Goal: Transaction & Acquisition: Purchase product/service

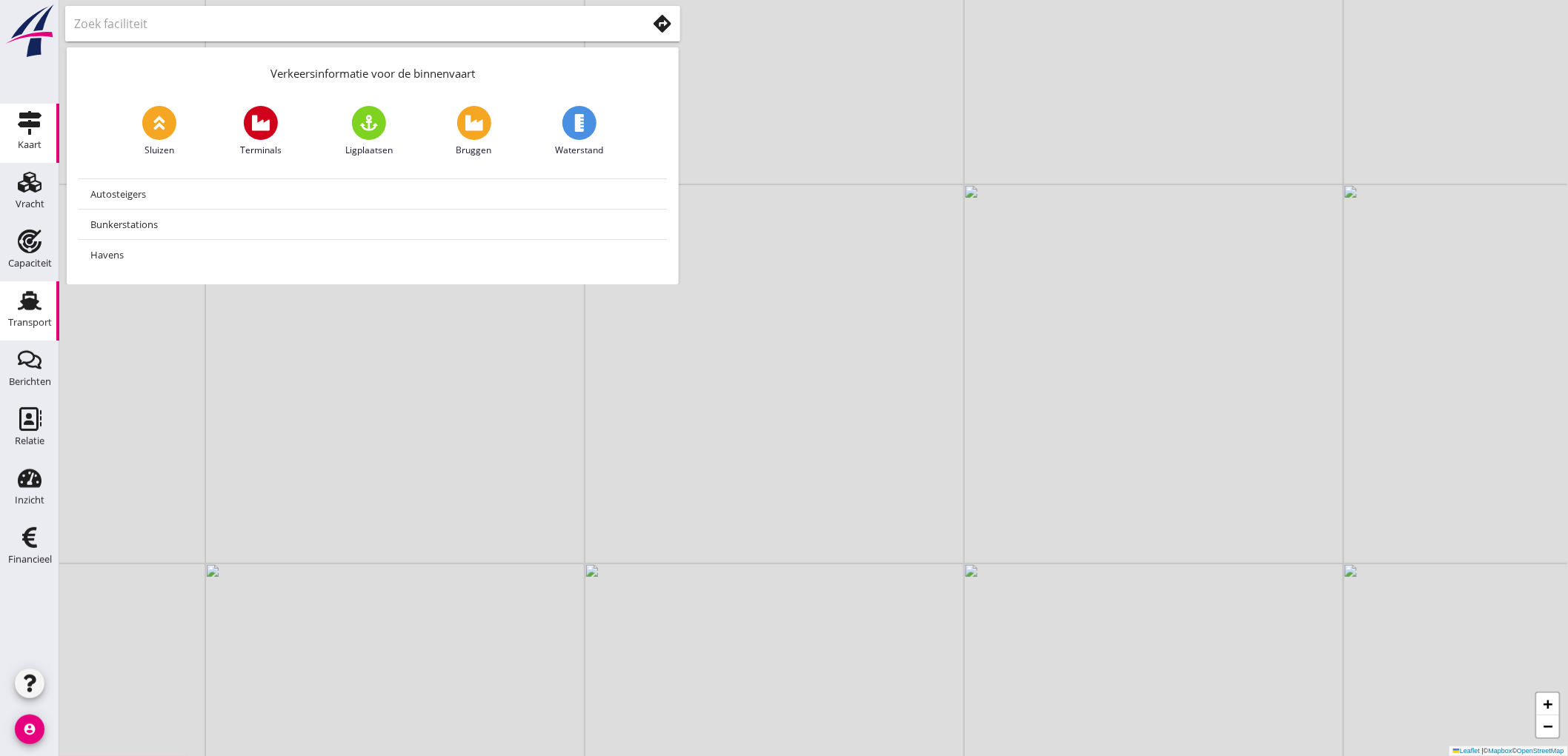
click at [13, 294] on div "Transport" at bounding box center [30, 300] width 36 height 24
click at [61, 256] on div "Verkeersinformatie voor de binnenvaart Sluizen Terminals Ligplaatsen Bruggen Wa…" at bounding box center [372, 142] width 627 height 285
click at [42, 248] on div "Capaciteit" at bounding box center [30, 241] width 36 height 24
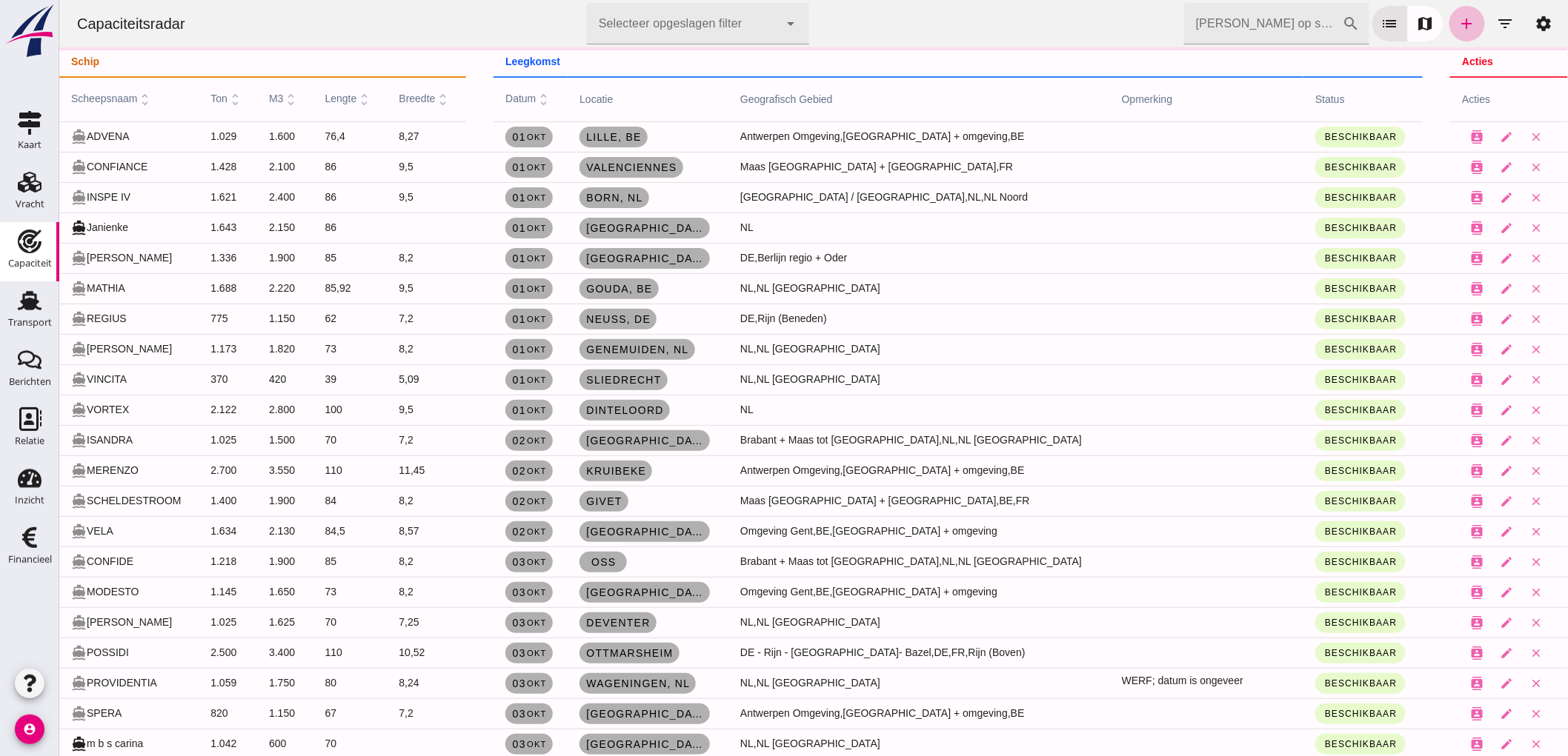
click at [1292, 36] on input "[PERSON_NAME] op scheepsnaam" at bounding box center [1262, 24] width 158 height 41
type input "han"
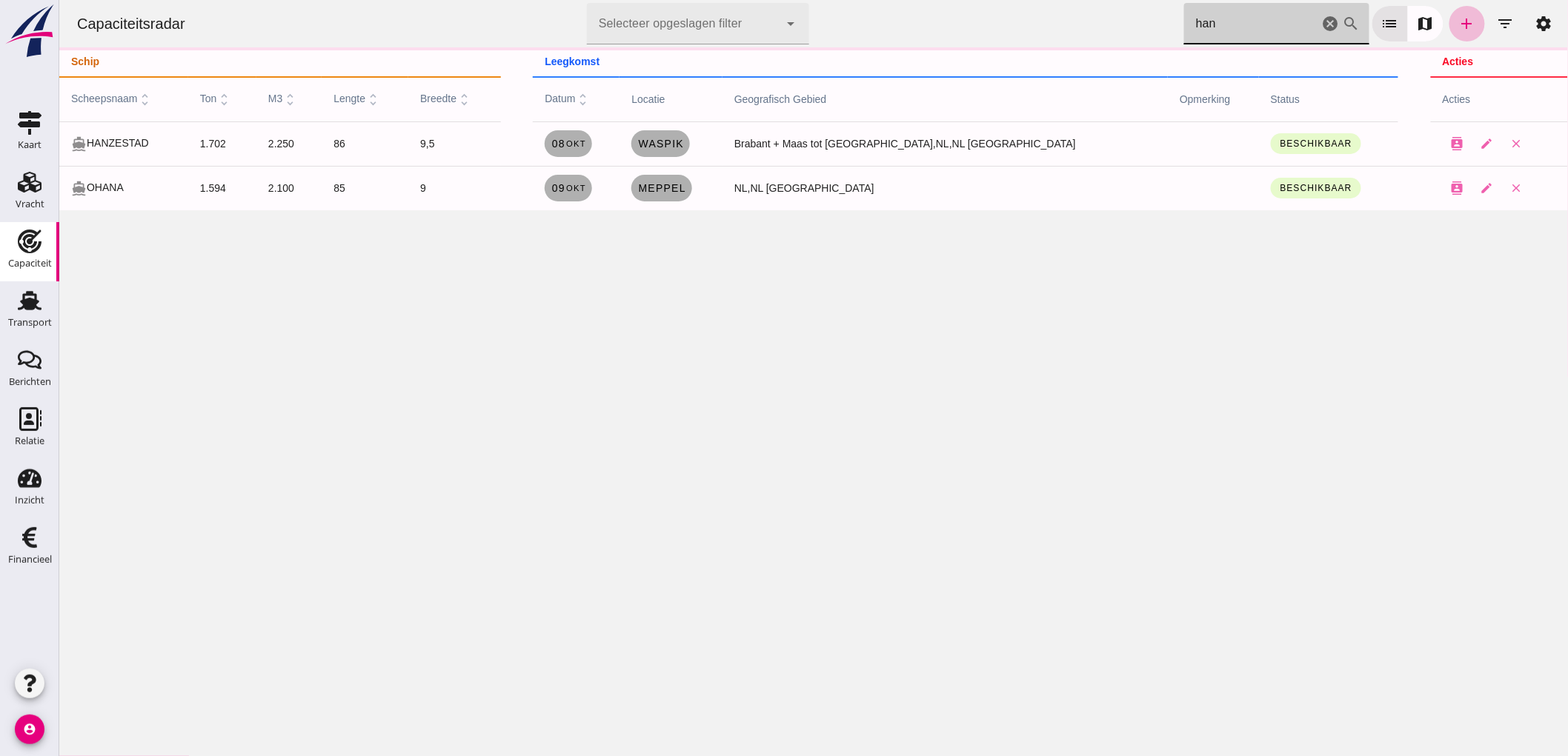
click at [1321, 26] on icon "cancel" at bounding box center [1330, 24] width 18 height 18
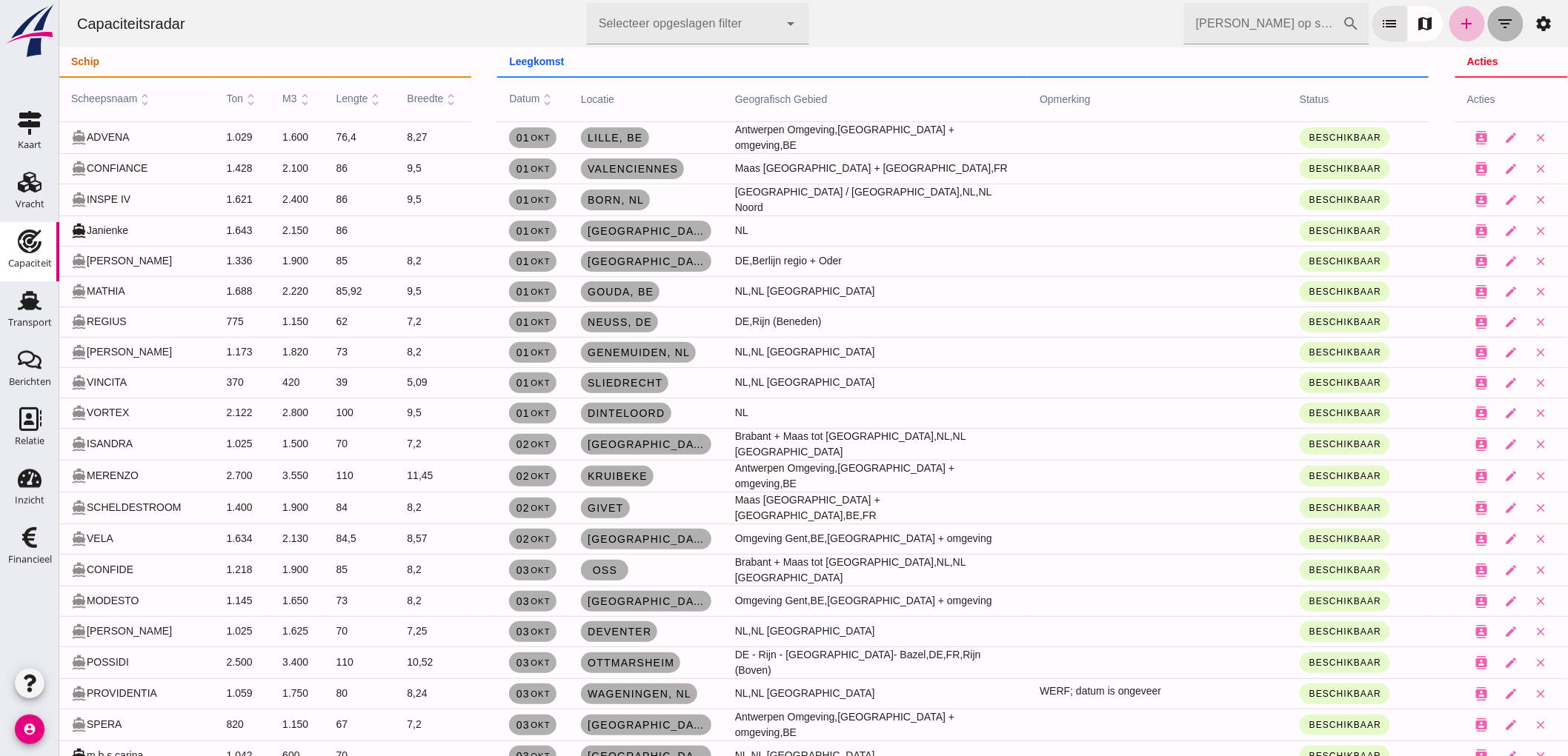
click at [1496, 20] on icon "filter_list" at bounding box center [1505, 24] width 18 height 18
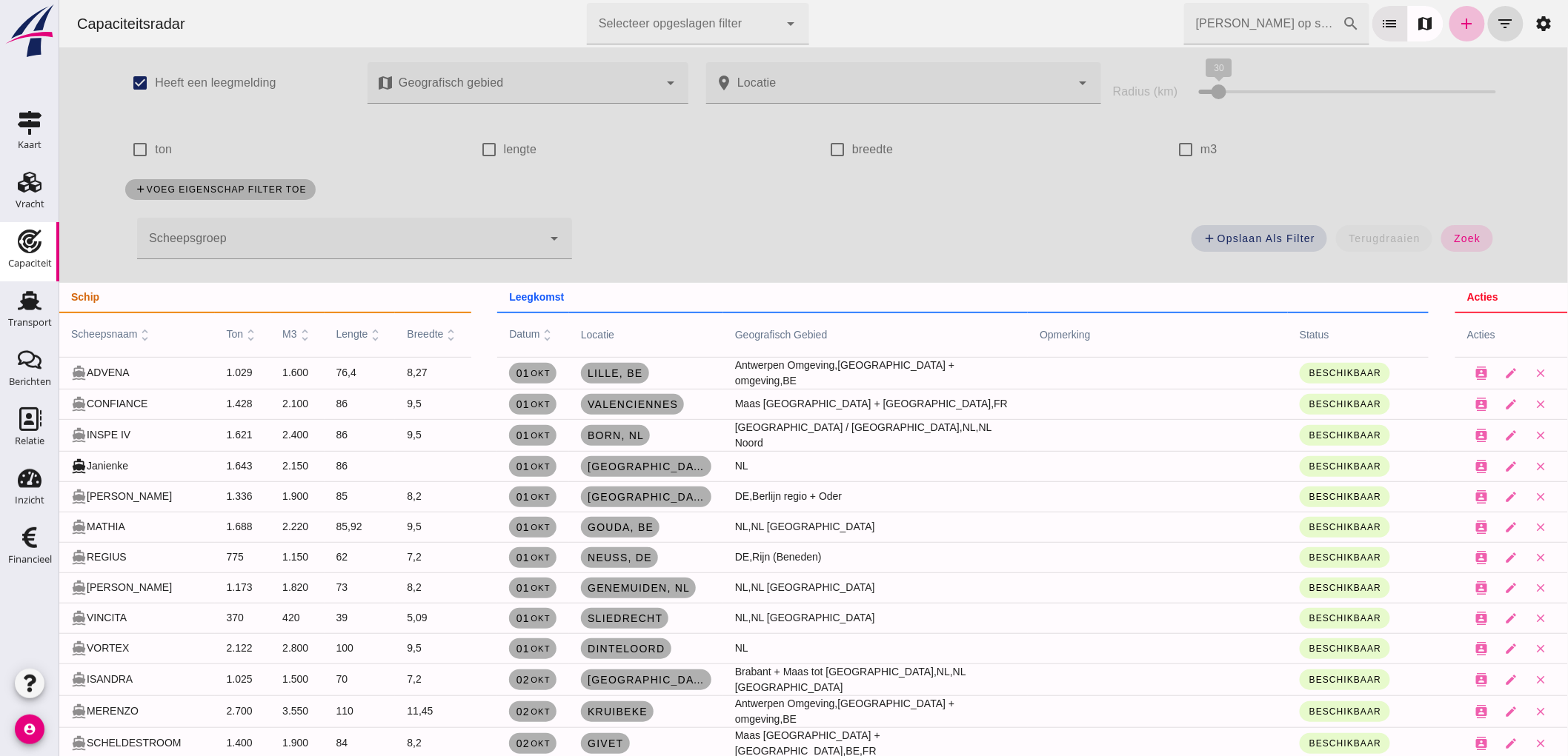
click at [1200, 147] on label "m3" at bounding box center [1208, 149] width 17 height 41
click at [1192, 147] on input "m3" at bounding box center [1184, 149] width 30 height 30
checkbox input "true"
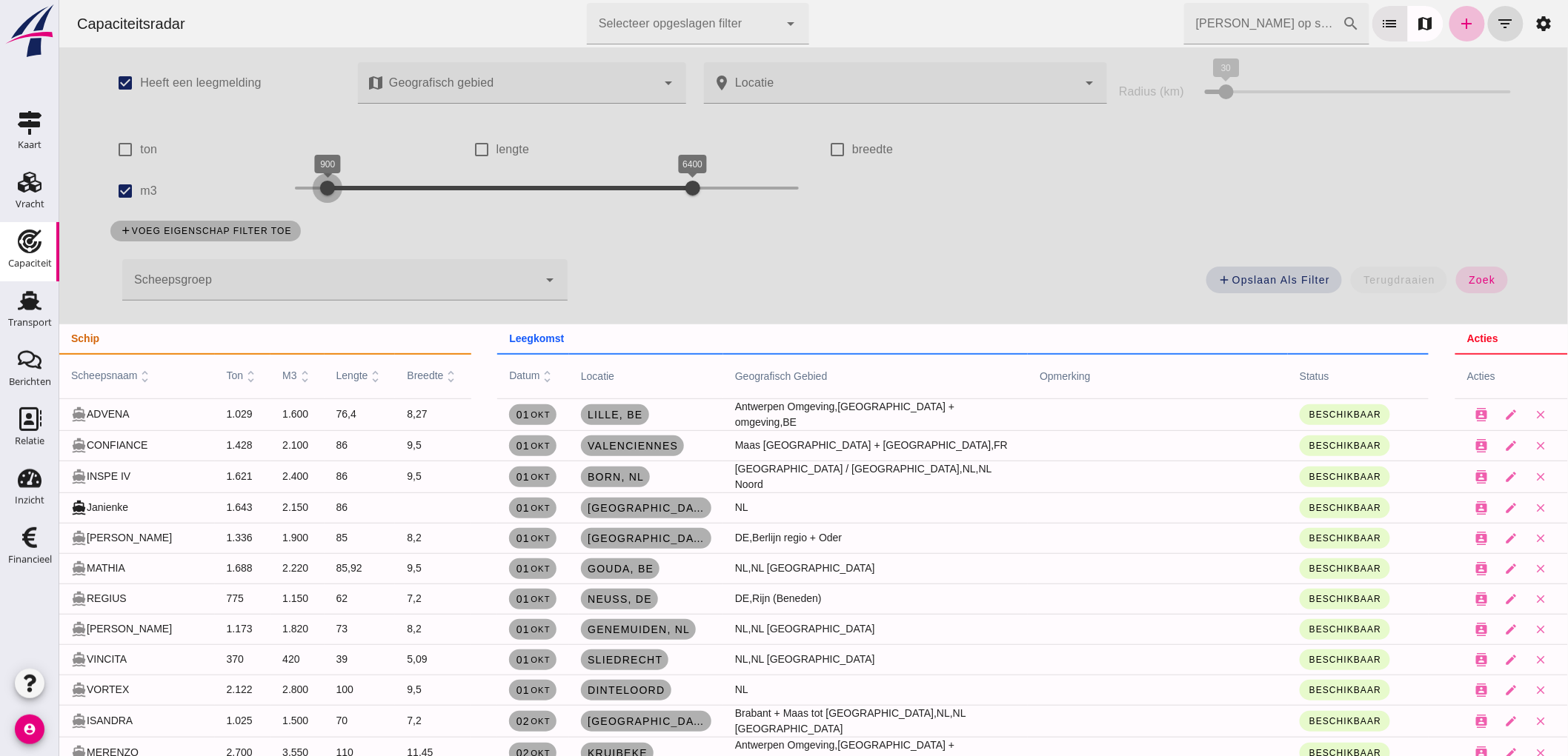
drag, startPoint x: 288, startPoint y: 189, endPoint x: 320, endPoint y: 195, distance: 32.6
click at [320, 195] on div at bounding box center [326, 188] width 30 height 30
drag, startPoint x: 690, startPoint y: 192, endPoint x: 358, endPoint y: 197, distance: 332.0
click at [358, 197] on div at bounding box center [353, 188] width 30 height 30
click at [1455, 286] on button "zoek" at bounding box center [1480, 280] width 51 height 27
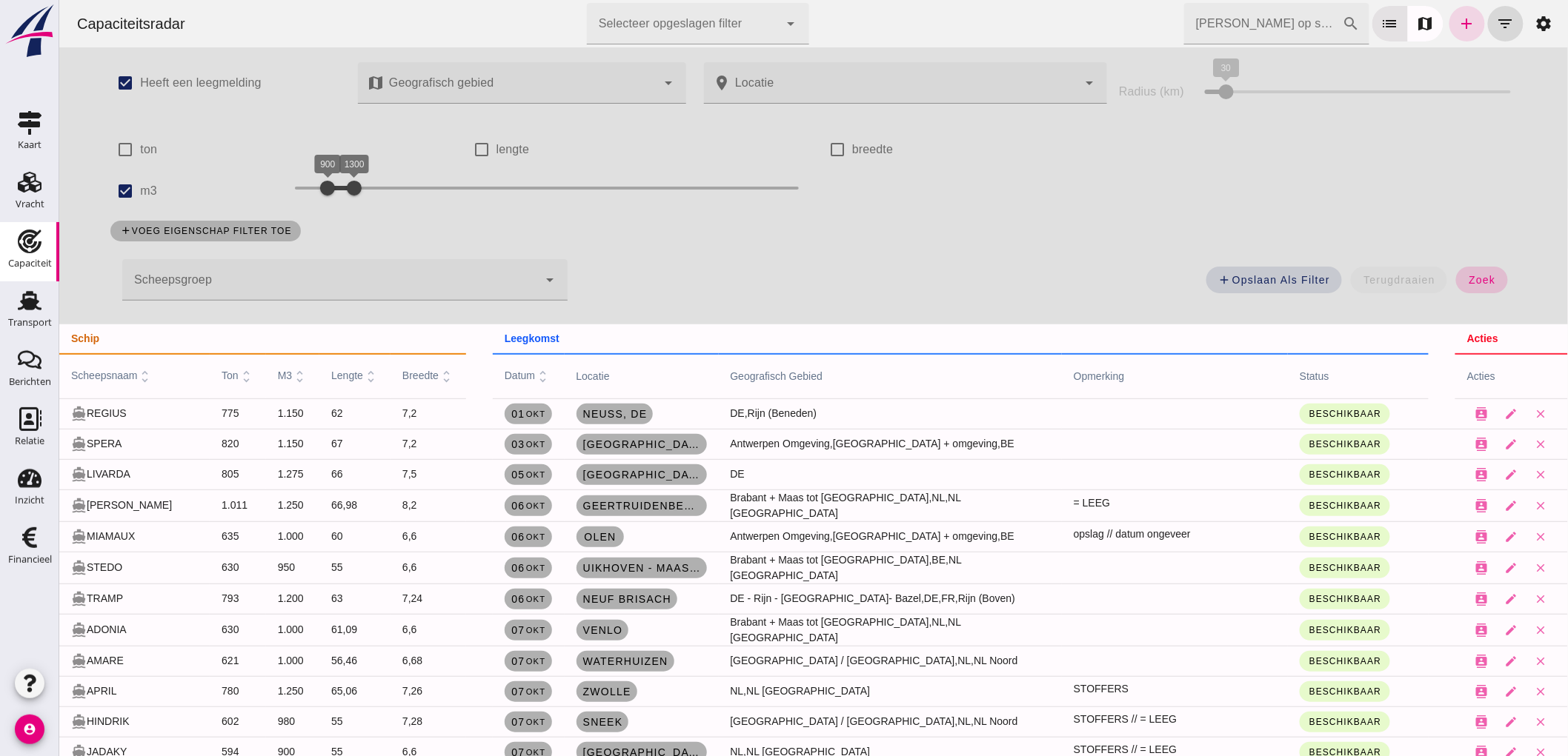
click at [1467, 278] on span "zoek" at bounding box center [1480, 280] width 28 height 12
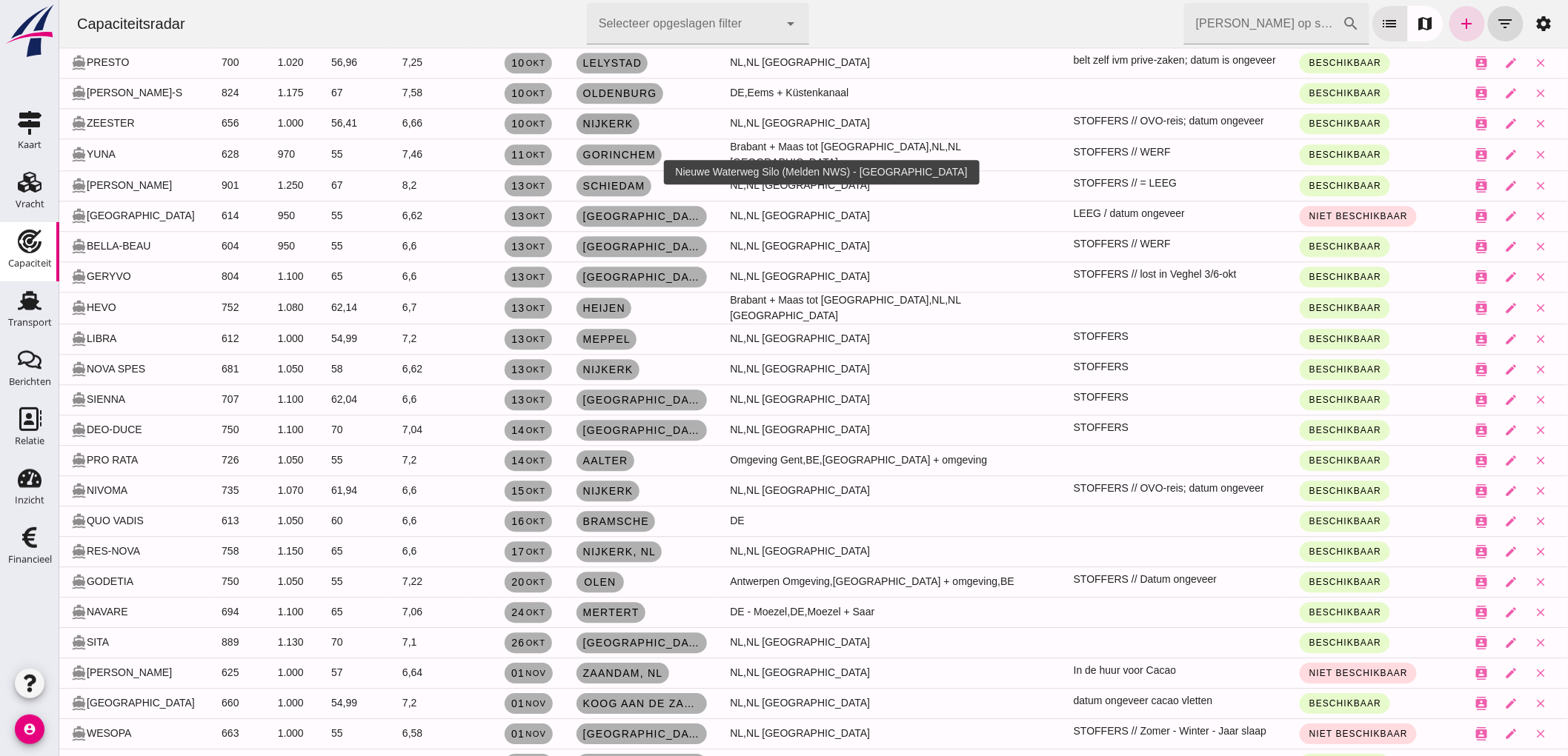
scroll to position [1317, 0]
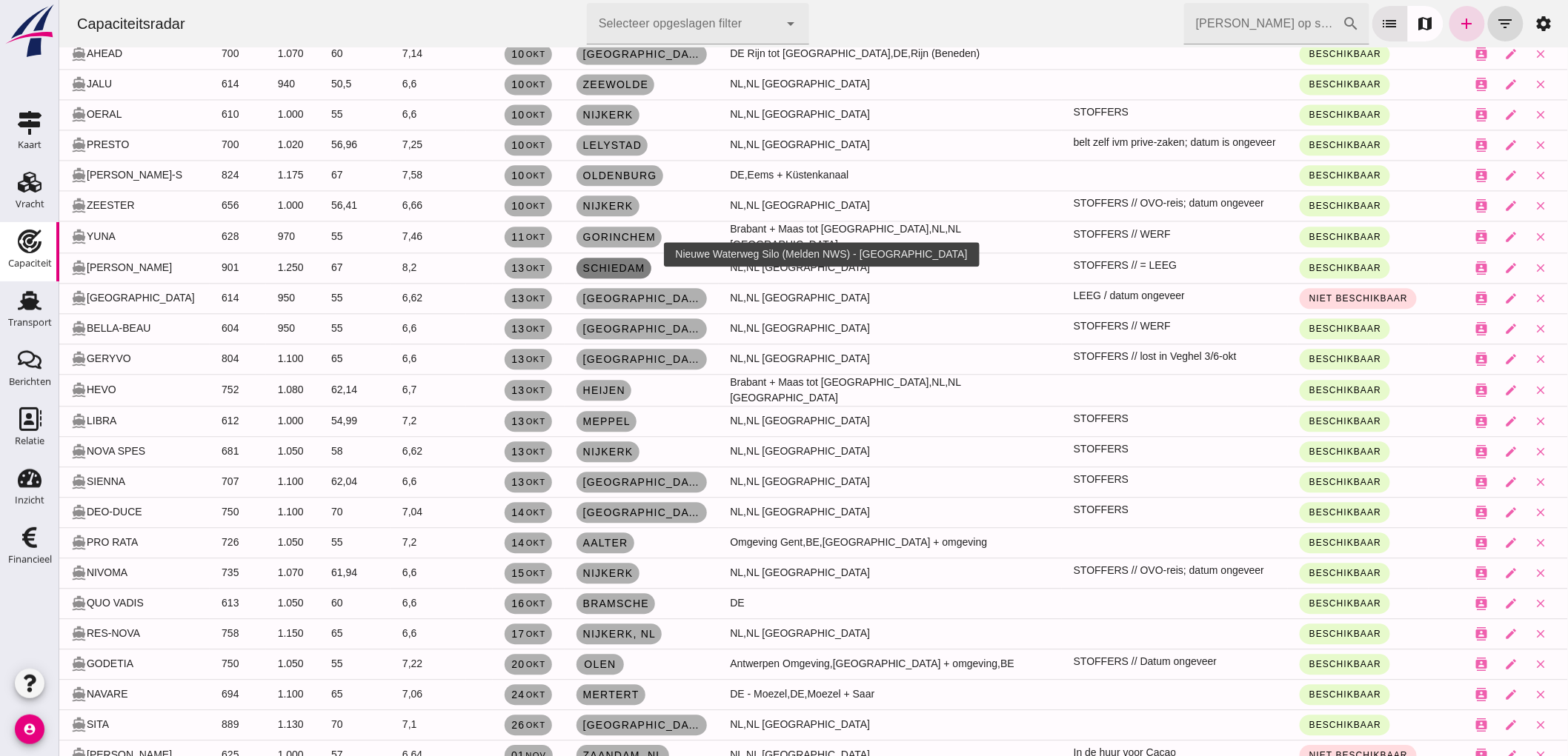
click at [600, 262] on span "Schiedam" at bounding box center [613, 268] width 63 height 12
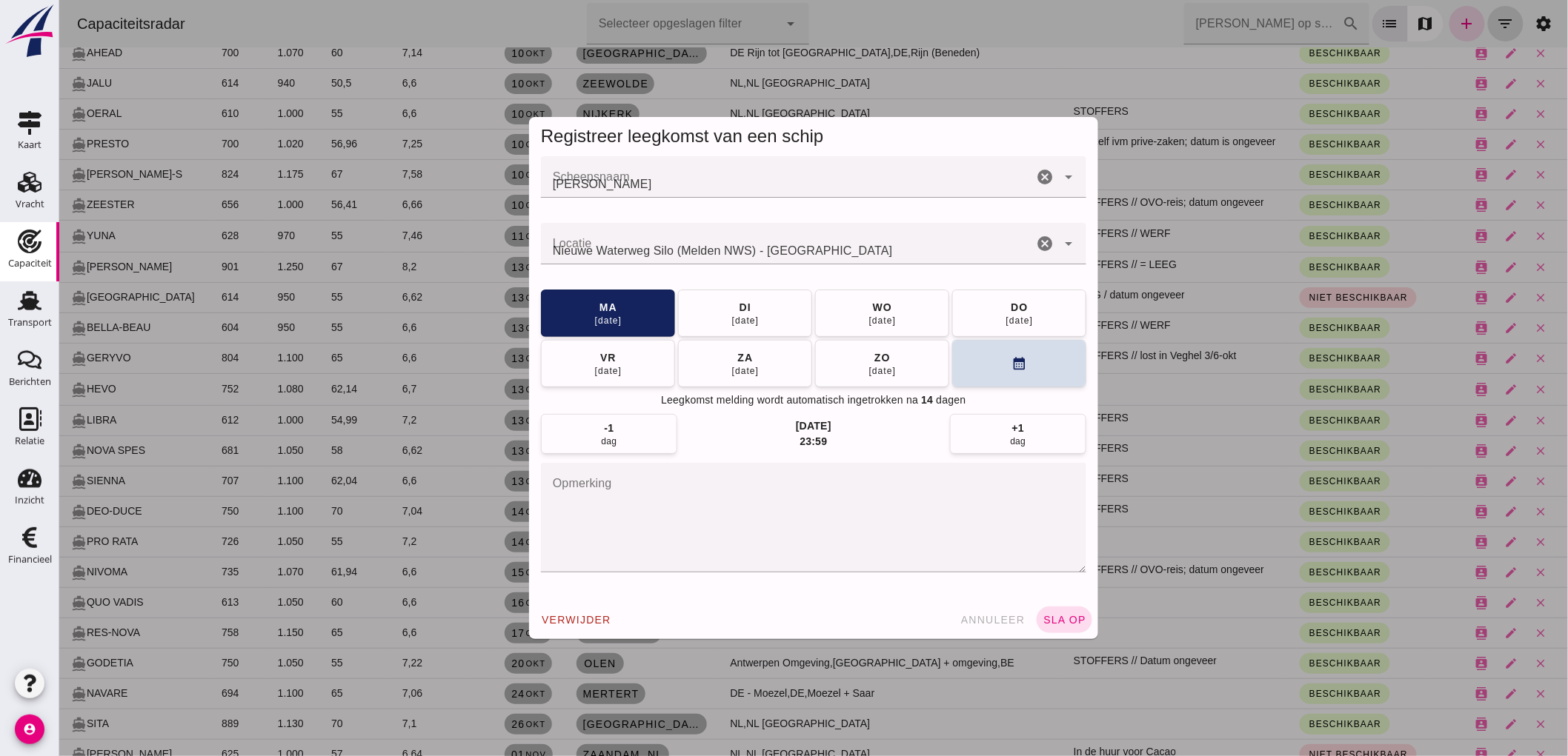
scroll to position [0, 0]
click at [842, 241] on div "Nieuwe Waterweg Silo (Melden NWS) - Schiedam" at bounding box center [786, 243] width 492 height 41
type input "Nieuwe Waterweg Silo (Melden NWS) - Schiedam"
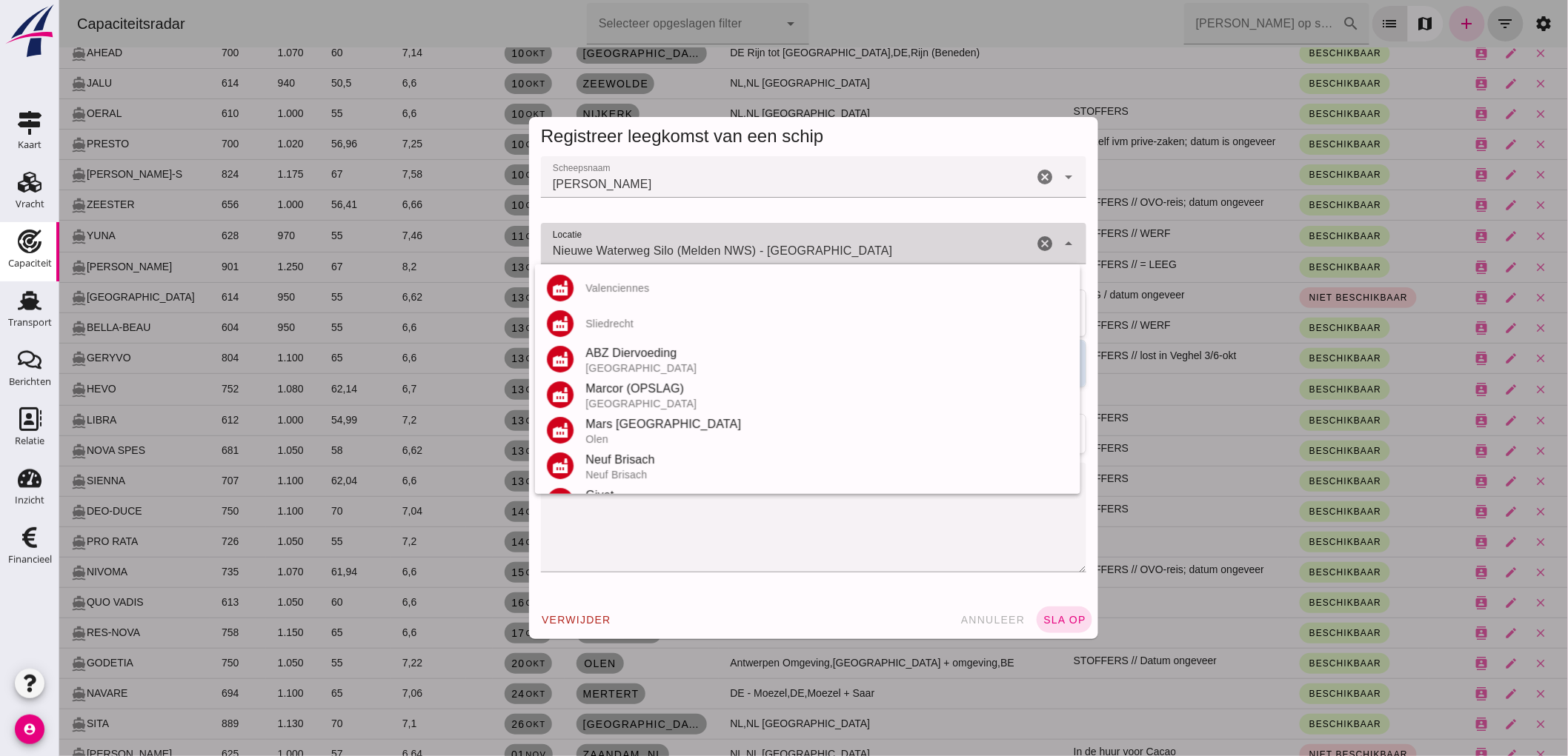
click at [842, 241] on div "Nieuwe Waterweg Silo (Melden NWS) - Schiedam Nieuwe Waterweg Silo (Melden NWS) …" at bounding box center [786, 243] width 492 height 41
click at [1035, 239] on icon "cancel" at bounding box center [1044, 244] width 18 height 18
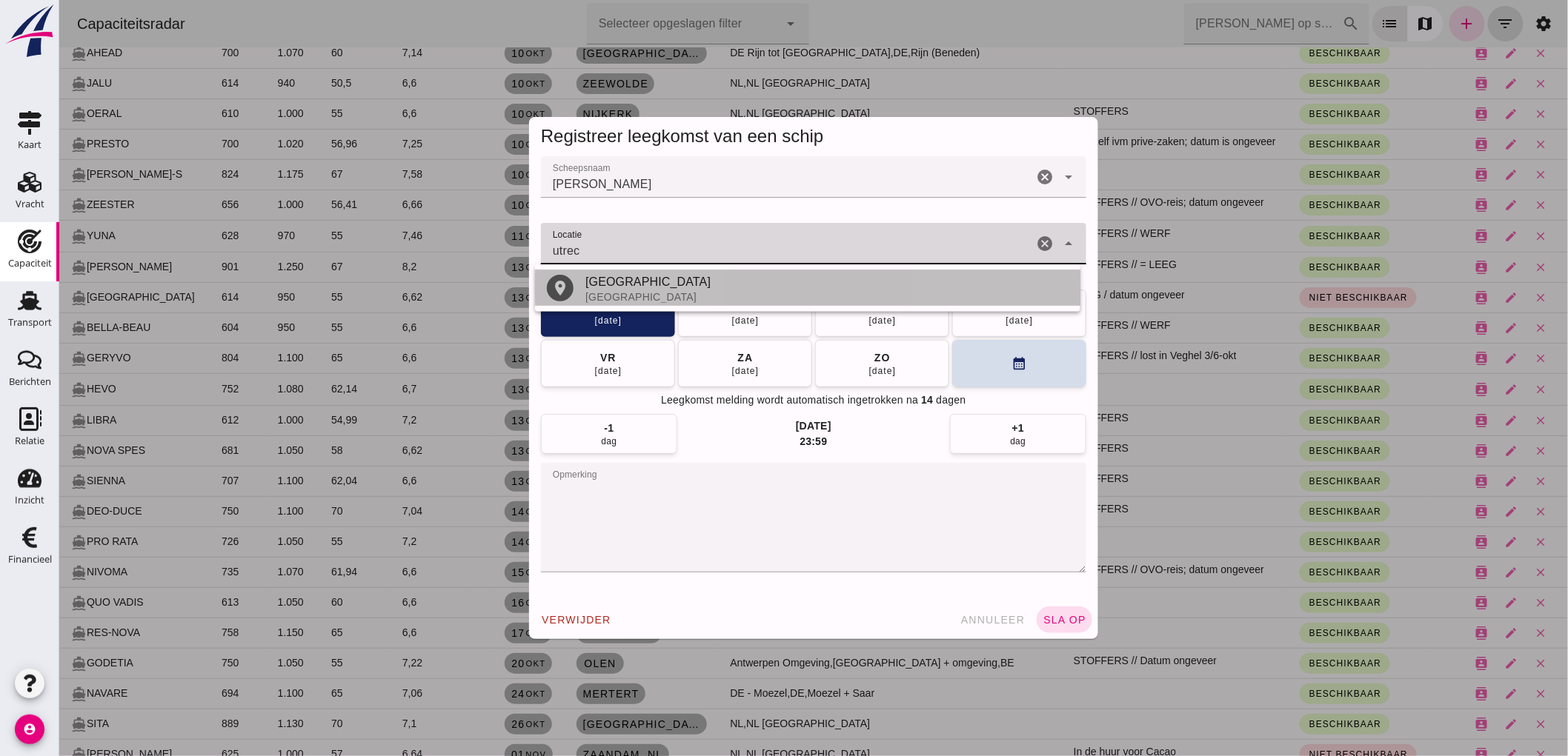
click at [688, 286] on div "[GEOGRAPHIC_DATA]" at bounding box center [826, 282] width 483 height 18
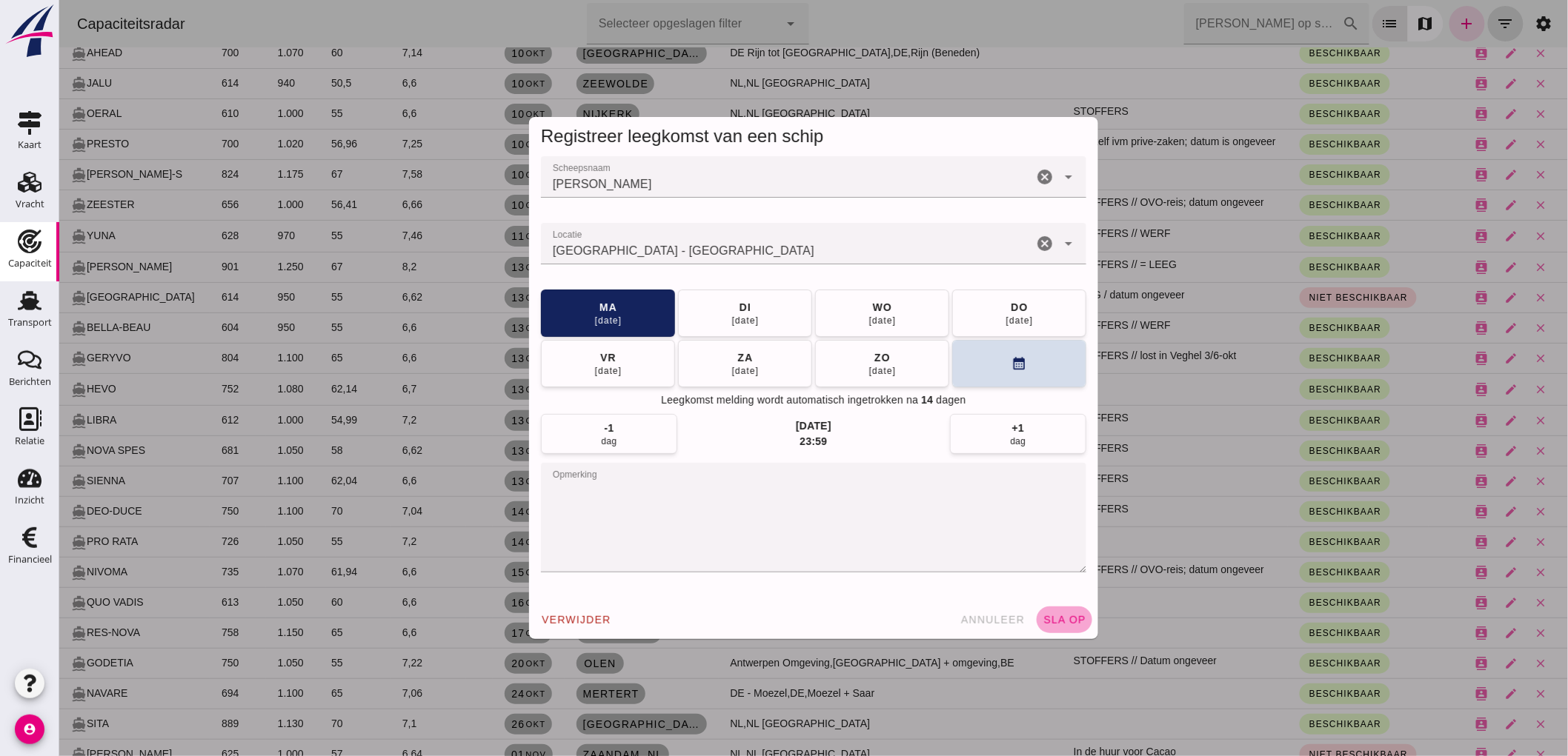
click at [1072, 625] on span "sla op" at bounding box center [1063, 620] width 44 height 12
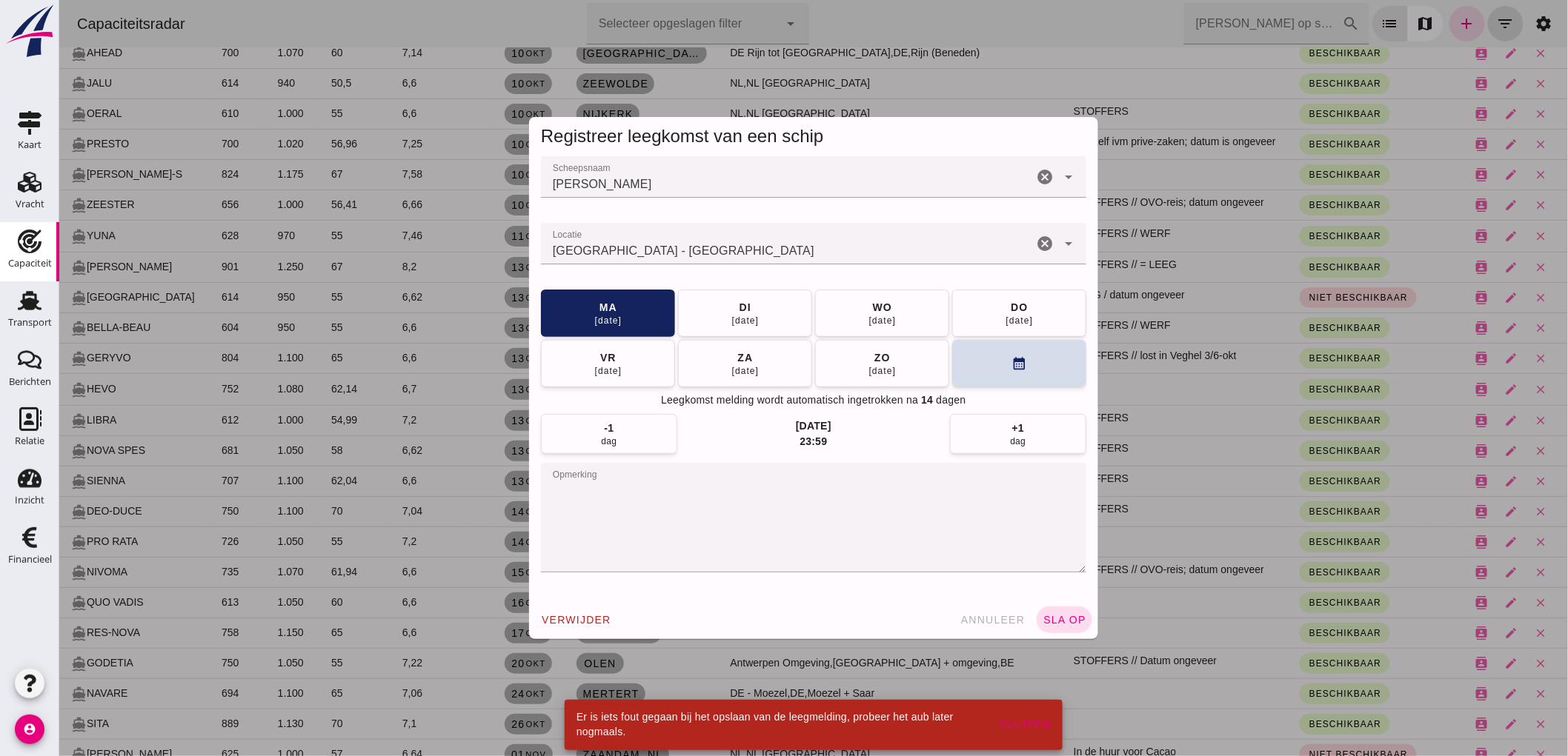
click at [793, 250] on input "Utrecht - Utrecht" at bounding box center [786, 251] width 492 height 18
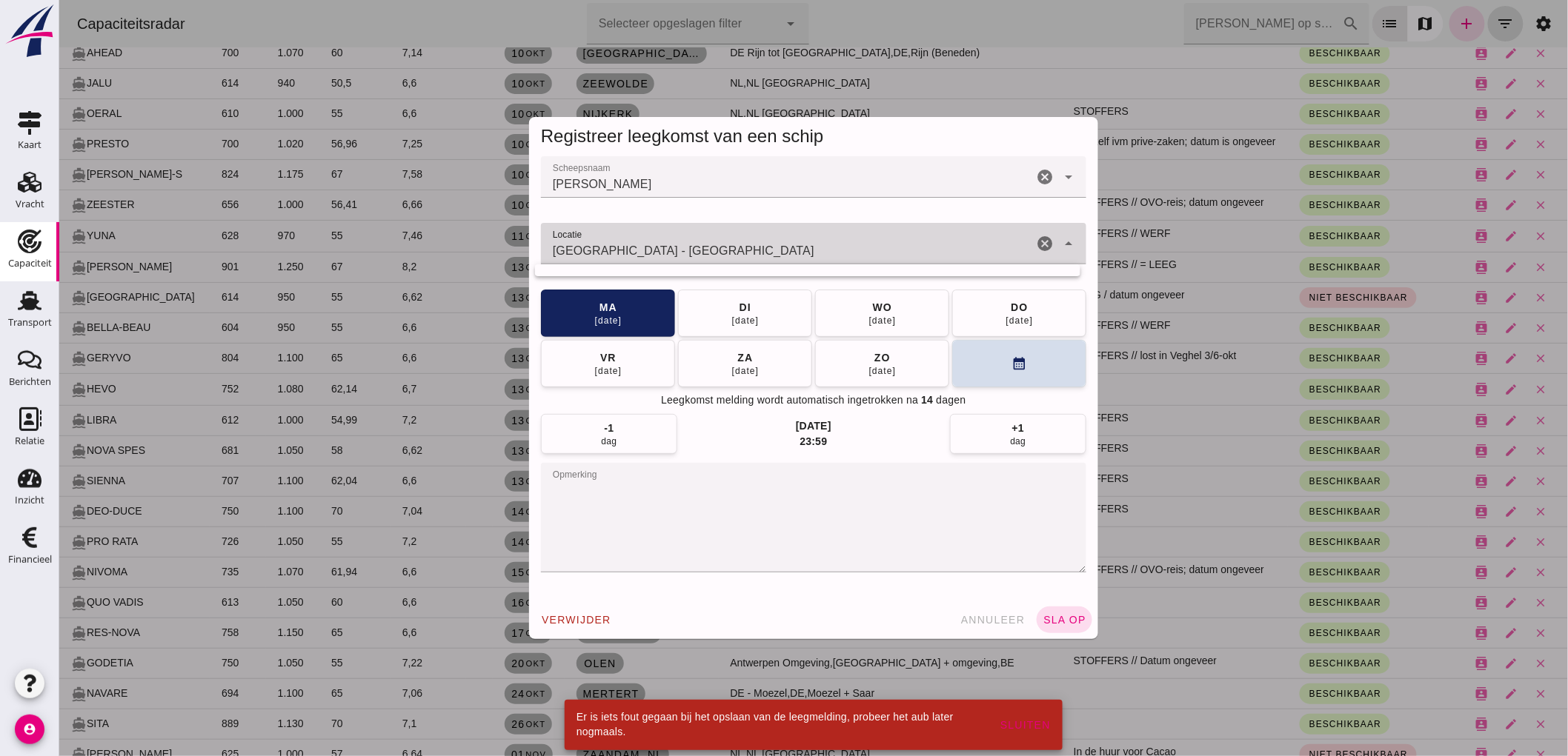
type input "Utrecht - Utrecht"
click at [1082, 630] on div "verwijder annuleer sla op" at bounding box center [812, 620] width 569 height 38
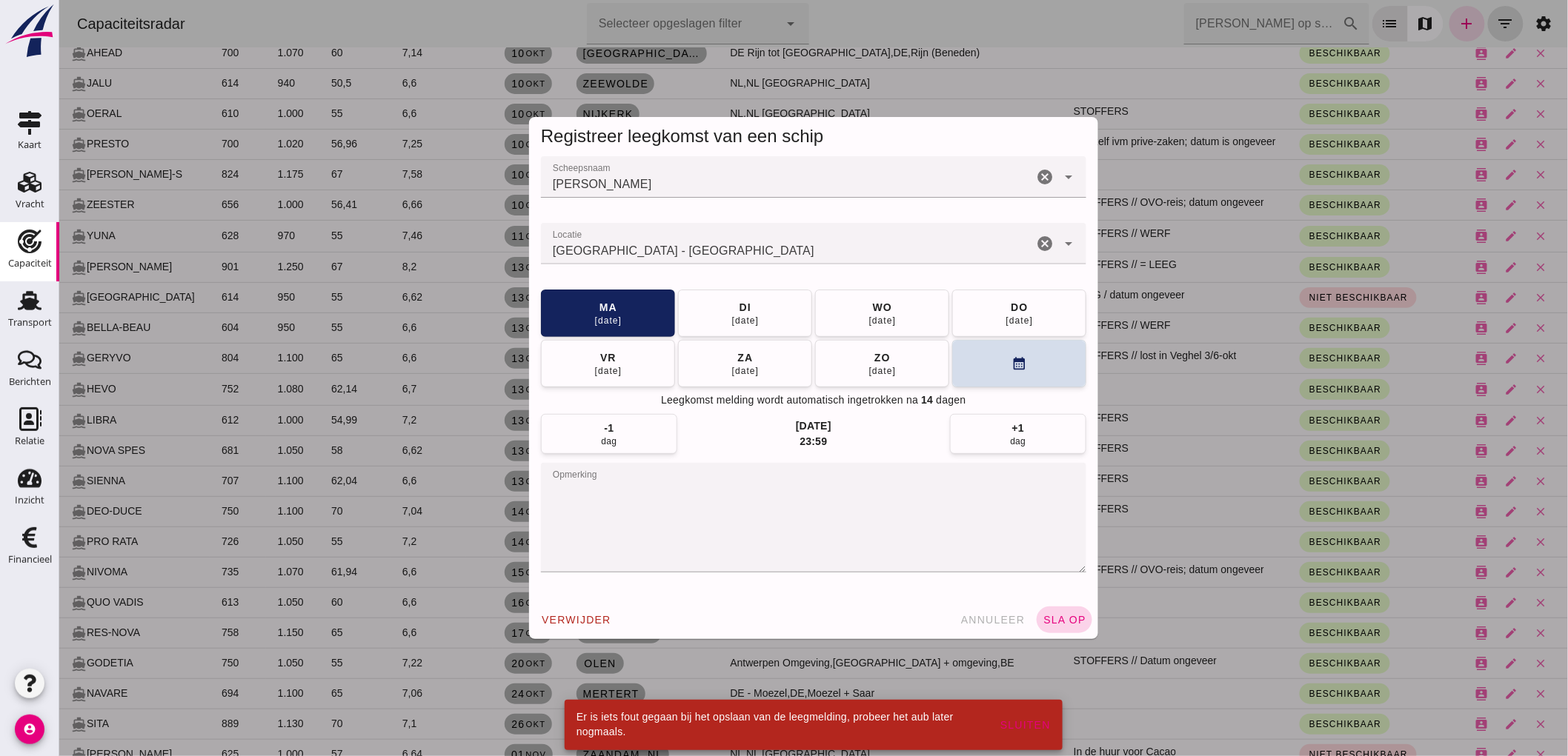
click at [1072, 618] on span "sla op" at bounding box center [1063, 620] width 44 height 12
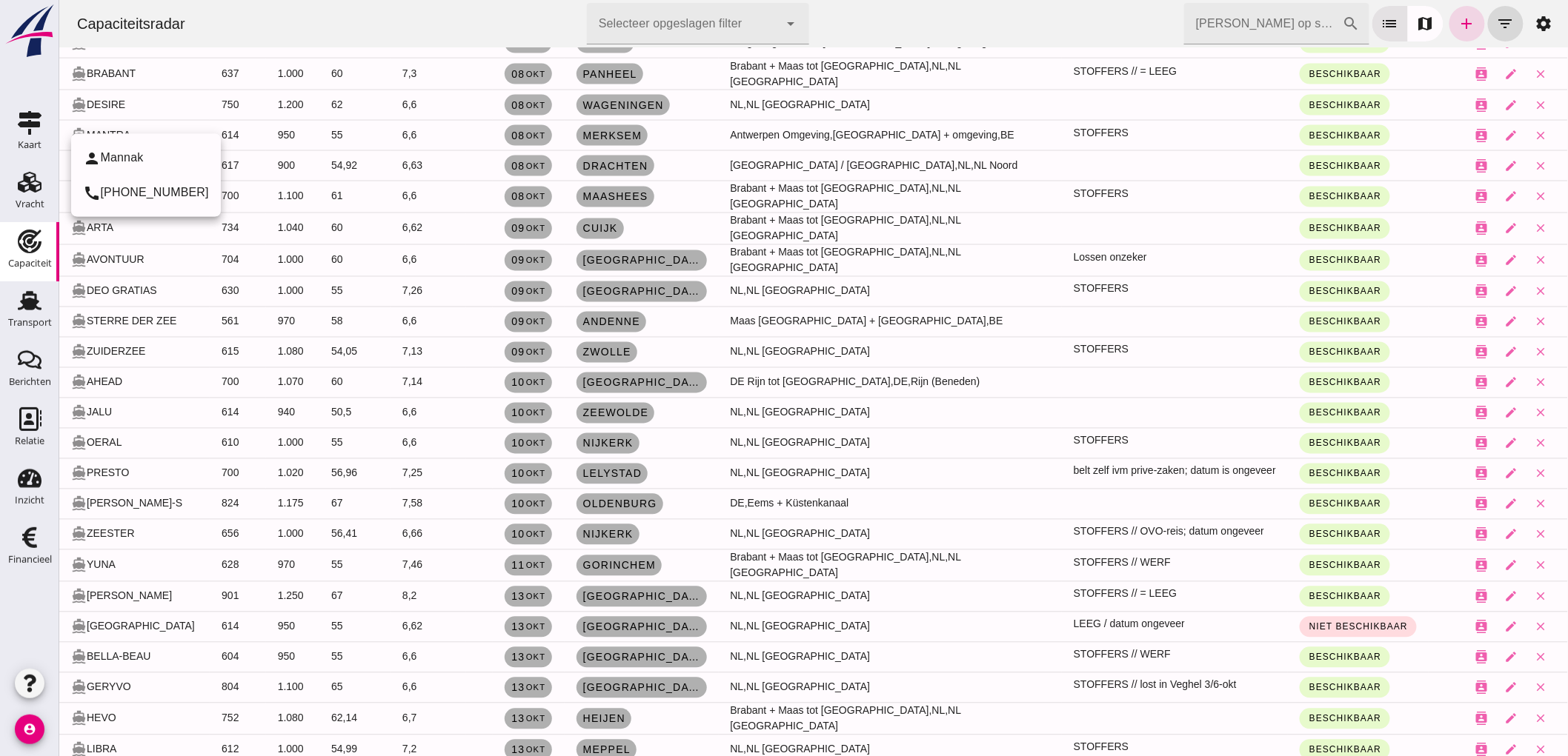
scroll to position [905, 0]
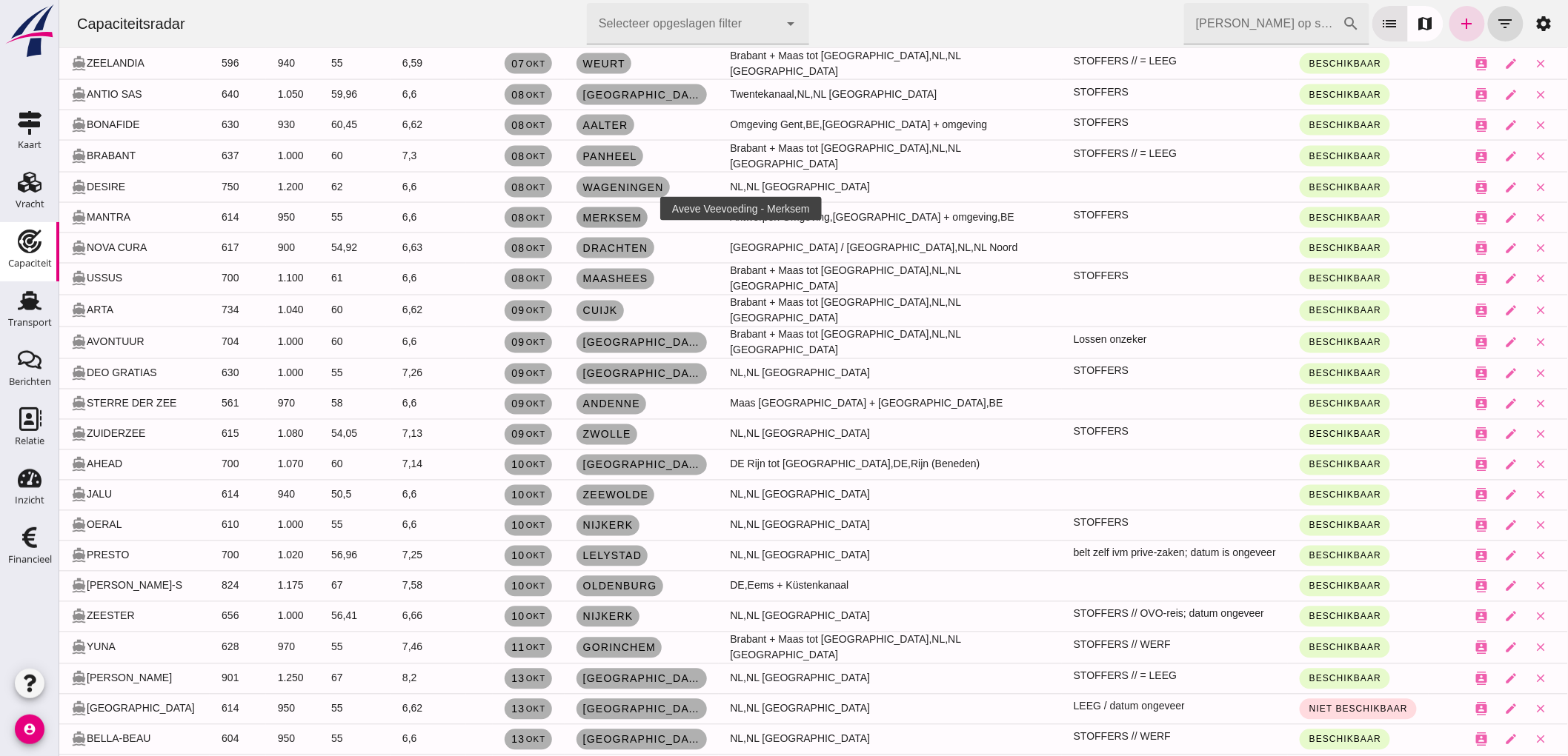
click at [631, 212] on span "Merksem" at bounding box center [612, 217] width 60 height 12
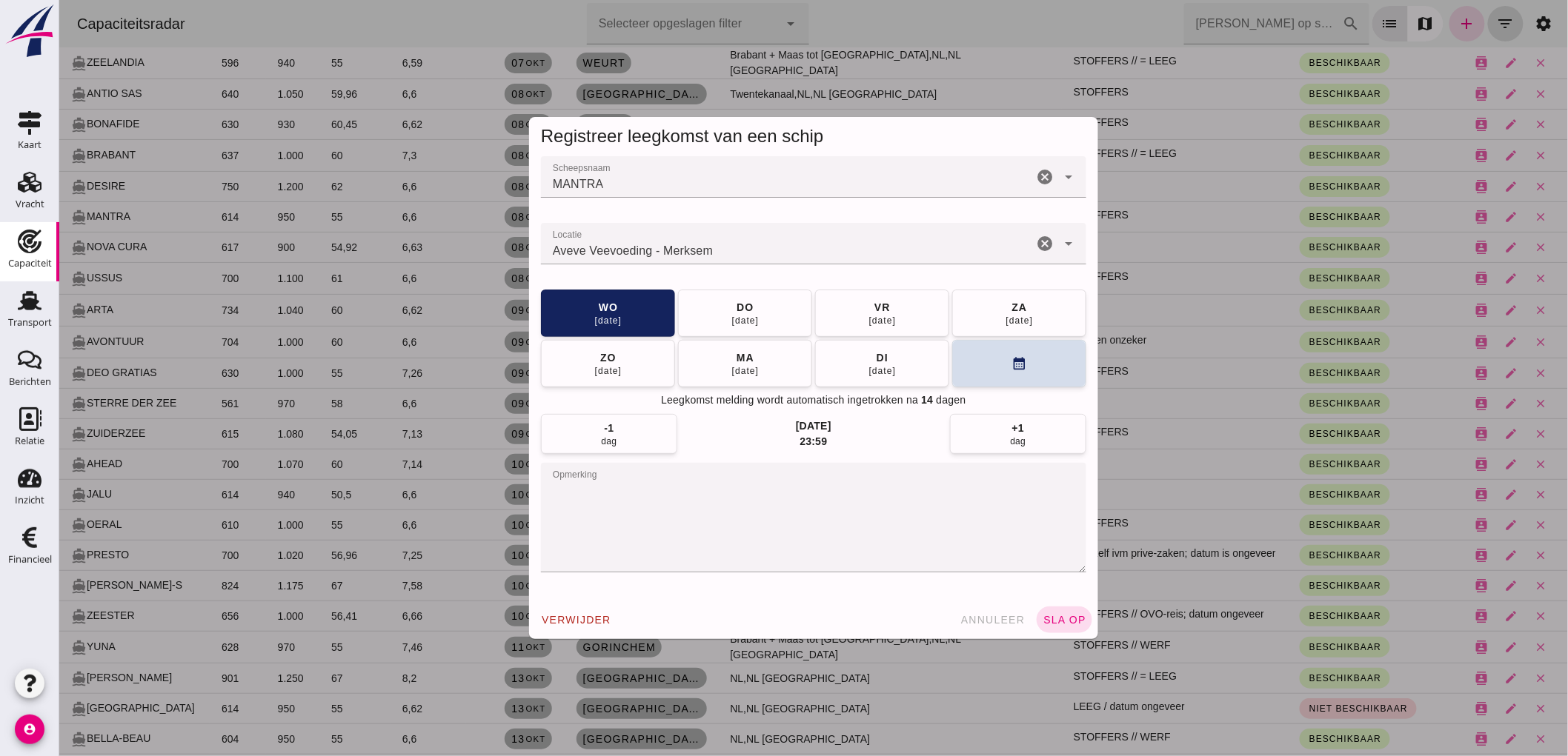
scroll to position [0, 0]
click at [884, 526] on textarea "opmerking" at bounding box center [813, 518] width 545 height 110
click at [904, 380] on button "[DATE]" at bounding box center [881, 363] width 134 height 47
click at [893, 380] on button "ma 20 okt" at bounding box center [881, 363] width 134 height 47
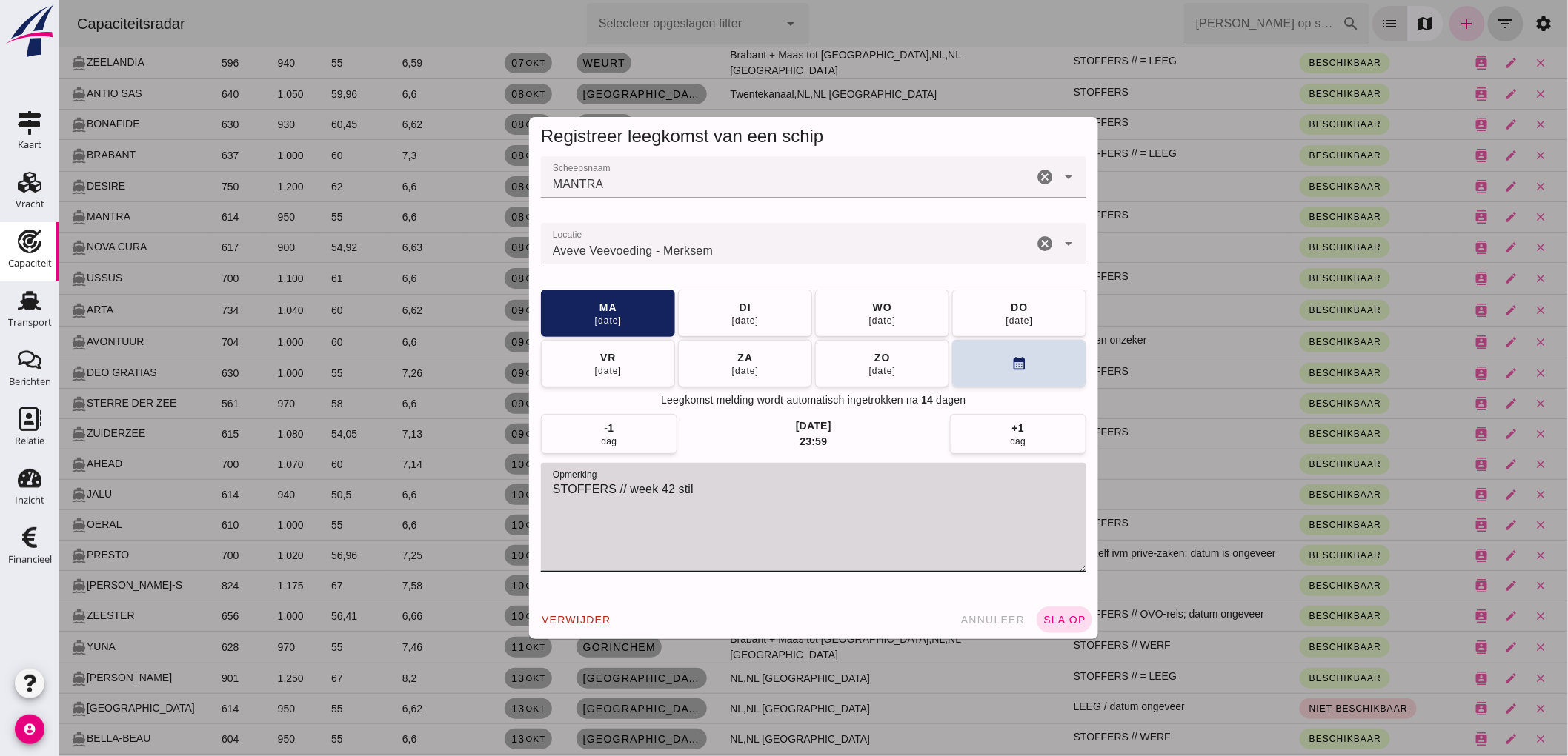
click at [879, 484] on textarea "STOFFERS // week 42 stil" at bounding box center [813, 518] width 545 height 110
type textarea "STOFFERS // week 42 stil // locatie?"
click at [1042, 616] on span "sla op" at bounding box center [1063, 620] width 44 height 12
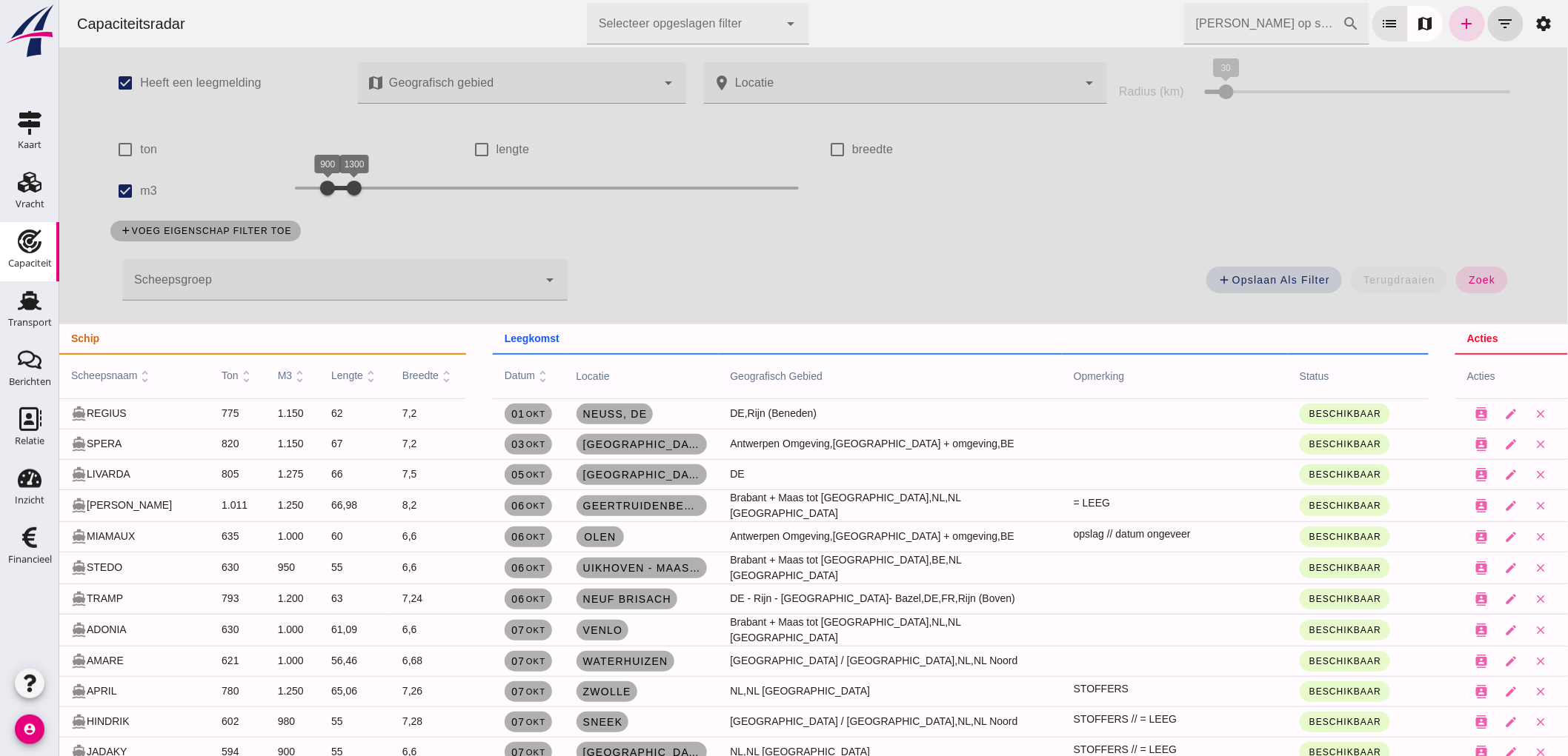
click at [1244, 23] on input "[PERSON_NAME] op scheepsnaam" at bounding box center [1262, 24] width 158 height 41
click at [140, 198] on label "m3" at bounding box center [148, 191] width 17 height 41
click at [135, 198] on input "m3" at bounding box center [124, 191] width 30 height 30
checkbox input "false"
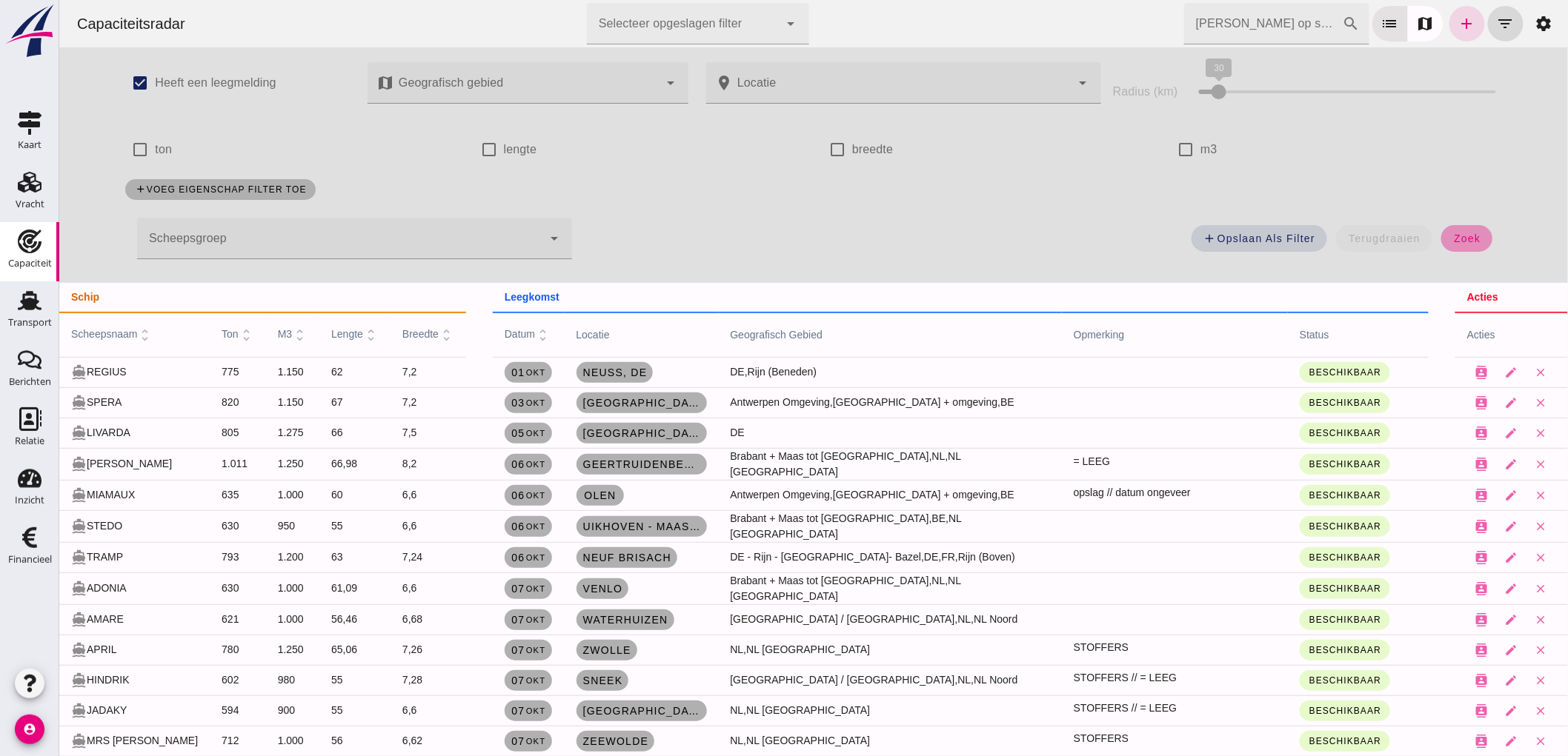
click at [1440, 235] on button "zoek" at bounding box center [1465, 238] width 51 height 27
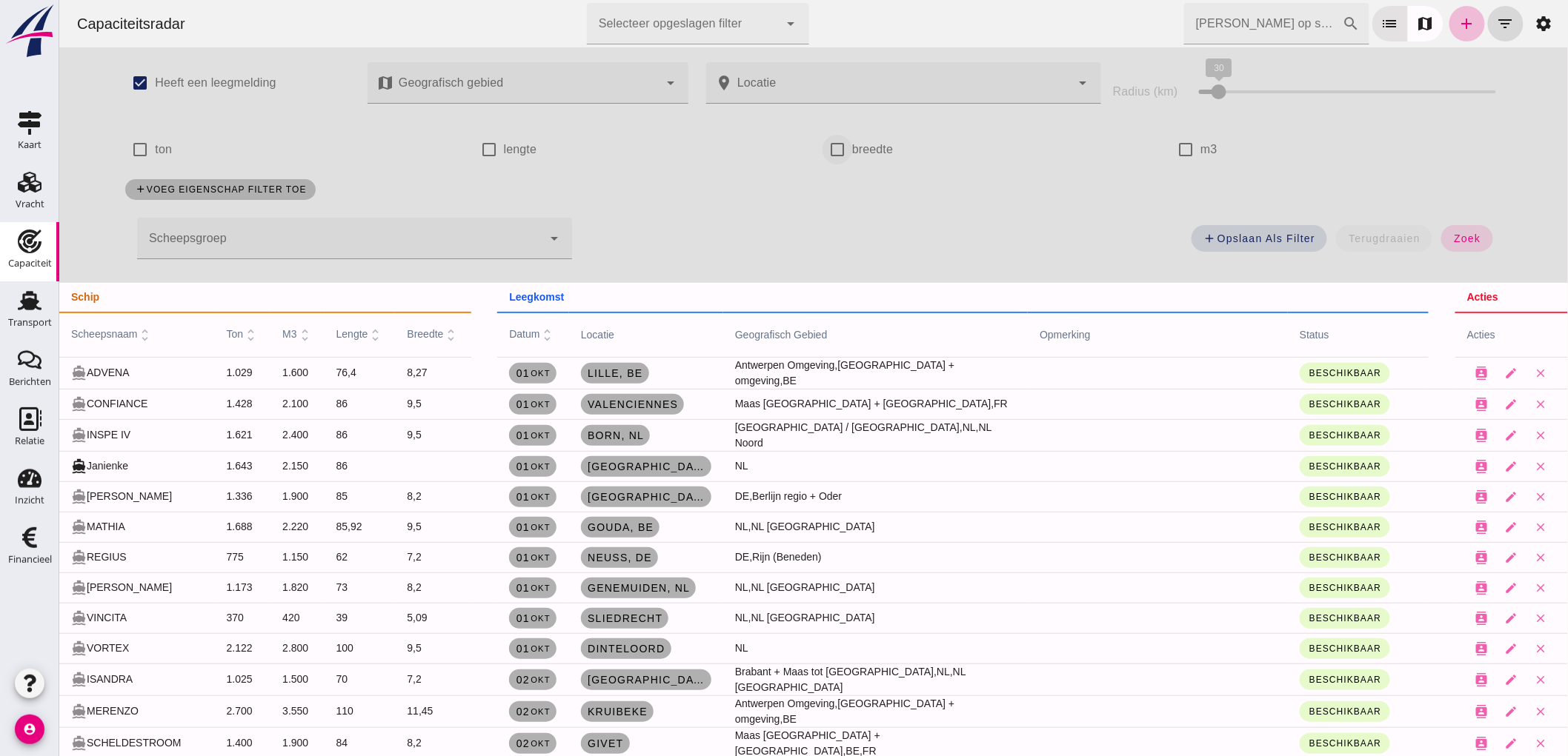
click at [834, 153] on input "breedte" at bounding box center [836, 149] width 30 height 30
checkbox input "true"
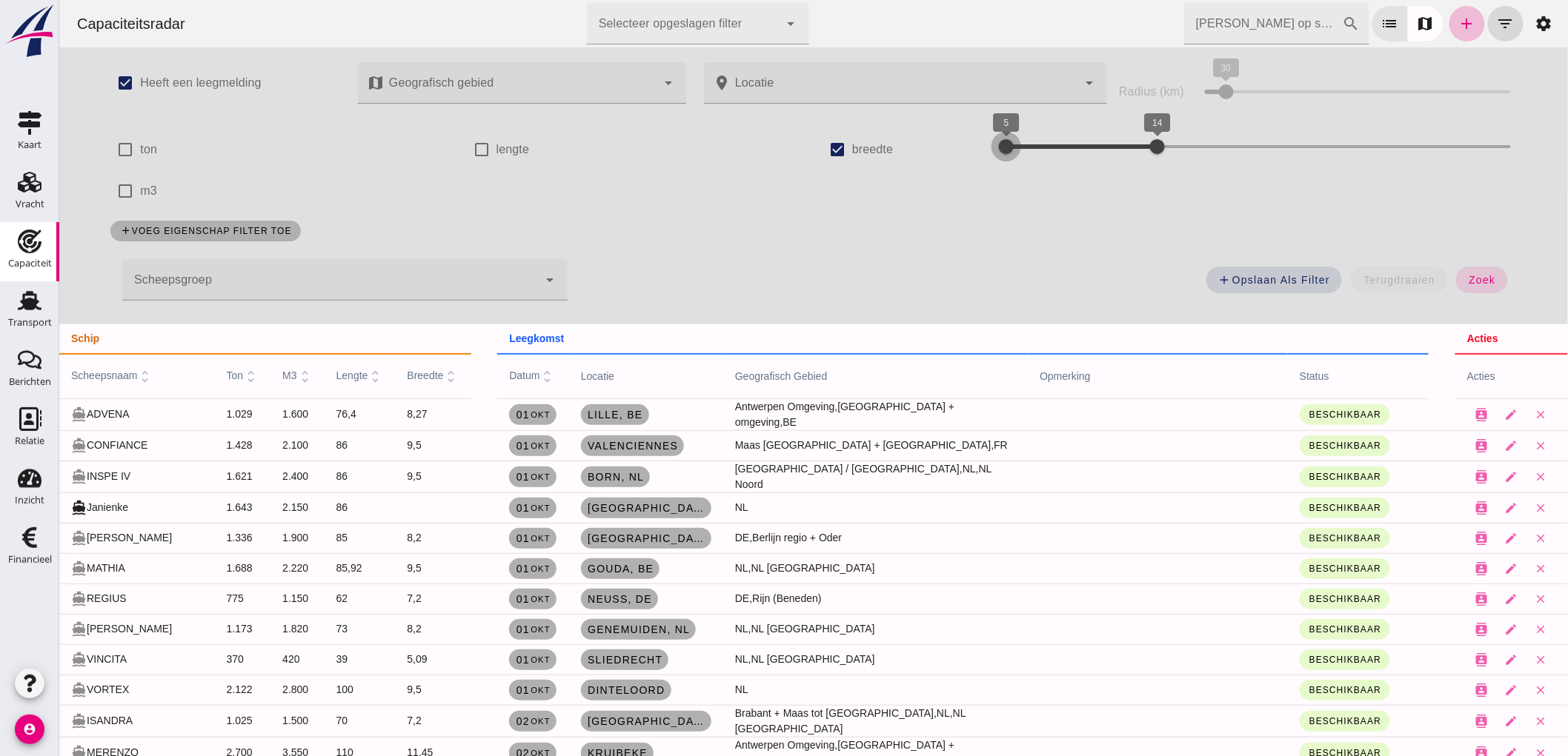
drag, startPoint x: 1051, startPoint y: 147, endPoint x: 994, endPoint y: 152, distance: 57.2
click at [994, 152] on div at bounding box center [1005, 147] width 30 height 30
drag, startPoint x: 1151, startPoint y: 144, endPoint x: 1059, endPoint y: 153, distance: 92.4
click at [1059, 153] on div at bounding box center [1072, 147] width 30 height 30
drag, startPoint x: 981, startPoint y: 146, endPoint x: 994, endPoint y: 152, distance: 14.3
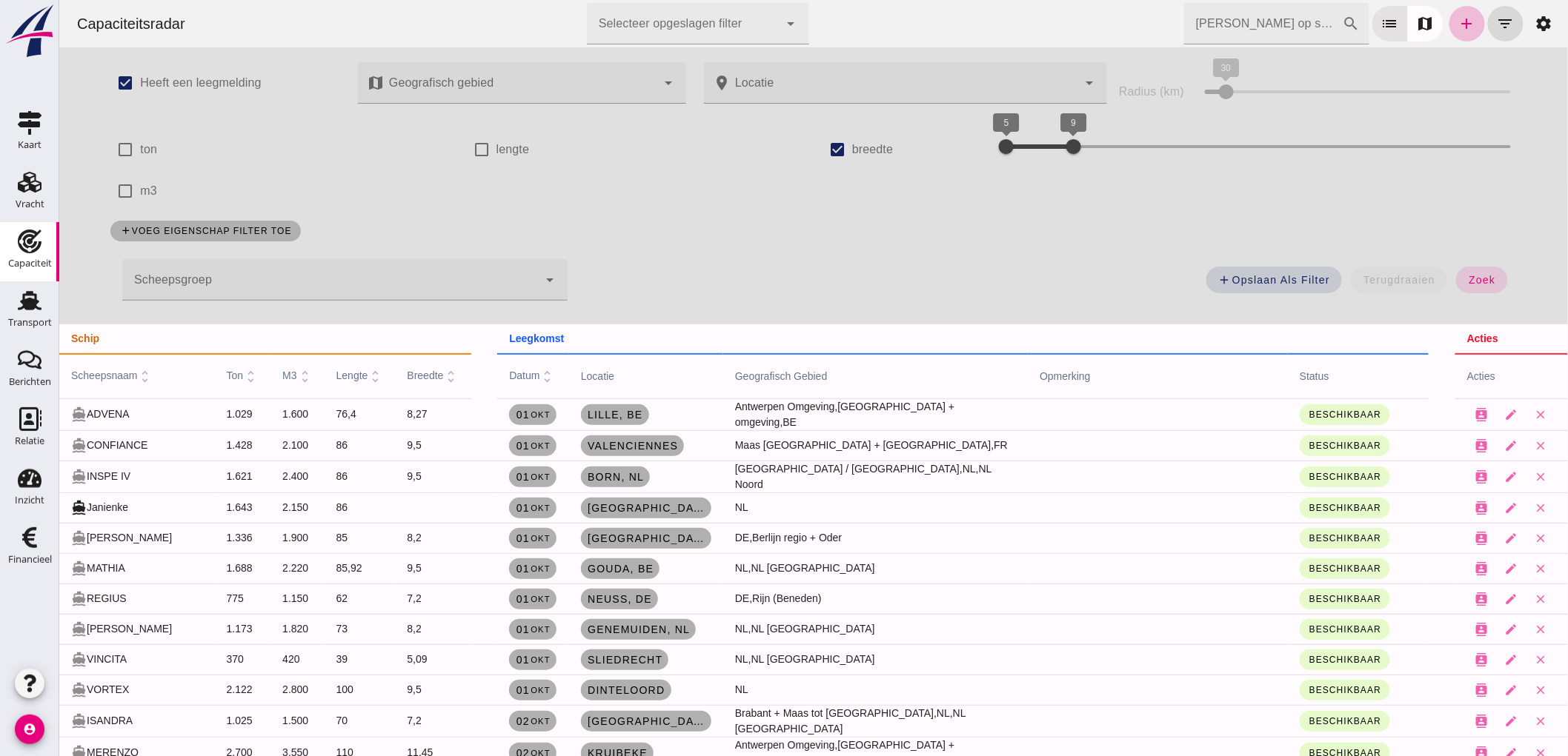
click at [994, 152] on div "check_box breedte 5 9 5 9" at bounding box center [1169, 149] width 712 height 41
drag, startPoint x: 994, startPoint y: 149, endPoint x: 1014, endPoint y: 170, distance: 29.0
click at [1014, 170] on div "check_box Heeft een leegmelding map Geografisch gebied Geografisch gebied cance…" at bounding box center [812, 186] width 1435 height 277
click at [1456, 275] on button "zoek" at bounding box center [1480, 280] width 51 height 27
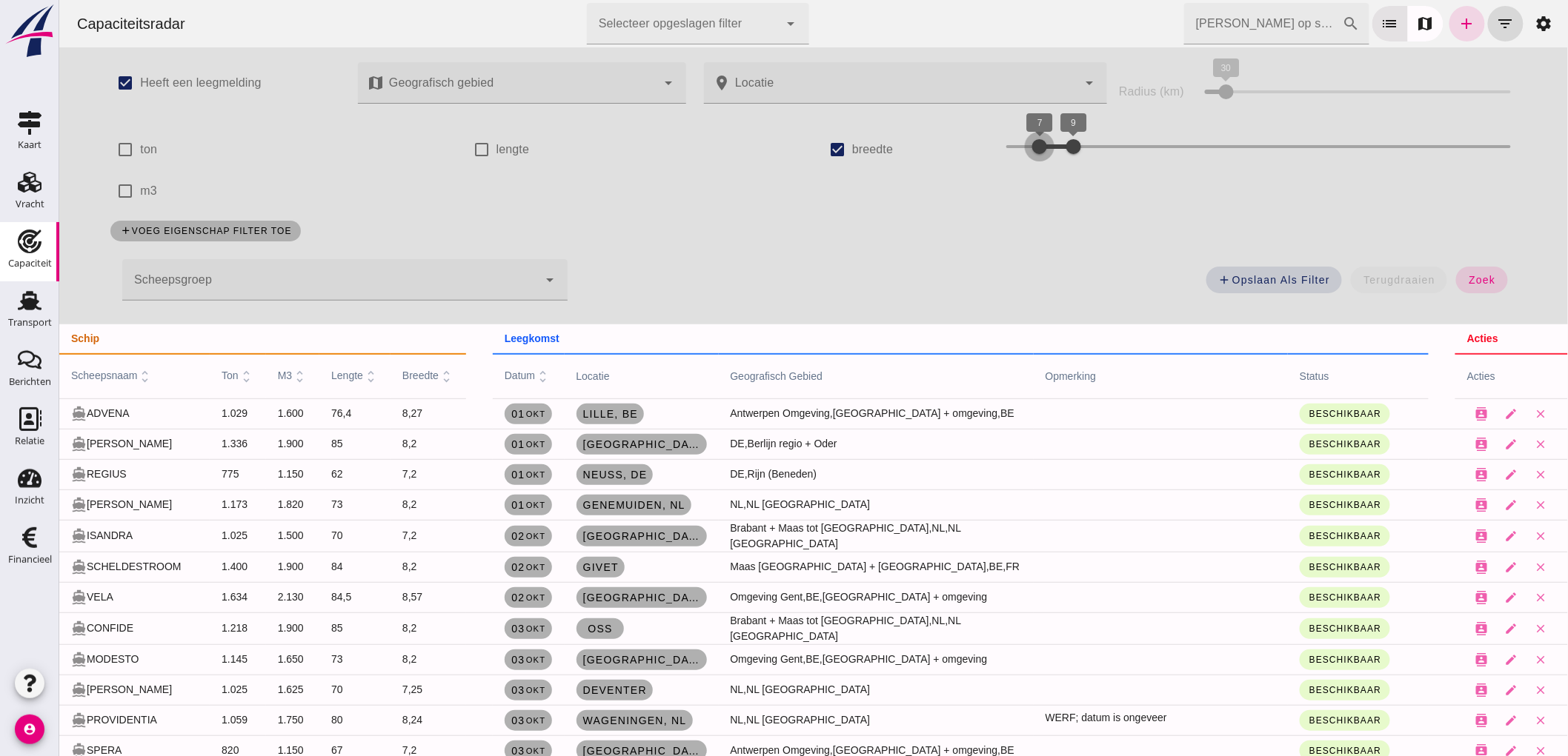
drag, startPoint x: 1007, startPoint y: 145, endPoint x: 1020, endPoint y: 163, distance: 22.2
click at [1020, 163] on div "7 9 7 9" at bounding box center [1257, 149] width 534 height 41
click at [1483, 272] on button "zoek" at bounding box center [1480, 280] width 51 height 27
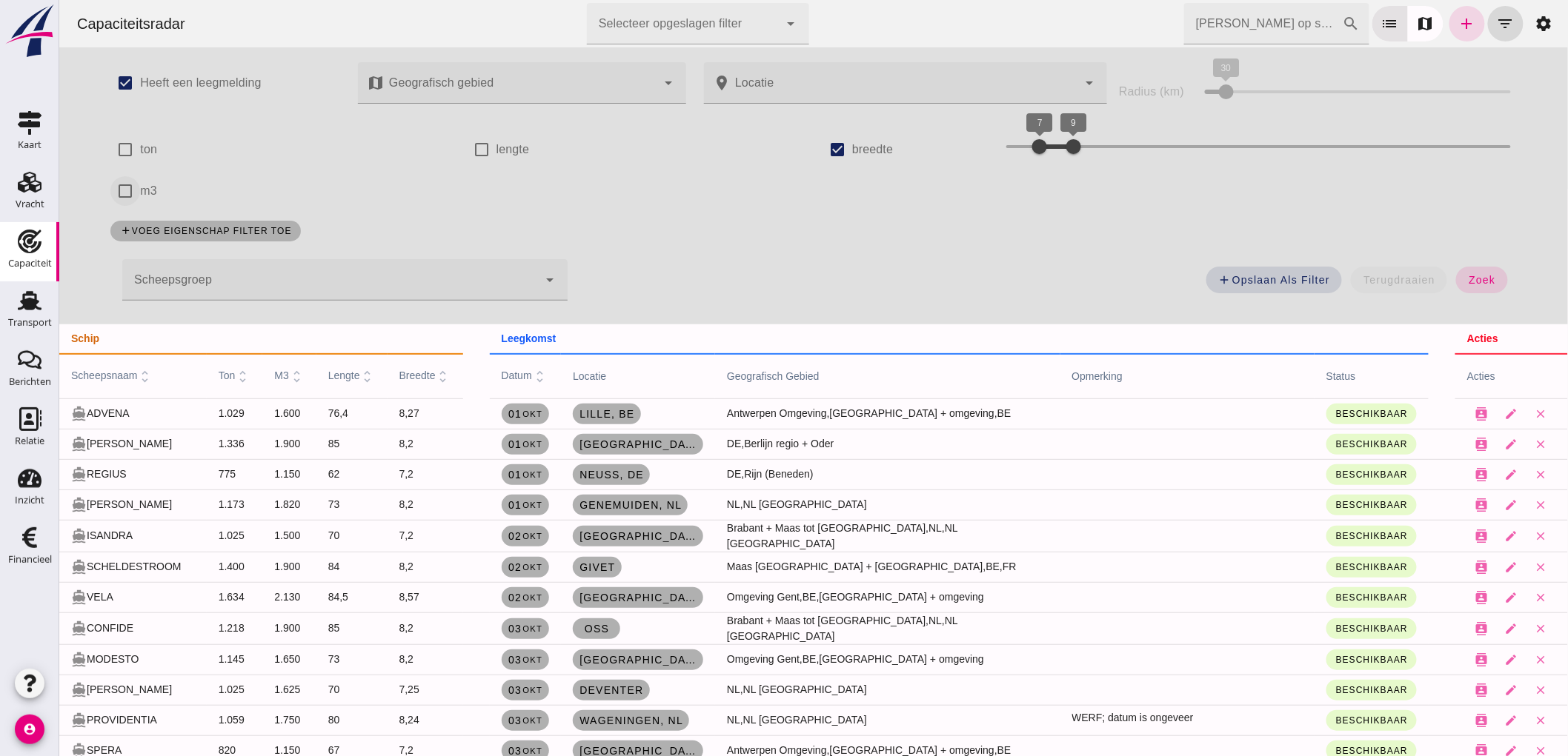
click at [127, 193] on input "m3" at bounding box center [124, 191] width 30 height 30
checkbox input "true"
drag, startPoint x: 342, startPoint y: 200, endPoint x: 410, endPoint y: 193, distance: 68.4
click at [359, 193] on div at bounding box center [344, 188] width 30 height 30
drag, startPoint x: 306, startPoint y: 186, endPoint x: 313, endPoint y: 201, distance: 16.6
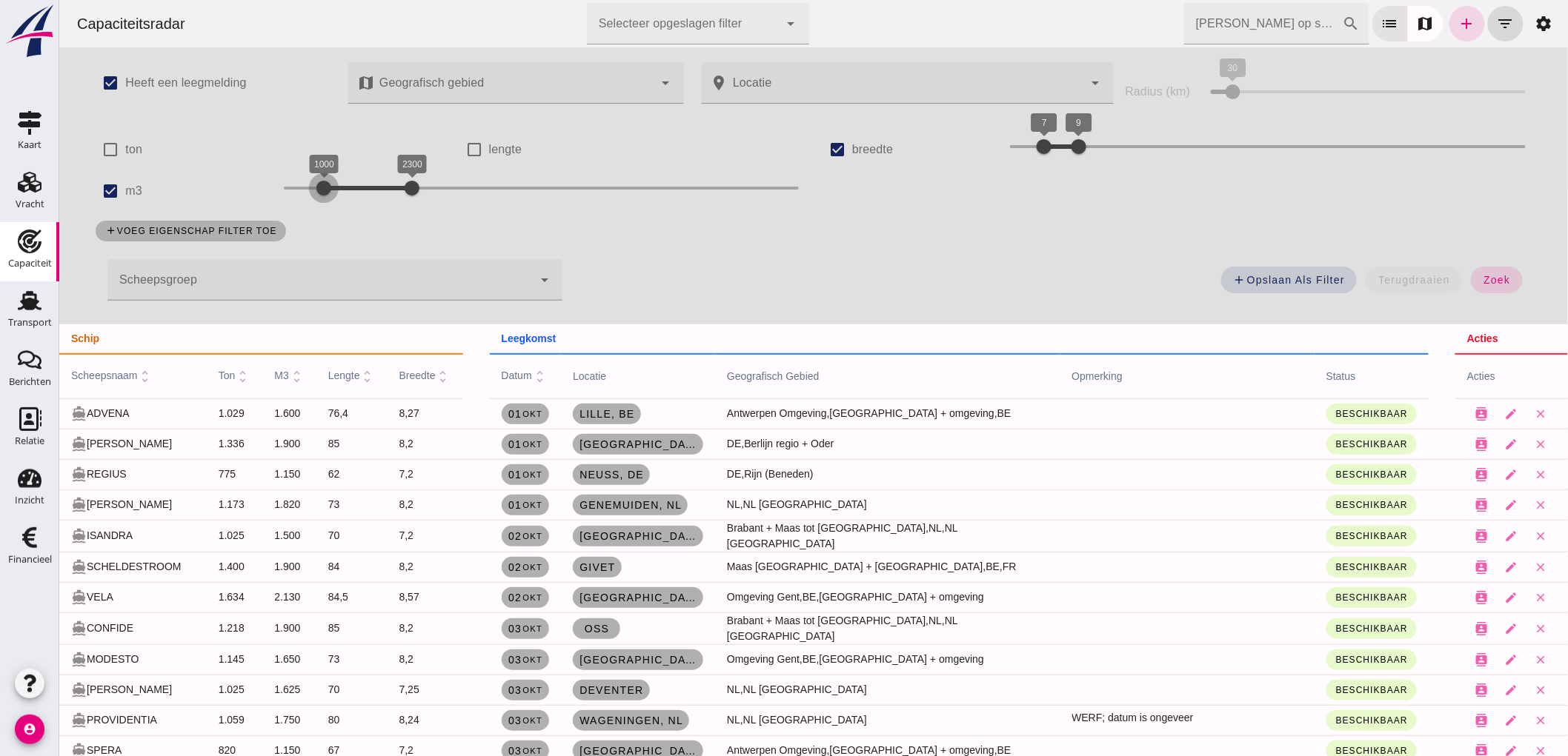
click at [313, 201] on div at bounding box center [323, 188] width 30 height 30
drag, startPoint x: 312, startPoint y: 197, endPoint x: 338, endPoint y: 213, distance: 30.5
click at [338, 213] on div "check_box Heeft een leegmelding map Geografisch gebied Geografisch gebied cance…" at bounding box center [813, 186] width 1465 height 277
drag, startPoint x: 404, startPoint y: 190, endPoint x: 380, endPoint y: 210, distance: 31.2
click at [380, 210] on div "1400 1900 1400 1900" at bounding box center [540, 191] width 544 height 41
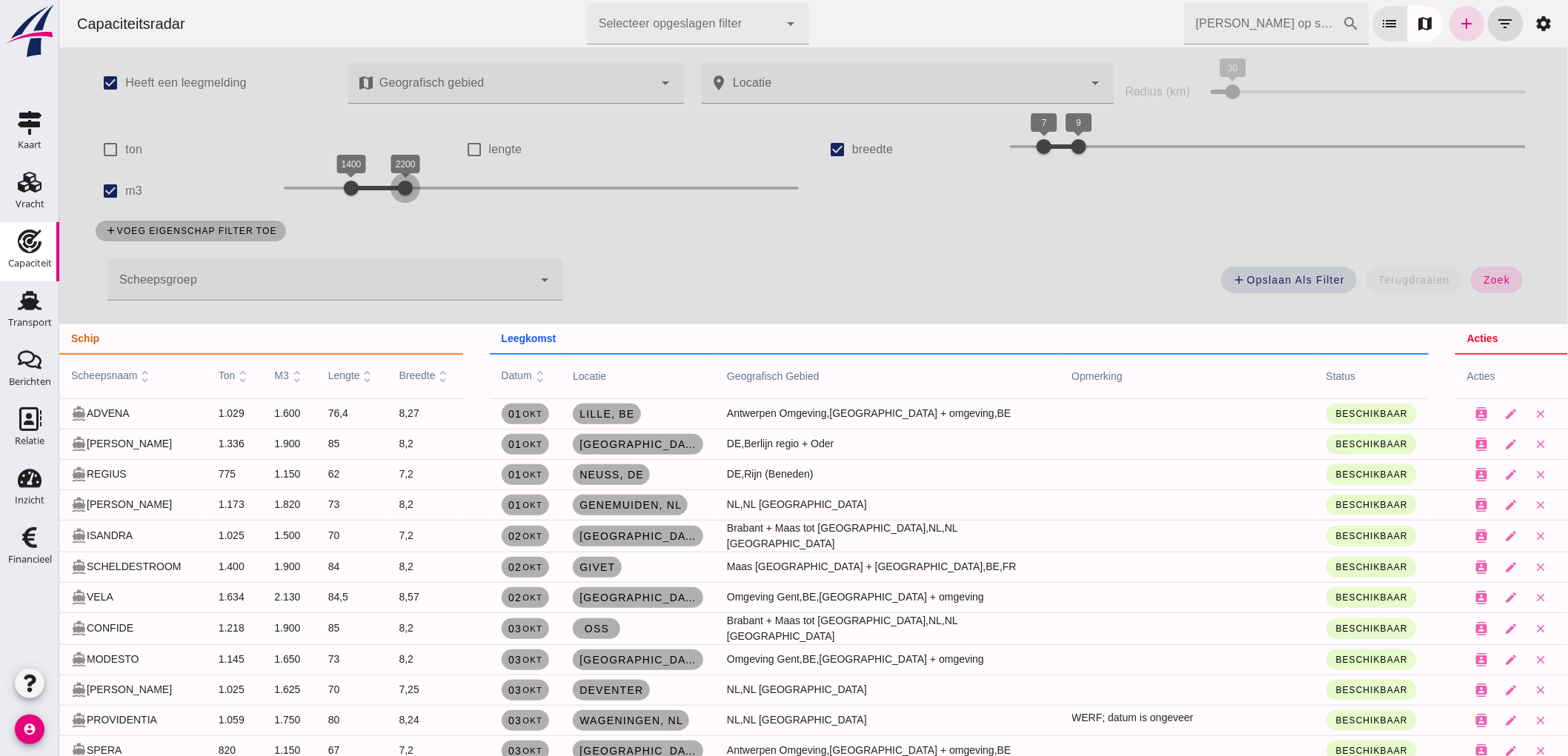
drag, startPoint x: 379, startPoint y: 192, endPoint x: 394, endPoint y: 204, distance: 19.2
click at [394, 204] on div "1400 2200 1400 2200" at bounding box center [540, 191] width 544 height 41
click at [1493, 275] on span "zoek" at bounding box center [1496, 280] width 28 height 12
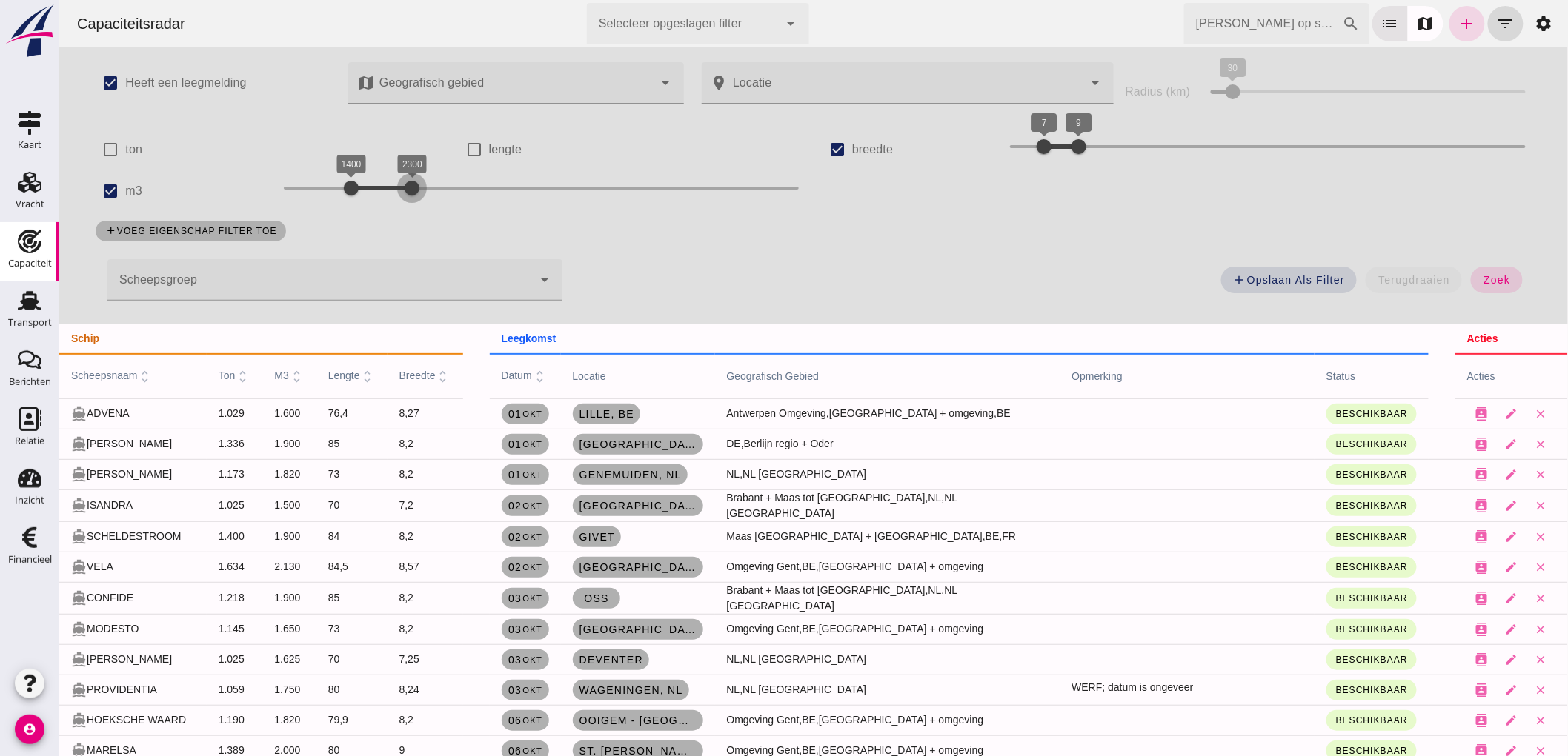
drag, startPoint x: 387, startPoint y: 190, endPoint x: 404, endPoint y: 201, distance: 20.2
click at [404, 201] on div at bounding box center [411, 188] width 30 height 30
click at [1501, 283] on span "zoek" at bounding box center [1496, 280] width 28 height 12
click at [1497, 283] on span "zoek" at bounding box center [1496, 280] width 28 height 12
click at [1286, 24] on input "[PERSON_NAME] op scheepsnaam" at bounding box center [1262, 24] width 158 height 41
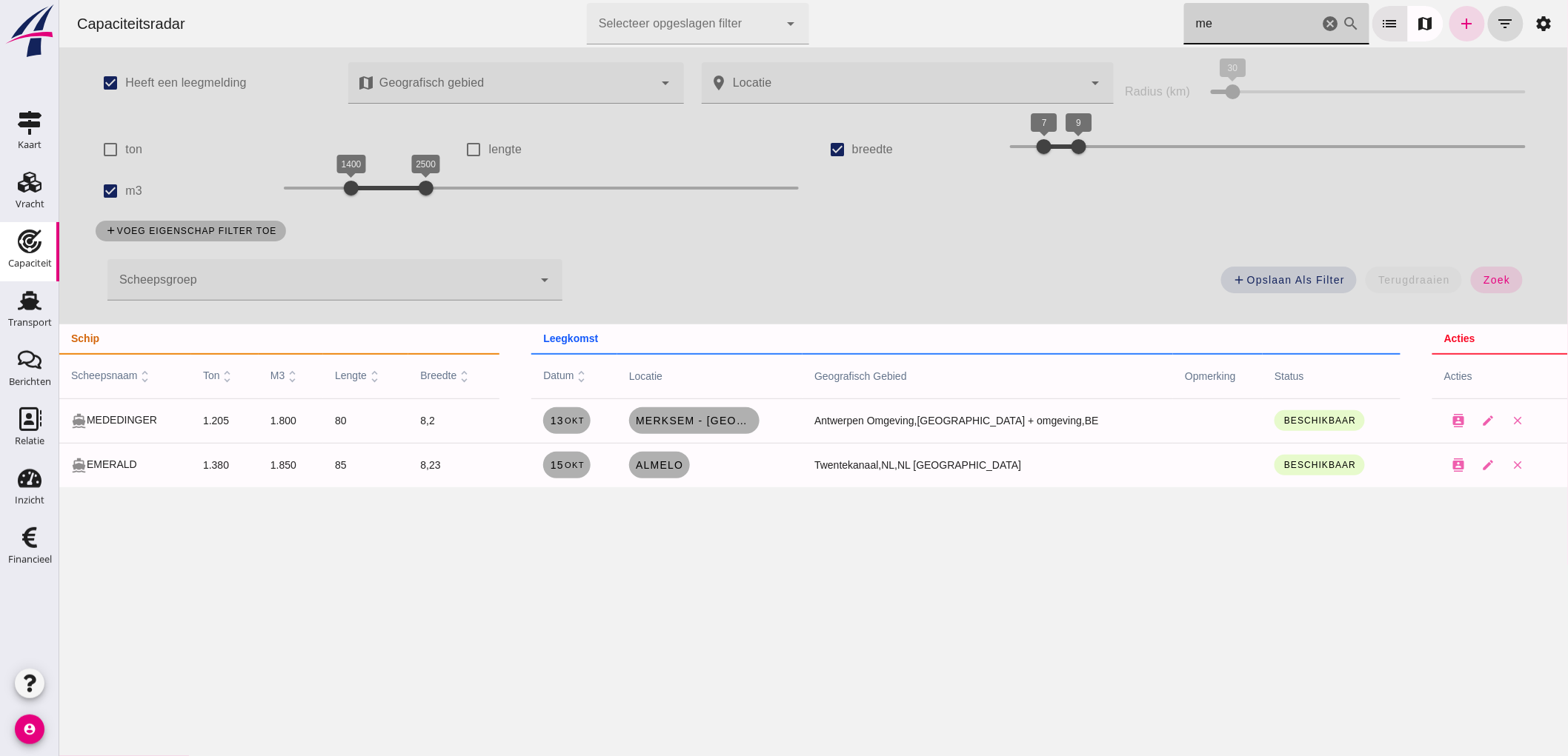
type input "me"
click at [107, 190] on input "m3" at bounding box center [110, 191] width 30 height 30
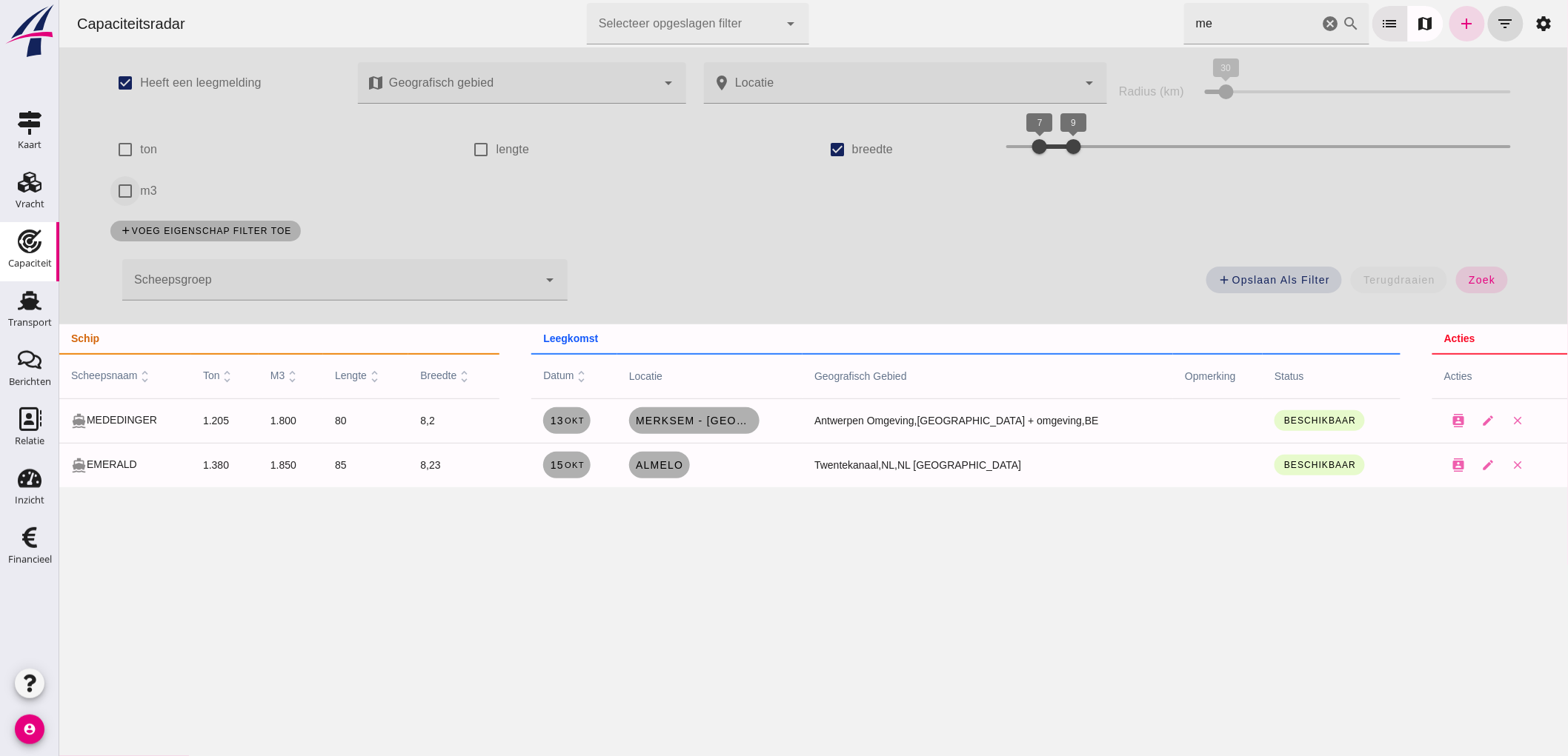
click at [110, 191] on input "m3" at bounding box center [124, 191] width 30 height 30
checkbox input "true"
drag, startPoint x: 1483, startPoint y: 282, endPoint x: 493, endPoint y: 446, distance: 1003.5
click at [1484, 282] on span "zoek" at bounding box center [1496, 280] width 28 height 12
click at [1321, 24] on icon "cancel" at bounding box center [1330, 24] width 18 height 18
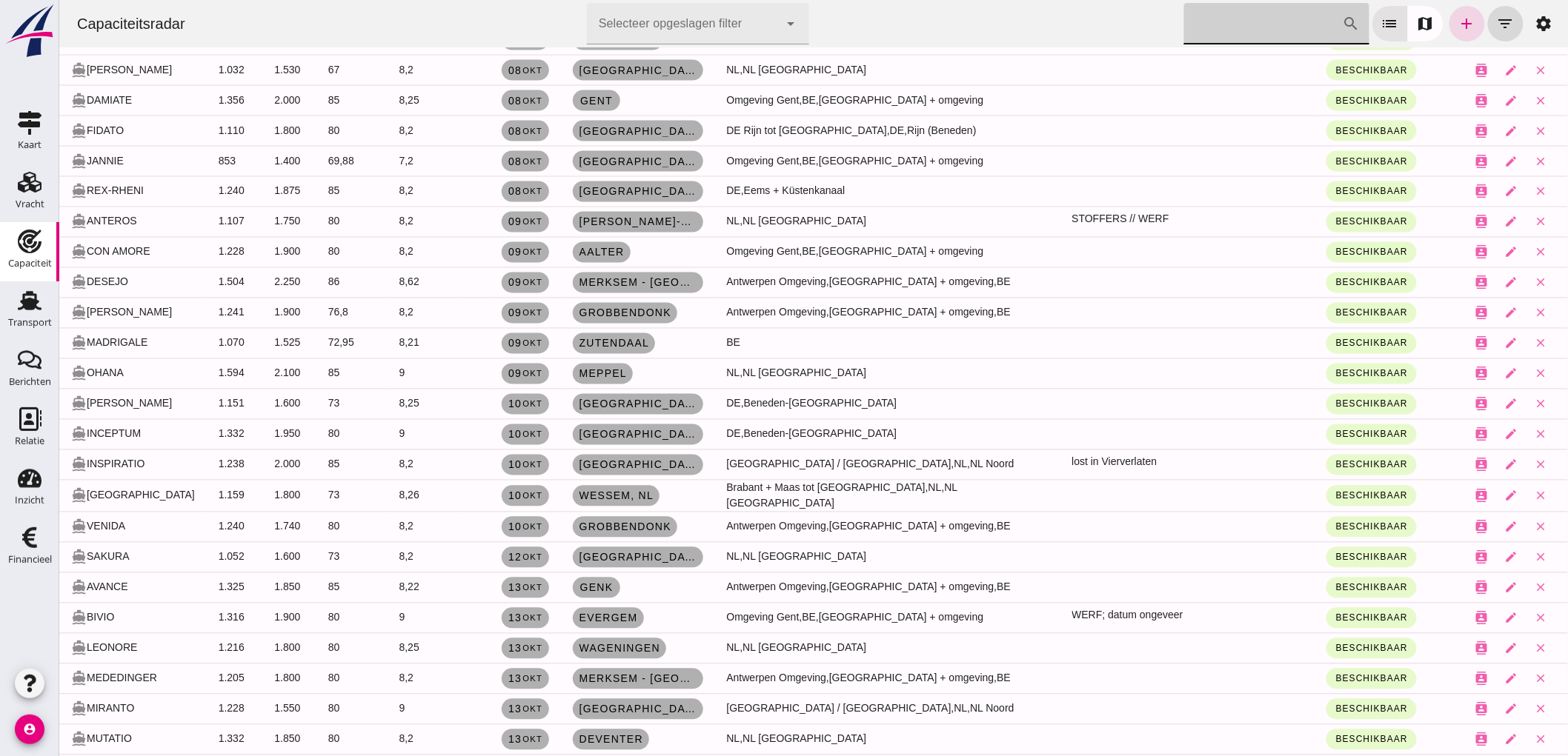
scroll to position [1070, 0]
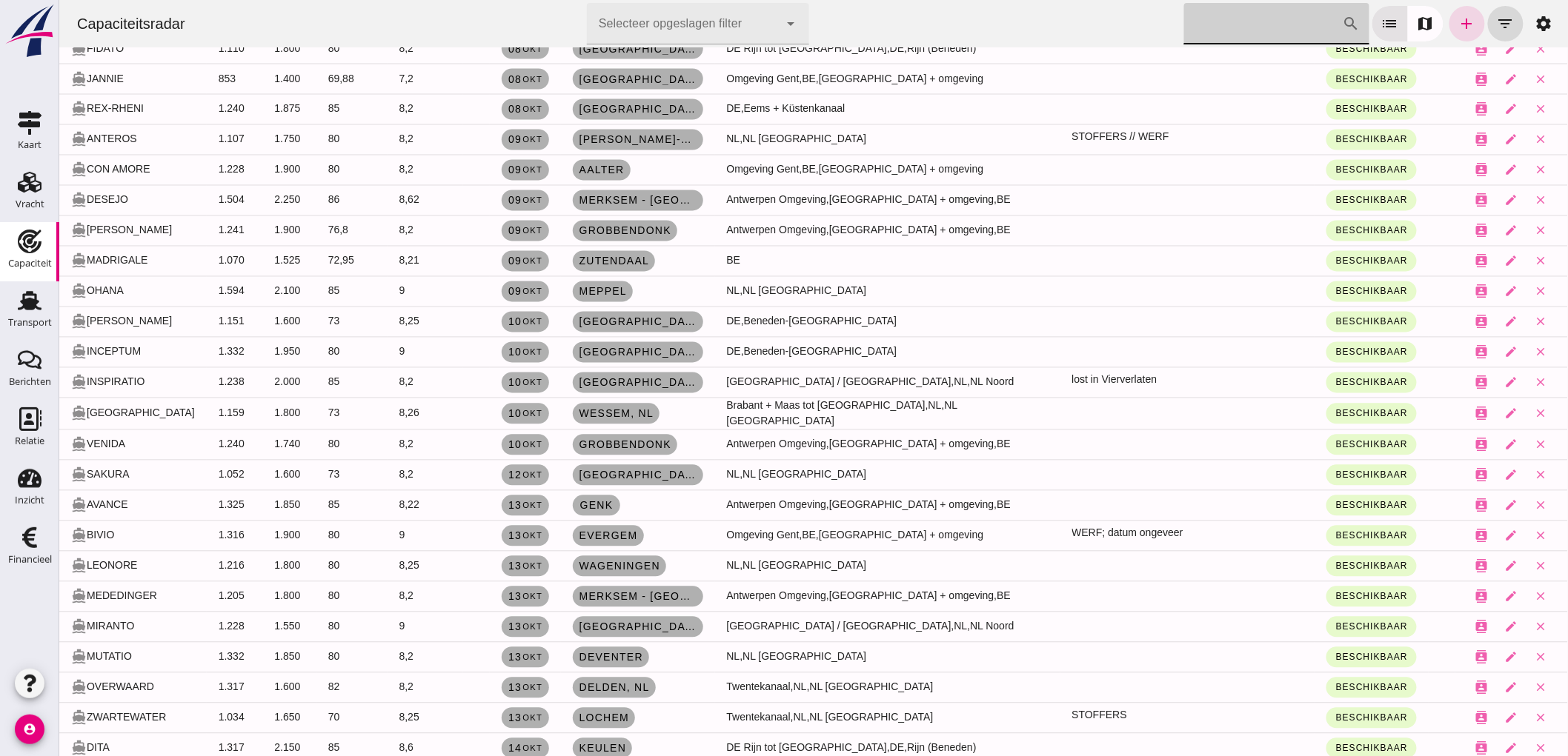
click at [1238, 13] on input "[PERSON_NAME] op scheepsnaam" at bounding box center [1262, 24] width 158 height 41
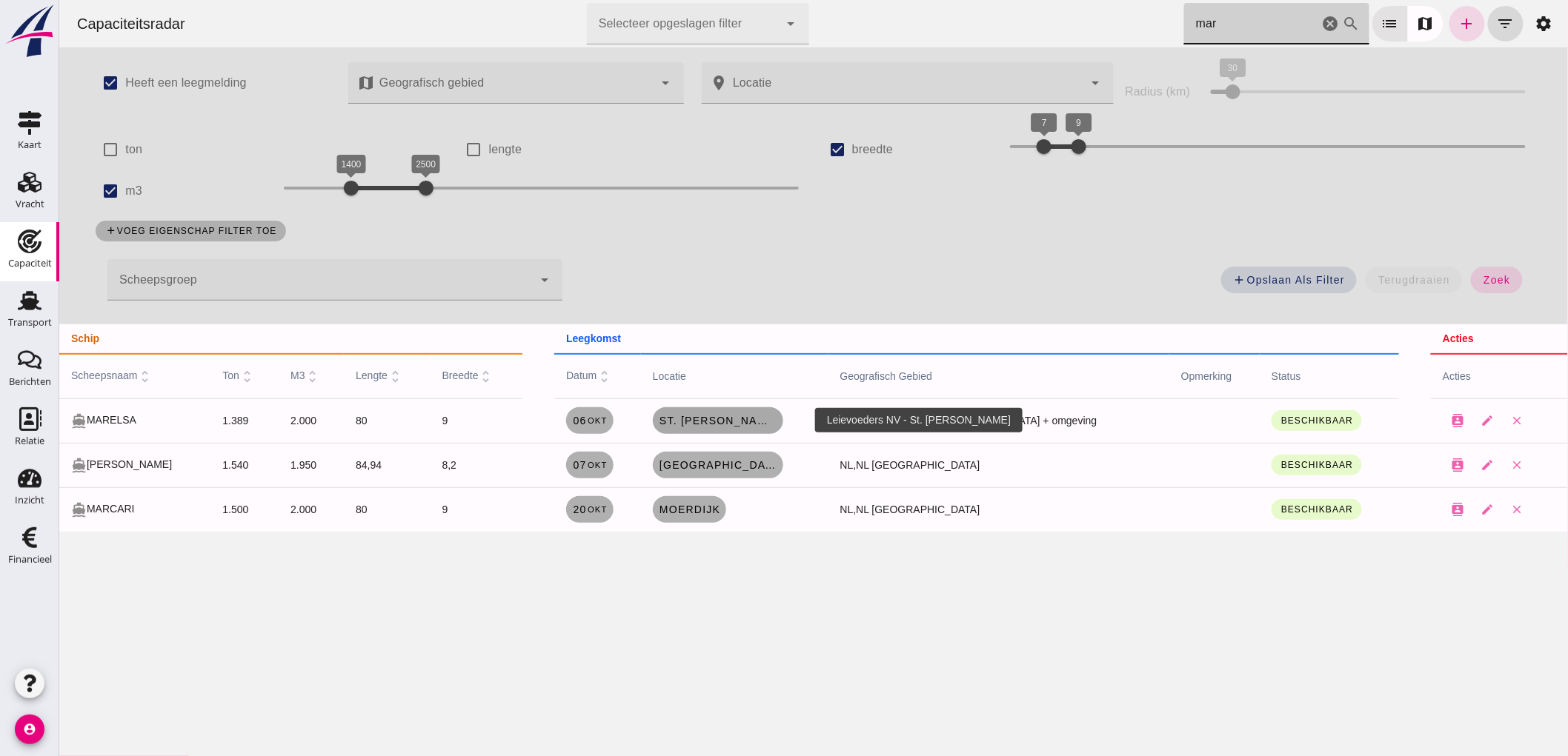
type input "mar"
click at [731, 419] on span "St. [PERSON_NAME]" at bounding box center [717, 420] width 118 height 12
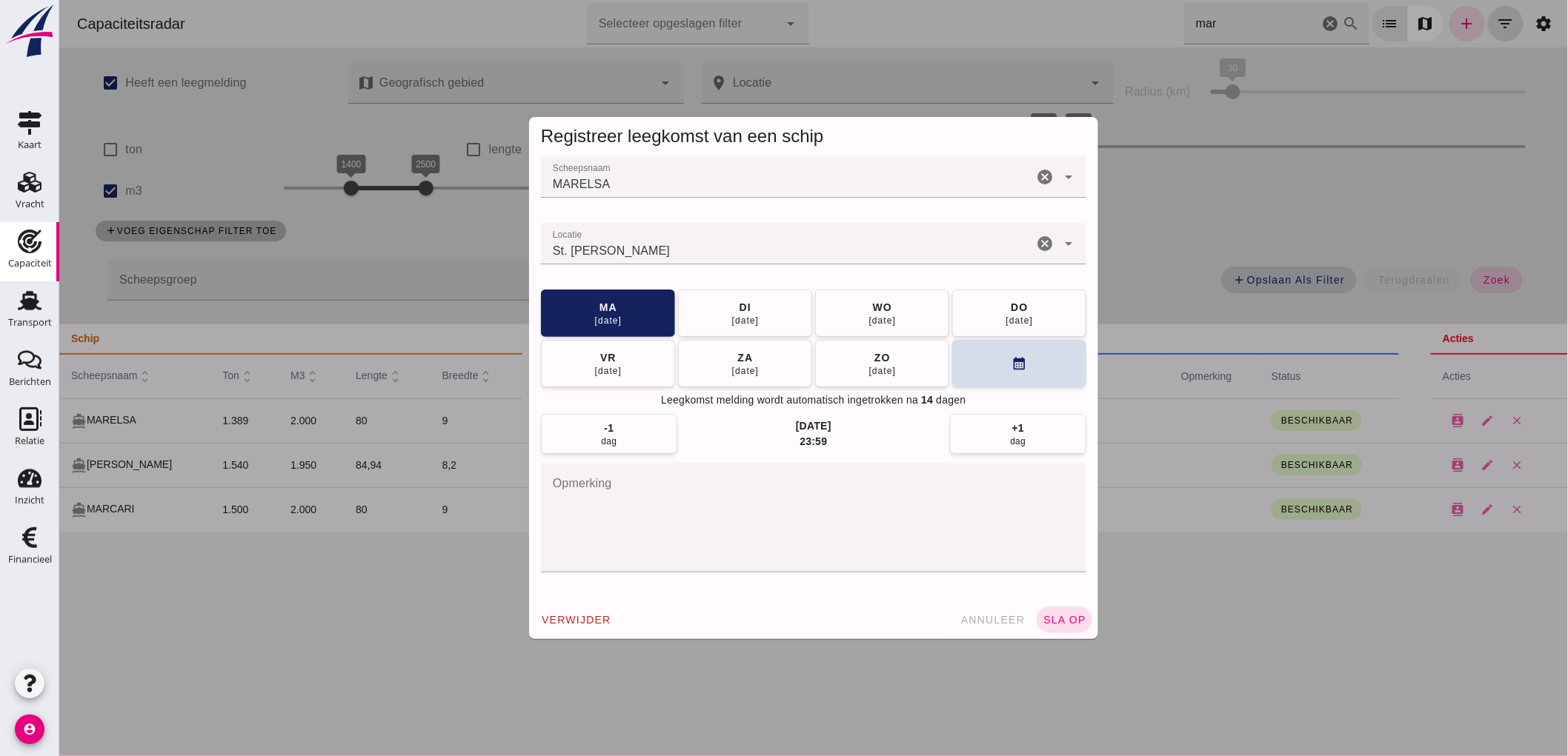
click at [1035, 246] on icon "cancel" at bounding box center [1044, 244] width 18 height 18
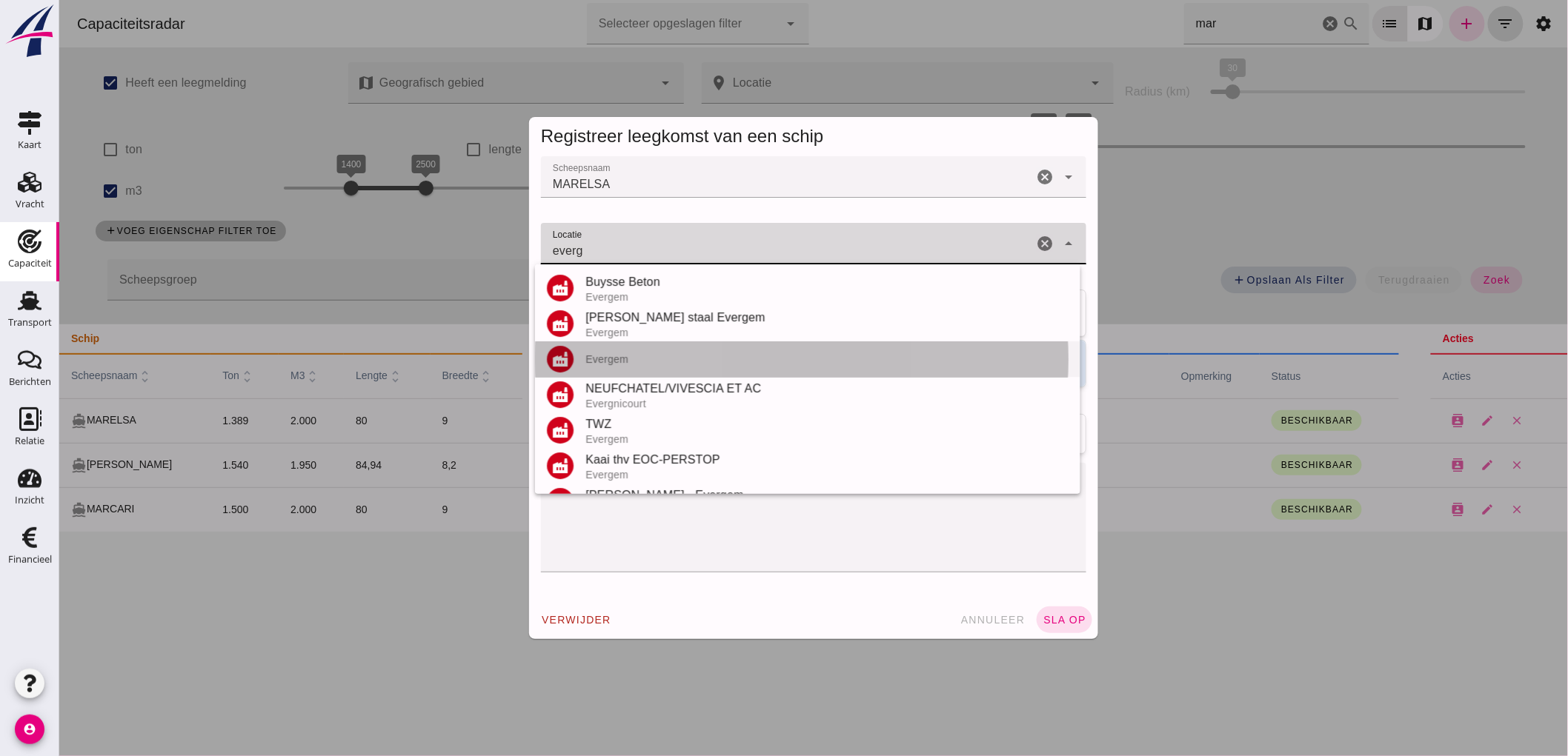
click at [646, 358] on div "Evergem" at bounding box center [826, 359] width 483 height 12
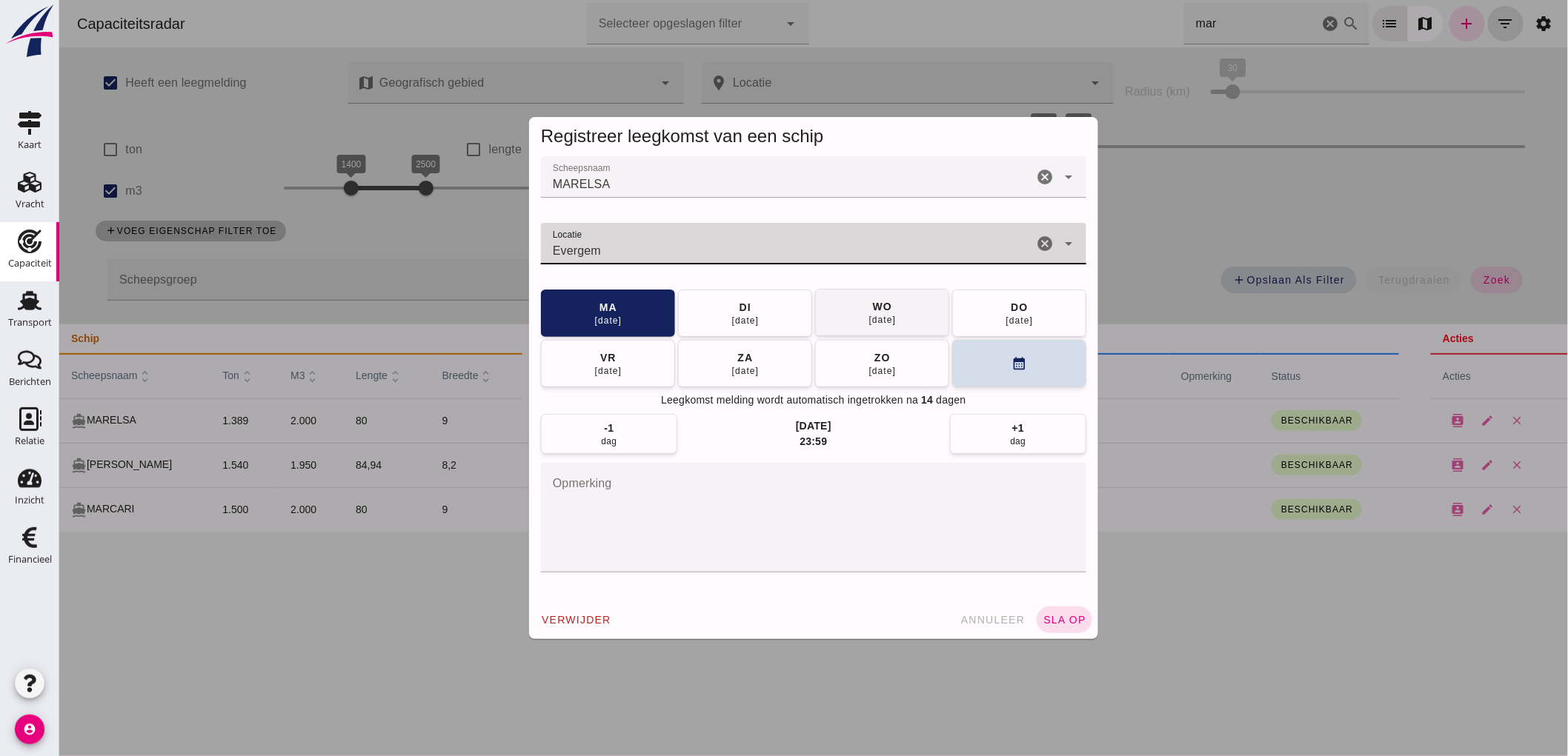
type input "Evergem"
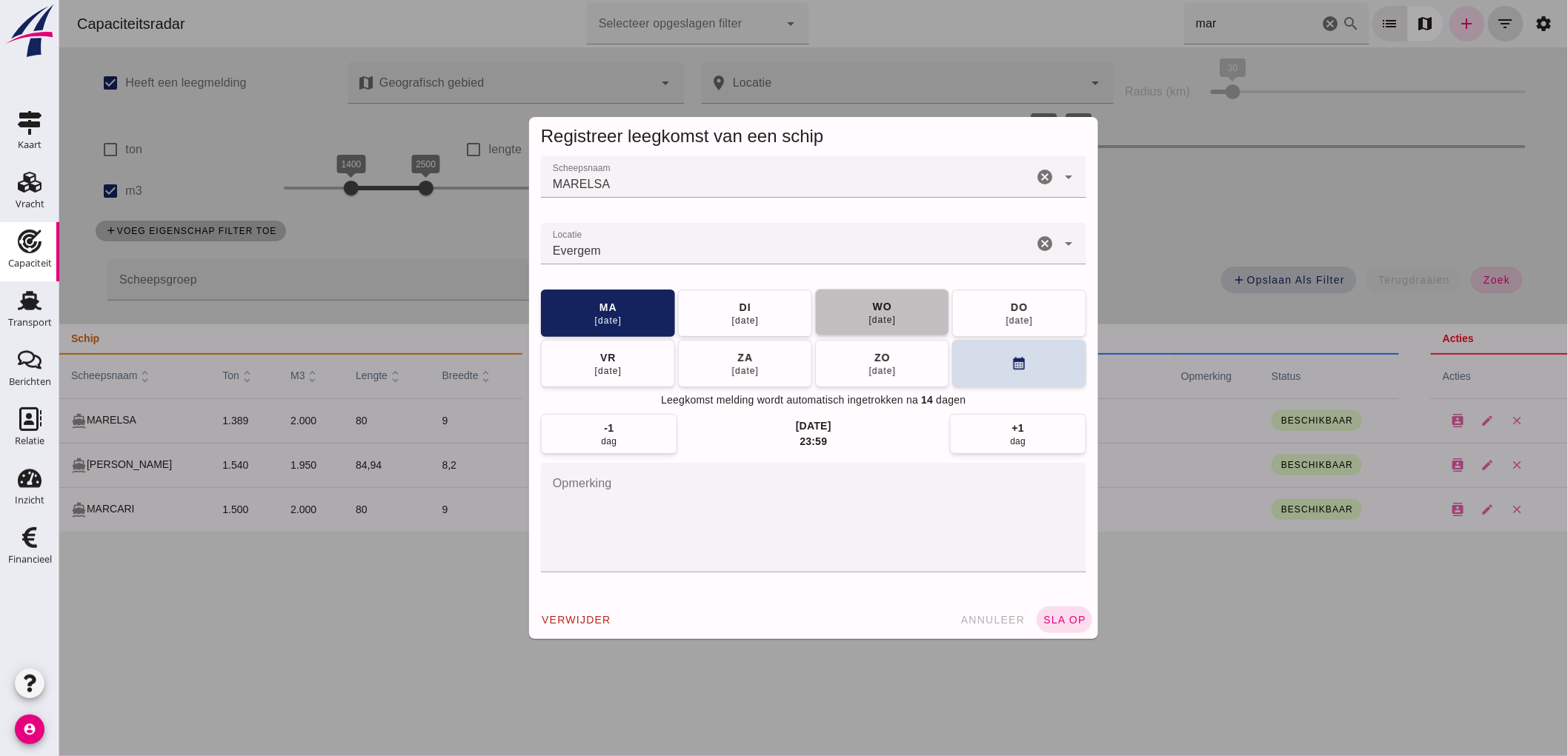
click at [892, 313] on button "wo 08 okt" at bounding box center [881, 312] width 134 height 47
click at [1059, 625] on span "sla op" at bounding box center [1063, 620] width 44 height 12
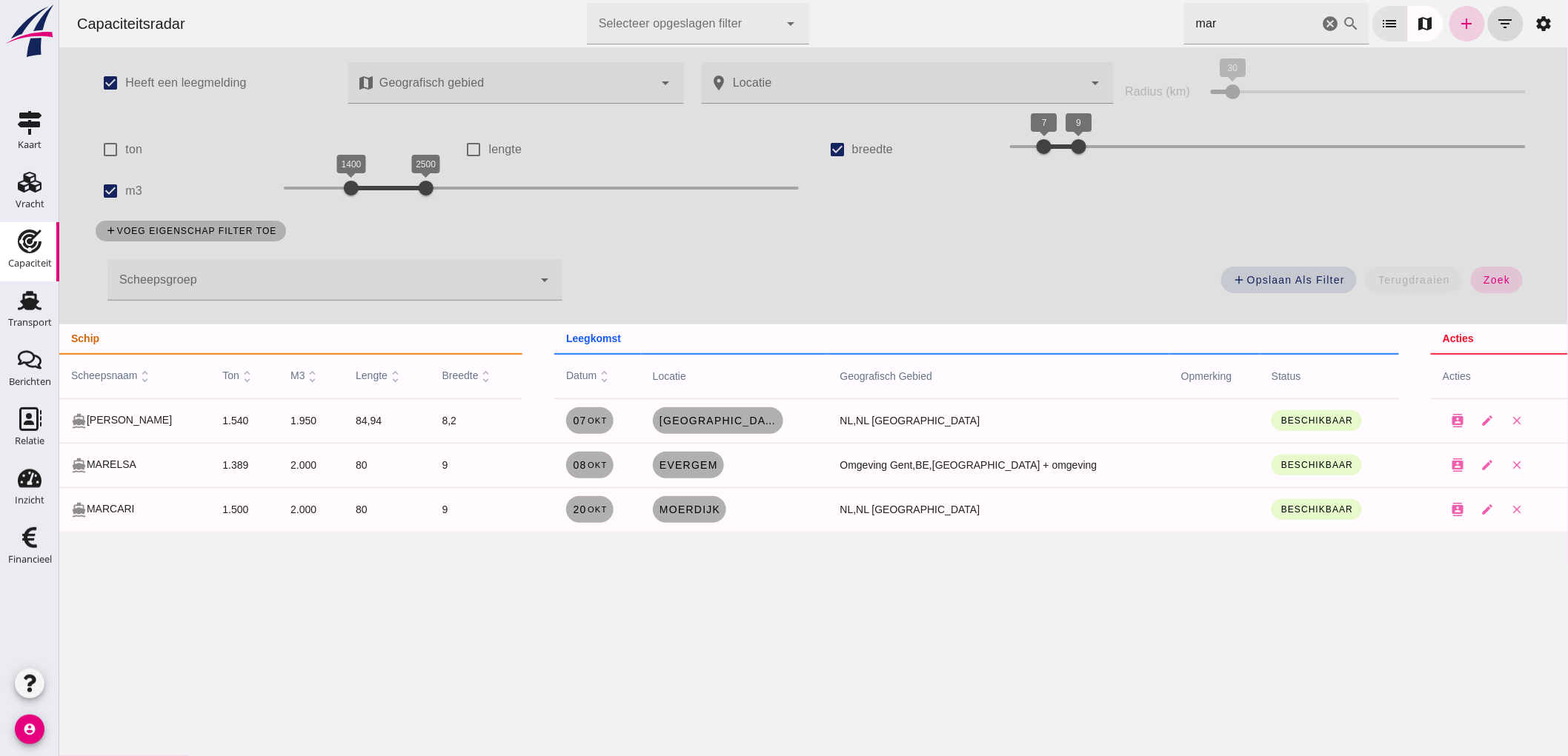
click at [1457, 22] on icon "add" at bounding box center [1466, 24] width 18 height 18
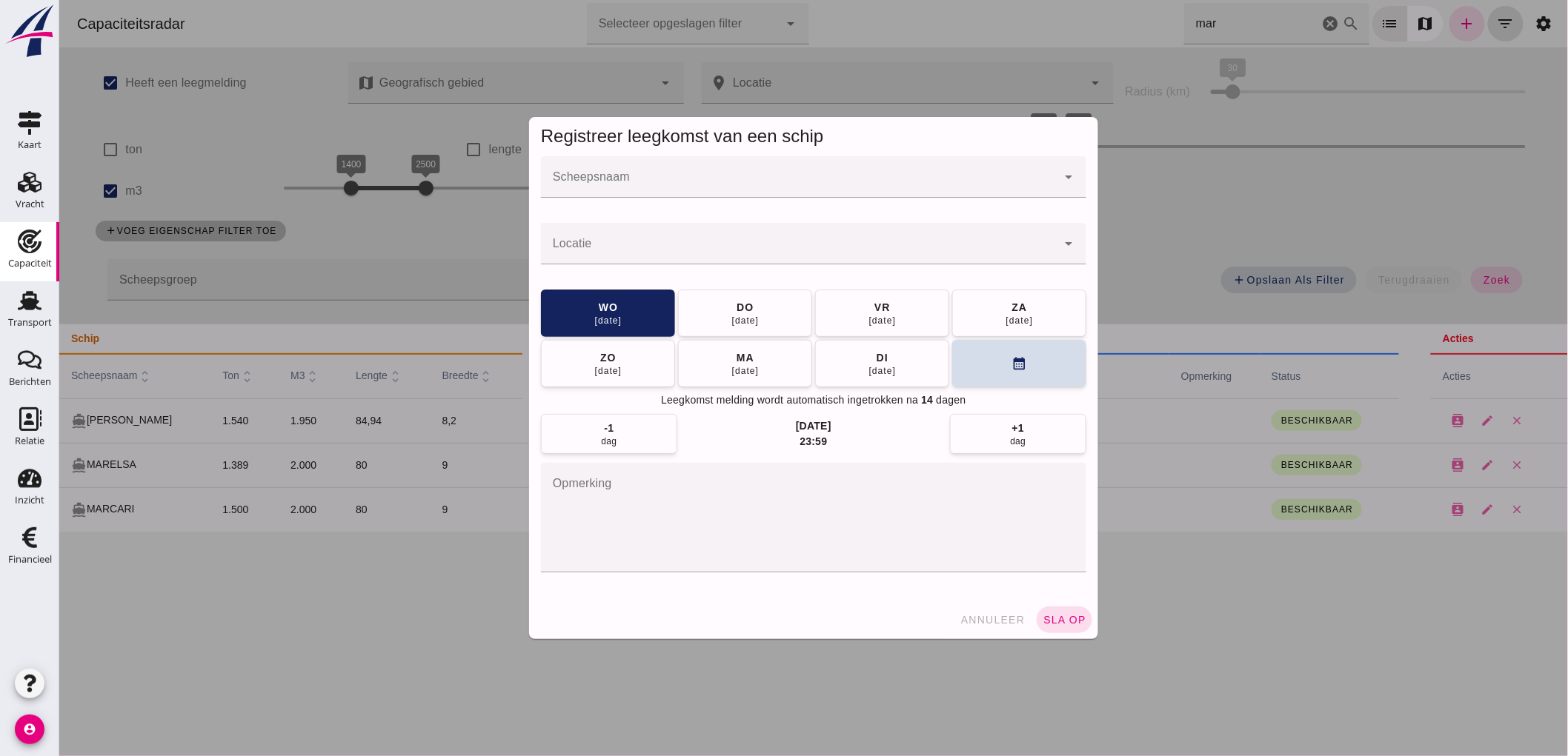
click at [638, 183] on input "Scheepsnaam" at bounding box center [798, 184] width 516 height 18
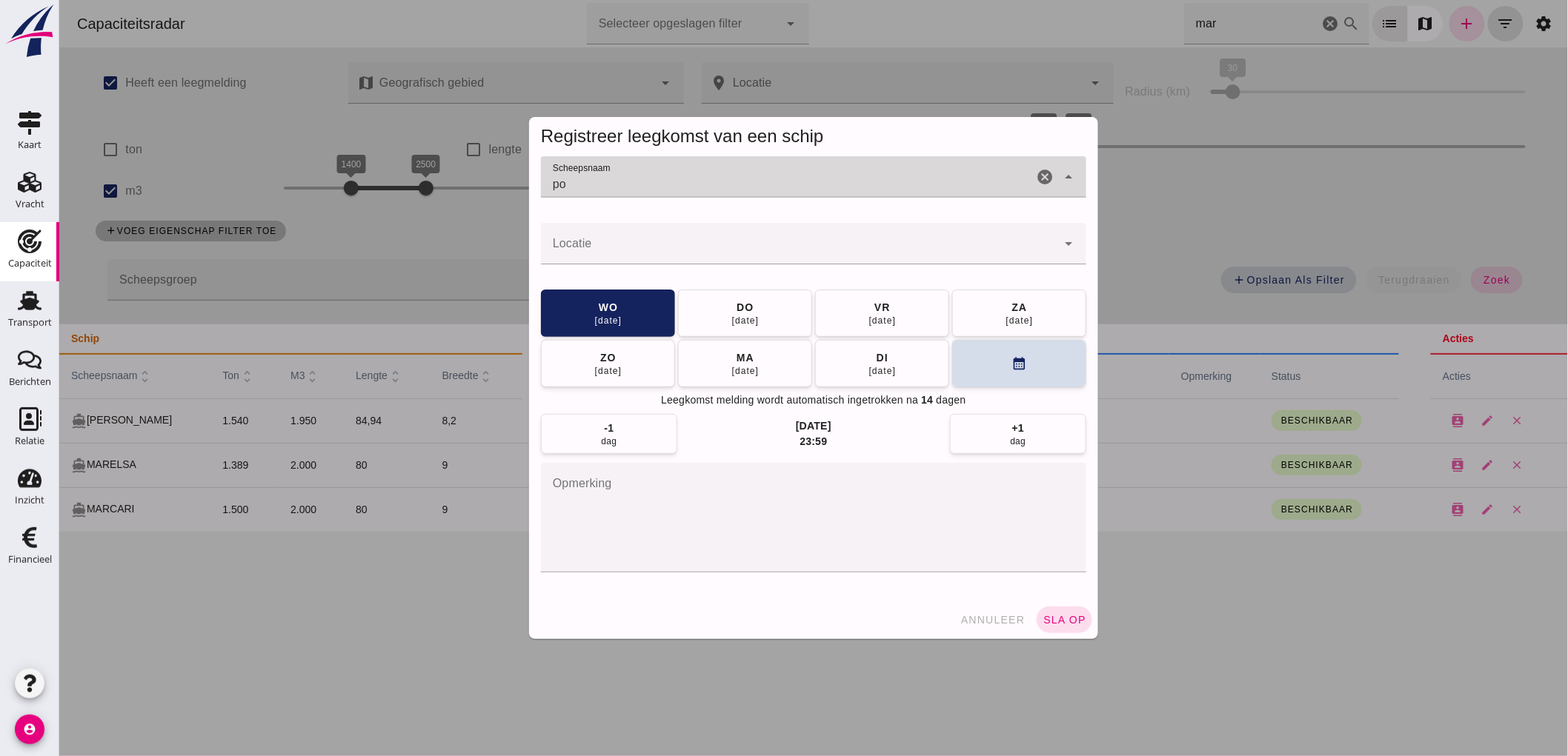
type input "p"
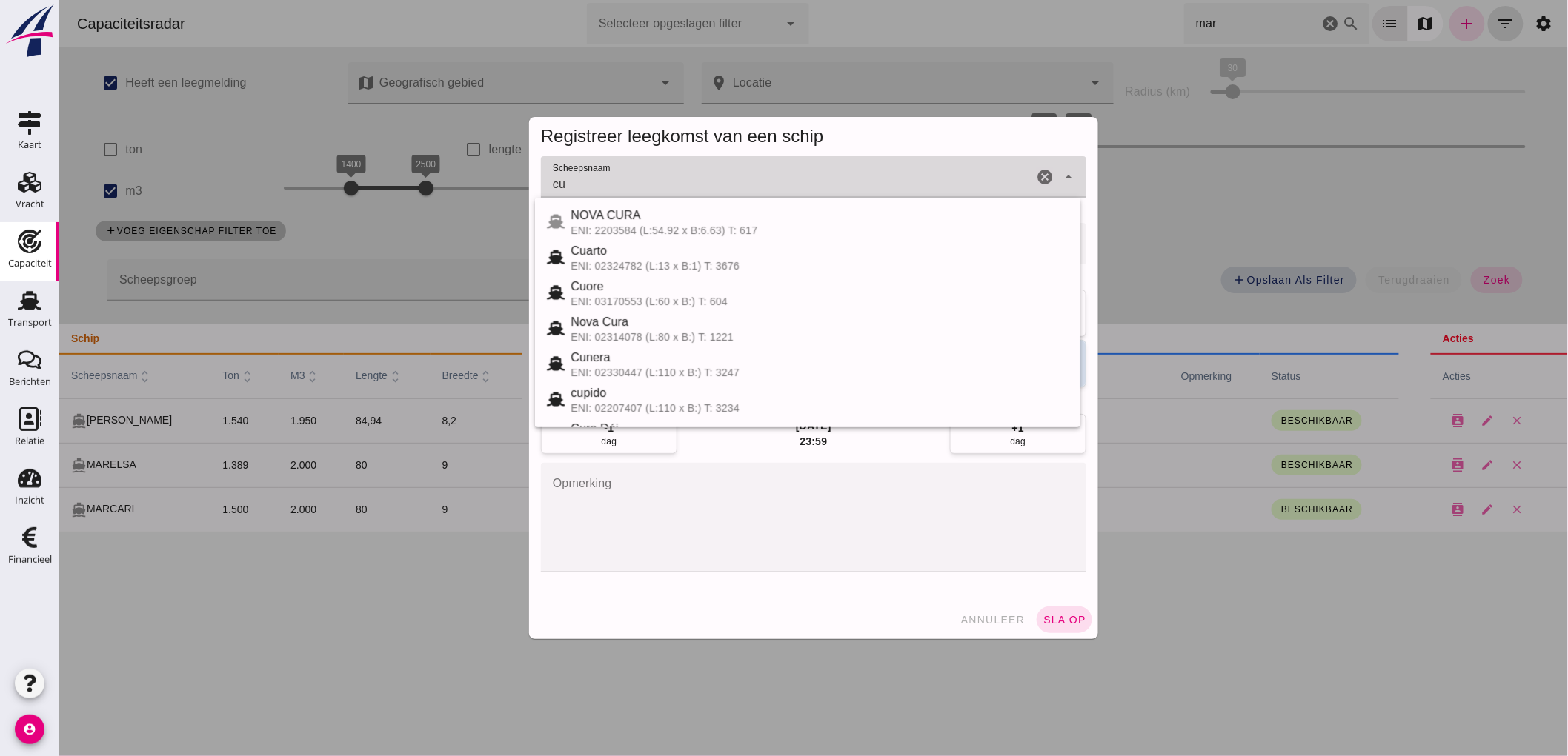
type input "c"
click at [626, 189] on input "PO" at bounding box center [786, 184] width 492 height 18
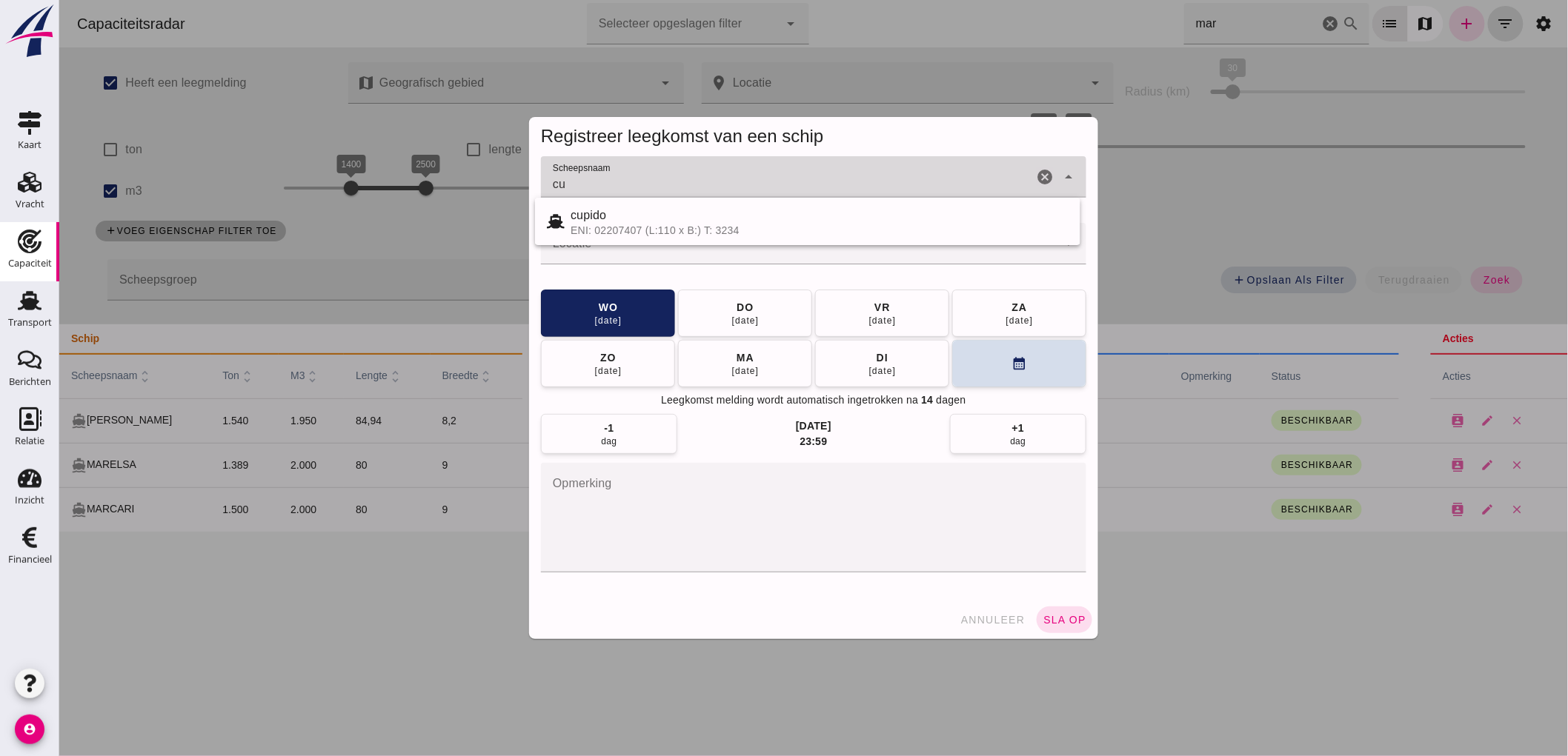
type input "c"
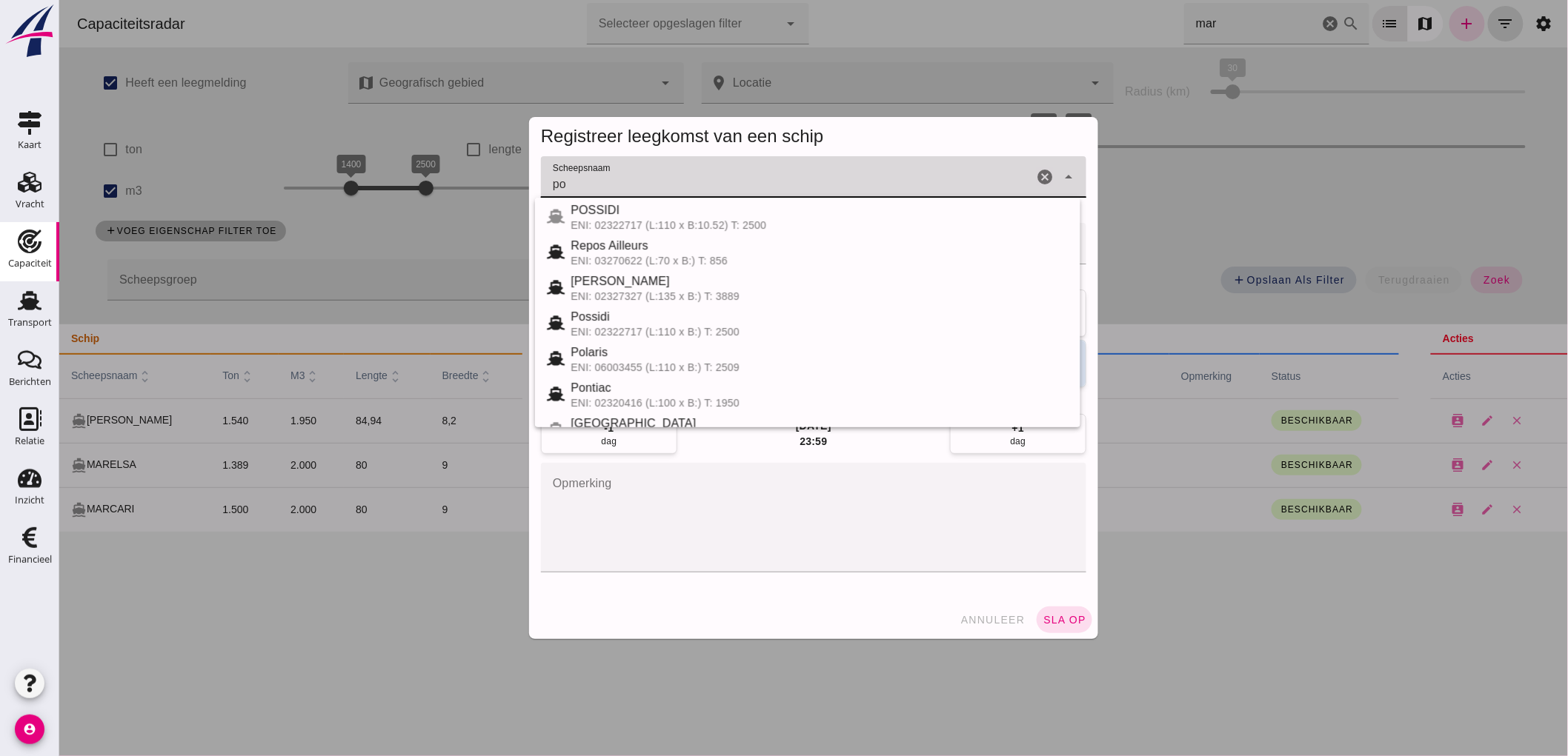
scroll to position [67, 0]
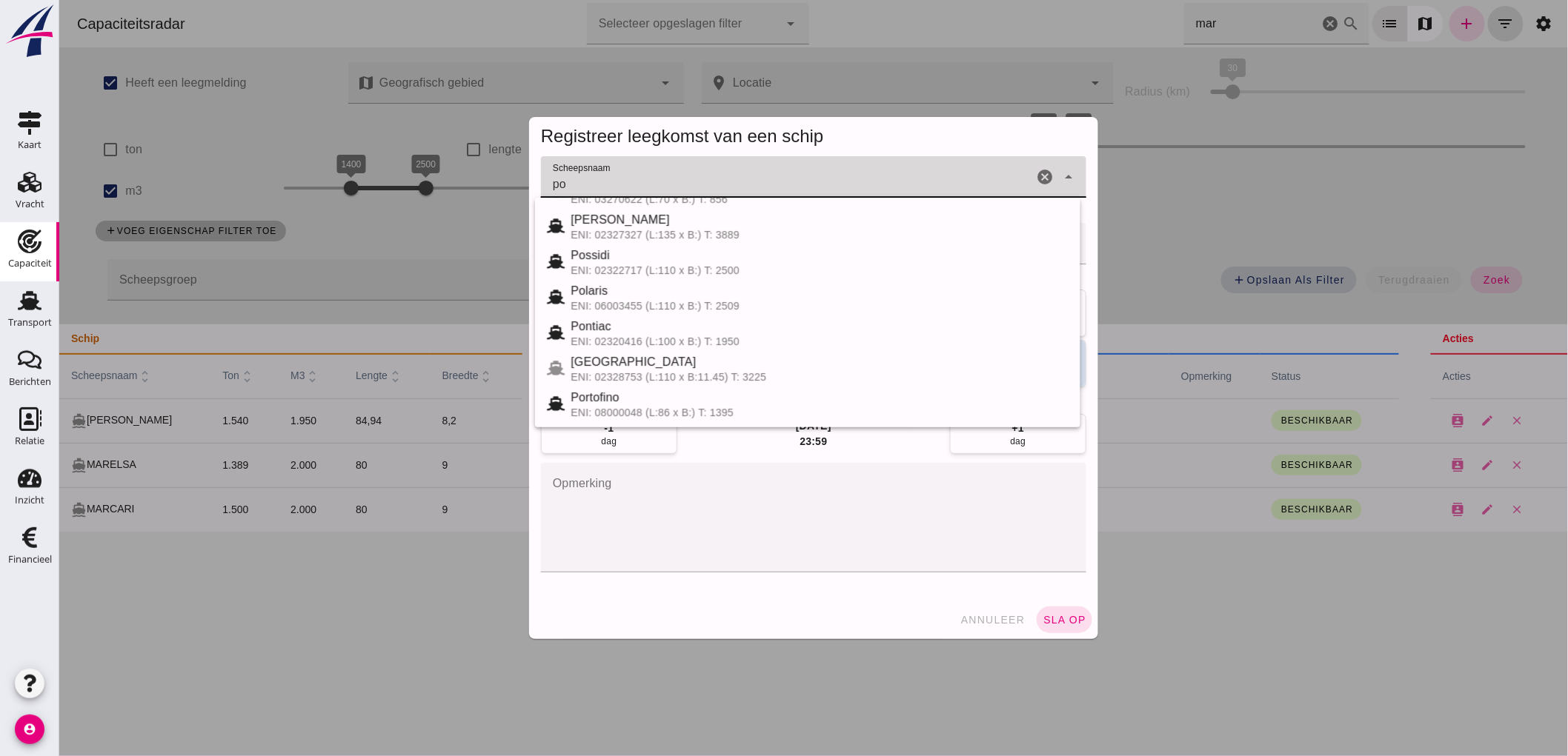
click at [626, 188] on input "po" at bounding box center [786, 184] width 492 height 18
type input "po"
click at [977, 630] on button "annuleer" at bounding box center [991, 620] width 77 height 27
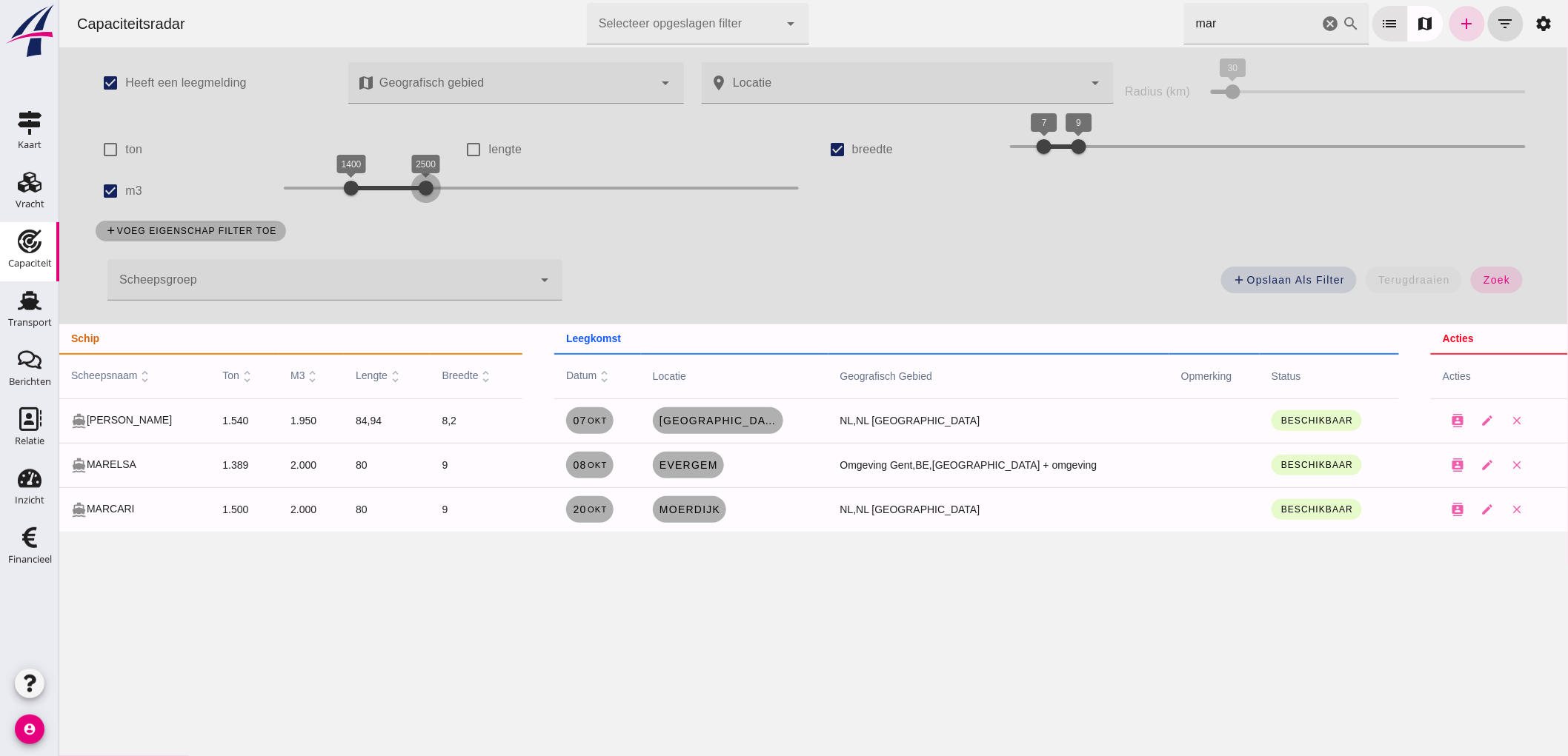
drag, startPoint x: 419, startPoint y: 183, endPoint x: 455, endPoint y: 187, distance: 36.2
click at [440, 181] on div at bounding box center [425, 188] width 30 height 30
drag, startPoint x: 345, startPoint y: 189, endPoint x: 367, endPoint y: 234, distance: 50.1
click at [367, 234] on div "check_box Heeft een leegmelding map Geografisch gebied Geografisch gebied cance…" at bounding box center [813, 186] width 1465 height 277
drag, startPoint x: 350, startPoint y: 187, endPoint x: 354, endPoint y: 213, distance: 26.3
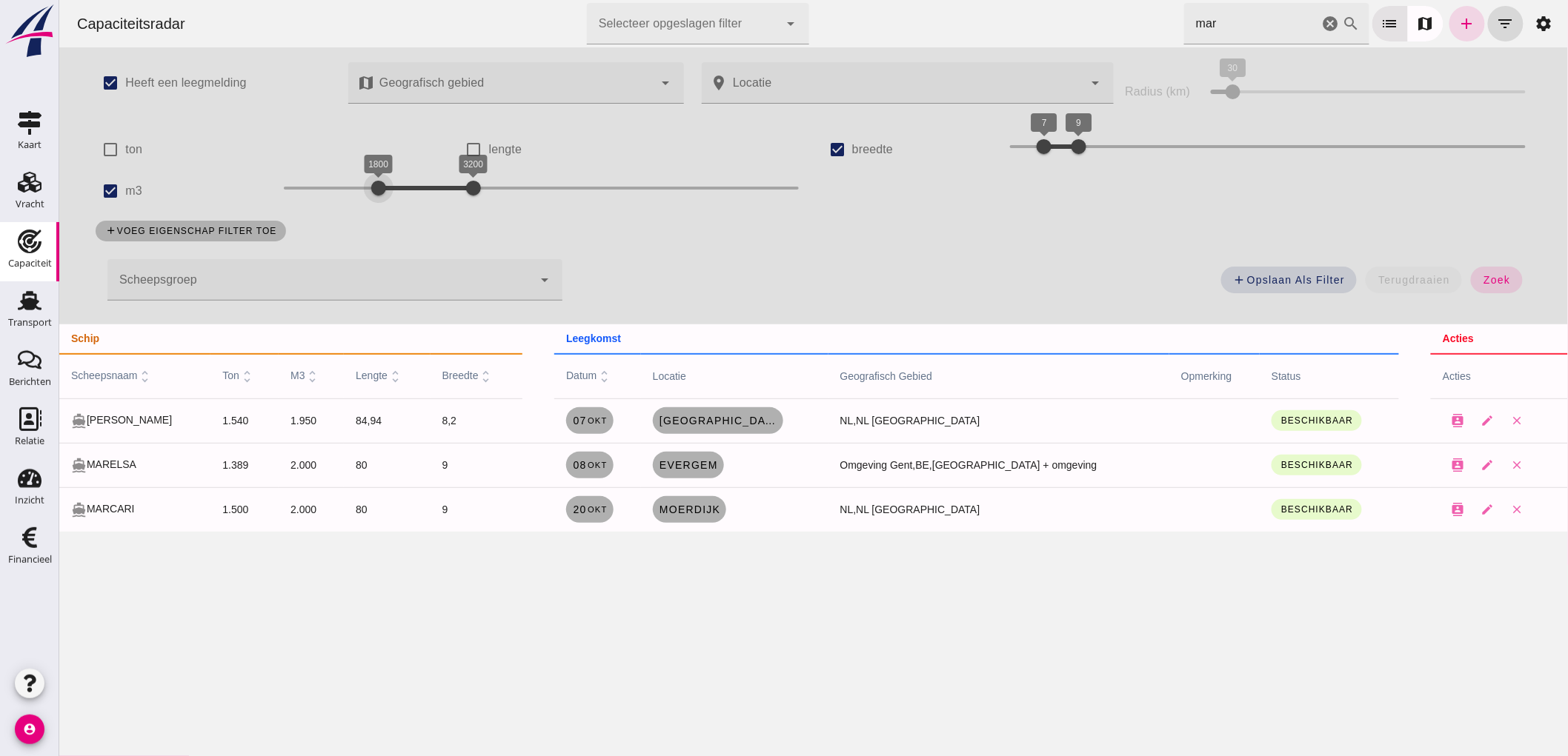
click at [354, 213] on div "check_box Heeft een leegmelding map Geografisch gebied Geografisch gebied cance…" at bounding box center [813, 186] width 1465 height 277
drag, startPoint x: 474, startPoint y: 182, endPoint x: 419, endPoint y: 218, distance: 65.7
click at [419, 218] on div "check_box Heeft een leegmelding map Geografisch gebied Geografisch gebied cance…" at bounding box center [813, 186] width 1465 height 277
drag, startPoint x: 1492, startPoint y: 279, endPoint x: 922, endPoint y: 164, distance: 581.5
click at [1492, 278] on span "zoek" at bounding box center [1496, 280] width 28 height 12
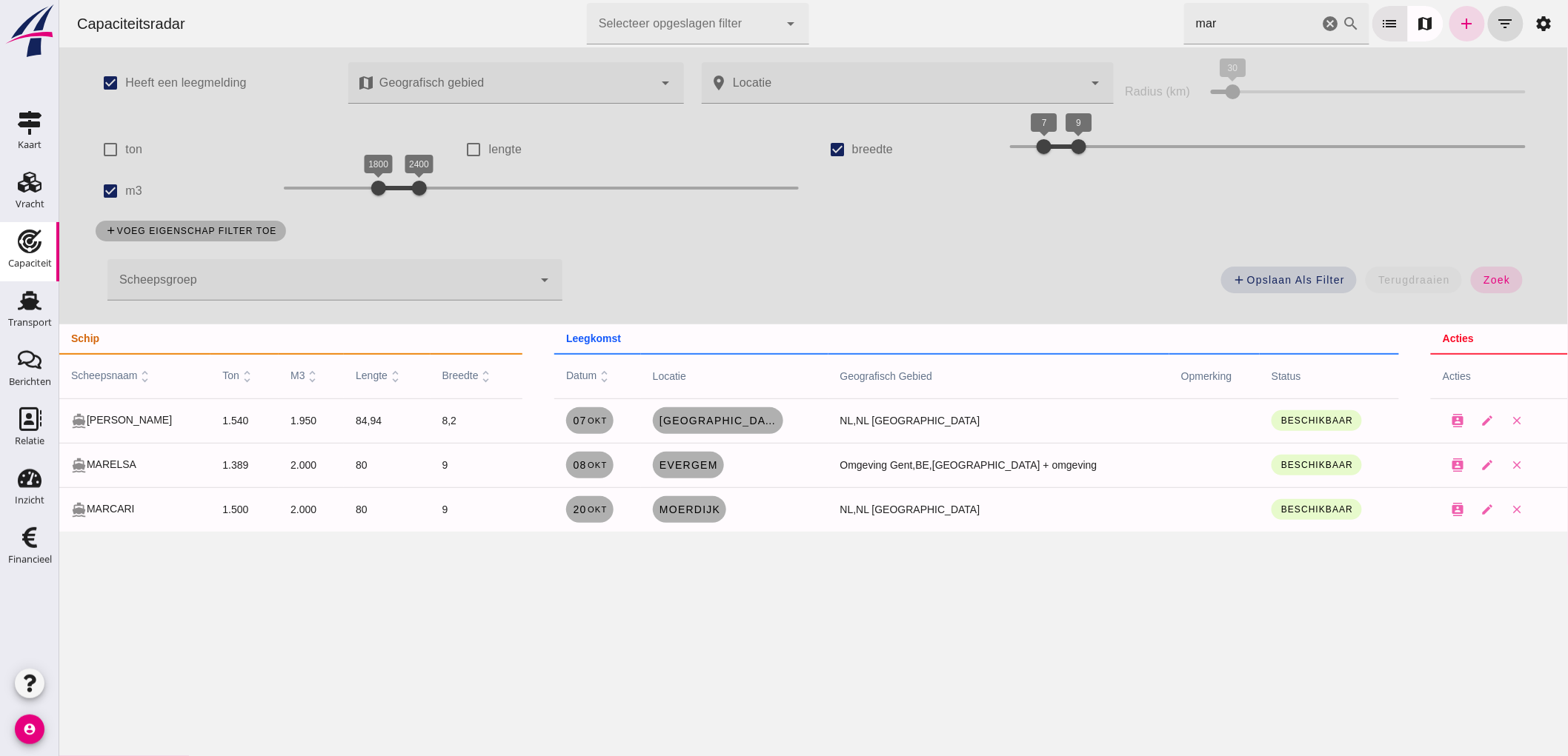
click at [851, 157] on label "breedte" at bounding box center [871, 149] width 41 height 41
click at [845, 157] on input "breedte" at bounding box center [836, 149] width 30 height 30
checkbox input "false"
click at [1489, 278] on button "zoek" at bounding box center [1480, 280] width 51 height 27
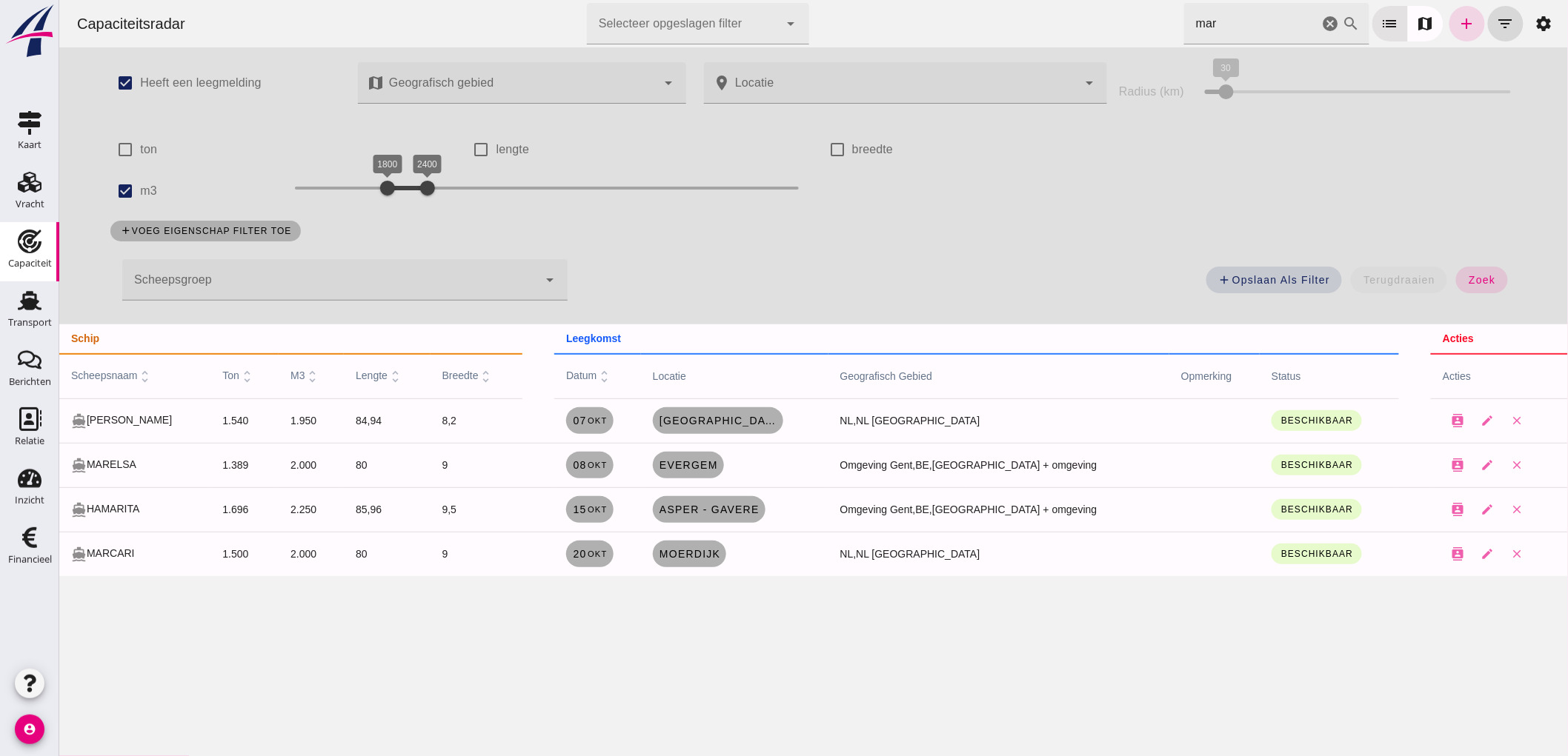
drag, startPoint x: 1455, startPoint y: 287, endPoint x: 1289, endPoint y: 182, distance: 196.4
click at [1455, 289] on button "zoek" at bounding box center [1480, 280] width 51 height 27
drag, startPoint x: 1307, startPoint y: 167, endPoint x: 1304, endPoint y: 136, distance: 31.1
click at [1308, 167] on div "check_box Heeft een leegmelding map Geografisch gebied Geografisch gebied cance…" at bounding box center [812, 186] width 1435 height 277
click at [1321, 28] on icon "cancel" at bounding box center [1330, 24] width 18 height 18
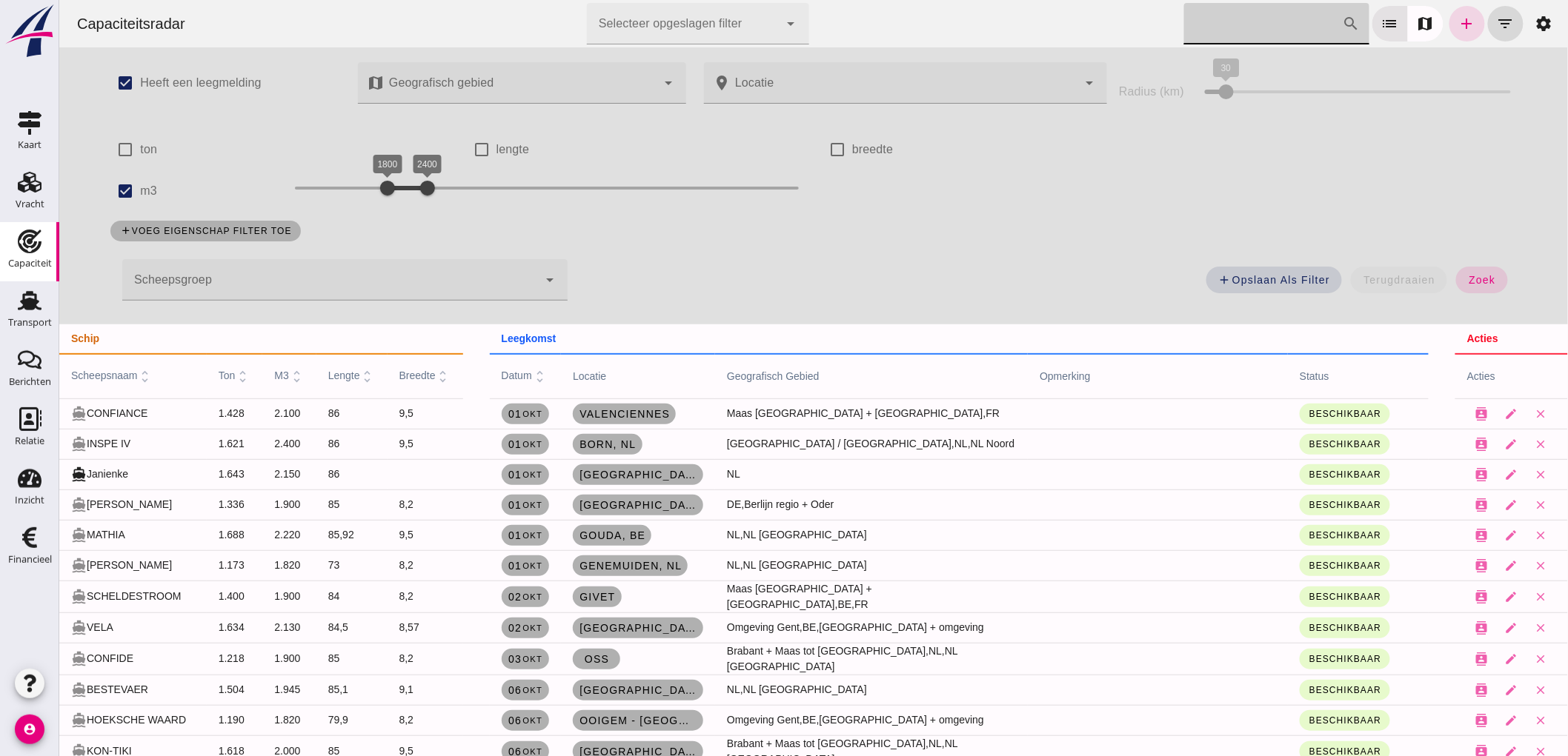
click at [1470, 278] on span "zoek" at bounding box center [1480, 280] width 28 height 12
click at [803, 247] on div "add voeg eigenschap filter toe" at bounding box center [812, 230] width 1423 height 38
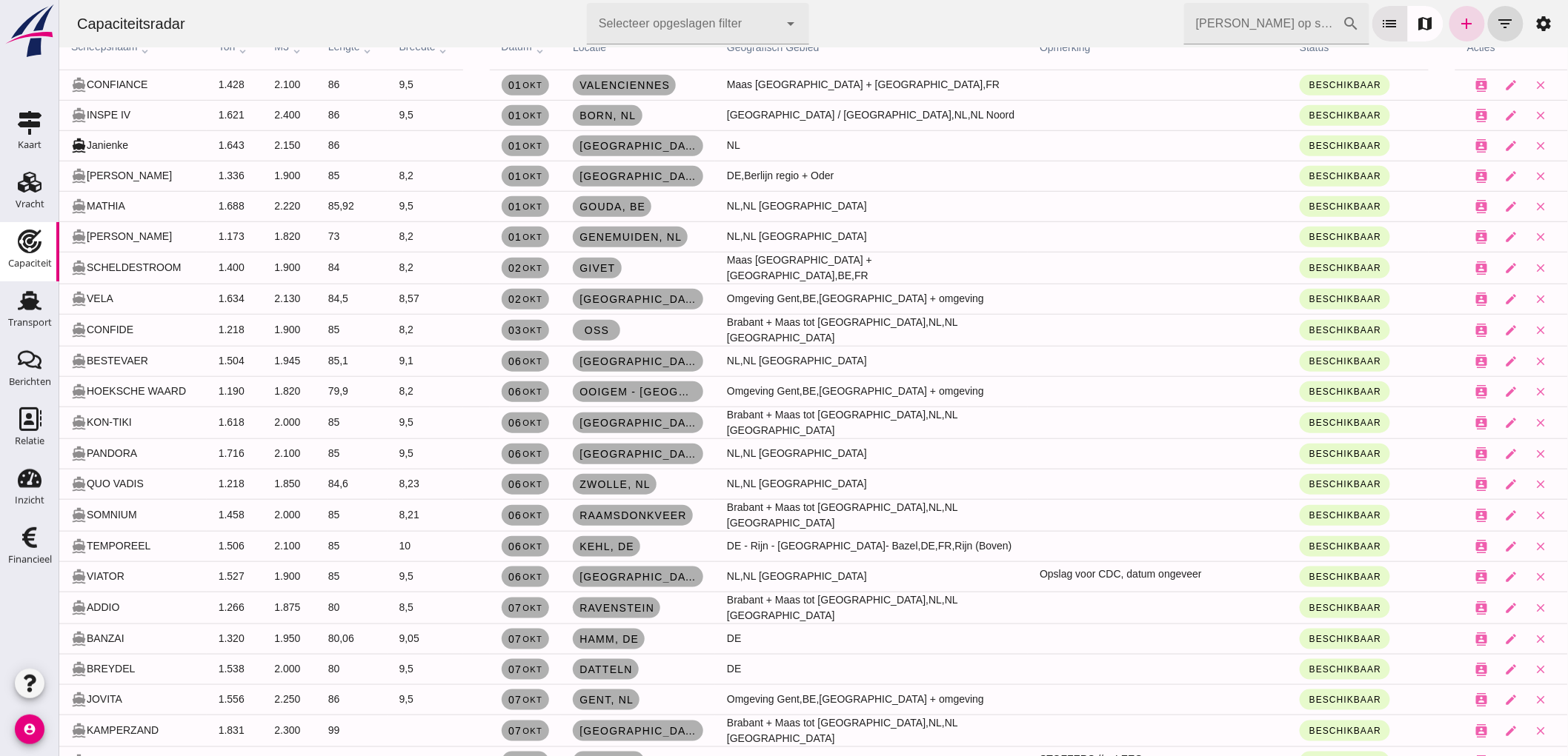
scroll to position [493, 0]
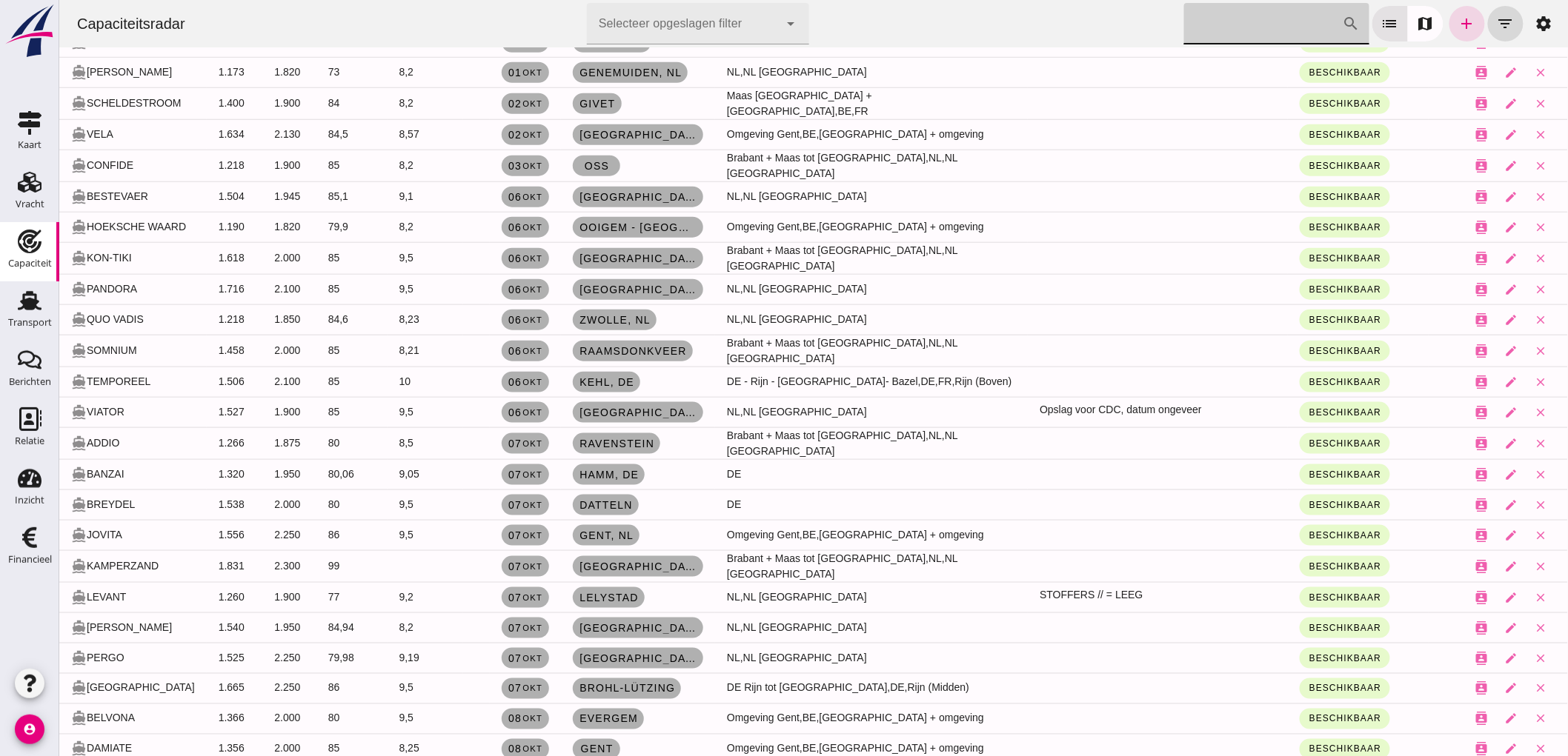
click at [1296, 35] on input "[PERSON_NAME] op scheepsnaam" at bounding box center [1262, 24] width 158 height 41
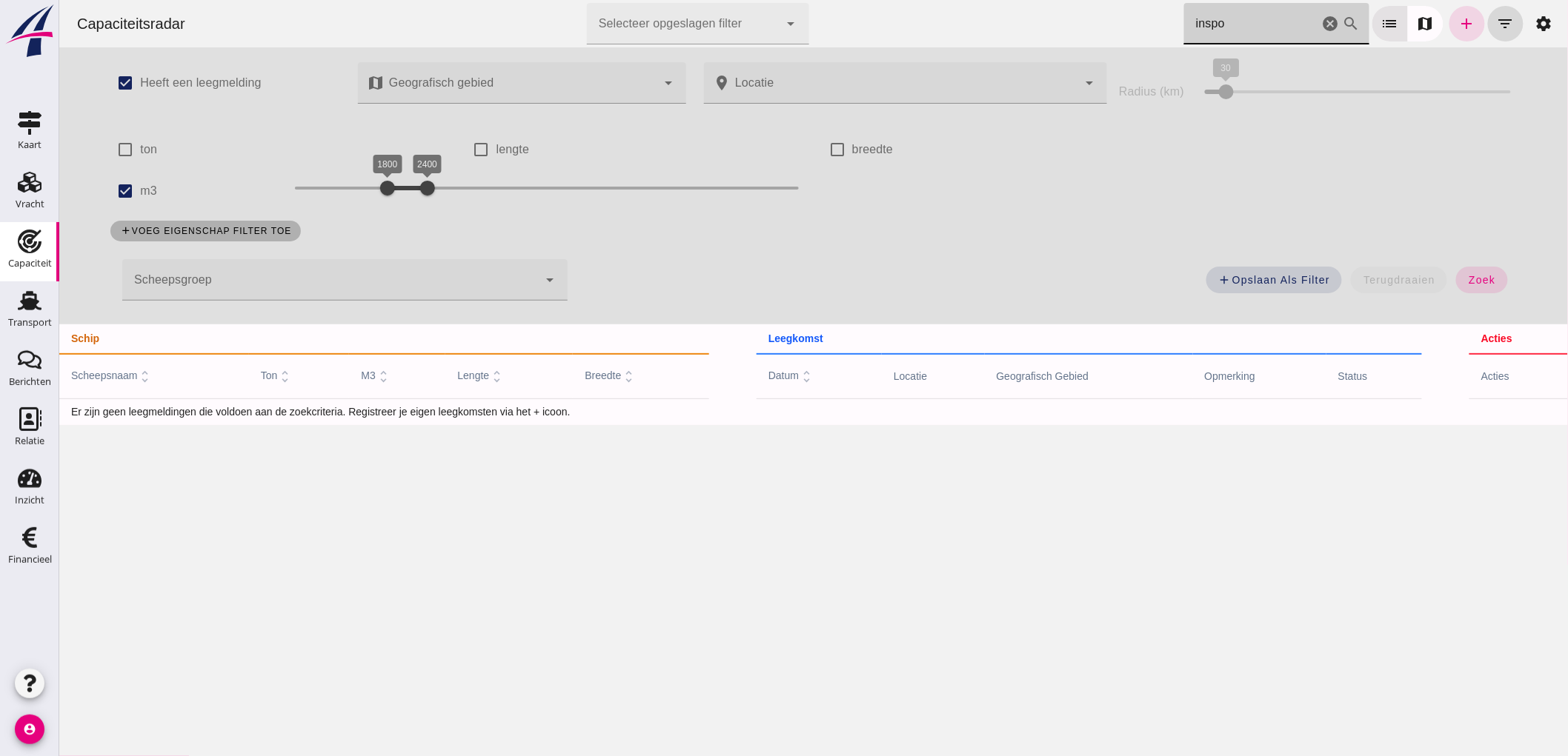
scroll to position [0, 0]
type input "inspo"
click at [110, 191] on input "m3" at bounding box center [124, 191] width 30 height 30
checkbox input "false"
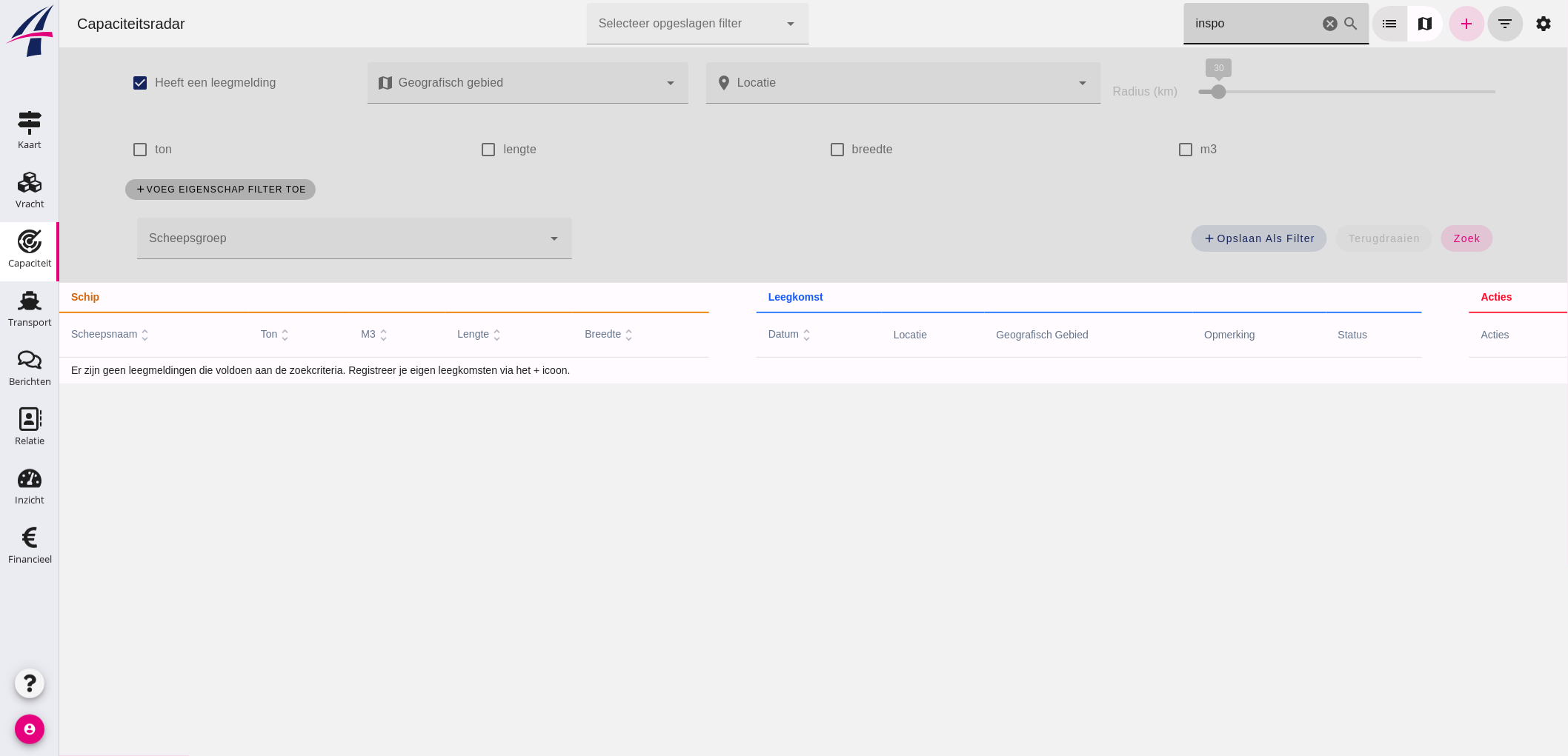
click at [1269, 39] on input "inspo" at bounding box center [1251, 24] width 135 height 41
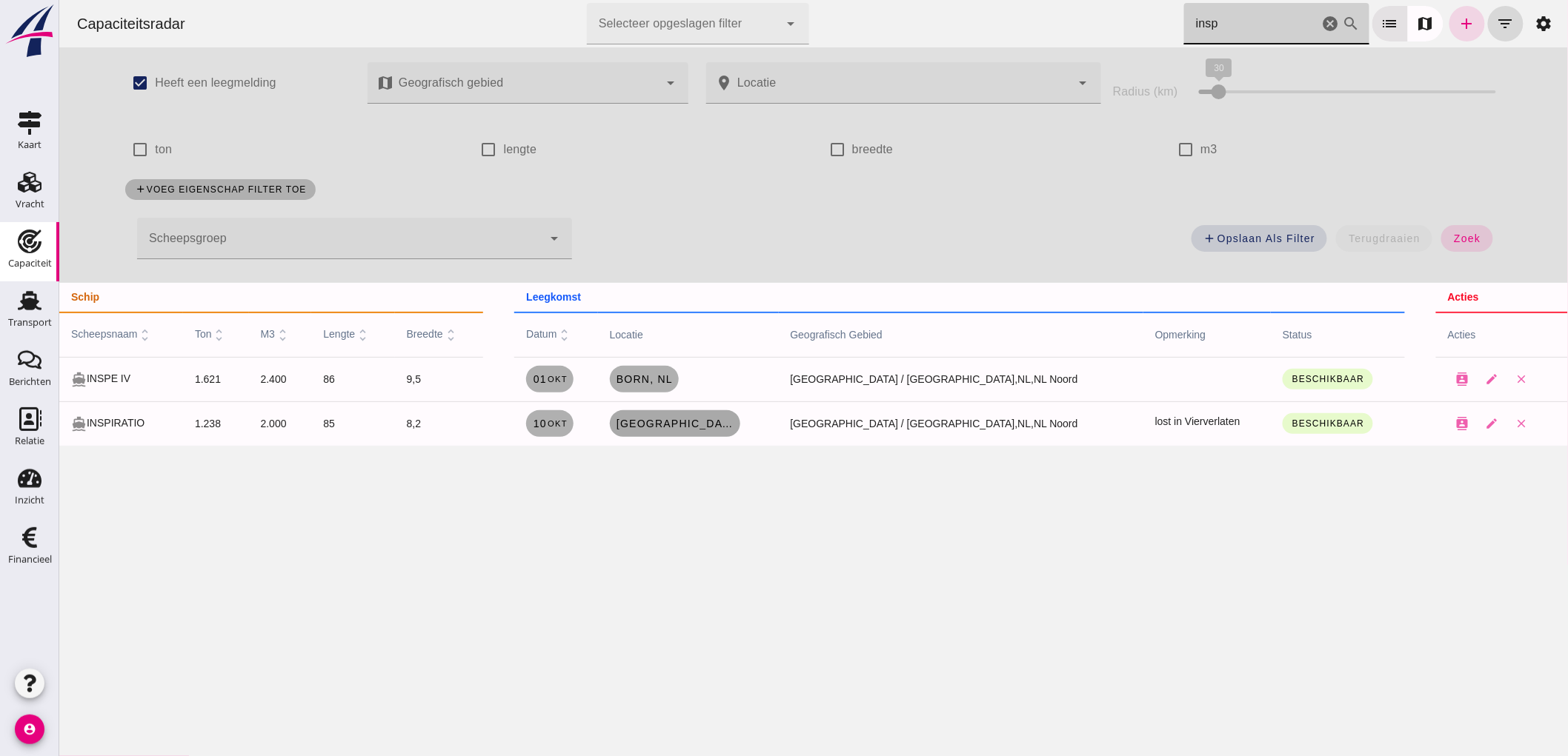
type input "insp"
click at [705, 423] on span "Groningen , nl" at bounding box center [674, 423] width 118 height 12
checkbox input "true"
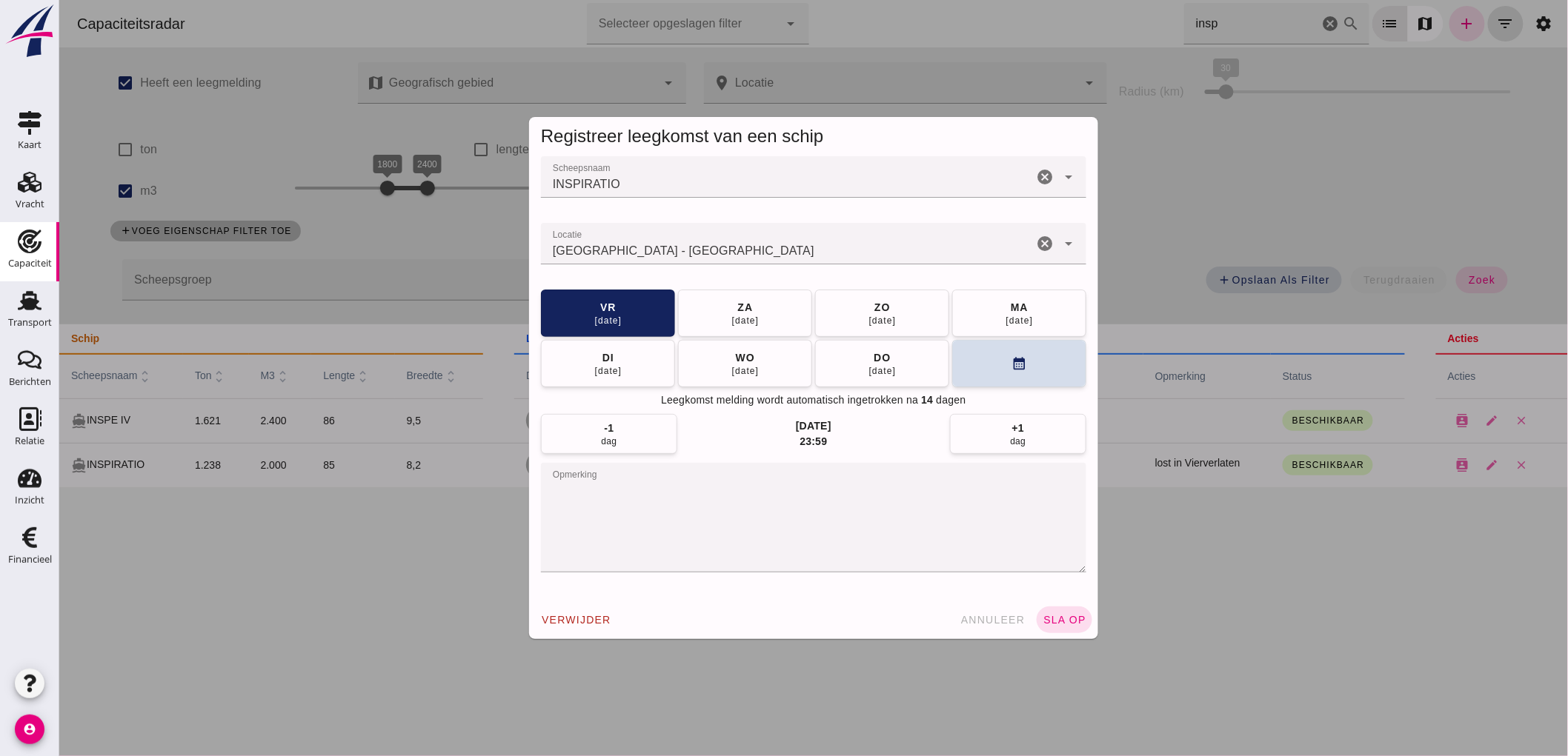
click at [1042, 249] on icon "cancel" at bounding box center [1044, 244] width 18 height 18
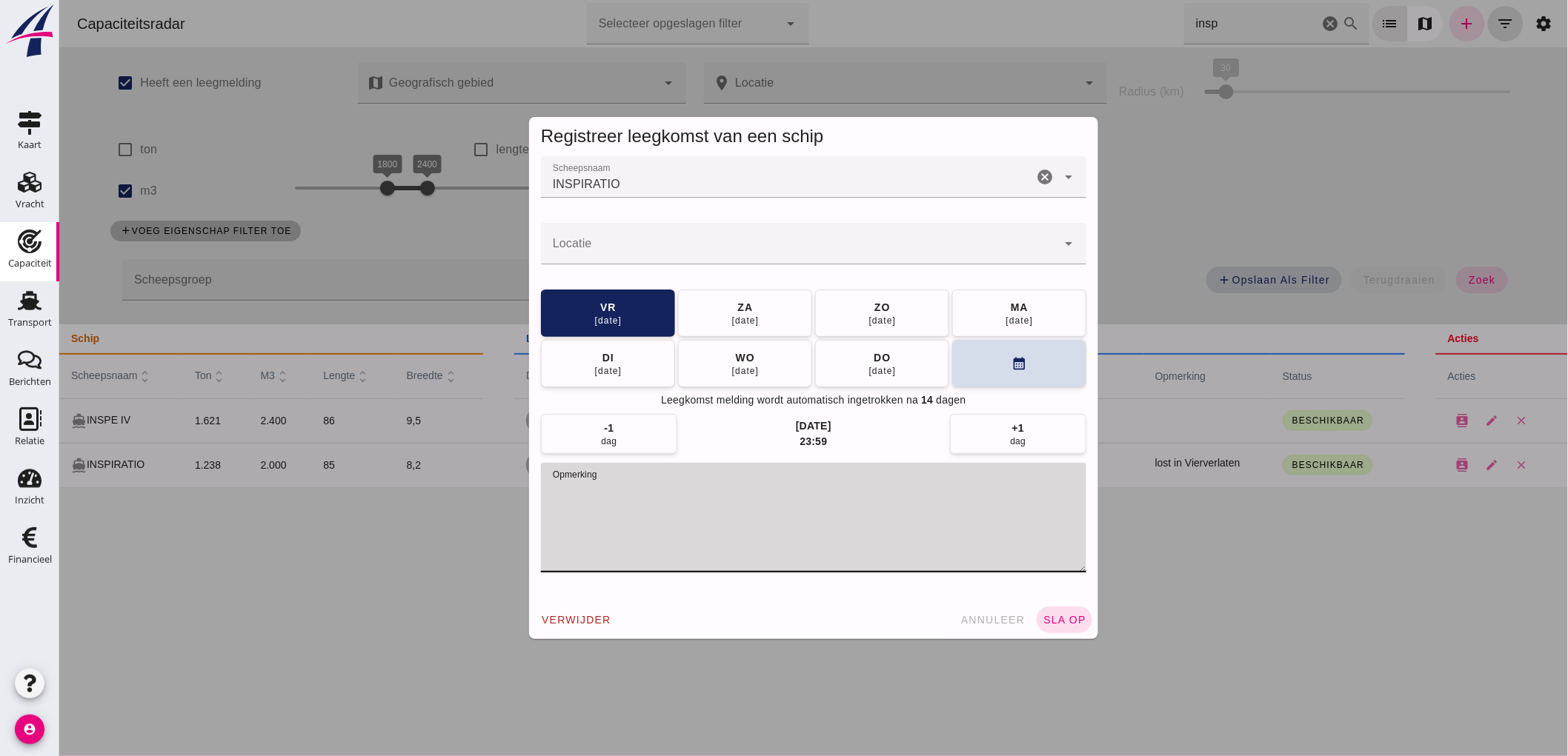
drag, startPoint x: 333, startPoint y: 496, endPoint x: 243, endPoint y: 490, distance: 90.2
click at [272, 492] on div "Registreer leegkomst van een schip Scheepsnaam Scheepsnaam INSPIRATIO cancel ar…" at bounding box center [812, 378] width 1508 height 756
click at [629, 251] on input "Locatie" at bounding box center [798, 251] width 516 height 18
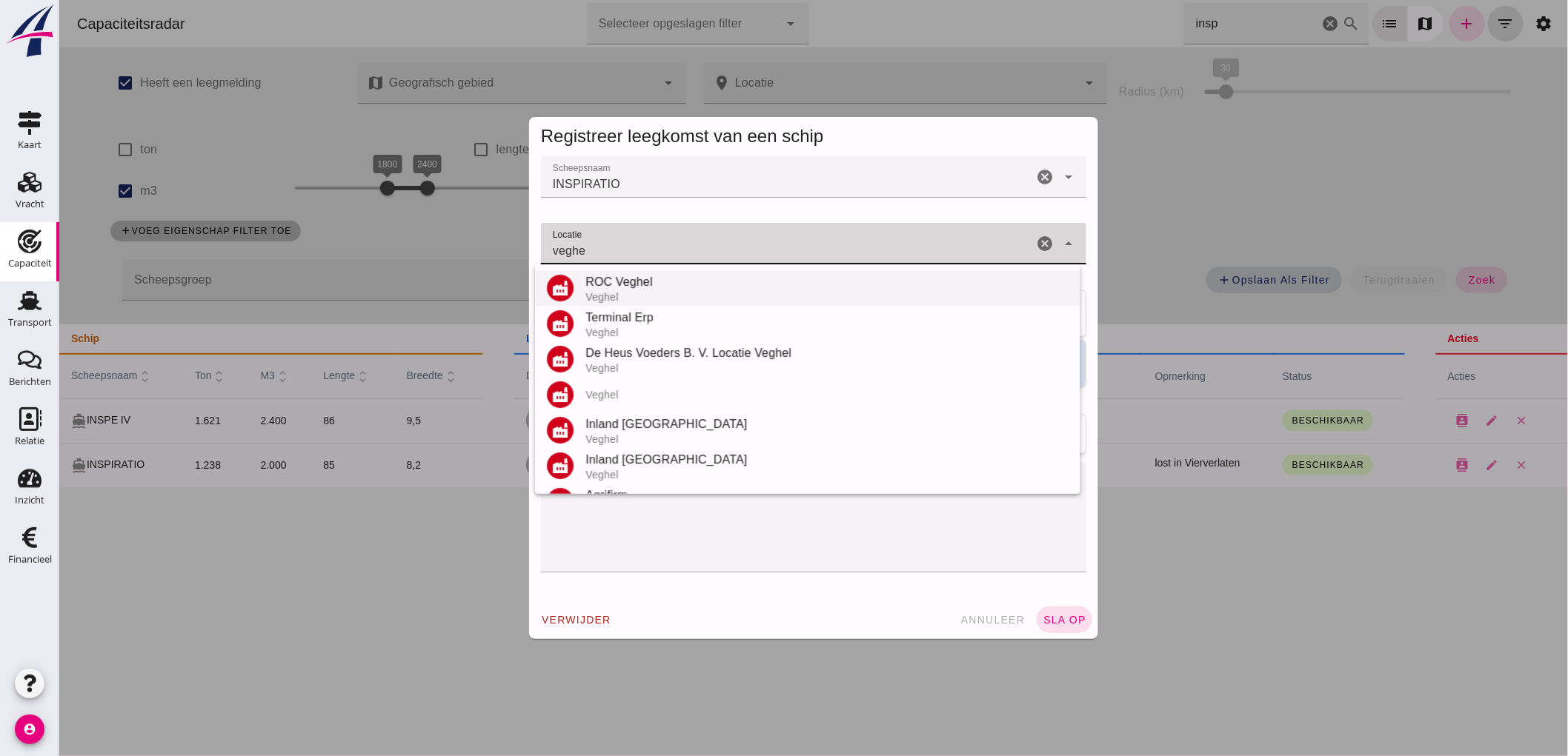
click at [632, 296] on div "Veghel" at bounding box center [826, 297] width 483 height 12
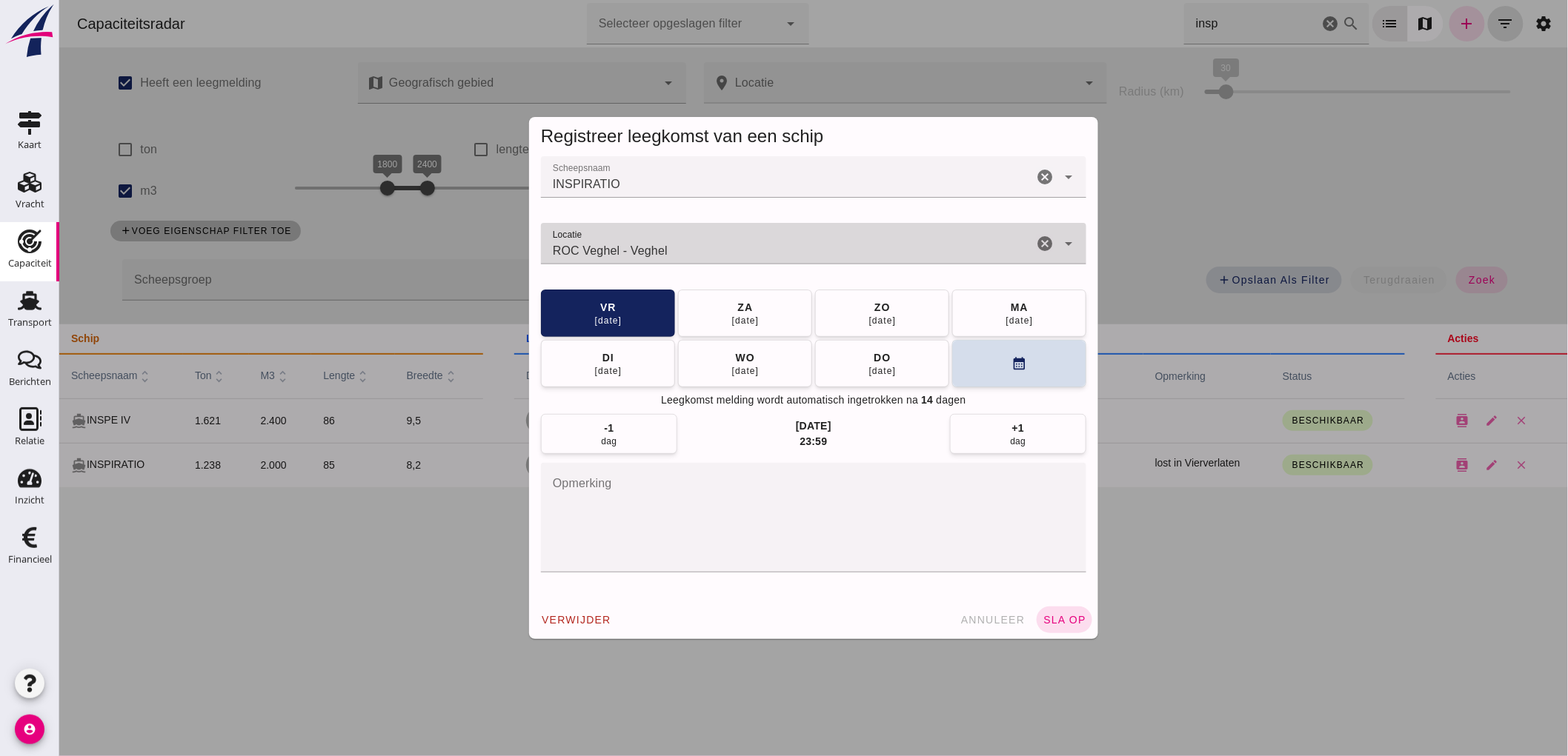
click at [645, 251] on input "ROC Veghel - Veghel" at bounding box center [786, 251] width 492 height 18
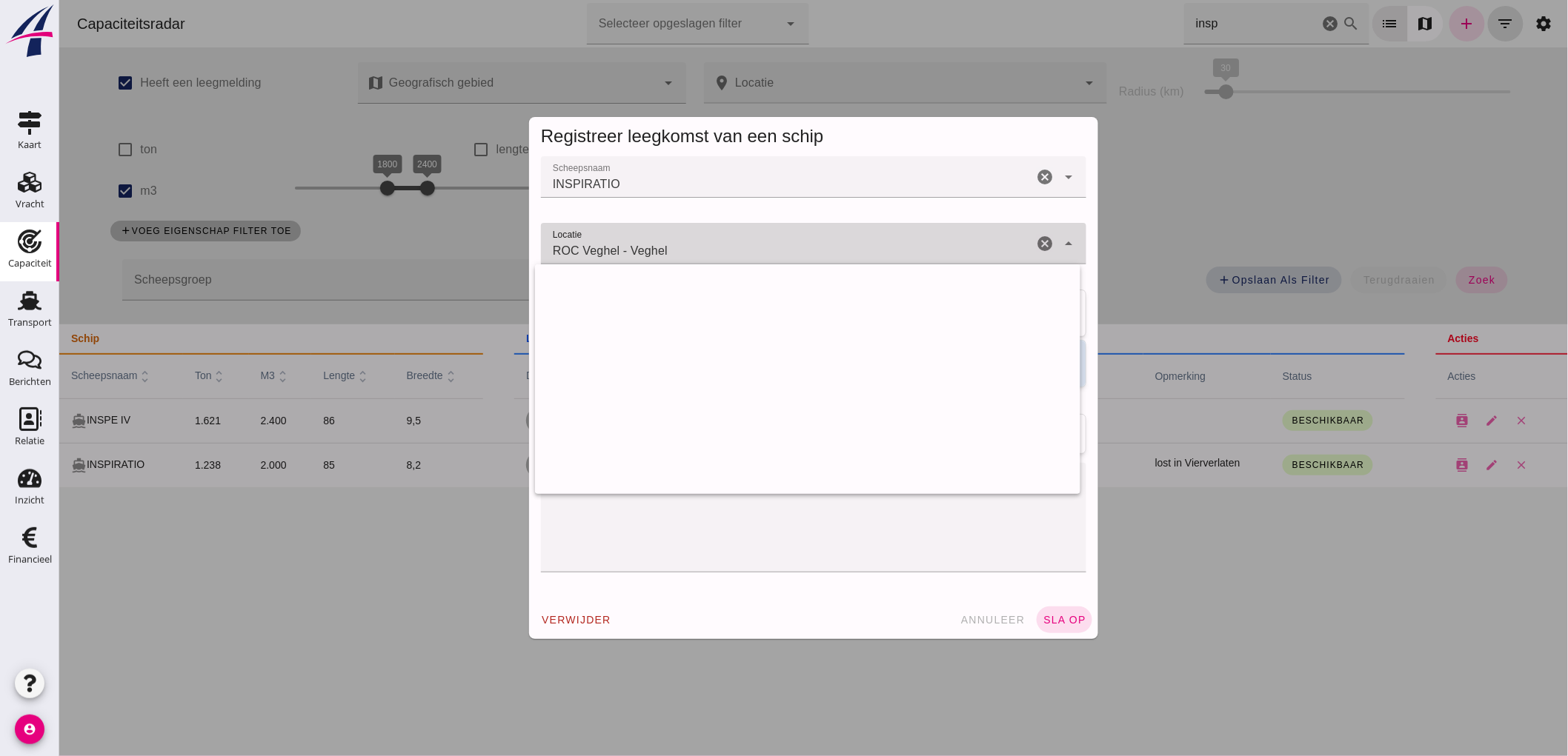
scroll to position [2061, 0]
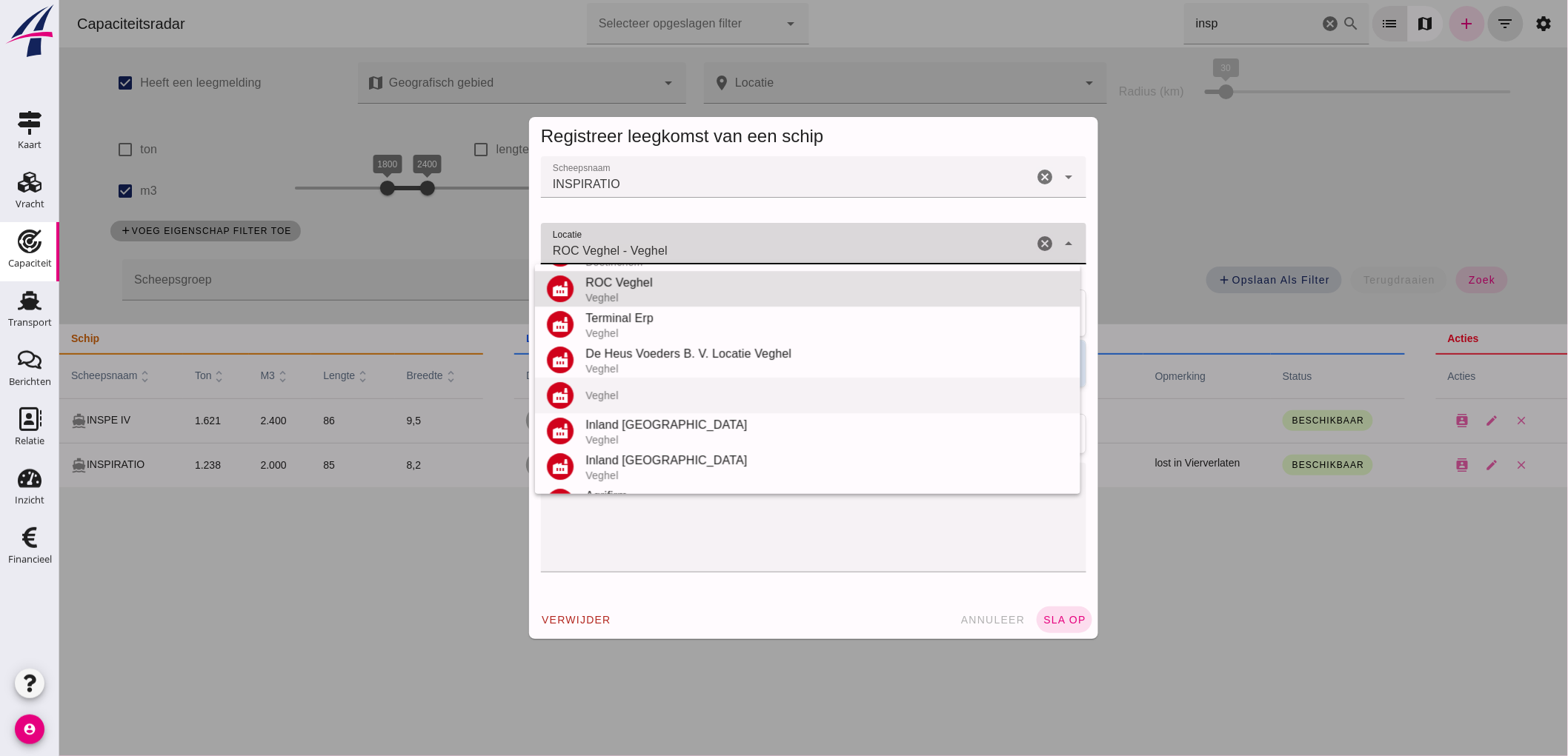
click at [662, 397] on div "Veghel" at bounding box center [826, 395] width 483 height 12
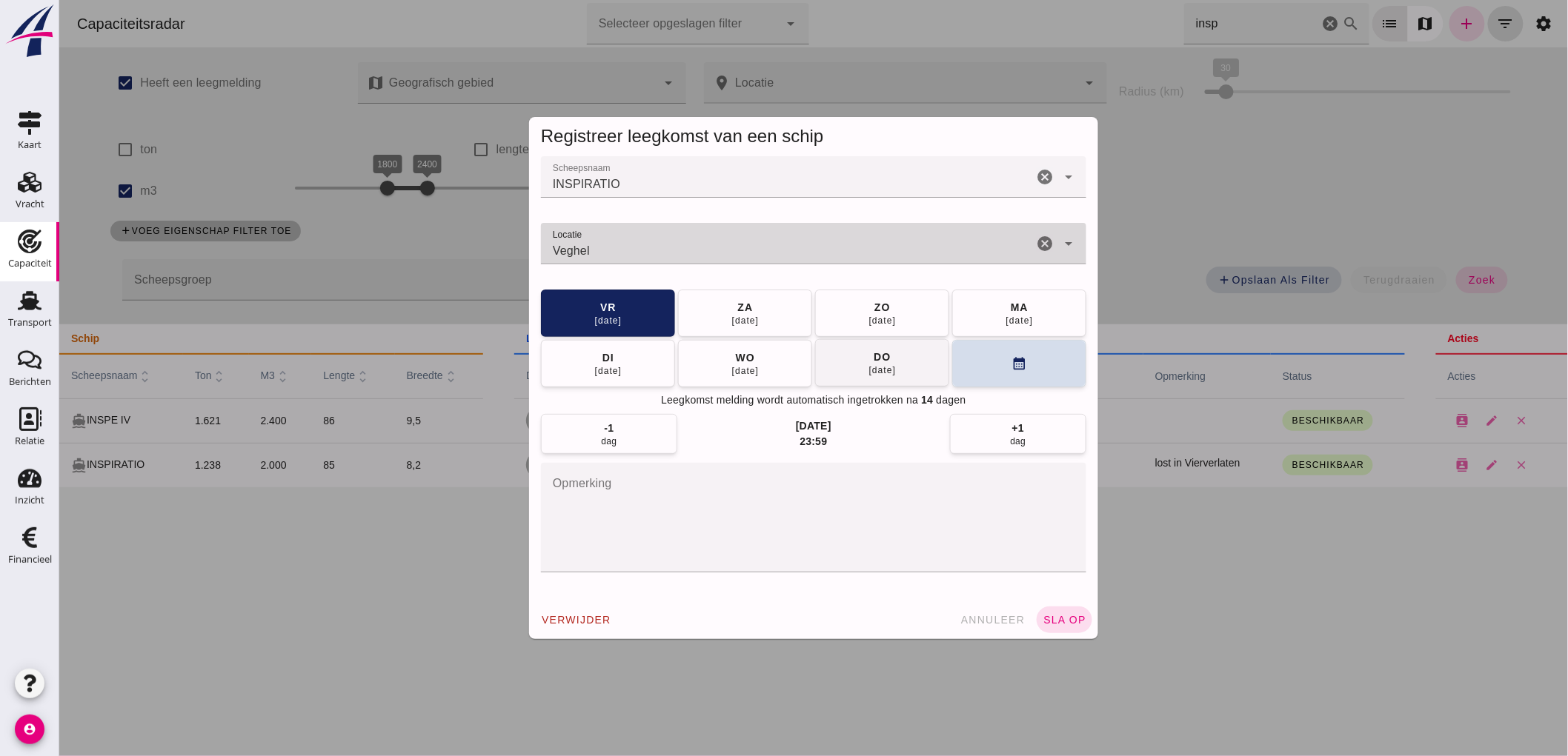
type input "Veghel"
click at [913, 380] on button "do 16 okt" at bounding box center [881, 363] width 134 height 47
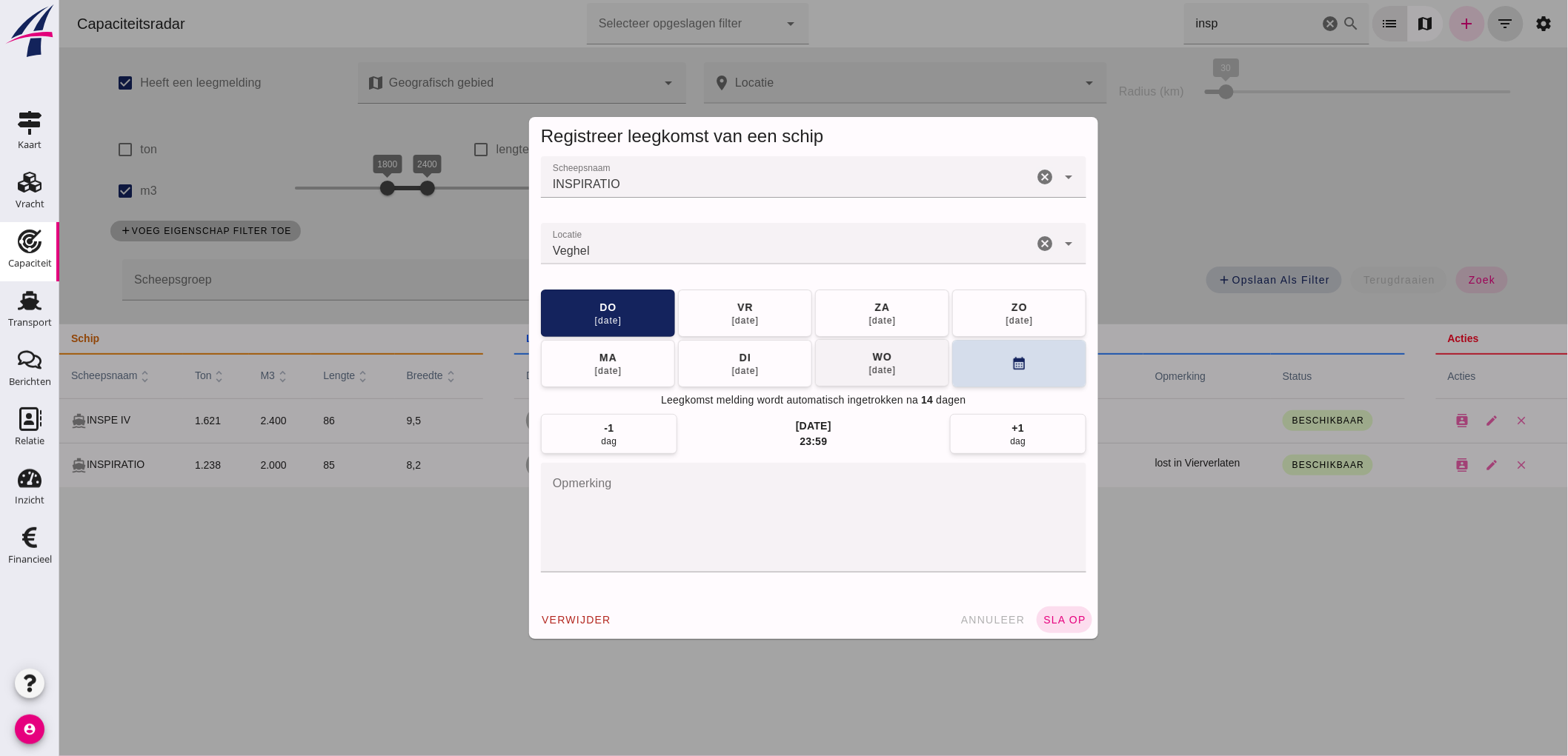
click at [911, 379] on button "wo 22 okt" at bounding box center [881, 363] width 134 height 47
click at [900, 302] on button "vr 24 okt" at bounding box center [881, 312] width 134 height 47
click at [1077, 610] on button "sla op" at bounding box center [1063, 620] width 55 height 27
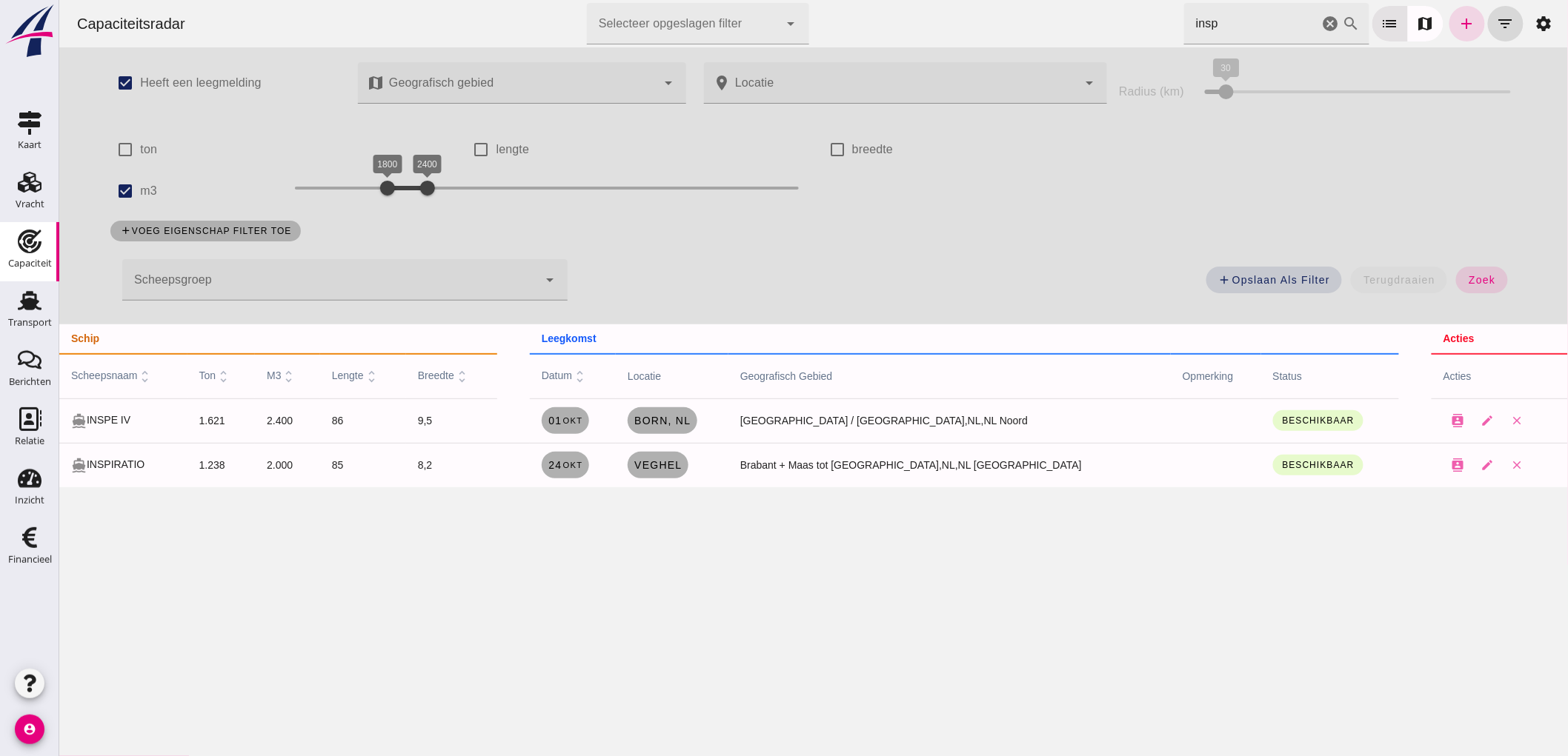
click at [1321, 24] on icon "cancel" at bounding box center [1330, 24] width 18 height 18
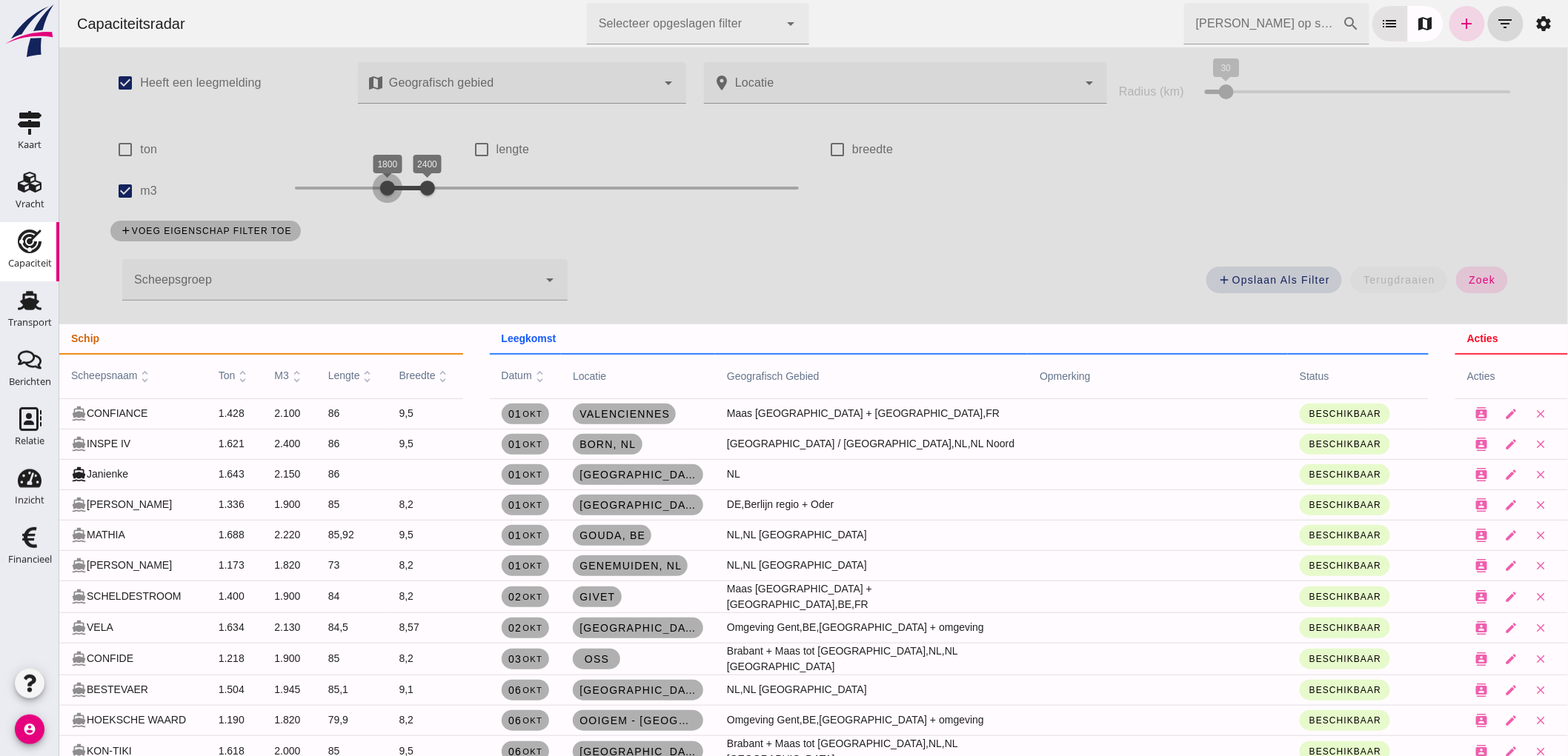
click at [382, 191] on div at bounding box center [386, 188] width 30 height 30
click at [1492, 278] on button "zoek" at bounding box center [1480, 280] width 51 height 27
click at [115, 189] on input "m3" at bounding box center [124, 191] width 30 height 30
checkbox input "false"
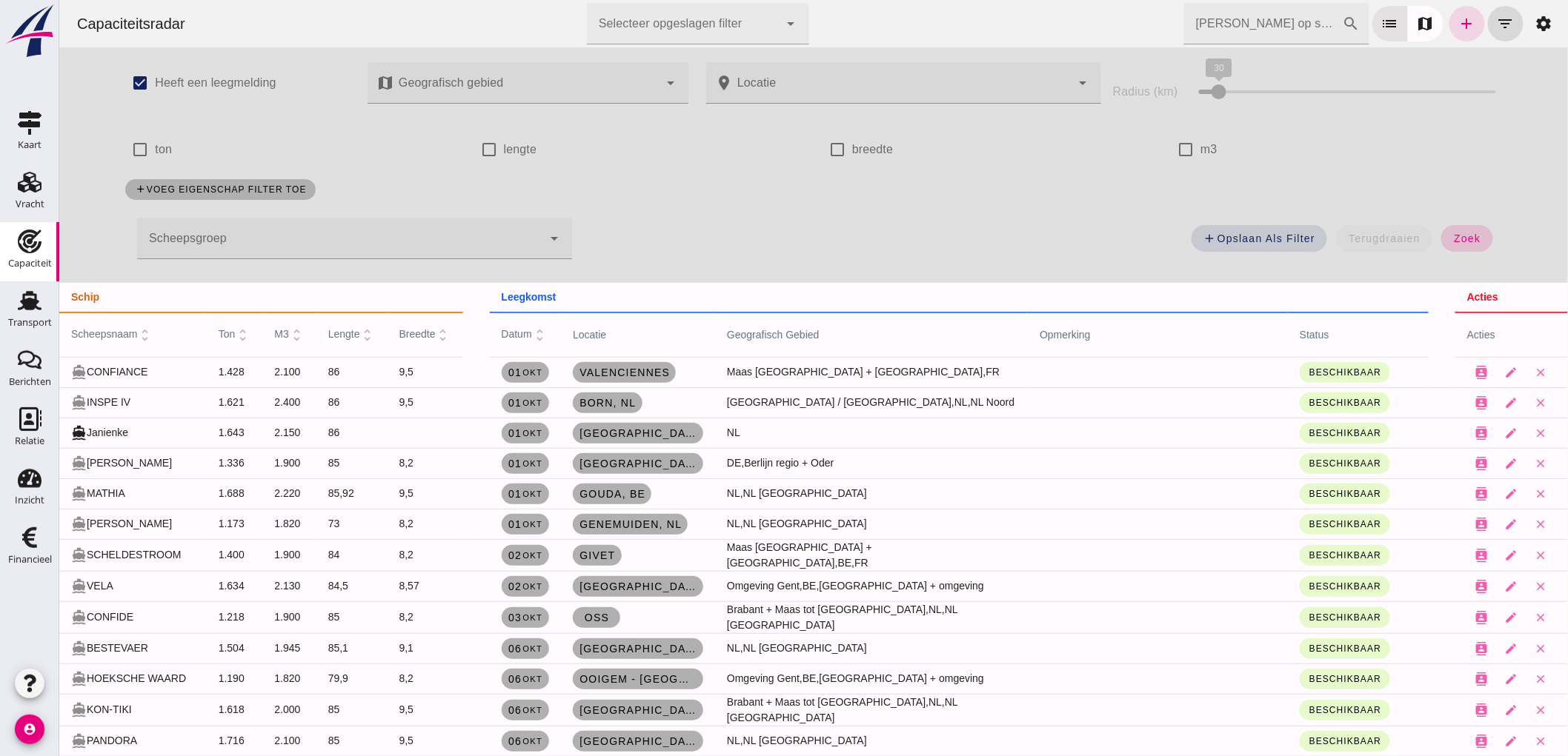
click at [1452, 242] on span "zoek" at bounding box center [1466, 238] width 28 height 12
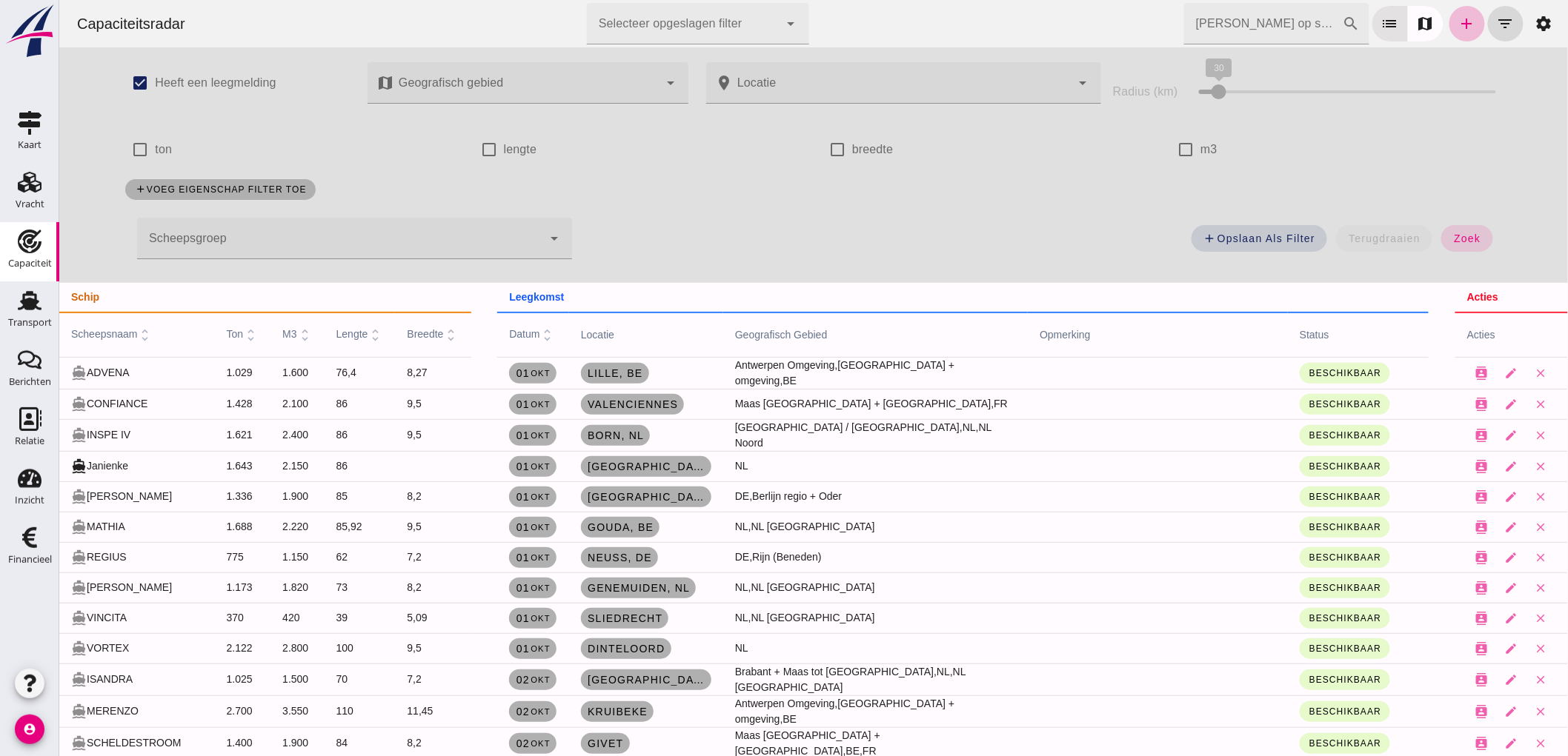
click at [1286, 28] on input "[PERSON_NAME] op scheepsnaam" at bounding box center [1262, 24] width 158 height 41
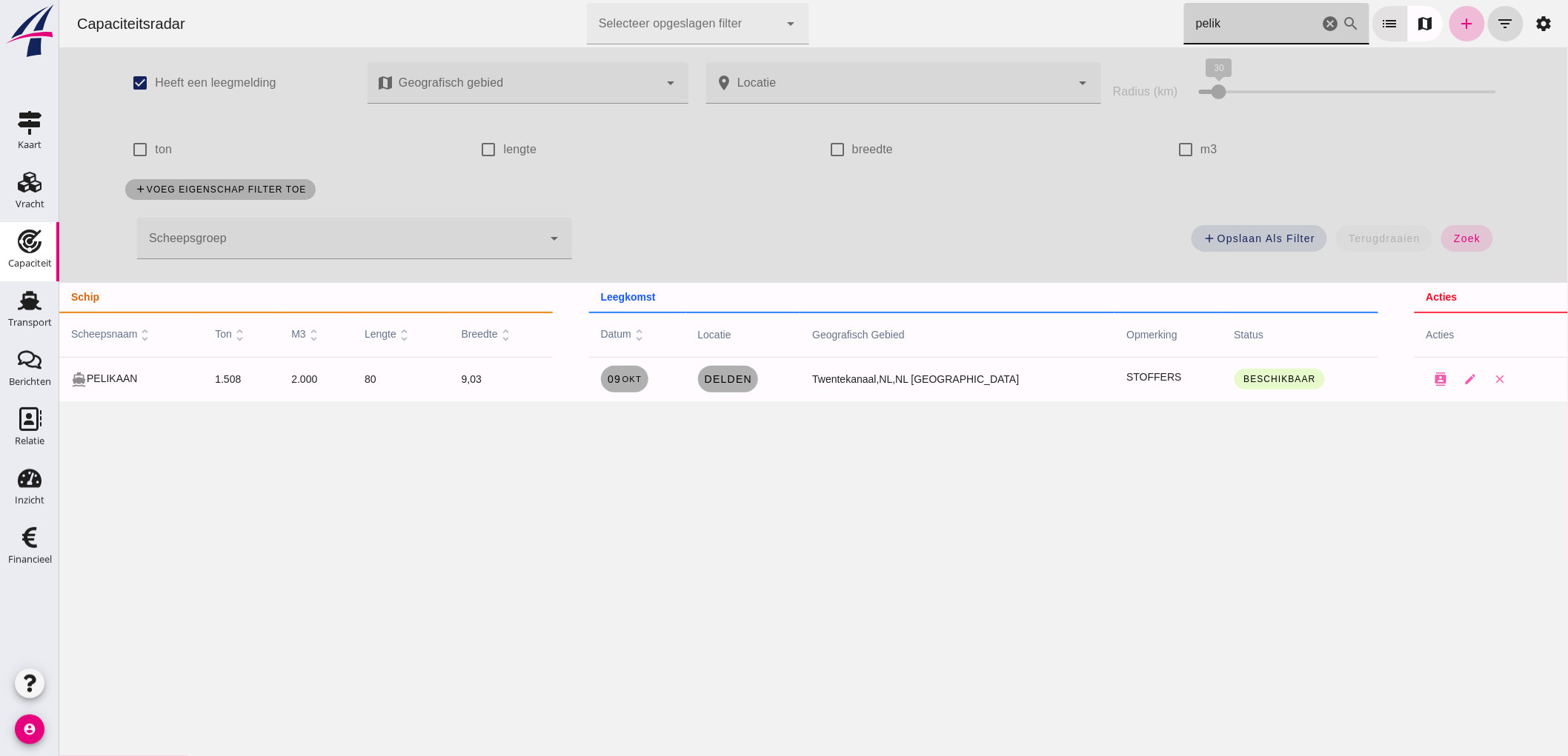
type input "pelik"
click at [1321, 19] on icon "cancel" at bounding box center [1330, 24] width 18 height 18
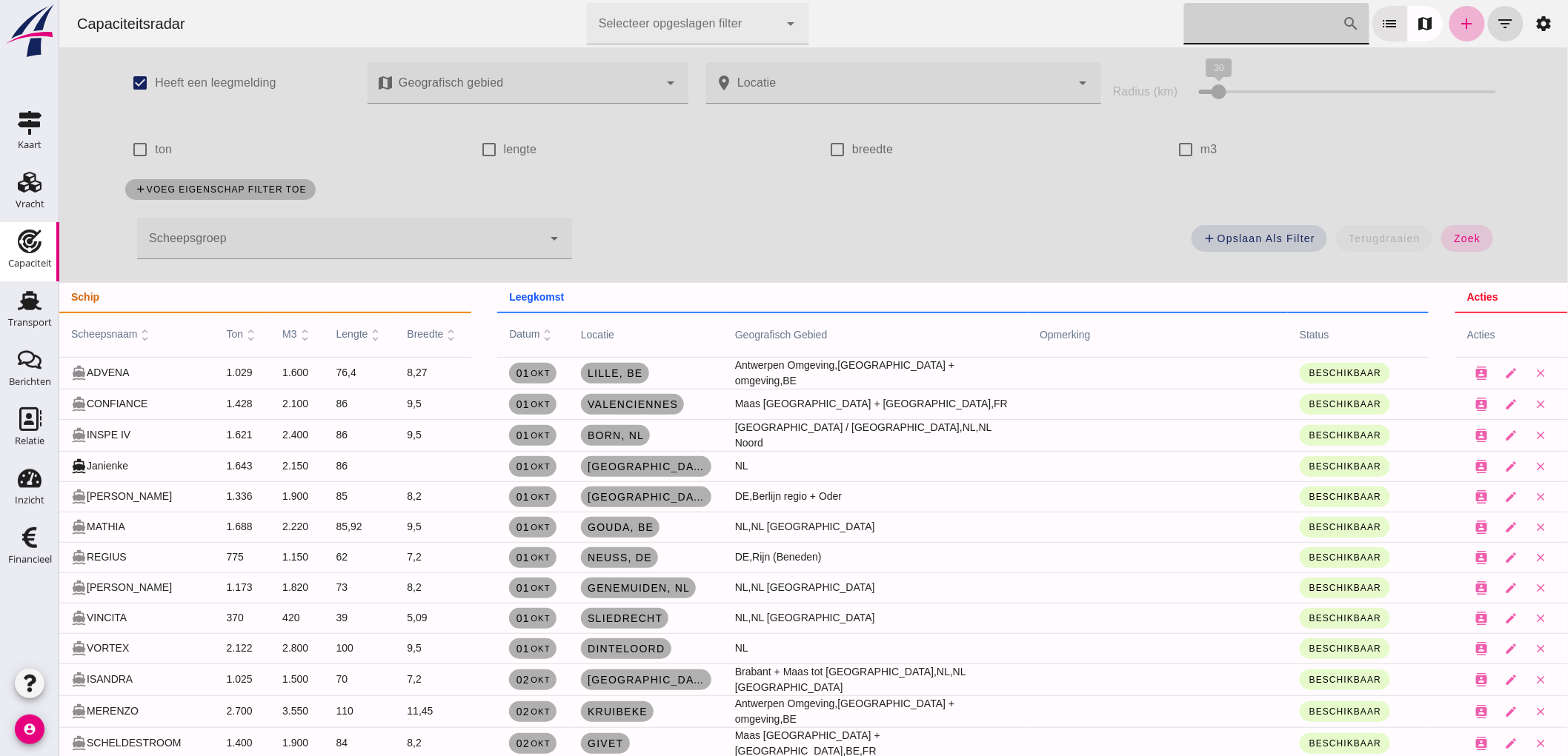
click at [1449, 15] on link "add" at bounding box center [1467, 24] width 36 height 36
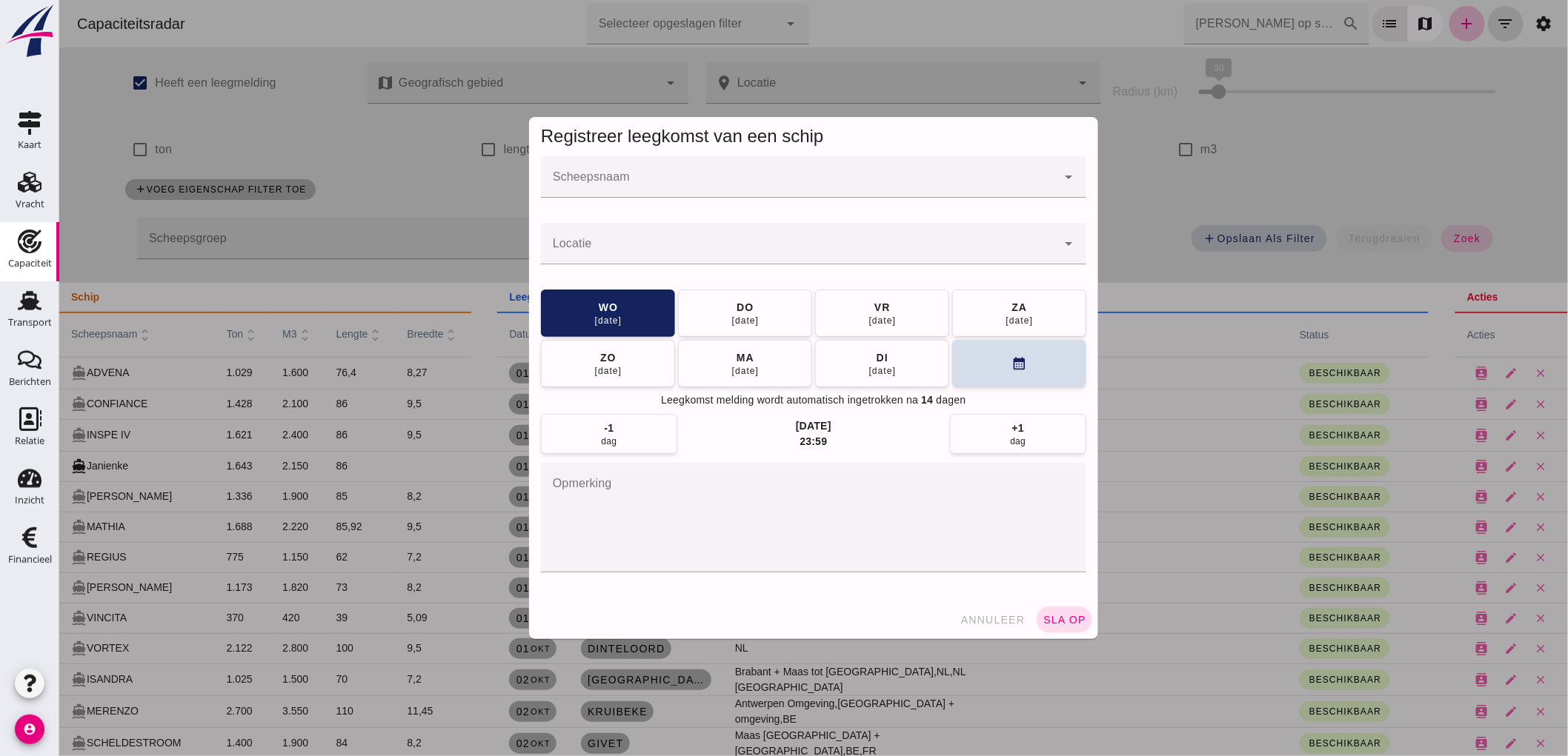
click at [687, 165] on div at bounding box center [798, 177] width 516 height 41
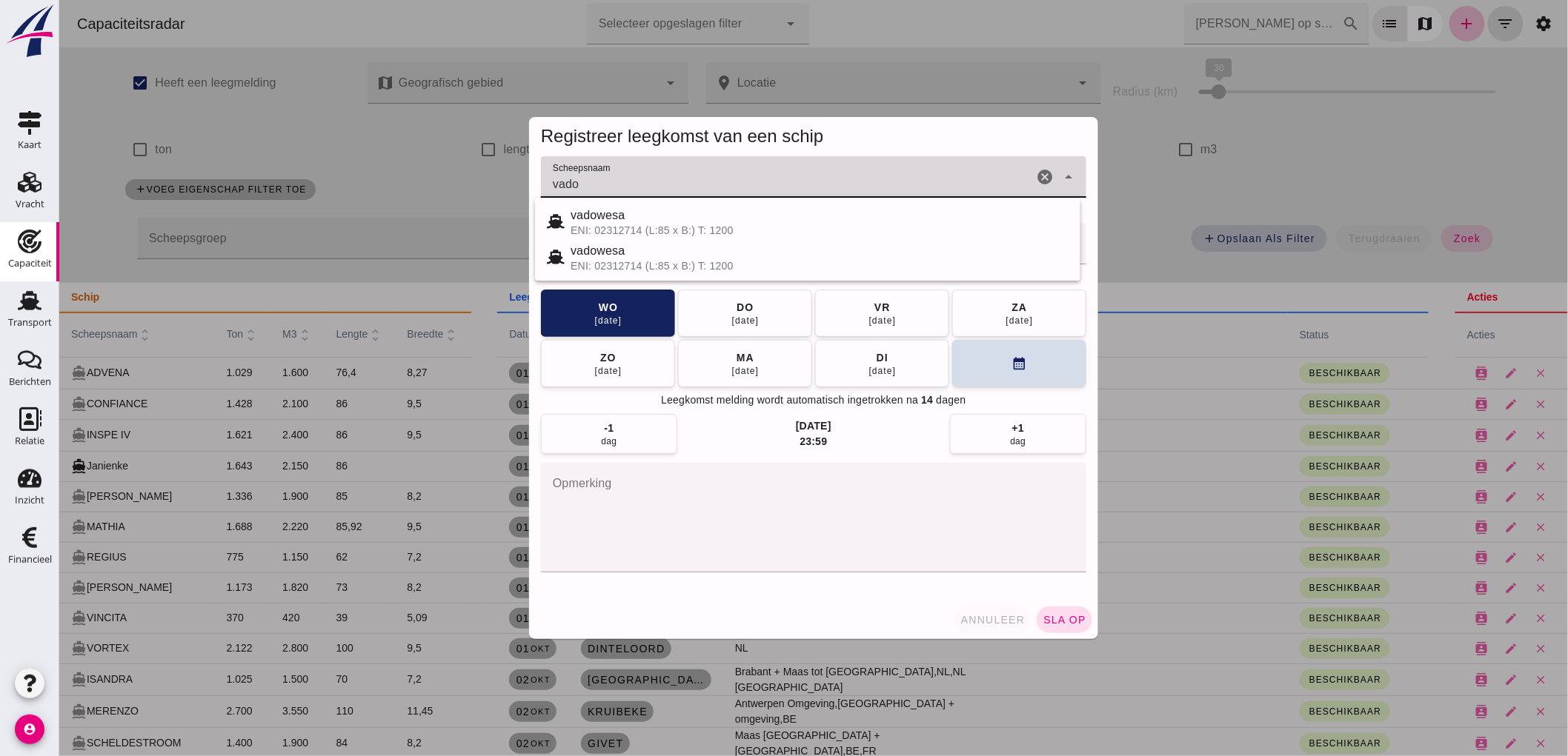
type input "vado"
click at [972, 608] on button "annuleer" at bounding box center [991, 620] width 77 height 27
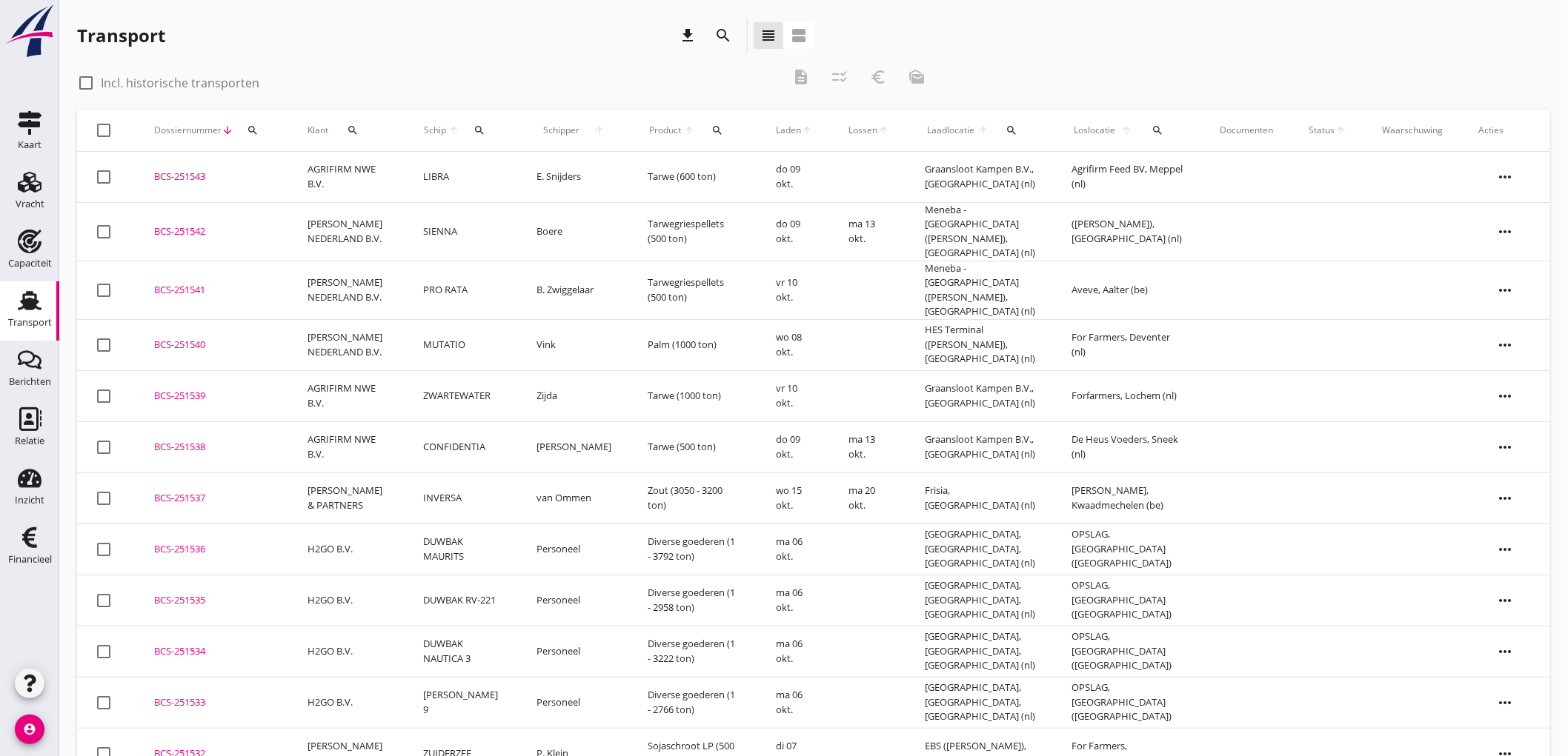
click at [32, 305] on use at bounding box center [29, 301] width 24 height 19
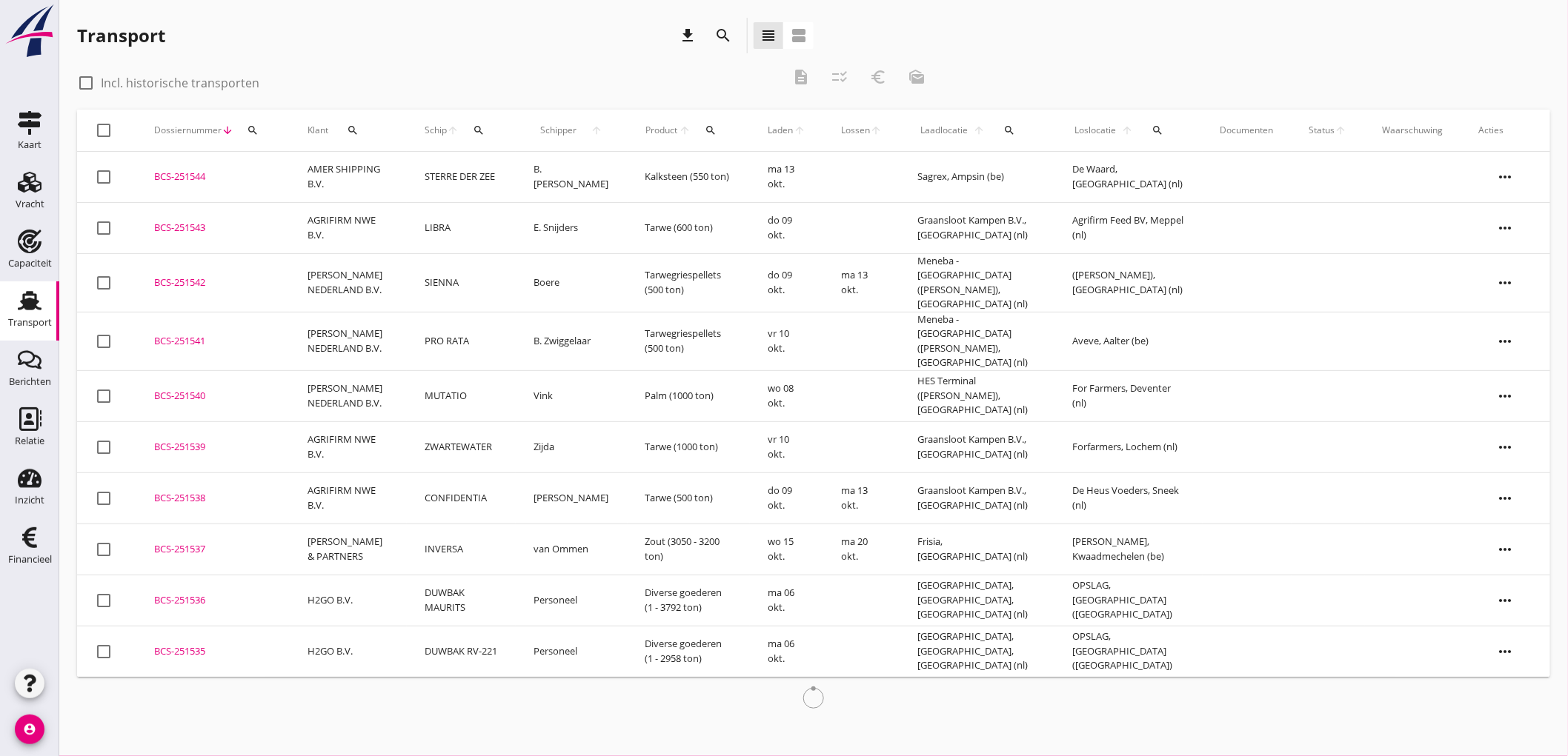
click at [484, 172] on td "STERRE DER ZEE" at bounding box center [461, 177] width 109 height 51
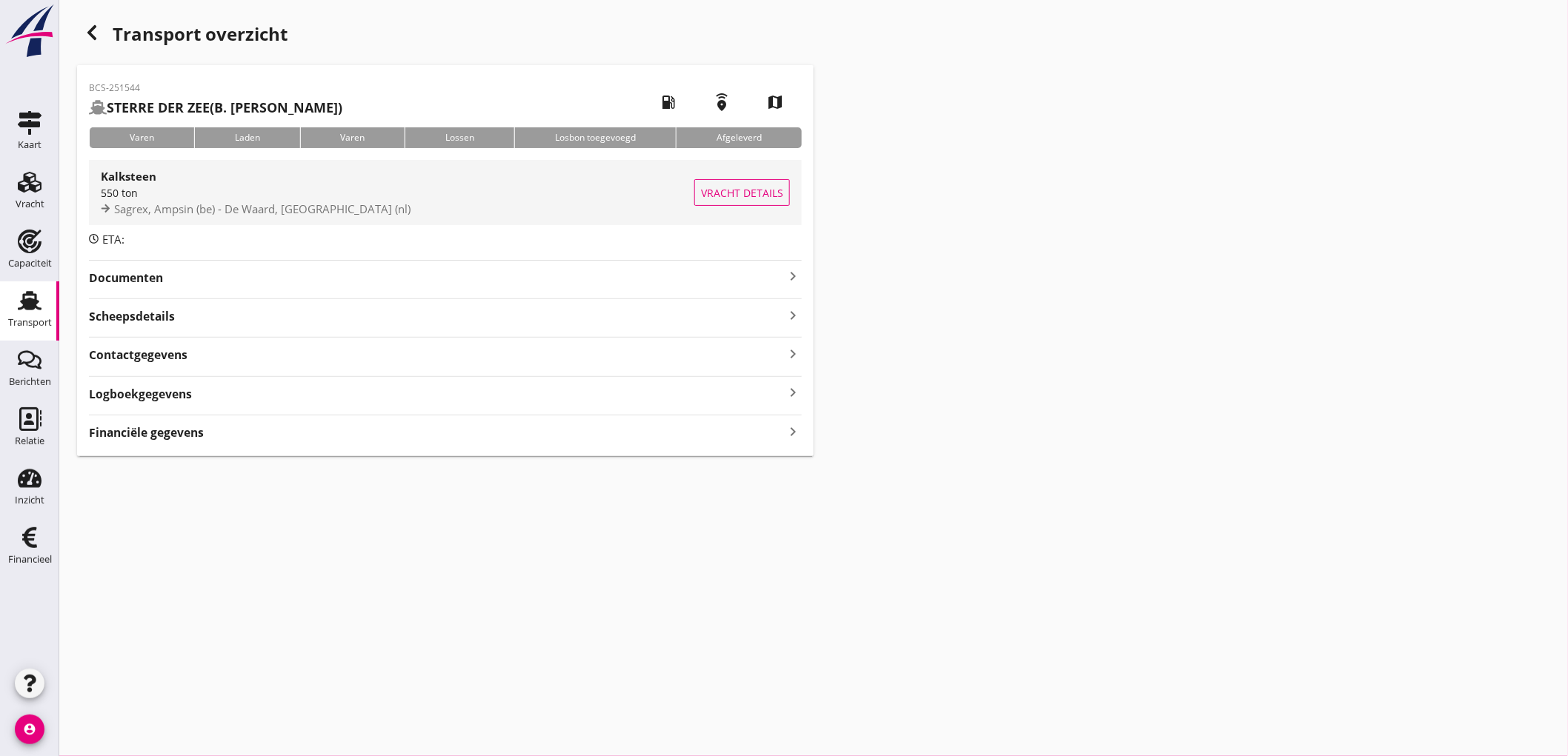
click at [380, 191] on div "550 ton" at bounding box center [397, 192] width 594 height 15
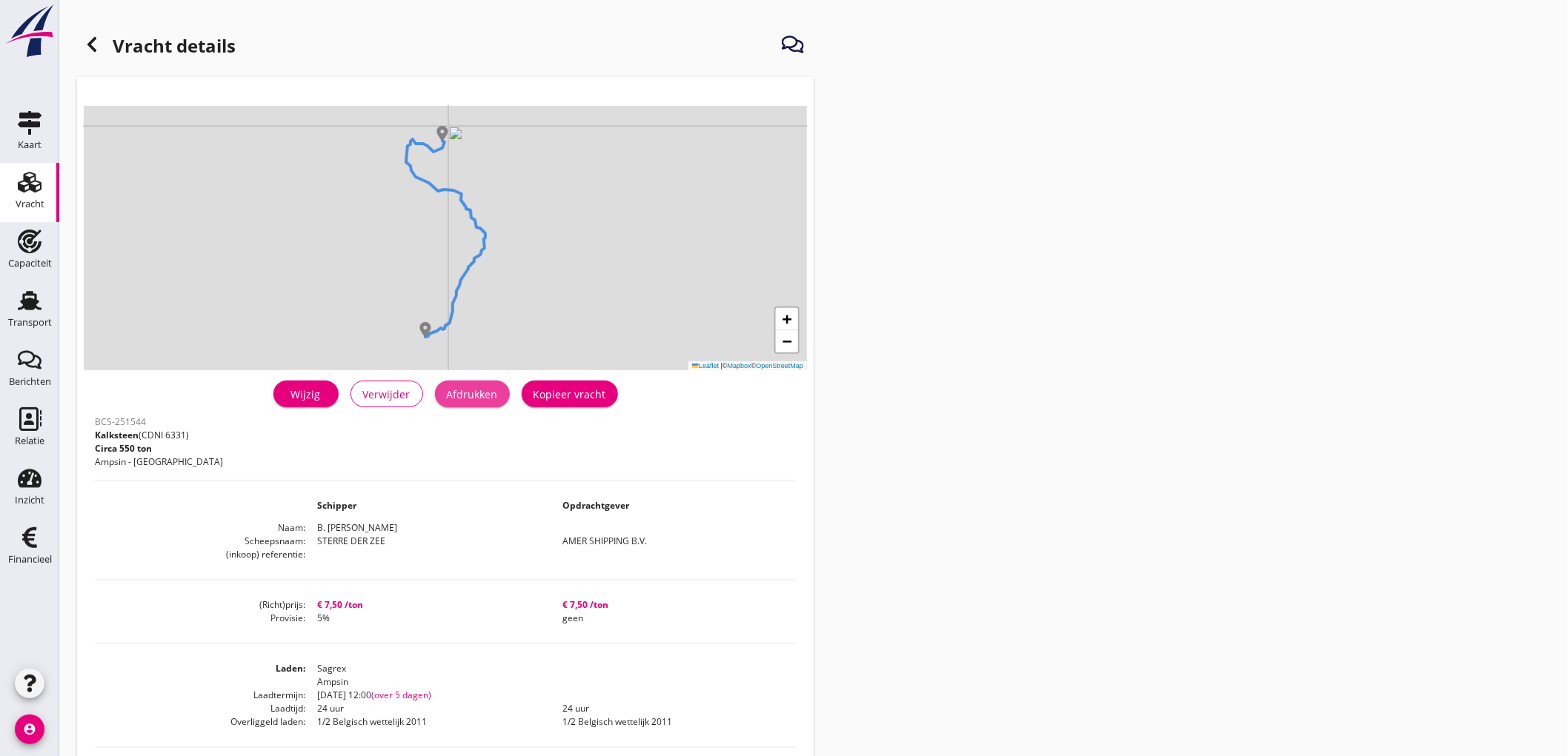
click at [478, 395] on div "Afdrukken" at bounding box center [472, 394] width 51 height 15
click at [91, 40] on use at bounding box center [92, 45] width 9 height 15
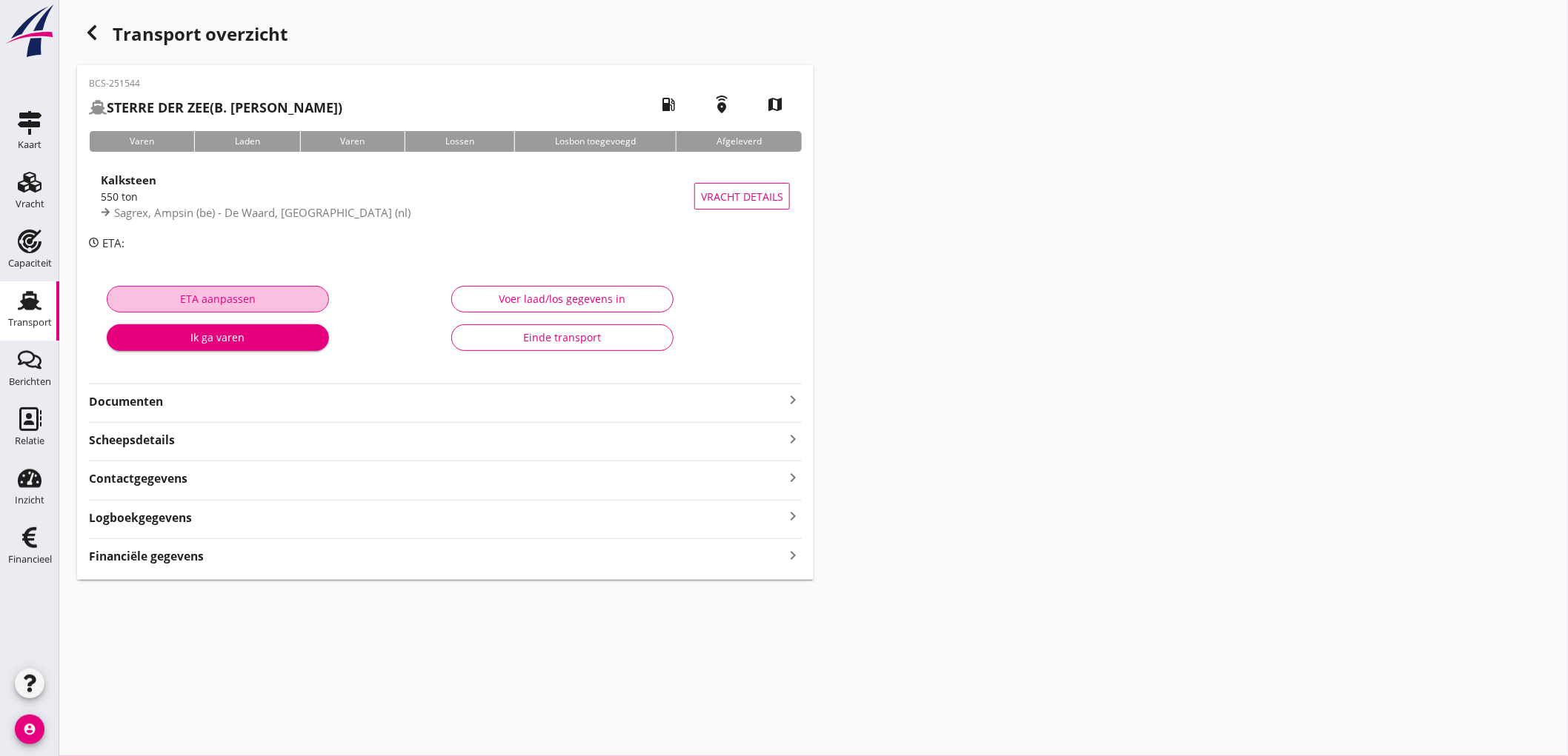
click at [166, 286] on button "ETA aanpassen" at bounding box center [218, 299] width 222 height 27
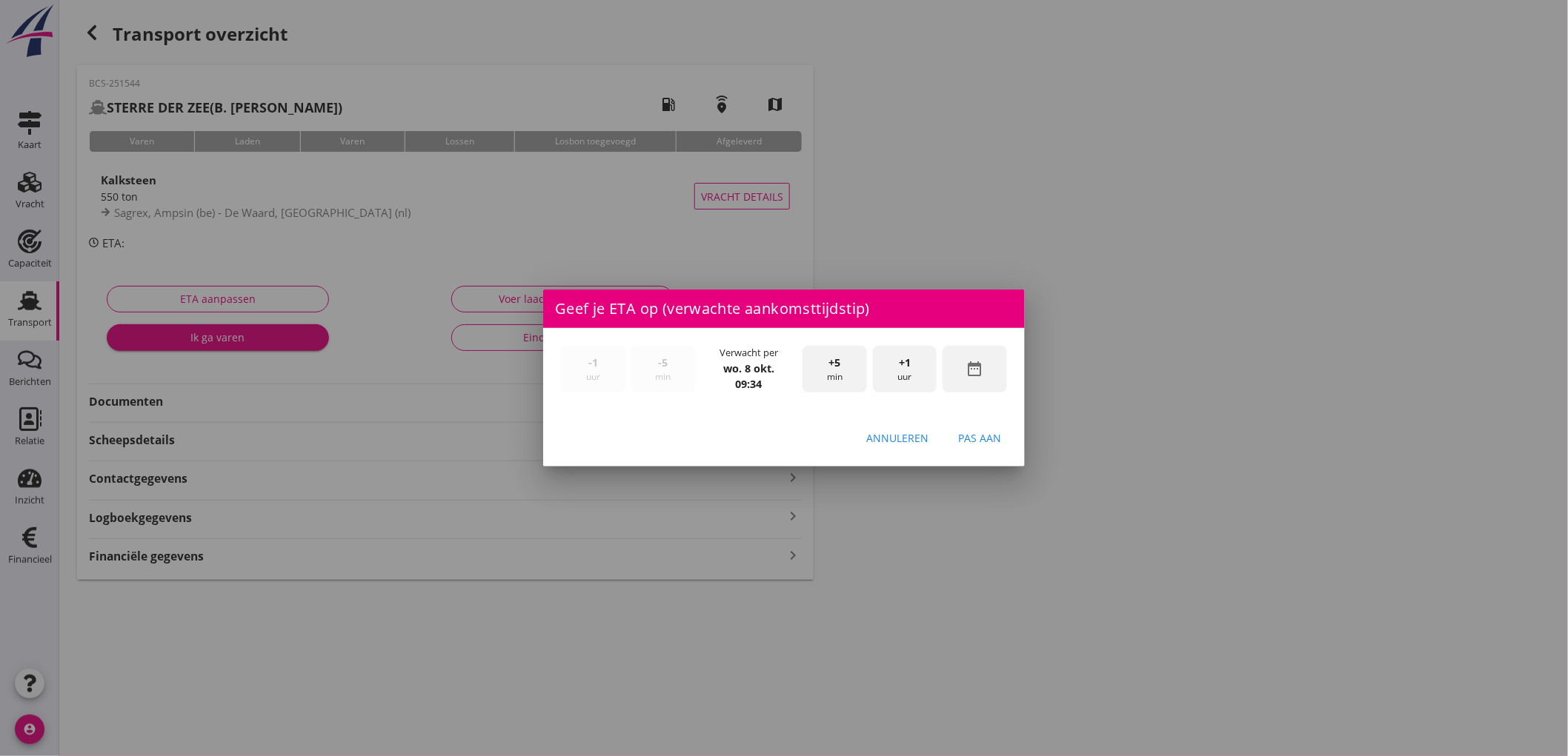
click at [880, 435] on div "Annuleren" at bounding box center [897, 438] width 62 height 15
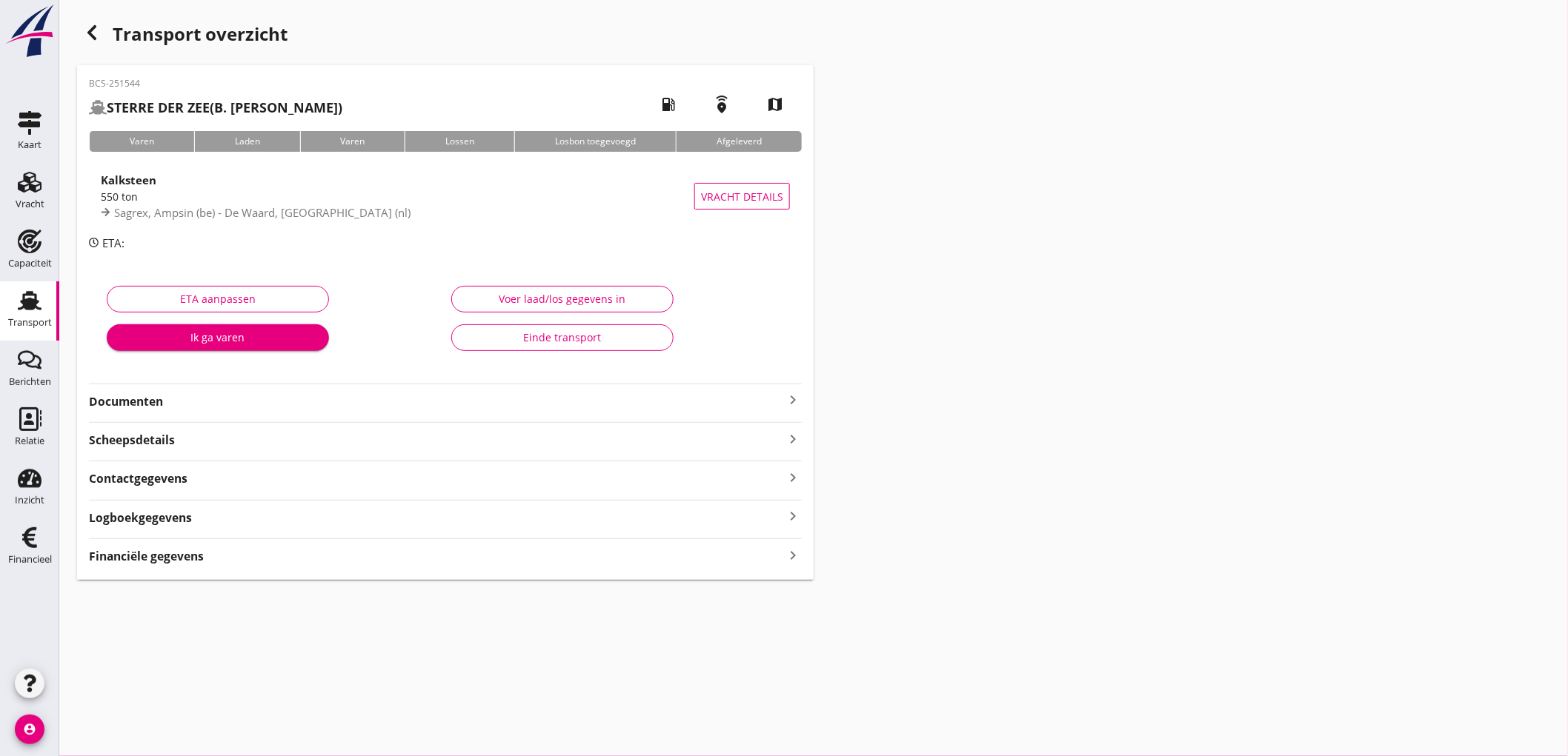
click at [302, 401] on strong "Documenten" at bounding box center [436, 402] width 695 height 17
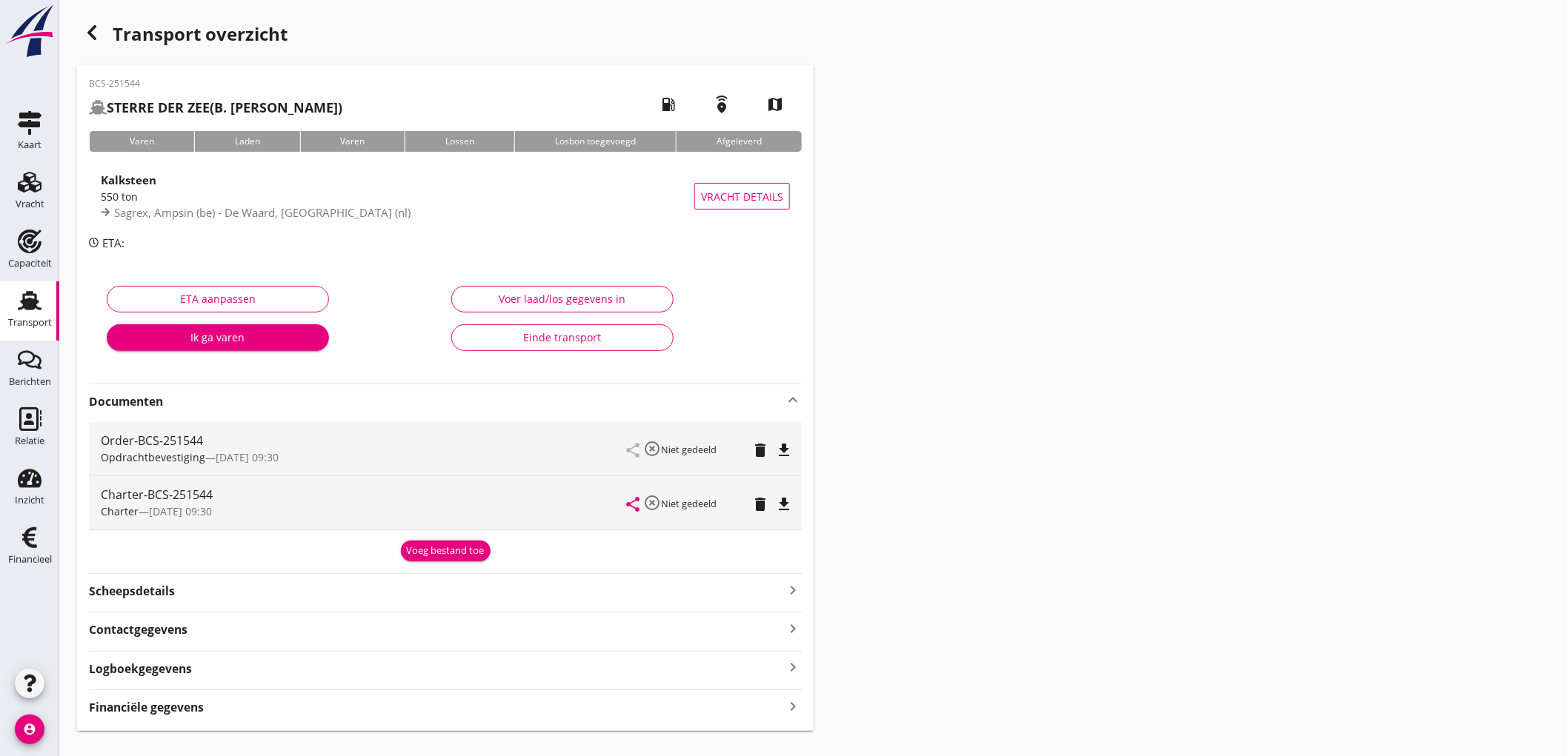
click at [775, 448] on icon "file_download" at bounding box center [784, 450] width 18 height 18
click at [784, 504] on icon "file_download" at bounding box center [784, 505] width 18 height 18
click at [33, 316] on div "Transport" at bounding box center [30, 323] width 44 height 21
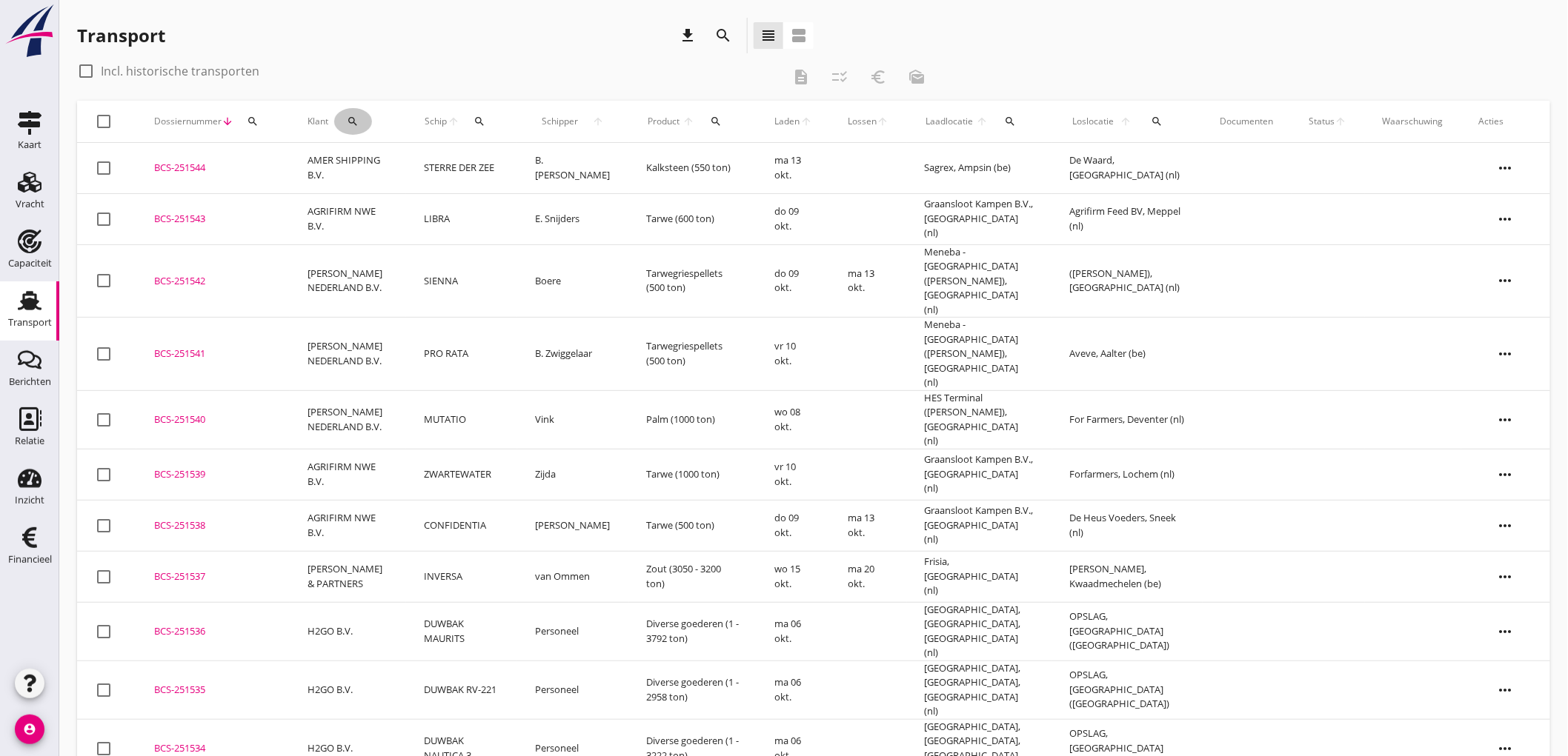
click at [356, 121] on icon "search" at bounding box center [352, 121] width 12 height 12
click at [439, 165] on input "Zoeken op opdrachtgever..." at bounding box center [417, 164] width 154 height 24
type input "AGRIFIRM NWE B.V."
click at [551, 167] on icon "check" at bounding box center [557, 165] width 18 height 18
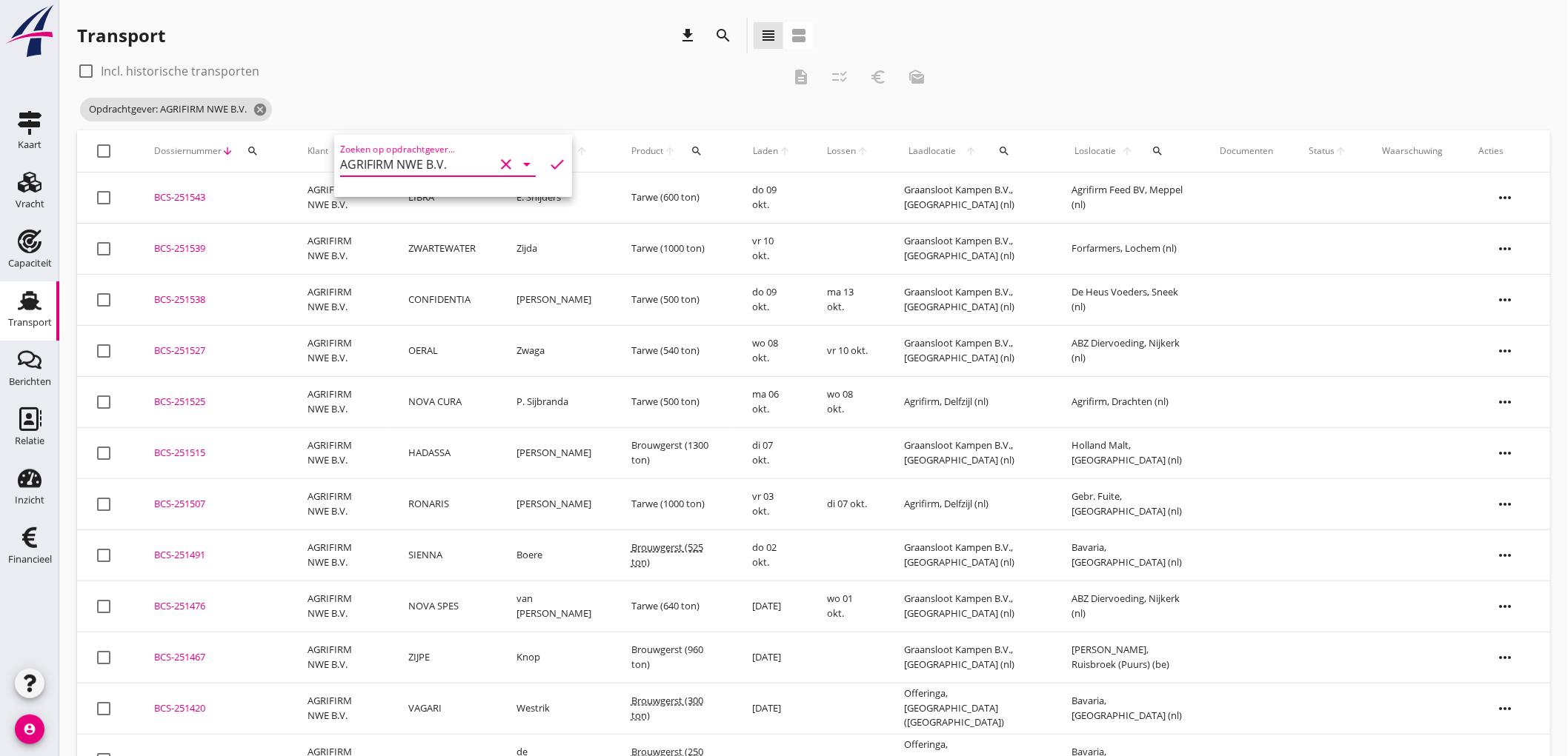
click at [212, 69] on label "Incl. historische transporten" at bounding box center [179, 71] width 158 height 15
checkbox input "true"
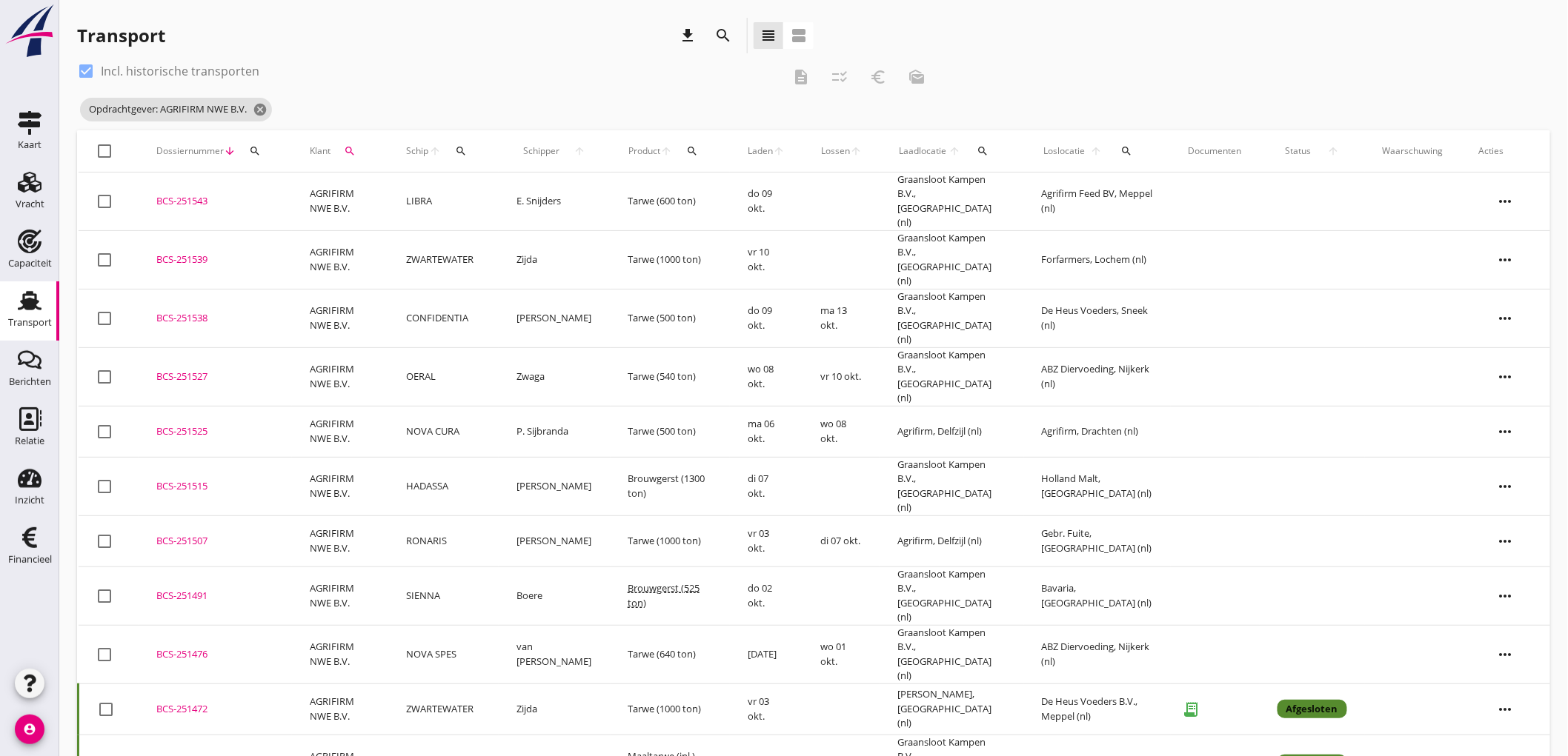
click at [1129, 158] on button "search" at bounding box center [1126, 151] width 32 height 27
click at [1171, 199] on input "text" at bounding box center [1216, 194] width 154 height 24
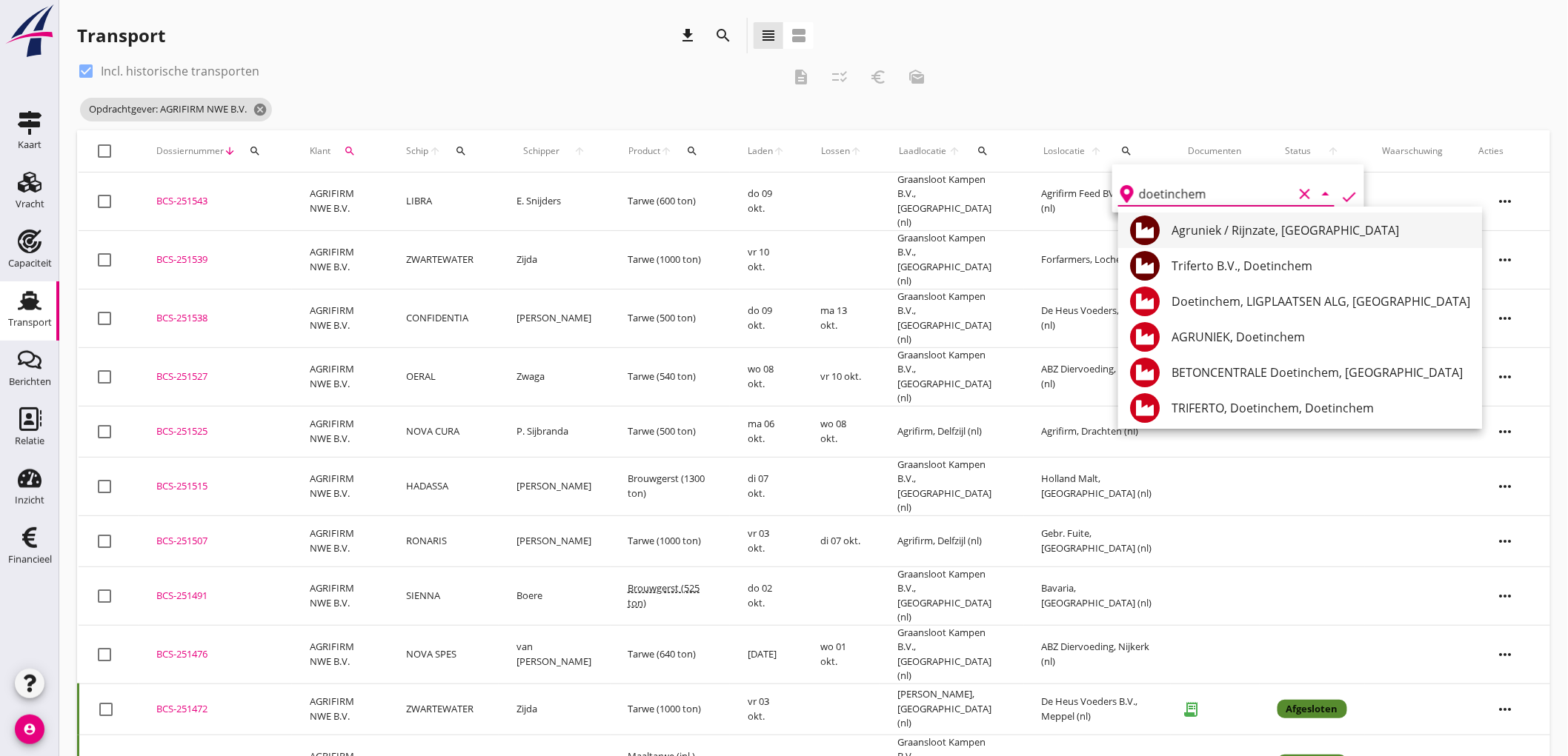
click at [1215, 233] on div "Agruniek / Rijnzate, Doetinchem" at bounding box center [1321, 230] width 299 height 18
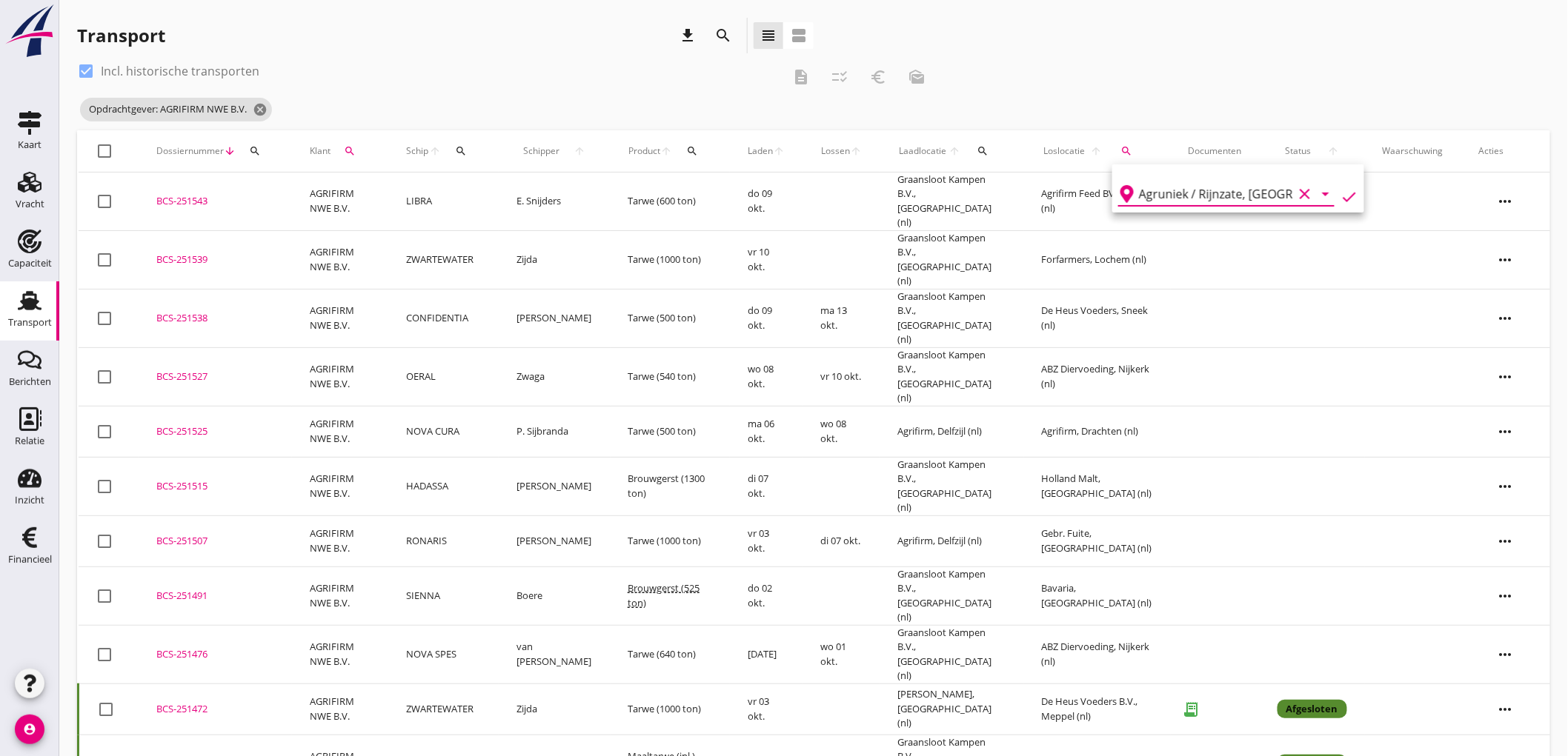
click at [1344, 194] on icon "check" at bounding box center [1349, 197] width 18 height 18
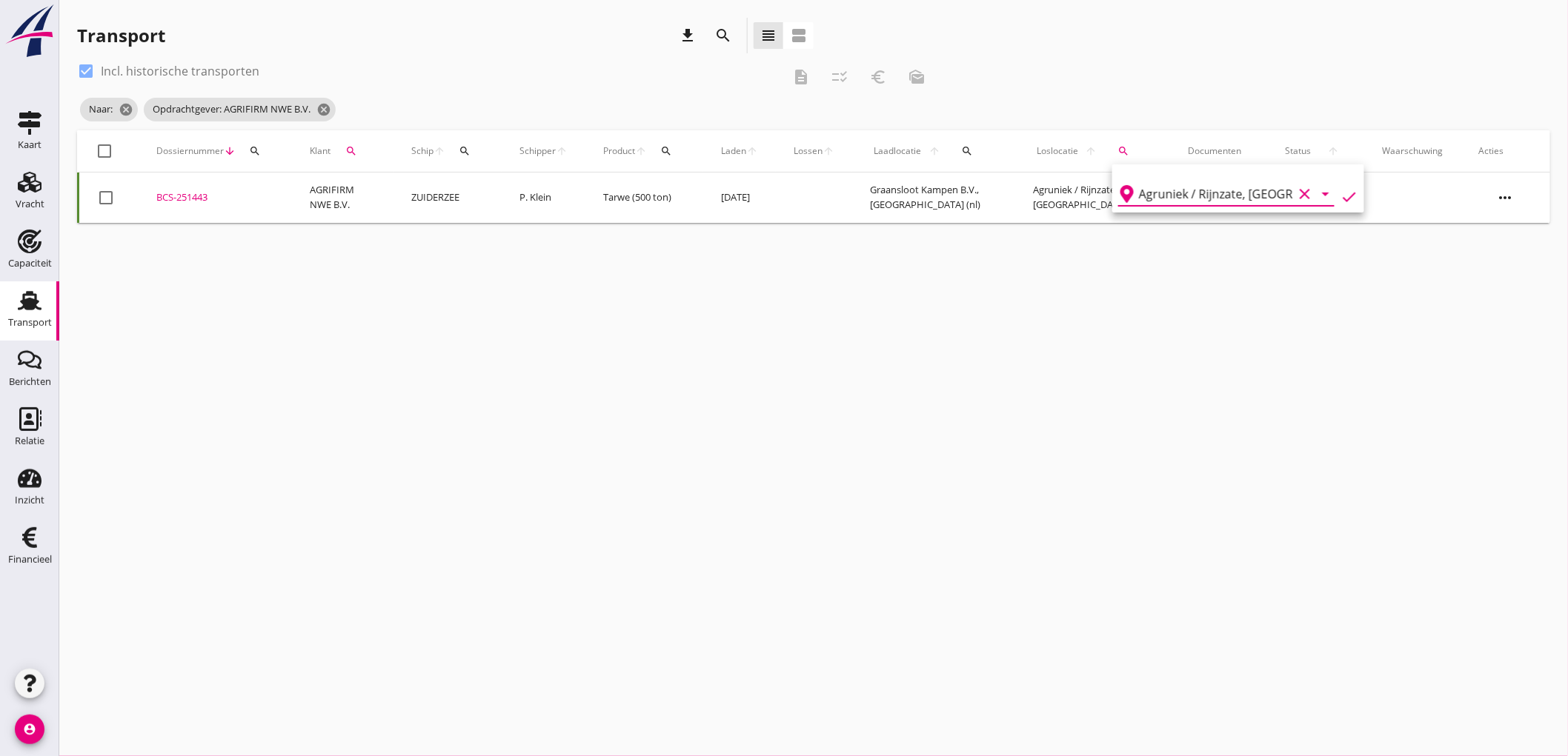
type input "Agruniek / Rijnzate"
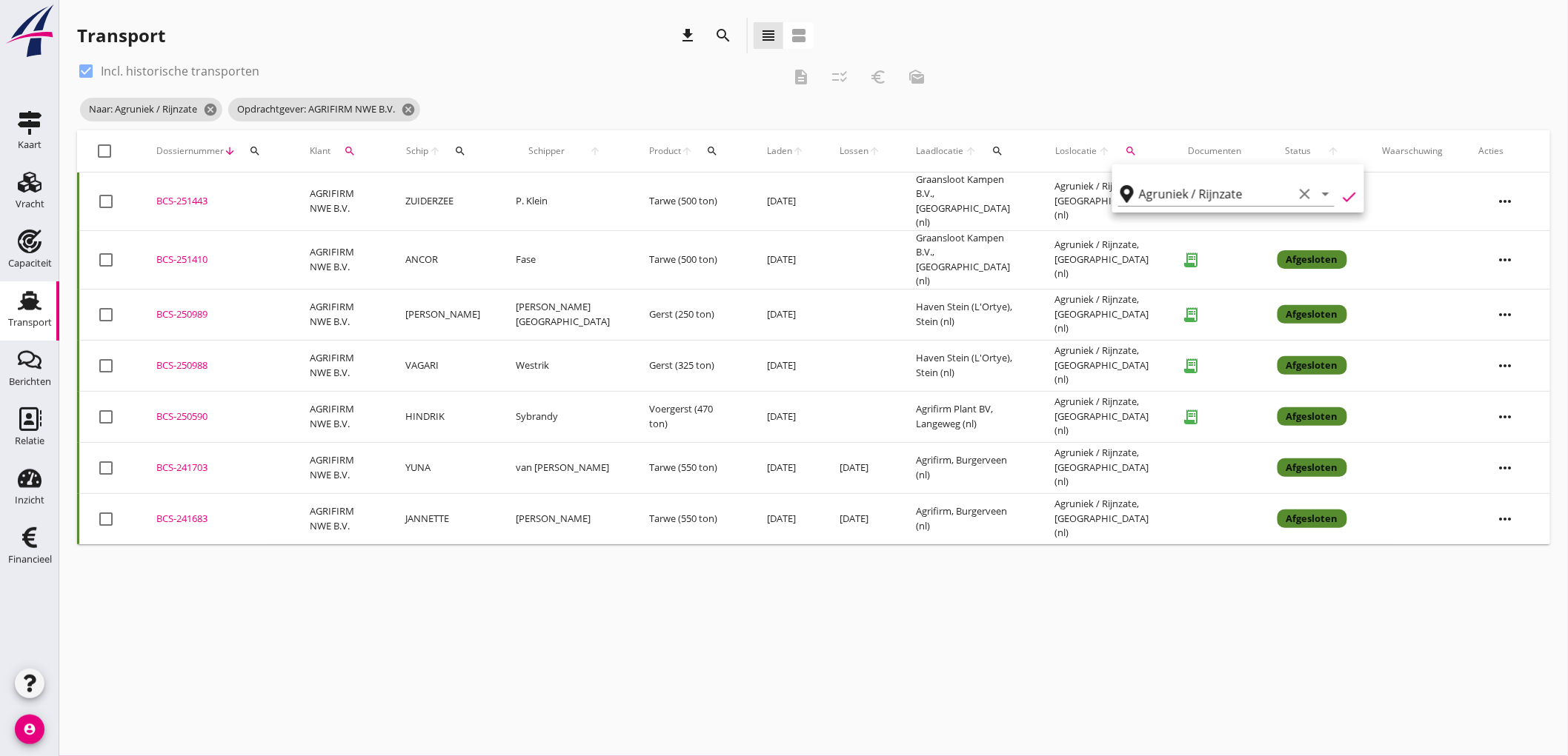
click at [1348, 195] on icon "check" at bounding box center [1349, 197] width 18 height 18
click at [1328, 92] on div "check_box Incl. historische transporten description checklist_rtl euro_symbol m…" at bounding box center [814, 95] width 1473 height 71
click at [664, 397] on td "Voergerst (470 ton)" at bounding box center [689, 416] width 118 height 51
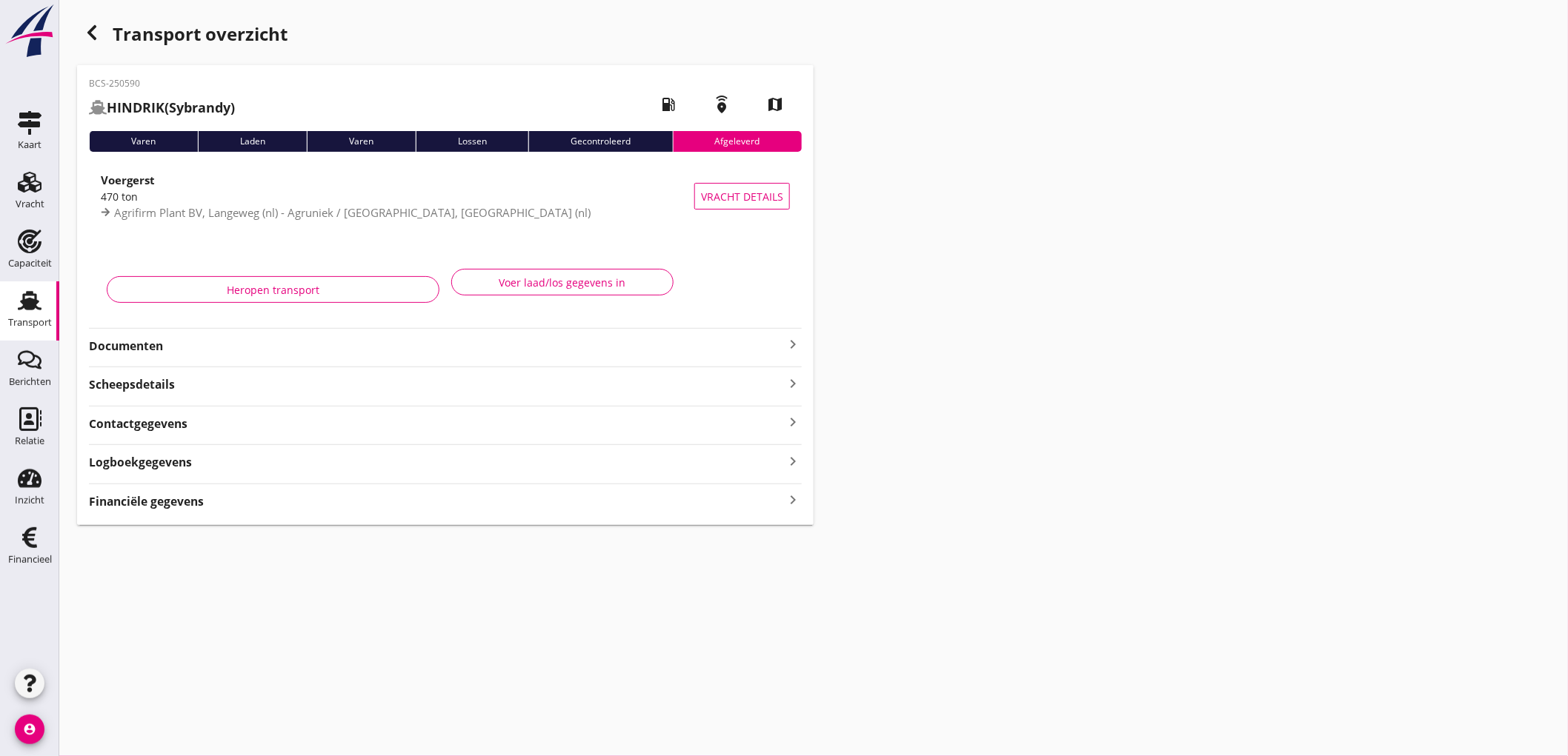
click at [135, 345] on strong "Documenten" at bounding box center [436, 346] width 695 height 17
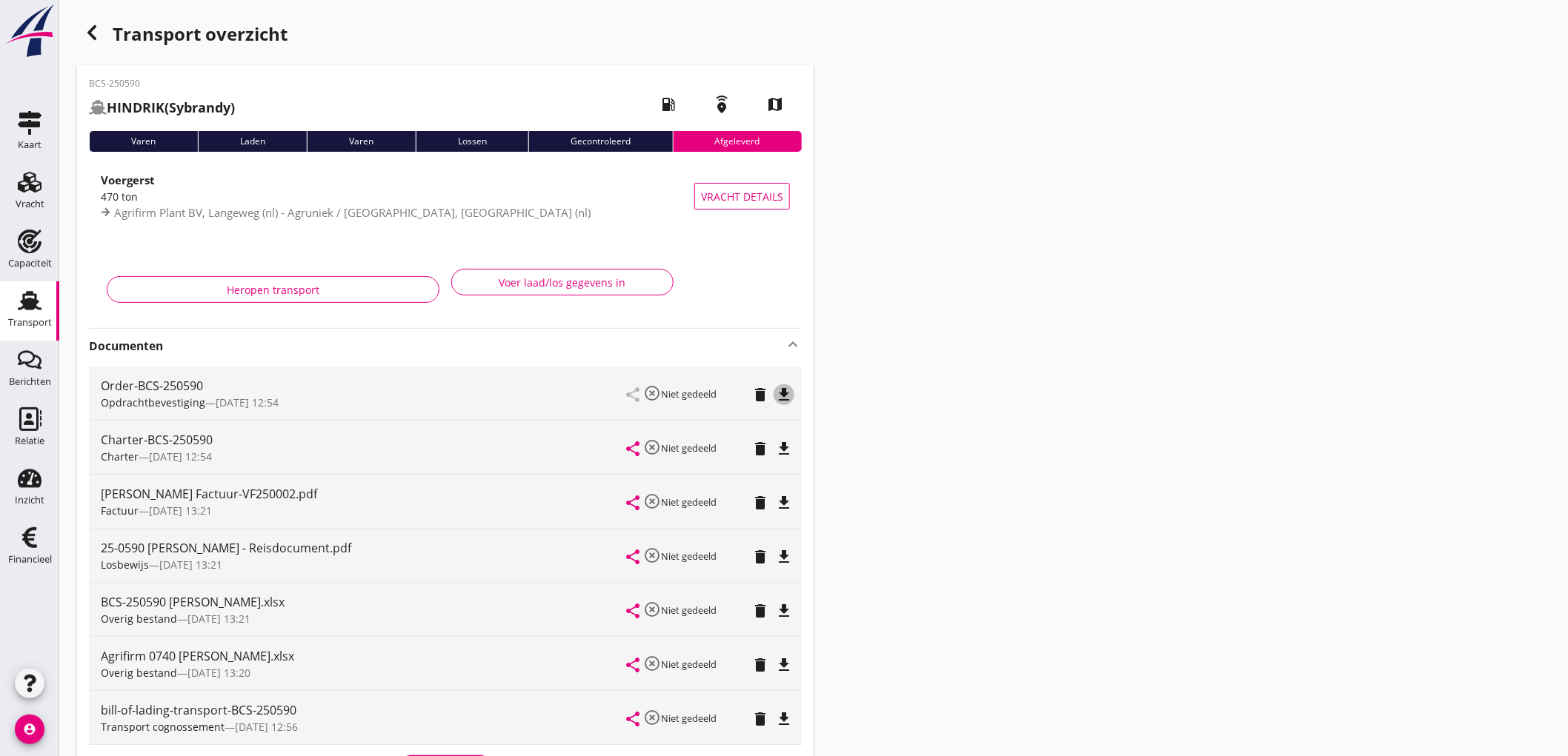
click at [787, 391] on icon "file_download" at bounding box center [784, 395] width 18 height 18
click at [6, 290] on link "Transport Transport" at bounding box center [29, 311] width 59 height 59
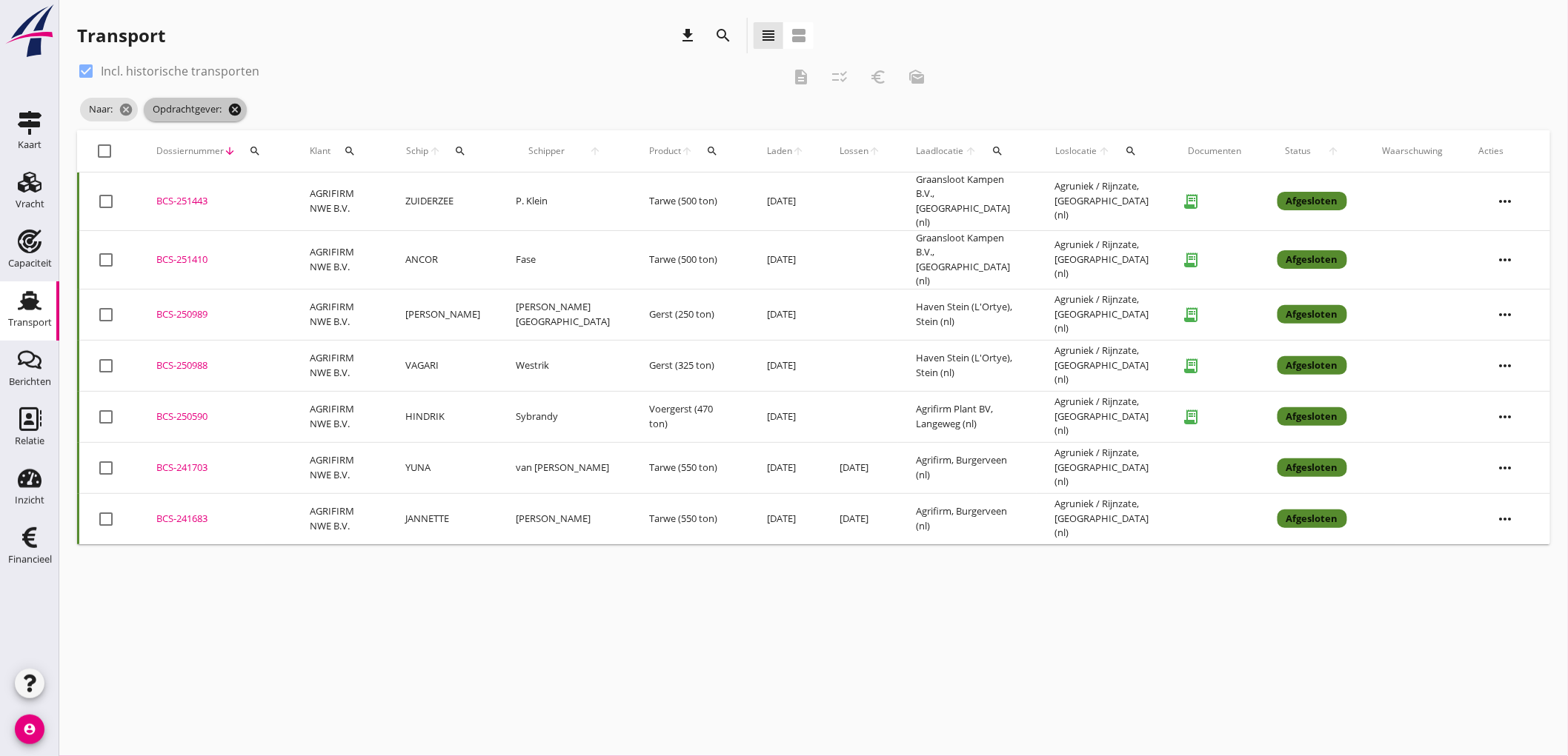
click at [240, 112] on icon "cancel" at bounding box center [234, 110] width 15 height 15
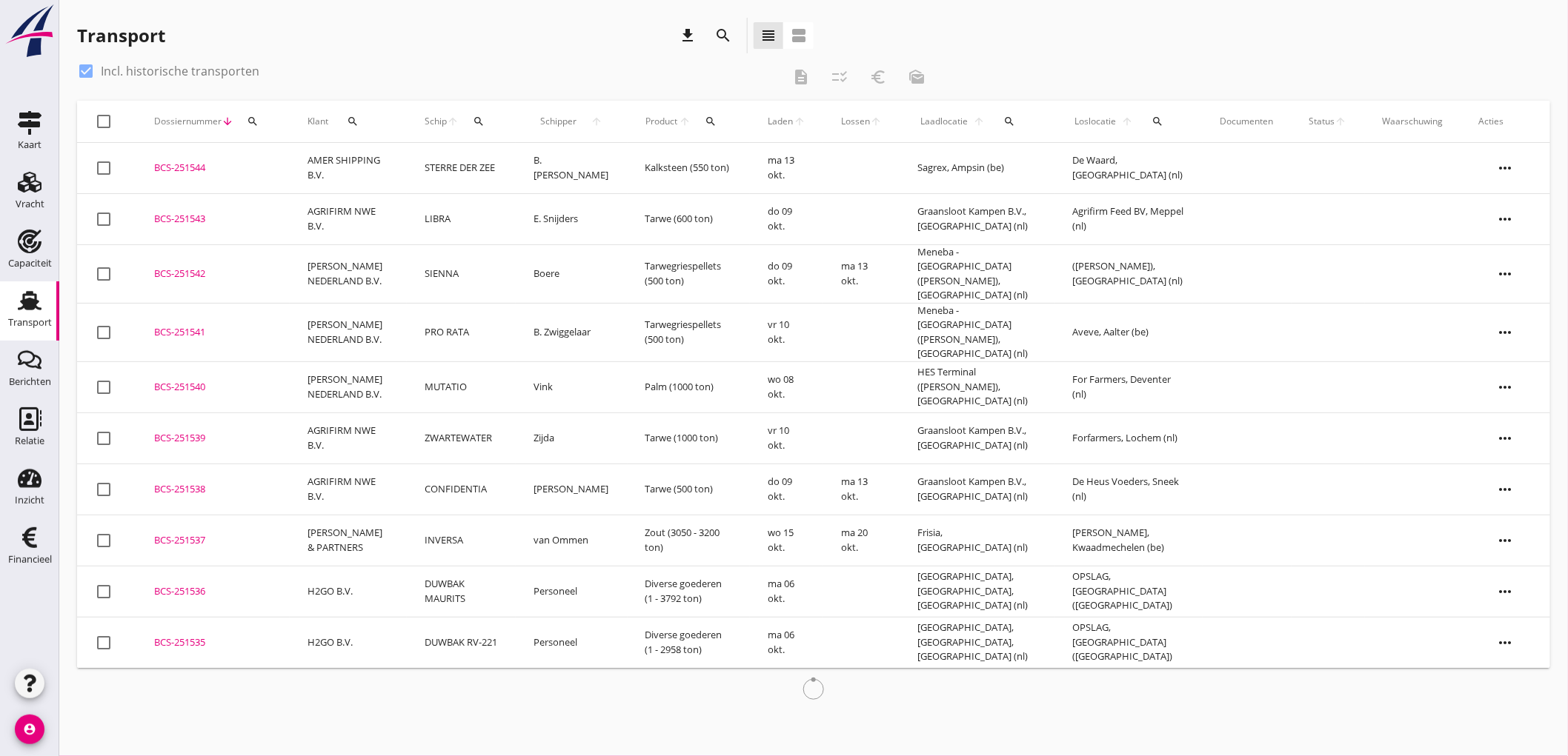
click at [84, 72] on div at bounding box center [85, 71] width 25 height 25
checkbox input "false"
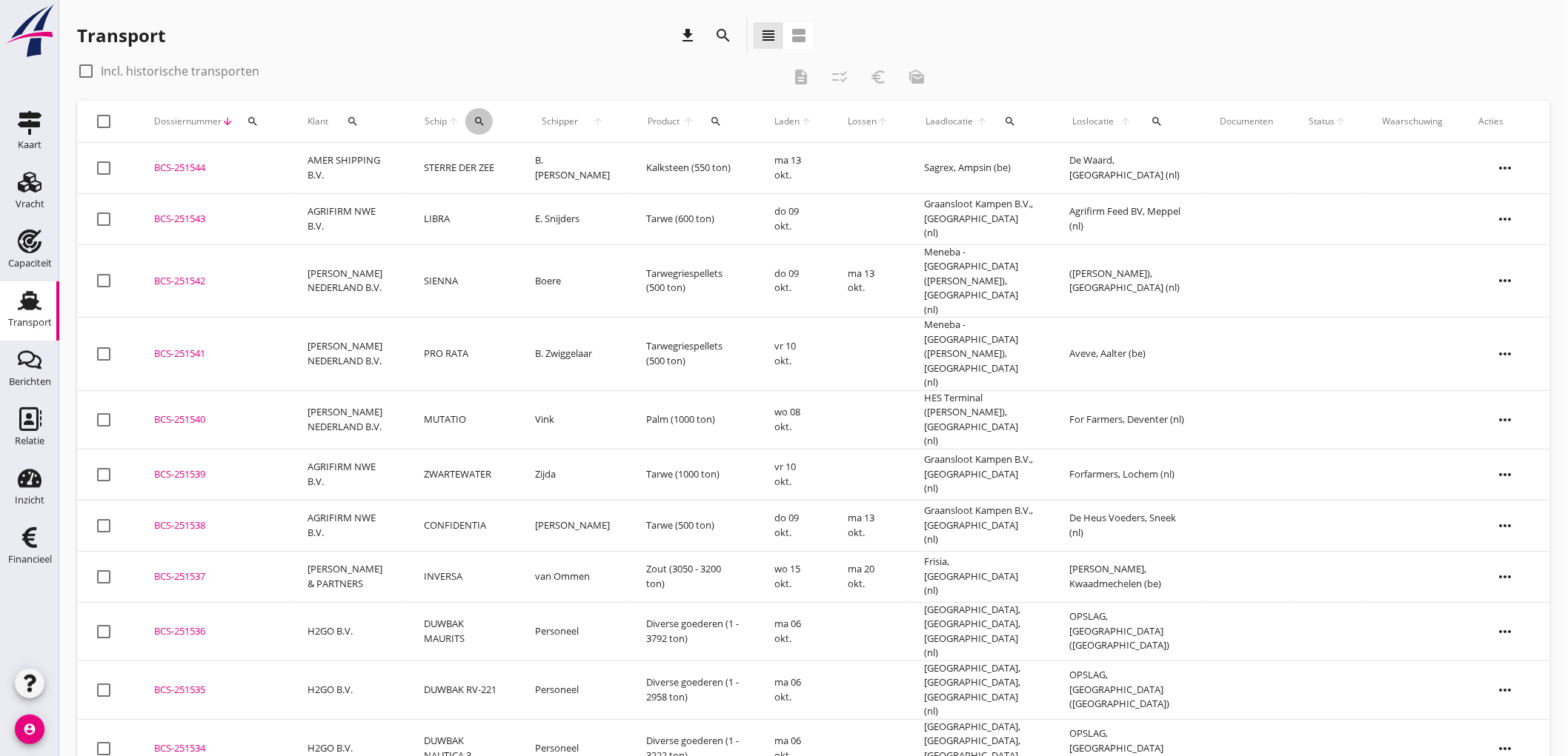
click at [485, 120] on icon "search" at bounding box center [479, 121] width 12 height 12
click at [565, 167] on input "Zoek op (scheeps)naam" at bounding box center [556, 164] width 154 height 24
type input "lan"
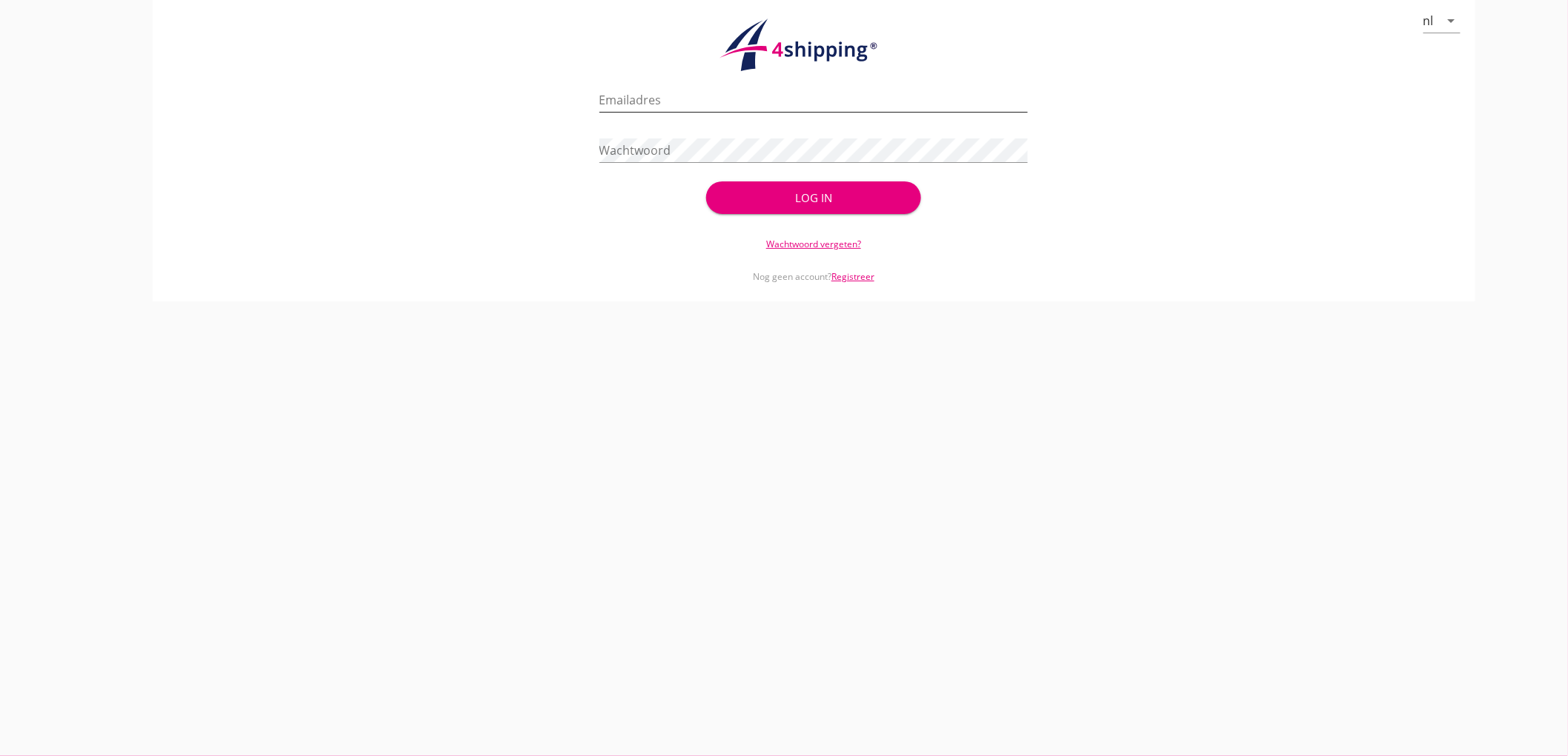
click at [627, 97] on input "Emailadres" at bounding box center [814, 100] width 429 height 24
type input "bouman@stoffersbevrachtingen.nl"
click at [706, 182] on button "Log in" at bounding box center [813, 198] width 214 height 32
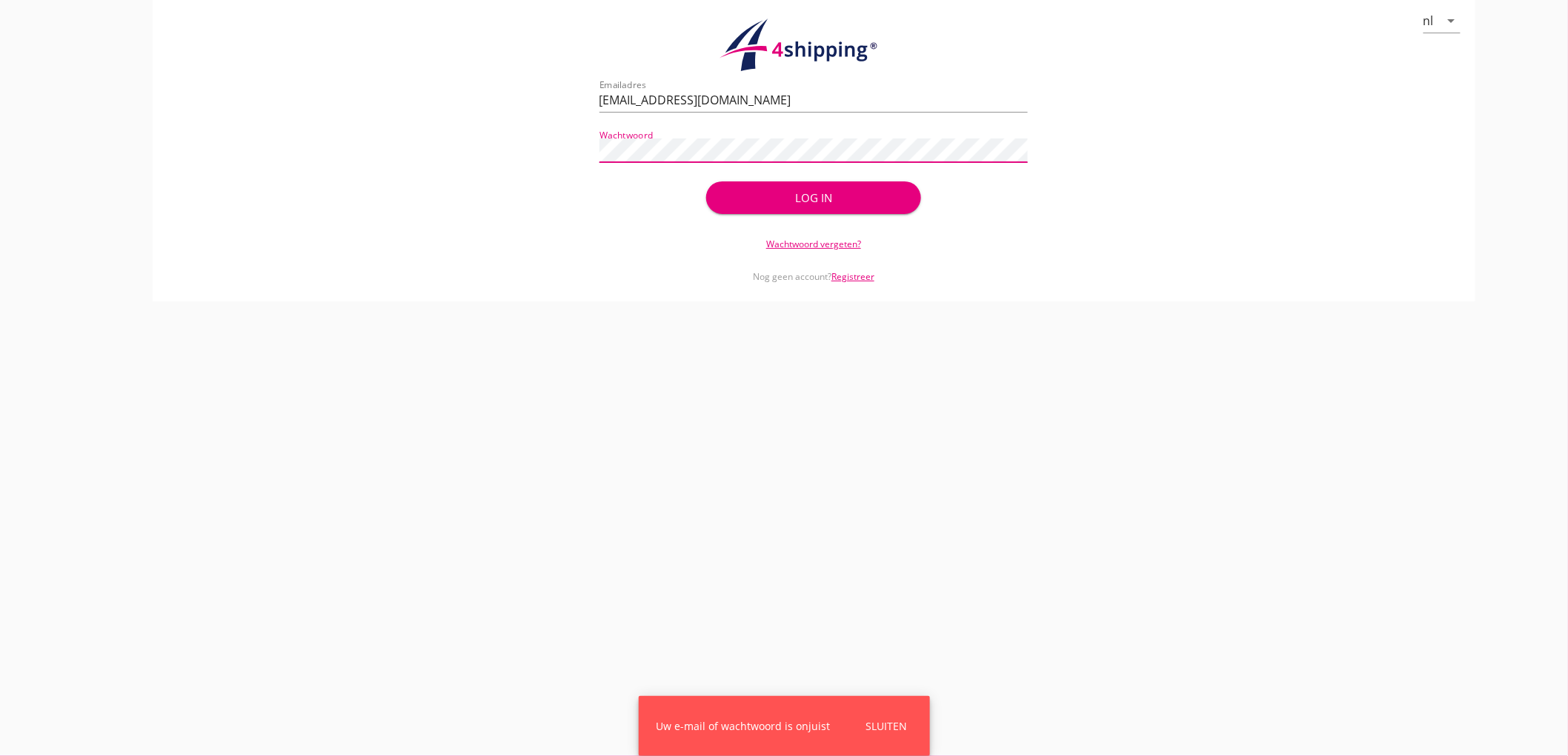
click at [253, 101] on div "check_circle Uw account is succesvol geactiveerd. U kunt nu inloggen met uw inl…" at bounding box center [814, 147] width 1287 height 142
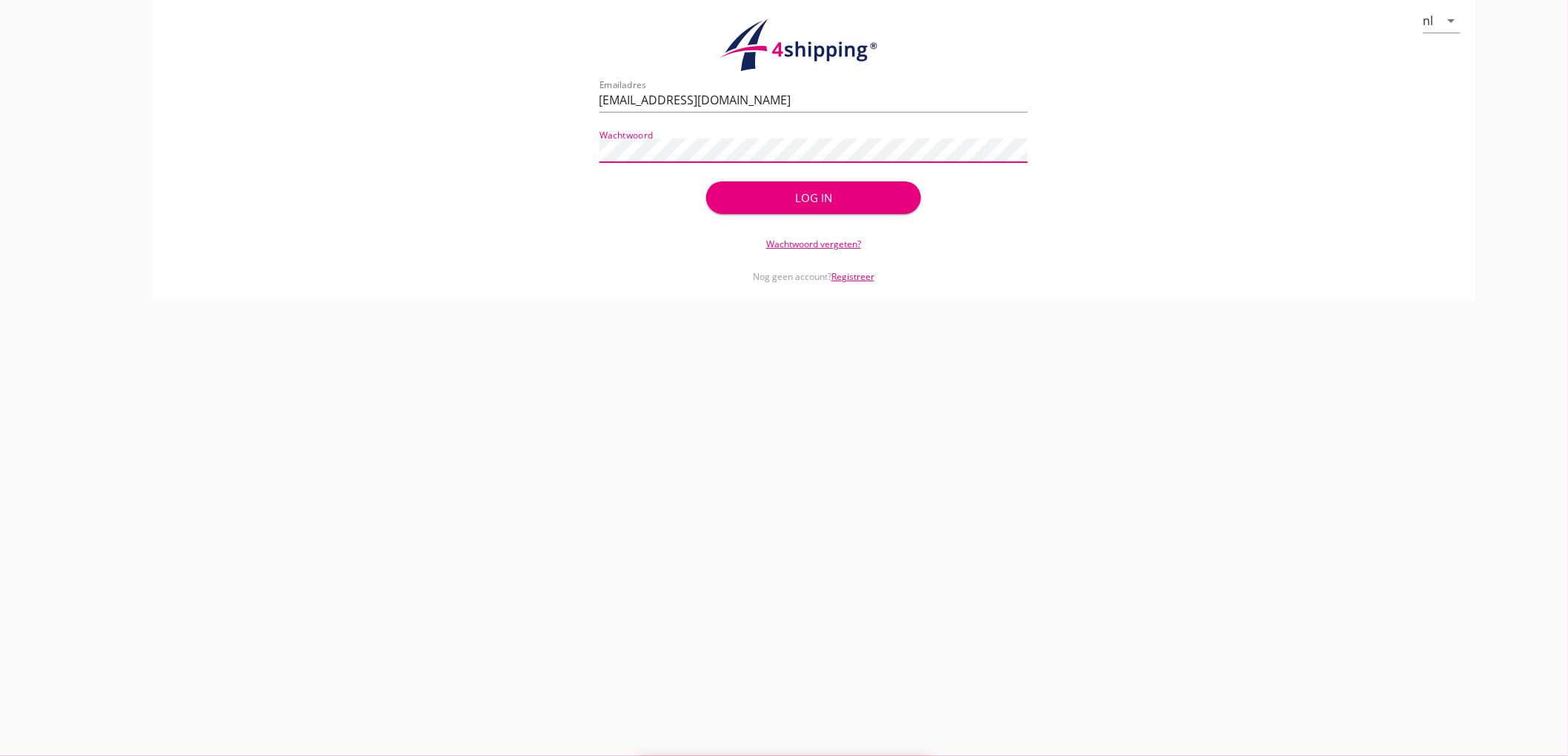
click at [706, 182] on button "Log in" at bounding box center [813, 198] width 214 height 32
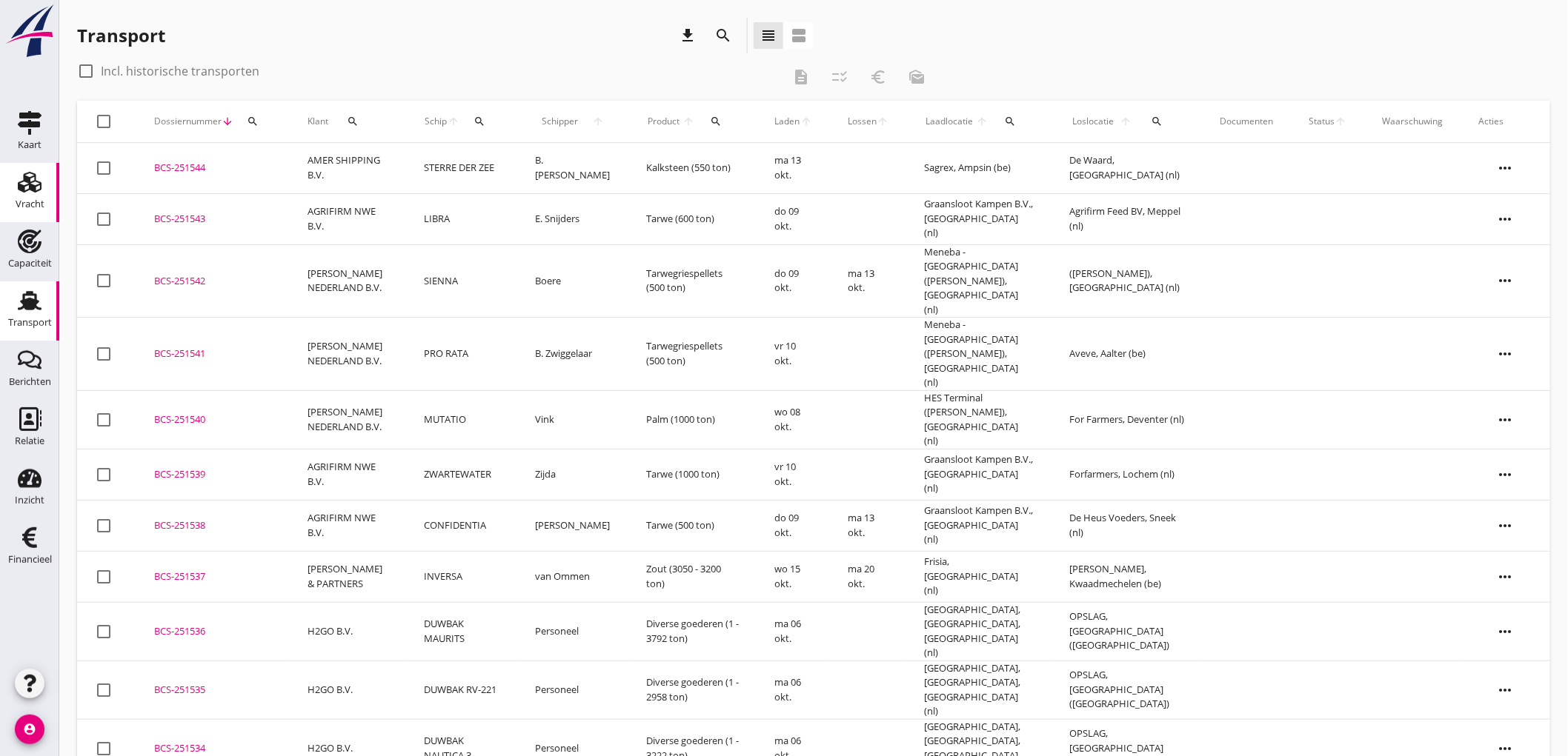
click at [27, 208] on div "Vracht" at bounding box center [30, 204] width 29 height 10
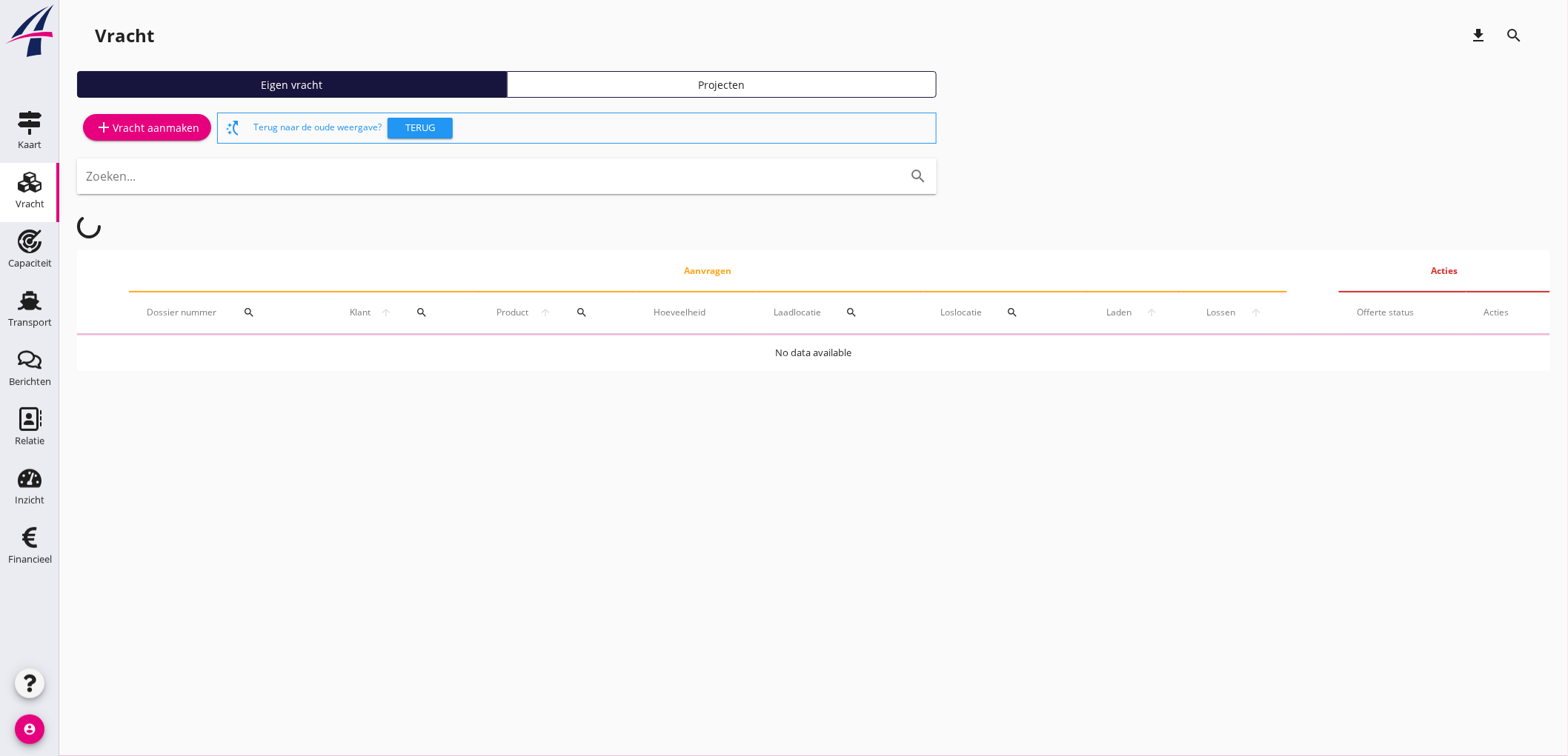
click at [161, 135] on div "add Vracht aanmaken" at bounding box center [147, 127] width 105 height 18
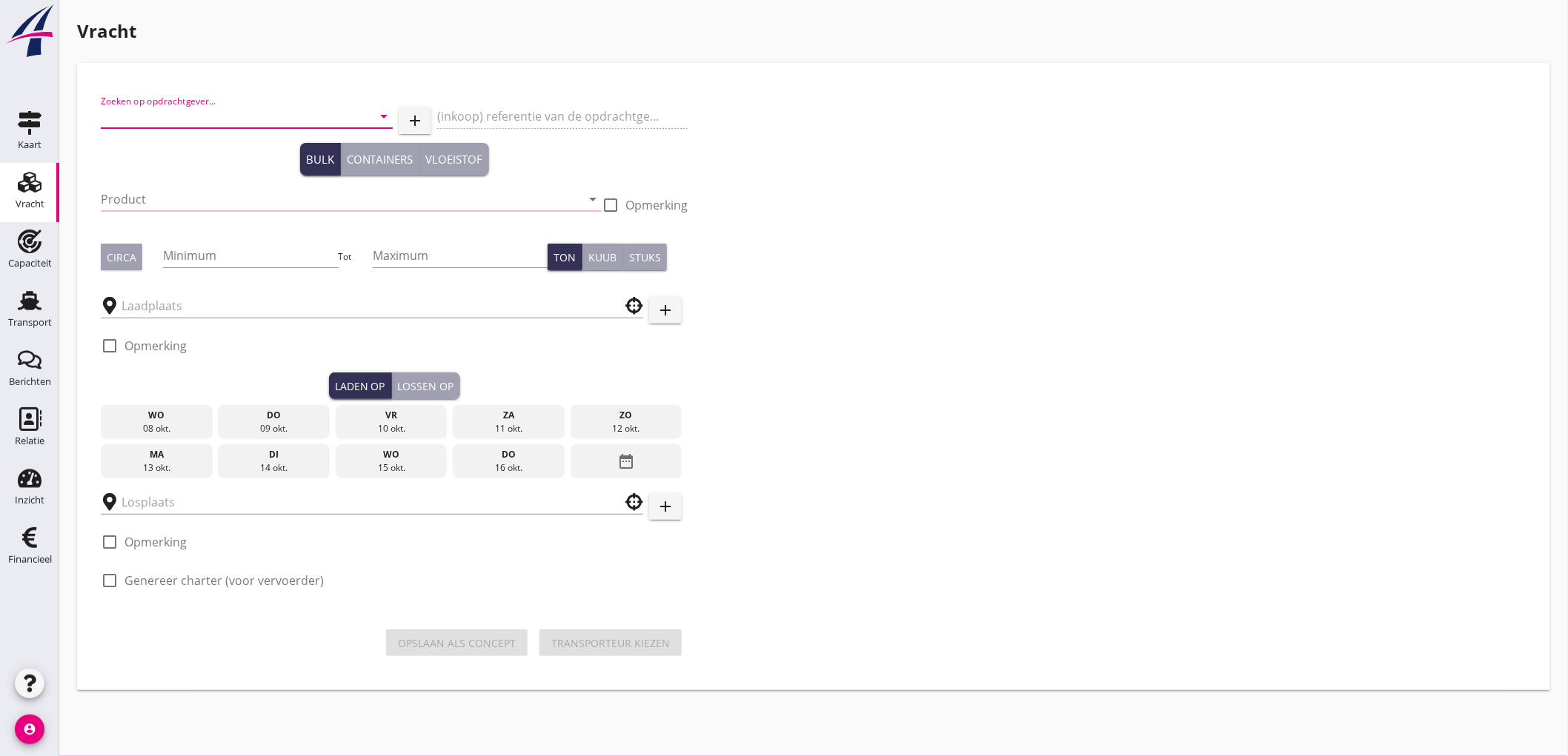
click at [176, 112] on input "Zoeken op opdrachtgever..." at bounding box center [226, 116] width 251 height 24
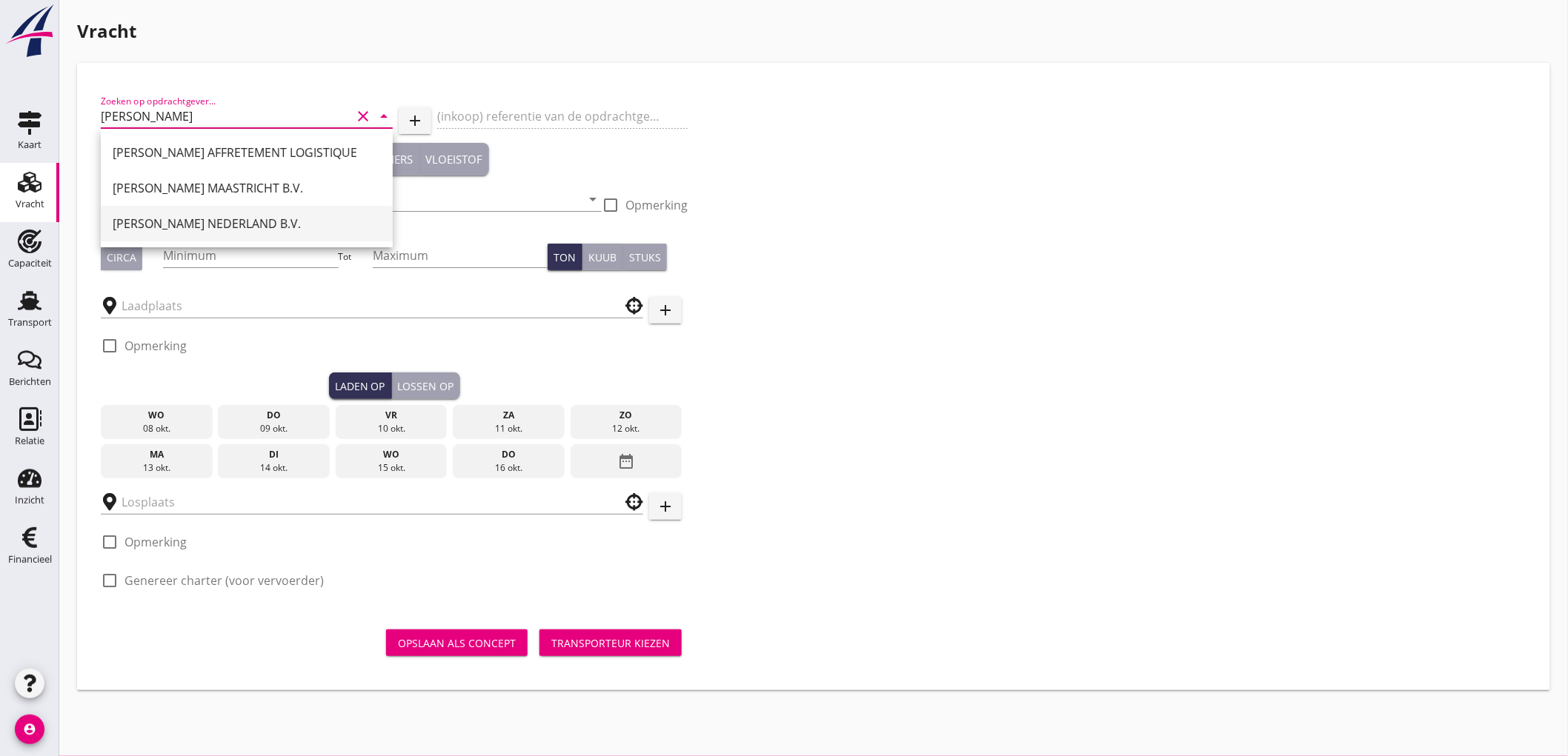
click at [181, 225] on div "PETERSON NEDERLAND B.V." at bounding box center [247, 224] width 268 height 18
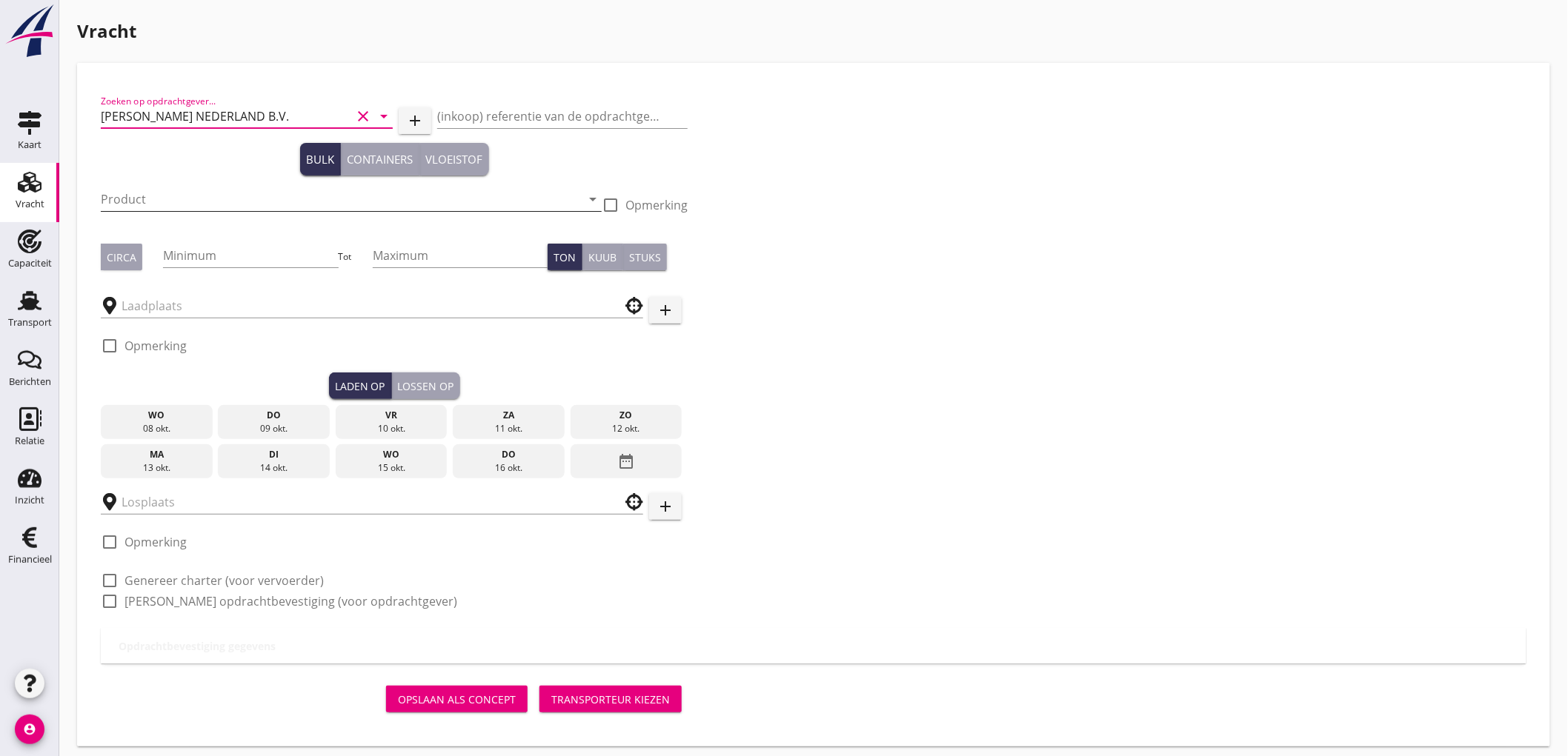
type input "PETERSON NEDERLAND B.V."
click at [181, 188] on input "Product" at bounding box center [341, 199] width 480 height 24
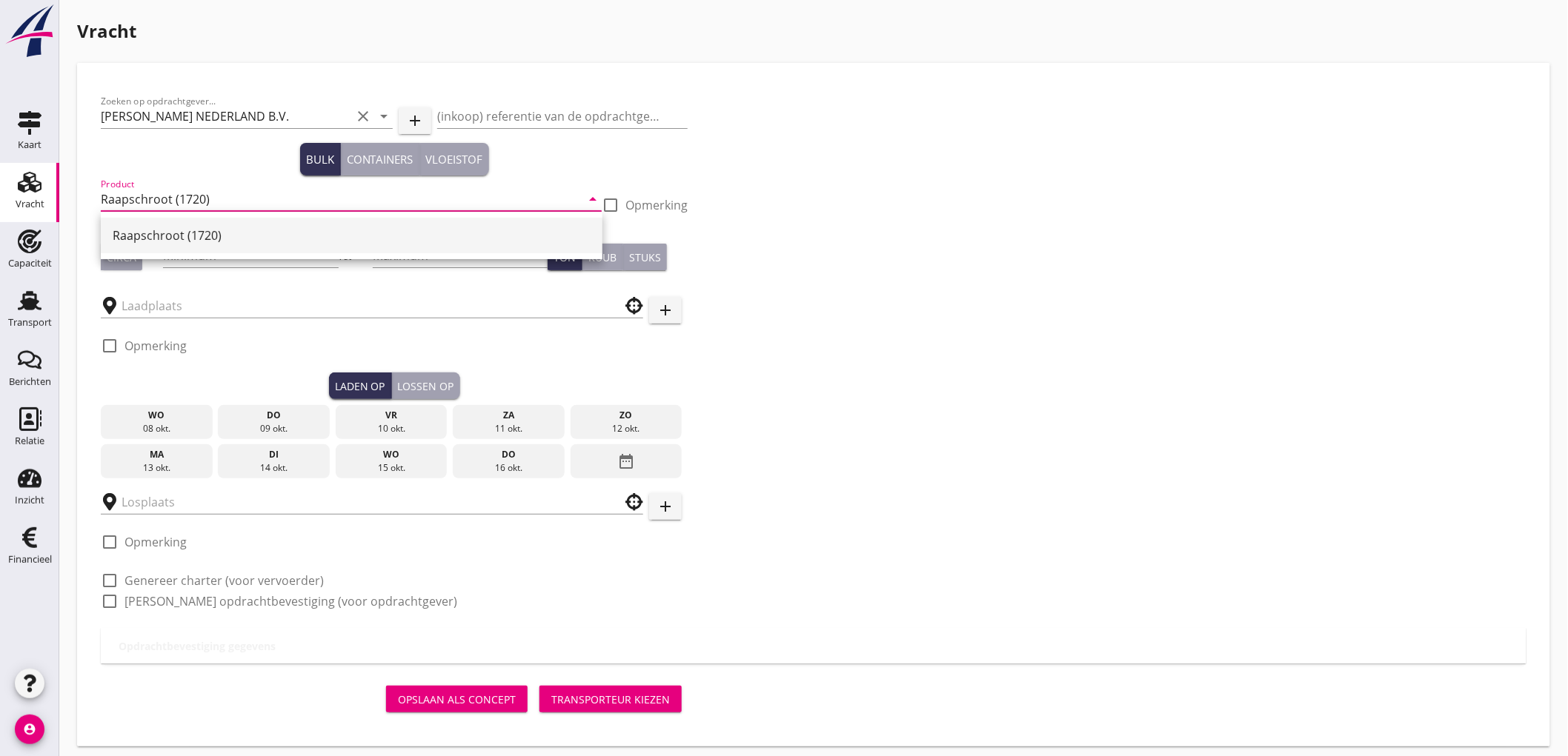
type input "Raapschroot (1720)"
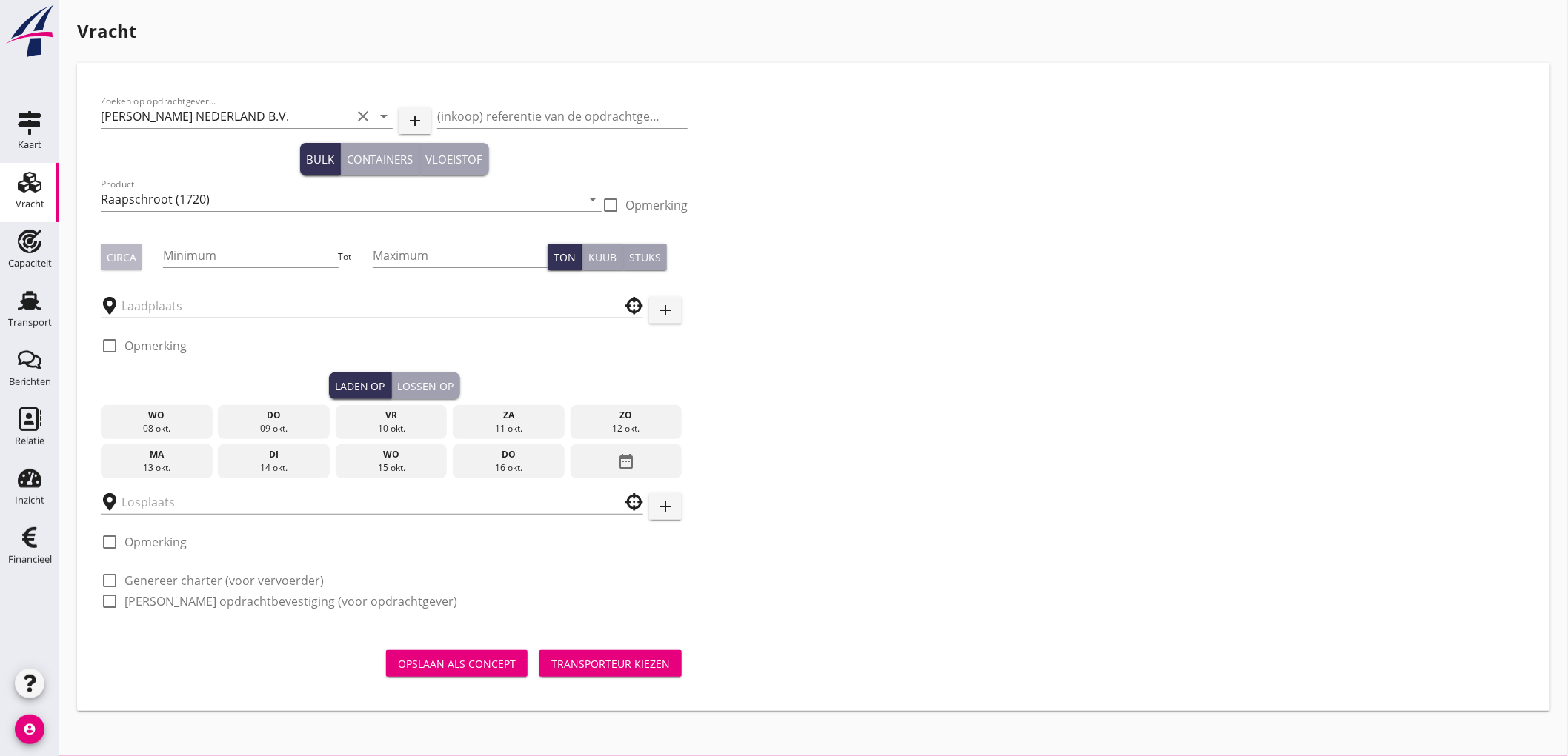
click at [122, 256] on div "Circa" at bounding box center [122, 257] width 30 height 15
click at [237, 256] on input "Minimum" at bounding box center [251, 255] width 175 height 24
type input "500"
click at [218, 298] on input "text" at bounding box center [362, 306] width 480 height 24
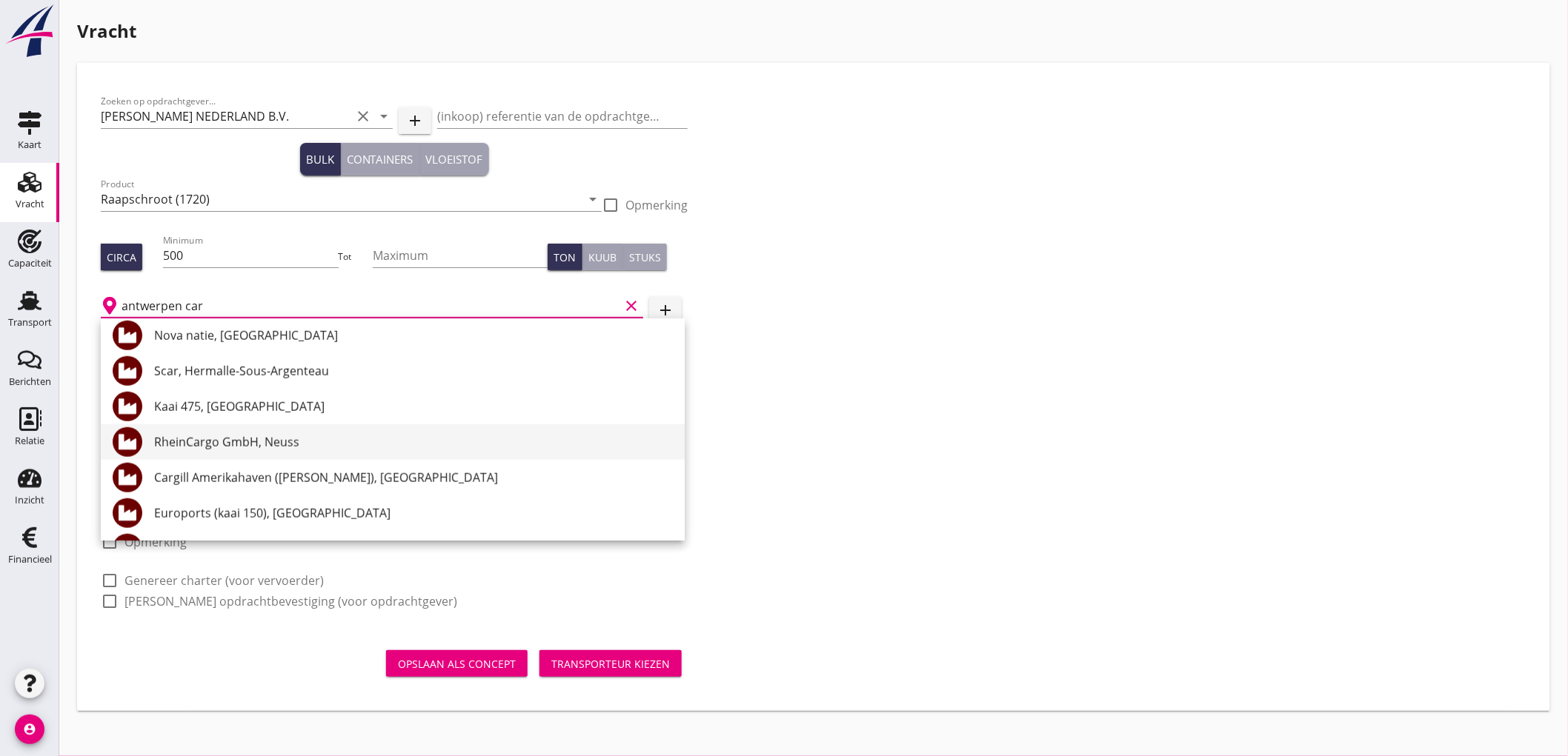
scroll to position [741, 0]
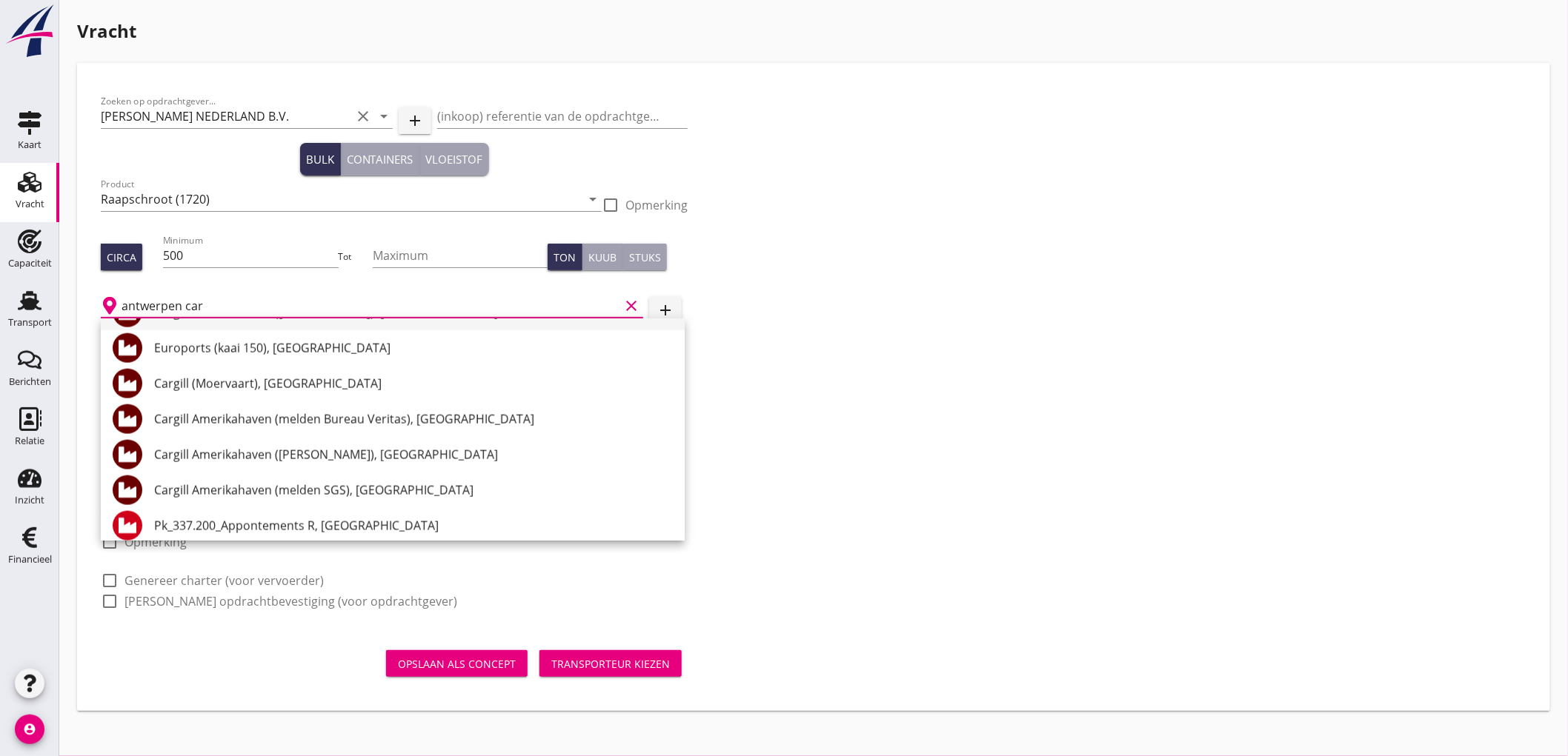
drag, startPoint x: 294, startPoint y: 307, endPoint x: 95, endPoint y: 329, distance: 200.2
click at [115, 321] on div "+31(NL) +32(BE) +33(FR) +49(DE) +36(HU) +41(CH) +48(PL) +352(LU) +43(AU) +420(C…" at bounding box center [784, 378] width 1568 height 756
type input "antwerpen car"
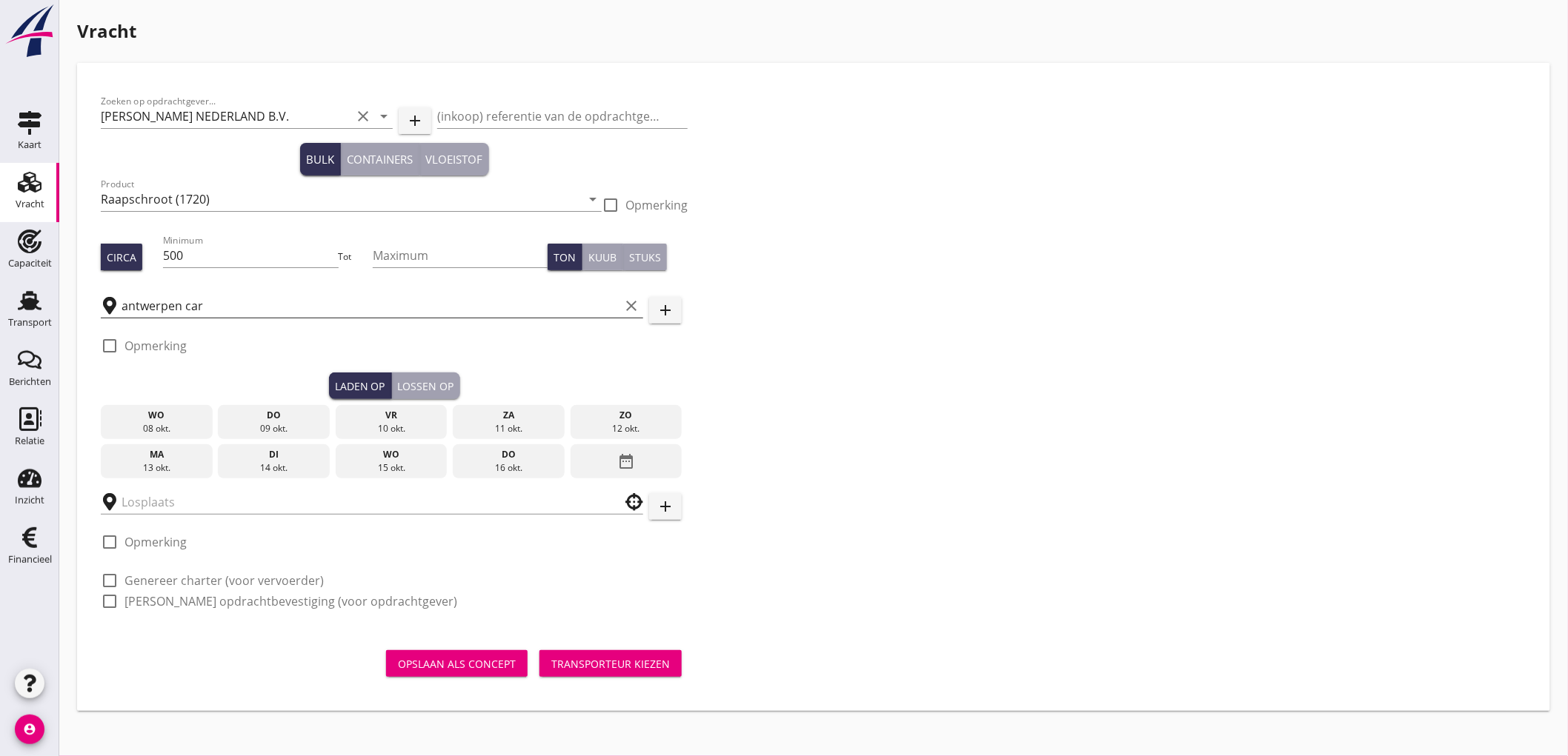
drag, startPoint x: 633, startPoint y: 306, endPoint x: 530, endPoint y: 307, distance: 103.0
click at [632, 307] on icon "clear" at bounding box center [631, 306] width 18 height 18
click at [466, 308] on input "text" at bounding box center [362, 306] width 480 height 24
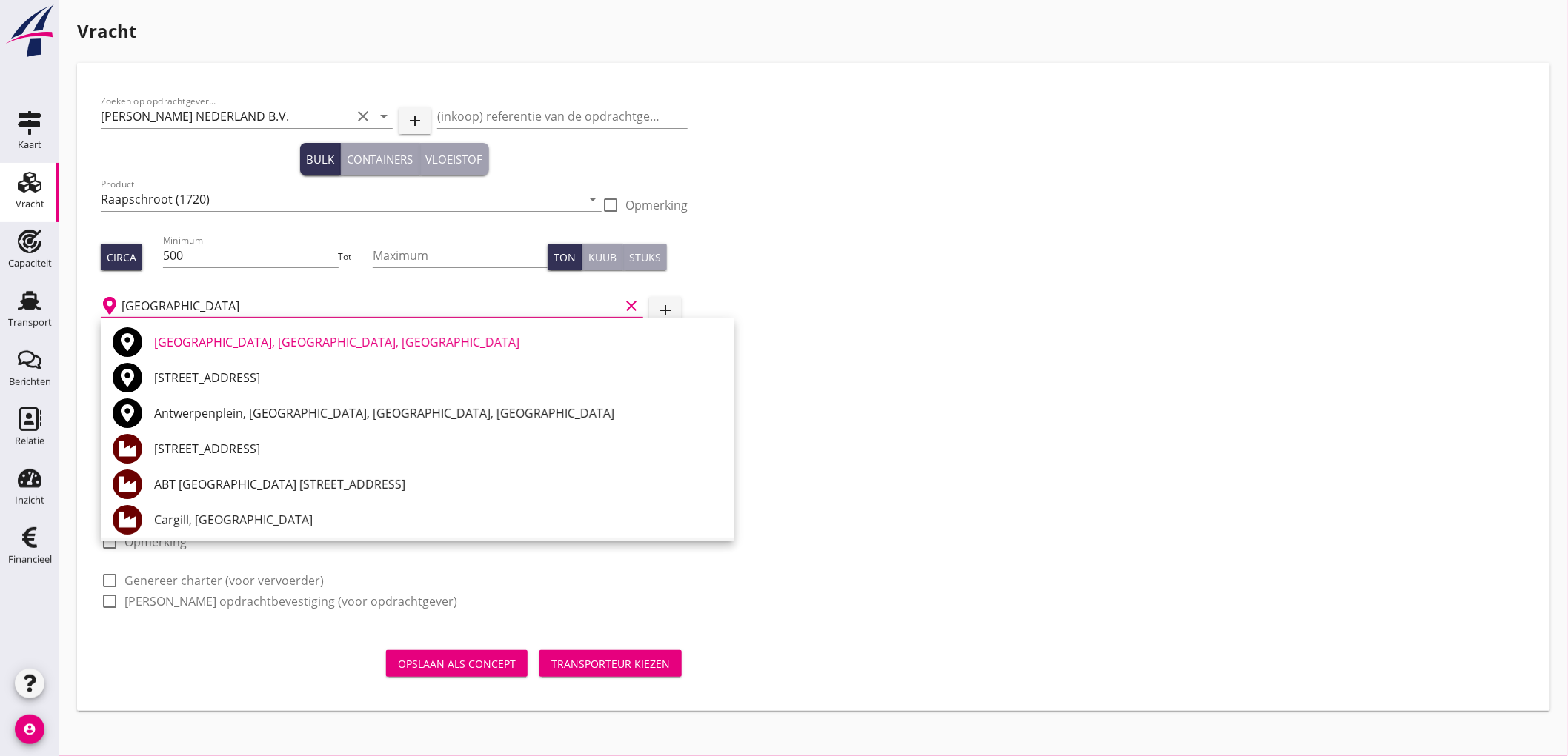
scroll to position [82, 0]
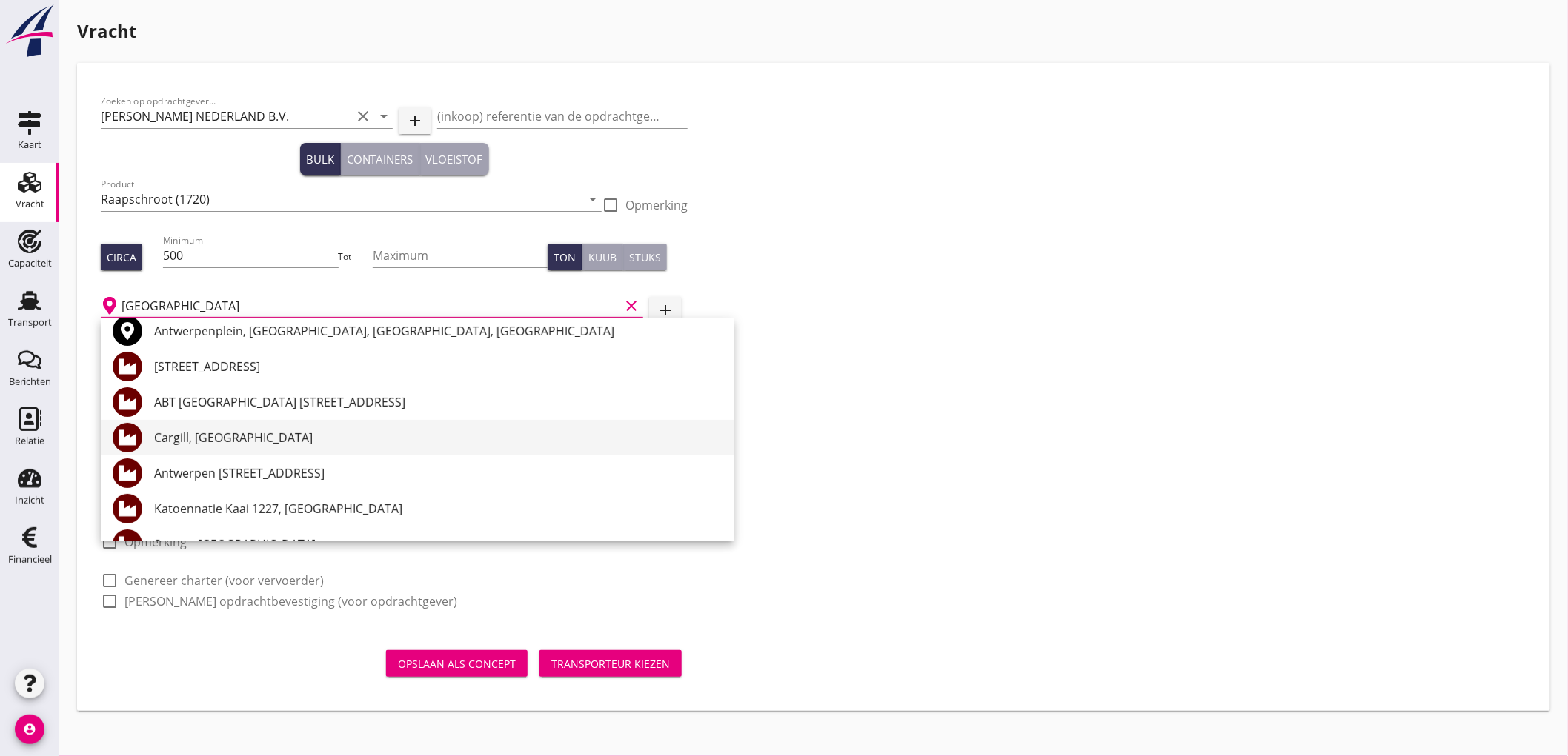
click at [277, 448] on div "Cargill, [GEOGRAPHIC_DATA]" at bounding box center [438, 438] width 568 height 36
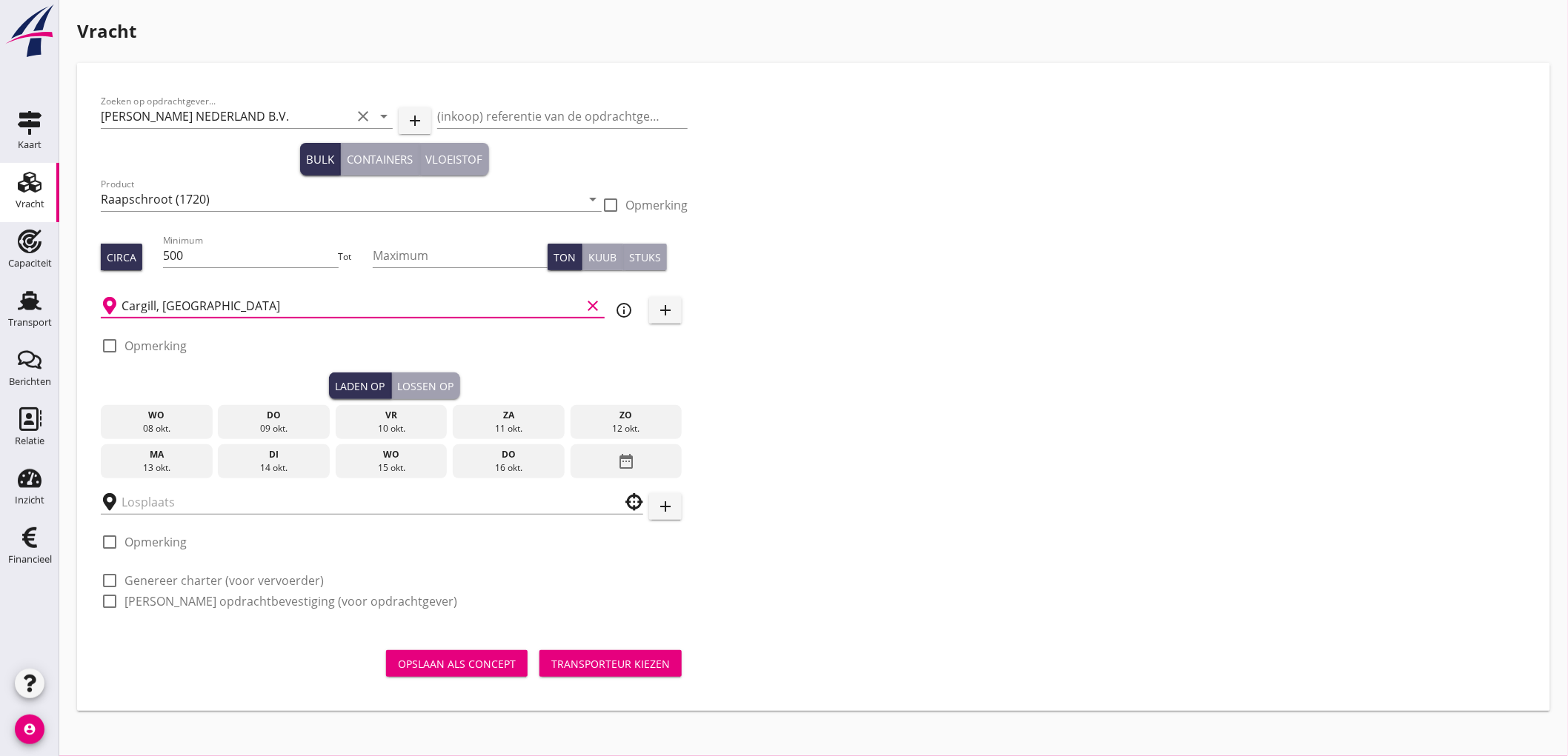
type input "Cargill, [GEOGRAPHIC_DATA]"
click at [170, 330] on div "check_box_outline_blank Opmerking" at bounding box center [144, 350] width 86 height 45
click at [163, 343] on label "Opmerking" at bounding box center [155, 346] width 62 height 15
checkbox input "true"
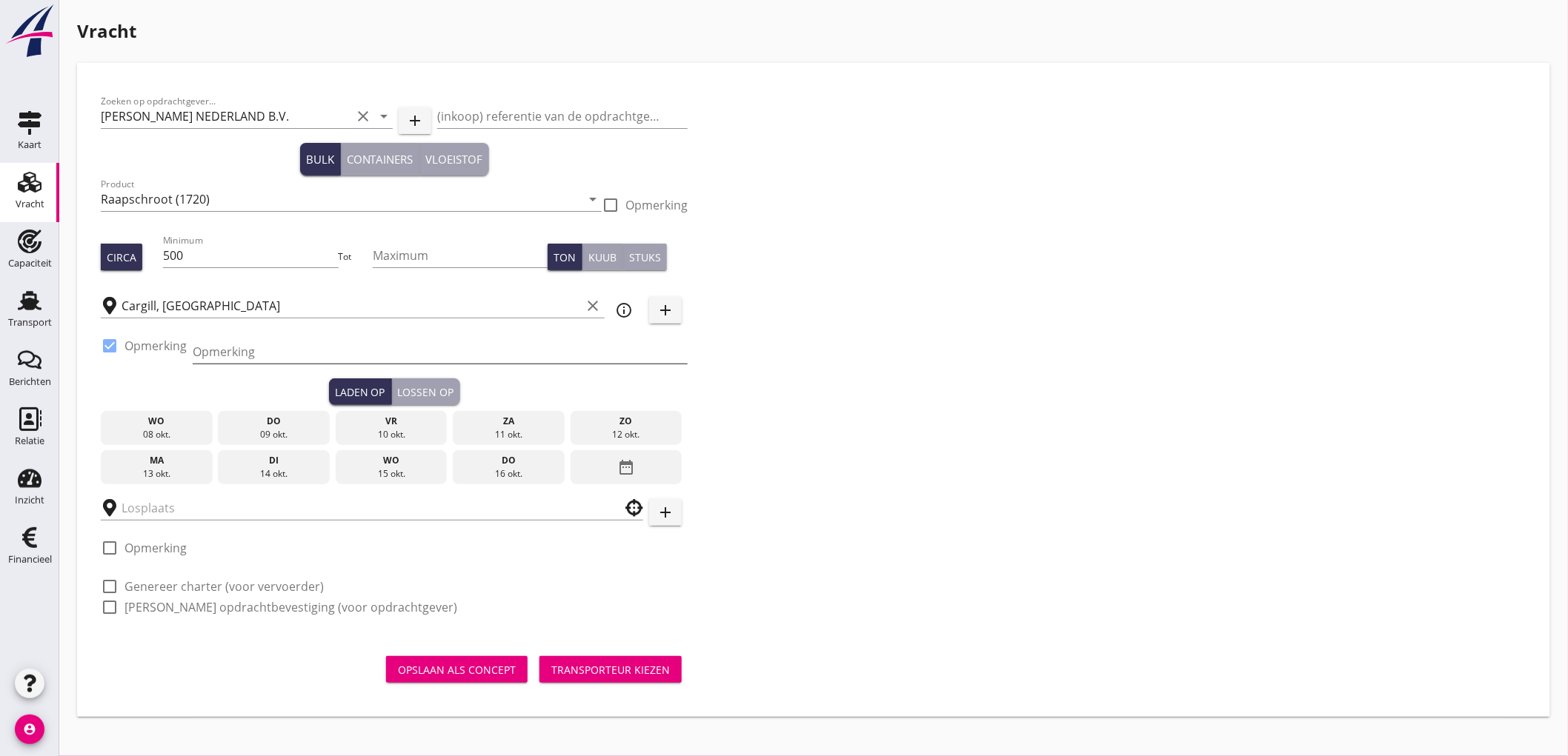
click at [222, 349] on input "Opmerking" at bounding box center [440, 351] width 495 height 24
click at [264, 341] on input "Opmerking" at bounding box center [440, 351] width 495 height 24
type input "Kaai 506"
type button "load"
click at [213, 591] on label "Genereer charter (voor vervoerder)" at bounding box center [224, 586] width 200 height 15
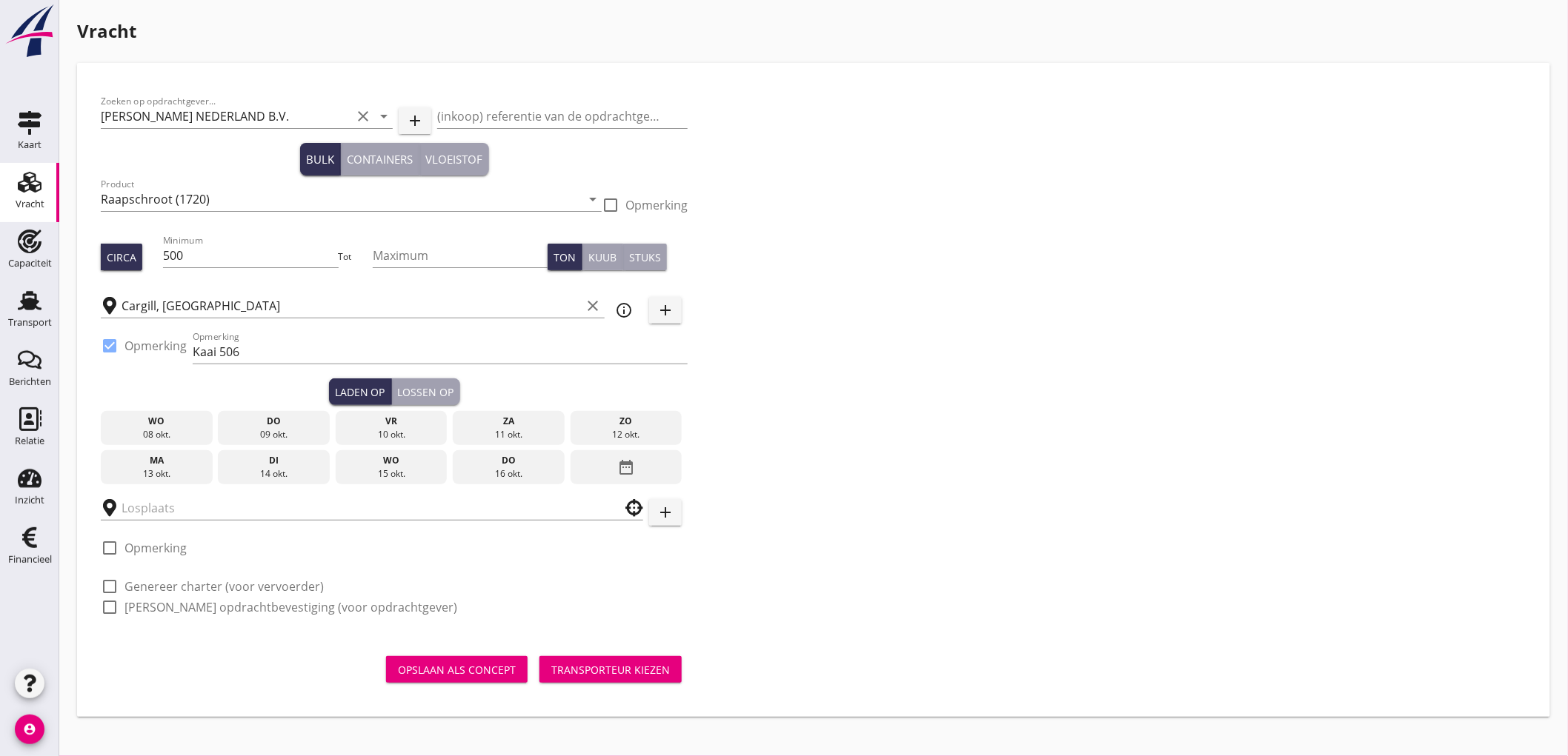
checkbox input "true"
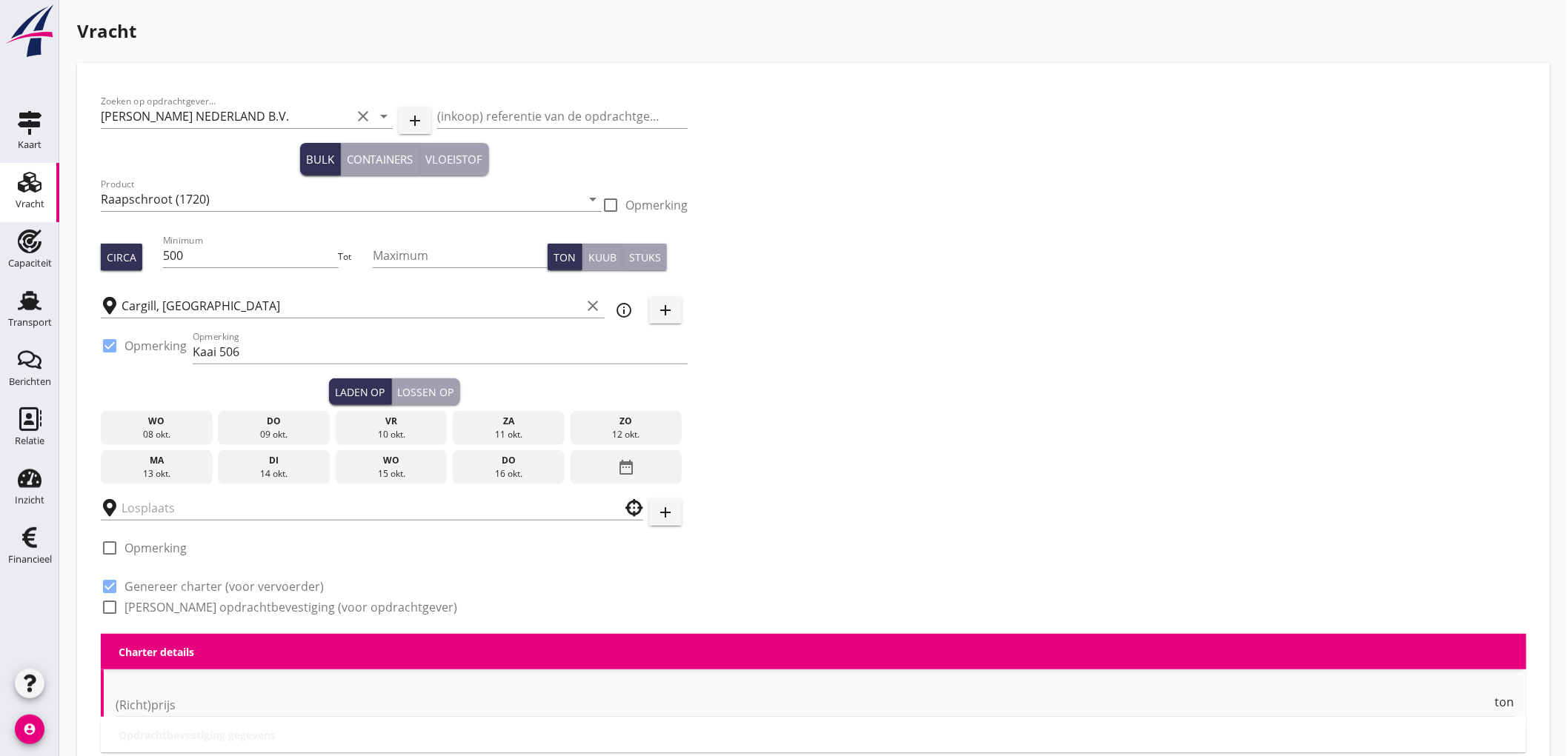
click at [210, 608] on label "Genereer opdrachtbevestiging (voor opdrachtgever)" at bounding box center [290, 608] width 333 height 15
checkbox input "true"
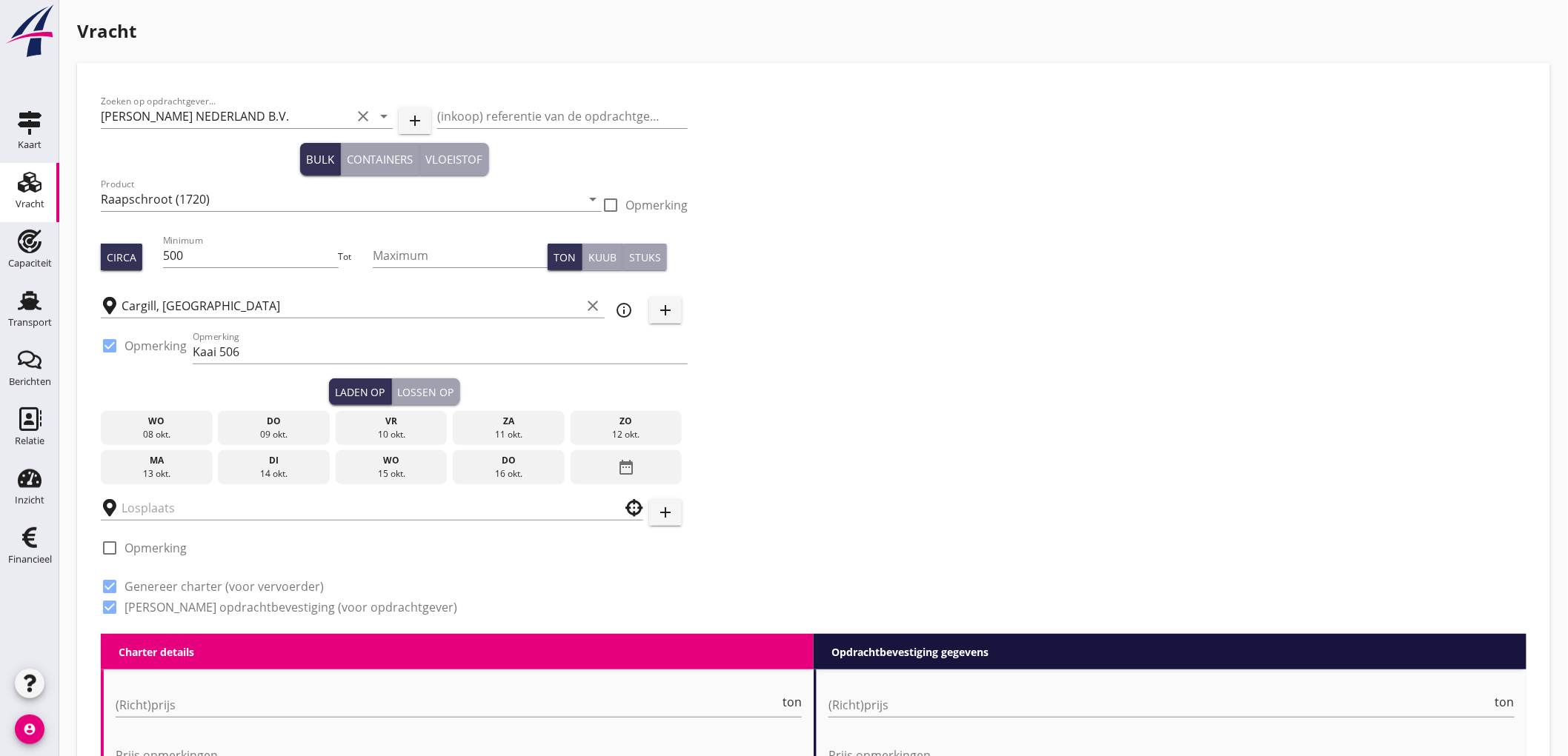
scroll to position [165, 0]
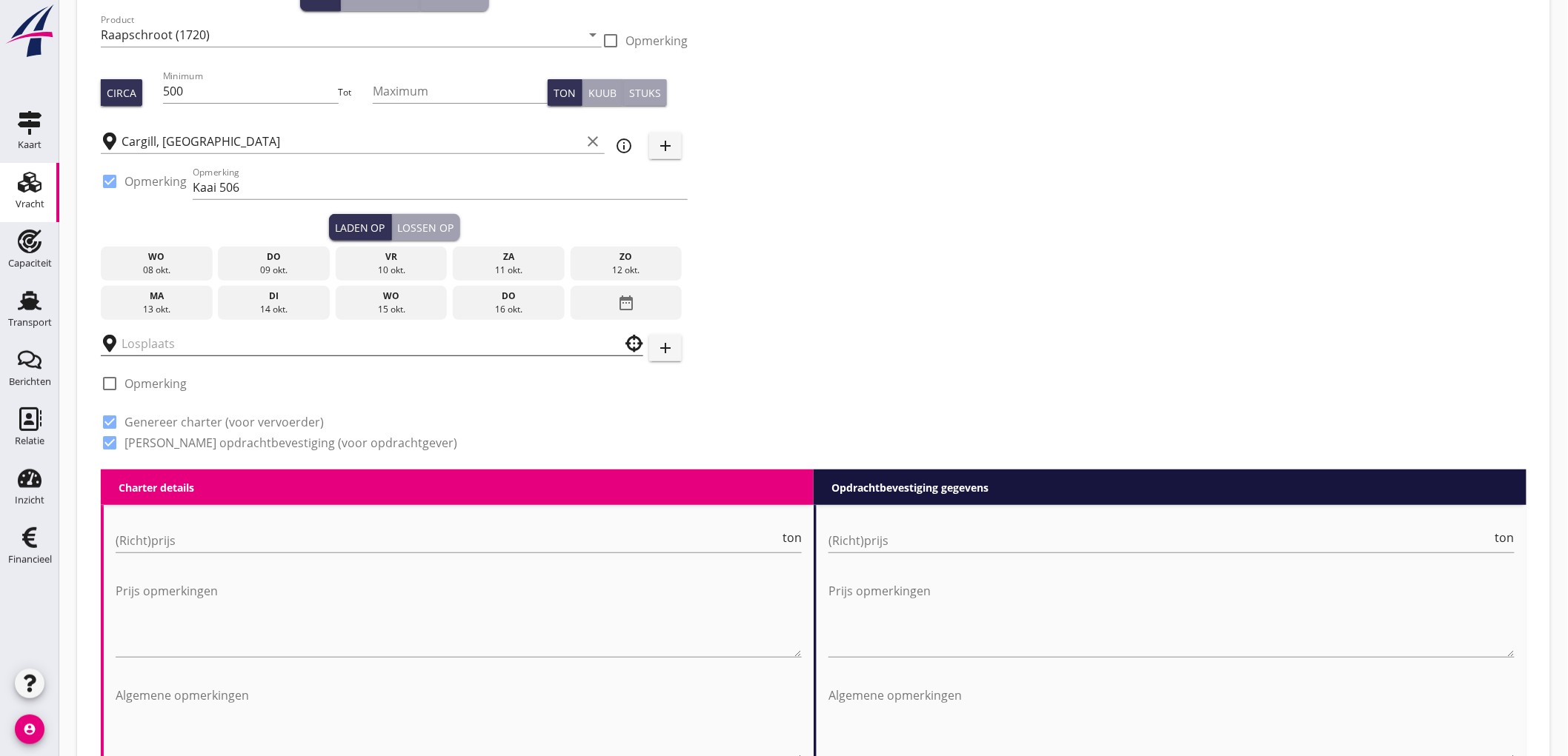
click at [151, 351] on input "text" at bounding box center [362, 343] width 480 height 24
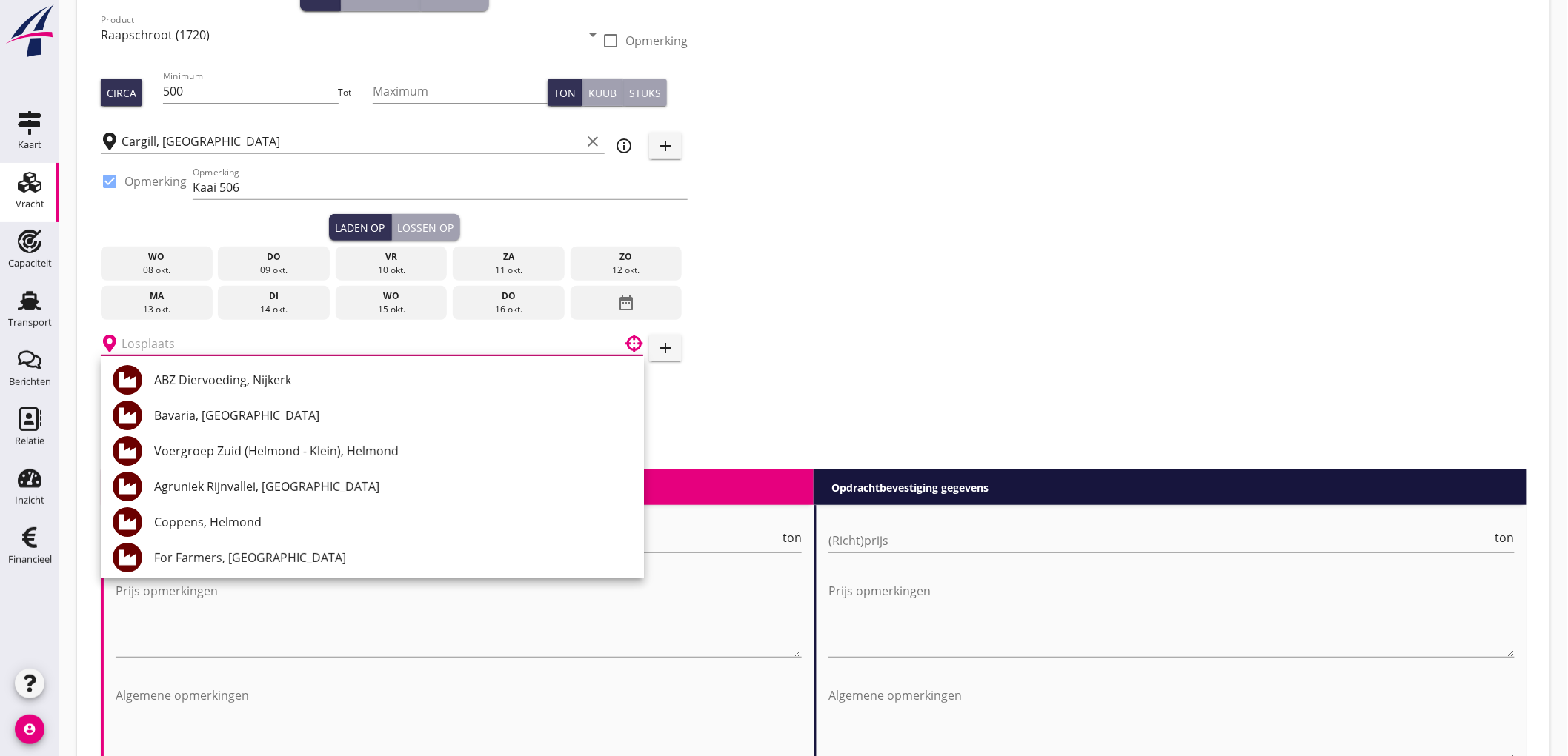
click at [372, 337] on input "text" at bounding box center [362, 343] width 480 height 24
click at [863, 286] on div "Zoeken op opdrachtgever... PETERSON NEDERLAND B.V. clear arrow_drop_down add (i…" at bounding box center [814, 195] width 1437 height 548
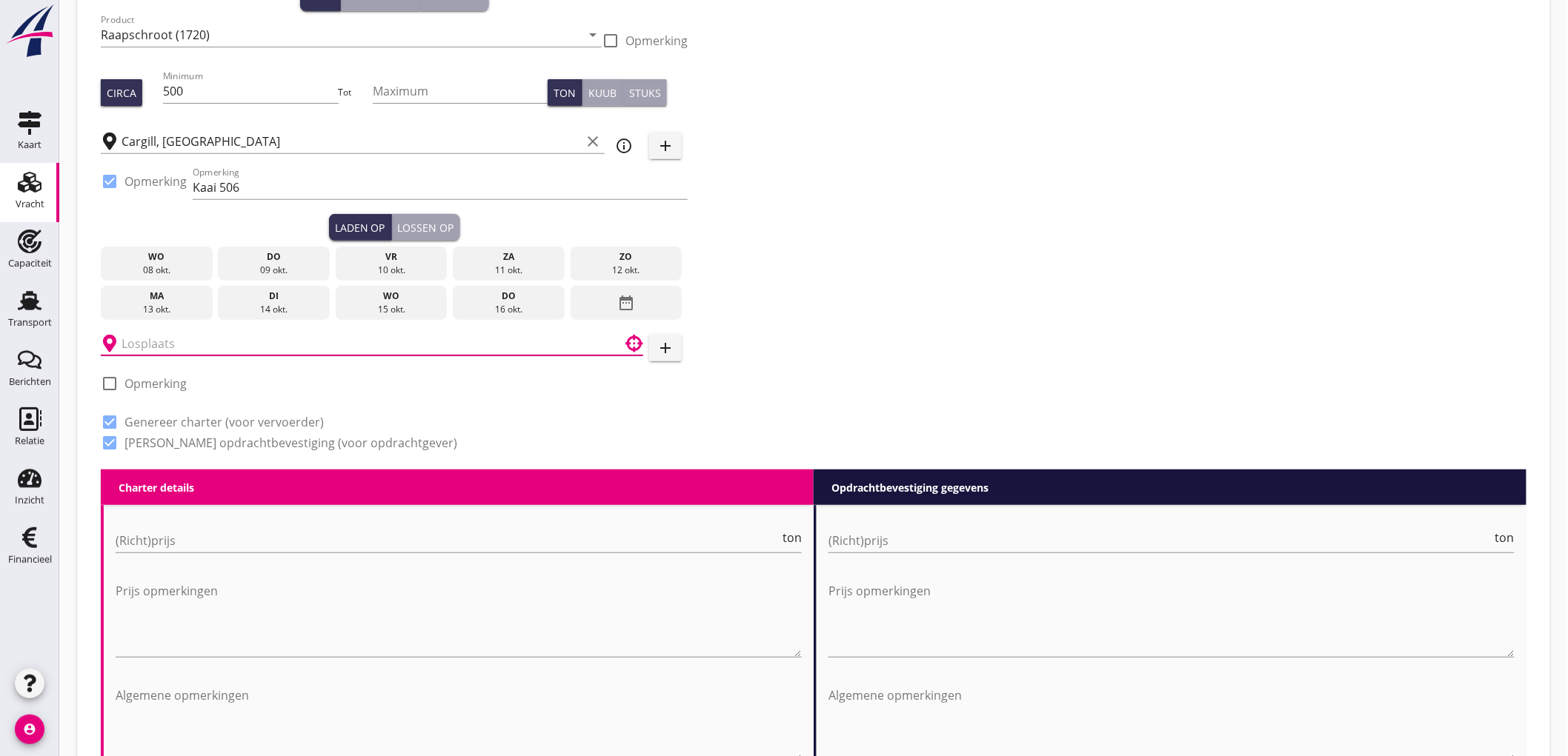
click at [527, 336] on input "text" at bounding box center [362, 343] width 480 height 24
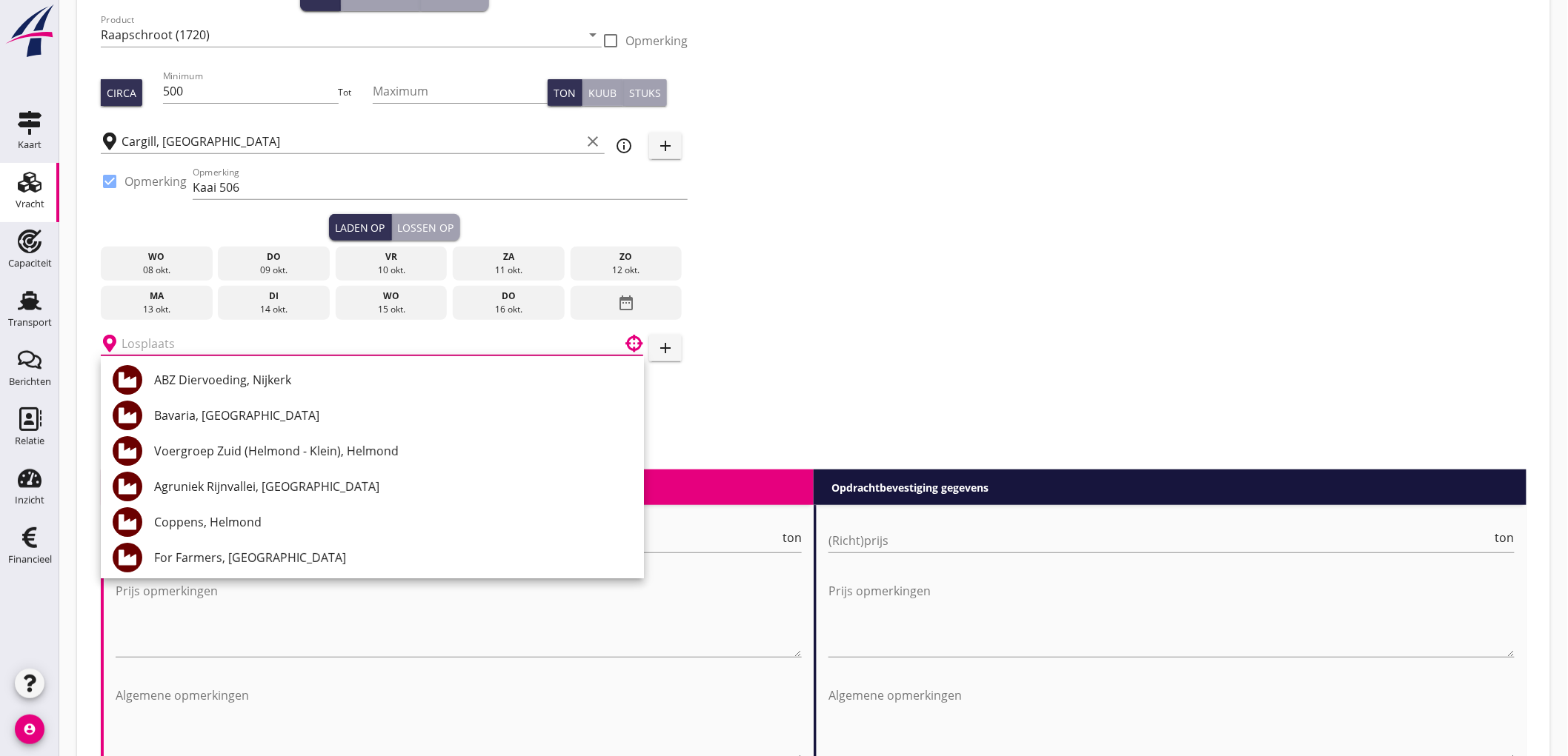
click at [906, 284] on div "Zoeken op opdrachtgever... PETERSON NEDERLAND B.V. clear arrow_drop_down add (i…" at bounding box center [814, 195] width 1437 height 548
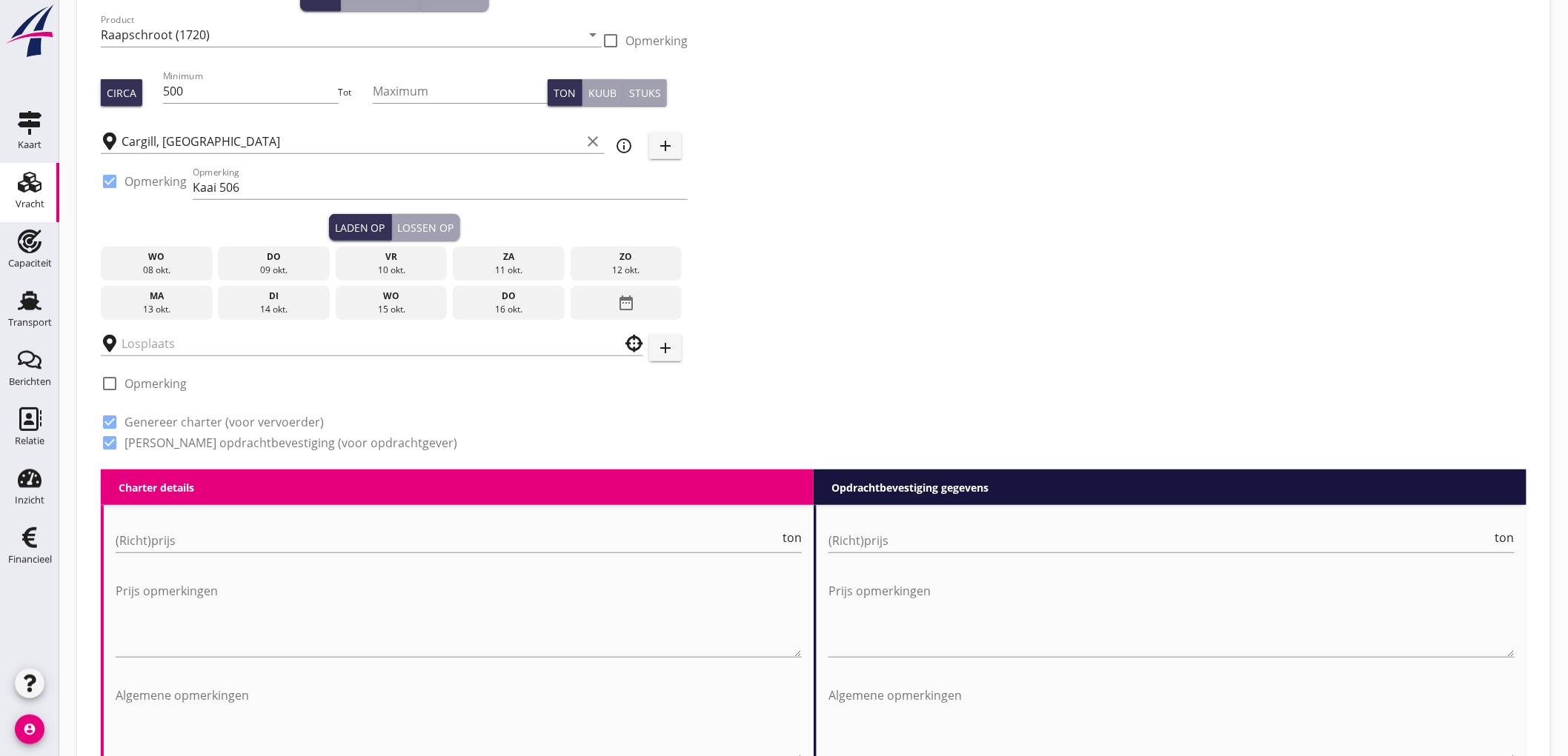
scroll to position [329, 0]
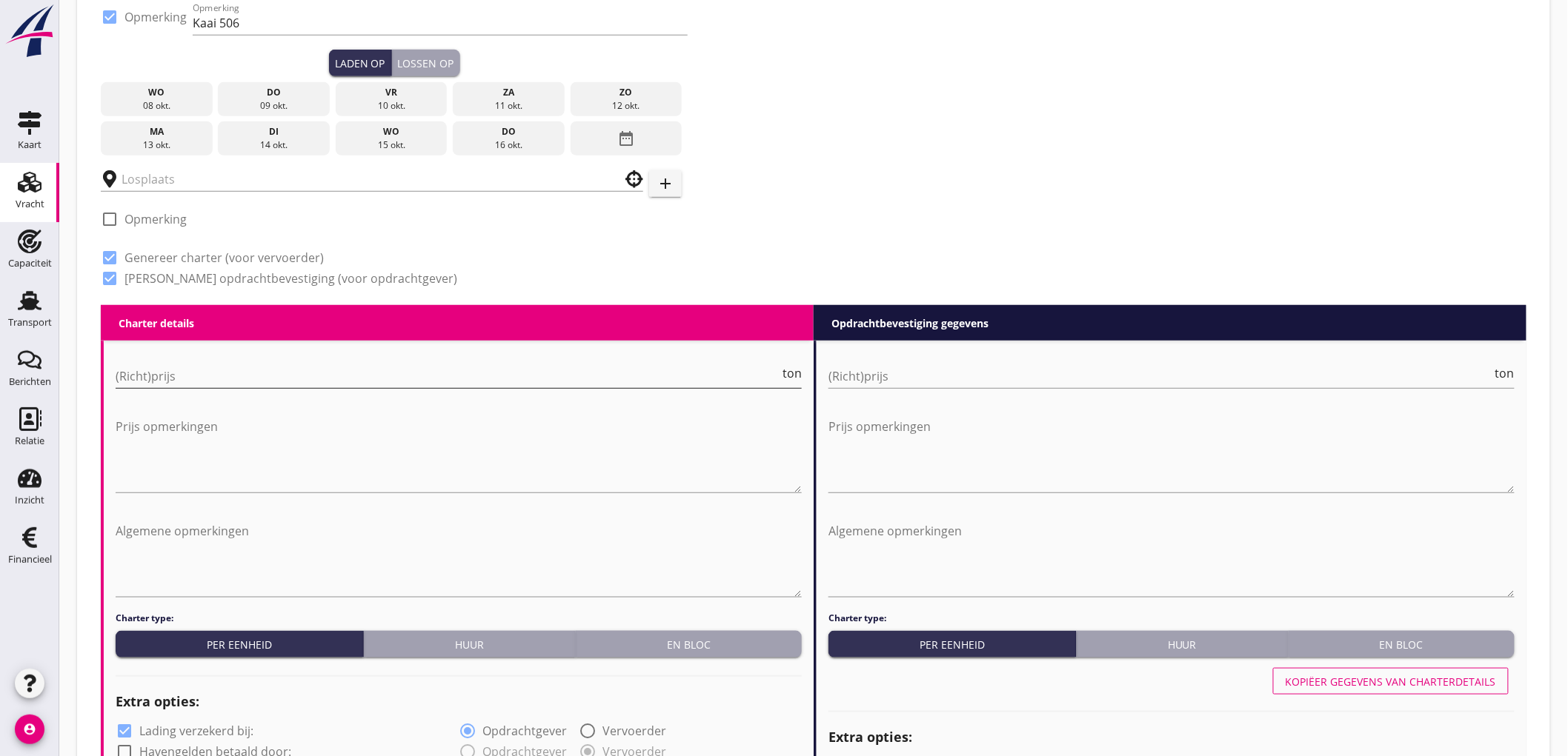
click at [212, 376] on input "(Richt)prijs" at bounding box center [447, 376] width 664 height 24
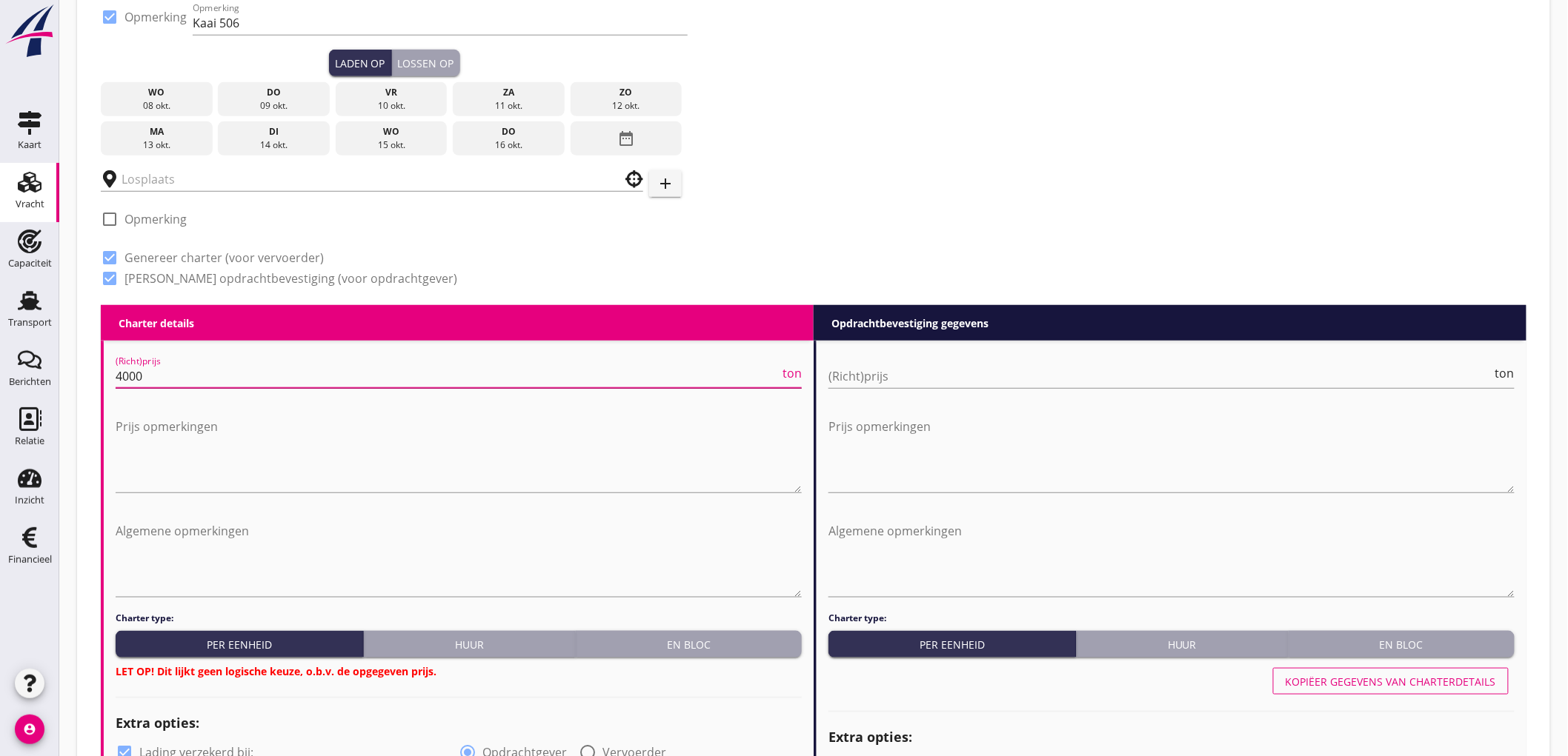
type input "4000"
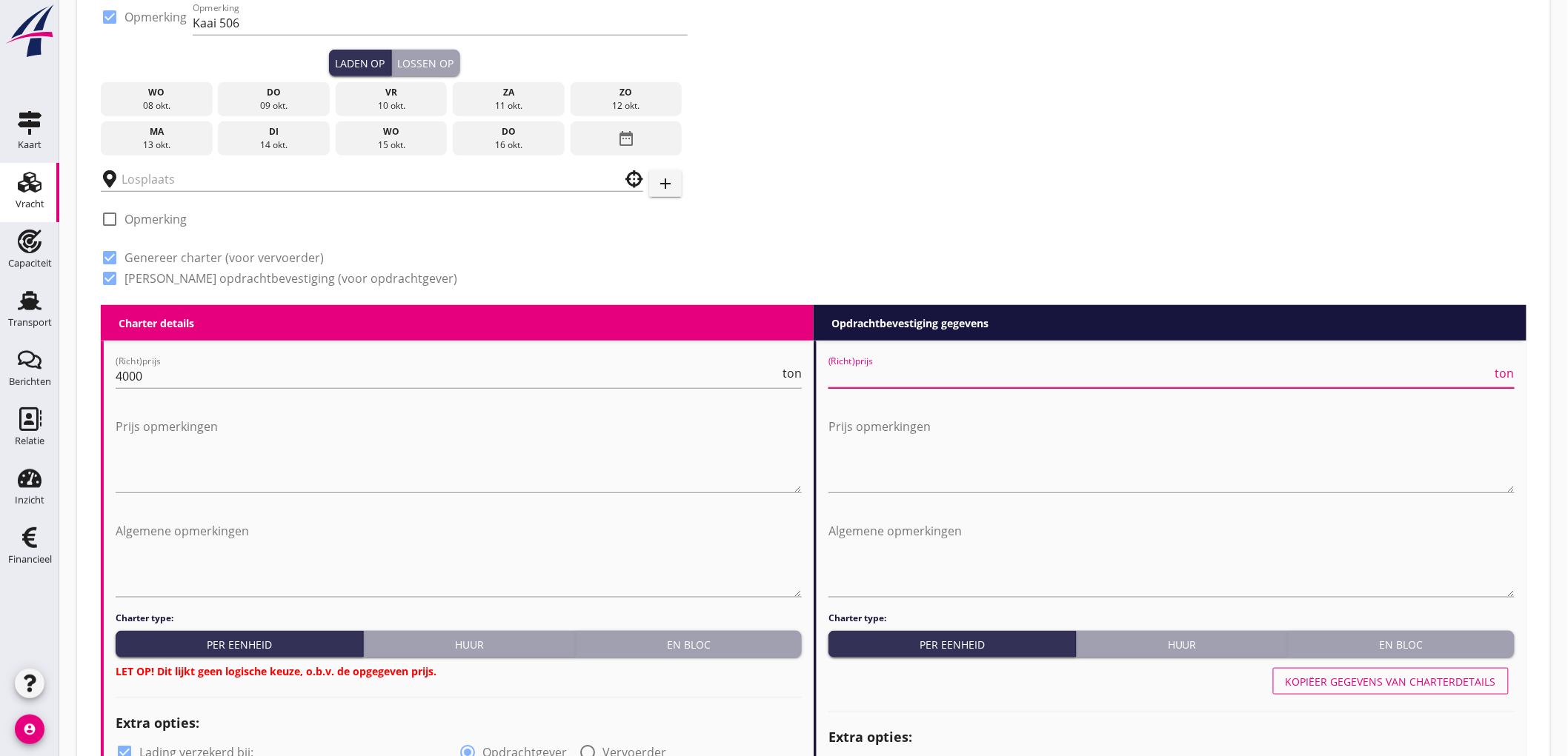
click at [944, 374] on input "(Richt)prijs" at bounding box center [1160, 376] width 664 height 24
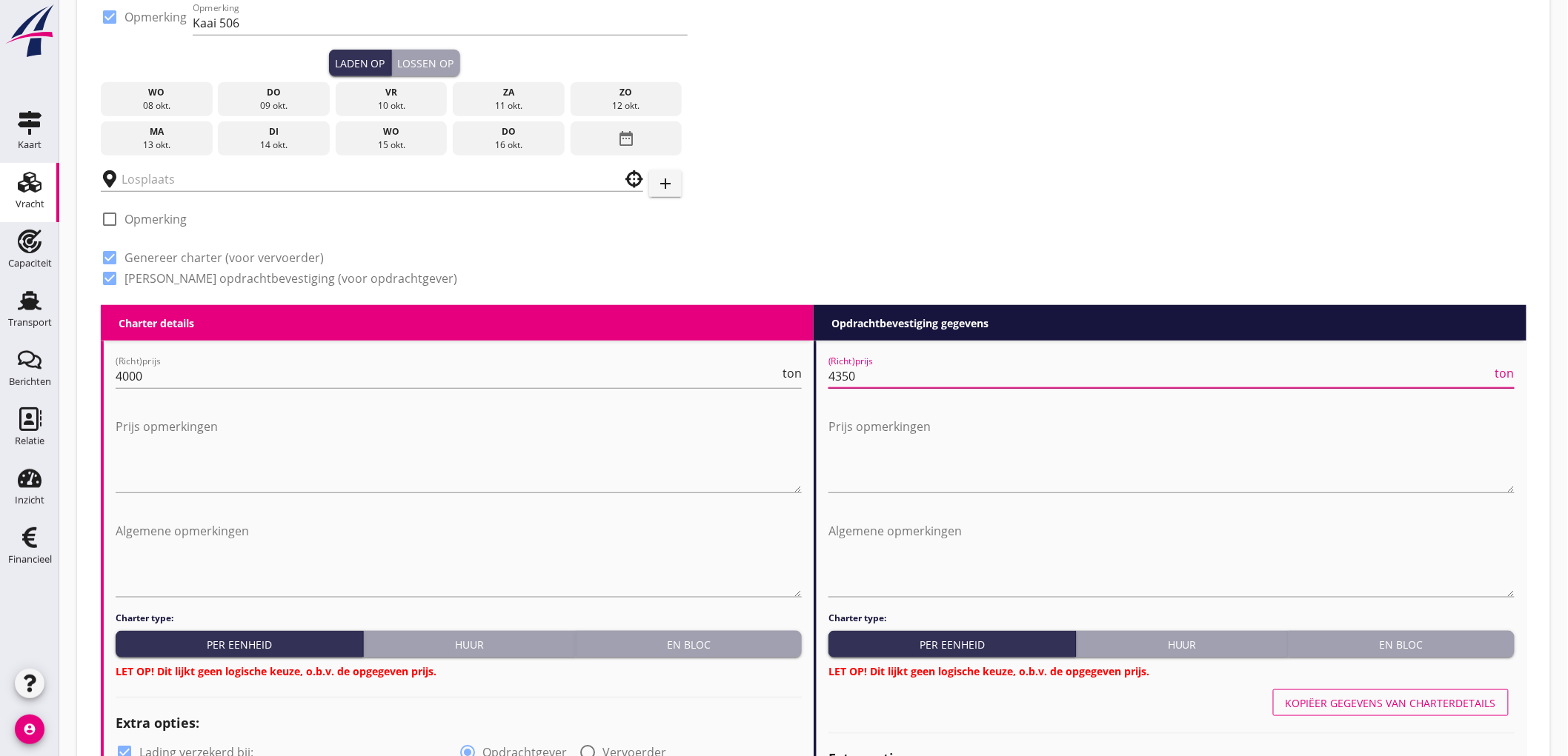
type input "4350"
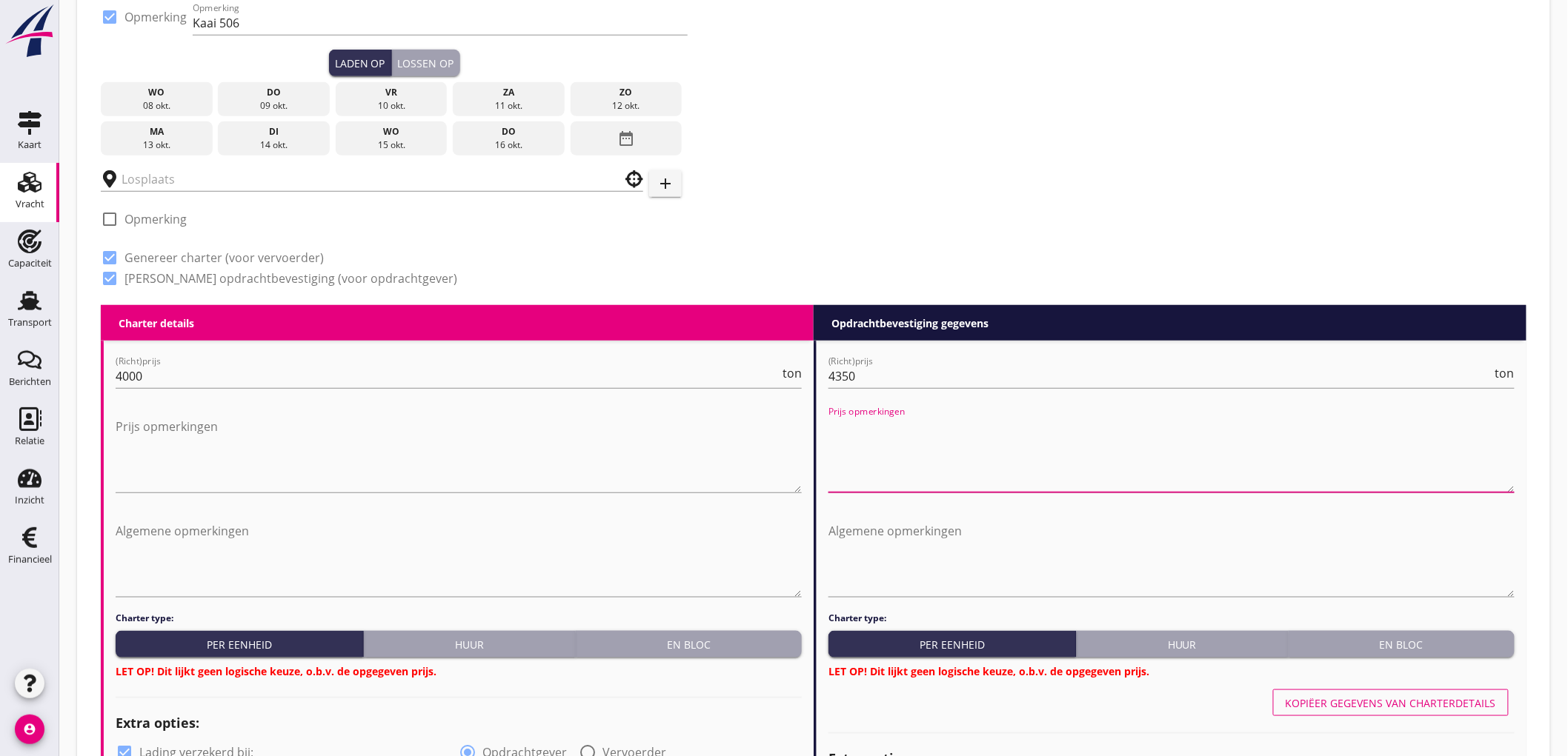
scroll to position [576, 0]
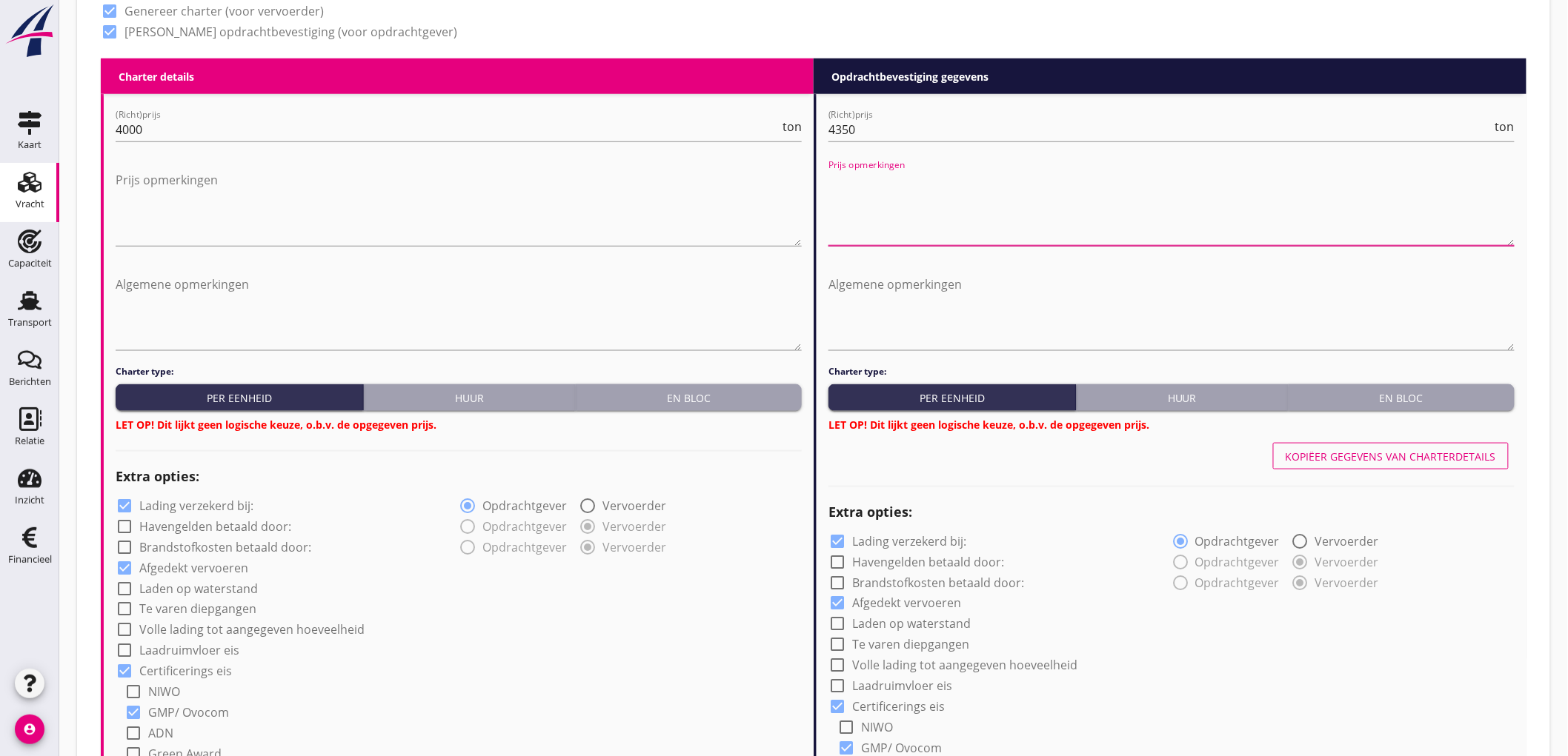
click at [743, 384] on button "En bloc" at bounding box center [689, 397] width 226 height 27
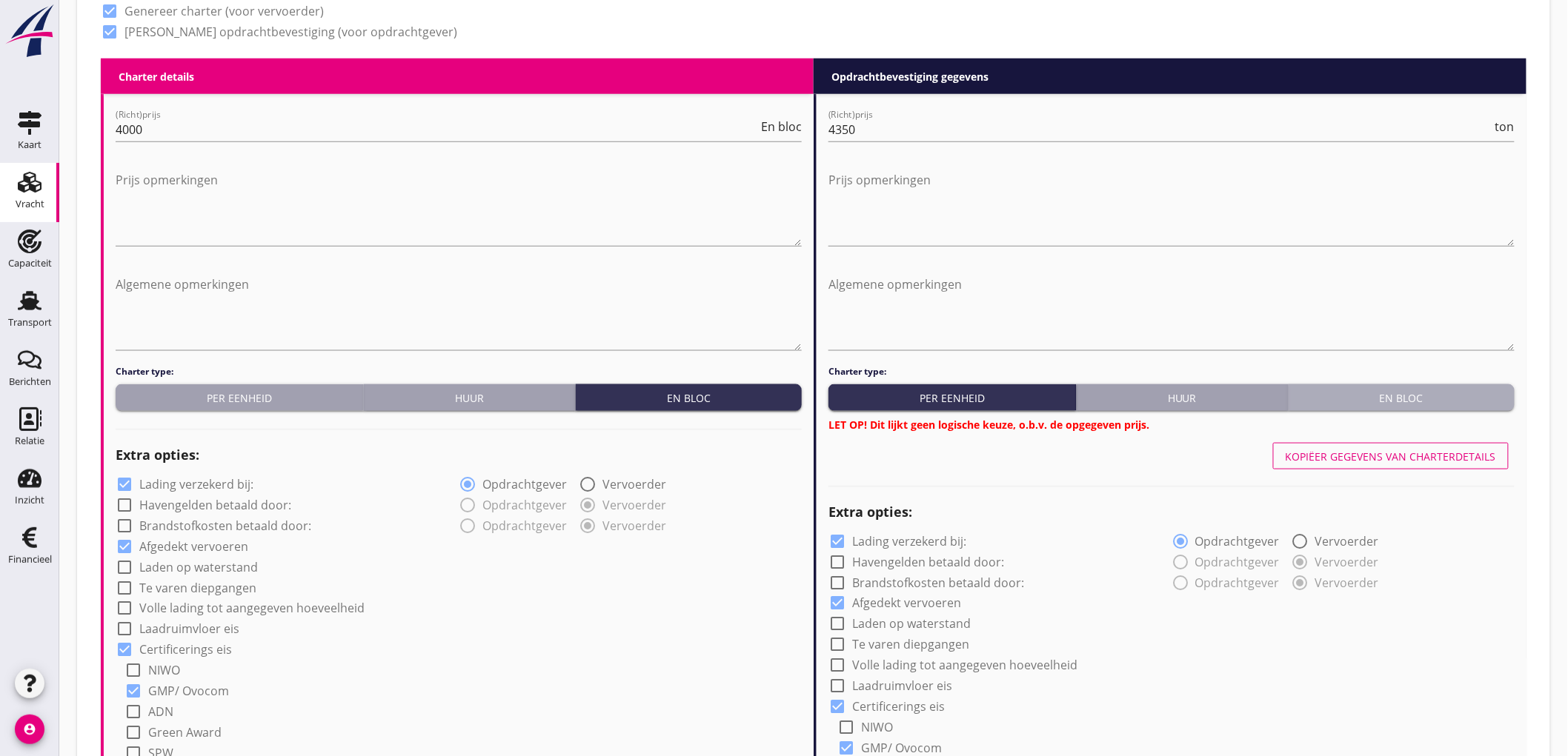
click at [1387, 403] on div "En bloc" at bounding box center [1402, 397] width 214 height 15
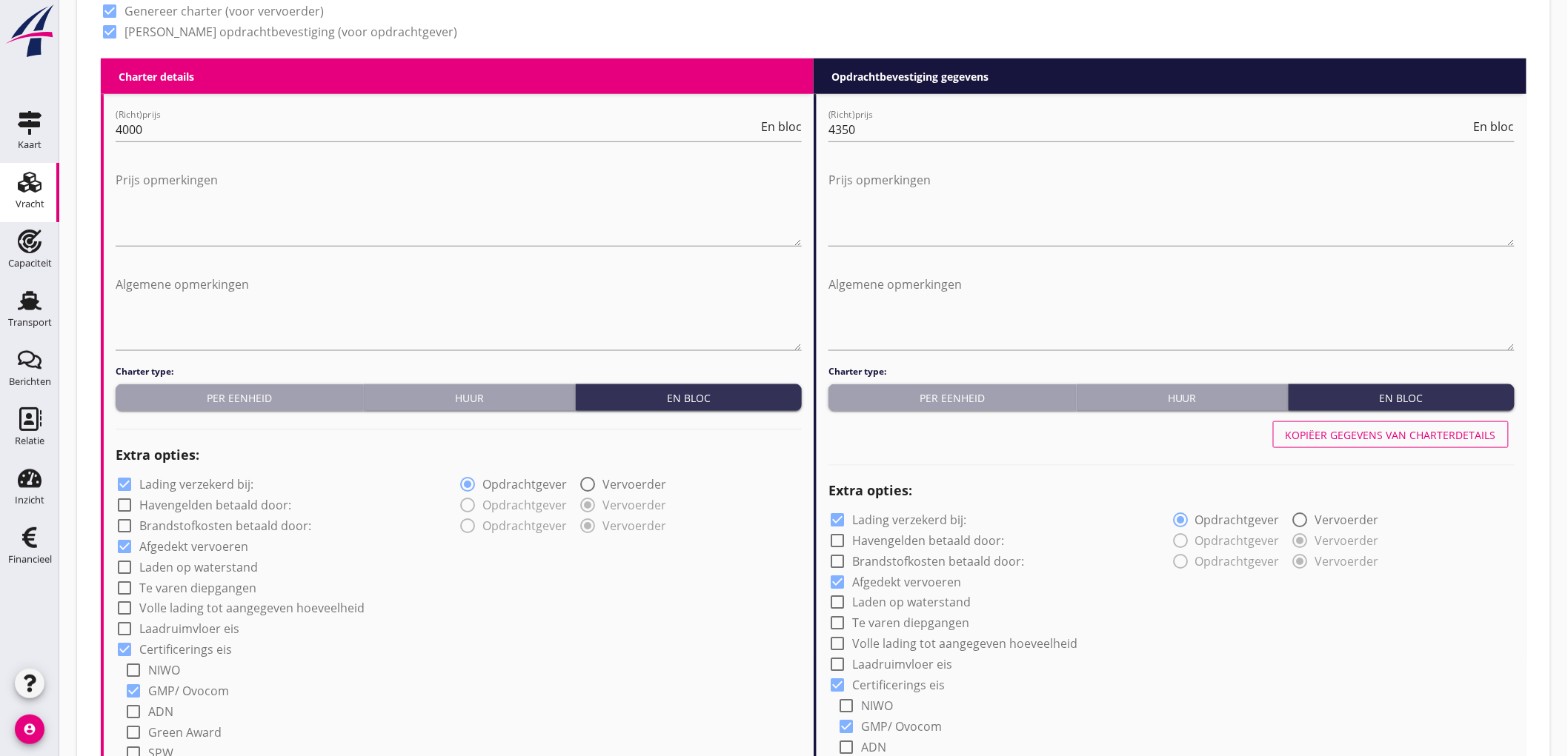
scroll to position [823, 0]
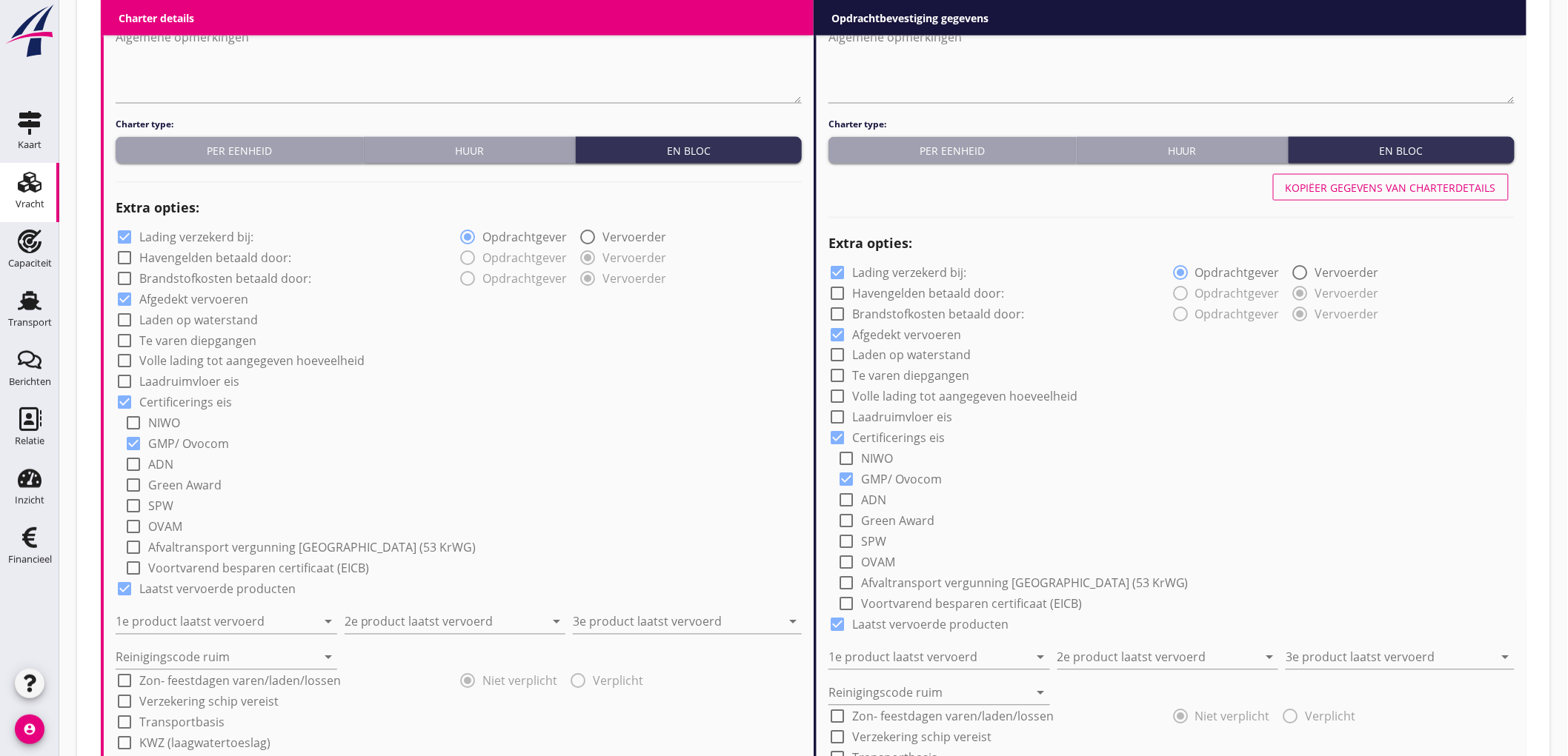
click at [176, 237] on label "Lading verzekerd bij:" at bounding box center [196, 237] width 114 height 15
checkbox input "false"
click at [204, 623] on input "1e product laatst vervoerd" at bounding box center [216, 622] width 201 height 24
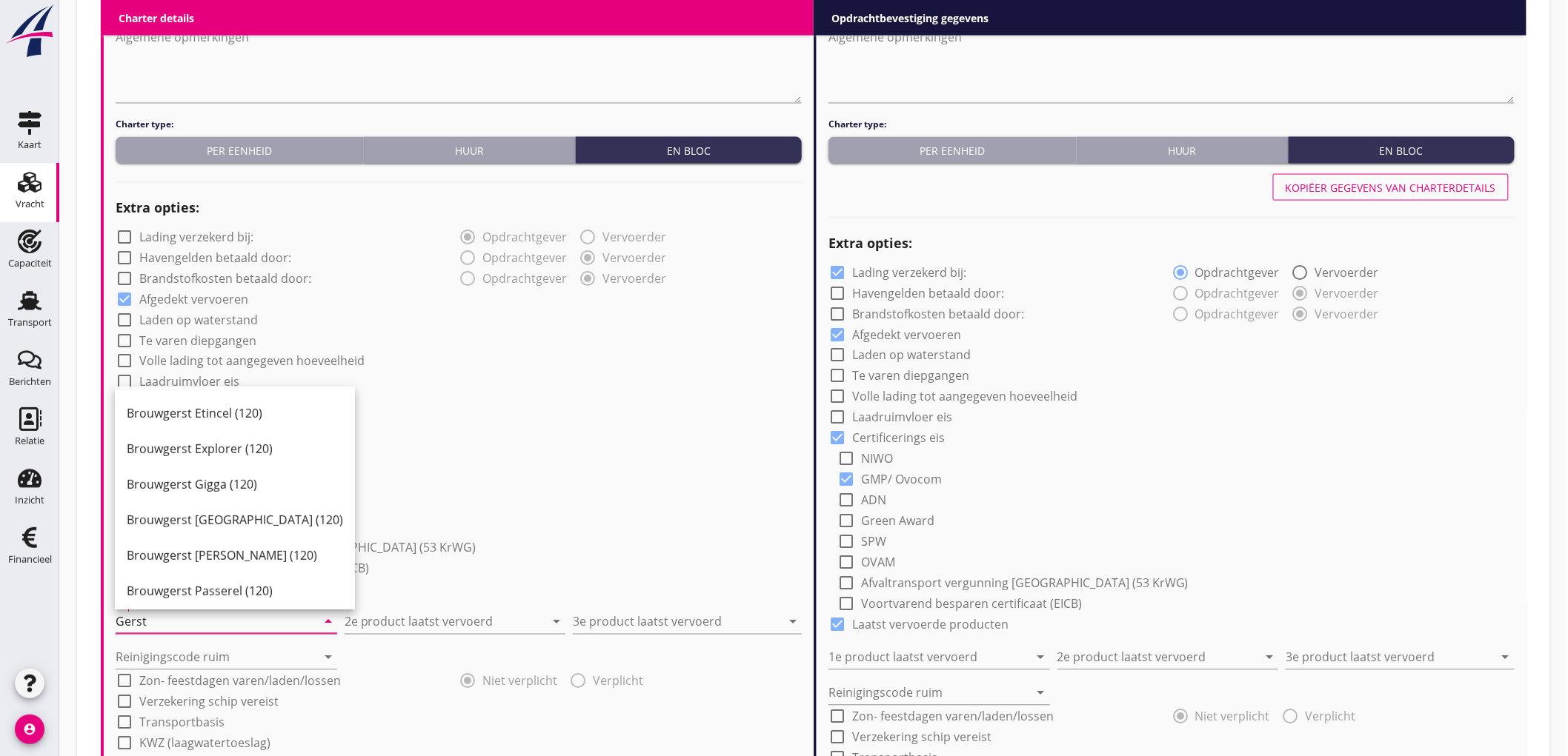
scroll to position [465, 0]
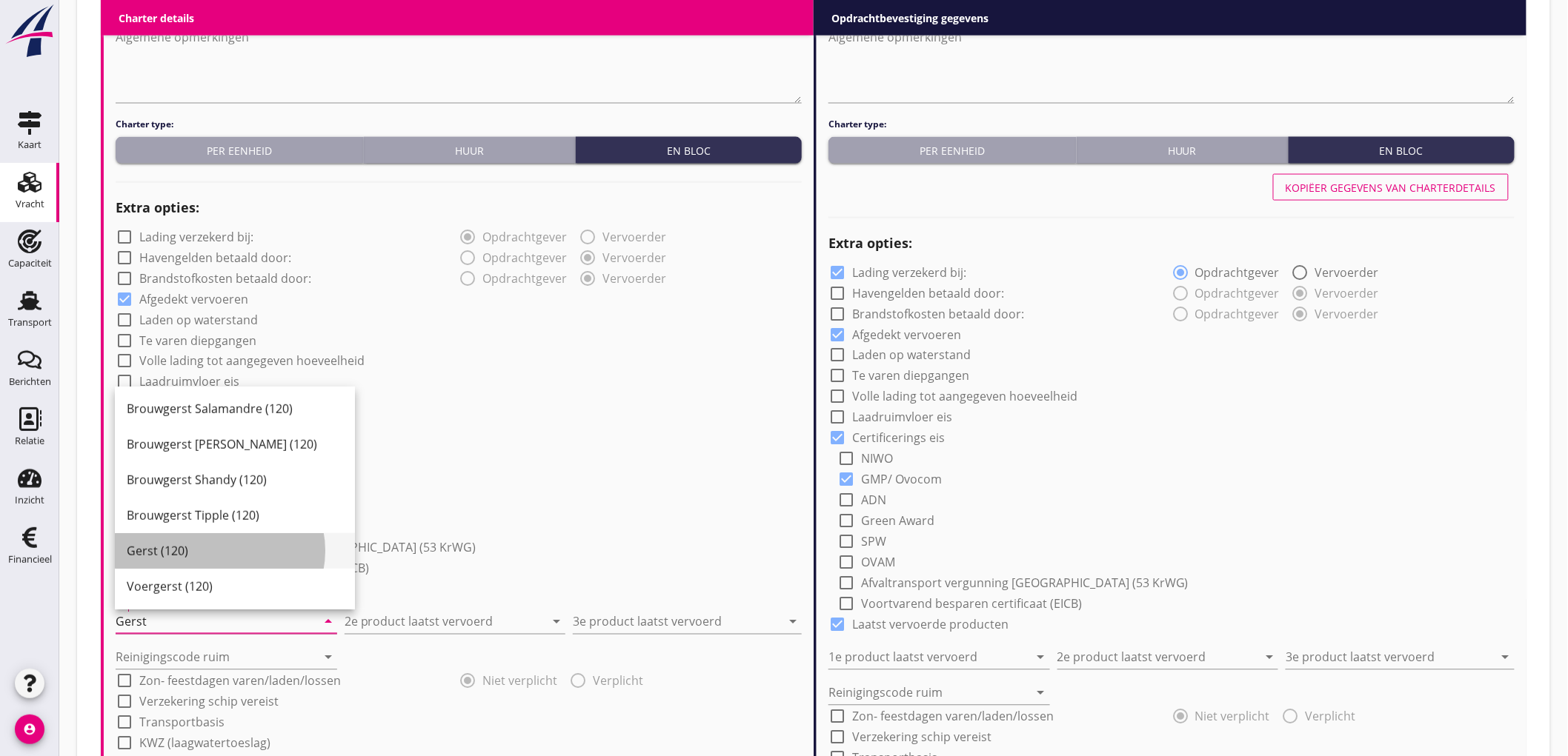
click at [213, 552] on div "Gerst (120)" at bounding box center [234, 552] width 217 height 18
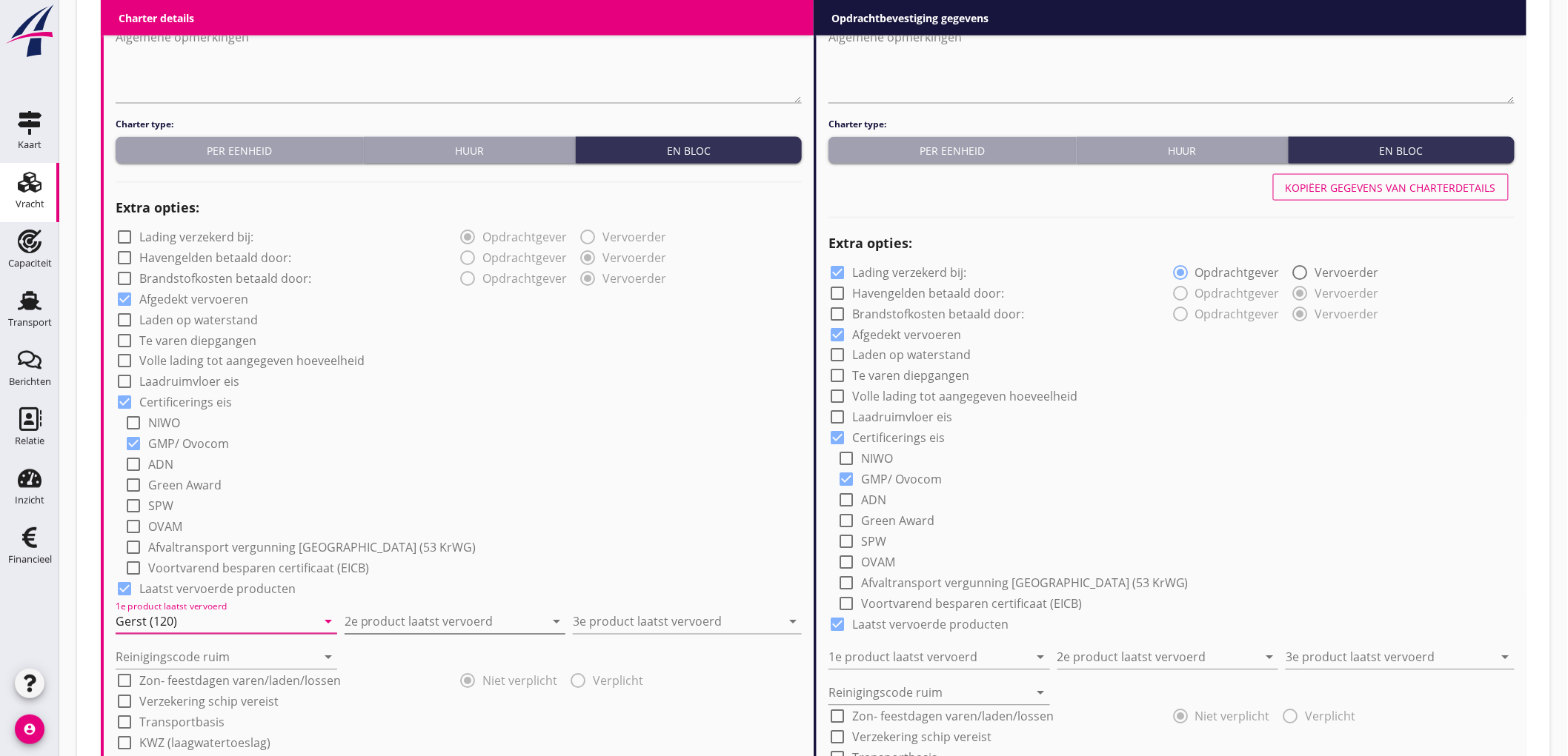
type input "Gerst (120)"
click at [439, 619] on input "2e product laatst vervoerd" at bounding box center [445, 622] width 201 height 24
type input "Raapschroot (1720)"
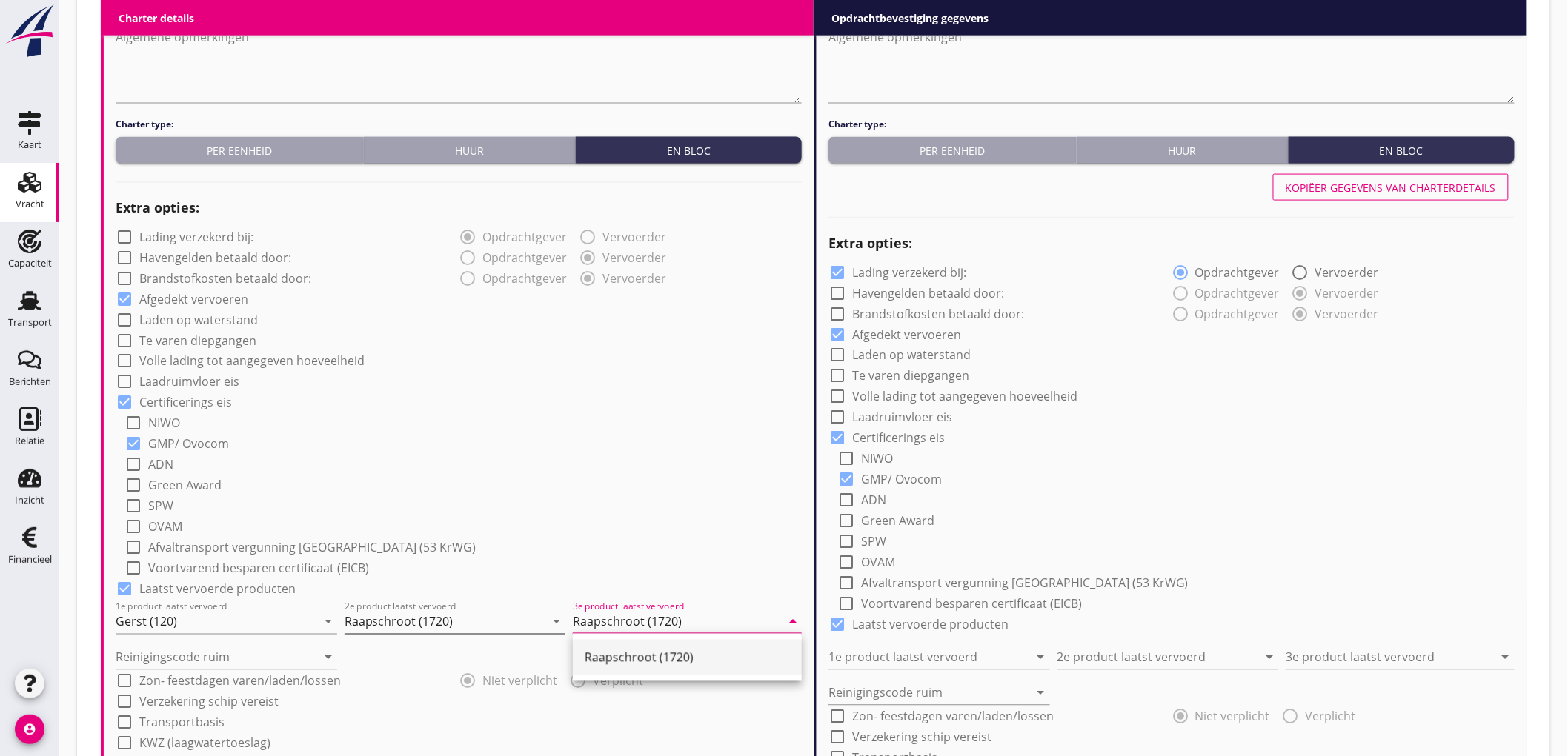
type input "Raapschroot (1720)"
type input "a"
click at [688, 479] on div "check_box_outline_blank Green Award" at bounding box center [462, 485] width 677 height 21
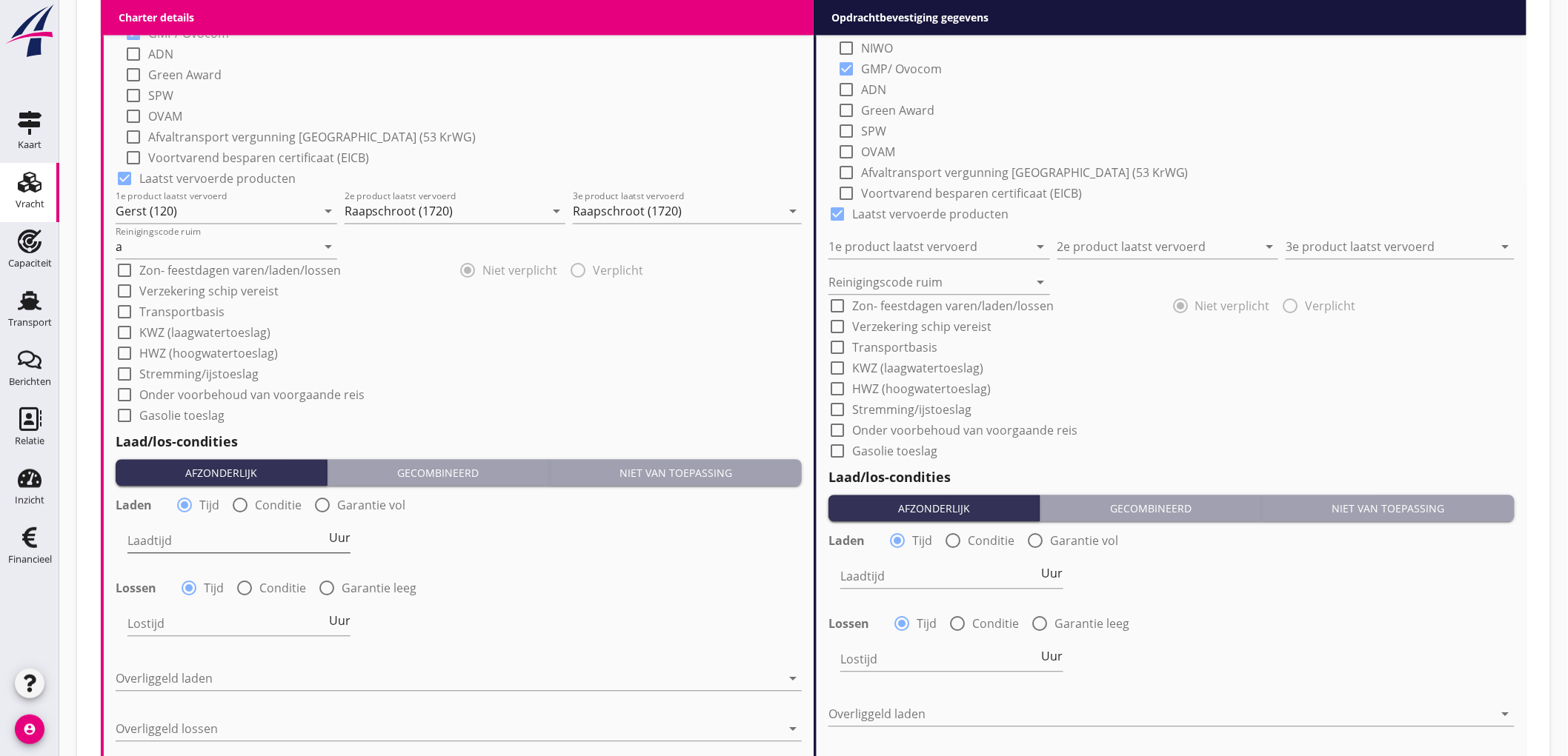
scroll to position [1317, 0]
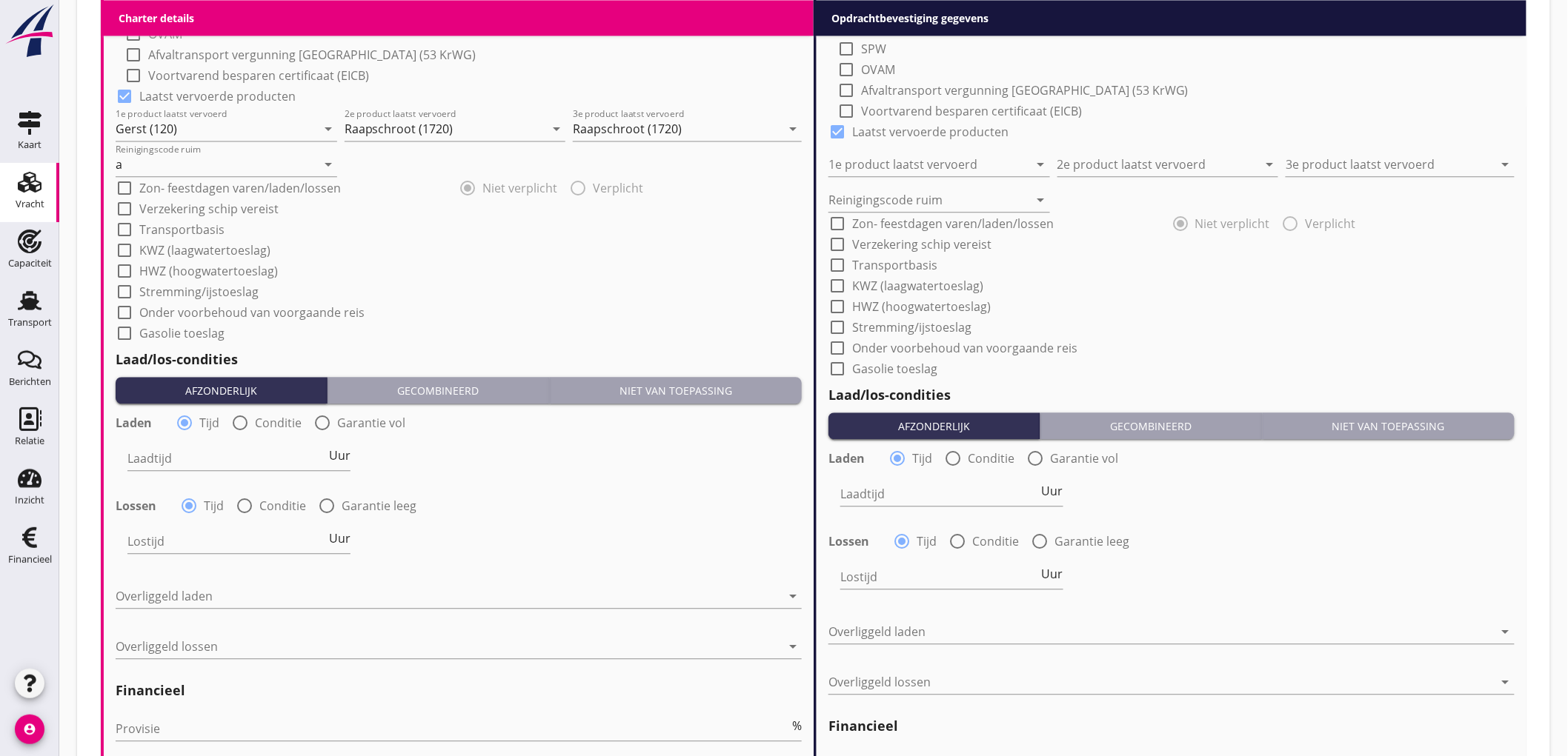
click at [280, 430] on div "radio_button_unchecked Conditie" at bounding box center [266, 423] width 71 height 18
click at [247, 423] on div at bounding box center [239, 423] width 25 height 25
radio input "false"
radio input "true"
click at [176, 450] on div at bounding box center [285, 458] width 315 height 24
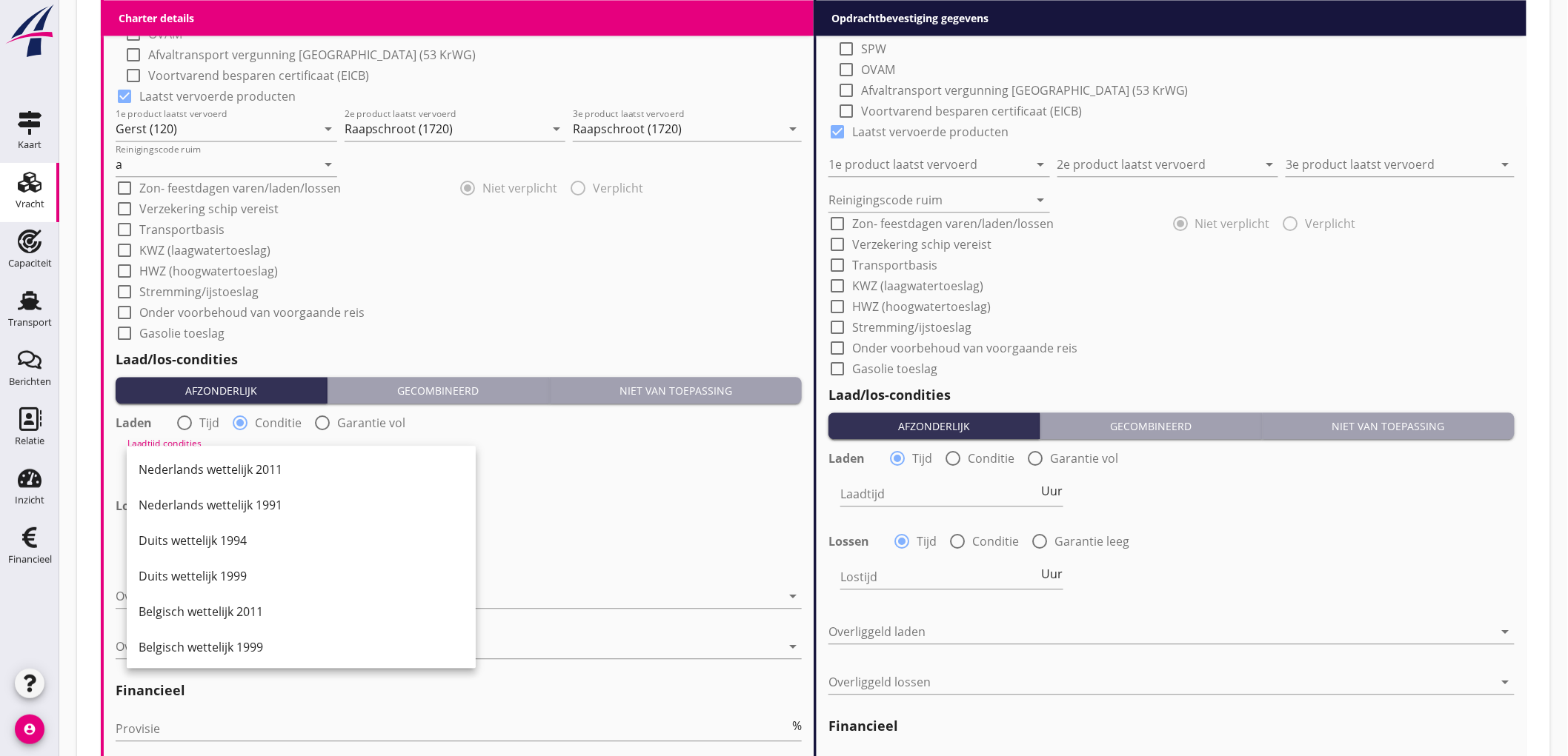
click at [180, 459] on div "Nederlands wettelijk 2011" at bounding box center [301, 470] width 325 height 36
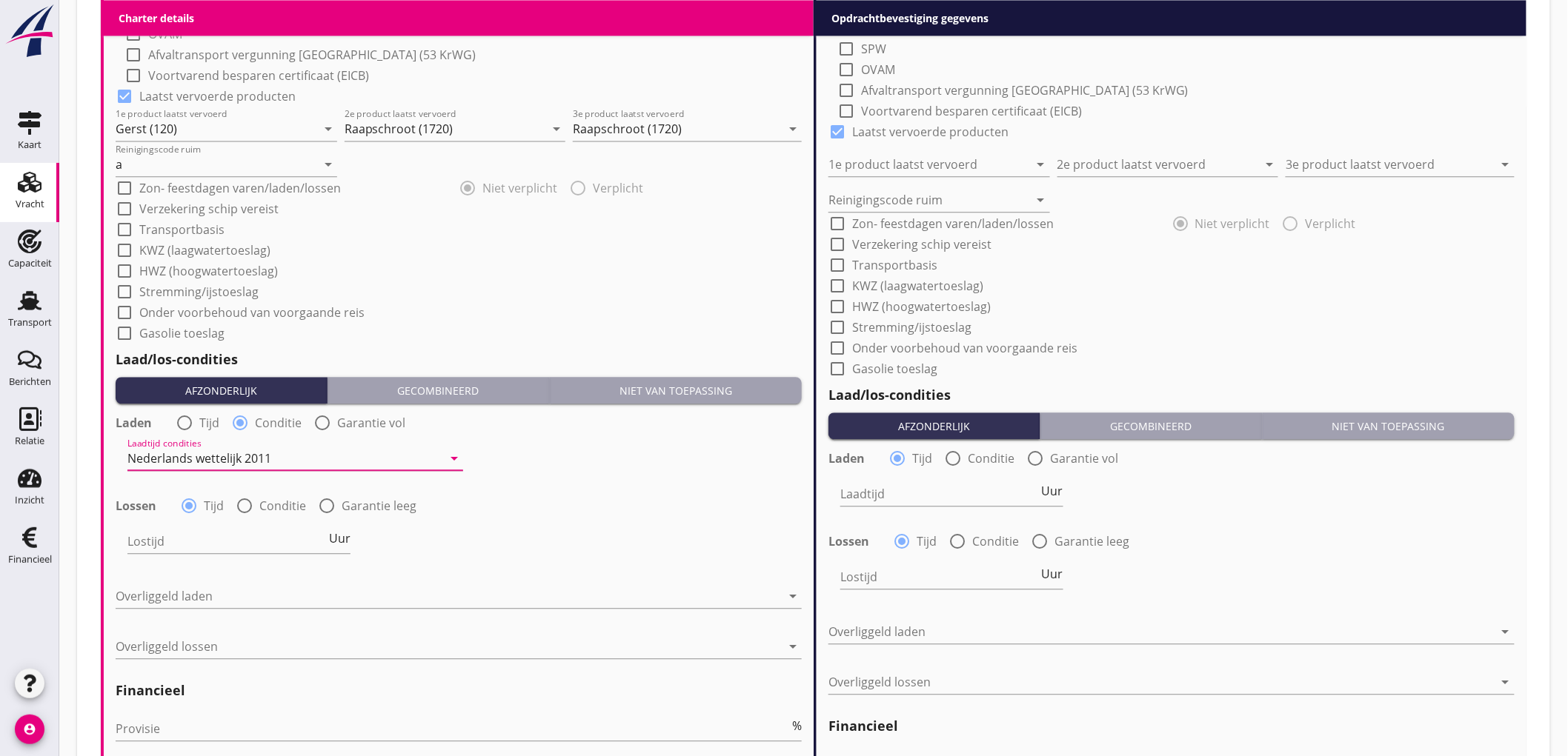
click at [275, 509] on label "Conditie" at bounding box center [283, 506] width 47 height 15
radio input "false"
radio input "true"
click at [195, 538] on div at bounding box center [285, 541] width 315 height 24
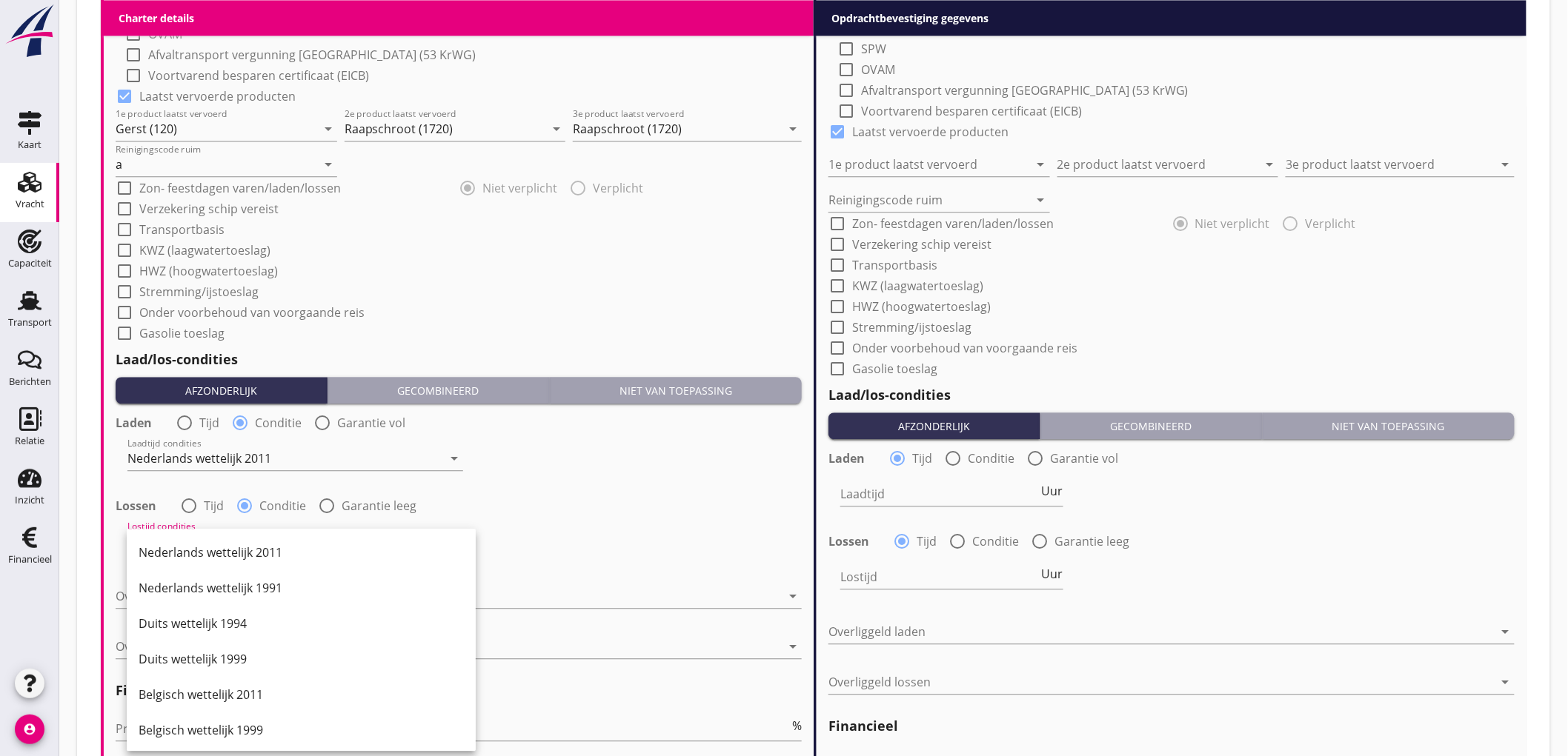
click at [195, 538] on div "Nederlands wettelijk 2011" at bounding box center [301, 552] width 325 height 36
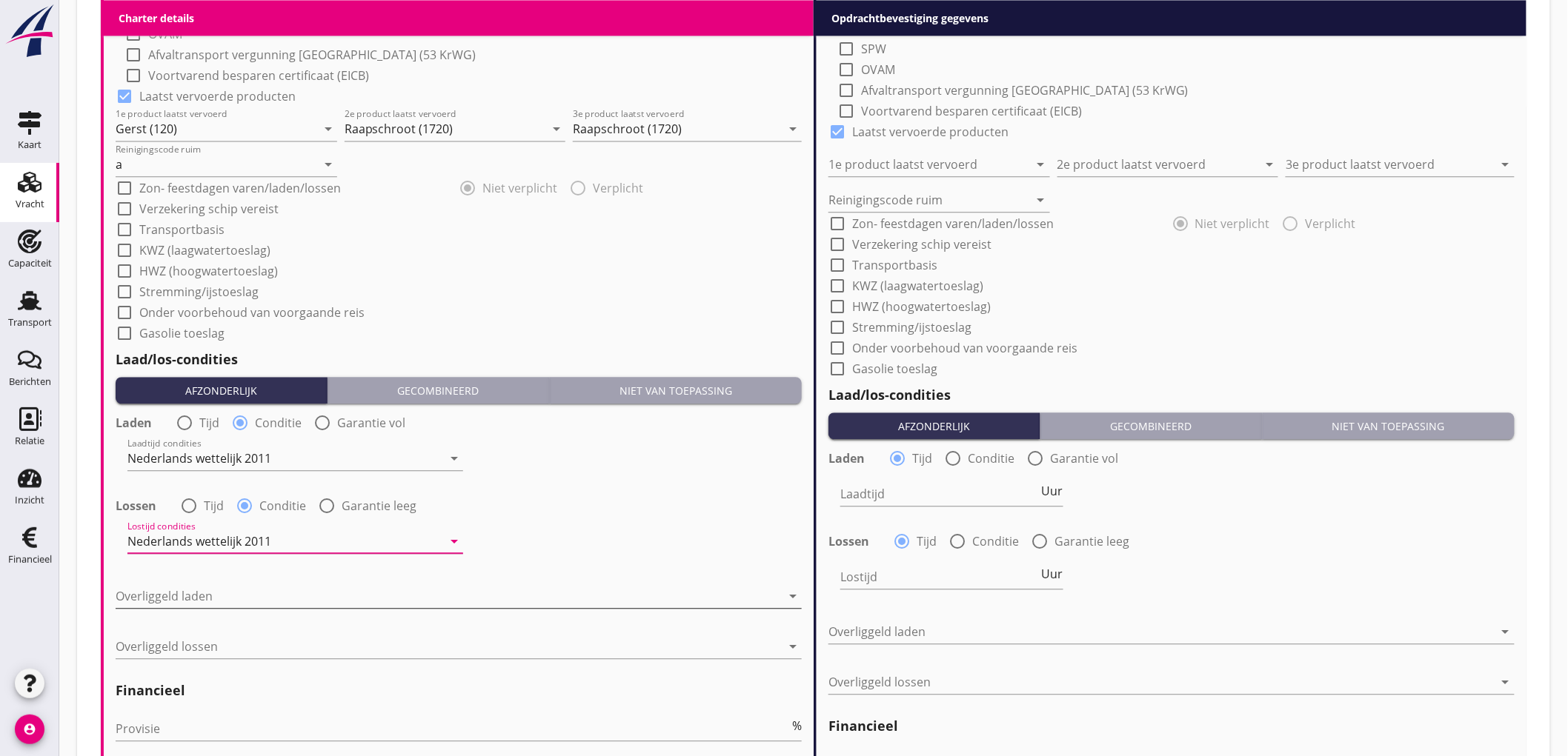
click at [208, 594] on div at bounding box center [448, 596] width 665 height 24
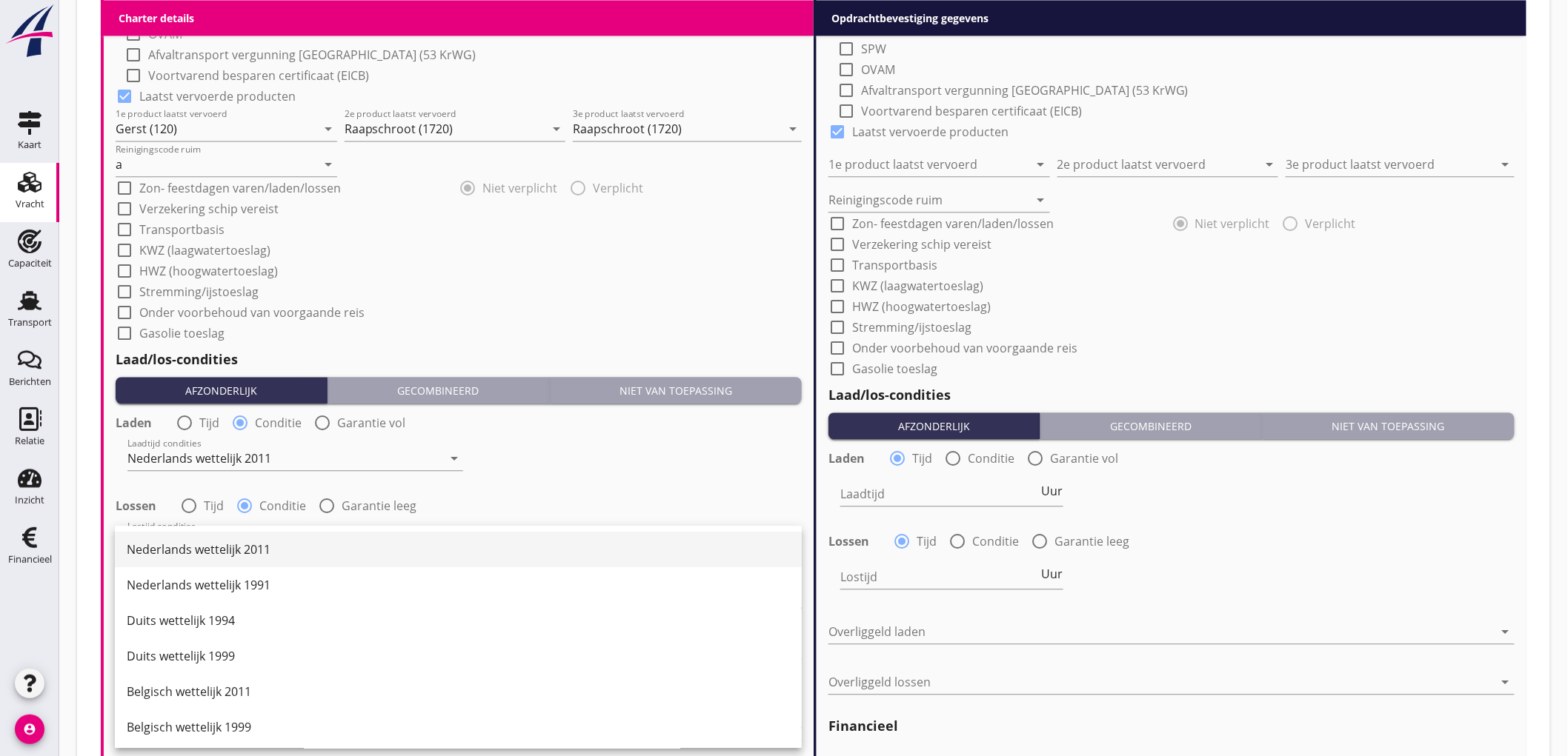
click at [254, 536] on div "Nederlands wettelijk 2011" at bounding box center [458, 550] width 663 height 36
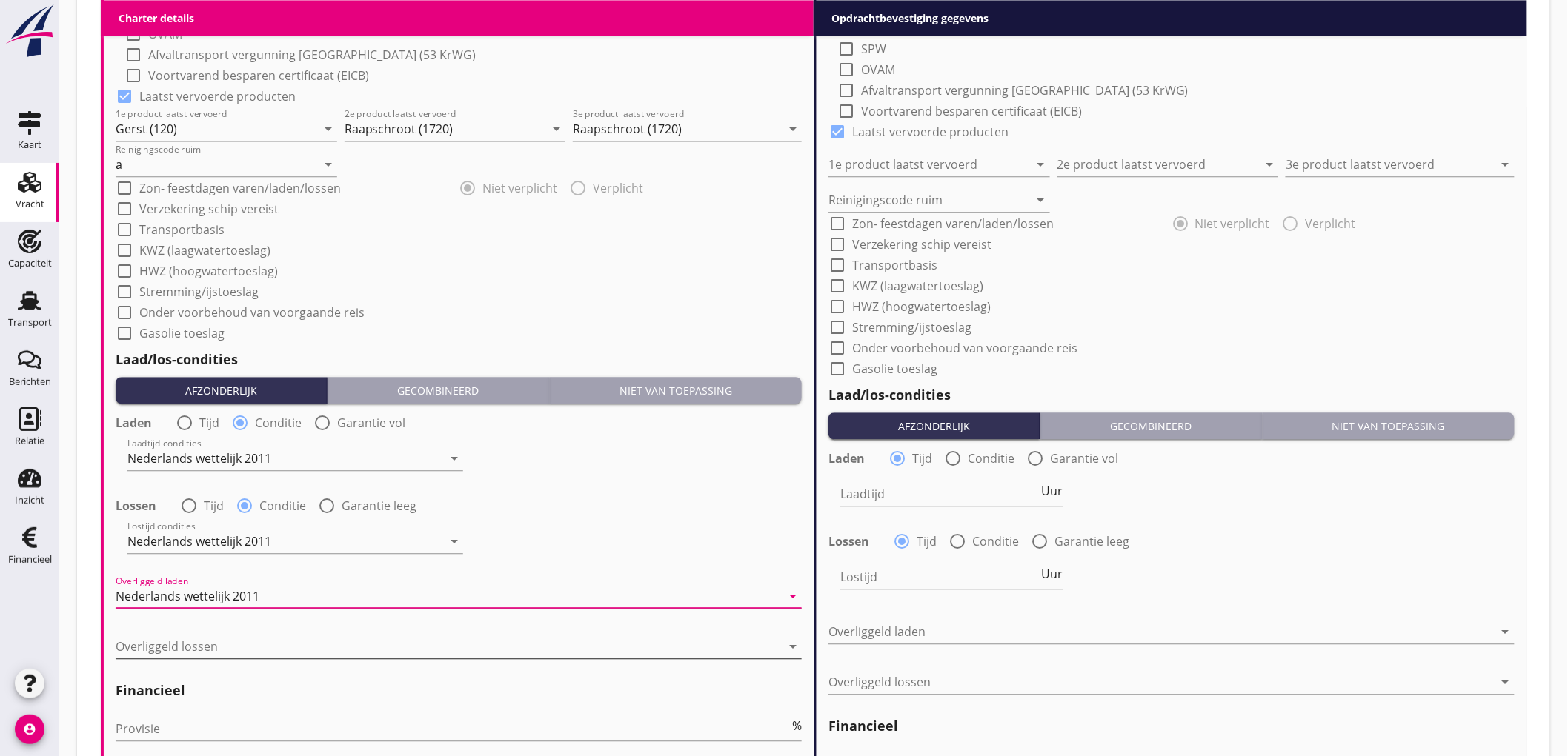
click at [197, 635] on div at bounding box center [448, 646] width 665 height 24
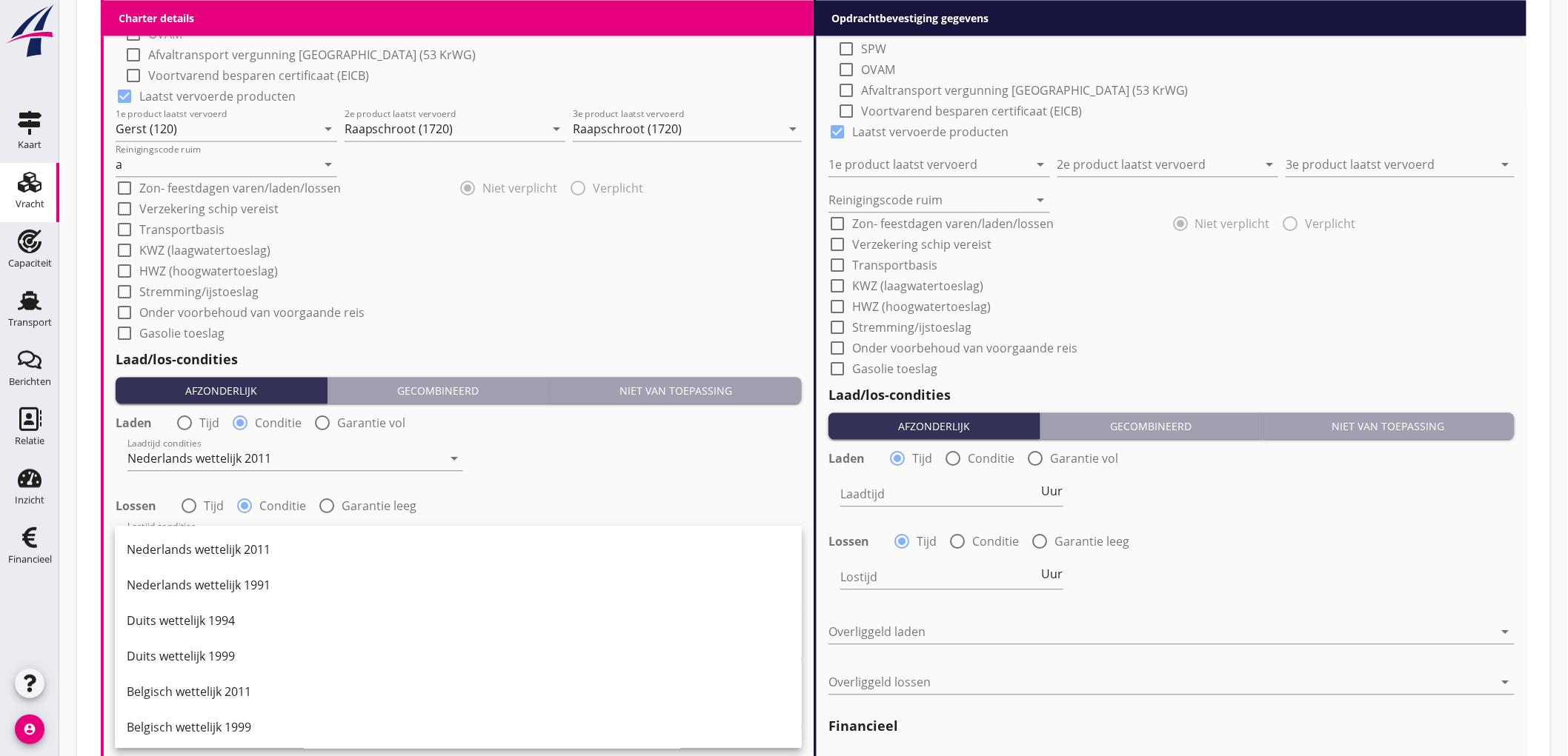
click at [621, 476] on div "Laadtijd condities Nederlands wettelijk 2011 arrow_drop_down" at bounding box center [458, 460] width 689 height 54
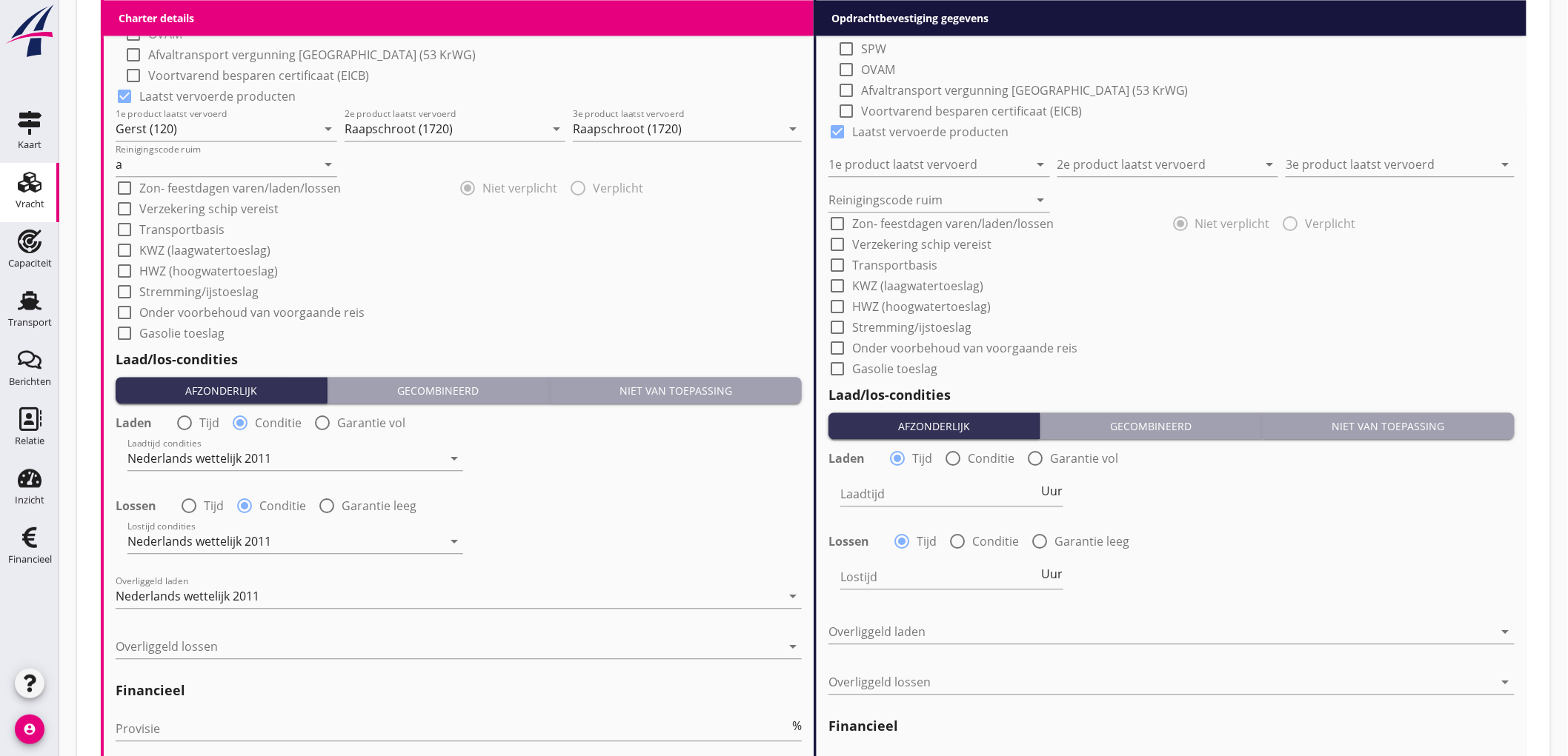
click at [196, 419] on div "radio_button_unchecked Tijd" at bounding box center [197, 423] width 44 height 18
click at [194, 428] on div at bounding box center [184, 423] width 25 height 25
radio input "true"
click at [174, 454] on input "Laadtijd" at bounding box center [226, 458] width 199 height 24
click at [346, 457] on span "Uur" at bounding box center [340, 455] width 21 height 12
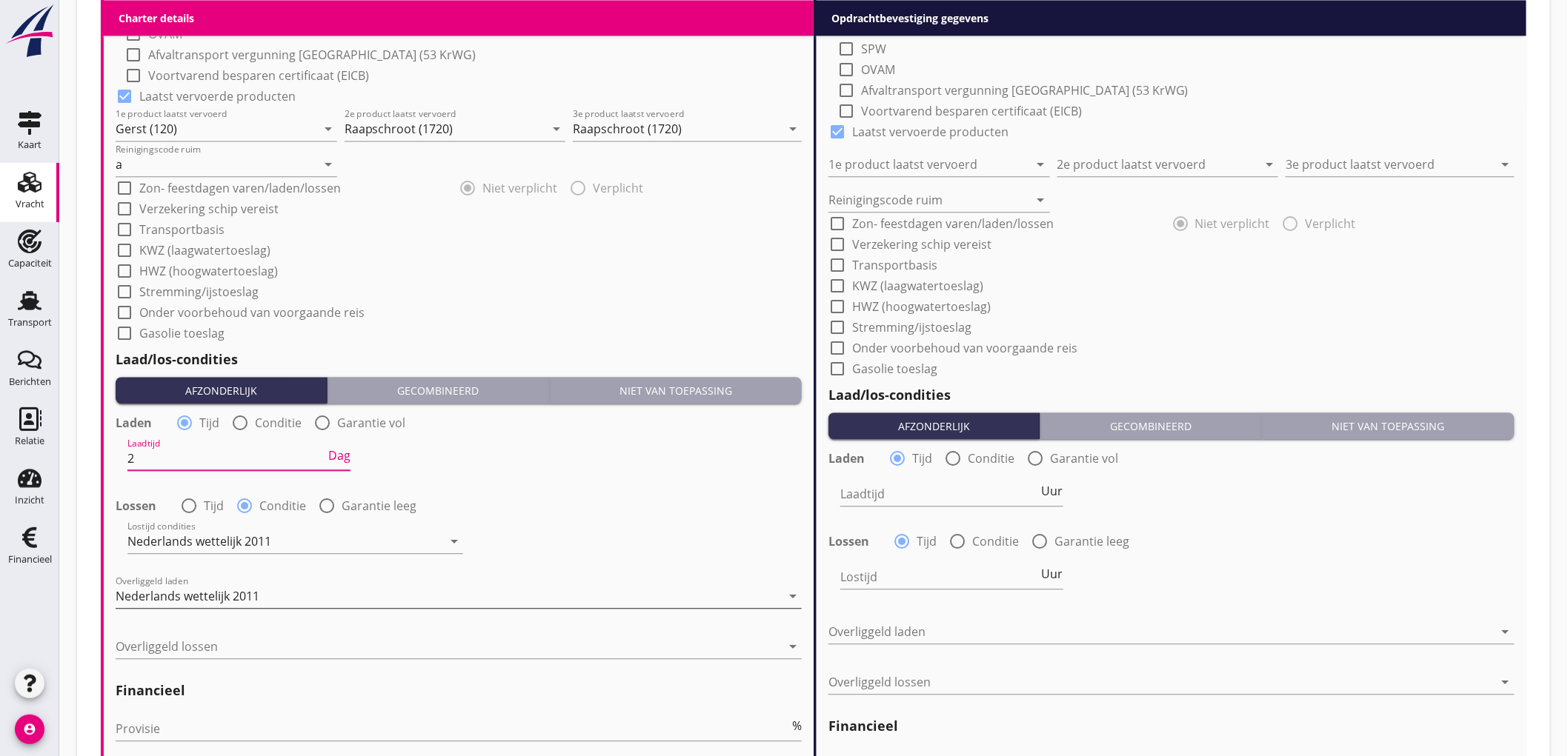
type input "2"
click at [235, 598] on div "Nederlands wettelijk 2011" at bounding box center [187, 596] width 144 height 13
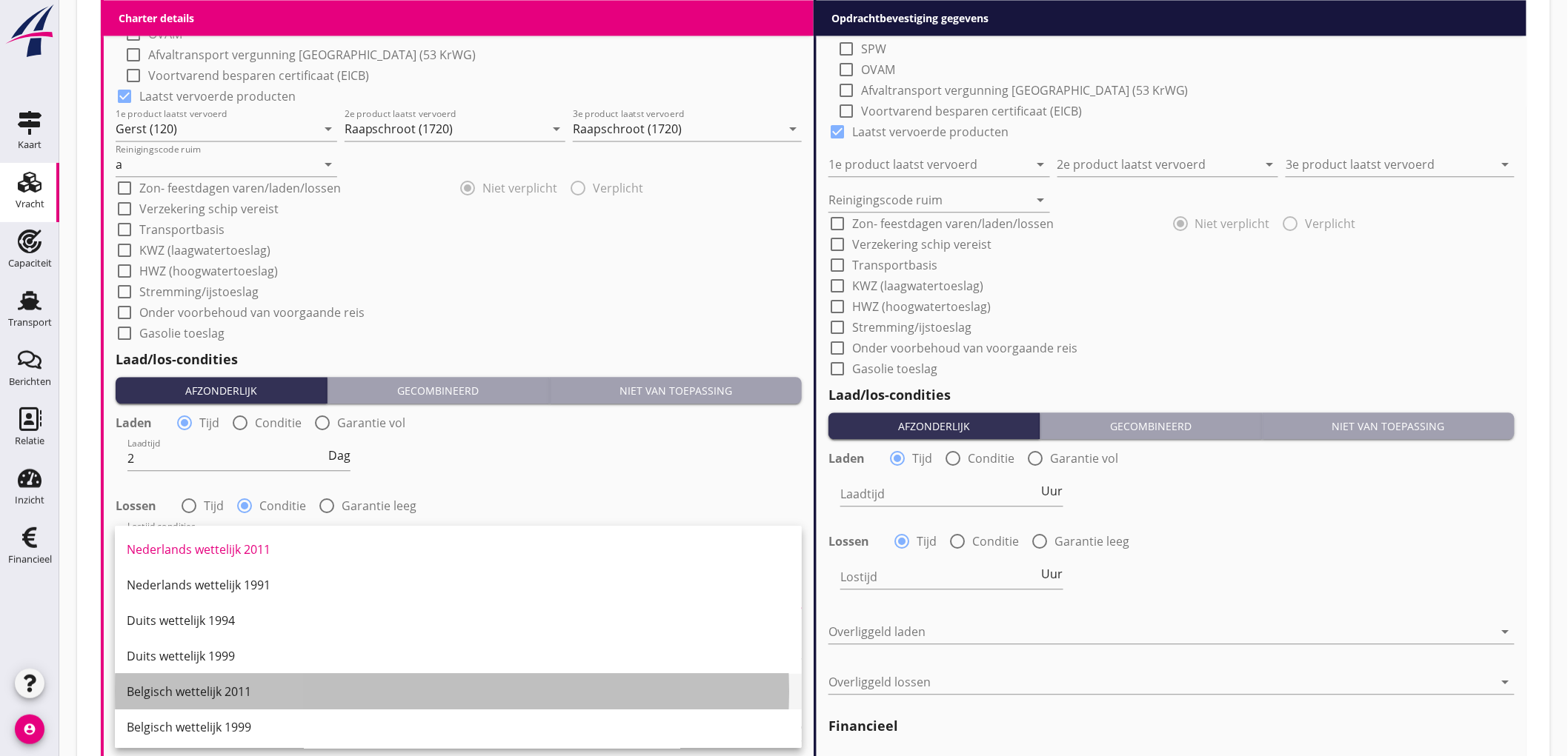
click at [302, 679] on div "Belgisch wettelijk 2011" at bounding box center [458, 692] width 663 height 36
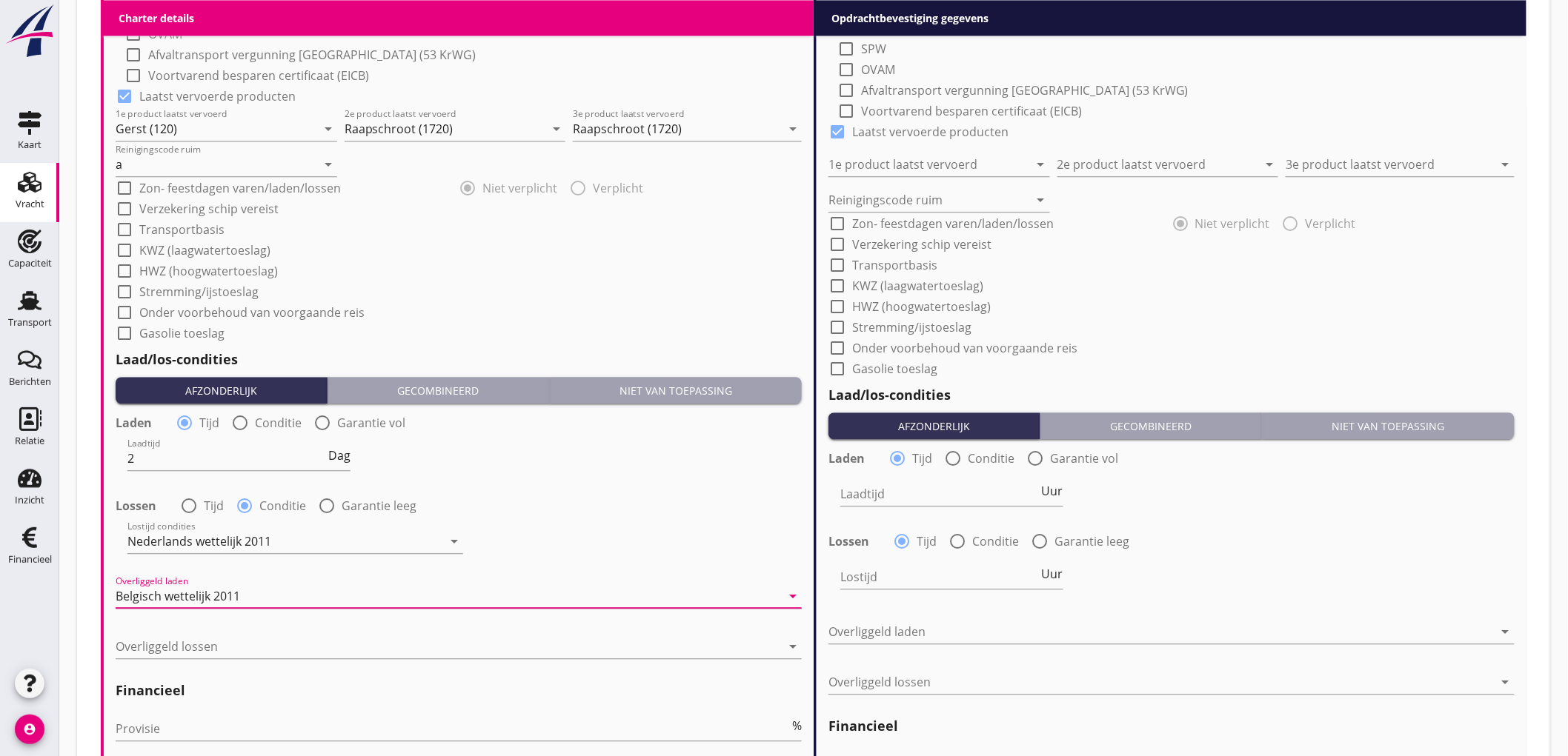
click at [572, 494] on div "Lossen radio_button_unchecked Tijd radio_button_checked Conditie radio_button_u…" at bounding box center [458, 505] width 686 height 21
click at [186, 641] on div at bounding box center [448, 646] width 665 height 24
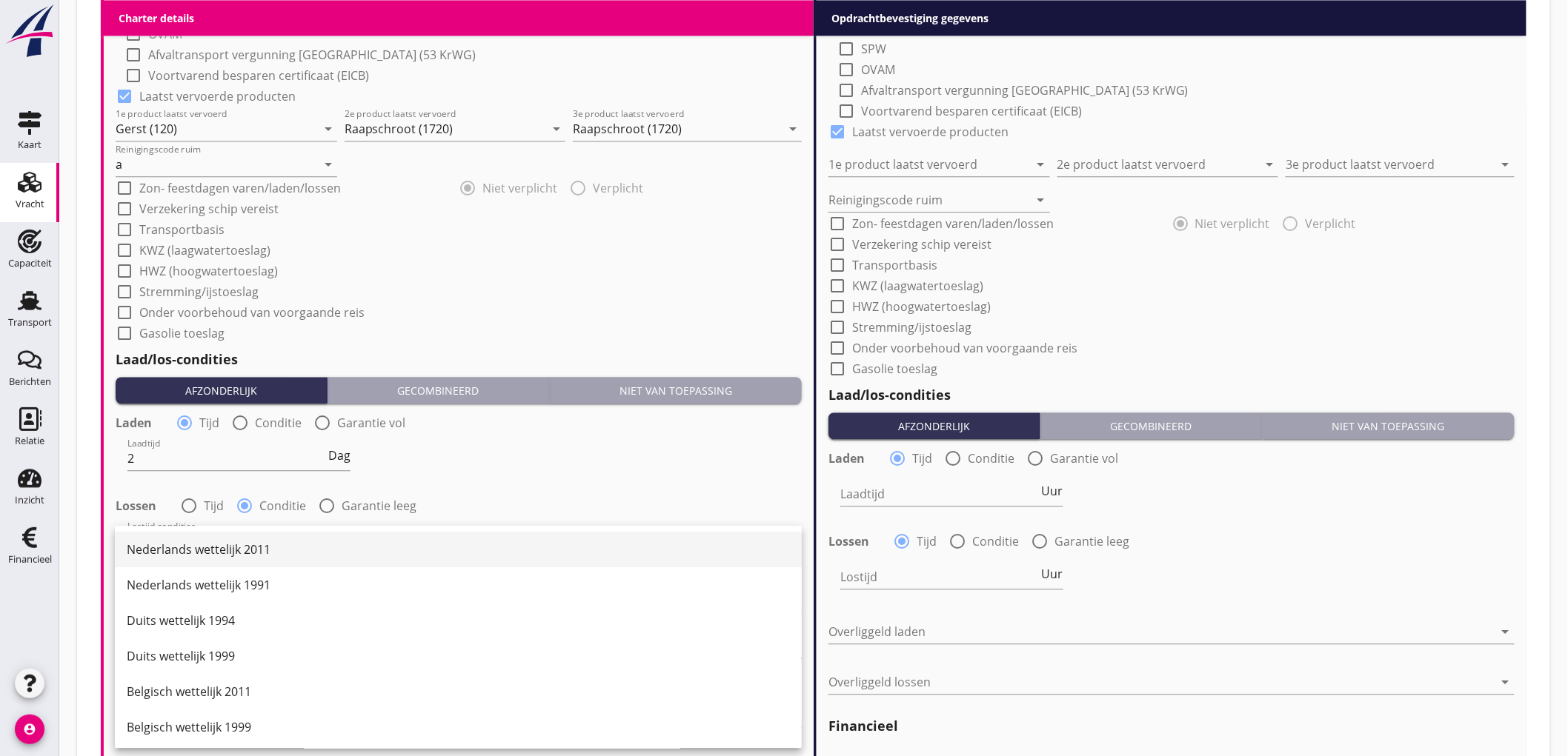
click at [192, 543] on div "Nederlands wettelijk 2011" at bounding box center [458, 550] width 663 height 18
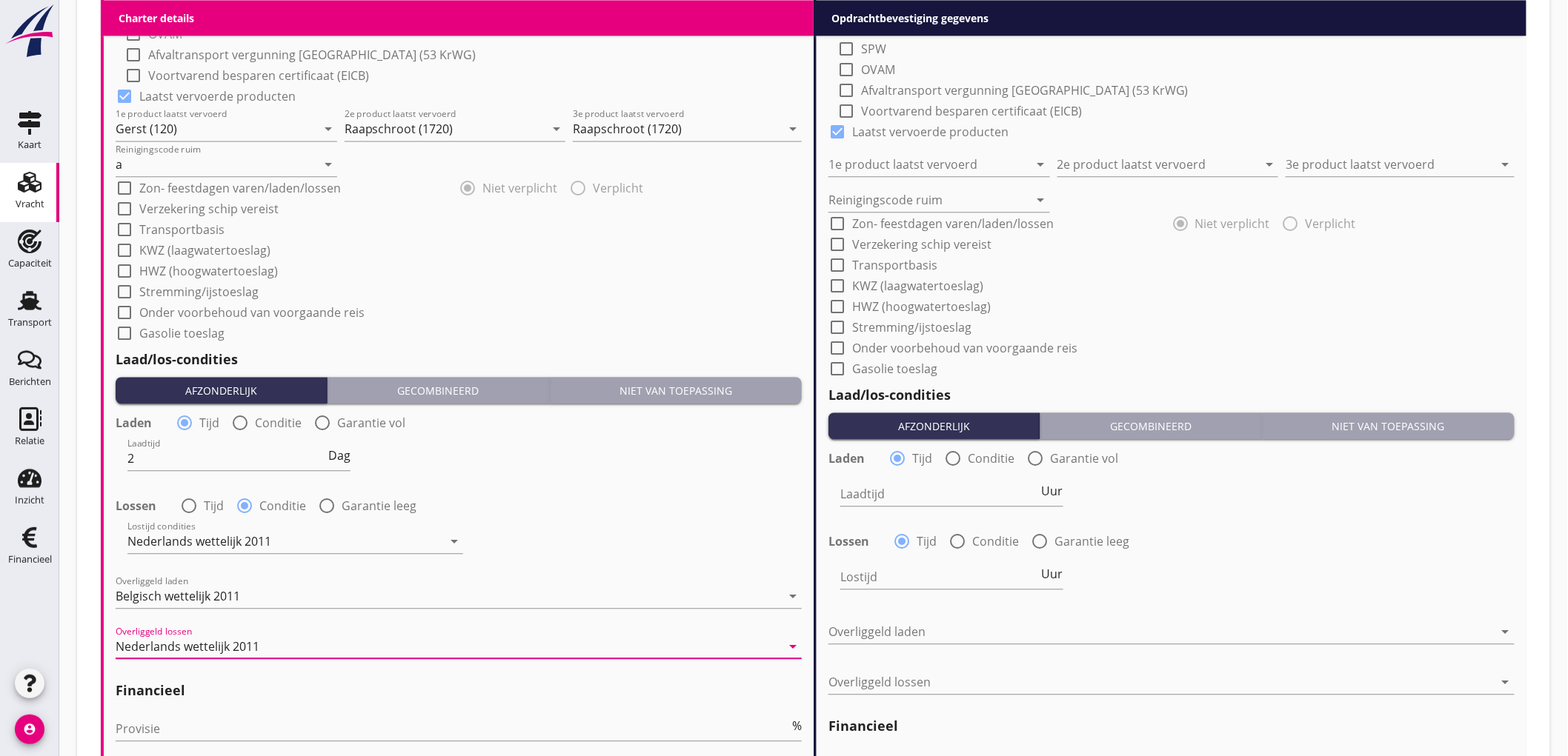
click at [594, 461] on div "Laadtijd 2 Dag" at bounding box center [458, 460] width 689 height 54
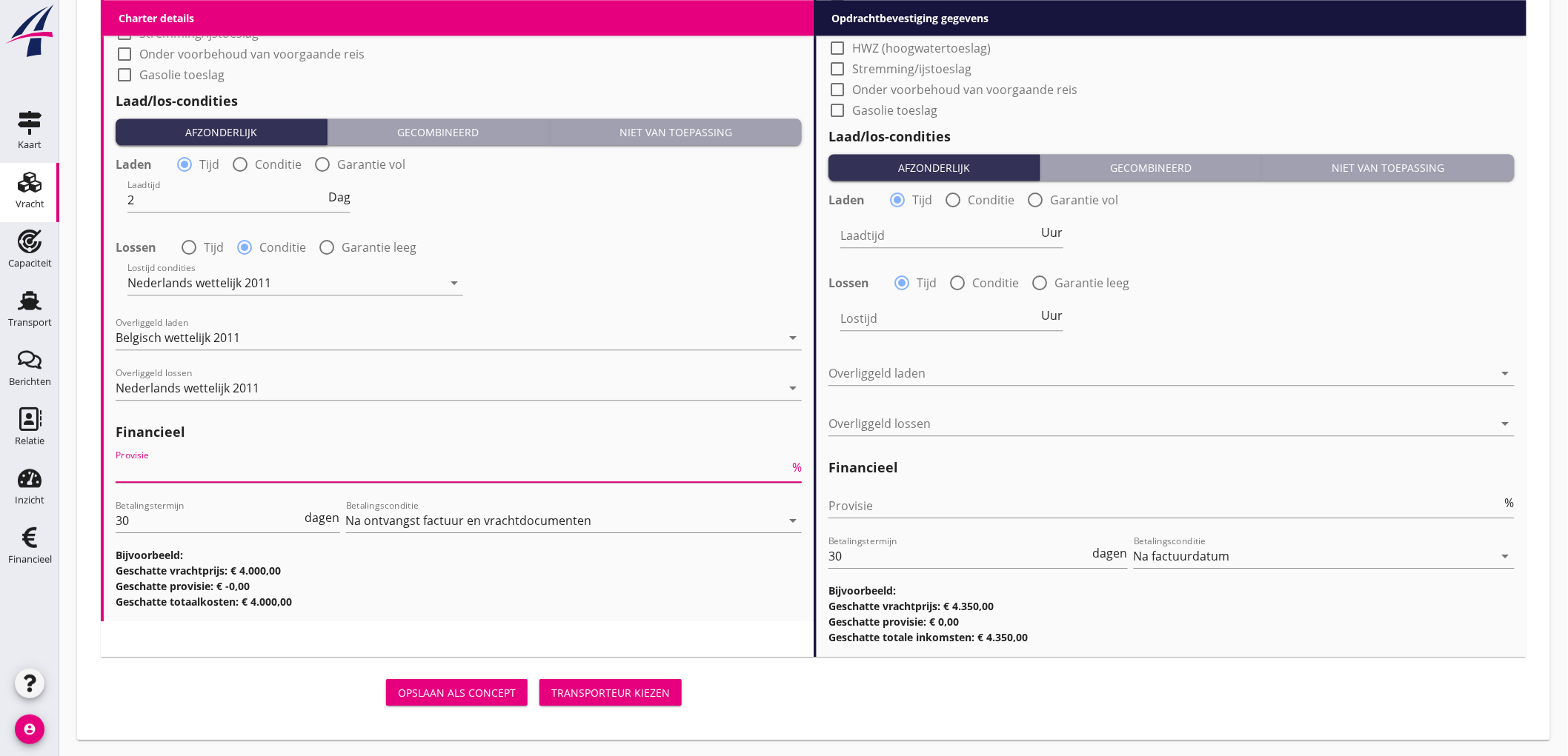
click at [199, 475] on input "Provisie" at bounding box center [452, 470] width 673 height 24
type input "5"
click at [848, 490] on div "Provisie %" at bounding box center [1171, 509] width 686 height 47
click at [857, 502] on input "Provisie" at bounding box center [1165, 505] width 673 height 24
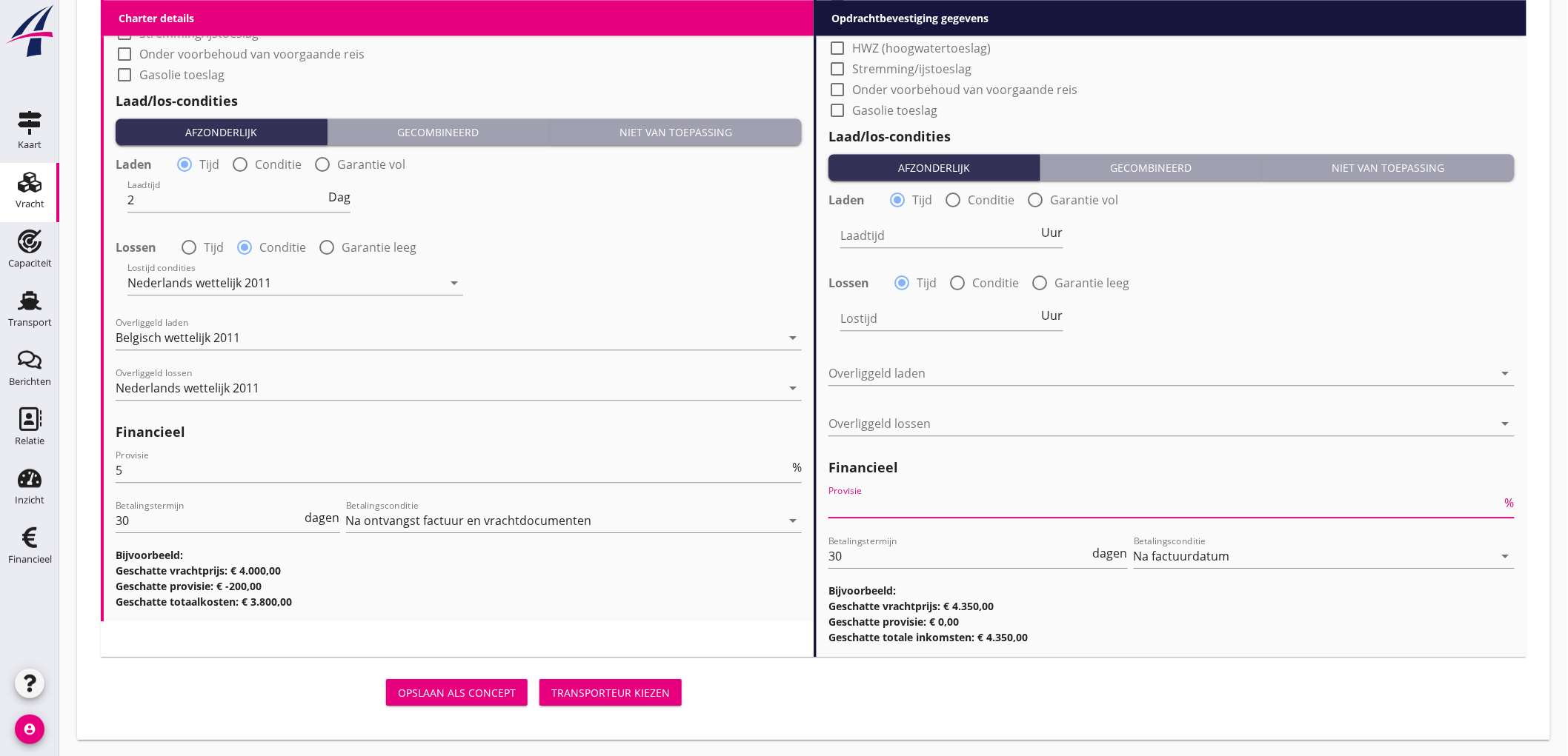
type input "2"
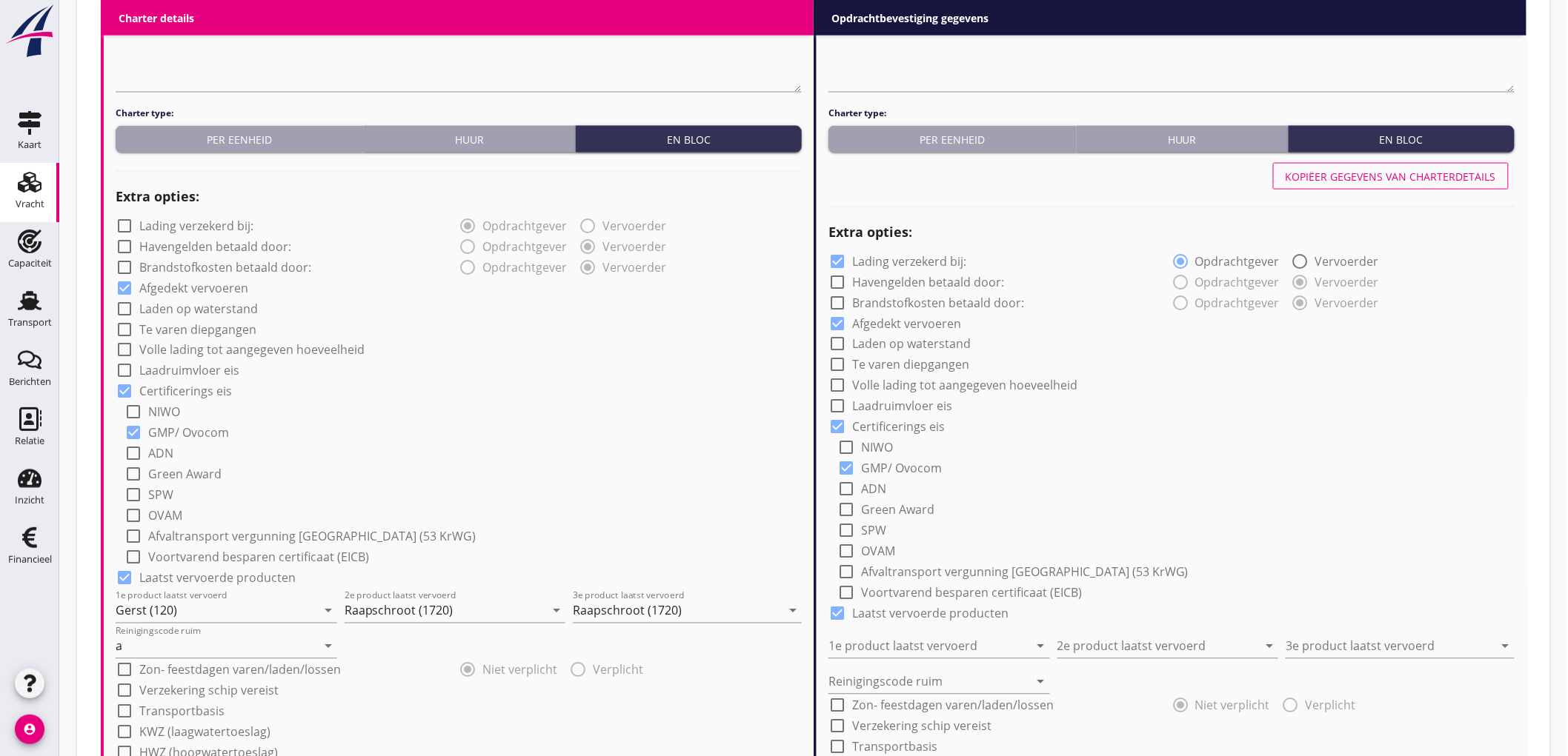
type input "2.5"
click at [1447, 171] on div "Kopiëer gegevens van charterdetails" at bounding box center [1390, 176] width 210 height 15
checkbox input "false"
type input "Gerst (120)"
type input "Raapschroot (1720)"
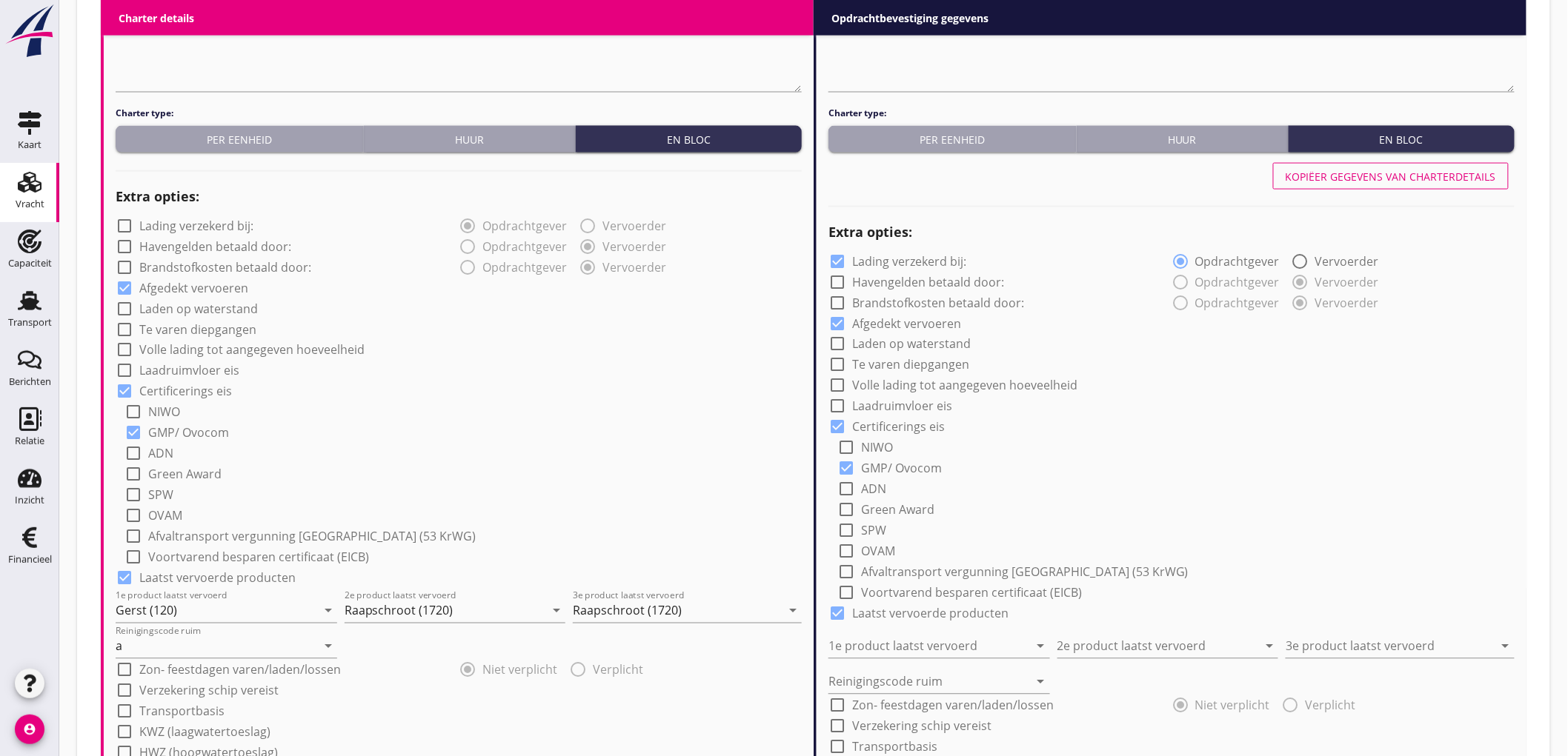
type input "Raapschroot (1720)"
type input "a"
type input "2"
radio input "false"
radio input "true"
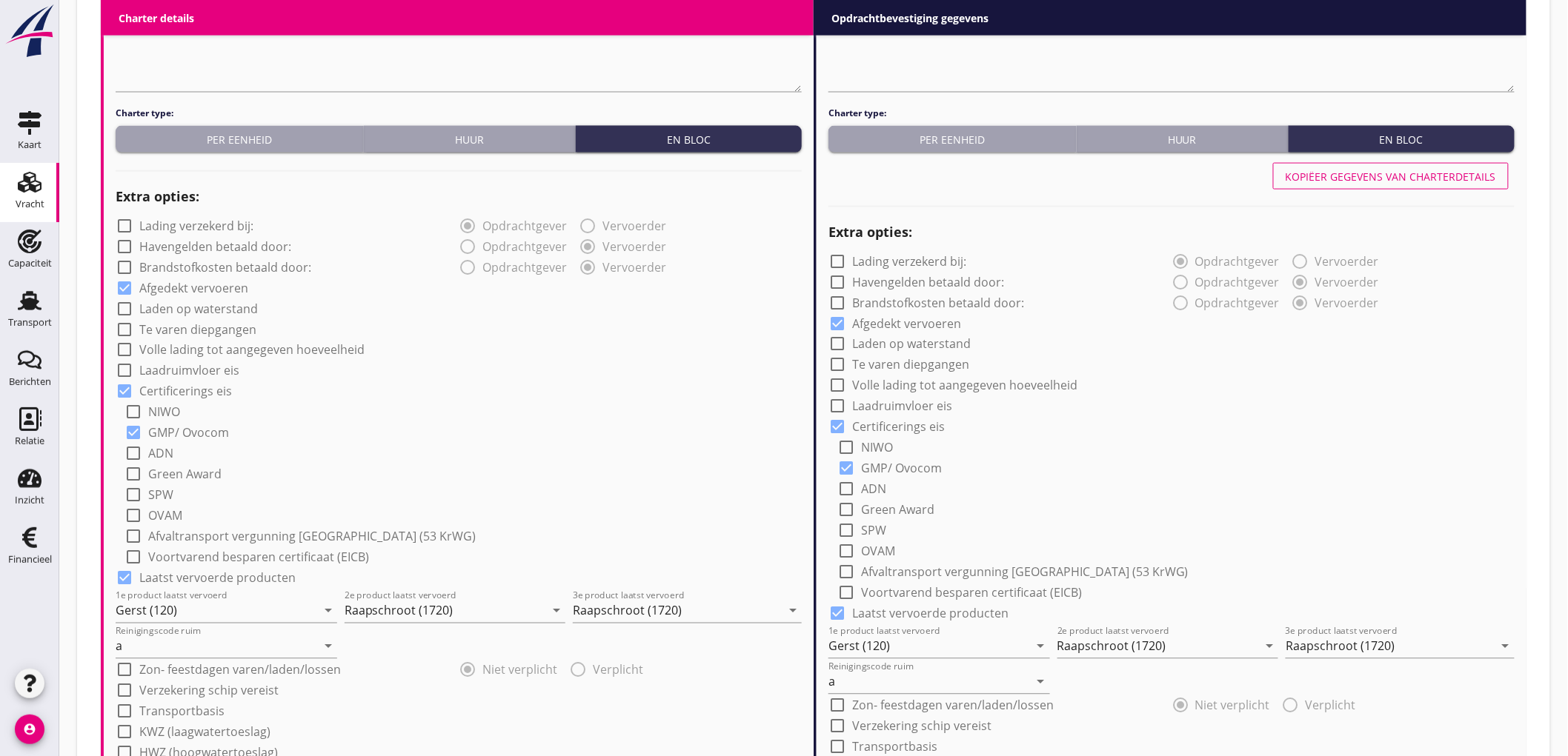
scroll to position [1575, 0]
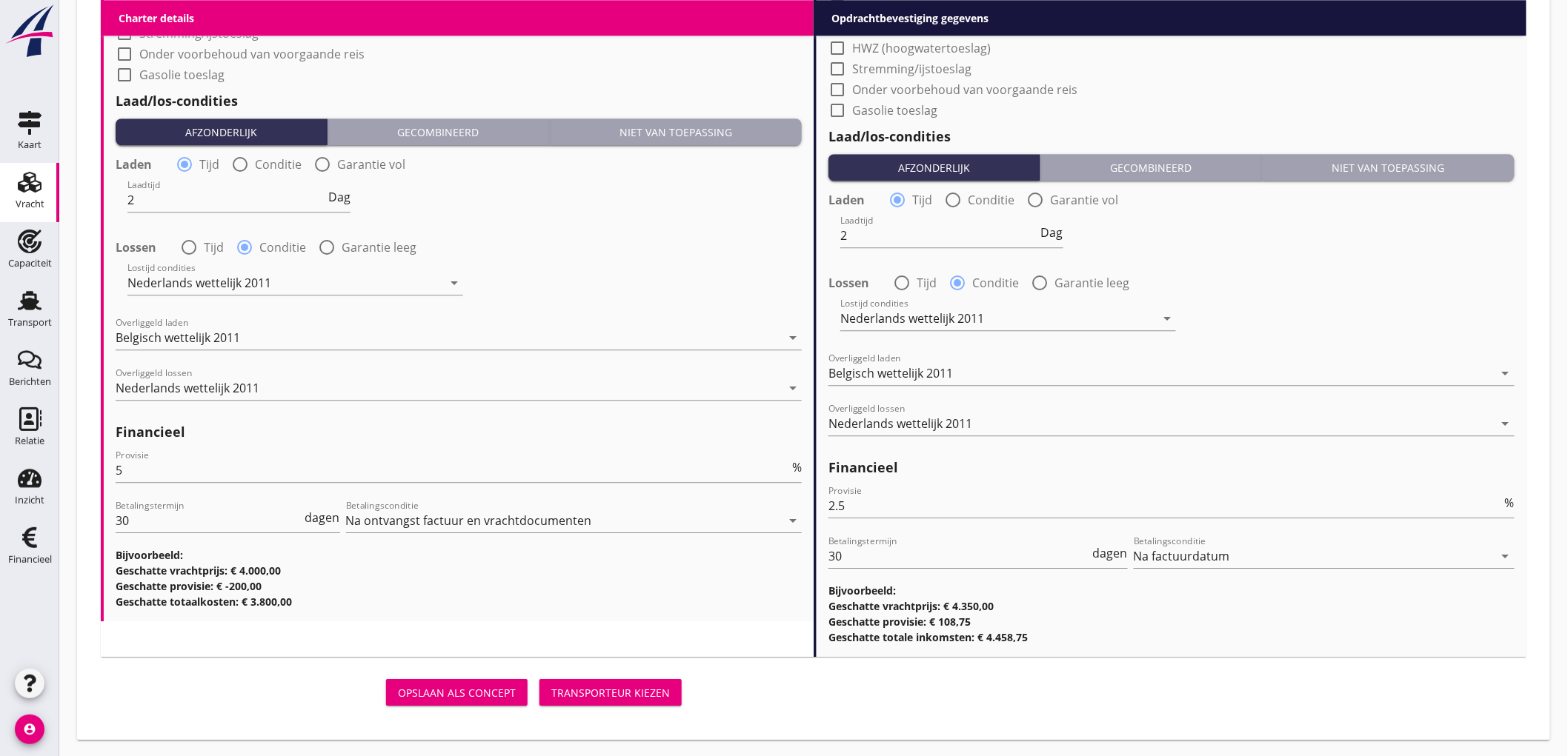
click at [659, 689] on div "Transporteur kiezen" at bounding box center [610, 693] width 118 height 15
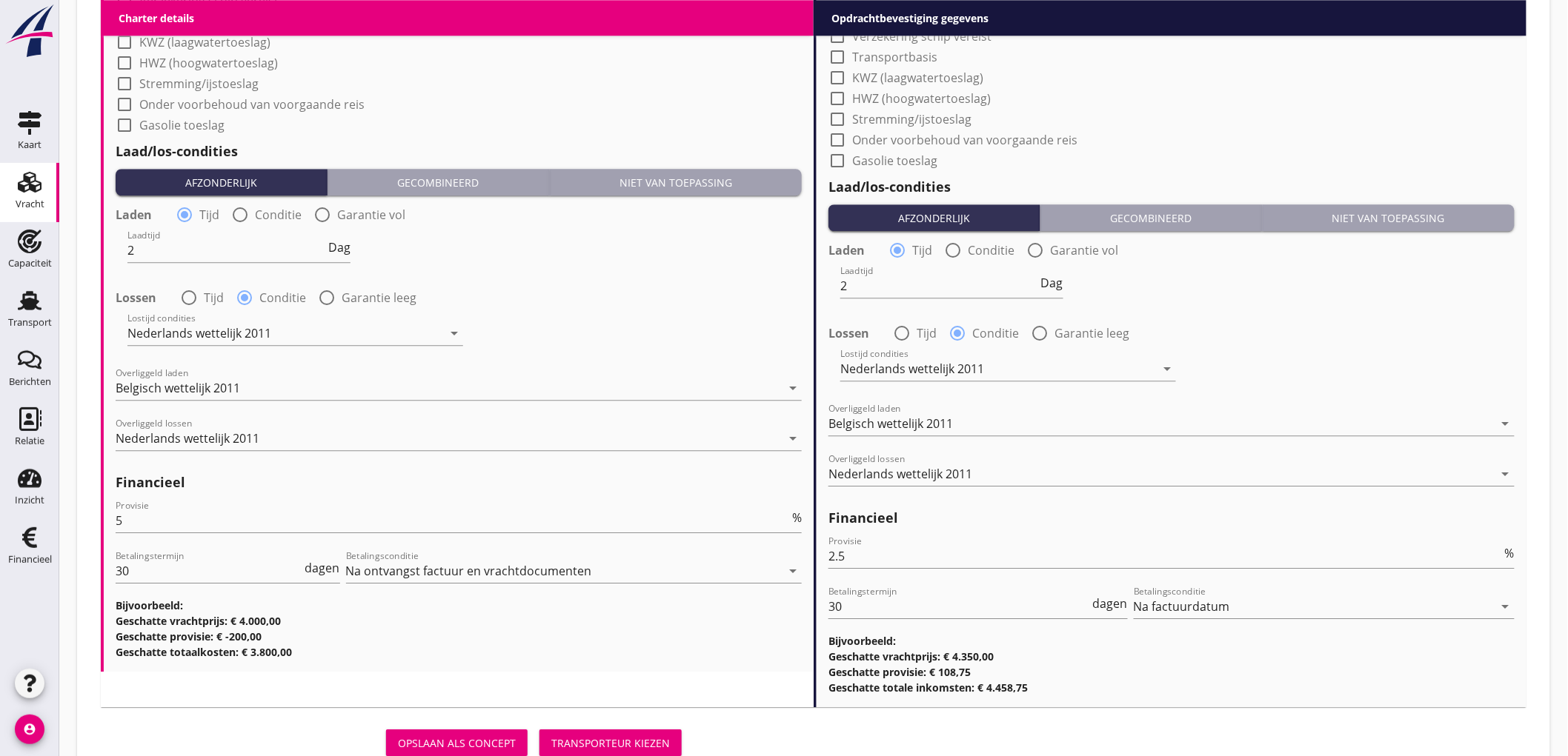
scroll to position [1626, 0]
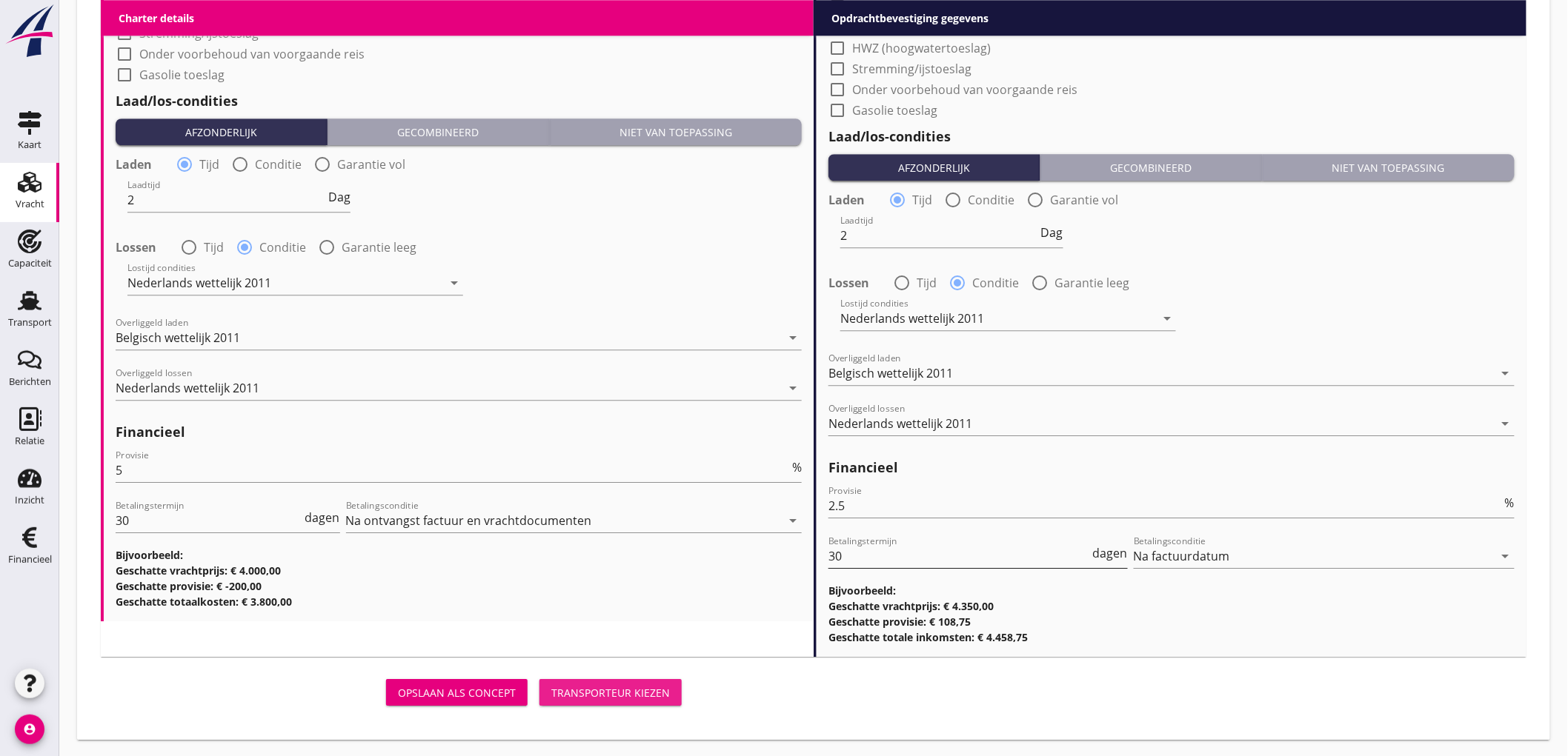
drag, startPoint x: 583, startPoint y: 698, endPoint x: 1104, endPoint y: 543, distance: 543.6
click at [583, 697] on div "Transporteur kiezen" at bounding box center [610, 693] width 118 height 15
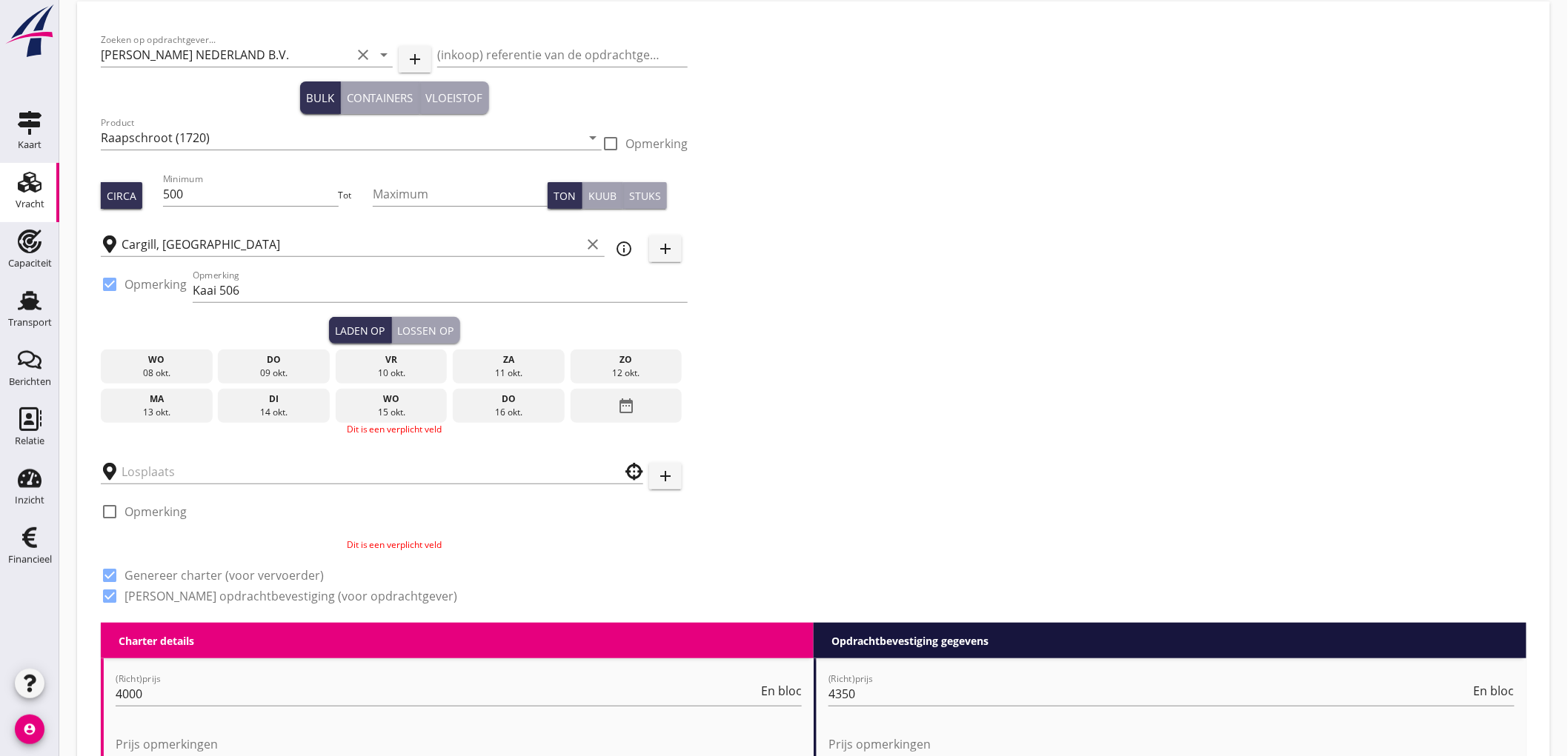
scroll to position [0, 0]
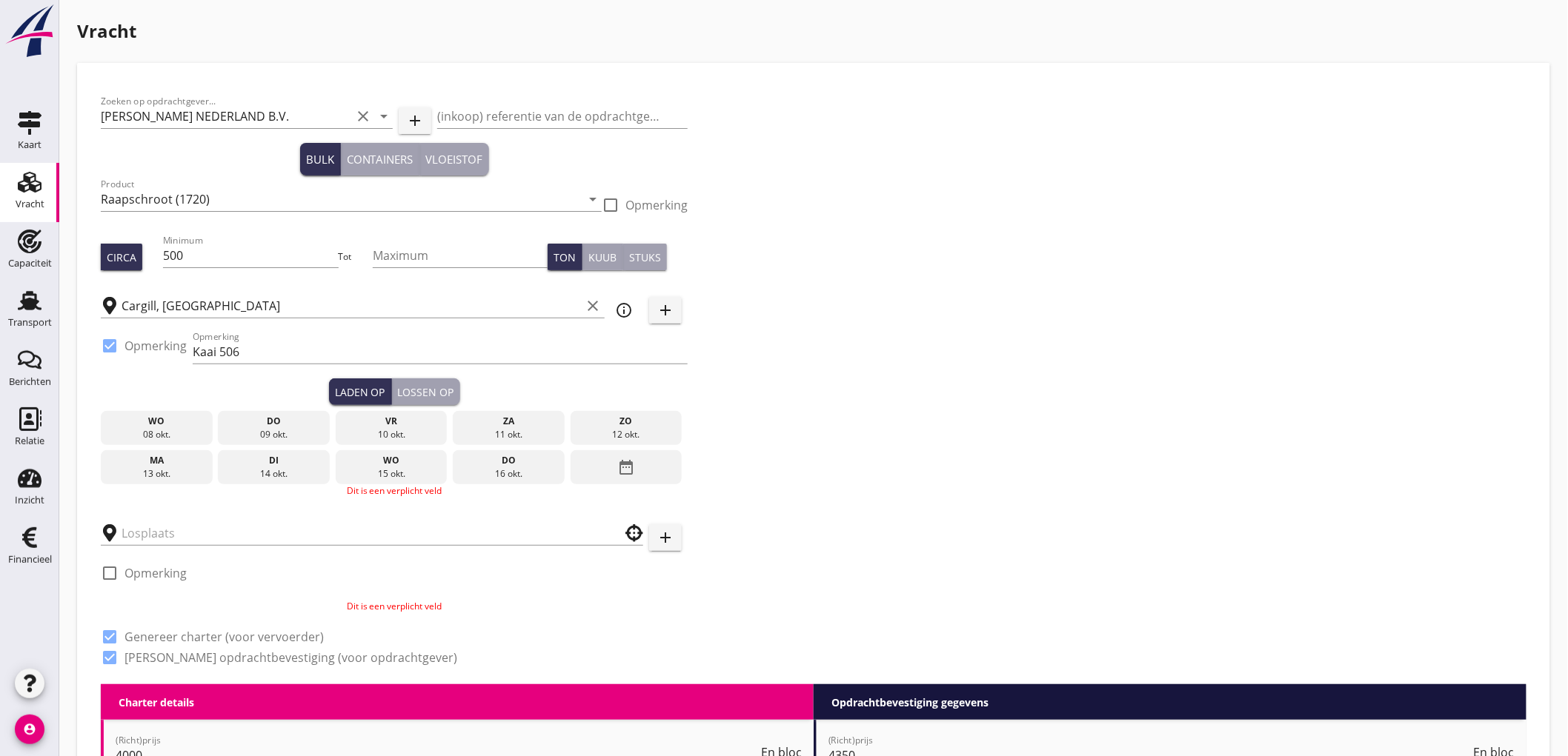
click at [145, 467] on div "13 okt." at bounding box center [157, 474] width 105 height 13
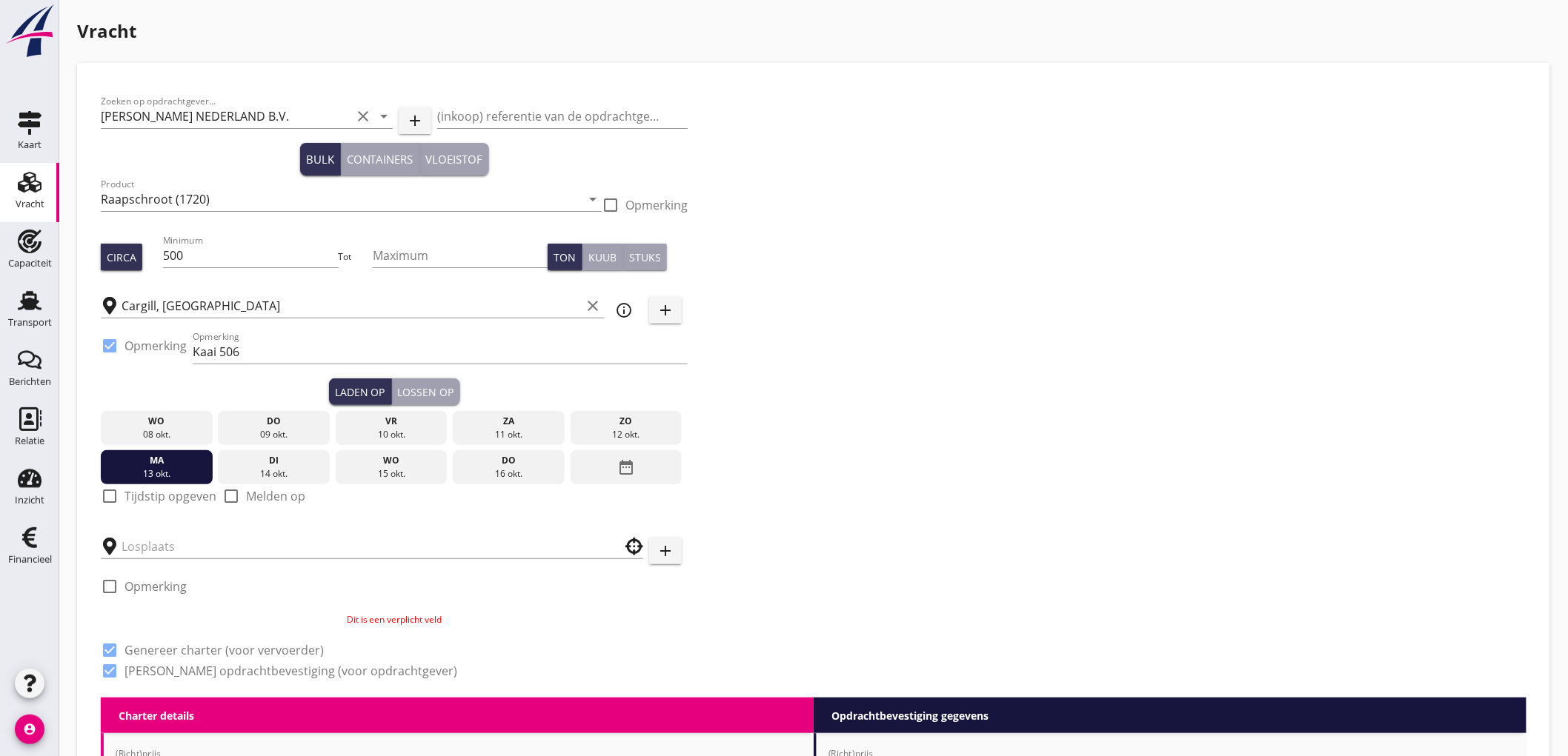
click at [157, 502] on label "Tijdstip opgeven" at bounding box center [170, 496] width 92 height 15
checkbox input "true"
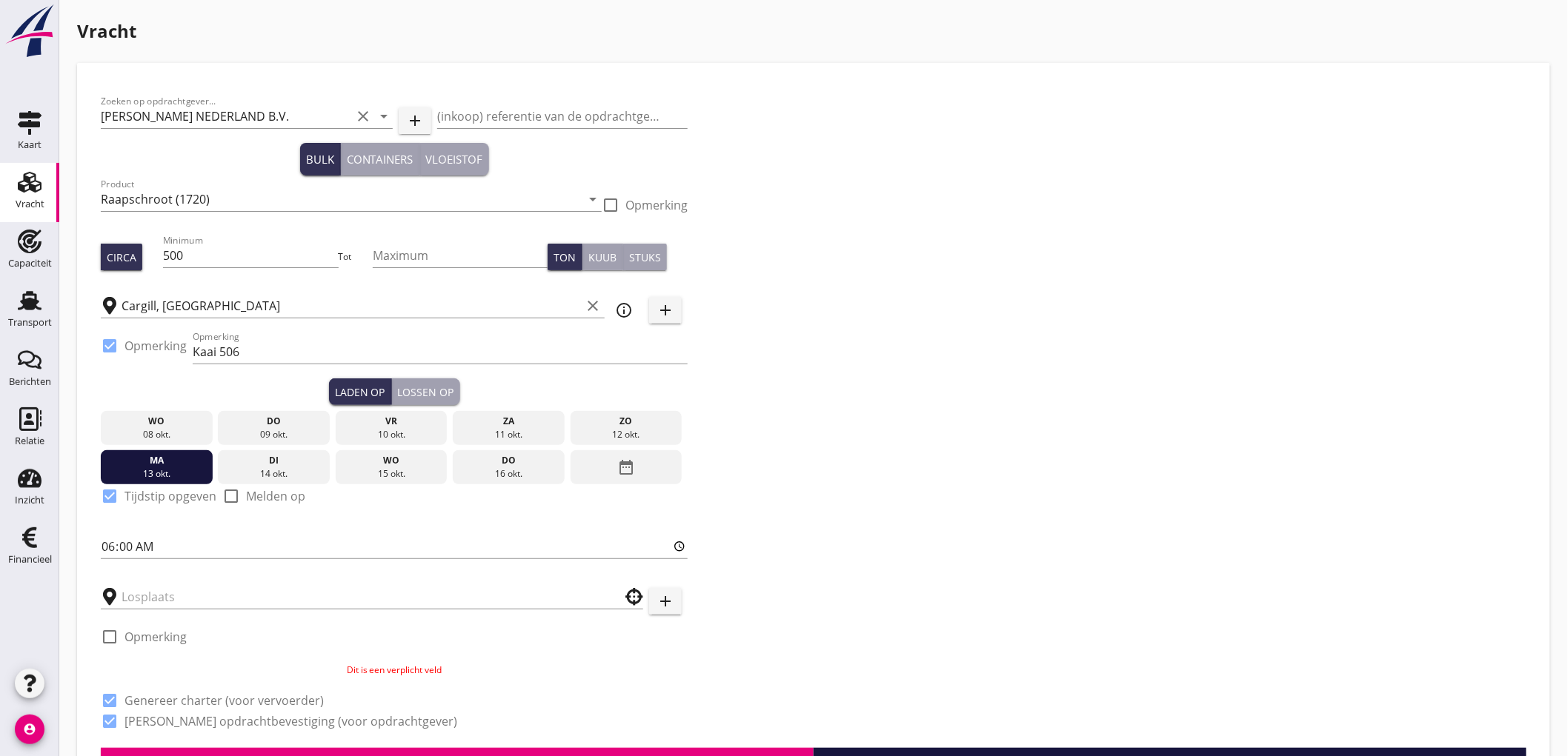
click at [161, 611] on div at bounding box center [372, 596] width 543 height 46
click at [165, 603] on input "text" at bounding box center [362, 597] width 480 height 24
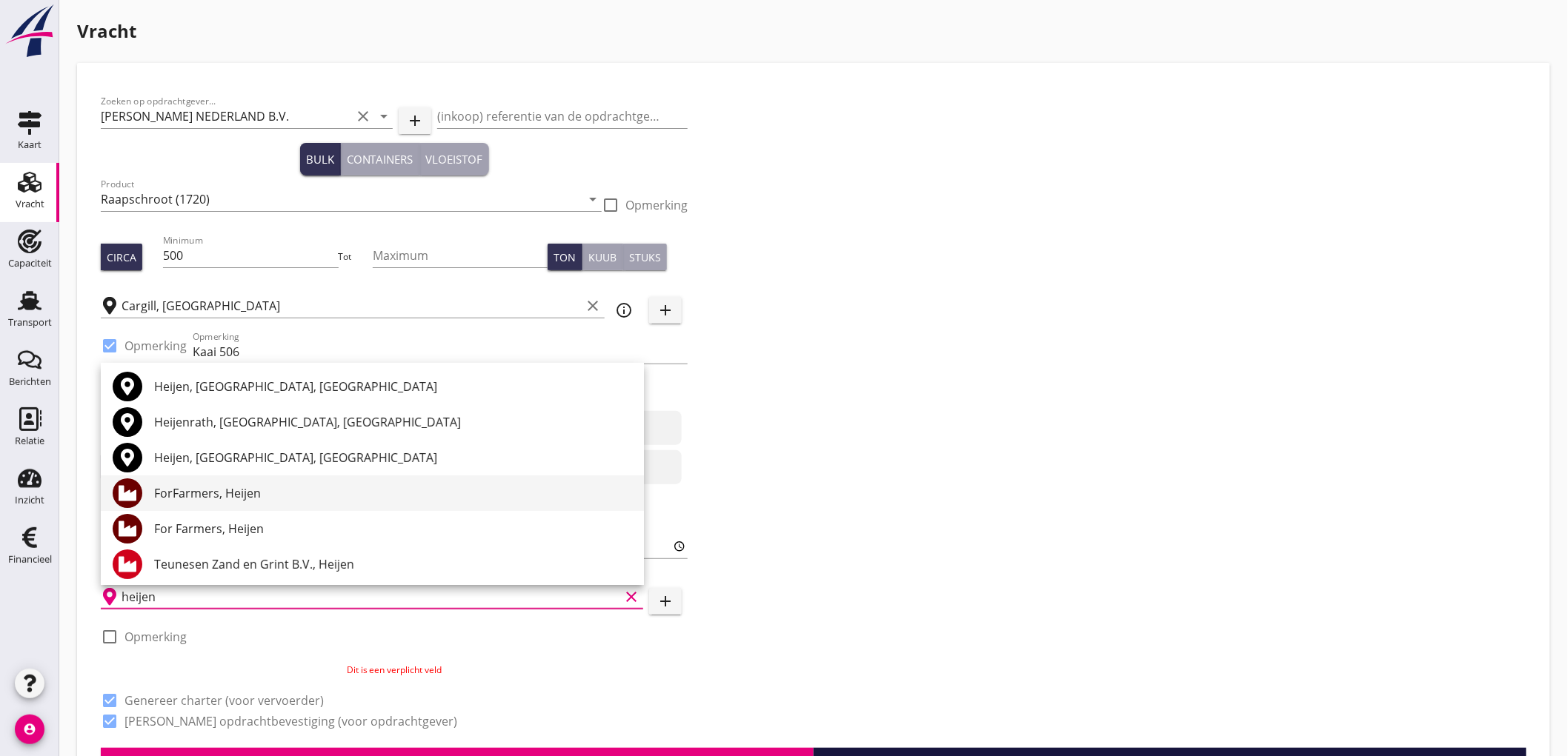
click at [234, 495] on div "ForFarmers, Heijen" at bounding box center [393, 493] width 478 height 18
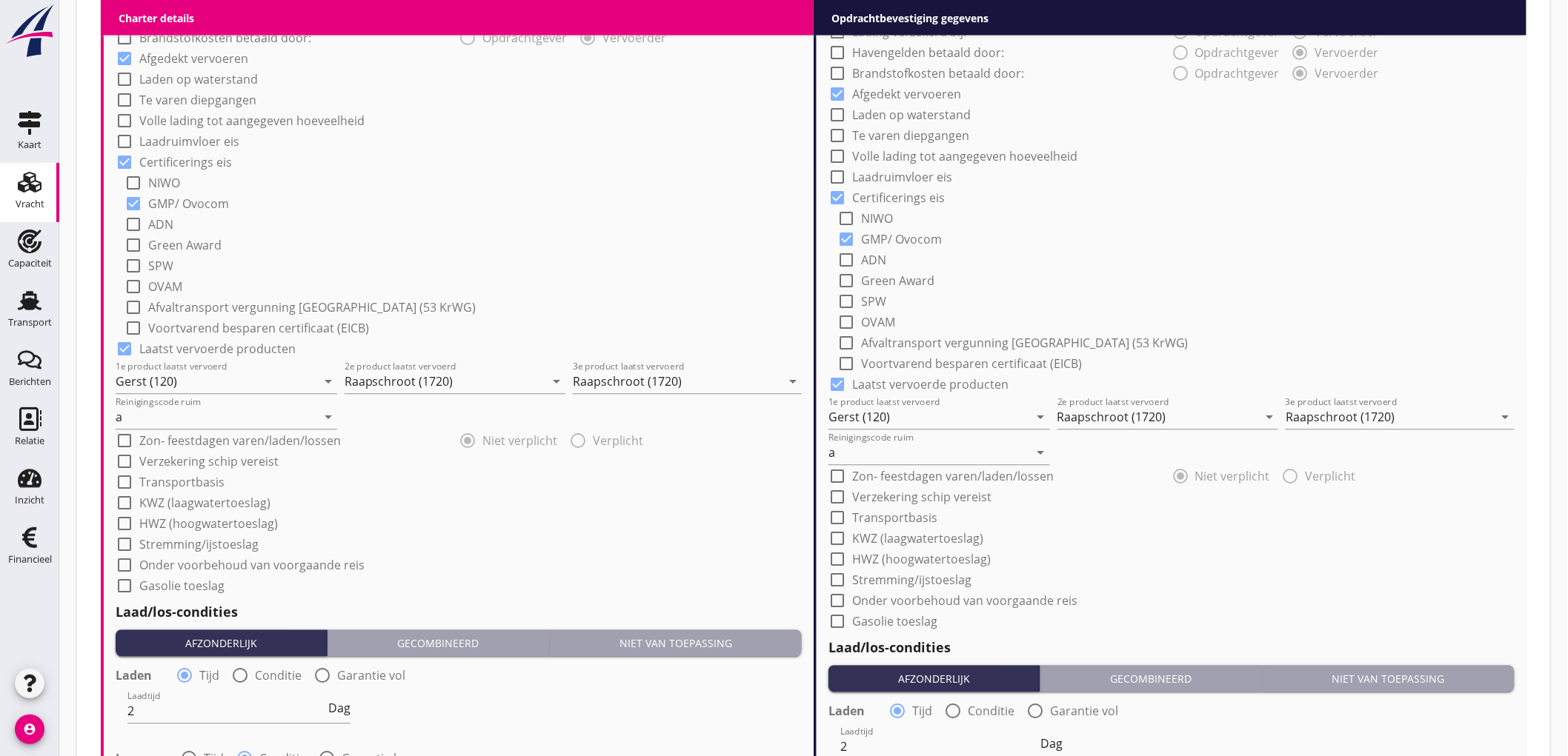
scroll to position [1664, 0]
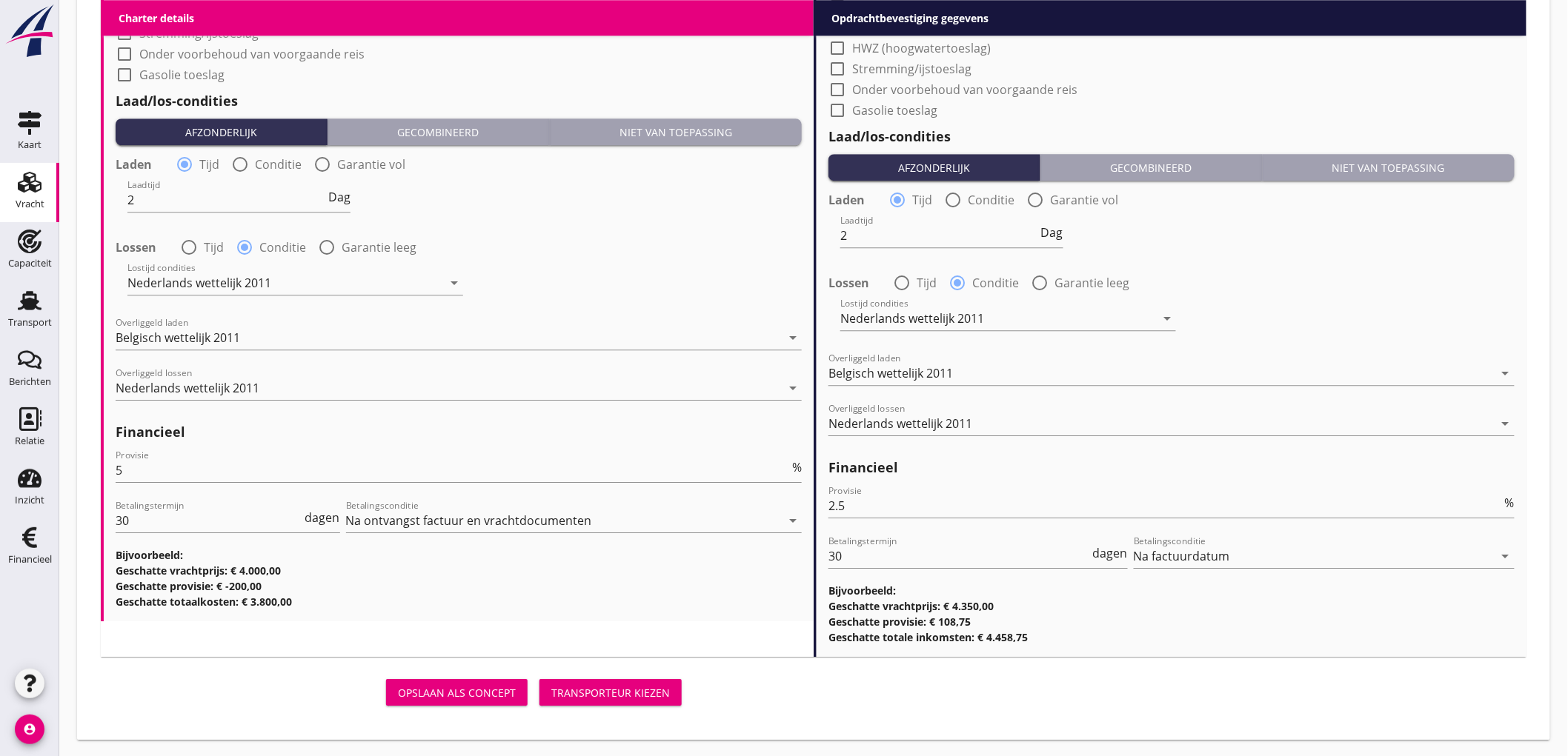
type input "ForFarmers, Heijen"
click at [612, 689] on div "Transporteur kiezen" at bounding box center [610, 693] width 118 height 15
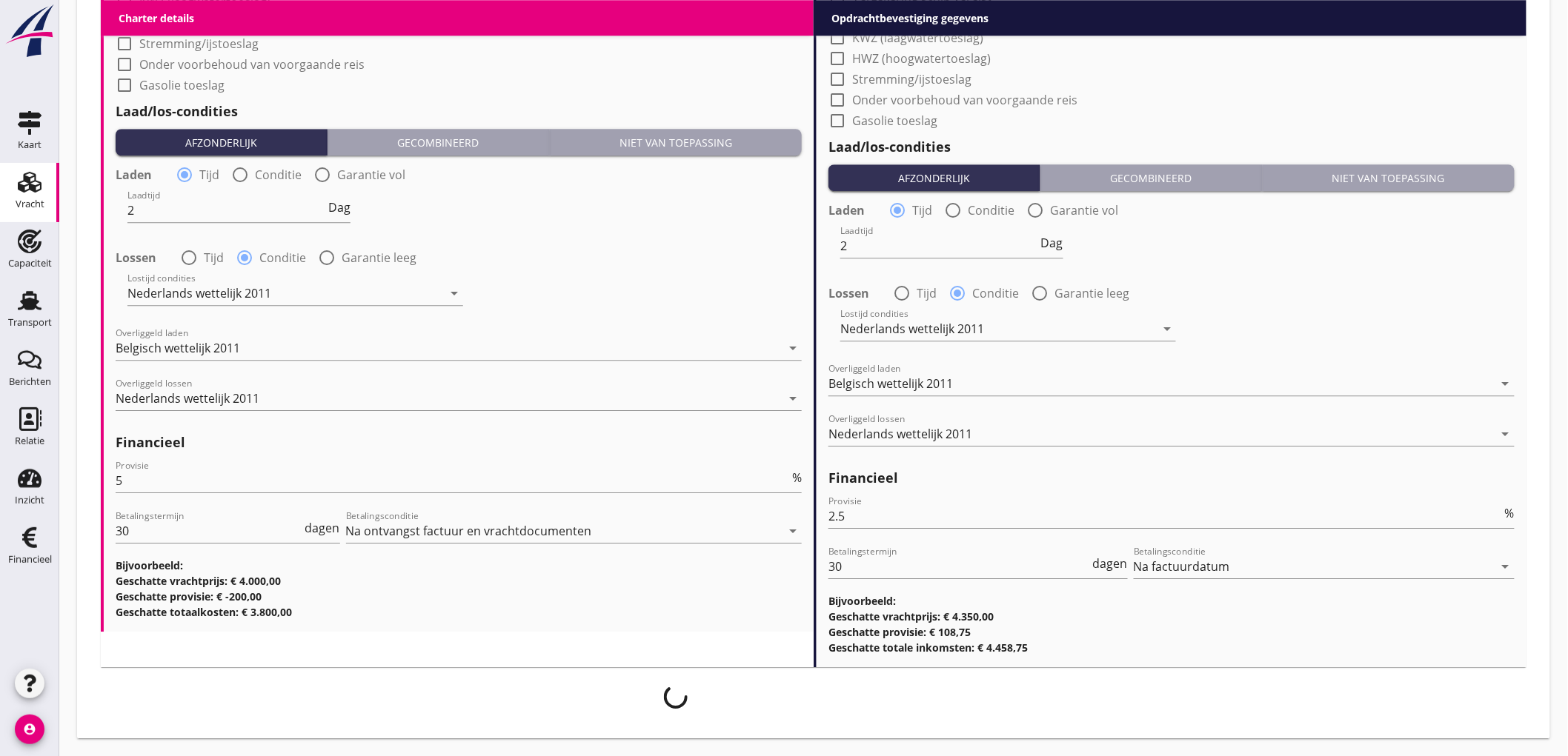
scroll to position [1653, 0]
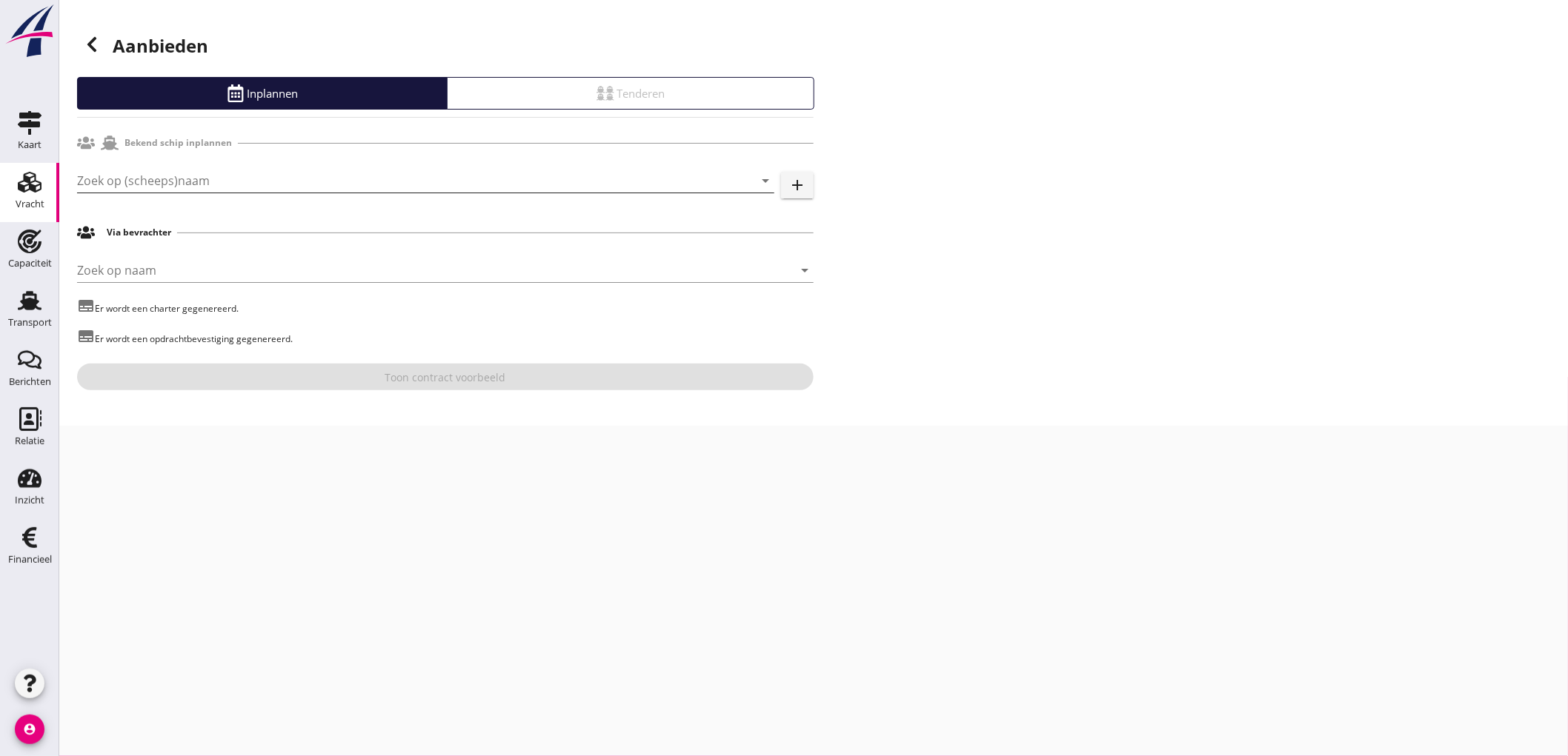
click at [182, 178] on input "Zoek op (scheeps)naam" at bounding box center [405, 180] width 655 height 24
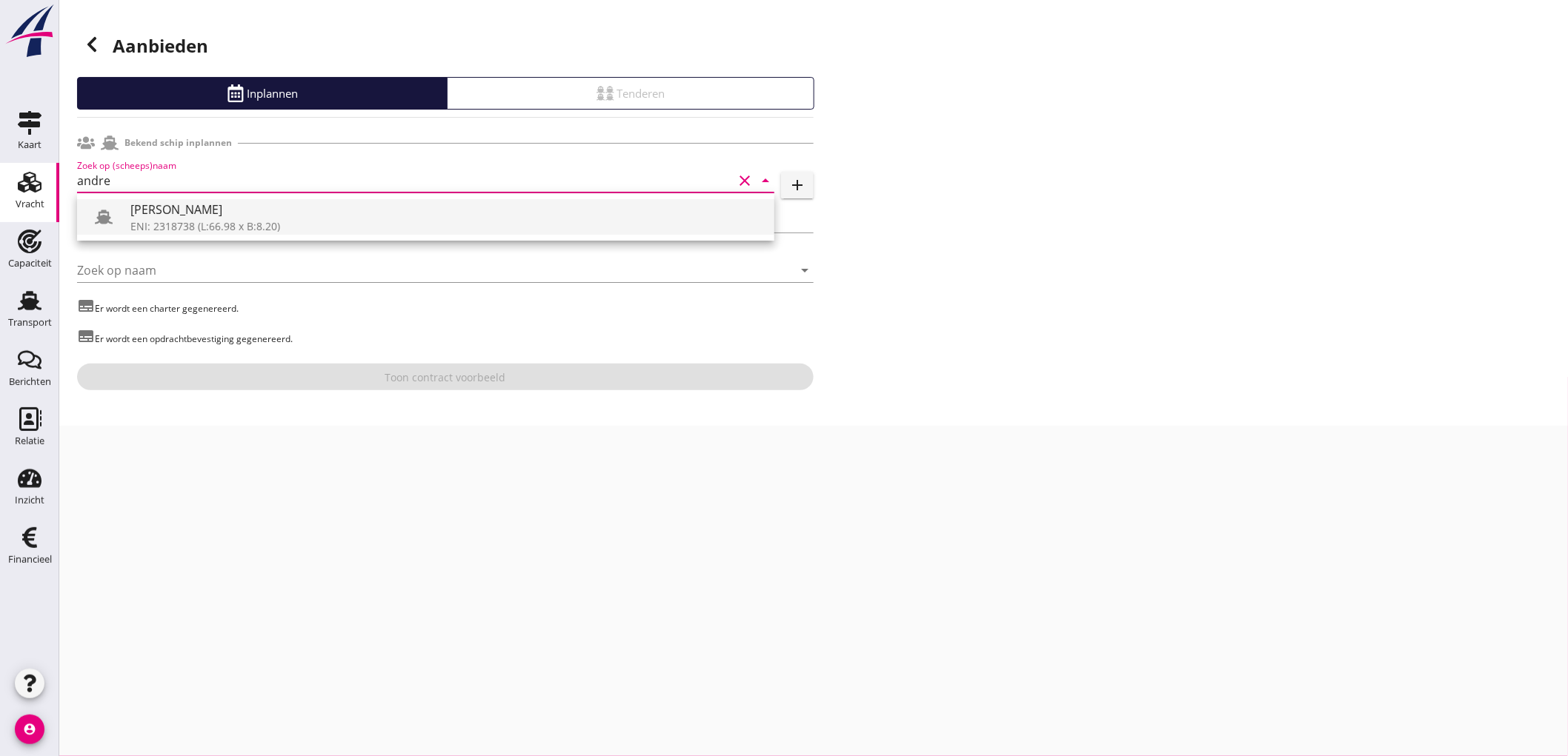
click at [174, 208] on div "[PERSON_NAME]" at bounding box center [446, 210] width 632 height 18
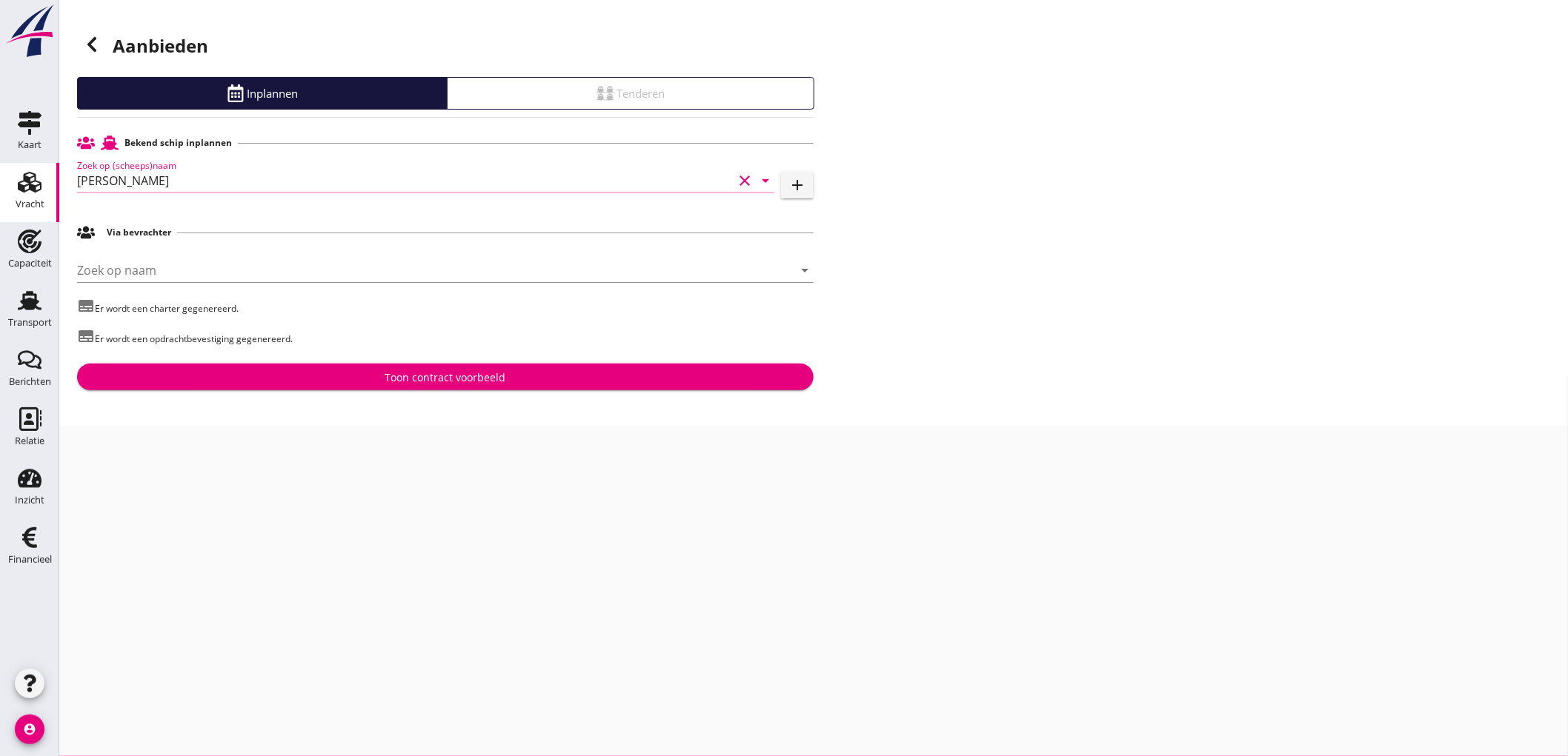
type input "[PERSON_NAME]"
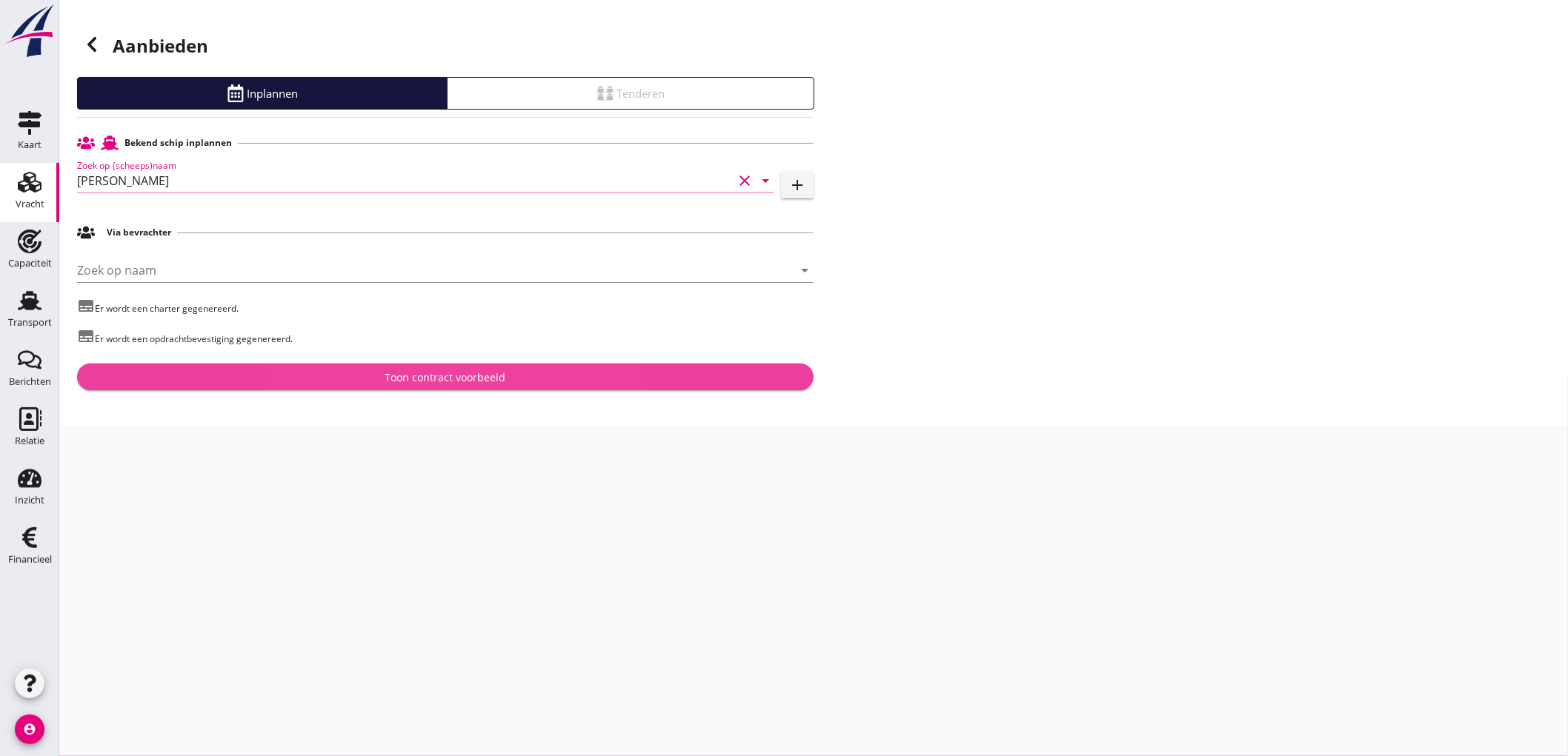
click at [410, 389] on button "Toon contract voorbeeld" at bounding box center [445, 376] width 737 height 27
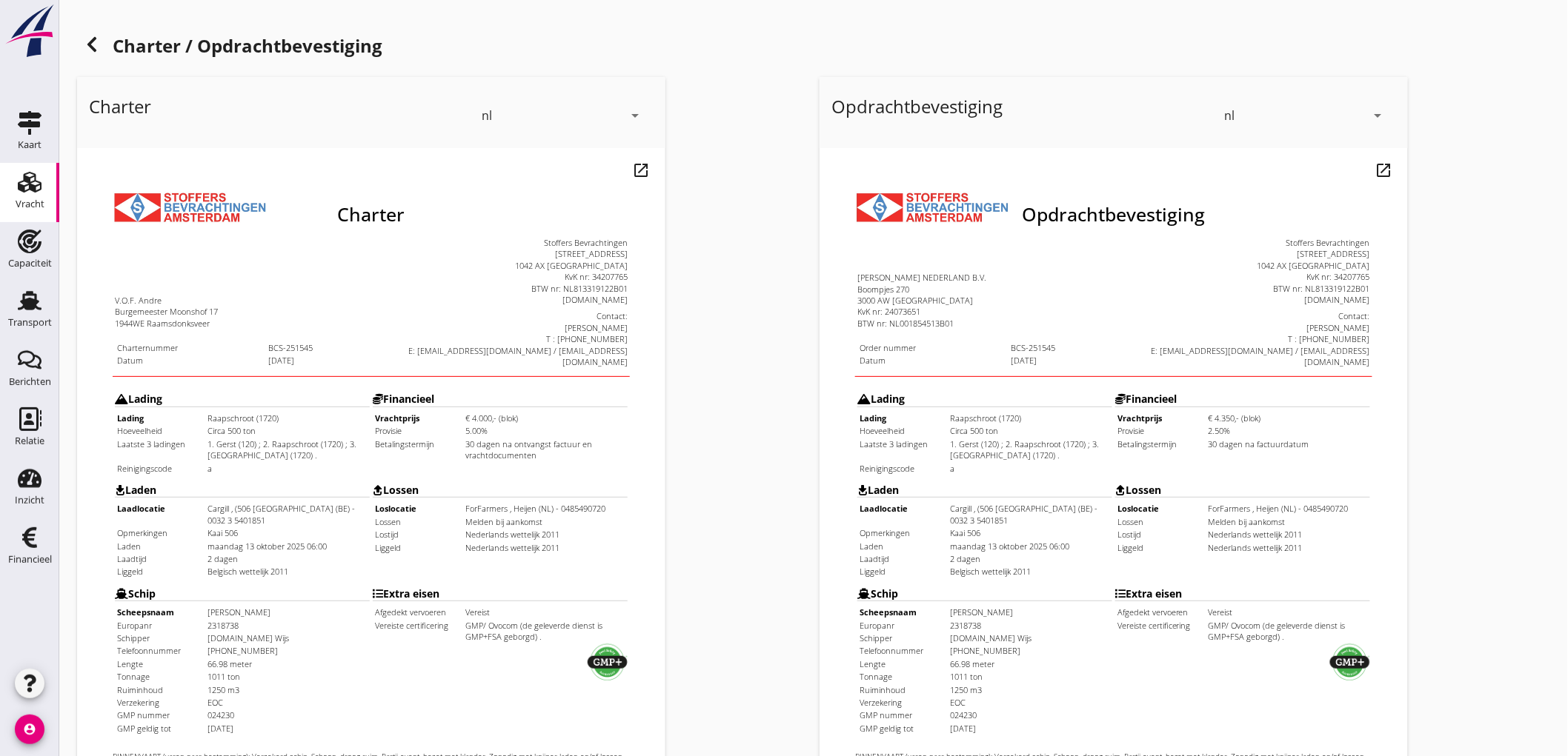
scroll to position [339, 0]
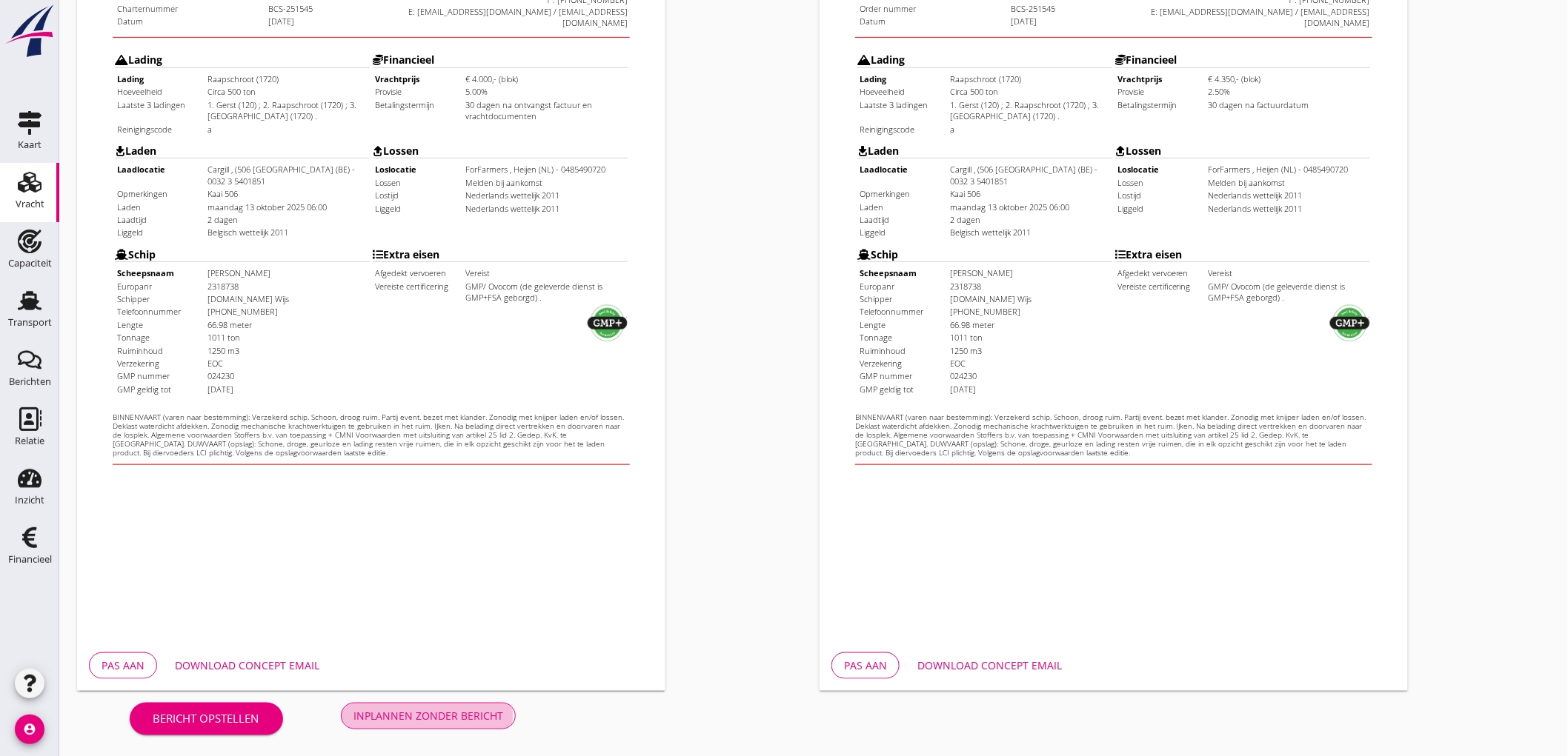
click at [479, 704] on button "Inplannen zonder bericht" at bounding box center [428, 716] width 175 height 27
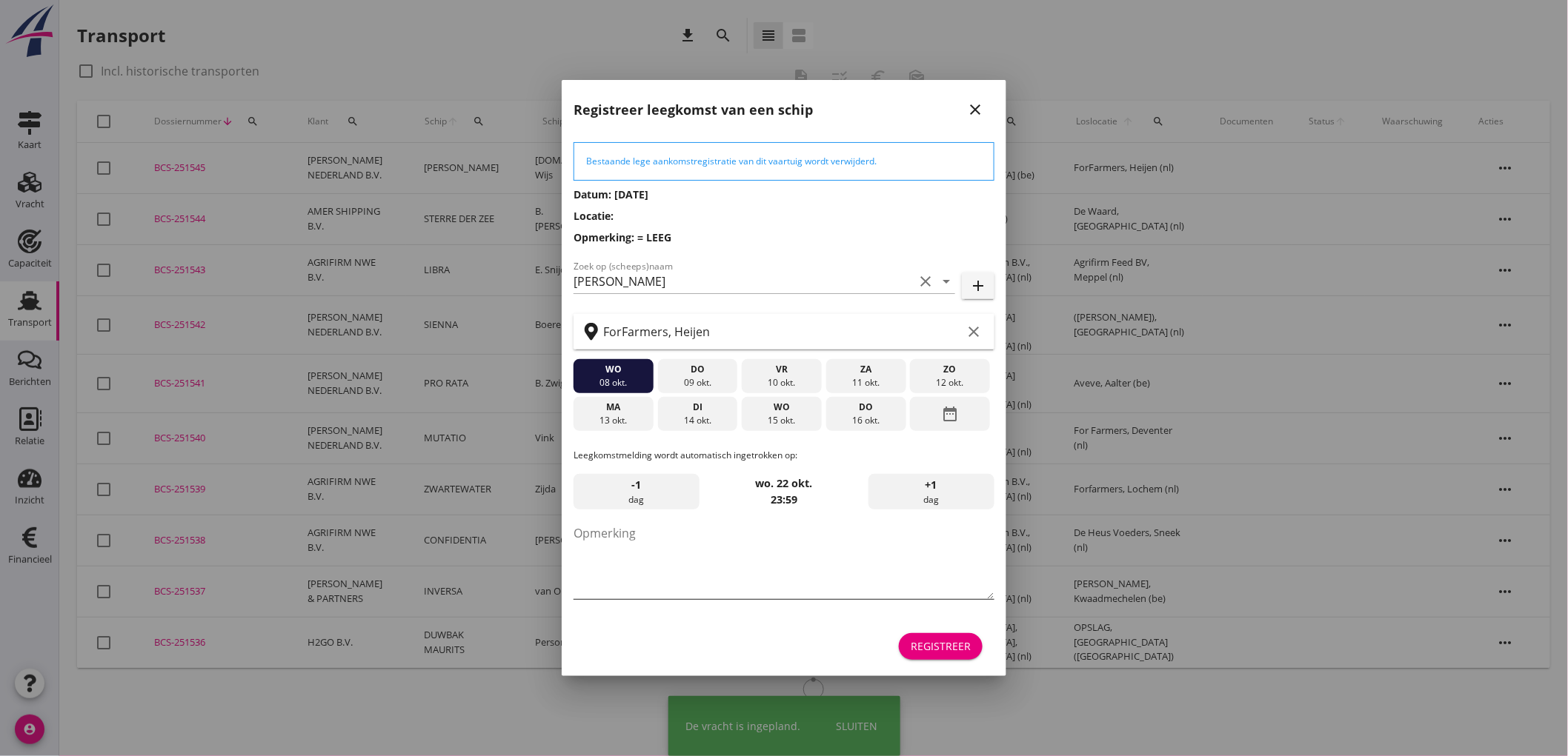
click at [745, 560] on textarea "Opmerking" at bounding box center [784, 561] width 421 height 78
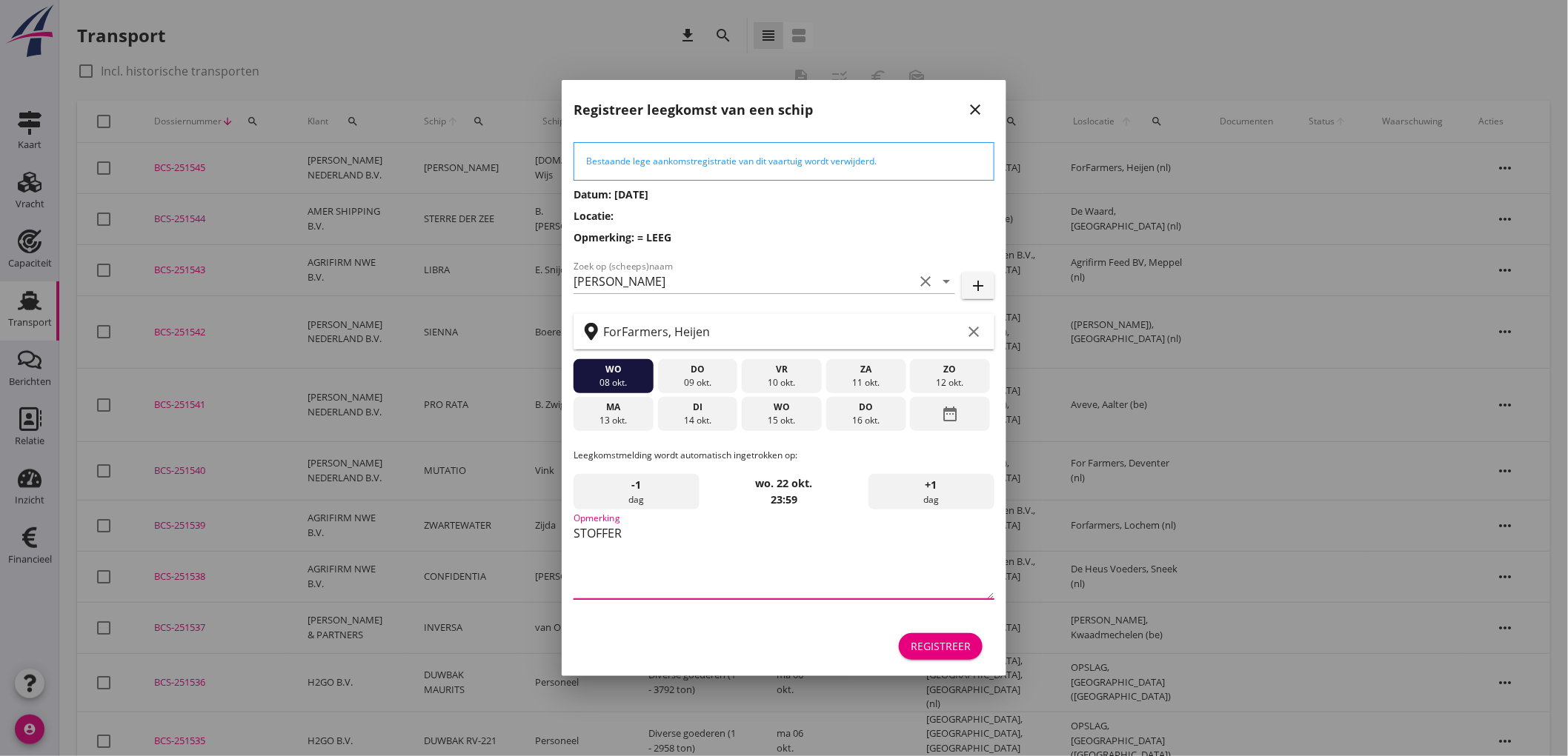
type textarea "STOFFERS"
drag, startPoint x: 715, startPoint y: 548, endPoint x: 443, endPoint y: 521, distance: 273.3
click at [443, 521] on div "Deel track en trace Vracht details Vracht aanpassen Schip wijzigen Vracht kopie…" at bounding box center [784, 642] width 1568 height 1286
click at [838, 416] on div "16 okt." at bounding box center [866, 421] width 73 height 13
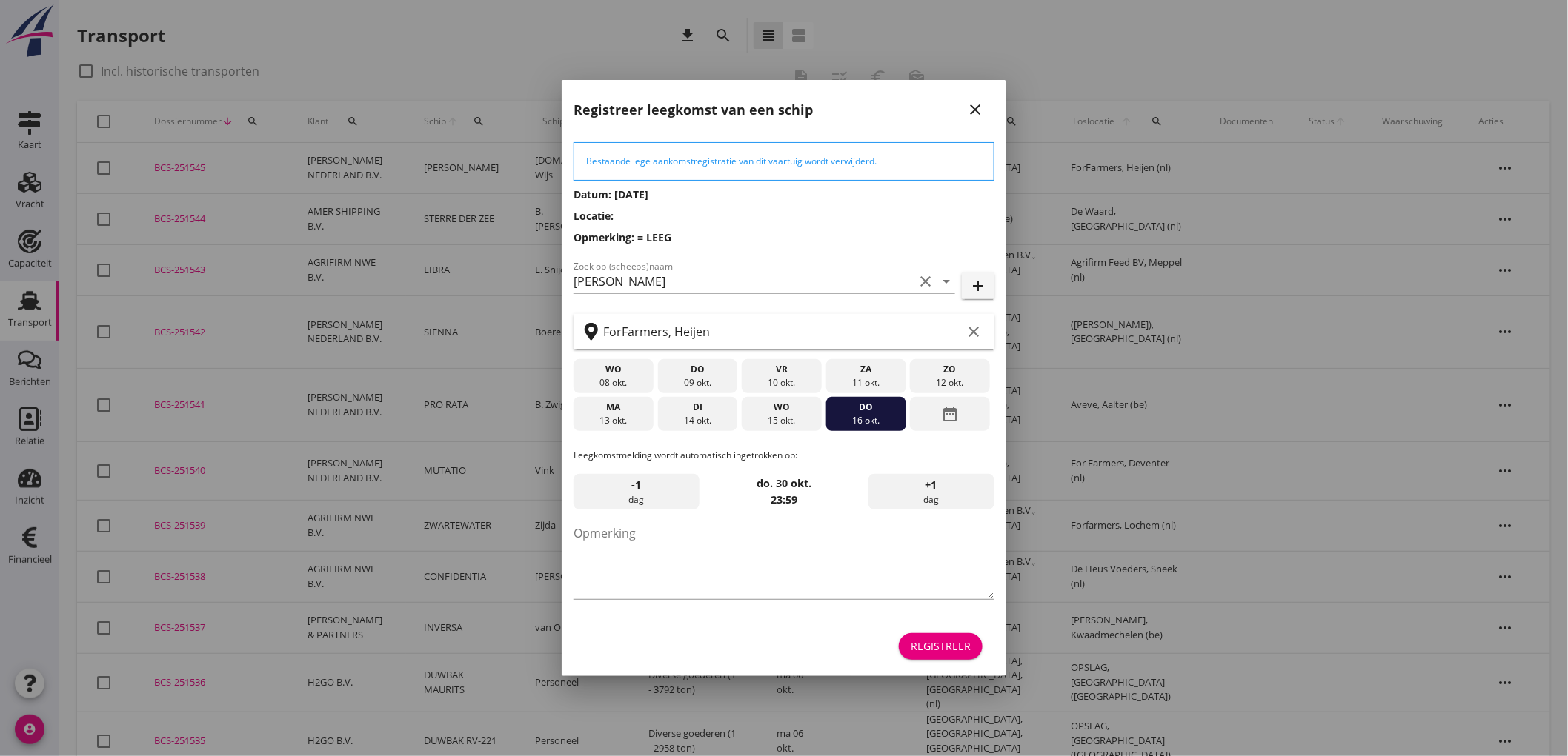
click at [939, 650] on div "Registreer" at bounding box center [940, 646] width 60 height 15
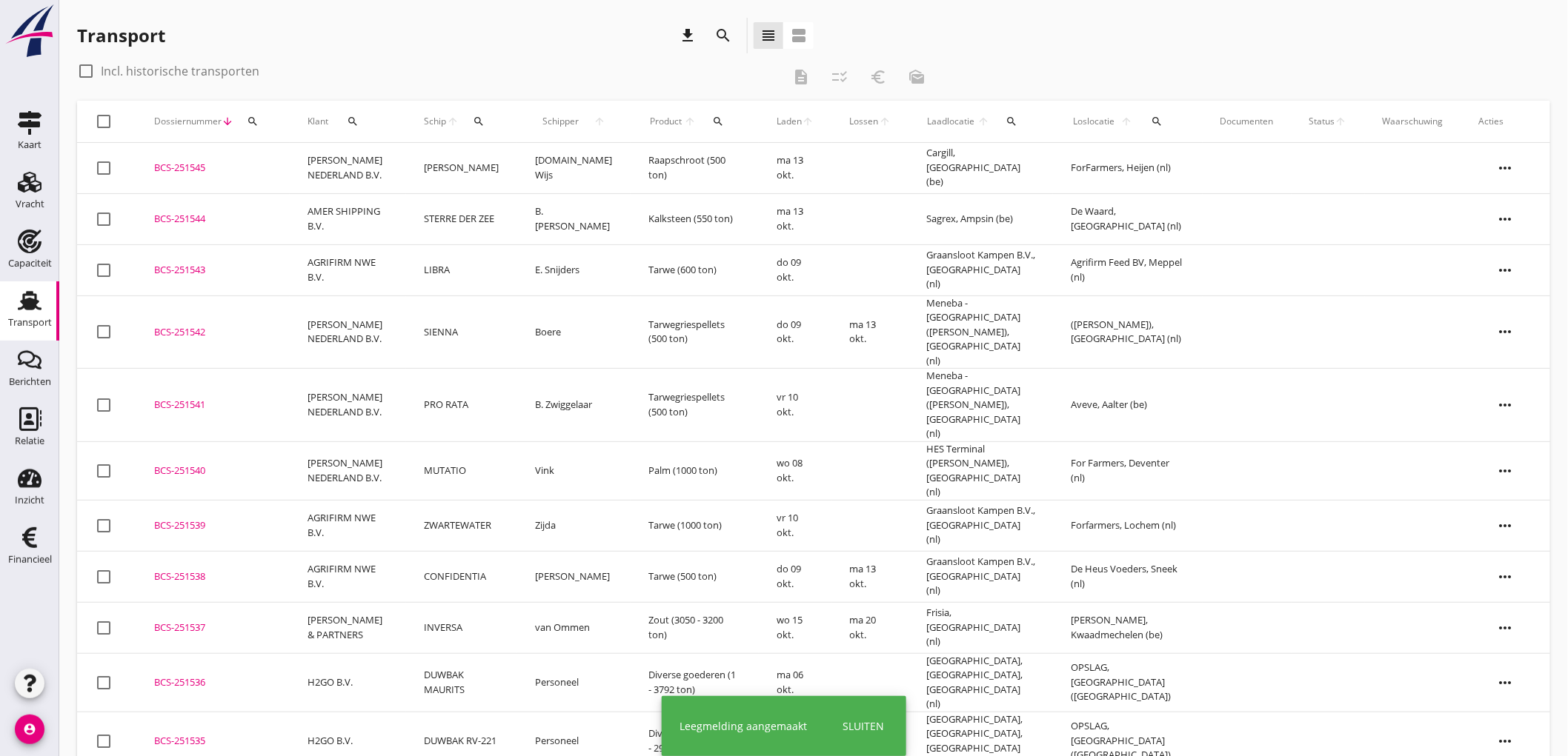
click at [645, 171] on td "Raapschroot (500 ton)" at bounding box center [694, 168] width 128 height 51
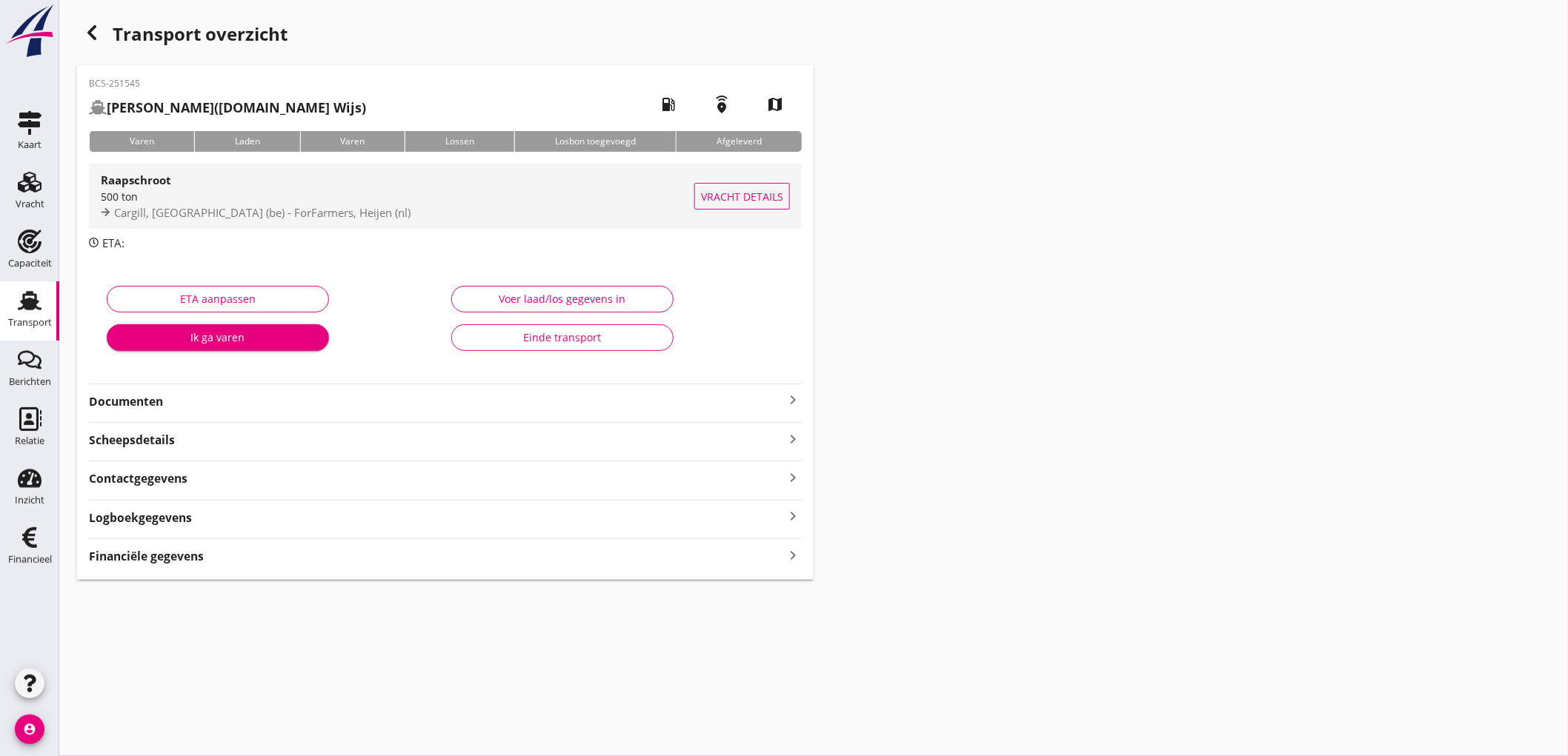
click at [602, 215] on div "Cargill, Antwerpen (be) - ForFarmers, Heijen (nl)" at bounding box center [397, 213] width 594 height 17
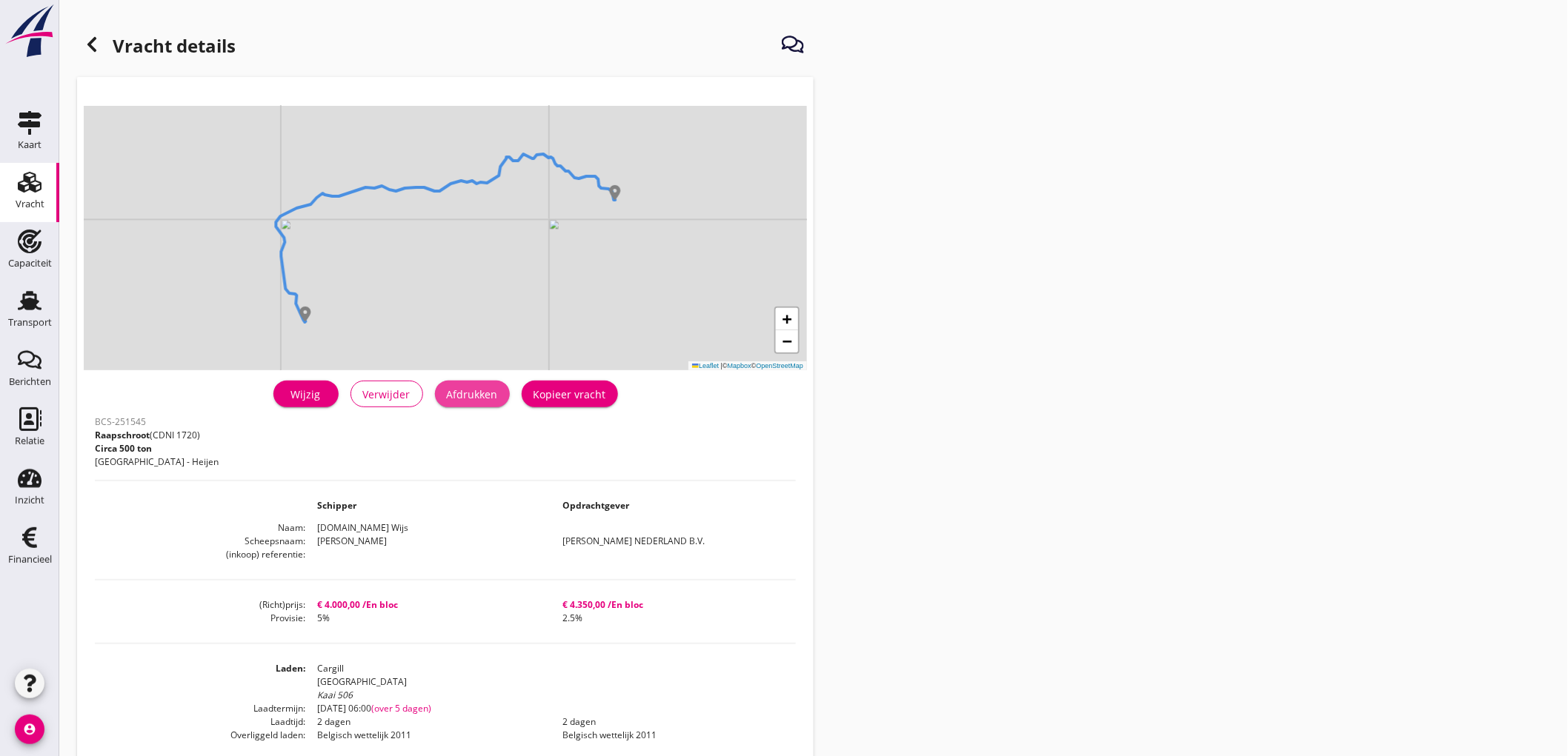
click at [500, 398] on button "Afdrukken" at bounding box center [472, 393] width 75 height 27
click at [101, 46] on div at bounding box center [92, 45] width 30 height 30
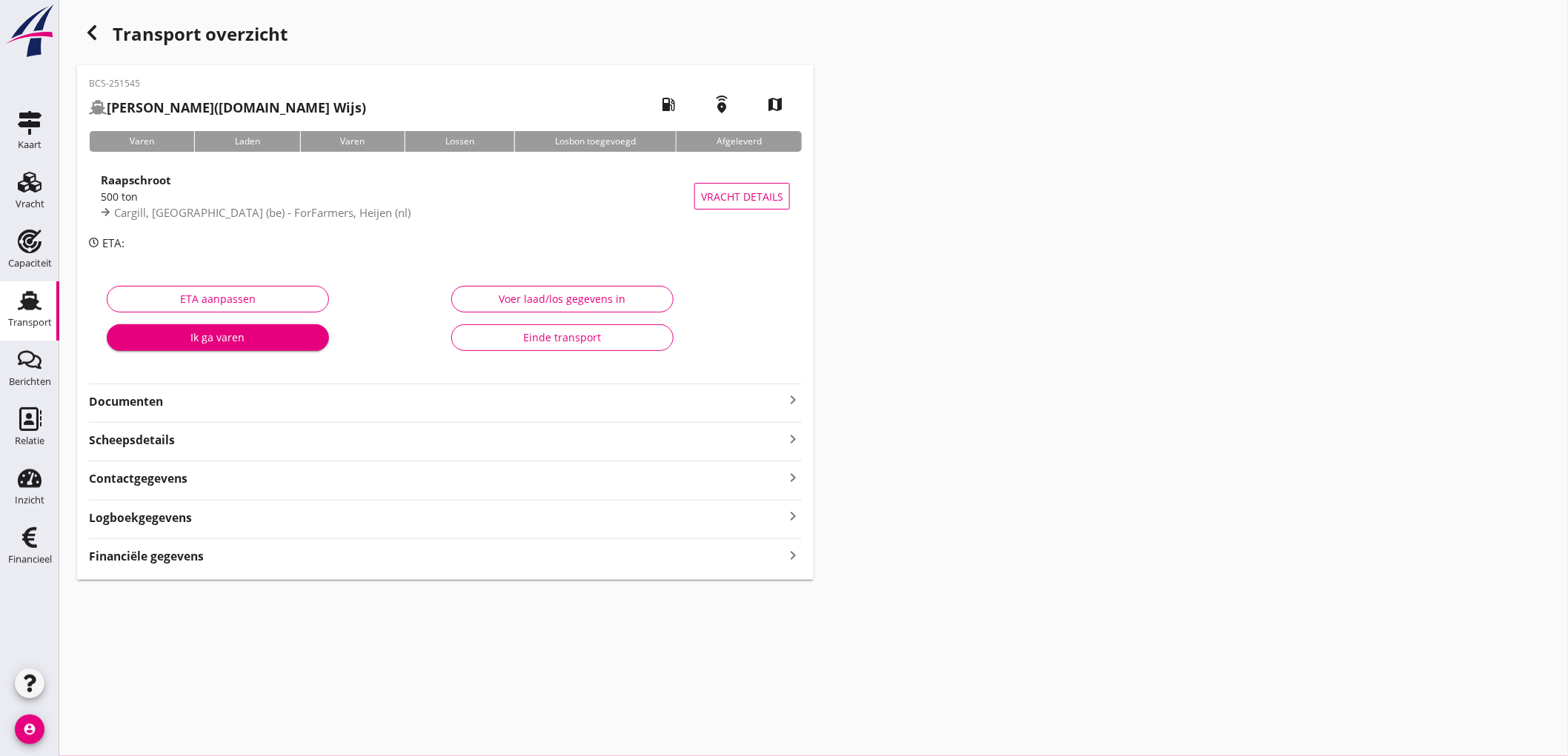
click at [277, 411] on div "BCS-251545 ANDRE (L.de Wijs) local_gas_station emergency_share map Varen Laden …" at bounding box center [445, 322] width 737 height 515
click at [280, 408] on strong "Documenten" at bounding box center [436, 402] width 695 height 17
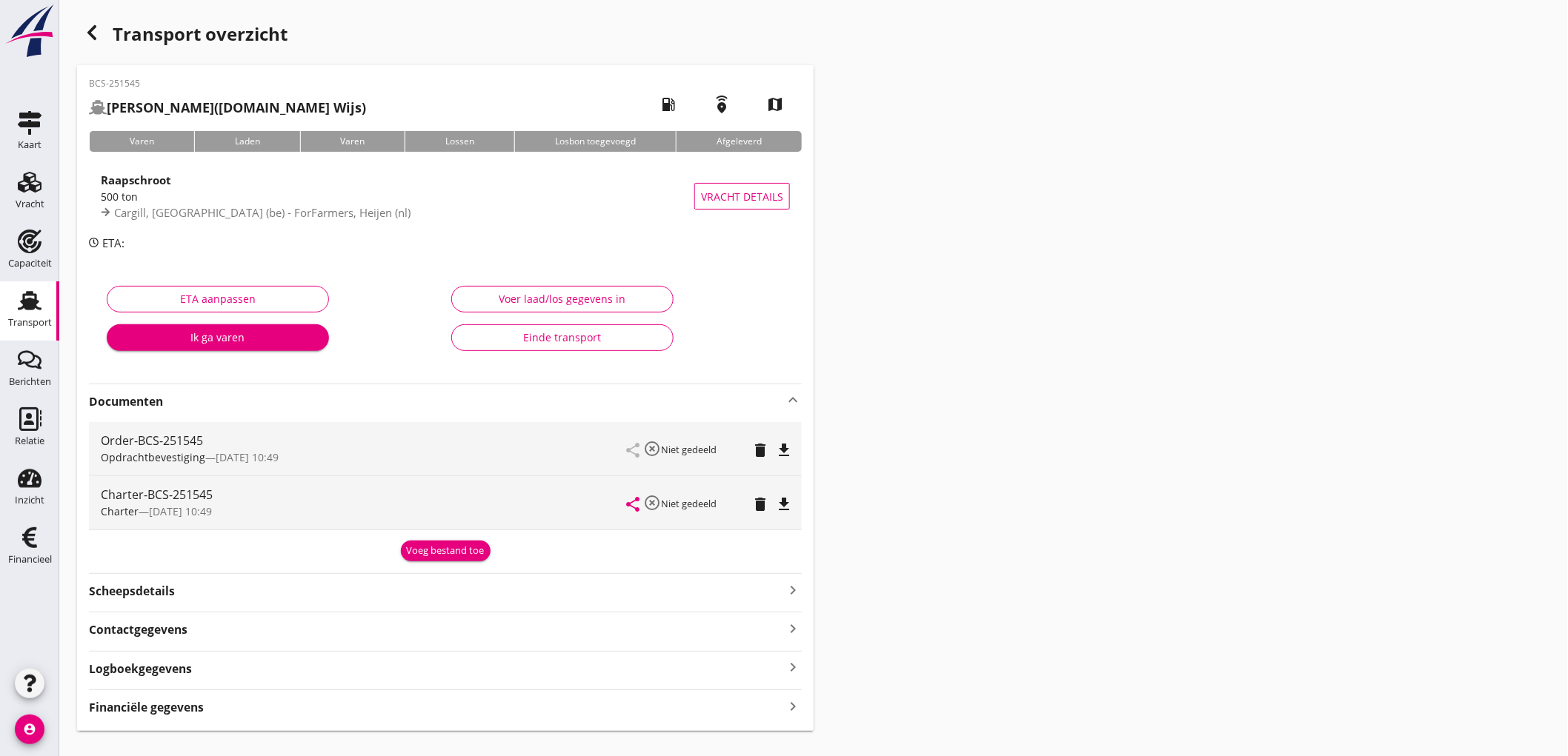
click at [785, 447] on icon "file_download" at bounding box center [784, 450] width 18 height 18
drag, startPoint x: 789, startPoint y: 505, endPoint x: 791, endPoint y: 486, distance: 19.1
click at [788, 505] on icon "file_download" at bounding box center [784, 505] width 18 height 18
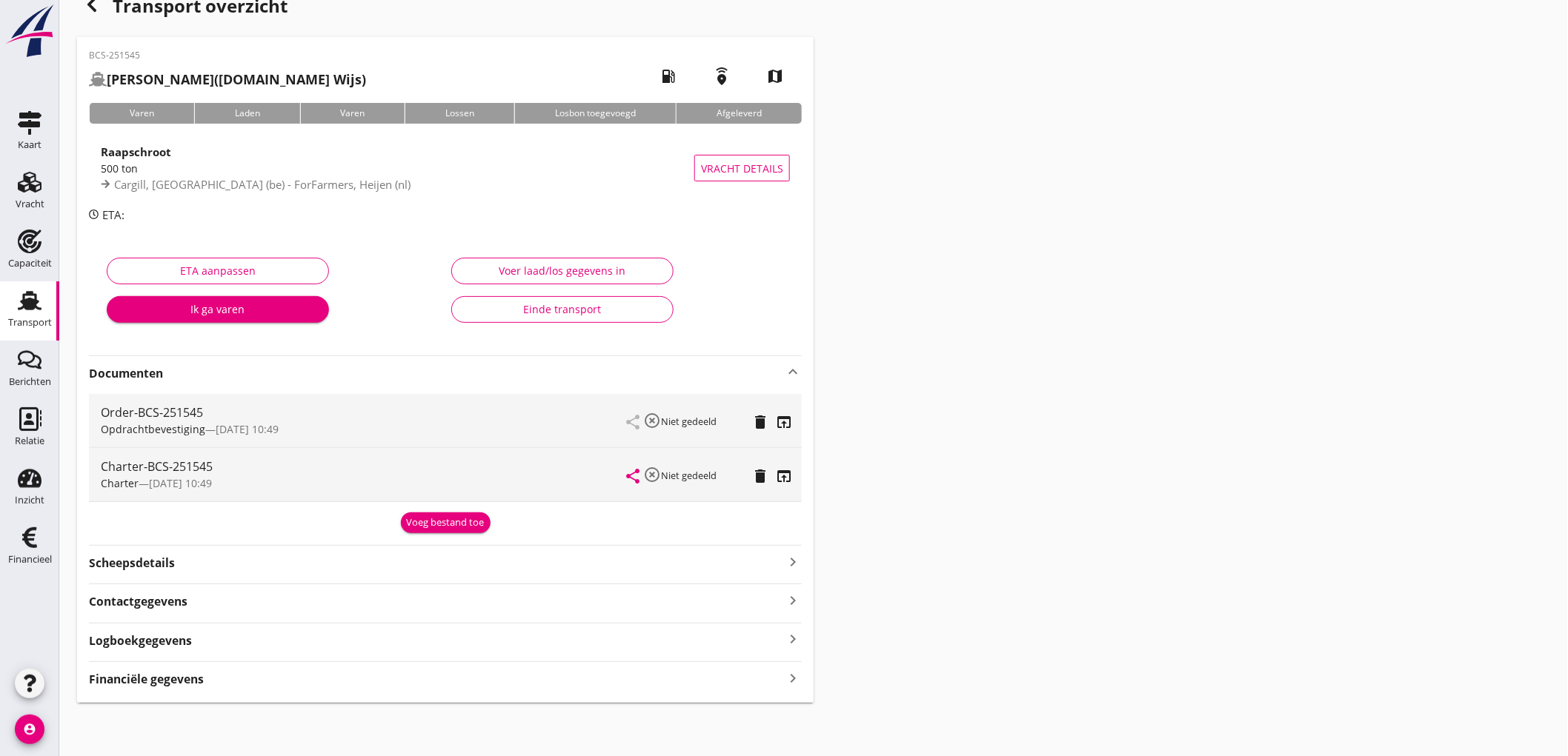
click at [179, 556] on div "Scheepsdetails keyboard_arrow_right" at bounding box center [445, 561] width 713 height 20
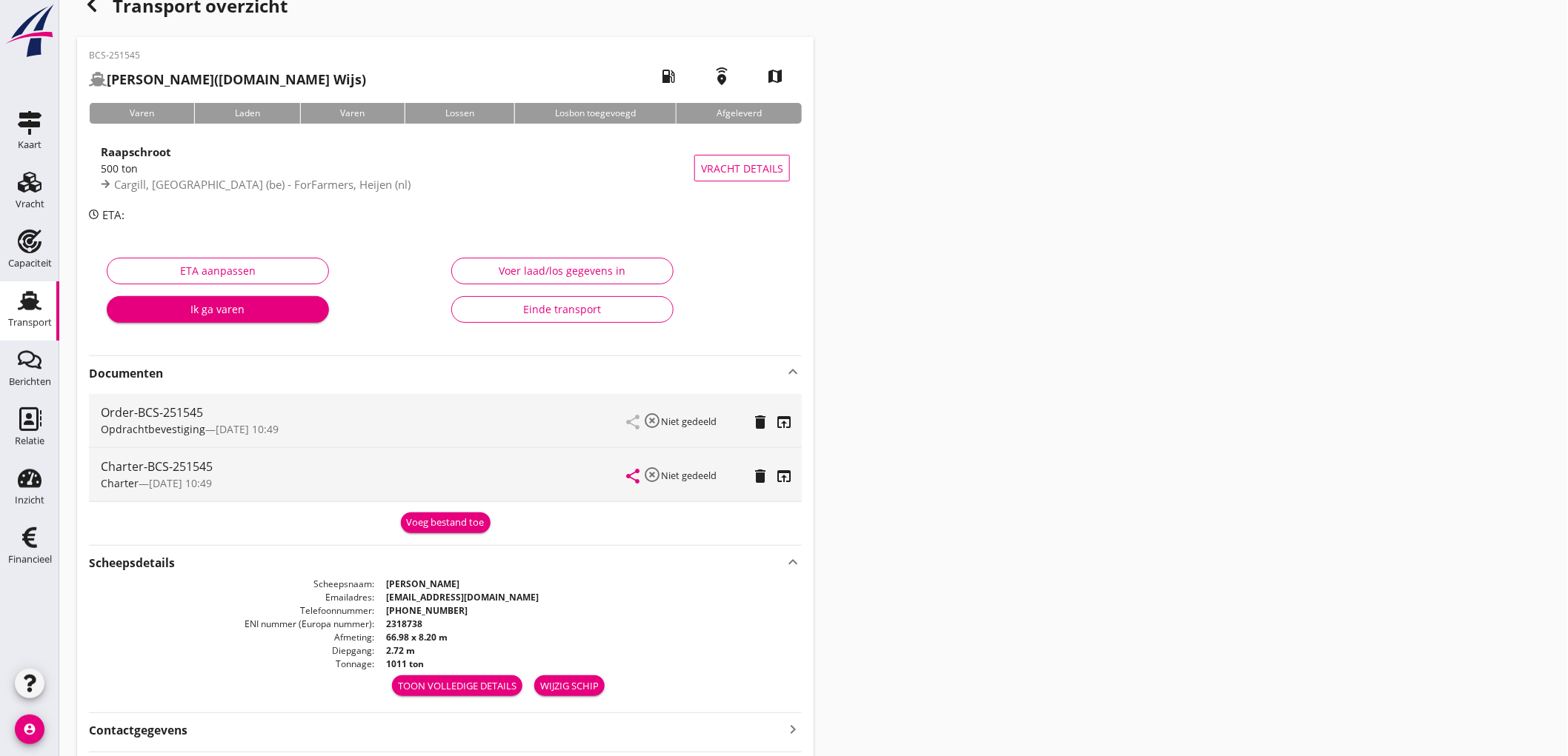
scroll to position [157, 0]
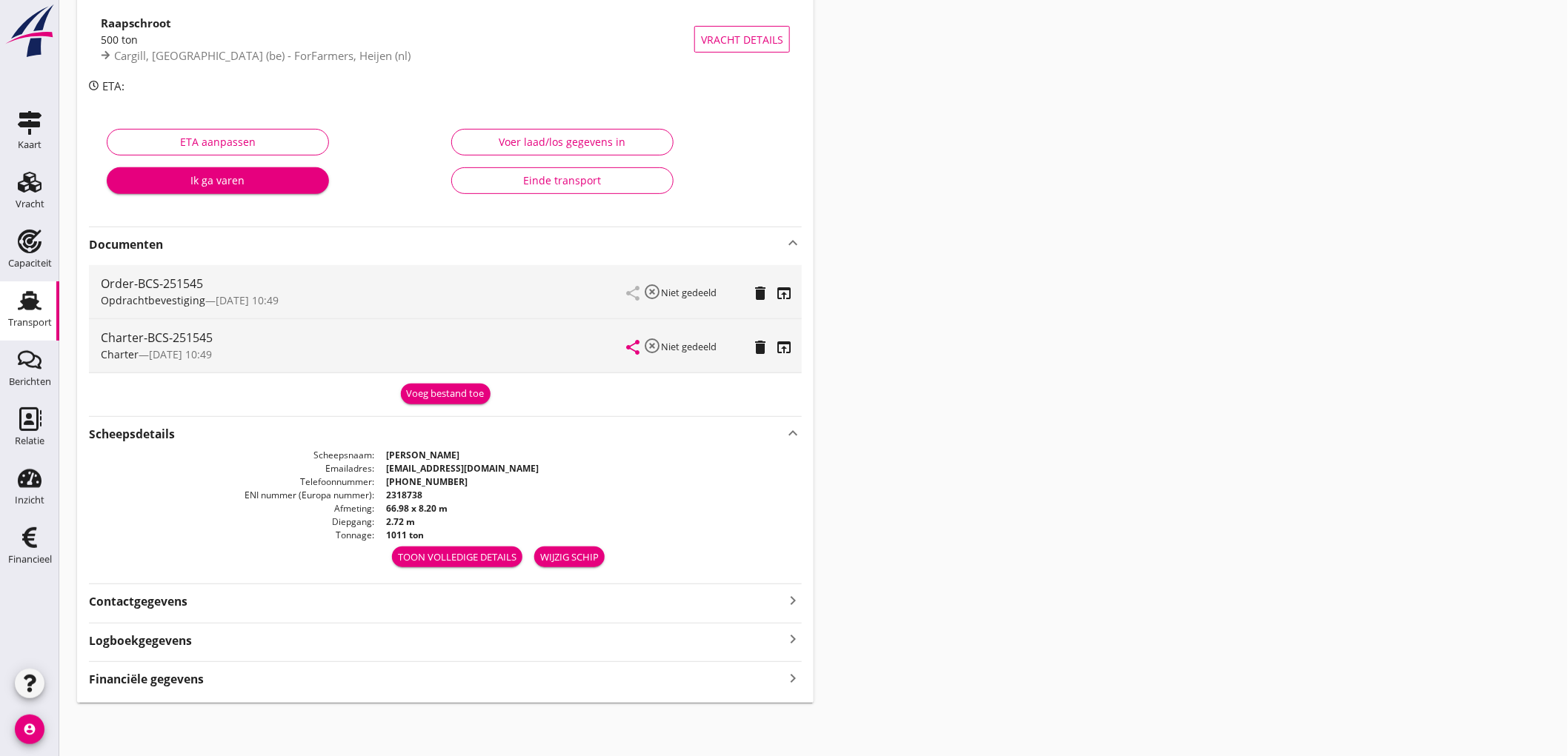
click at [238, 671] on div "Financiële gegevens keyboard_arrow_right" at bounding box center [445, 678] width 713 height 20
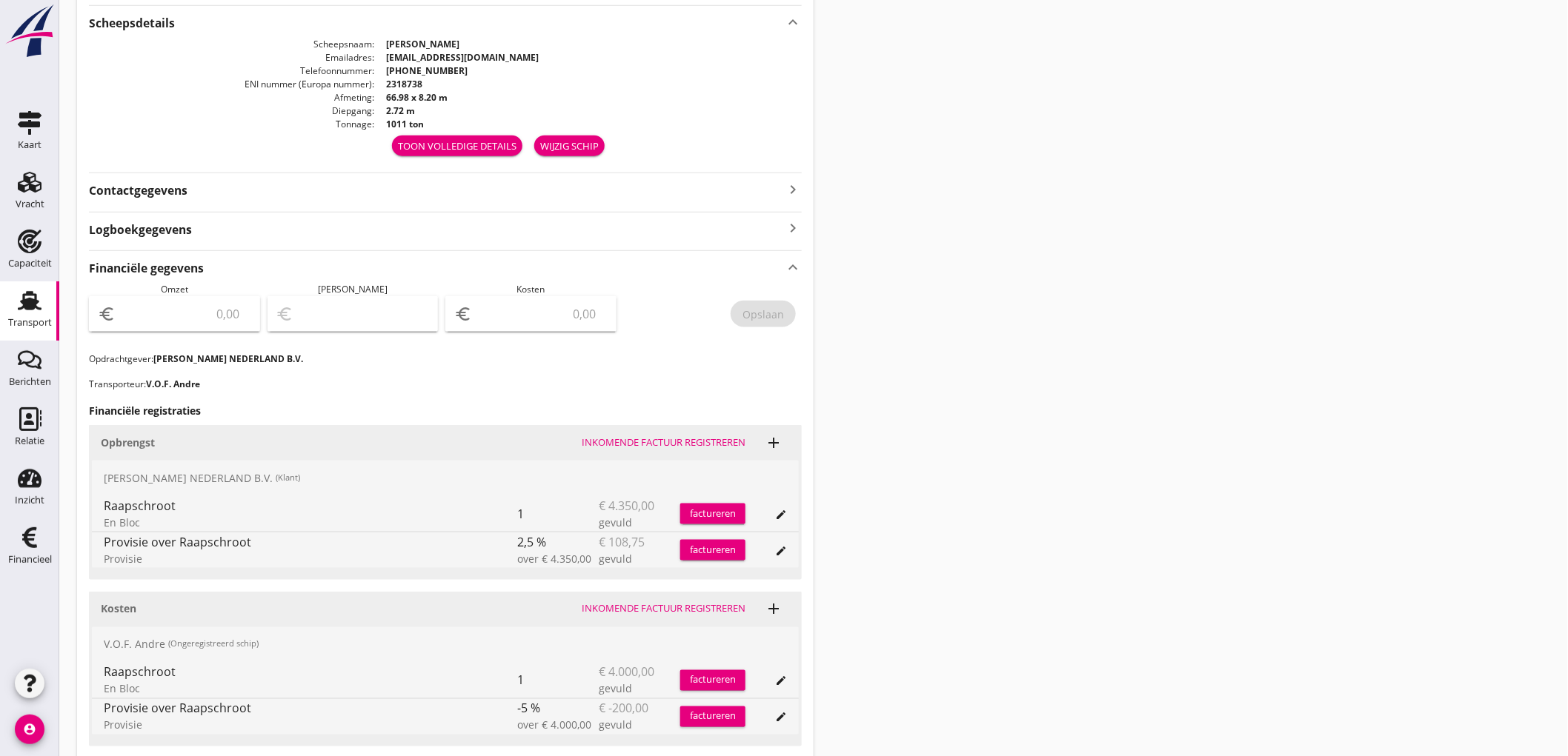
click at [210, 310] on input "number" at bounding box center [184, 314] width 132 height 24
type input "4241"
type input "4241.25"
type input "4238.25"
type input "3"
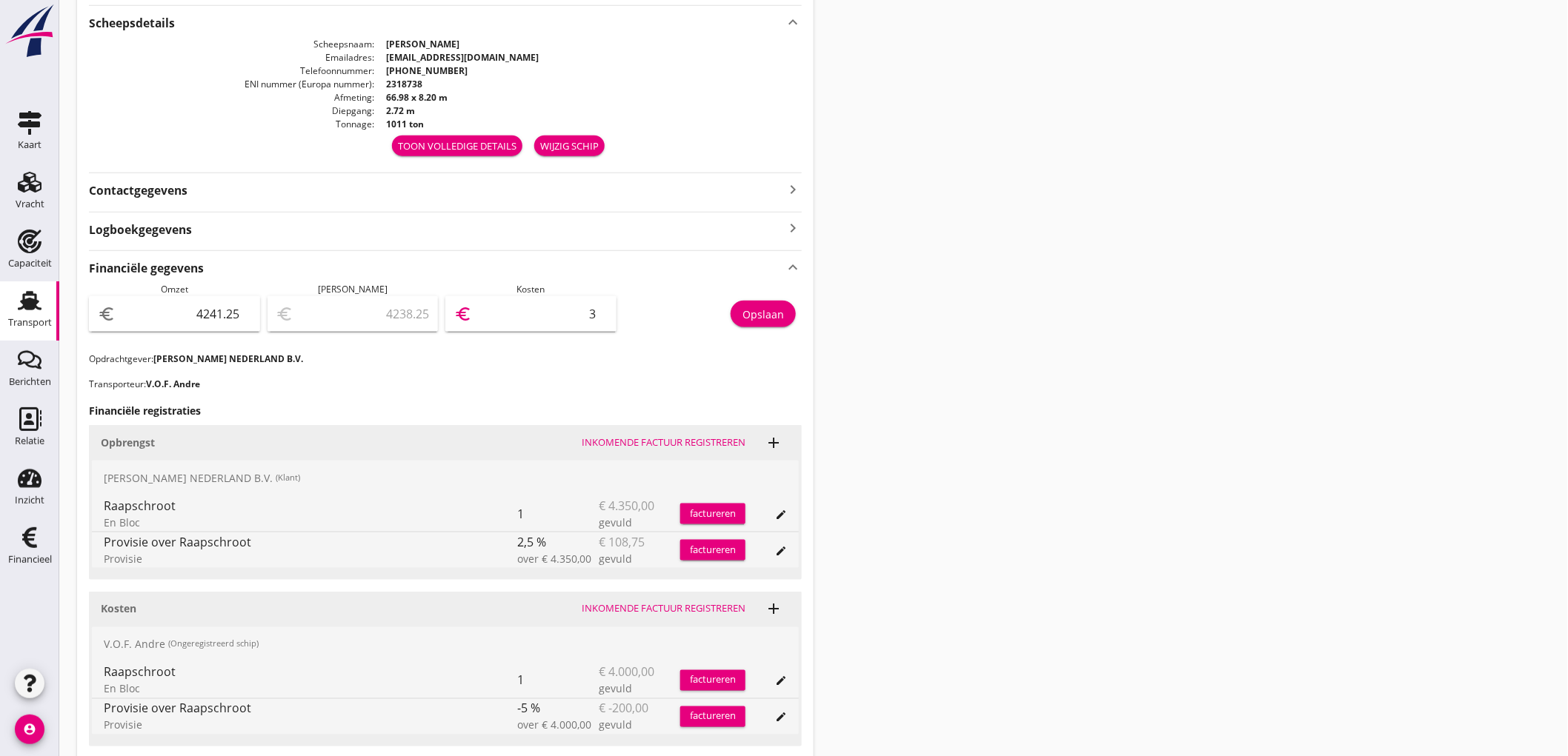
type input "4203.25"
type input "38"
type input "3861.25"
type input "380"
type input "441.25"
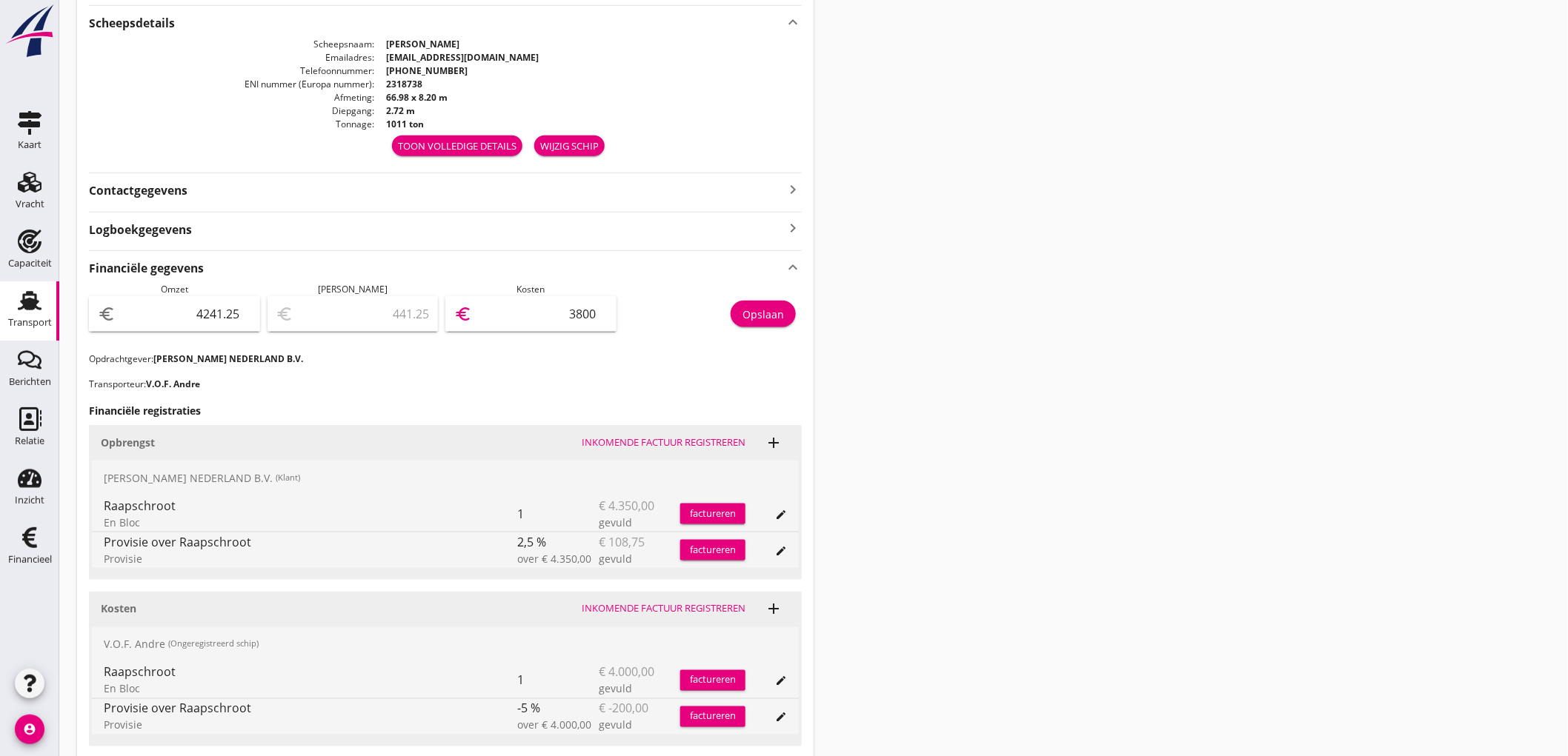
type input "3800"
drag, startPoint x: 787, startPoint y: 314, endPoint x: 496, endPoint y: 320, distance: 291.1
click at [786, 314] on button "Opslaan" at bounding box center [763, 314] width 65 height 27
click at [15, 315] on div "Transport" at bounding box center [30, 323] width 44 height 21
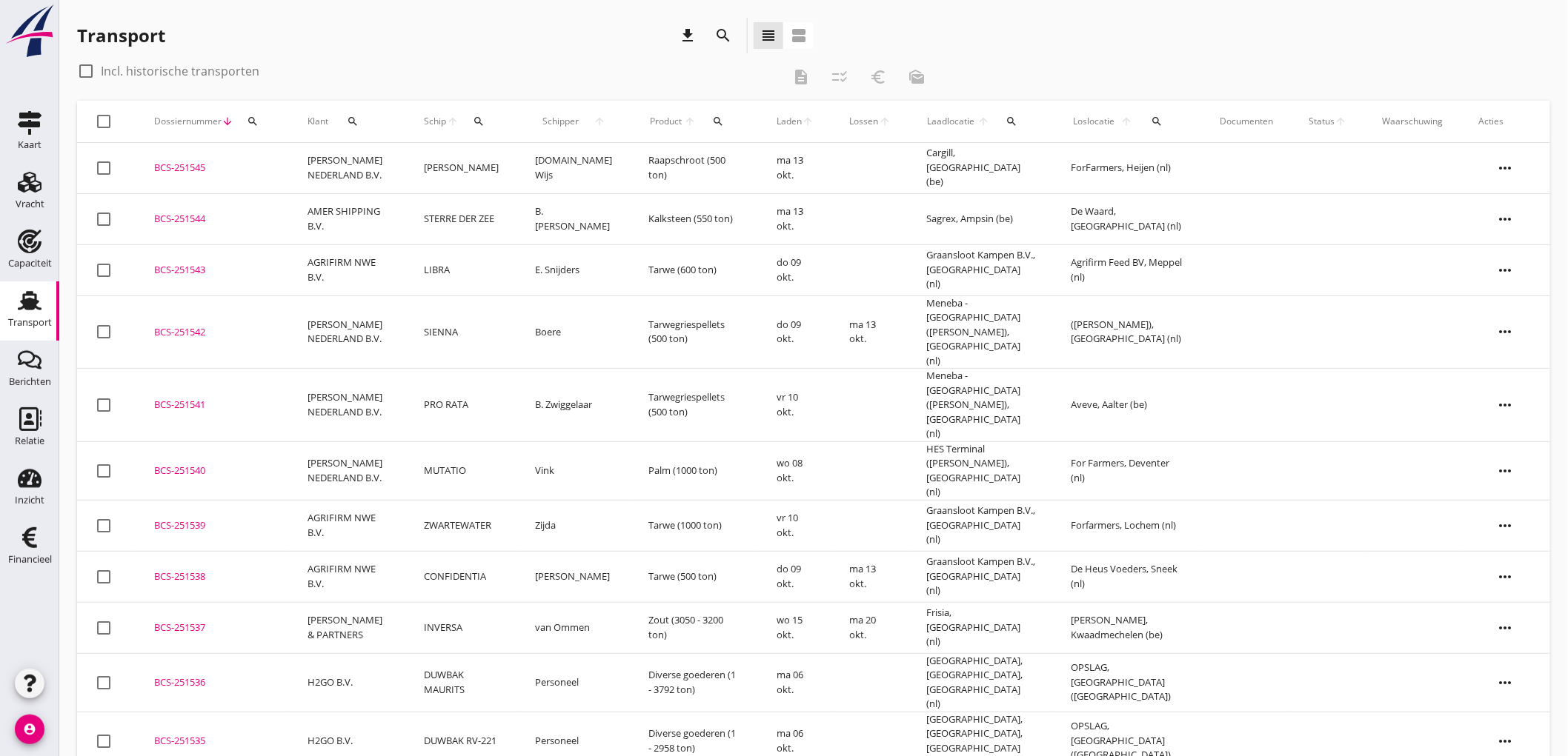
click at [31, 294] on use at bounding box center [29, 301] width 24 height 19
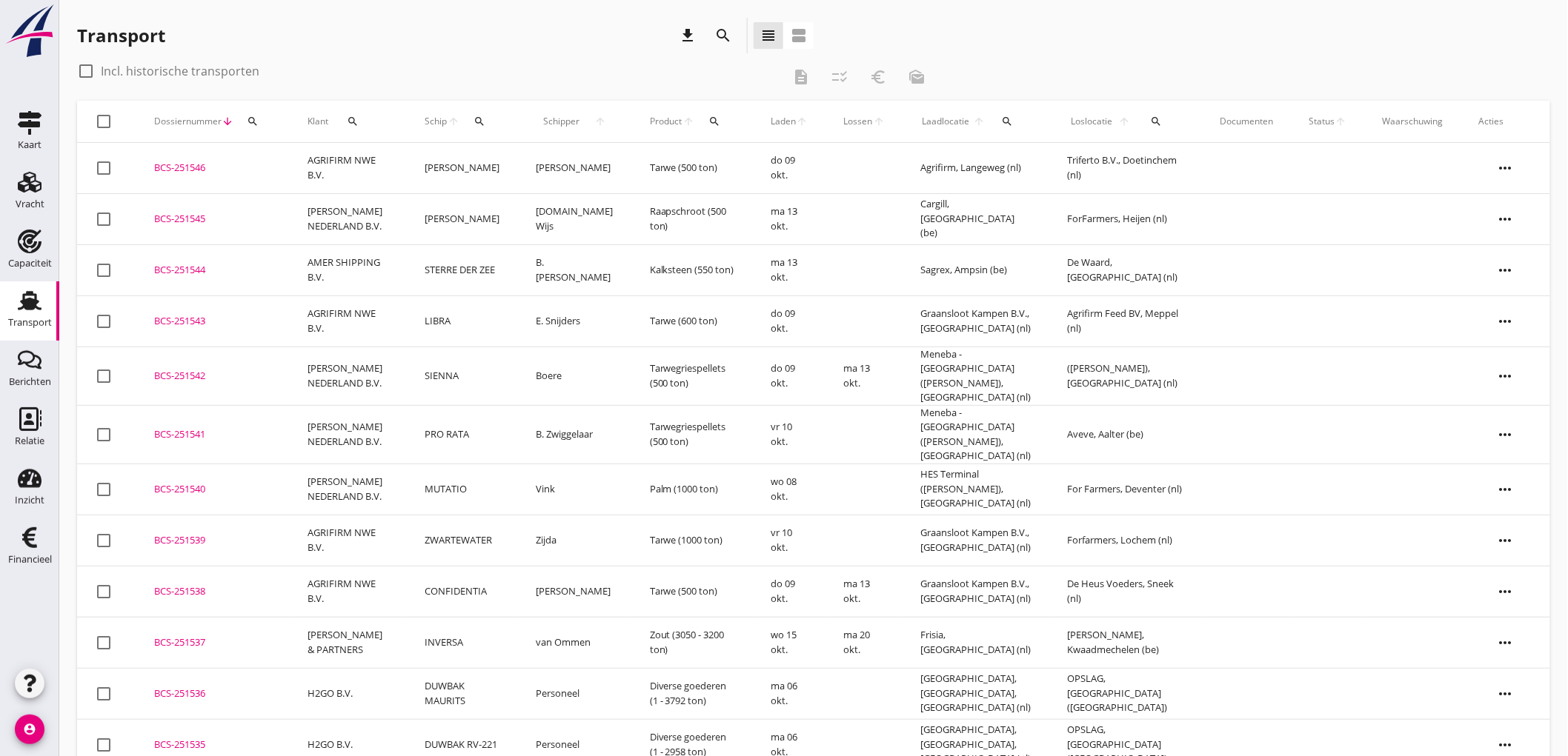
click at [480, 282] on td "STERRE DER ZEE" at bounding box center [462, 269] width 111 height 51
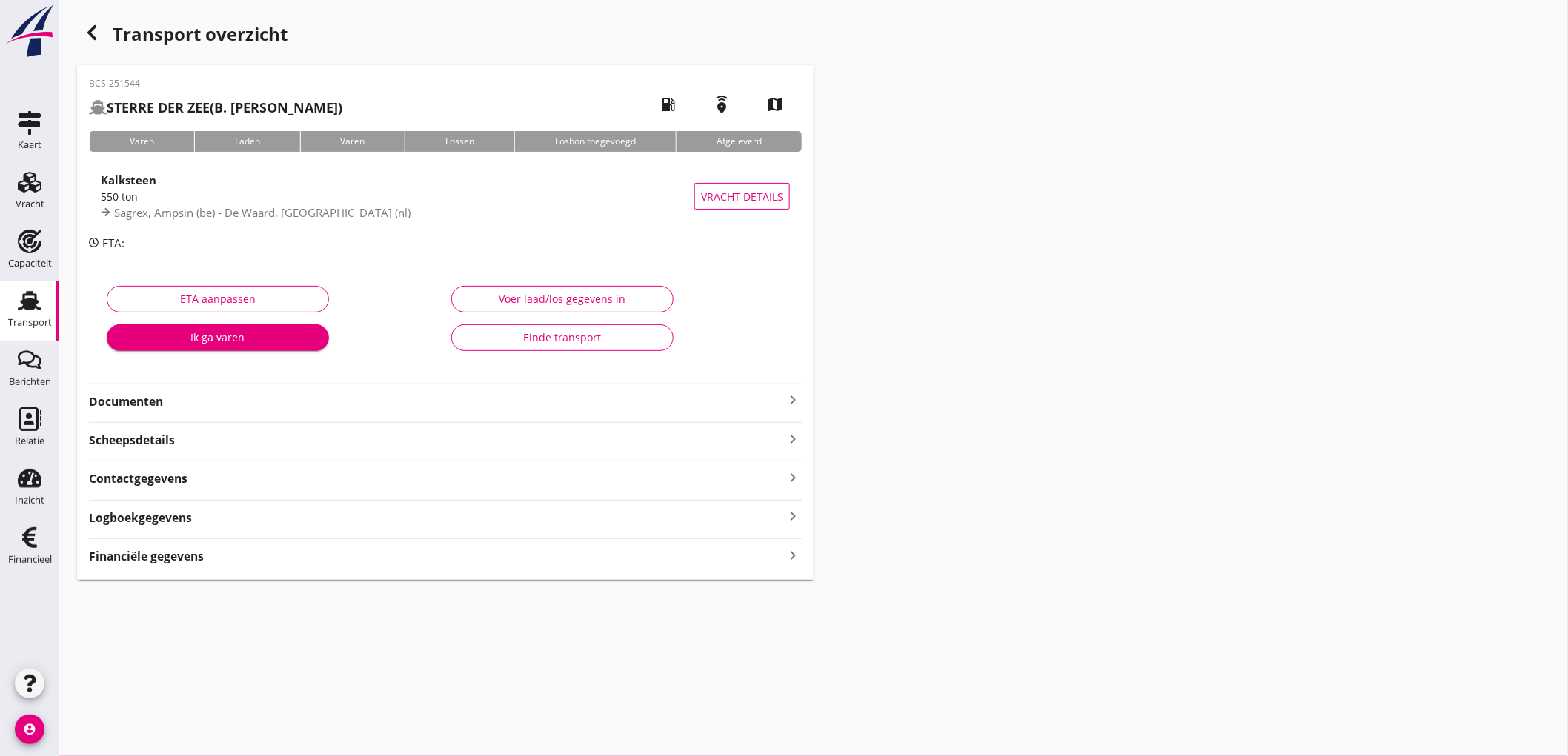
click at [224, 439] on div "Scheepsdetails keyboard_arrow_right" at bounding box center [445, 439] width 713 height 20
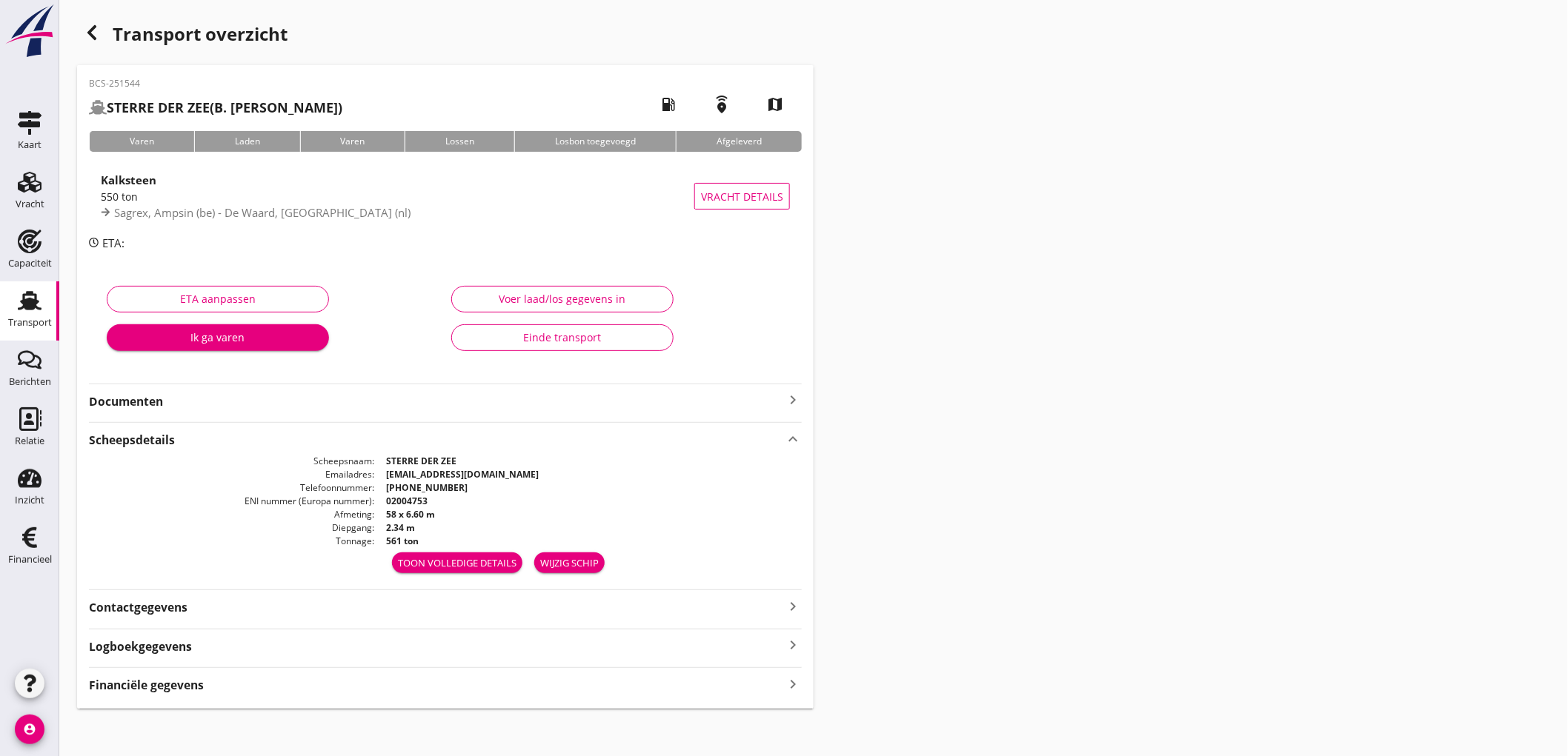
scroll to position [6, 0]
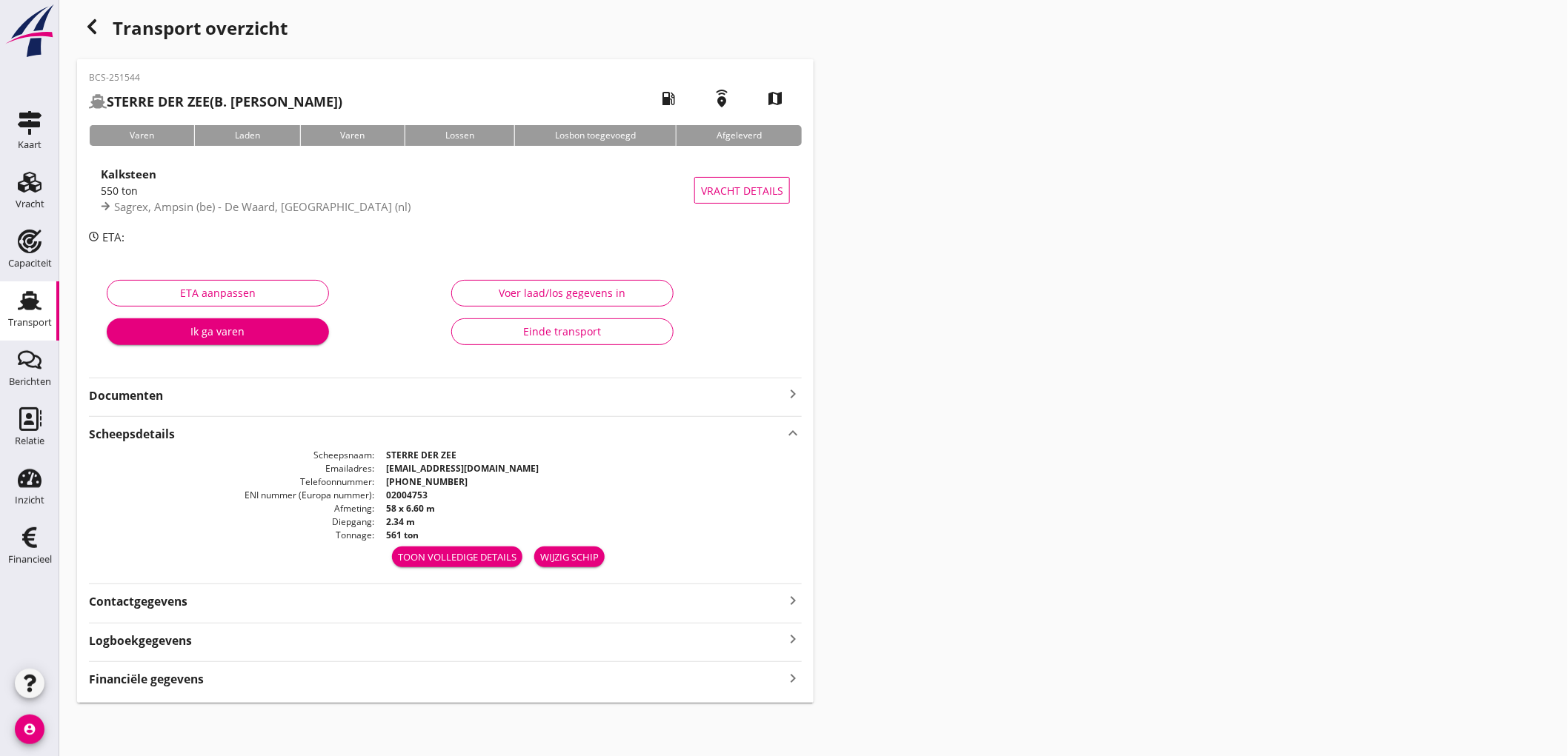
click at [235, 684] on div "Financiële gegevens keyboard_arrow_right" at bounding box center [445, 678] width 713 height 20
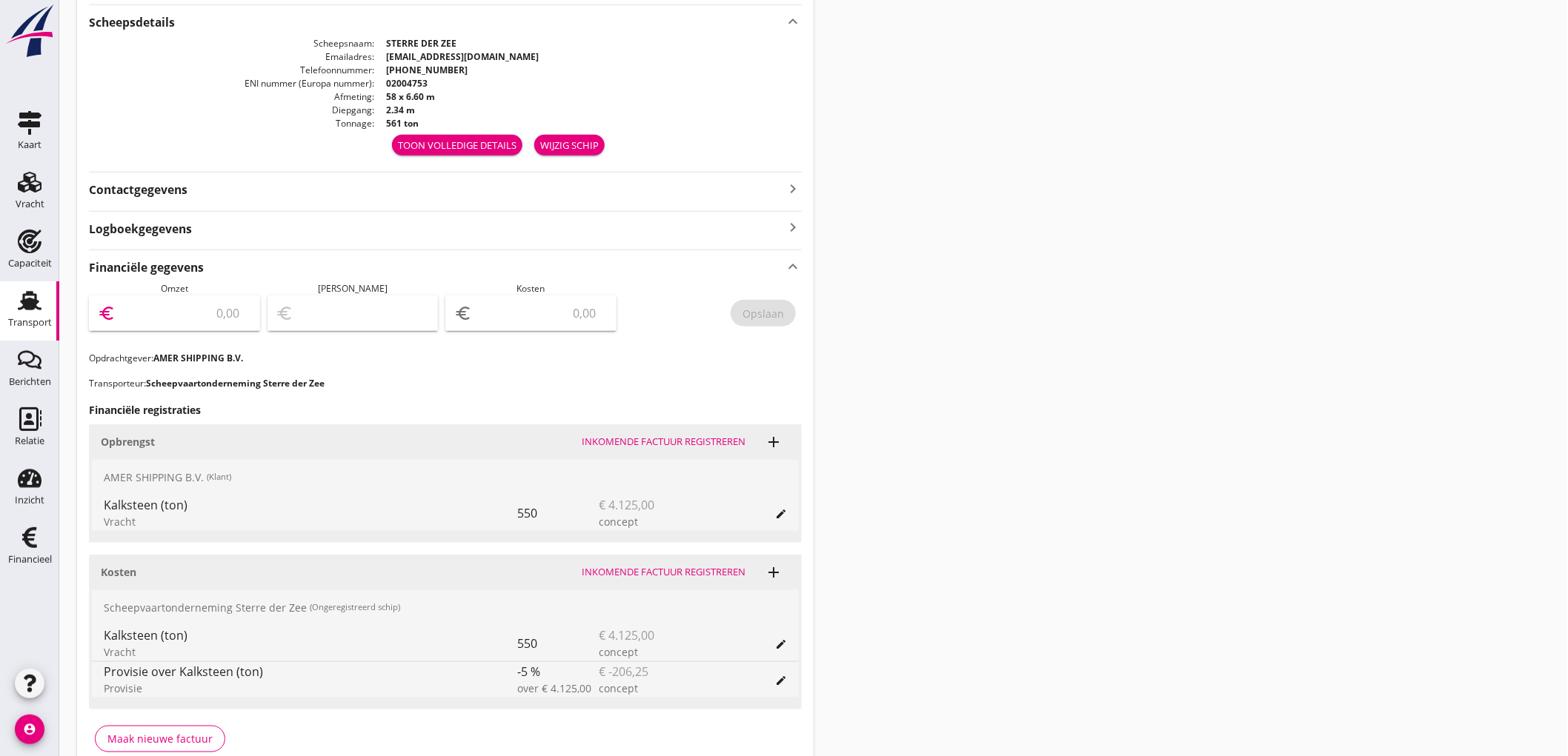
click at [154, 303] on input "number" at bounding box center [184, 313] width 132 height 24
type input "4125"
type input "4122.00"
type input "3"
type input "4086.00"
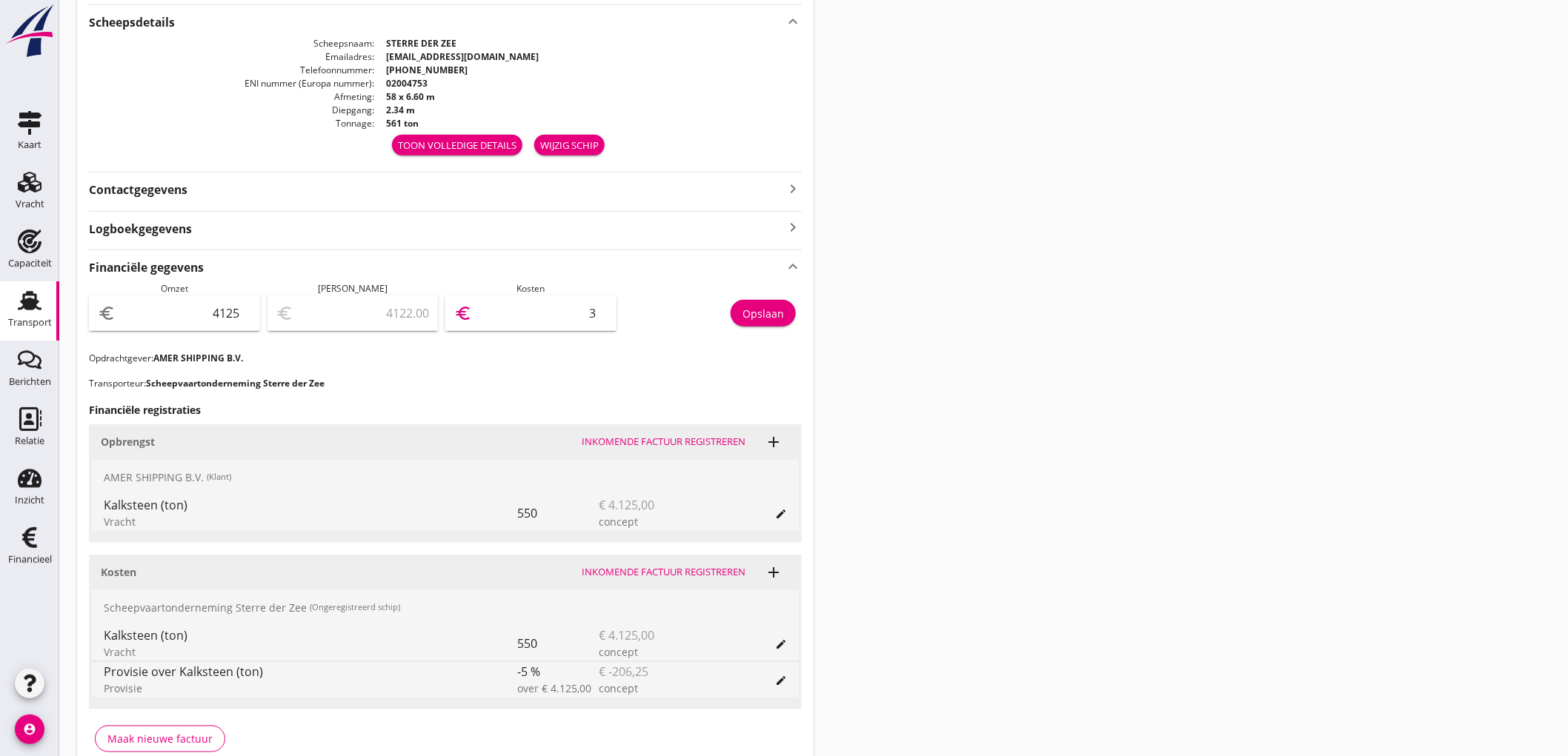
type input "39"
type input "3734.00"
type input "391"
type input "207.00"
type input "3918"
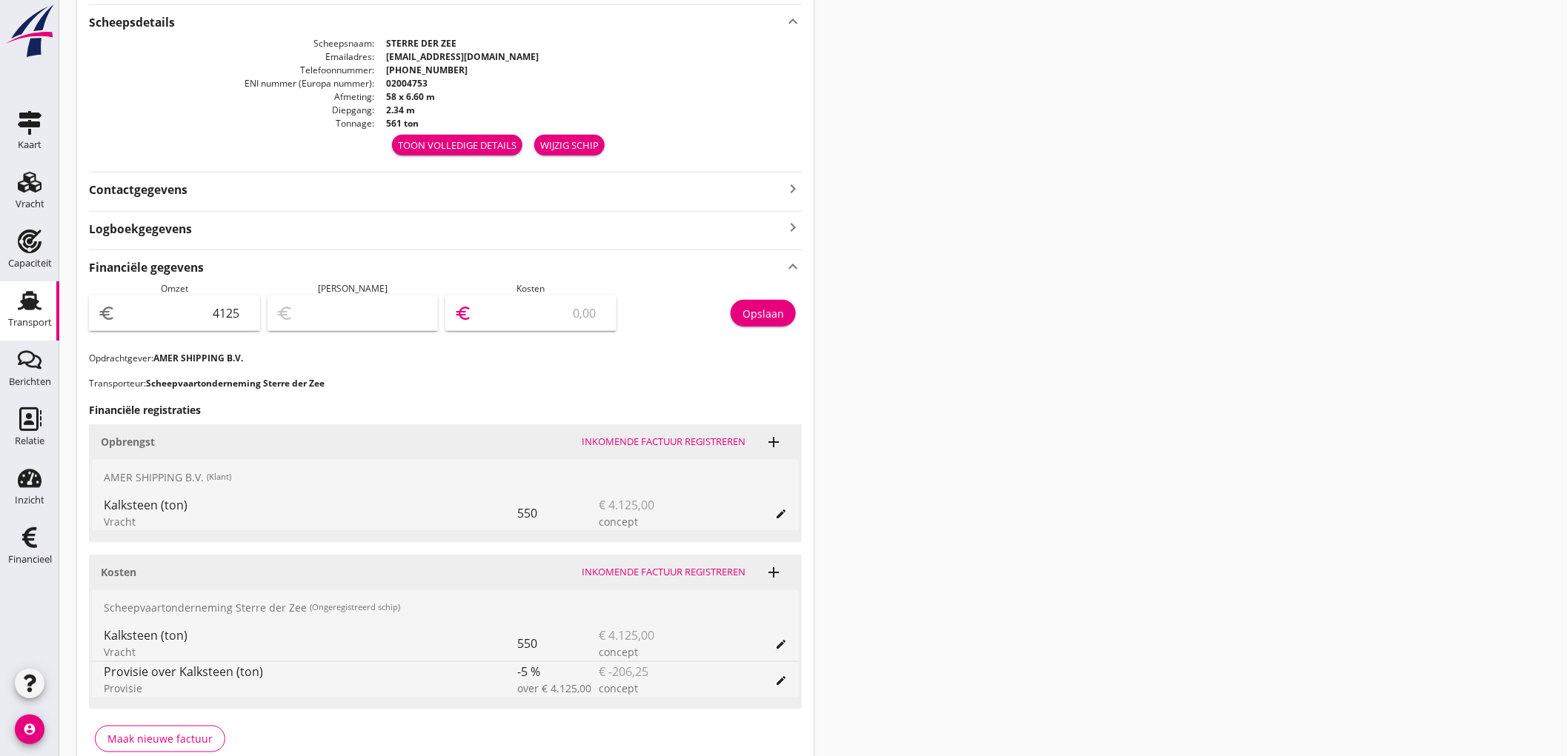
type input "206.30"
type input "3918.7"
type input "206.25"
type input "3918.75"
click at [766, 326] on div "Opslaan" at bounding box center [713, 317] width 178 height 70
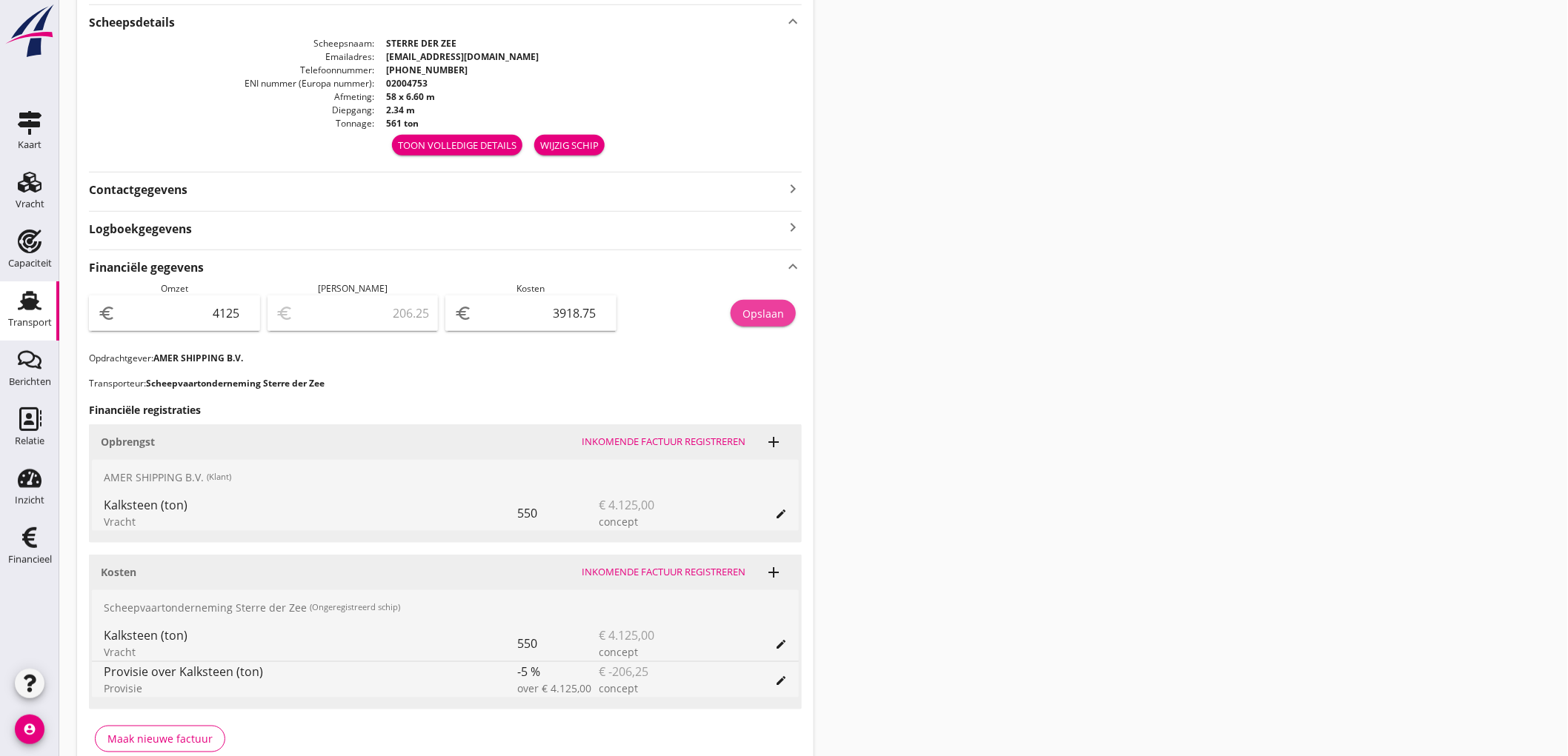
click at [767, 312] on div "Opslaan" at bounding box center [763, 313] width 41 height 15
click at [45, 301] on div "Transport" at bounding box center [30, 300] width 36 height 24
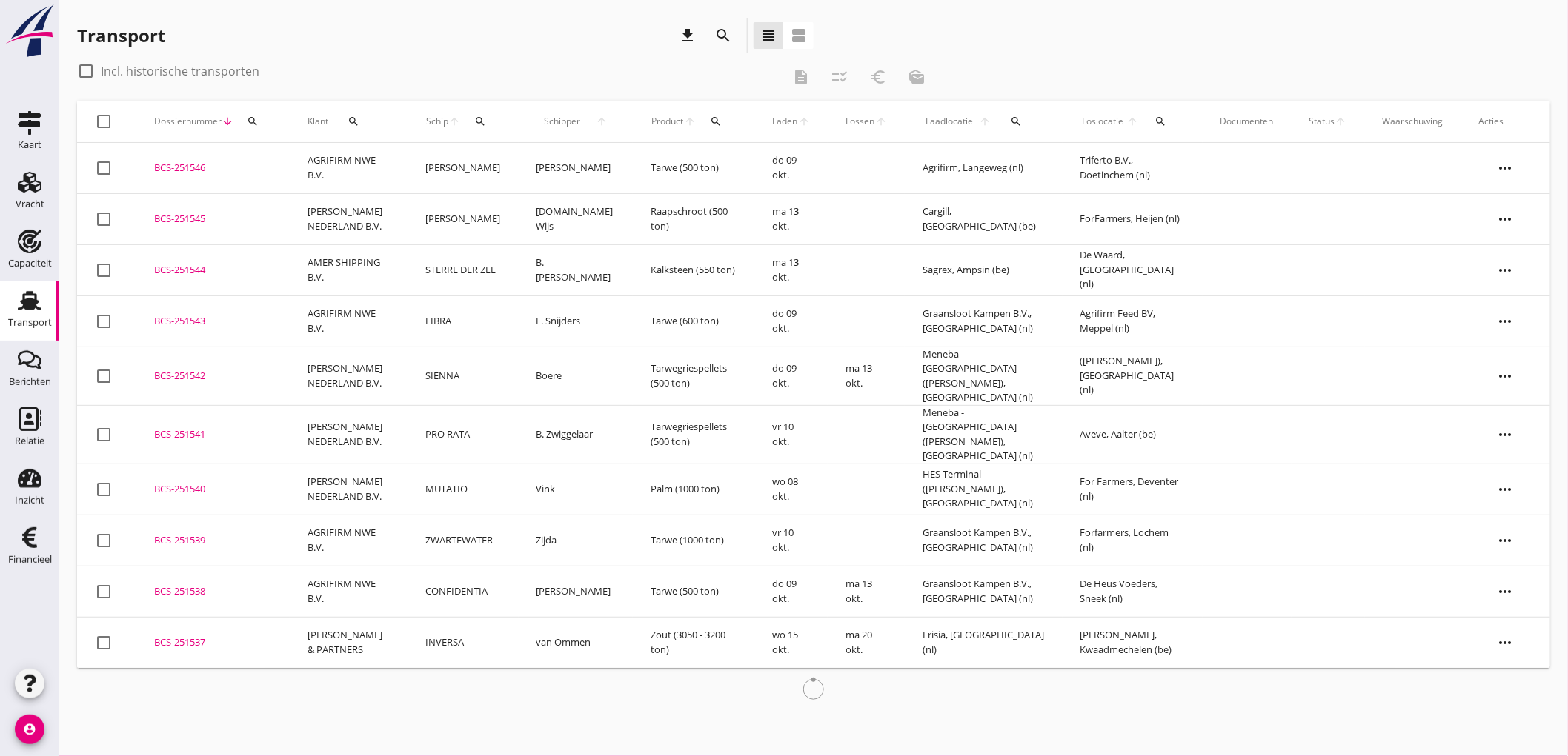
click at [455, 208] on td "[PERSON_NAME]" at bounding box center [463, 218] width 110 height 51
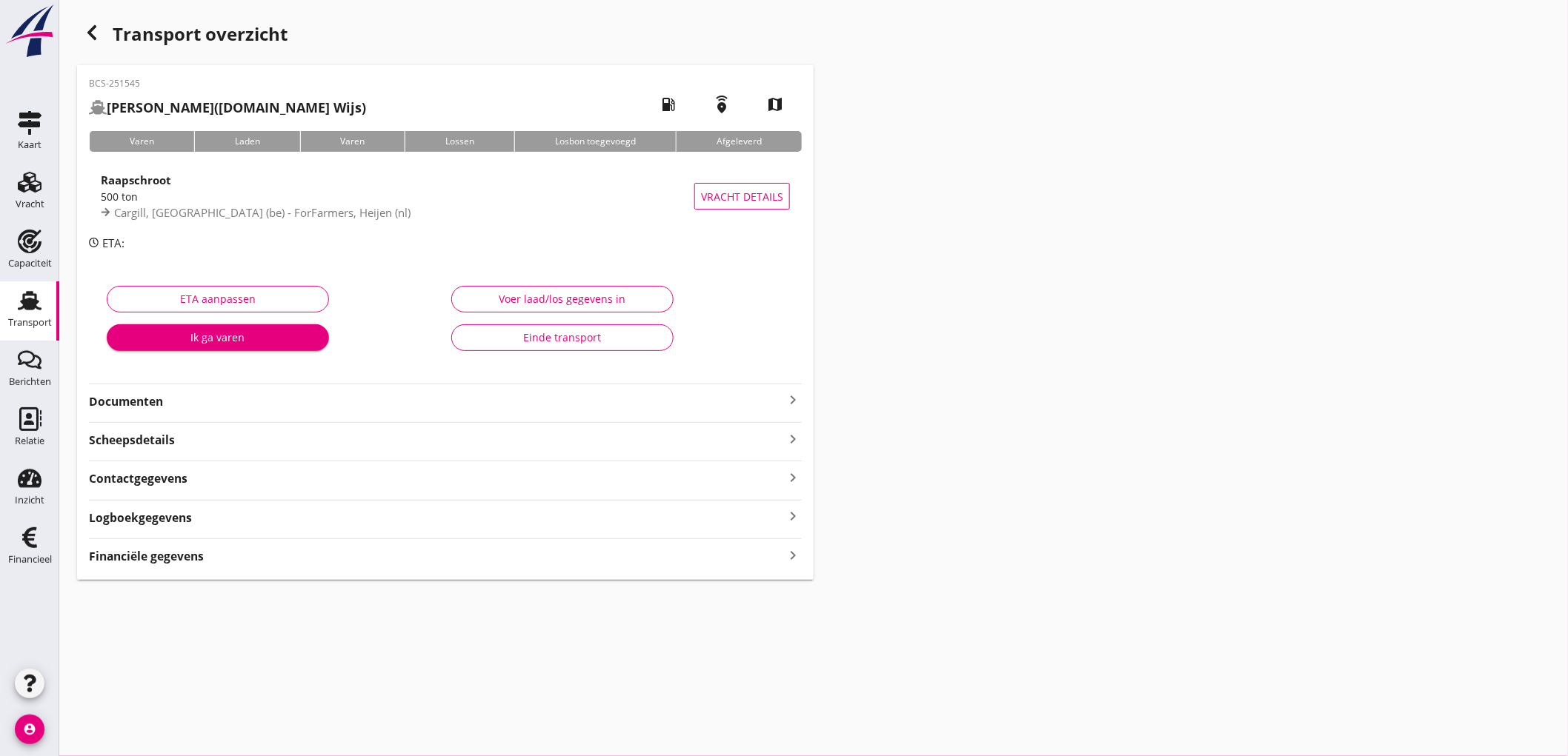
click at [169, 568] on div "BCS-251545 ANDRE (L.de Wijs) local_gas_station emergency_share map Varen Laden …" at bounding box center [445, 322] width 737 height 515
click at [175, 561] on strong "Financiële gegevens" at bounding box center [147, 556] width 115 height 17
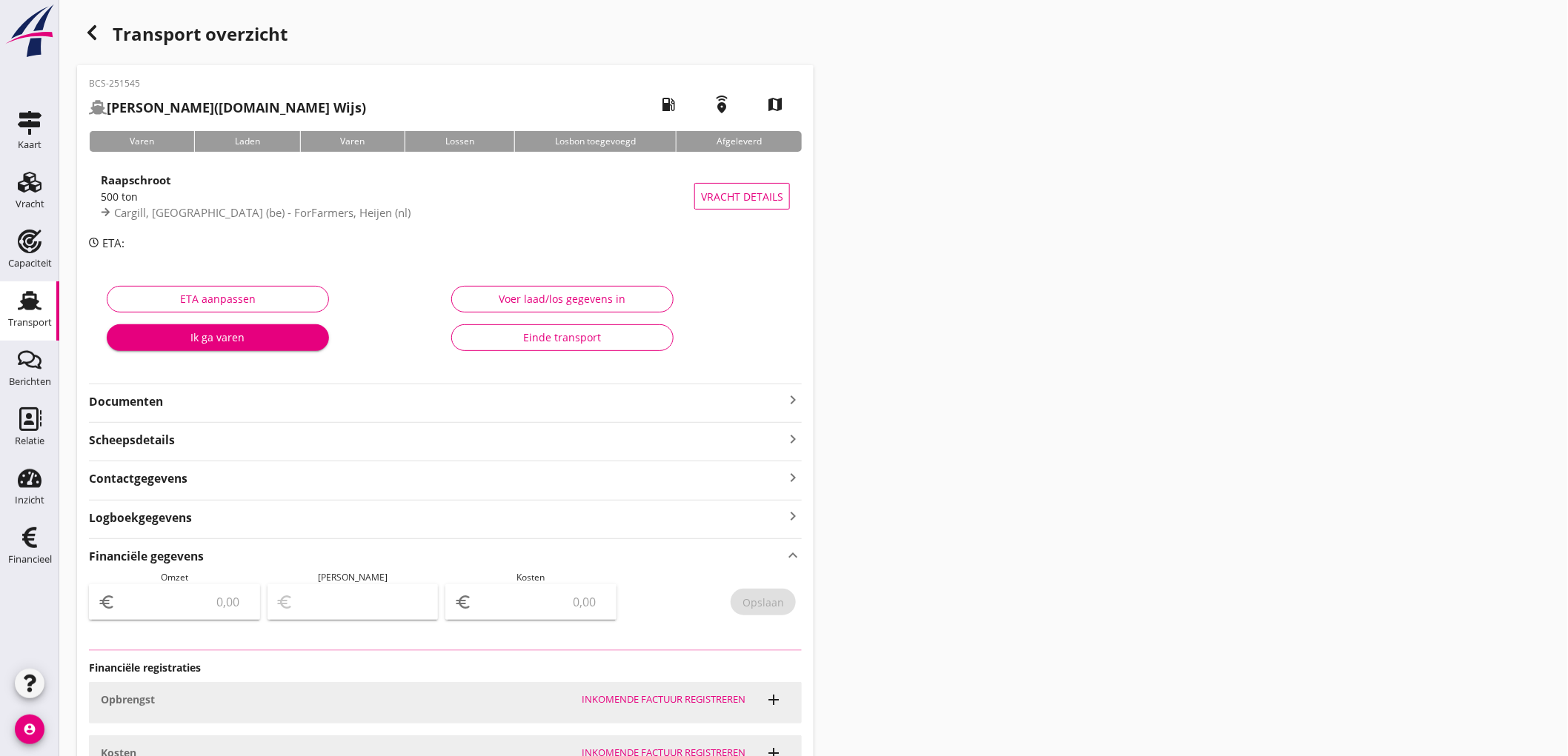
scroll to position [143, 0]
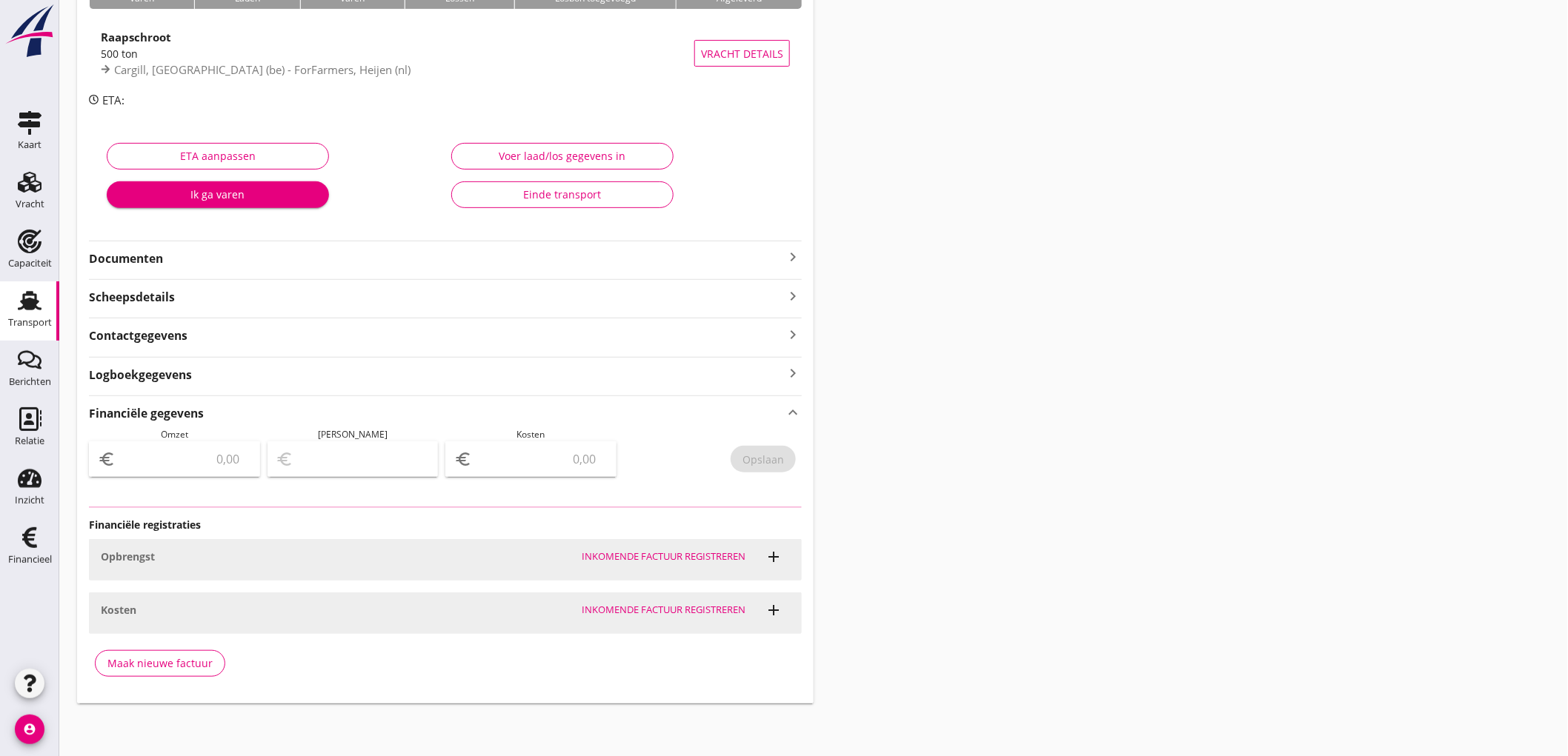
type input "4241.25"
type input "441.25"
type input "3800"
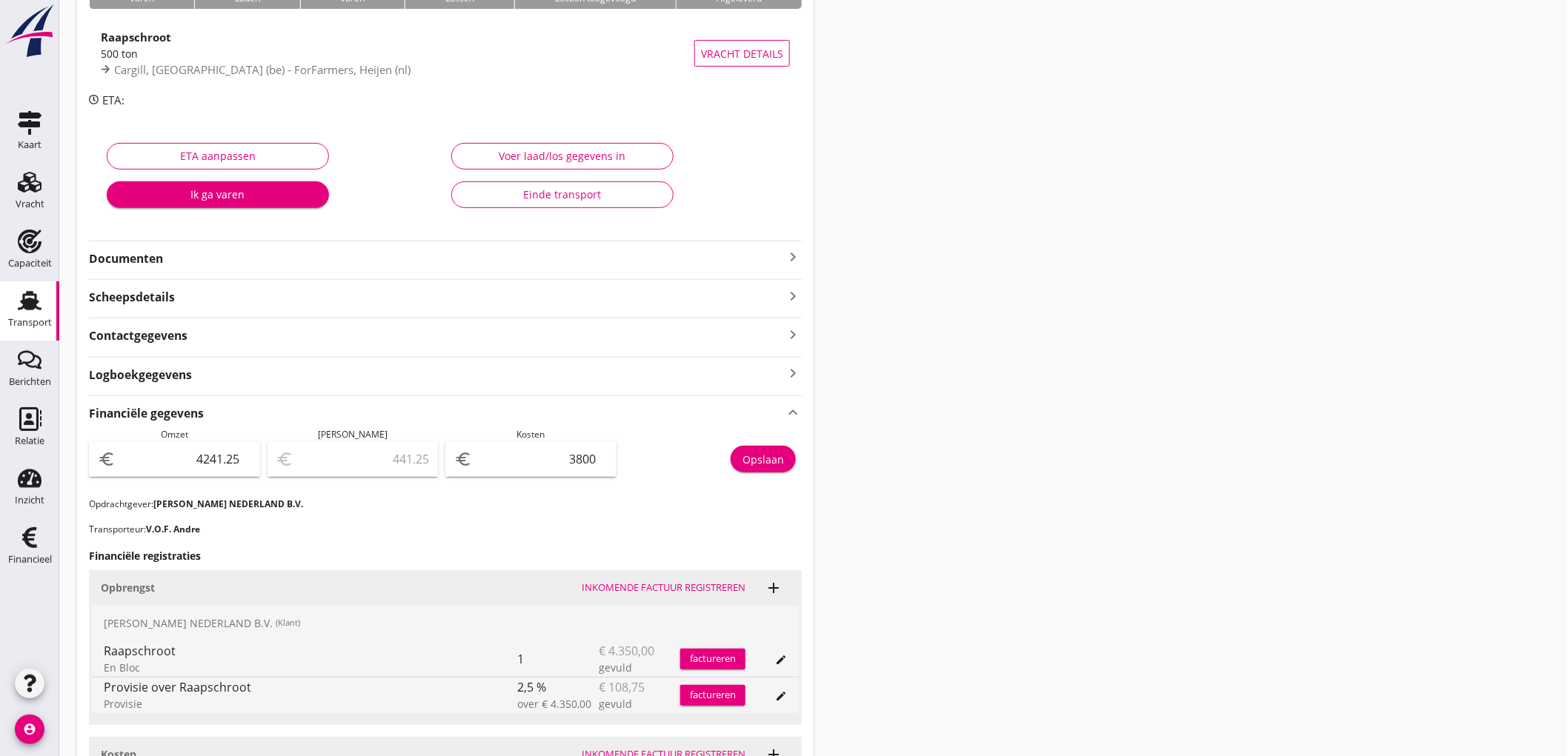
click at [15, 294] on div "Transport" at bounding box center [30, 300] width 36 height 24
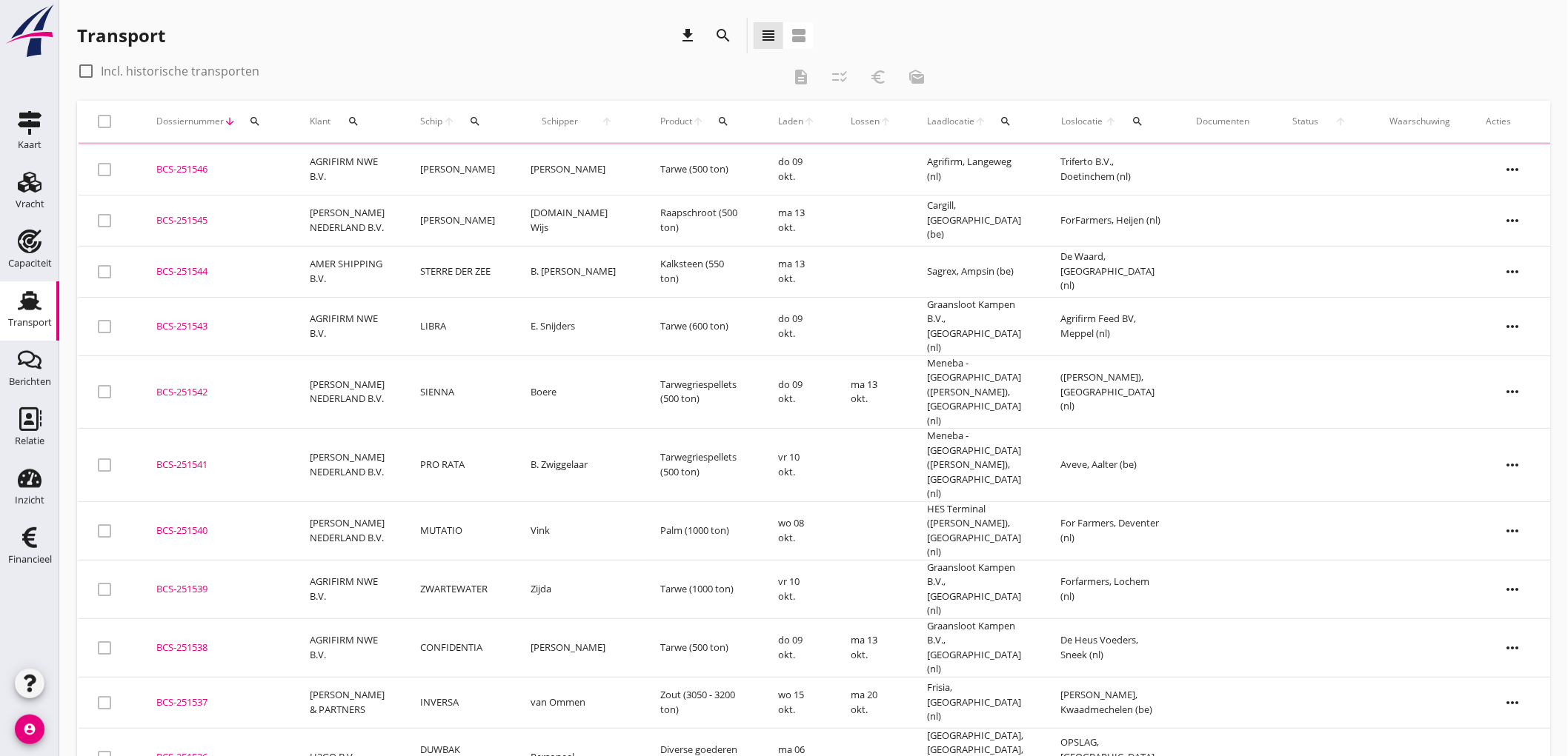
click at [350, 172] on td "AGRIFIRM NWE B.V." at bounding box center [347, 170] width 110 height 51
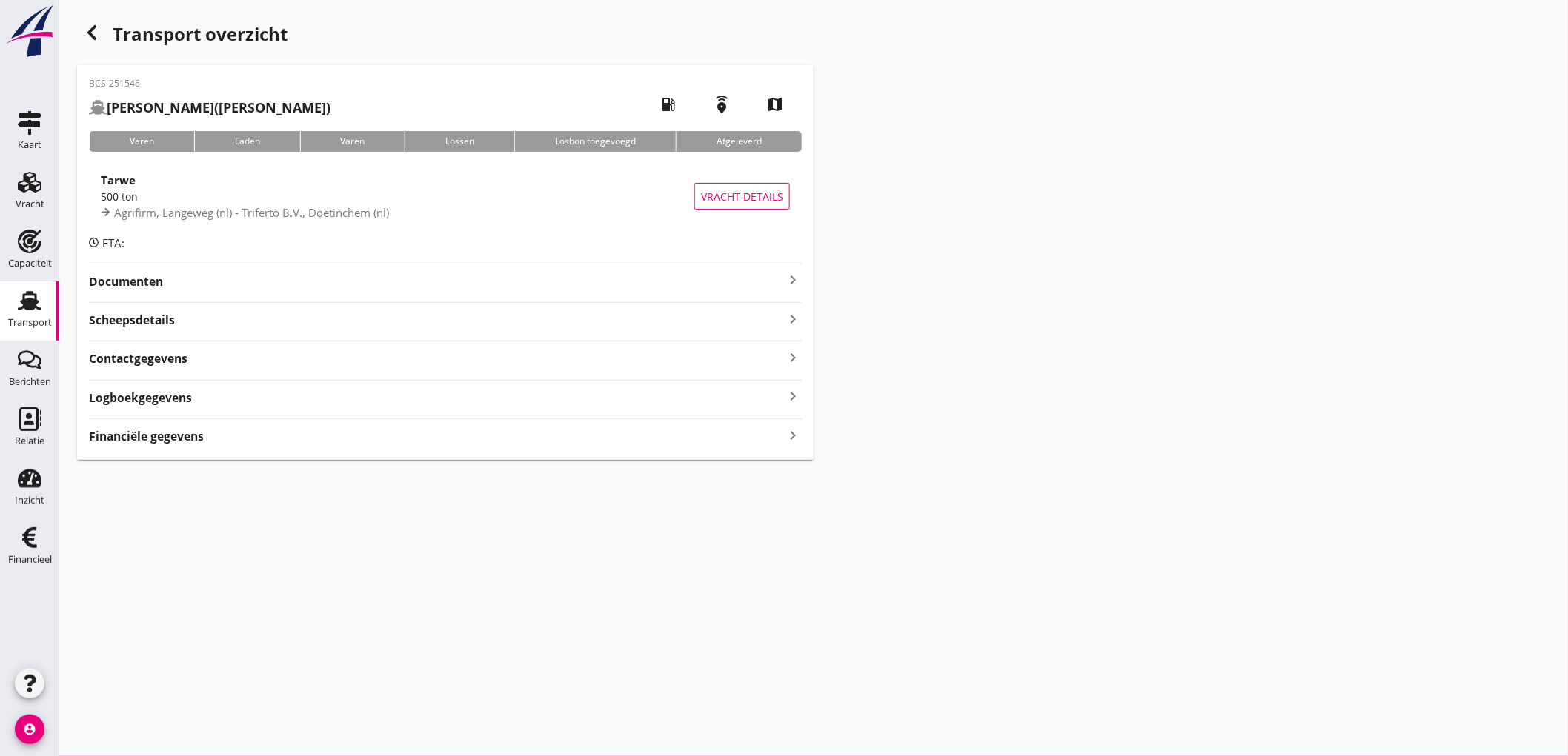
click at [169, 329] on strong "Scheepsdetails" at bounding box center [132, 320] width 86 height 17
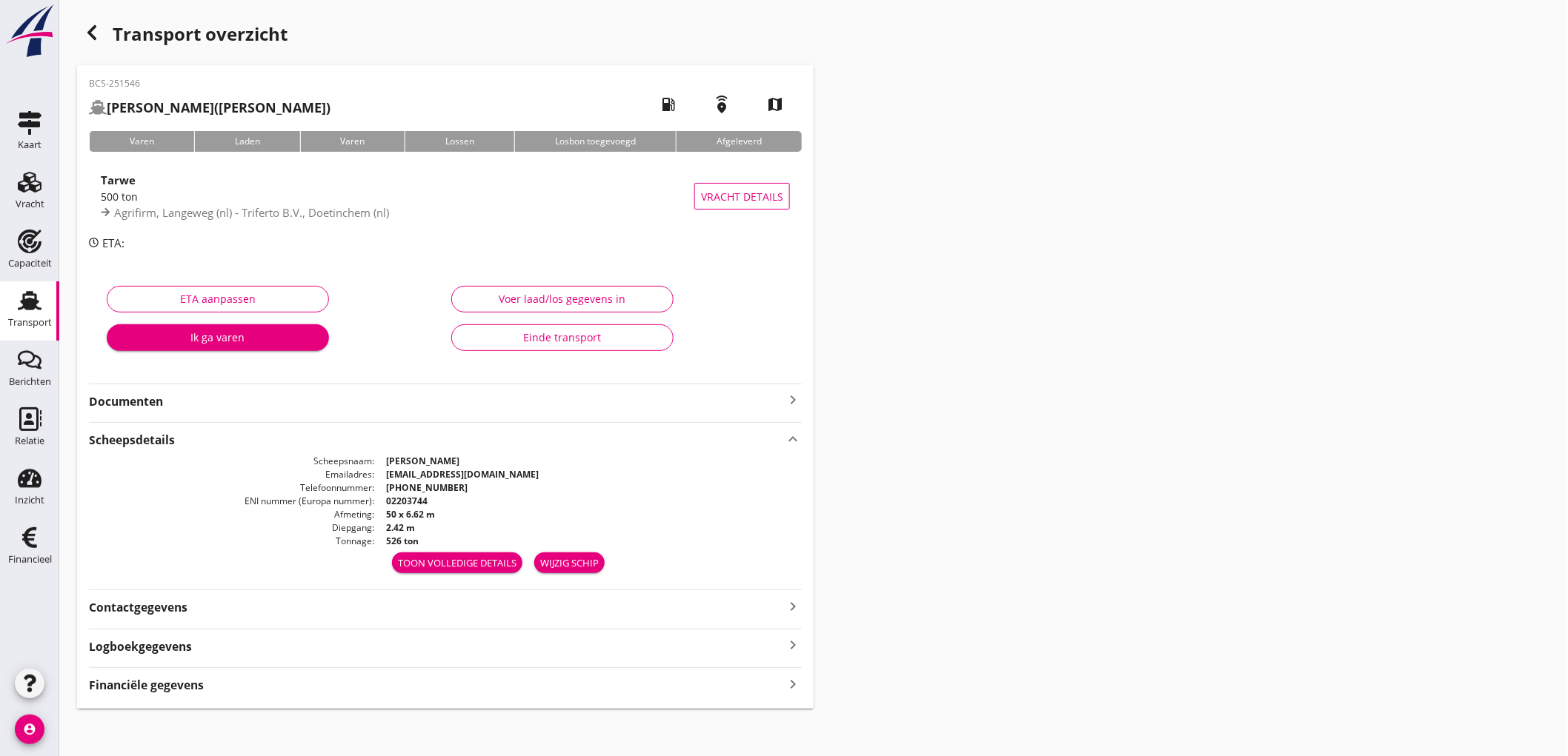
click at [193, 677] on strong "Financiële gegevens" at bounding box center [147, 685] width 115 height 17
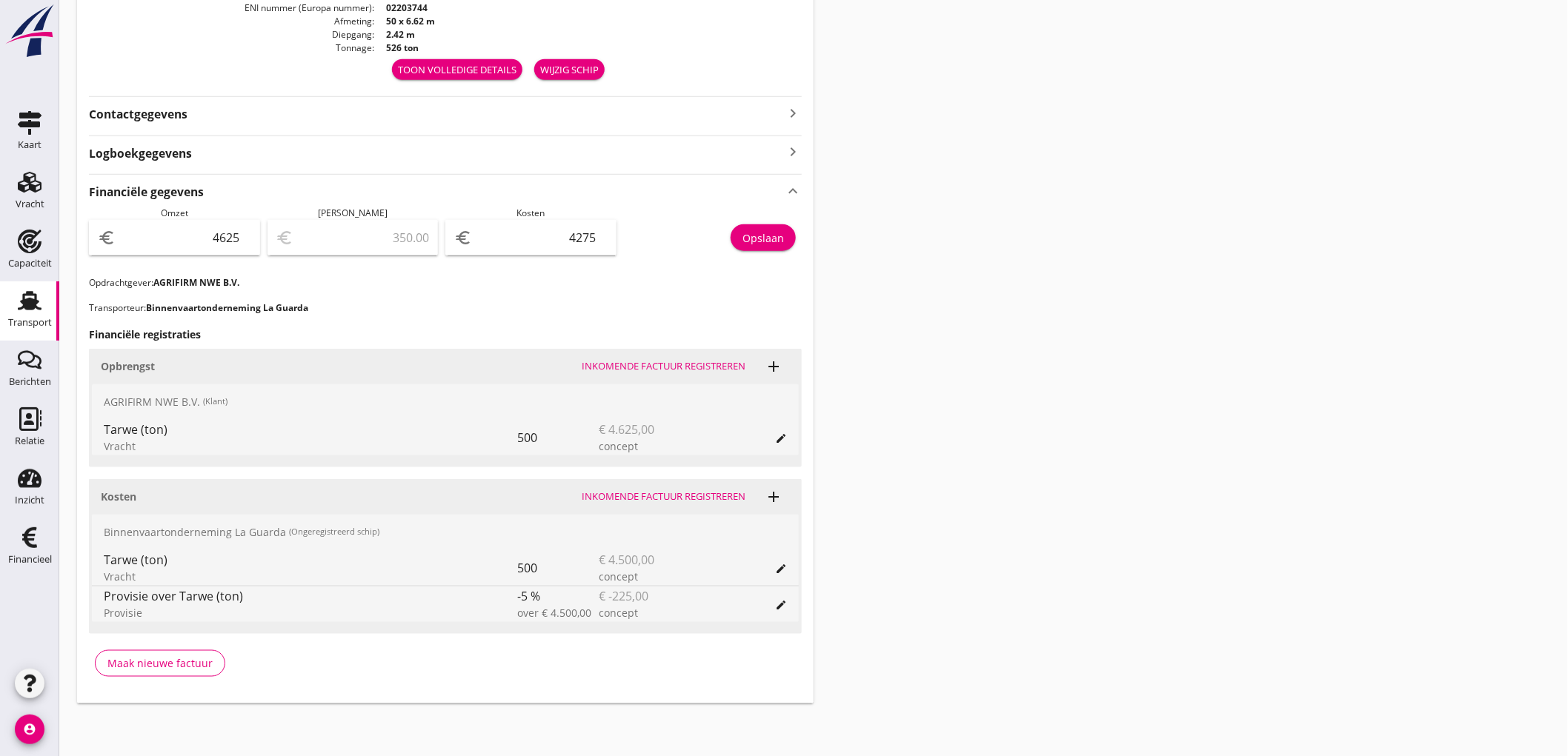
click at [200, 235] on input "4625" at bounding box center [184, 238] width 132 height 24
type input "4"
type input "-4271.00"
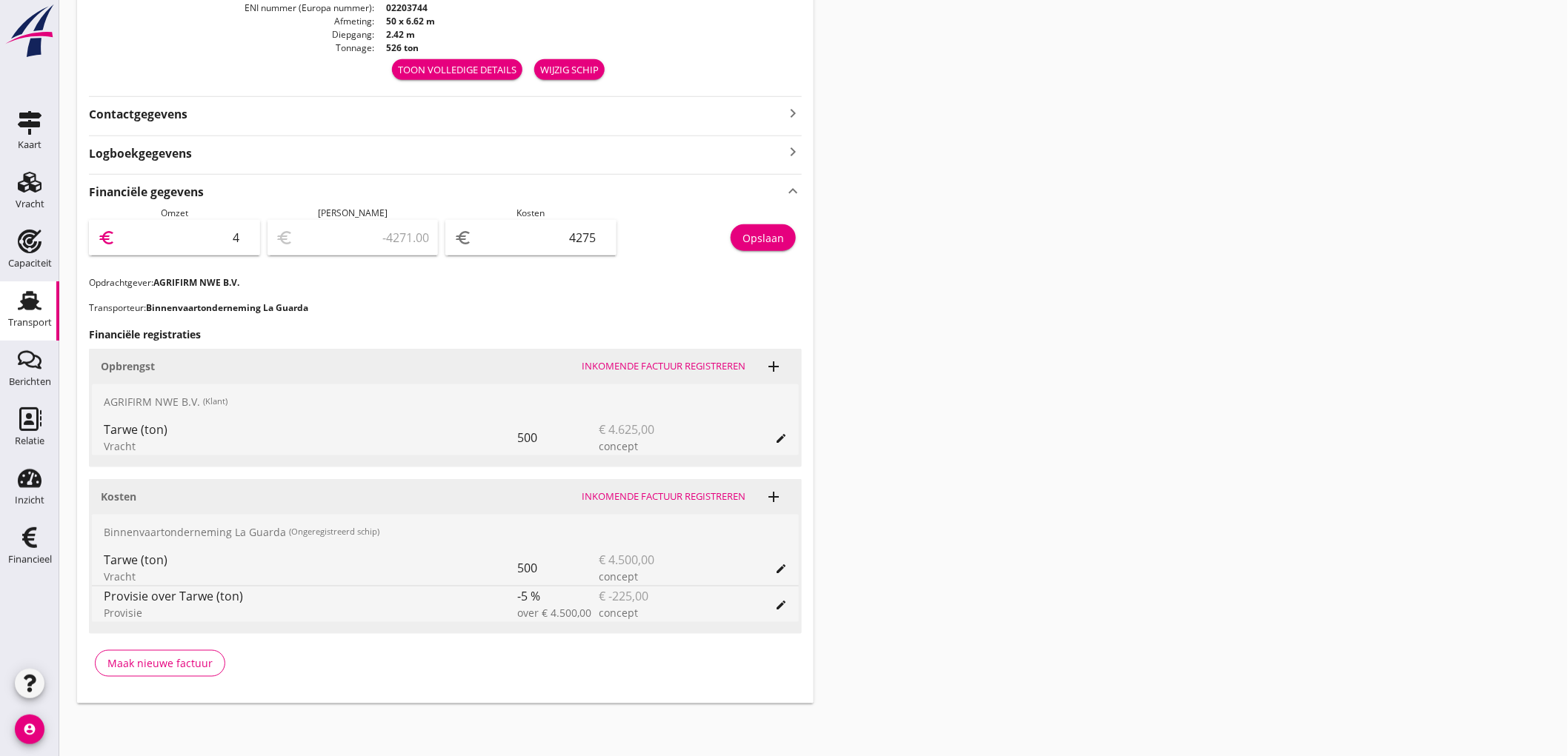
type input "43"
type input "-4232.00"
type input "439"
type input "-3836.00"
type input "4396"
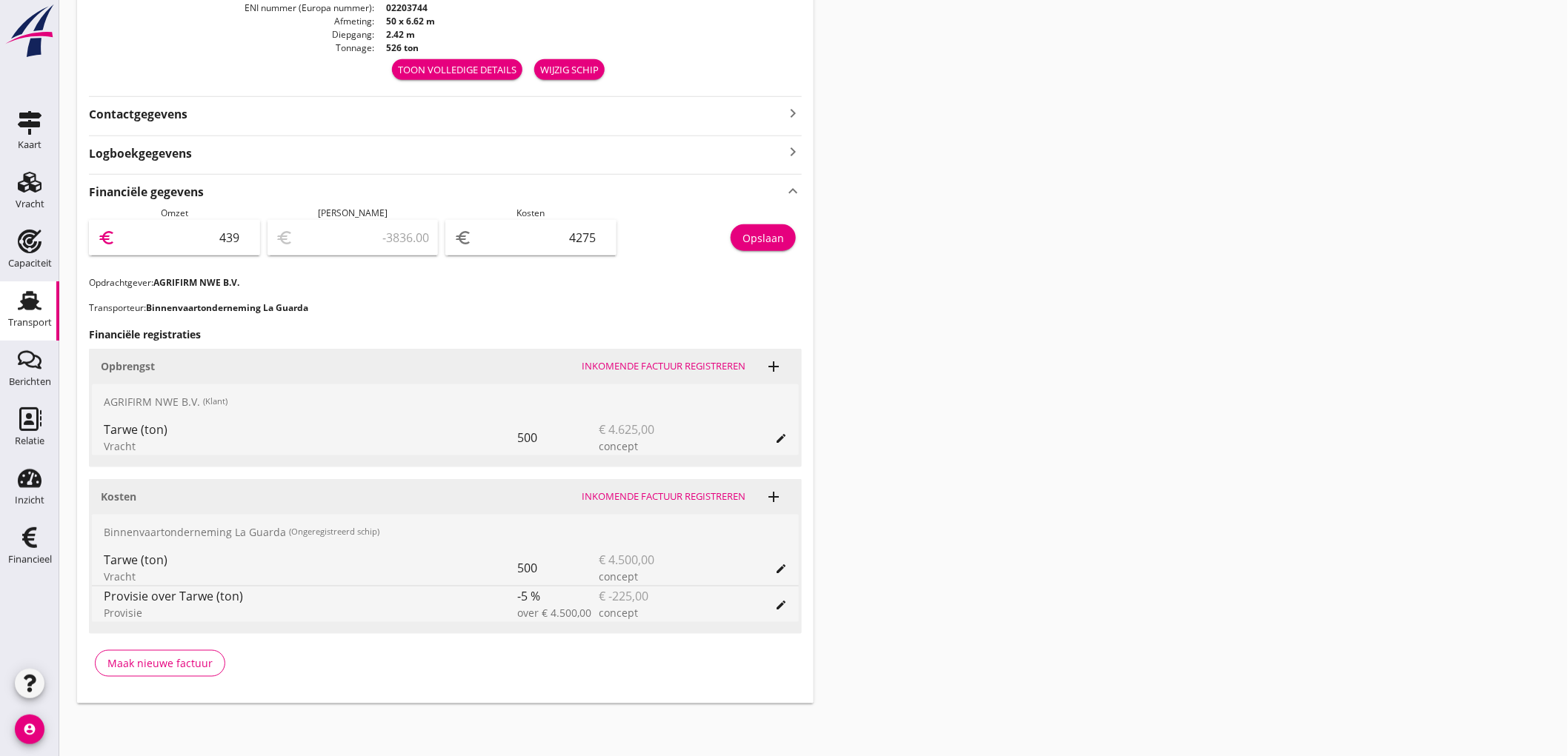
type input "121.00"
type input "439"
type input "-3836.00"
type input "4393"
type input "118.00"
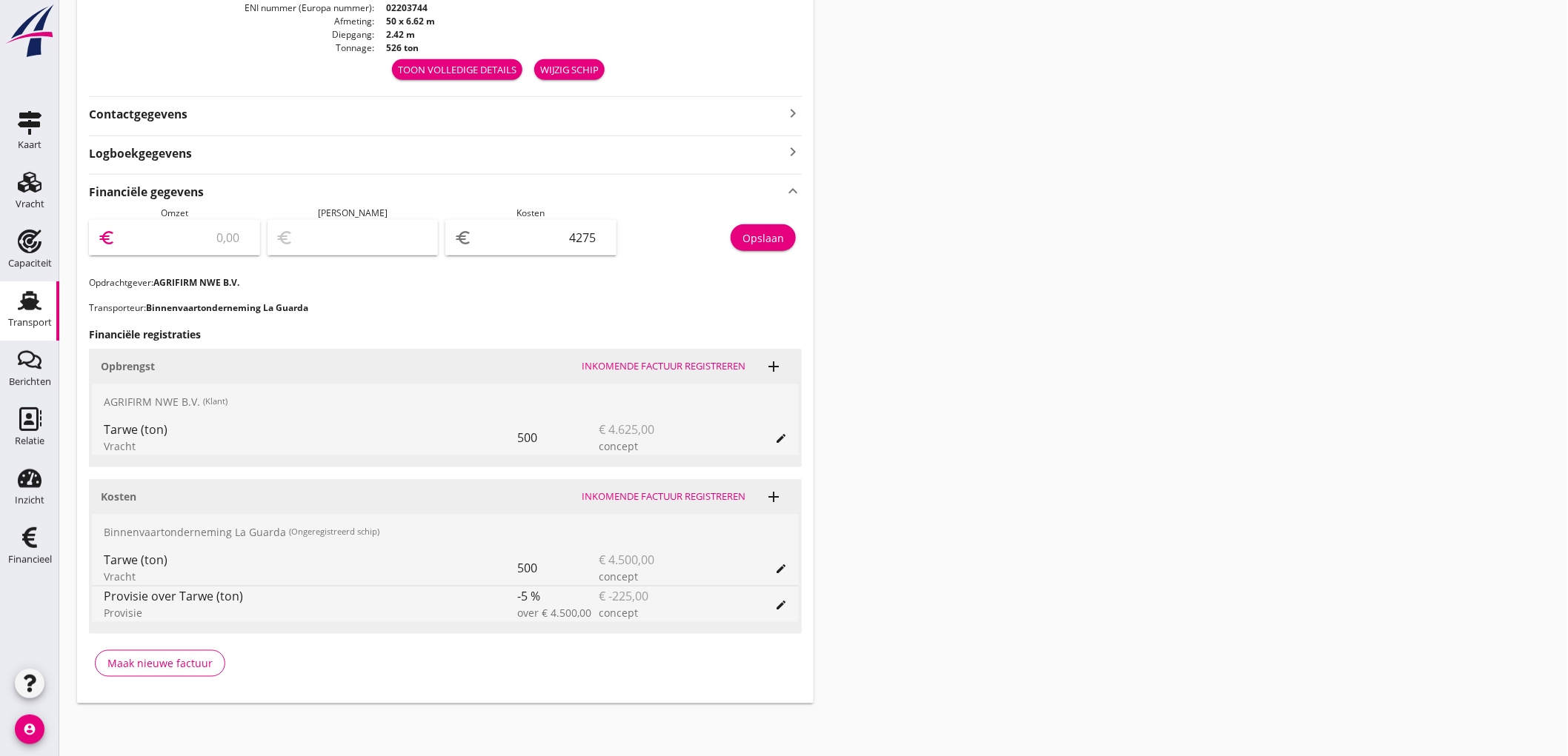
type input "4393.7"
type input "118.70"
type input "4393.75"
type input "118.75"
type input "4393.75"
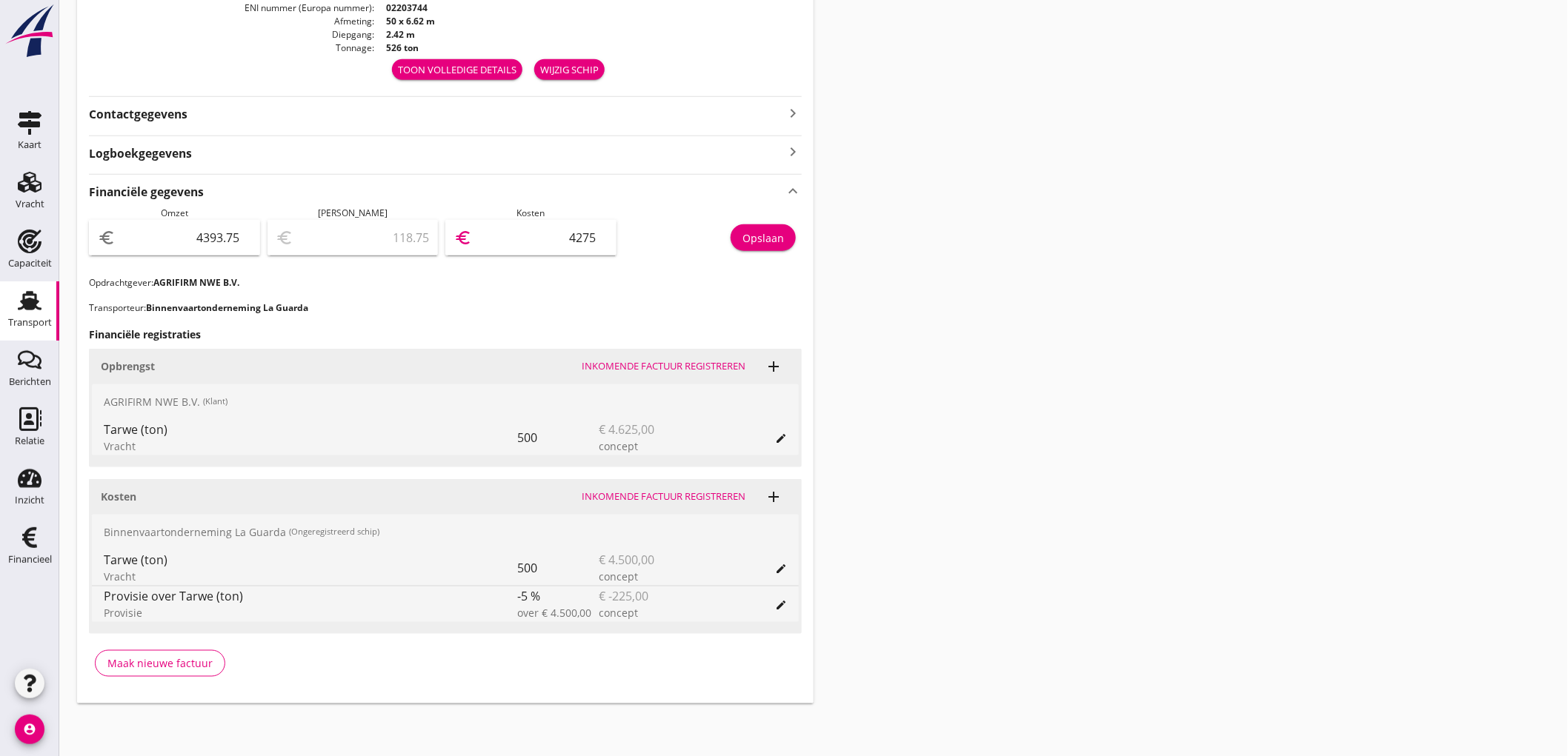
type input "4389.75"
type input "4"
type input "4353.75"
type input "40"
type input "3987.75"
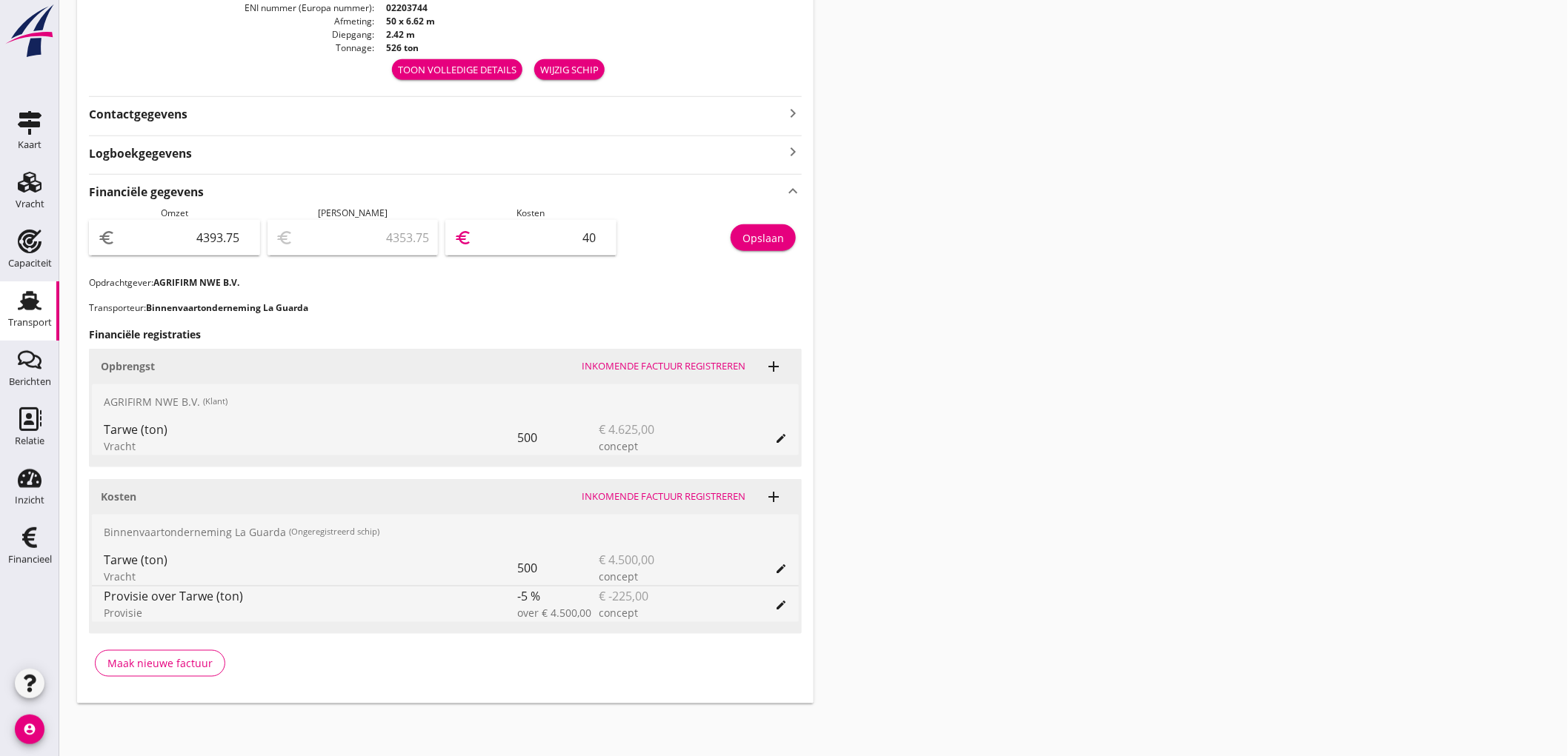
type input "406"
type input "332.75"
type input "4061"
type input "332.55"
type input "4061.2"
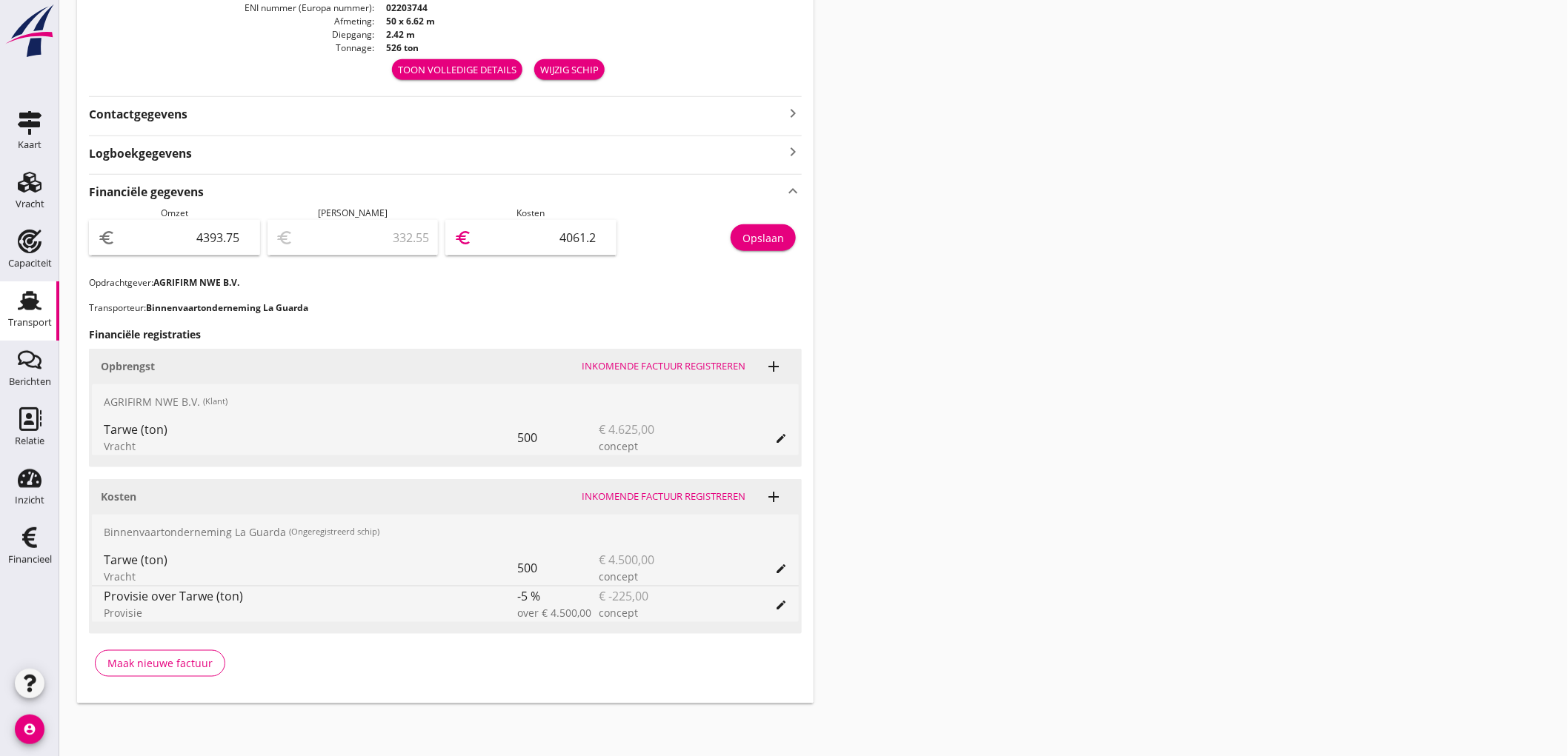
type input "332.50"
type input "4061.25"
click at [754, 243] on div "Opslaan" at bounding box center [763, 238] width 41 height 15
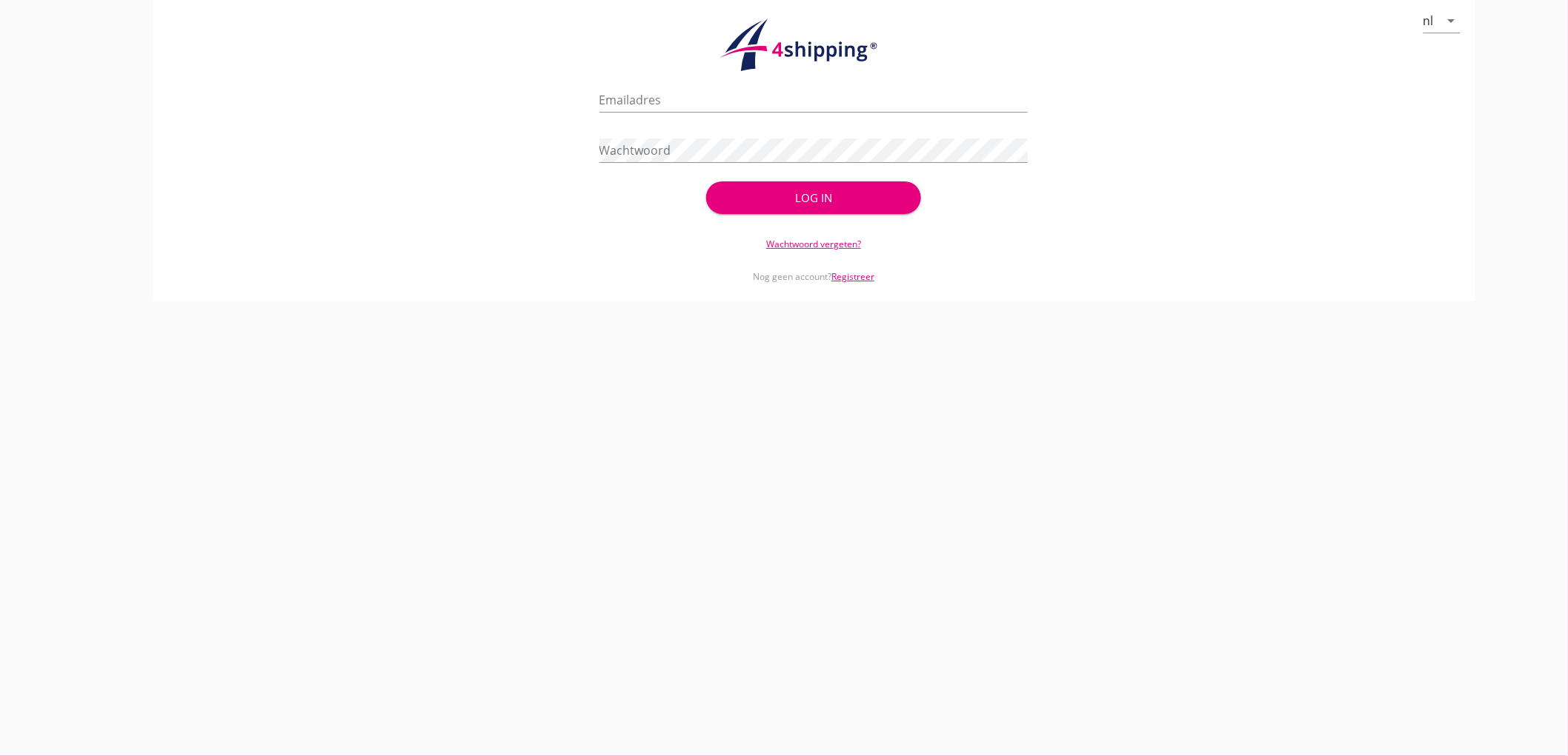
click at [683, 86] on div "Emailadres" at bounding box center [814, 103] width 429 height 47
click at [662, 106] on input "Emailadres" at bounding box center [814, 100] width 429 height 24
type input "bouman@stoffersbevrachtingen.nl"
click at [706, 182] on button "Log in" at bounding box center [813, 198] width 214 height 32
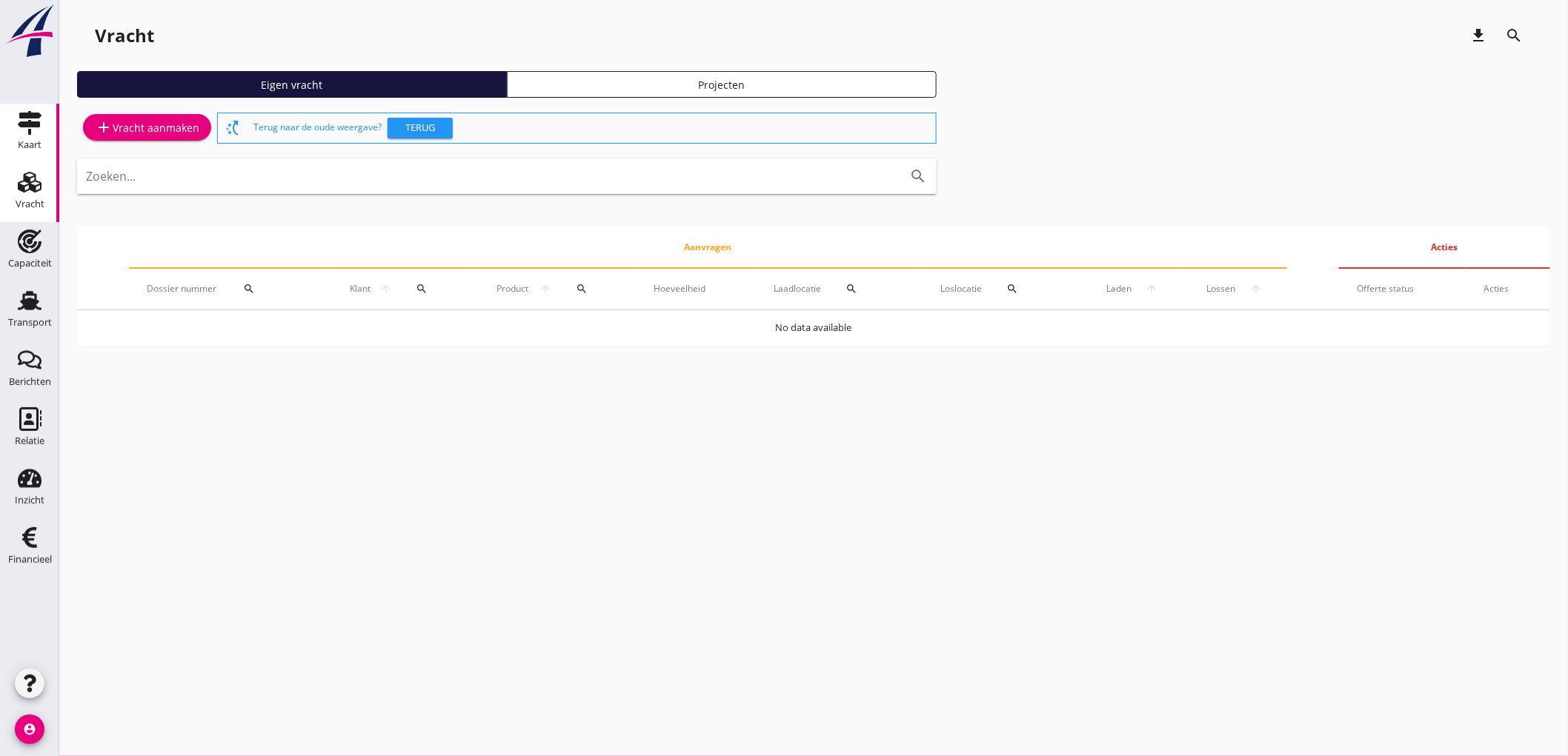
click at [38, 117] on use at bounding box center [29, 122] width 24 height 24
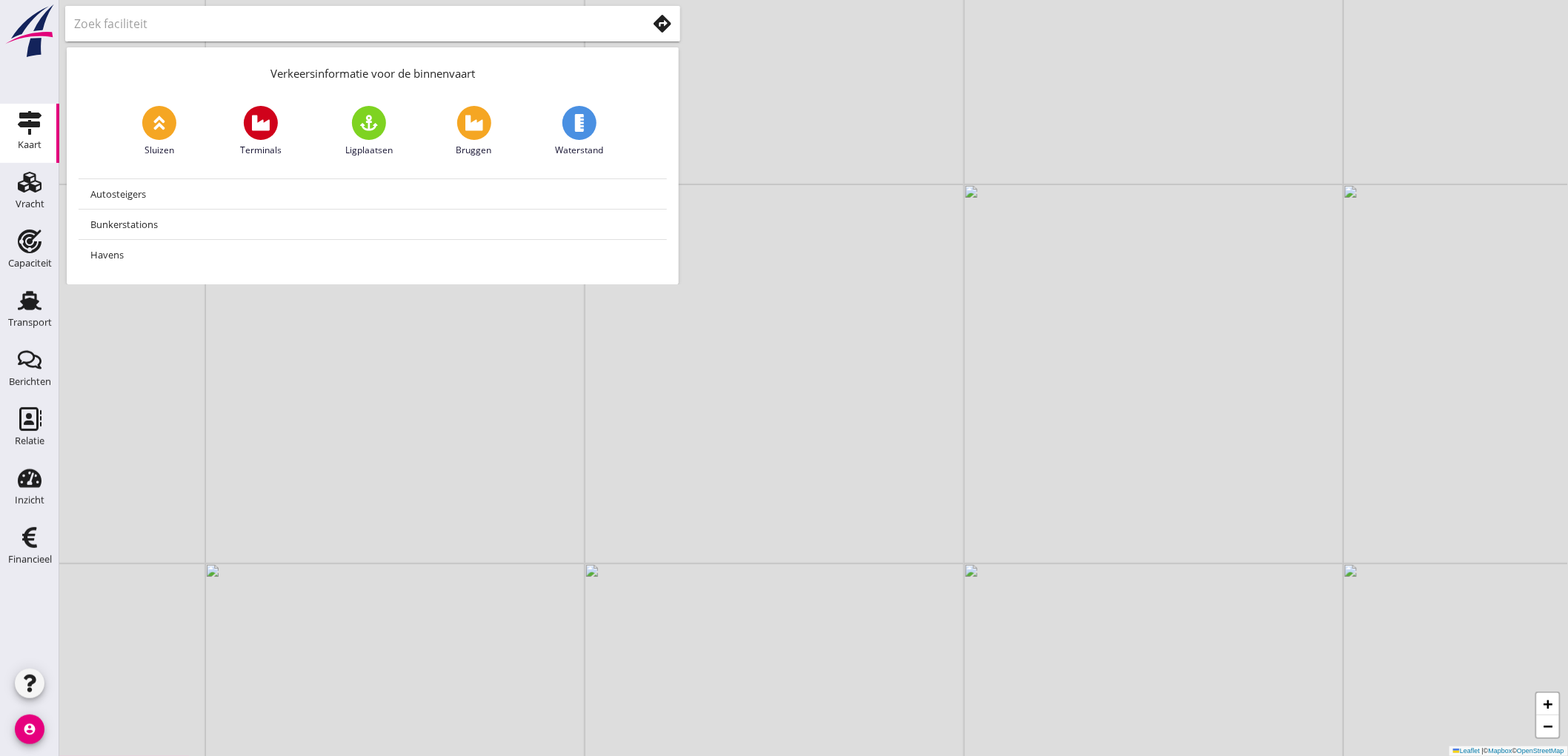
click at [693, 19] on div "+ − Leaflet | © Mapbox © OpenStreetMap" at bounding box center [813, 378] width 1508 height 756
click at [668, 28] on icon at bounding box center [663, 24] width 18 height 18
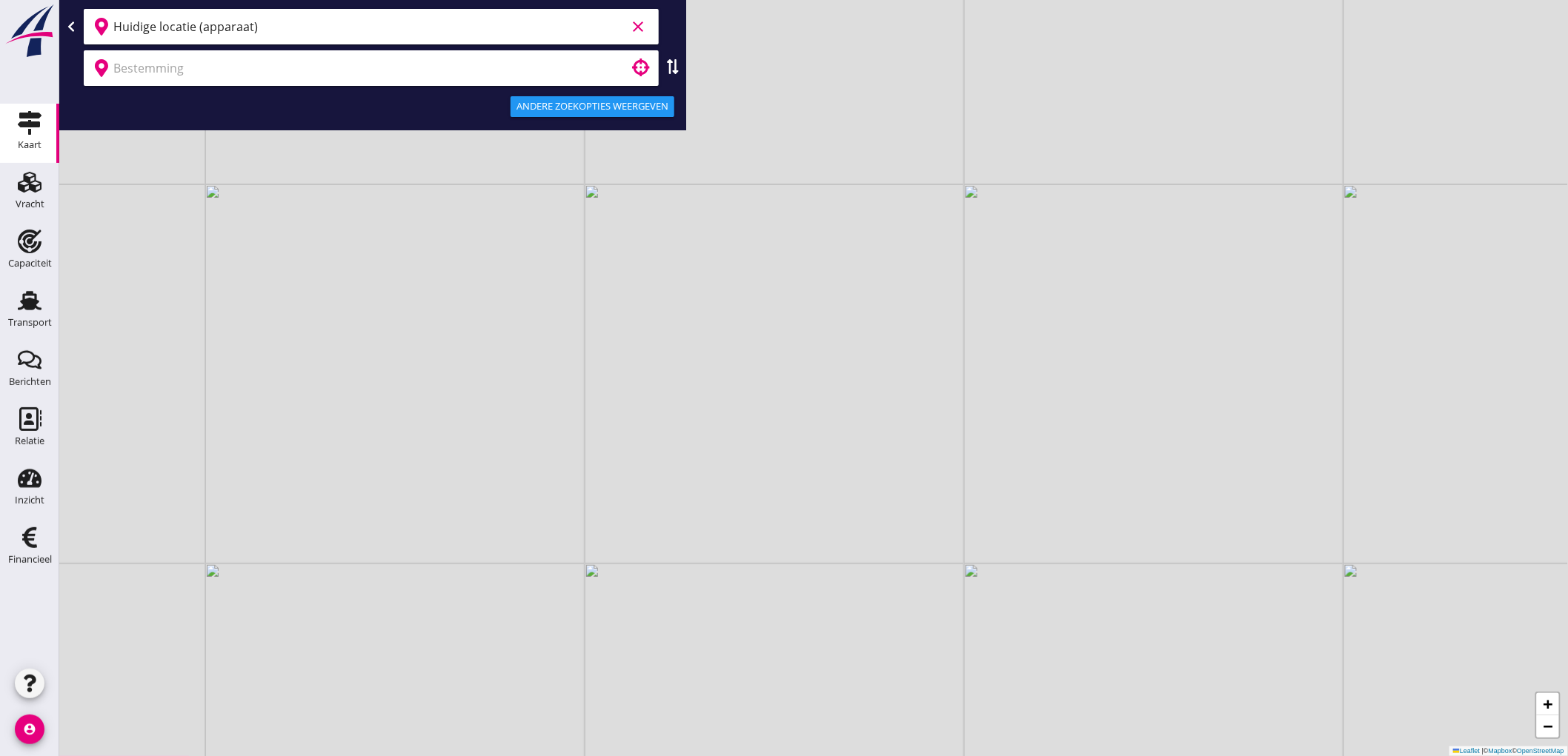
click at [285, 34] on input "Huidige locatie (apparaat)" at bounding box center [370, 26] width 513 height 24
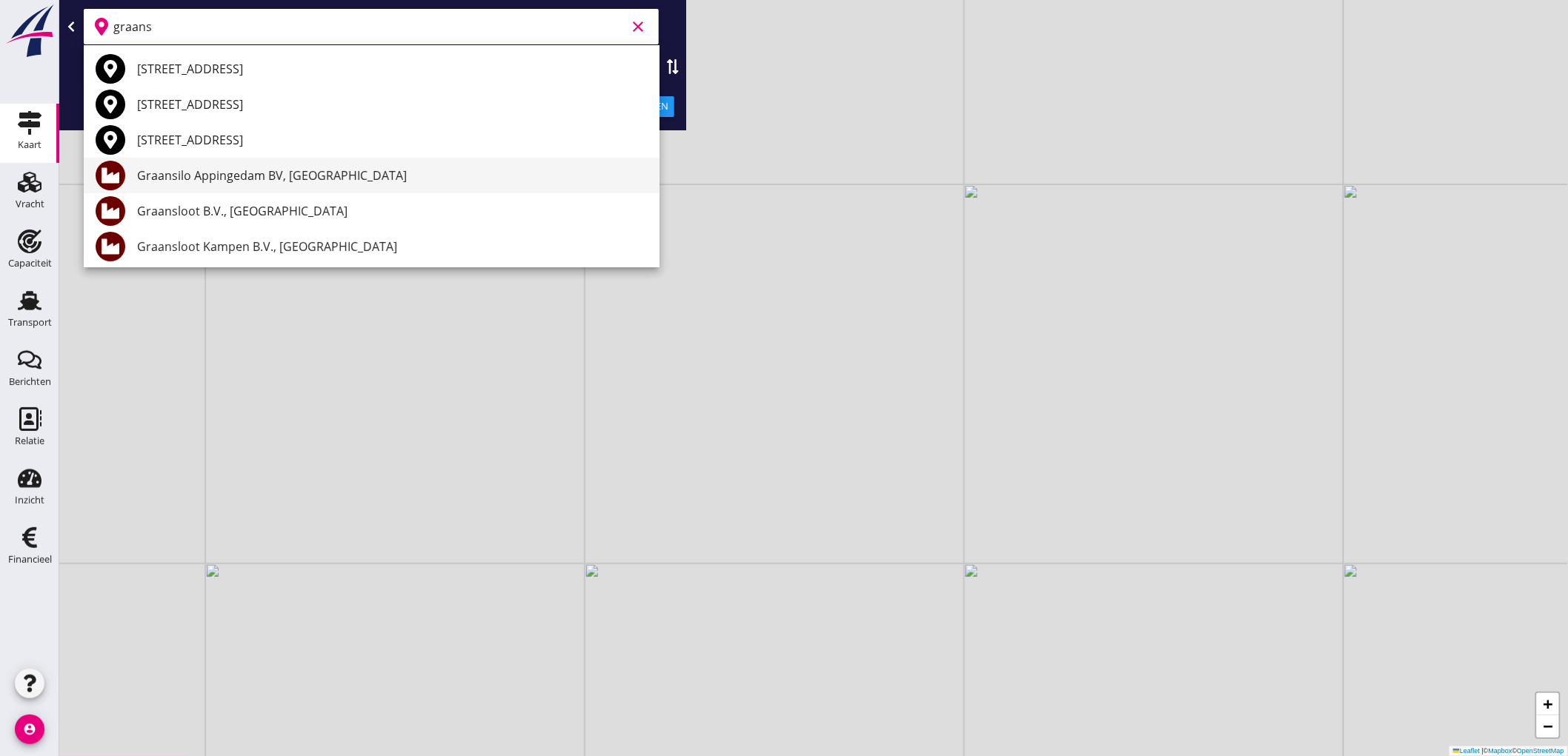
scroll to position [38, 0]
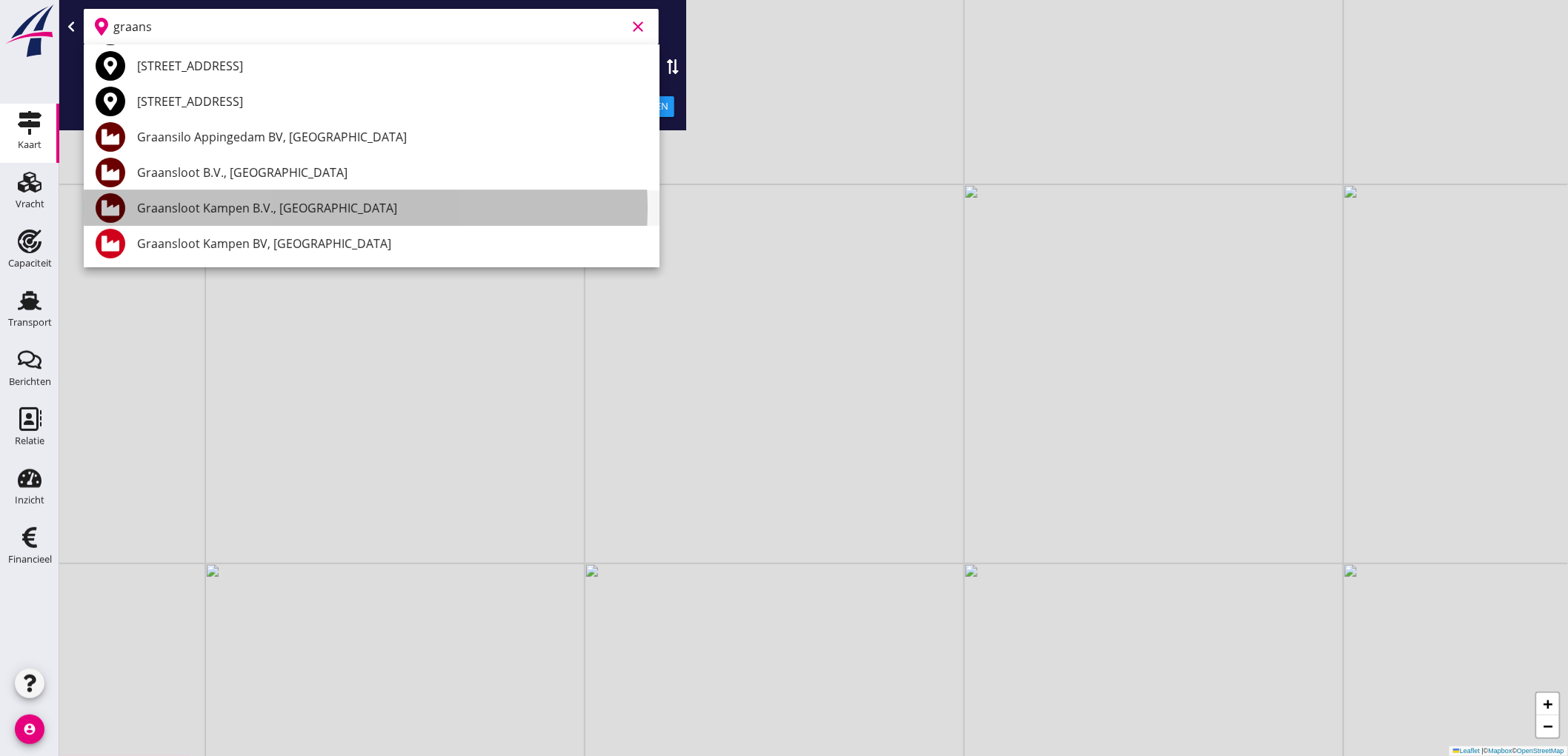
click at [275, 212] on div "Graansloot Kampen B.V., Kampen" at bounding box center [392, 208] width 510 height 18
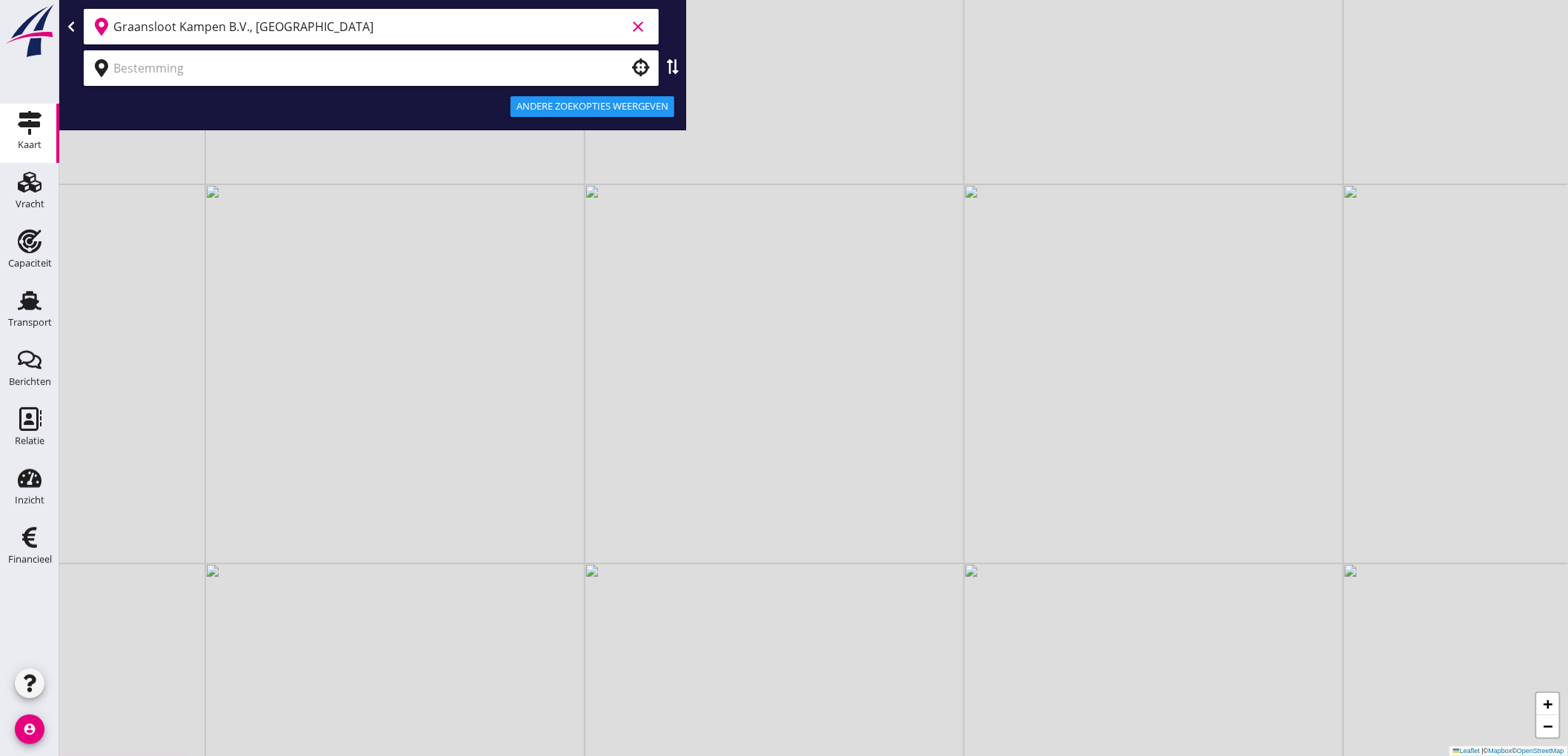
type input "Graansloot Kampen B.V., Kampen"
click at [225, 71] on input "text" at bounding box center [361, 67] width 495 height 24
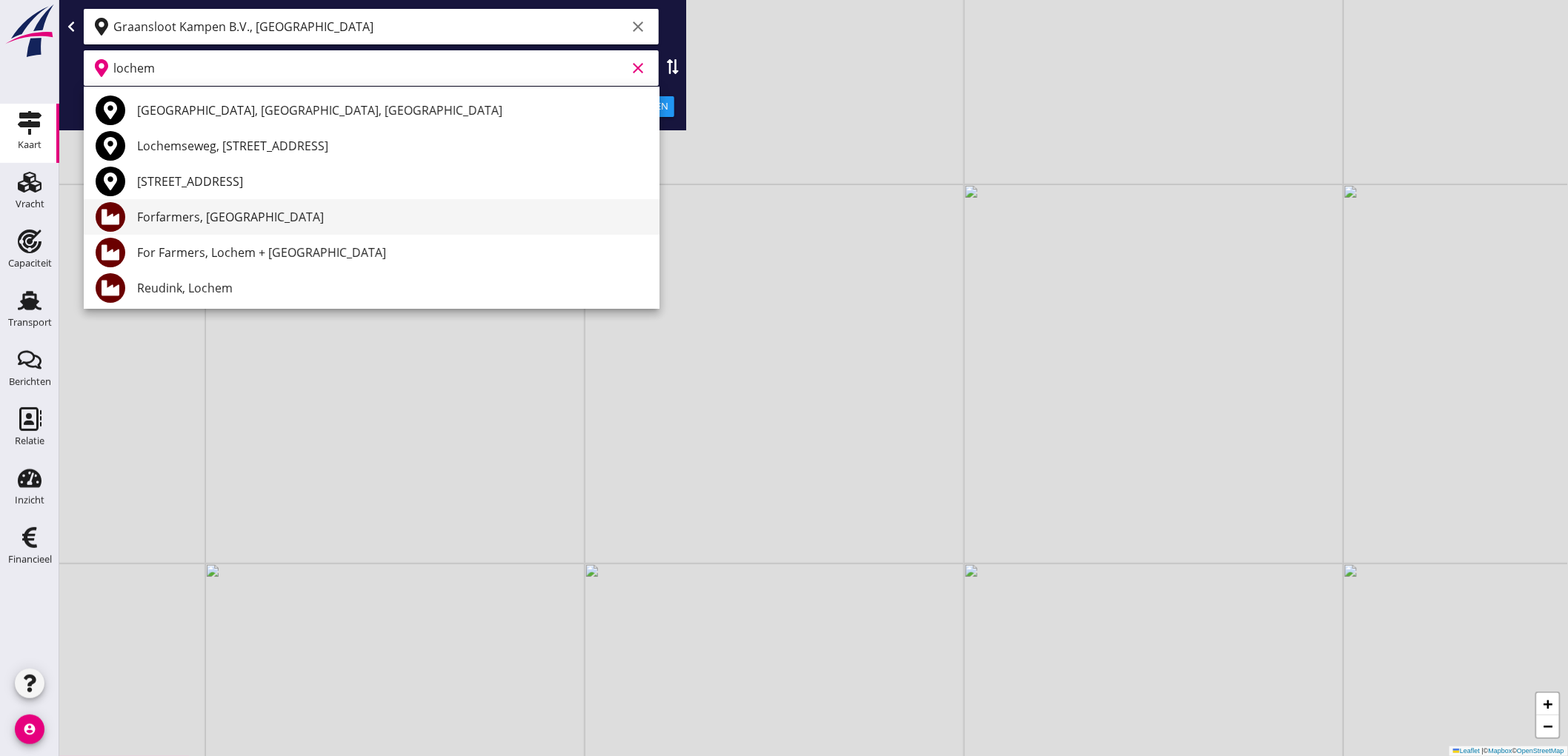
click at [243, 223] on div "Forfarmers, Lochem" at bounding box center [392, 217] width 510 height 18
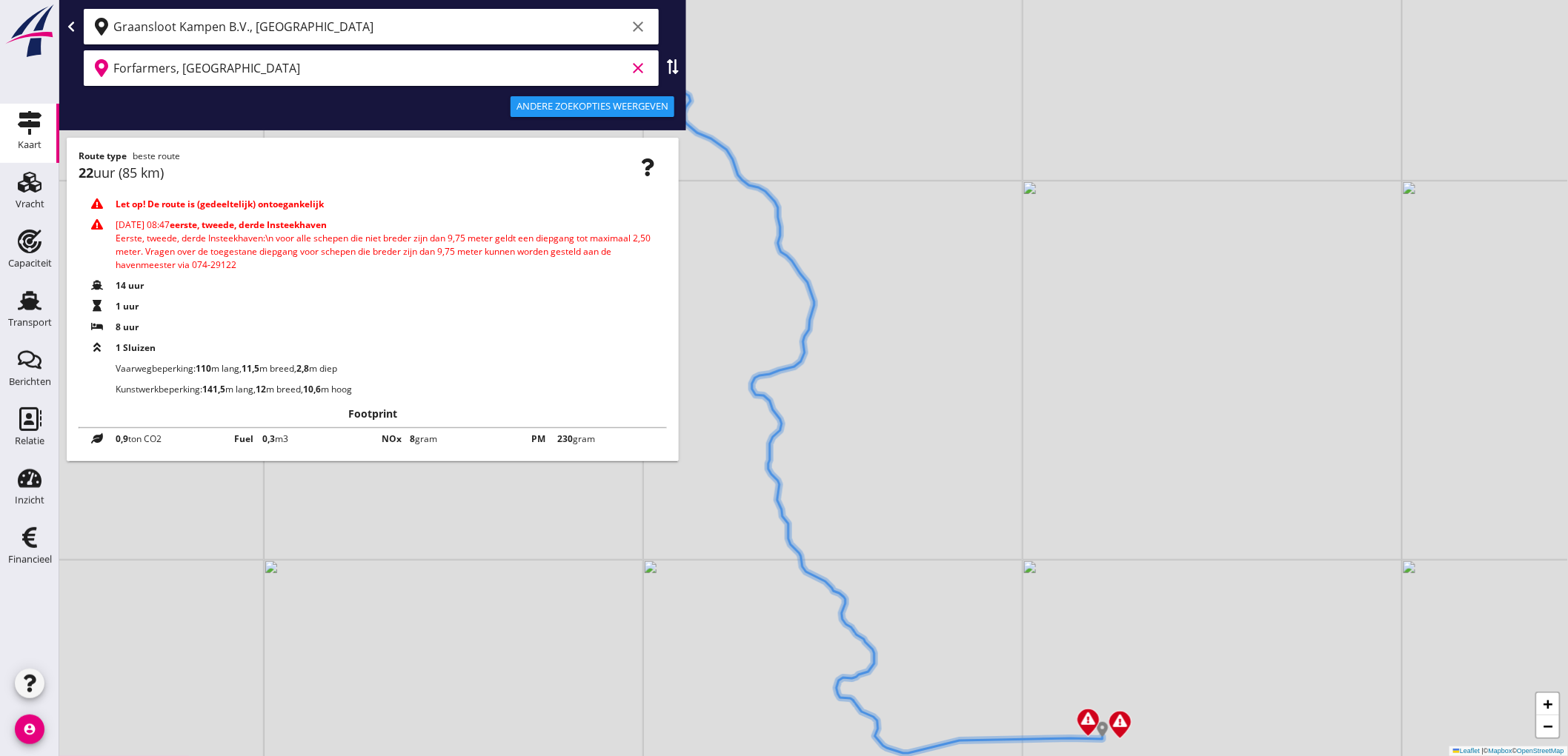
click at [569, 68] on input "Forfarmers, Lochem" at bounding box center [370, 67] width 513 height 24
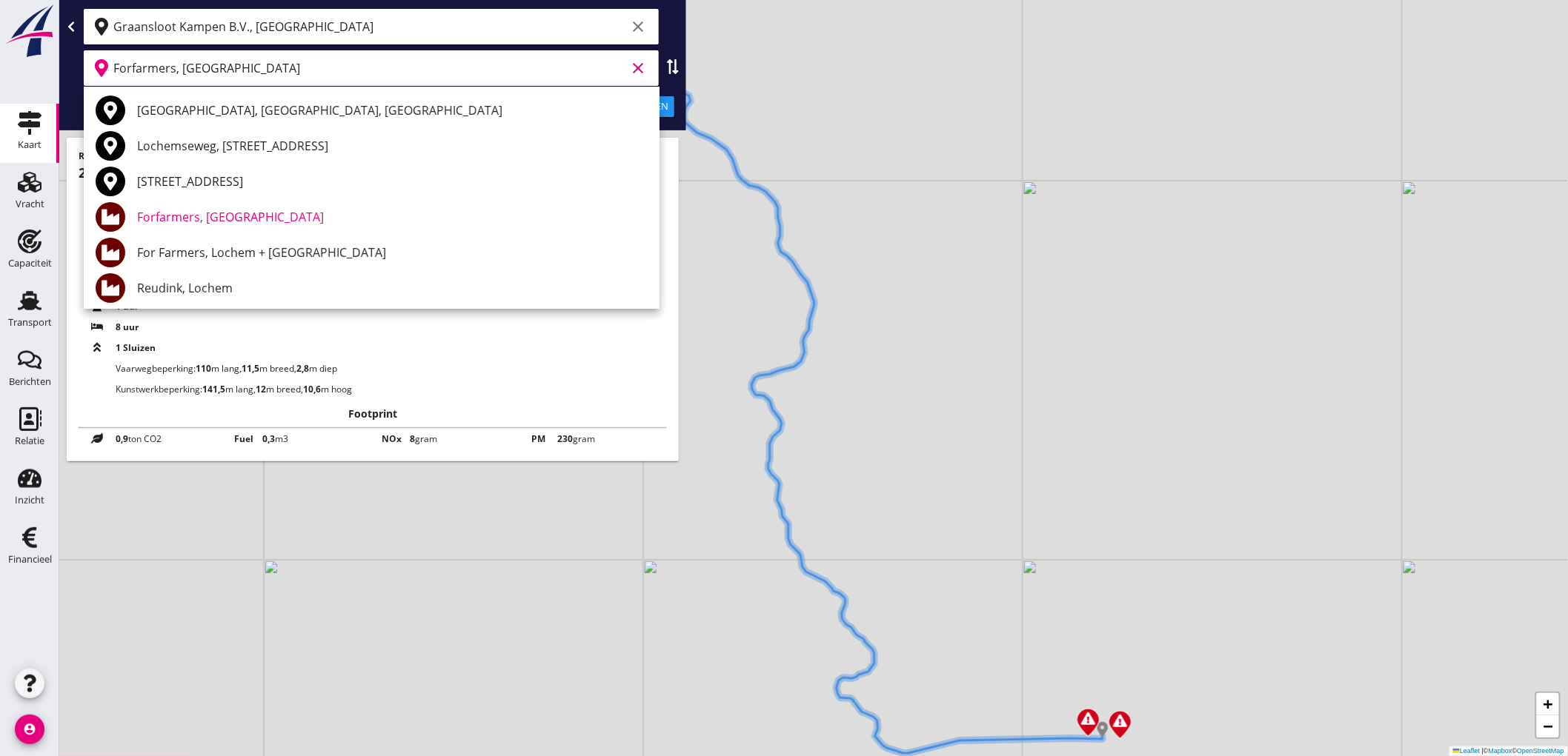
click at [569, 68] on input "Forfarmers, Lochem" at bounding box center [370, 67] width 513 height 24
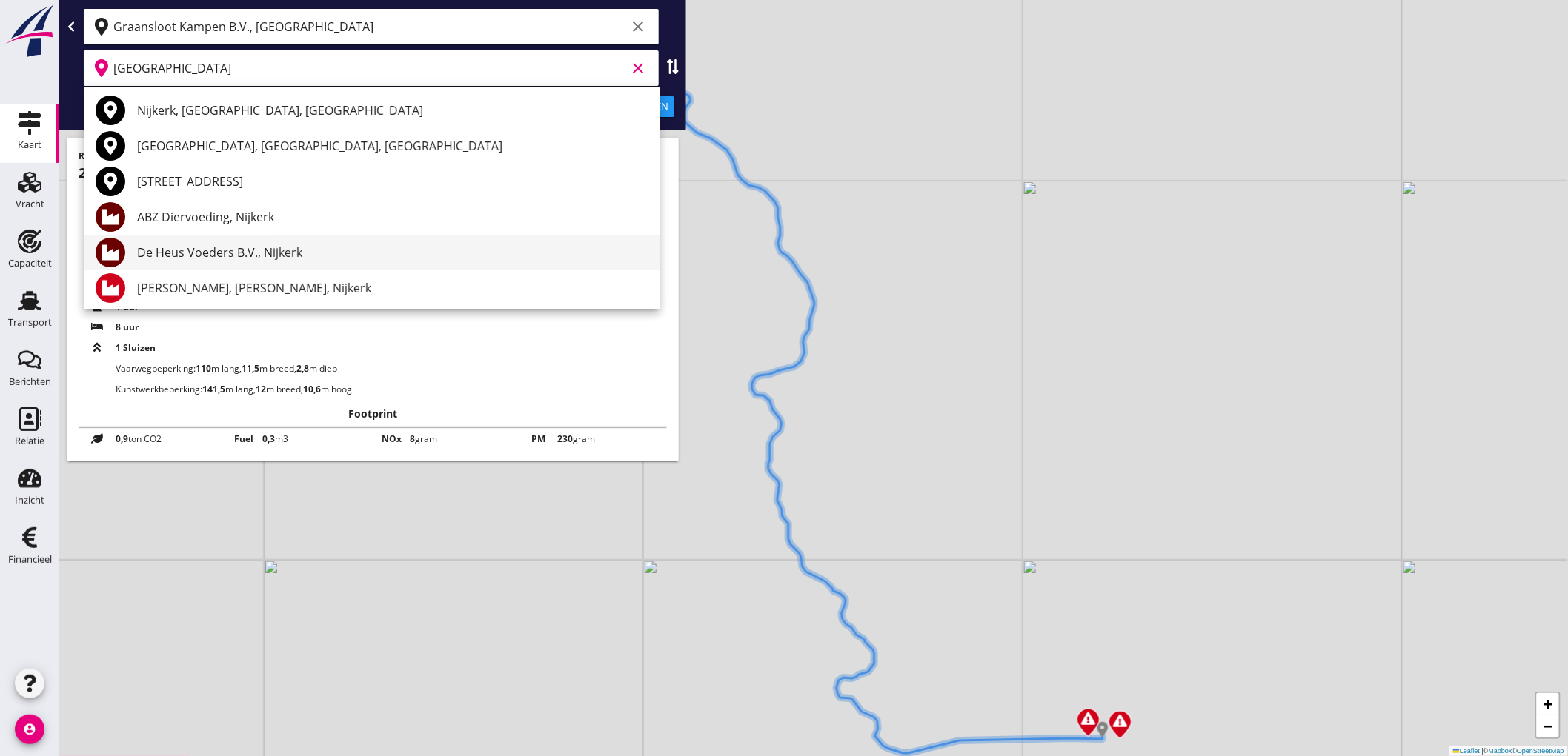
click at [234, 252] on div "De Heus Voeders B.V., Nijkerk" at bounding box center [392, 252] width 510 height 18
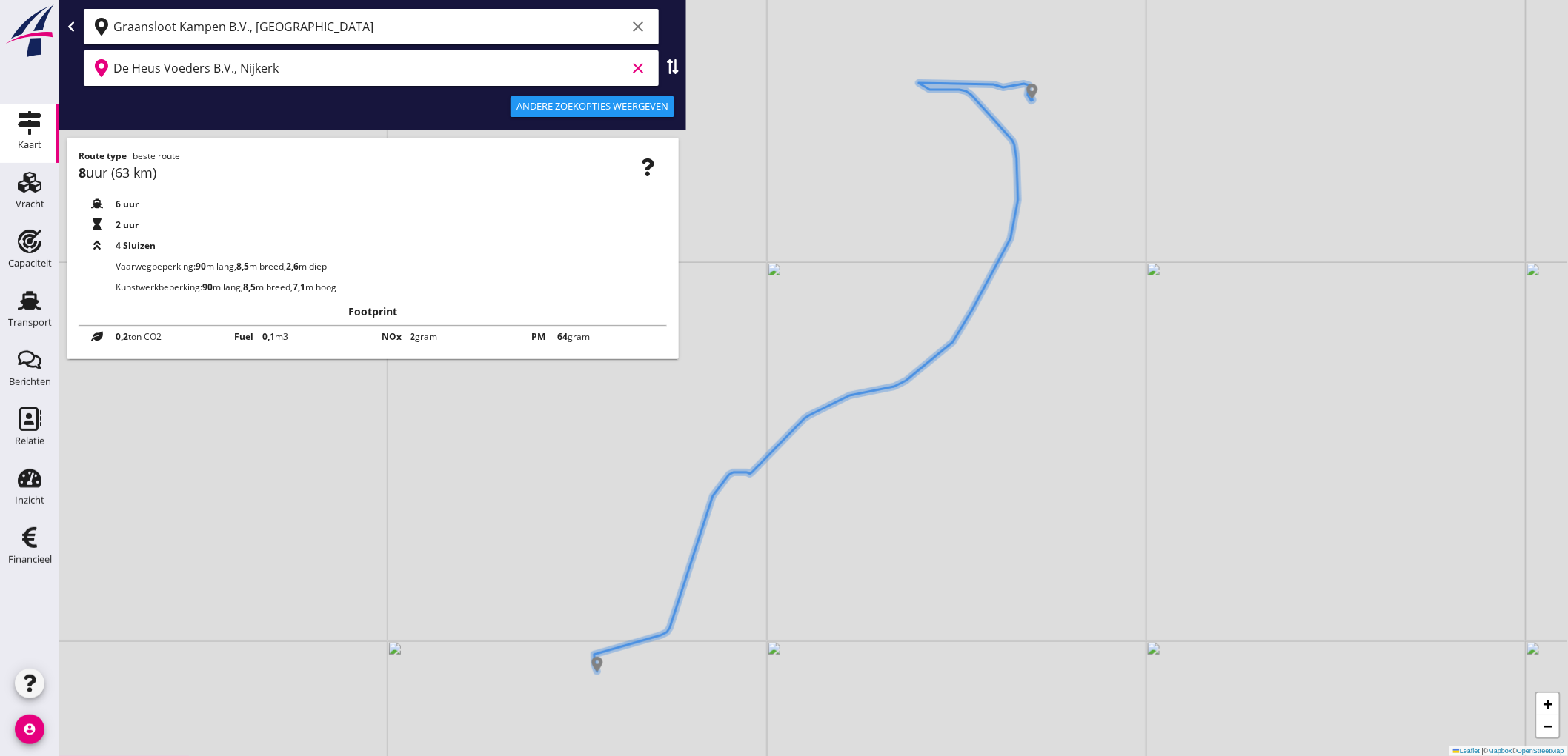
click at [375, 64] on input "De Heus Voeders B.V., Nijkerk" at bounding box center [370, 67] width 513 height 24
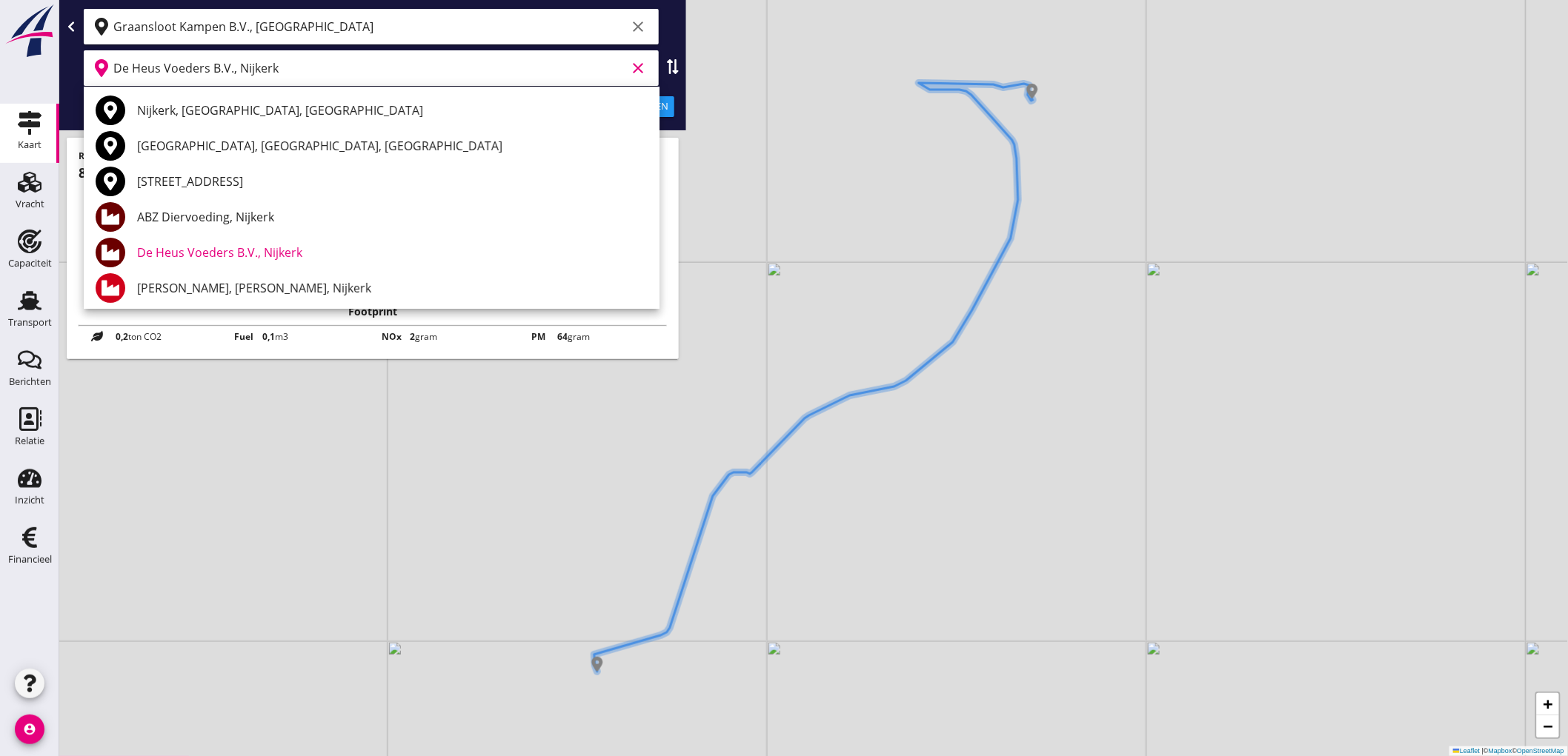
click at [375, 64] on input "De Heus Voeders B.V., Nijkerk" at bounding box center [370, 67] width 513 height 24
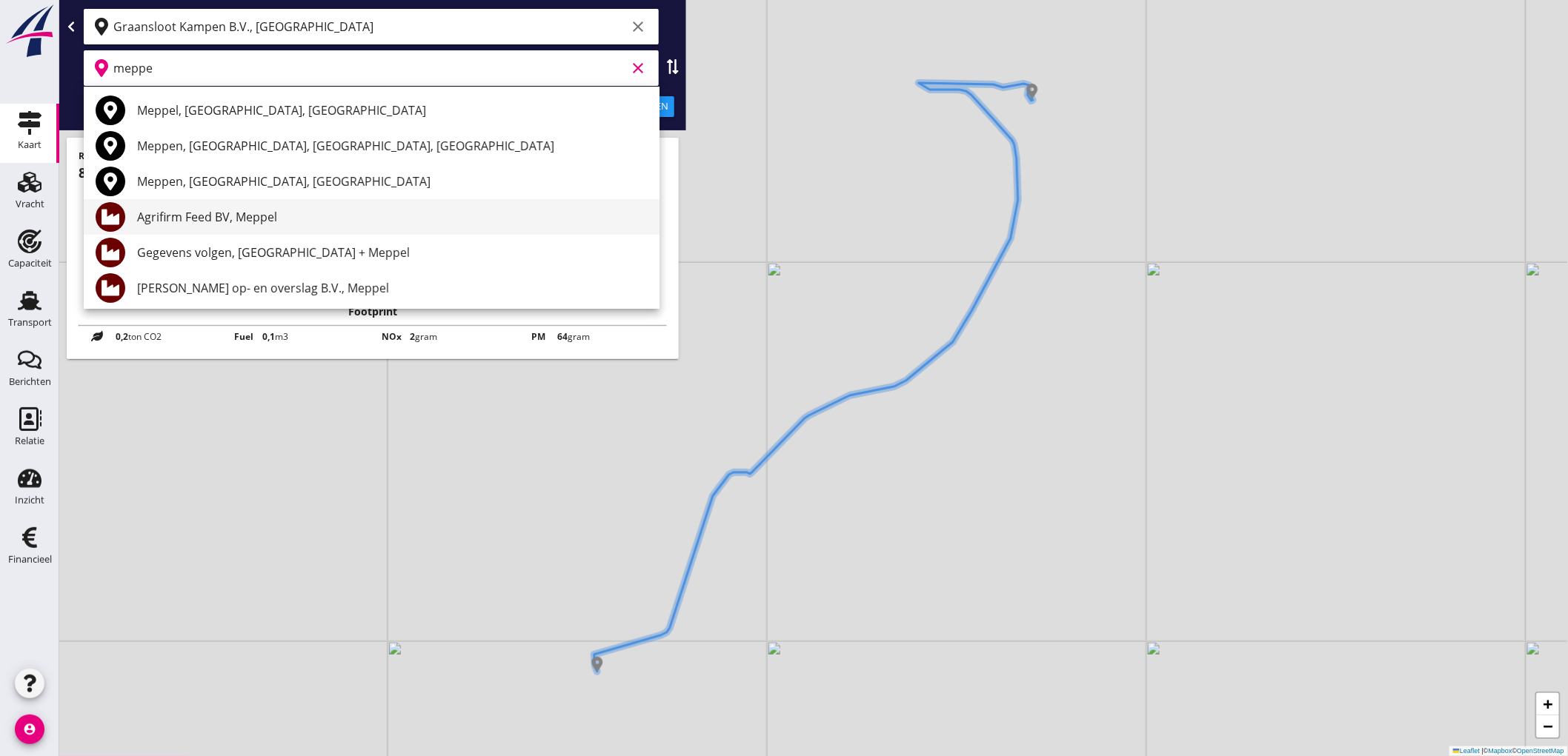
click at [226, 217] on div "Agrifirm Feed BV, Meppel" at bounding box center [392, 217] width 510 height 18
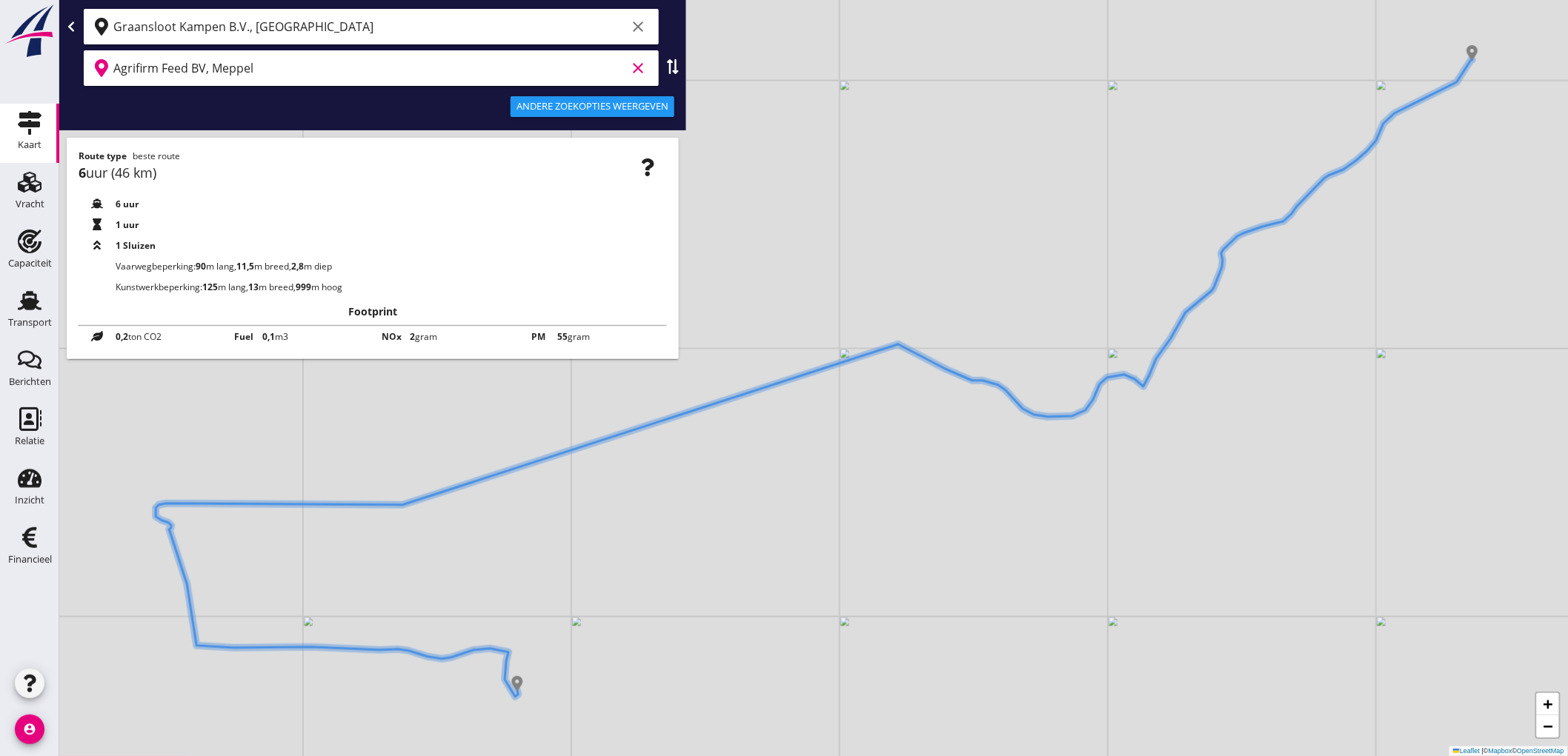
type input "Agrifirm Feed BV, Meppel"
click at [18, 301] on icon "Transport" at bounding box center [29, 300] width 24 height 24
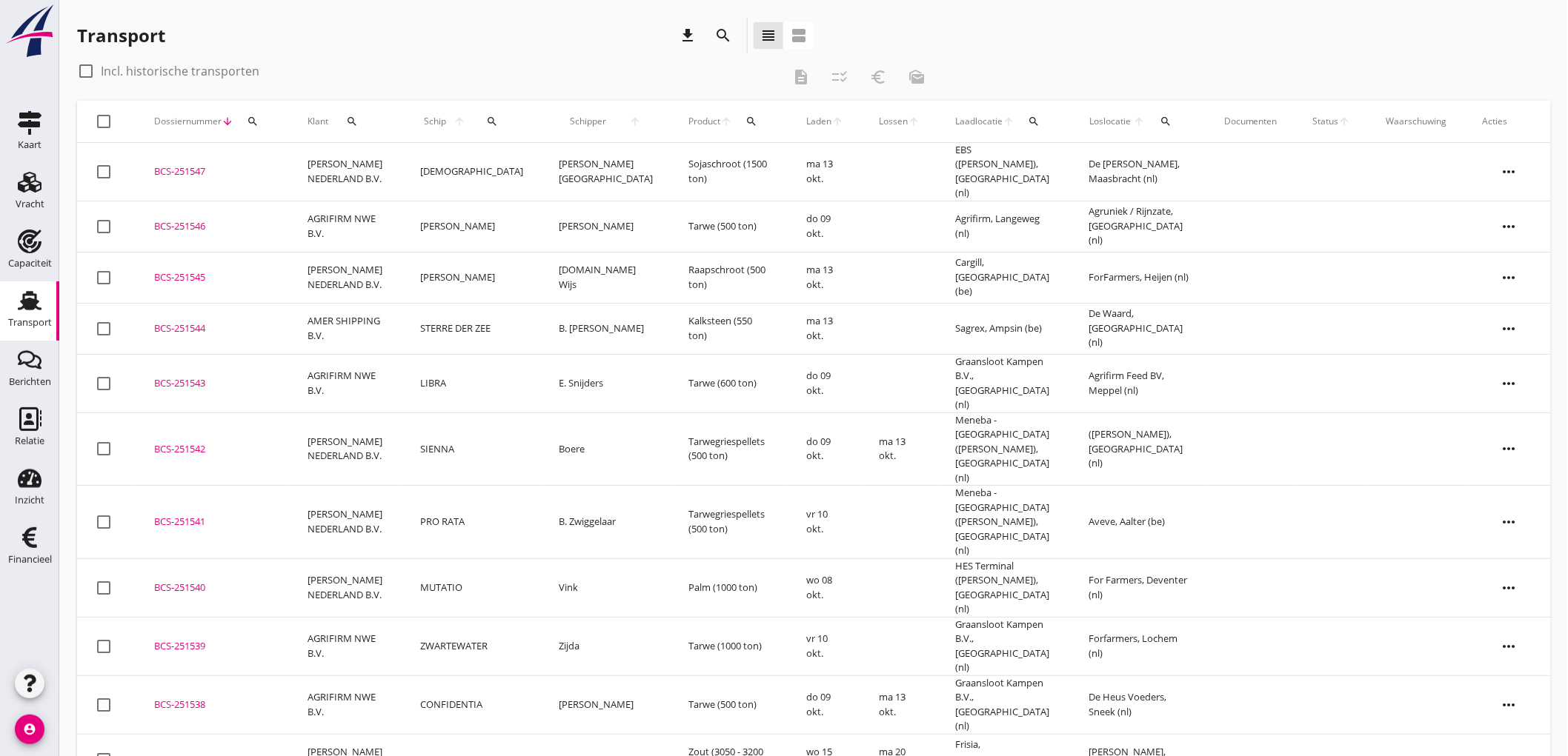
click at [19, 318] on div "Transport" at bounding box center [30, 323] width 44 height 10
click at [389, 163] on td "PETERSON NEDERLAND B.V." at bounding box center [346, 172] width 113 height 58
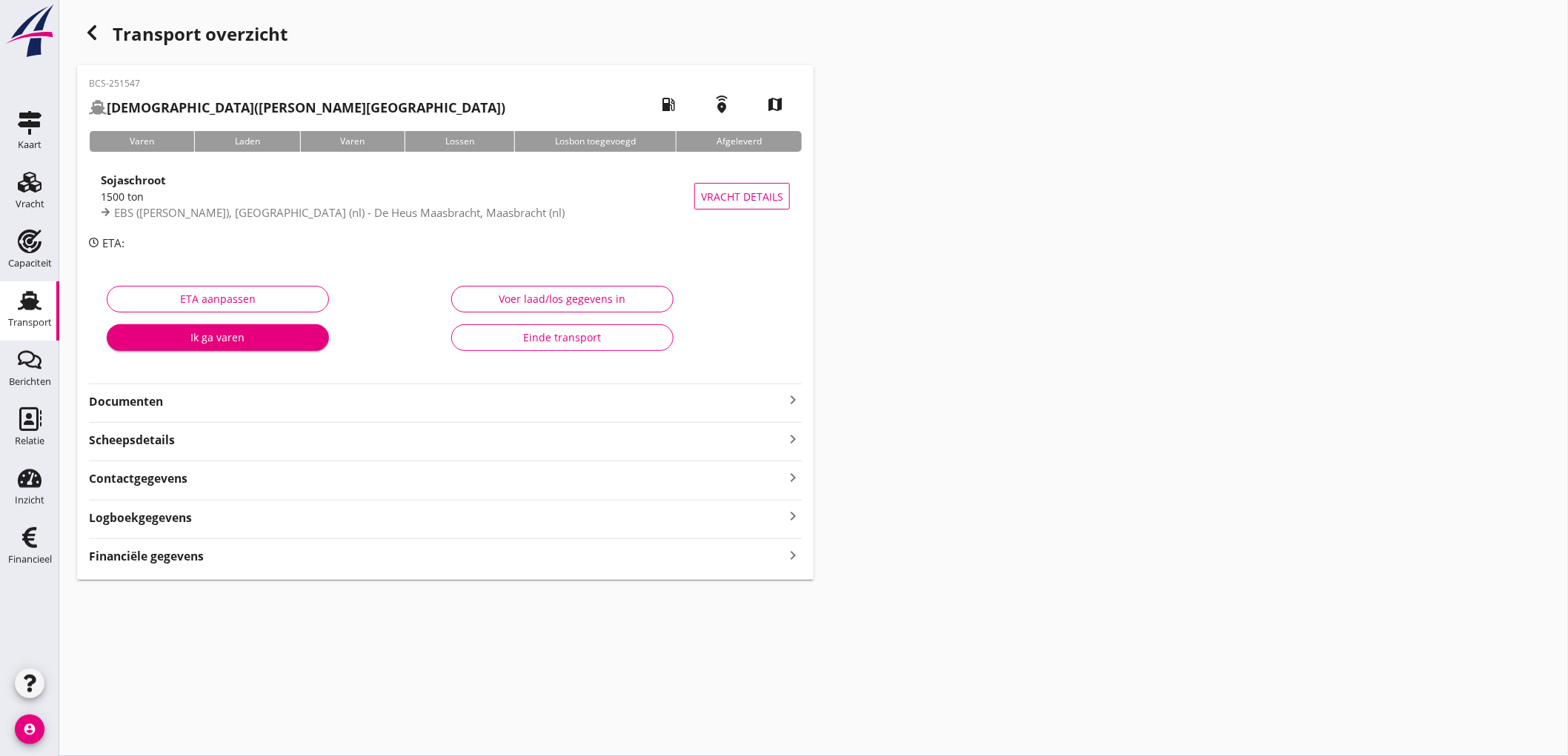
click at [195, 561] on strong "Financiële gegevens" at bounding box center [147, 556] width 115 height 17
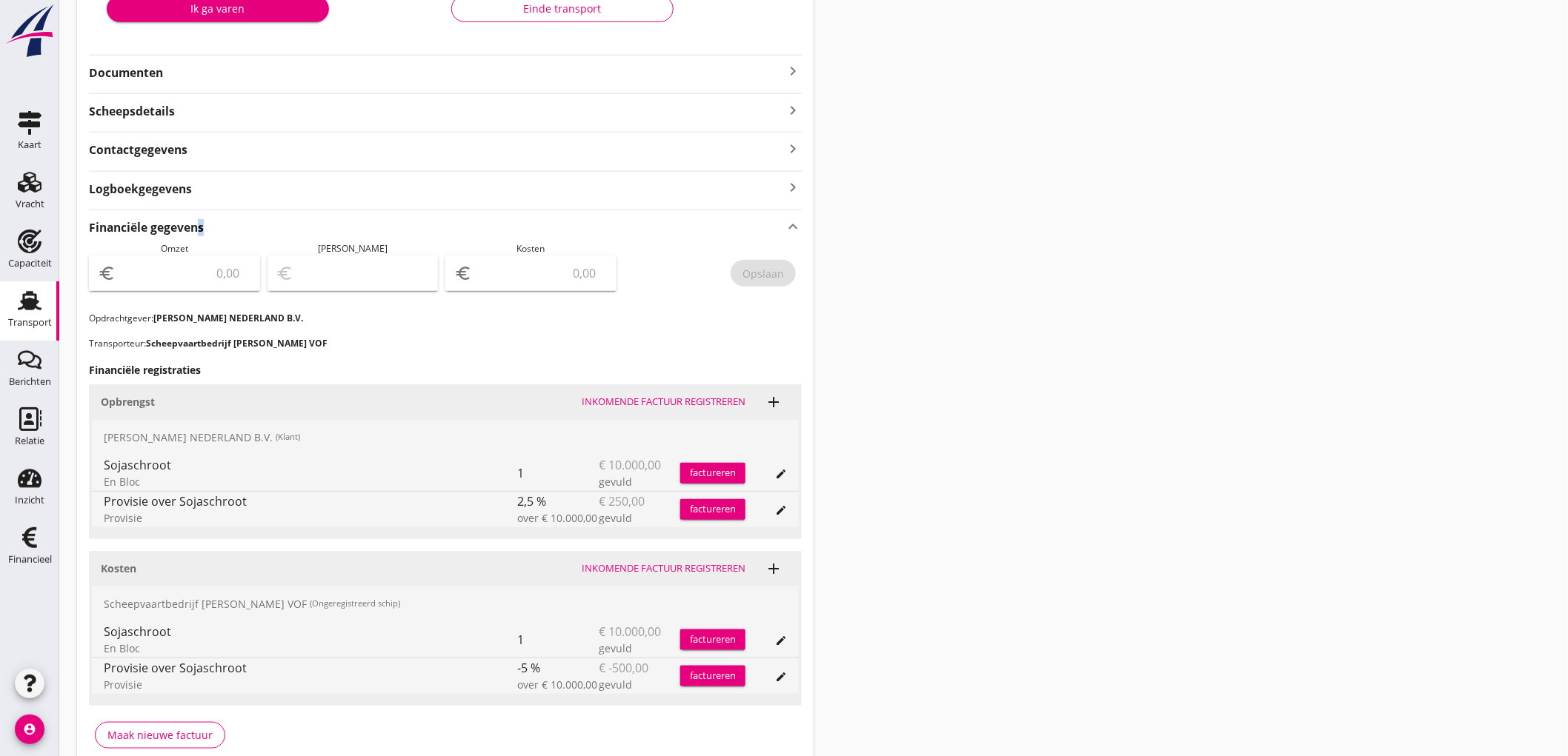
scroll to position [401, 0]
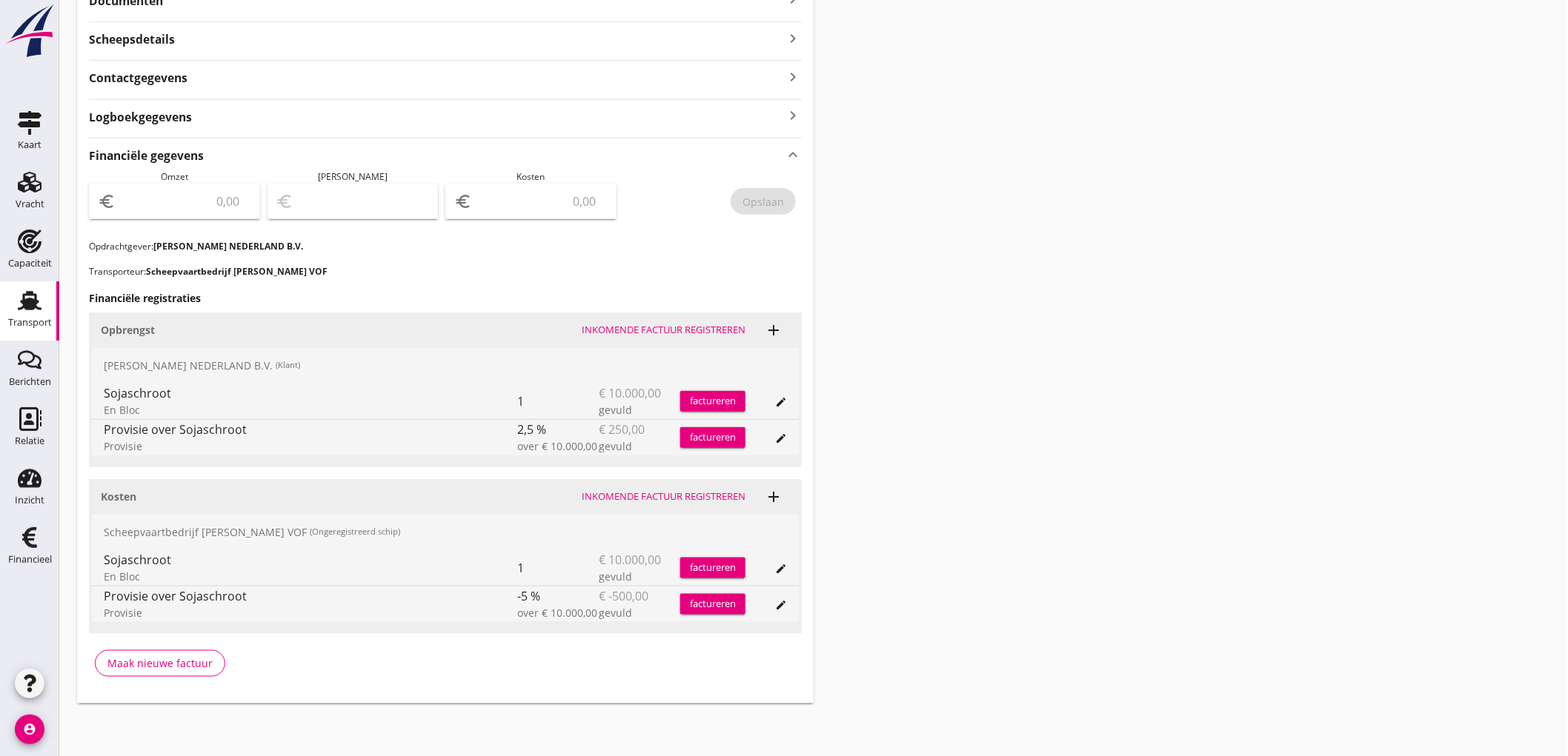
click at [217, 195] on input "number" at bounding box center [184, 201] width 132 height 24
type input "9750"
type input "9741.00"
type input "9"
type input "9655.00"
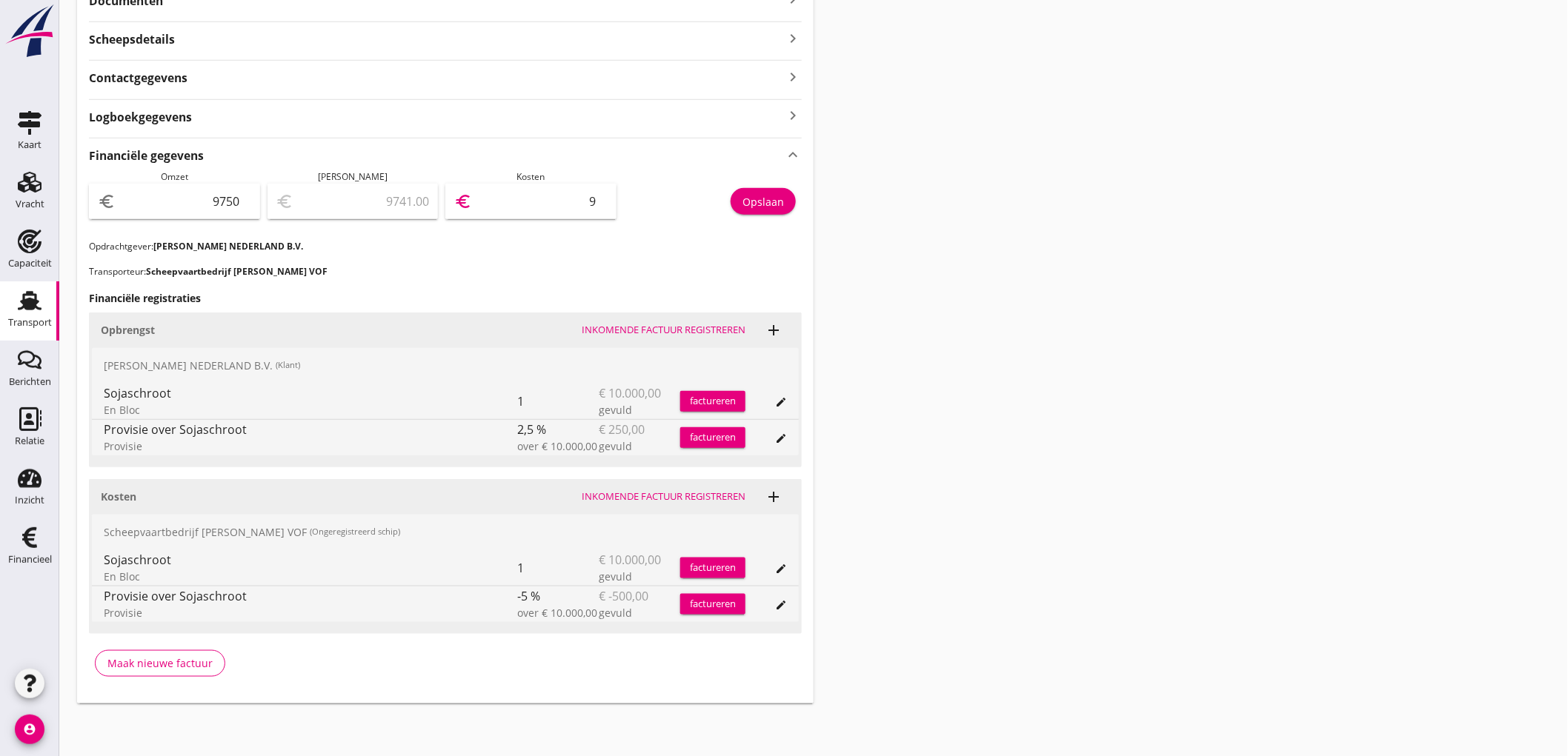
type input "95"
type input "8800.00"
type input "950"
type input "250.00"
type input "9500"
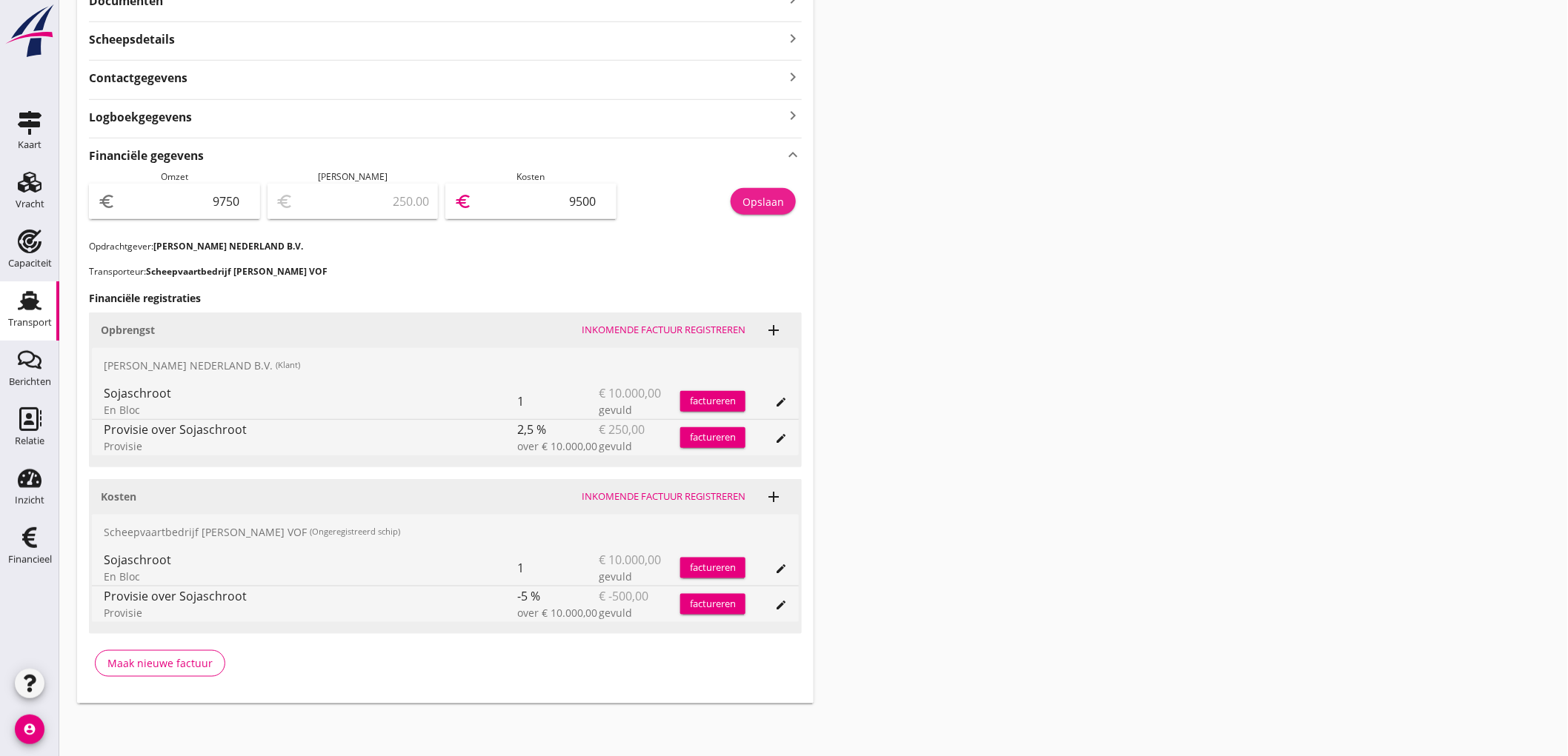
click at [753, 202] on div "Opslaan" at bounding box center [763, 201] width 41 height 15
click at [21, 307] on use at bounding box center [29, 301] width 24 height 19
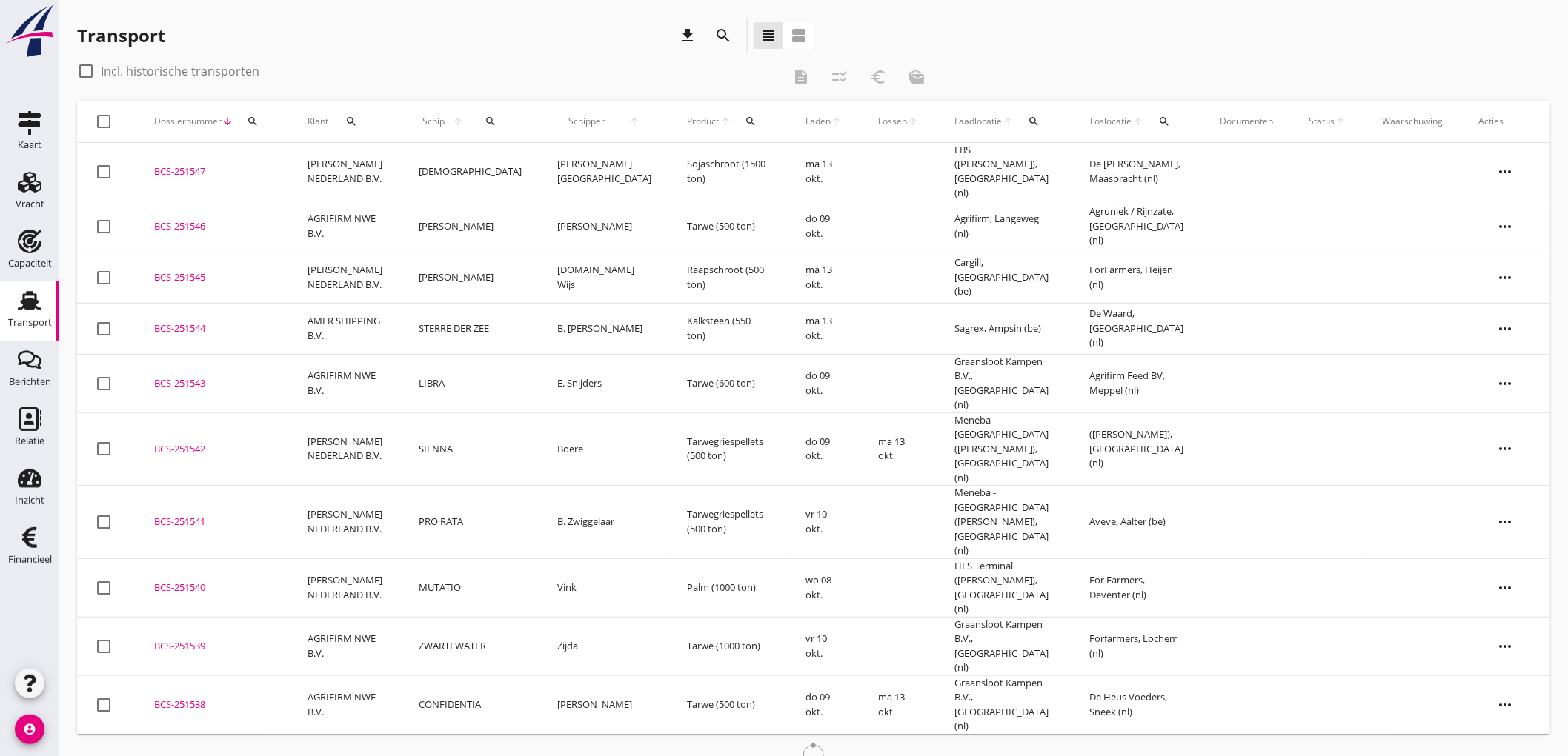
click at [475, 166] on td "[DEMOGRAPHIC_DATA]" at bounding box center [470, 172] width 139 height 58
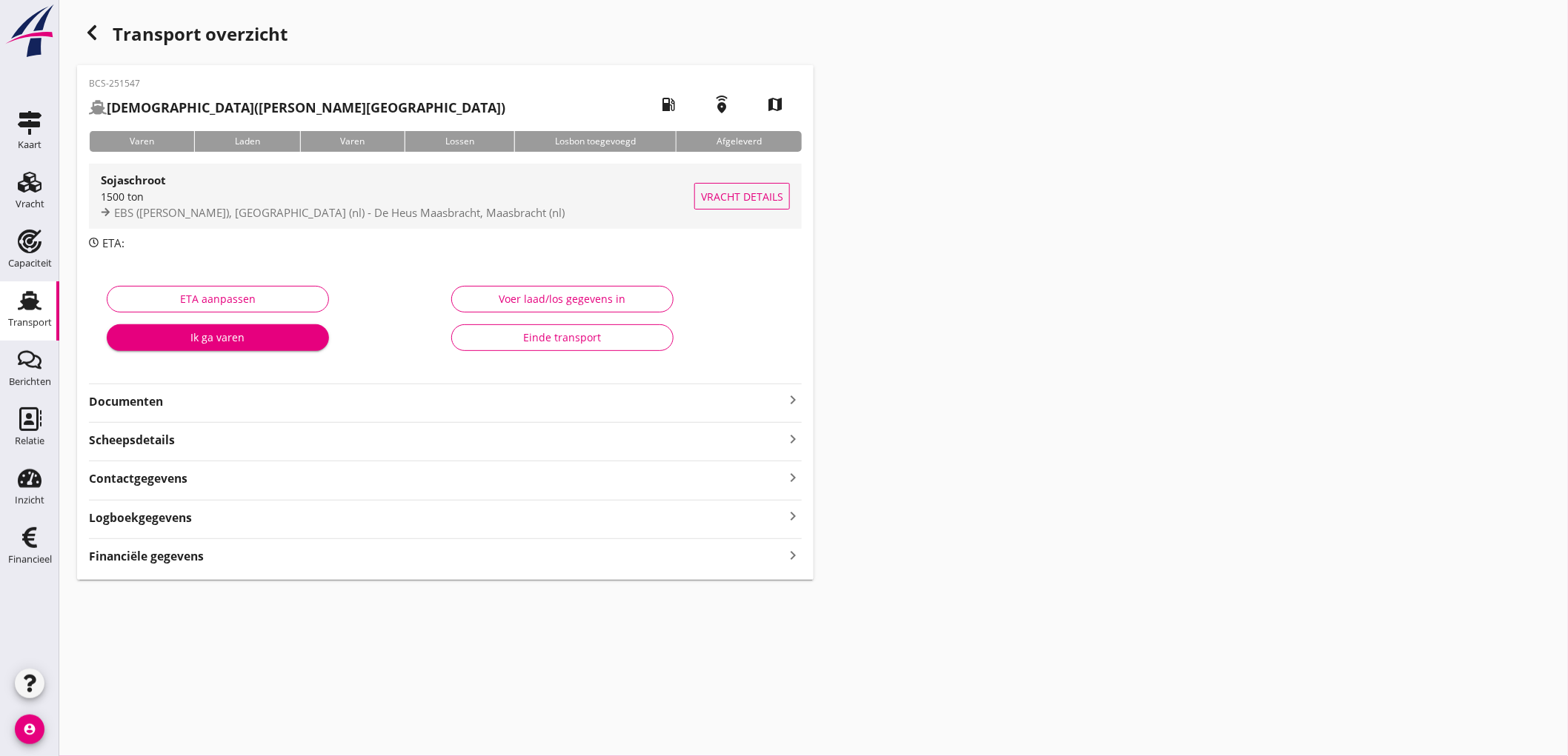
click at [356, 211] on span "EBS (melden Peterson), Rotterdam (nl) - De Heus Maasbracht, Maasbracht (nl)" at bounding box center [339, 213] width 450 height 15
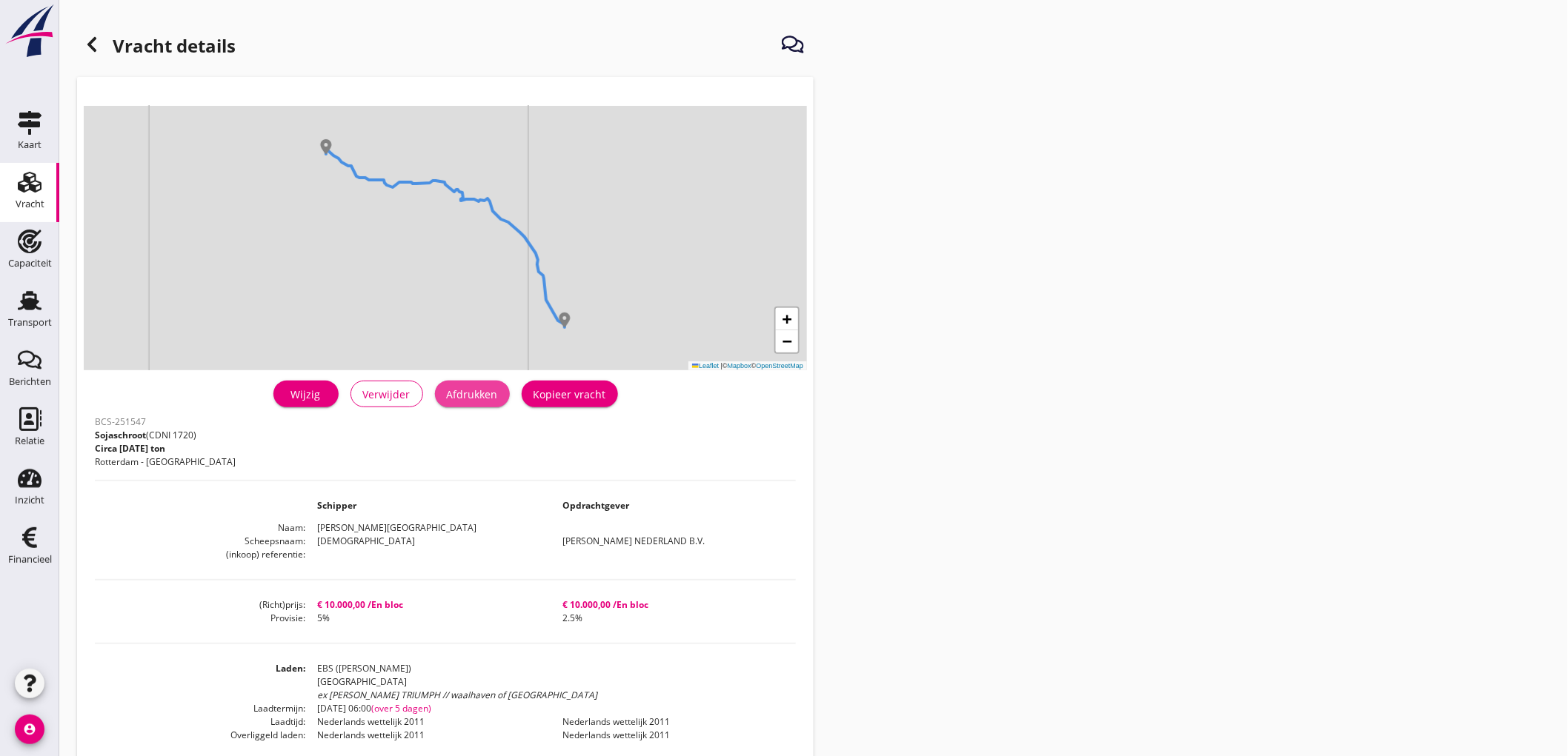
click at [473, 393] on div "Afdrukken" at bounding box center [472, 394] width 51 height 15
click at [89, 53] on icon at bounding box center [92, 45] width 18 height 18
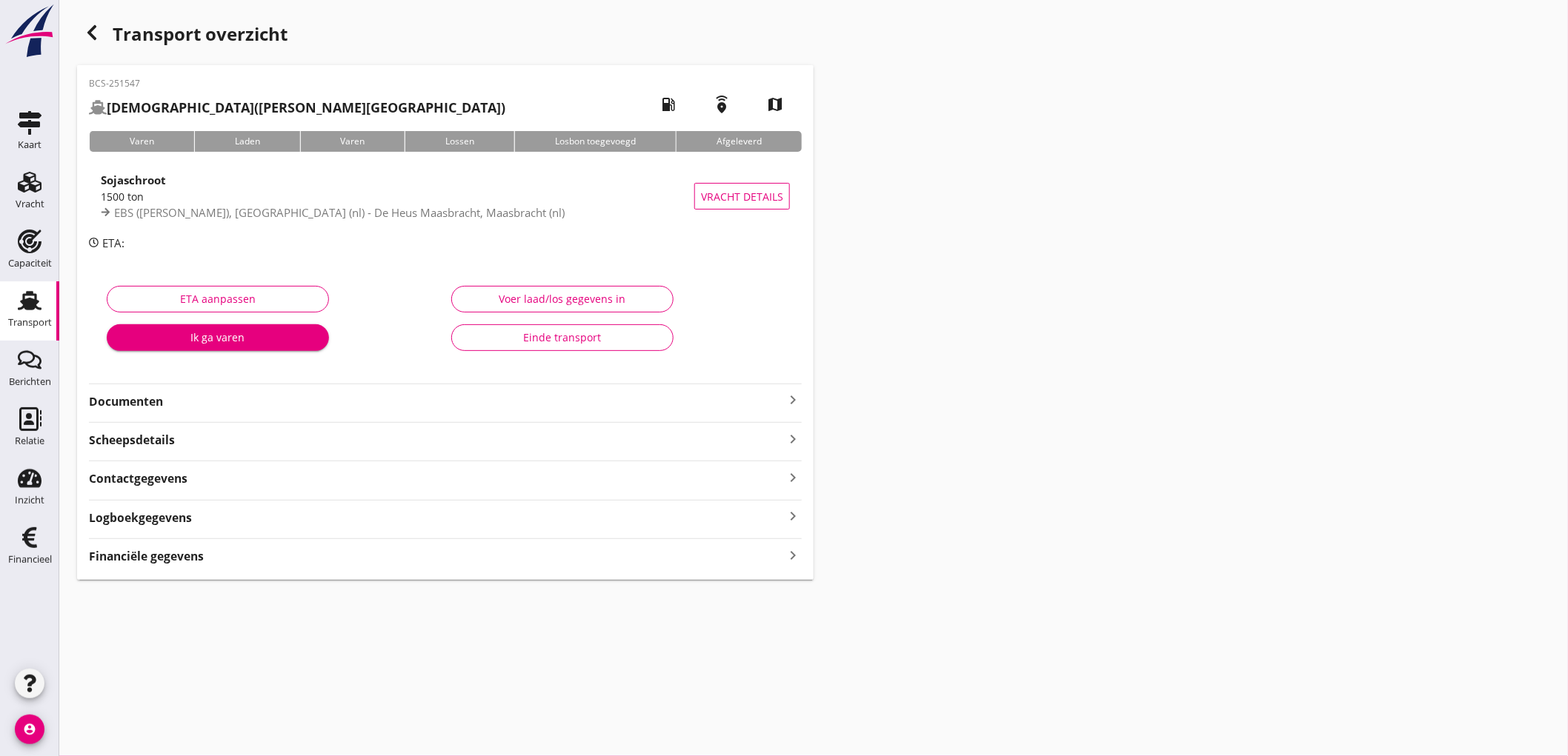
click at [561, 393] on strong "Documenten" at bounding box center [436, 402] width 695 height 17
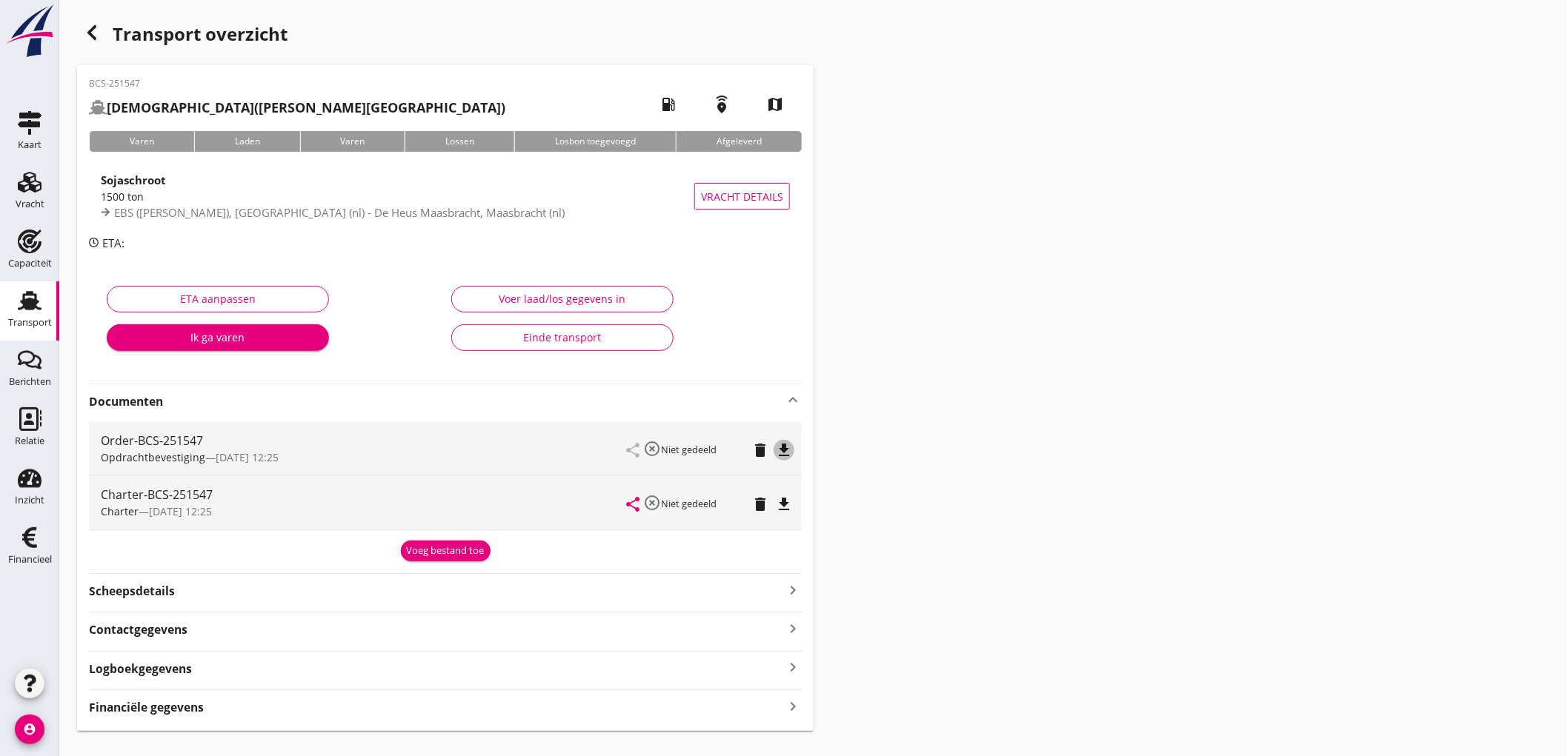
click at [793, 449] on icon "file_download" at bounding box center [784, 450] width 18 height 18
click at [781, 509] on icon "file_download" at bounding box center [784, 505] width 18 height 18
click at [186, 697] on div "Financiële gegevens keyboard_arrow_right" at bounding box center [445, 707] width 713 height 20
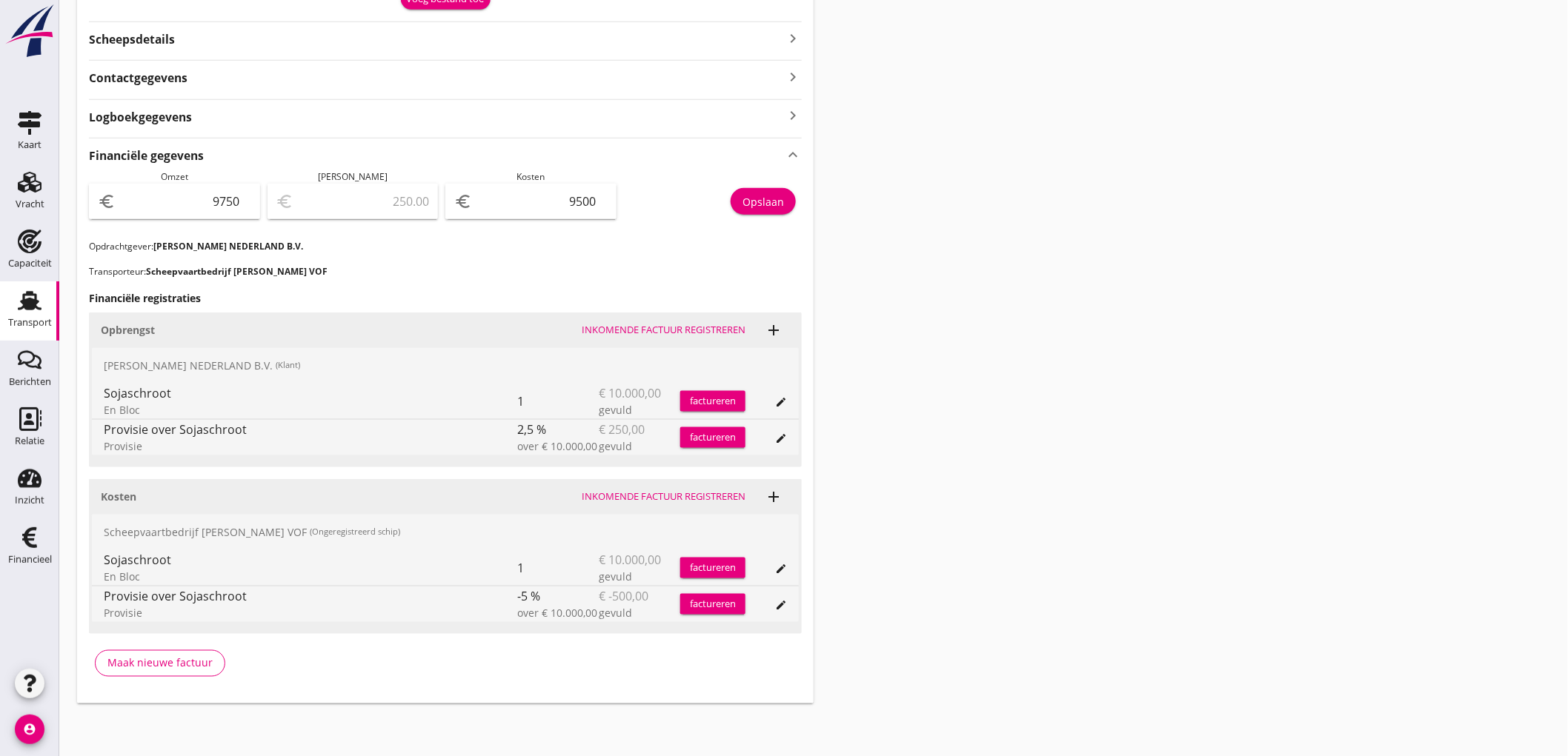
click at [765, 189] on button "Opslaan" at bounding box center [763, 201] width 65 height 27
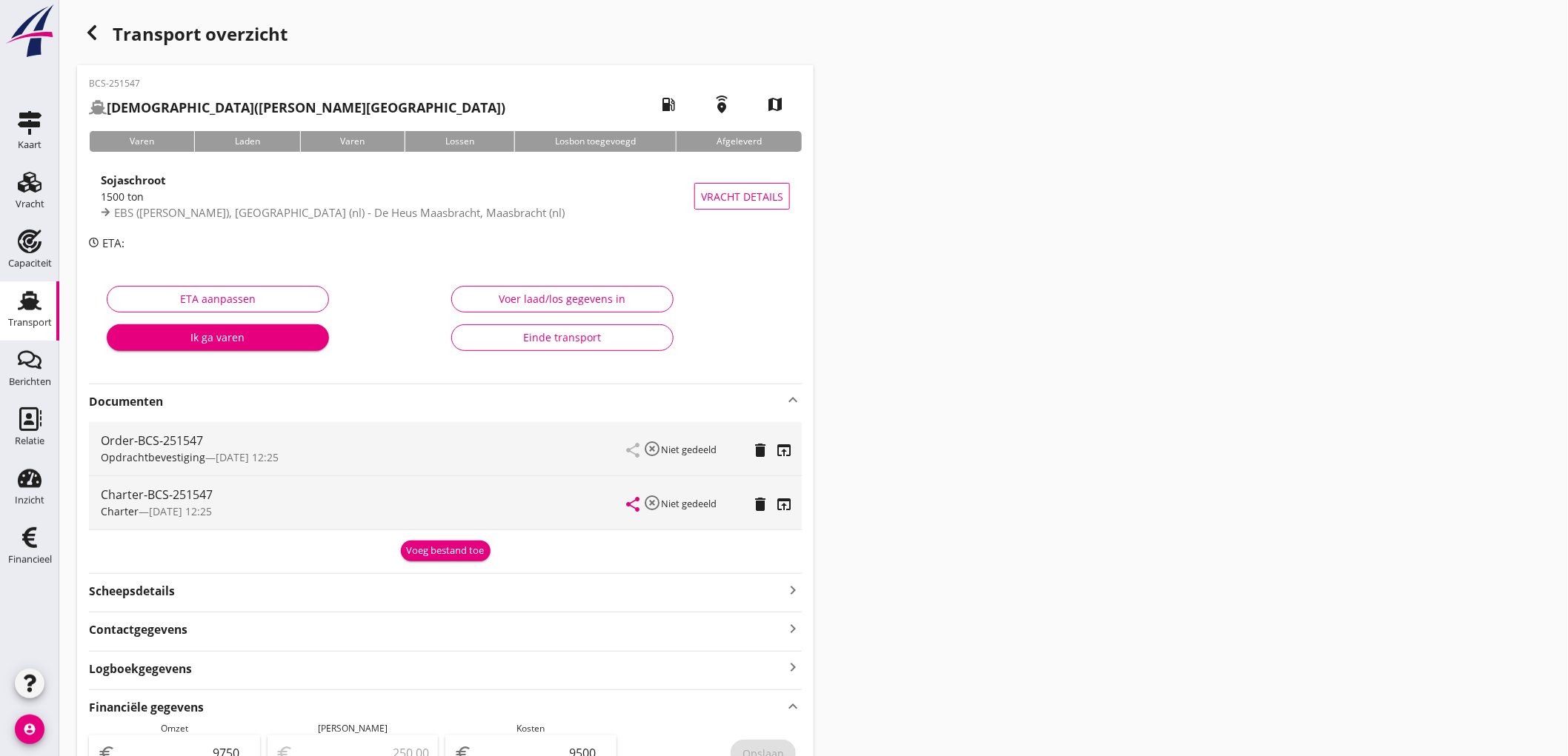
click at [13, 313] on div "Transport" at bounding box center [30, 323] width 44 height 21
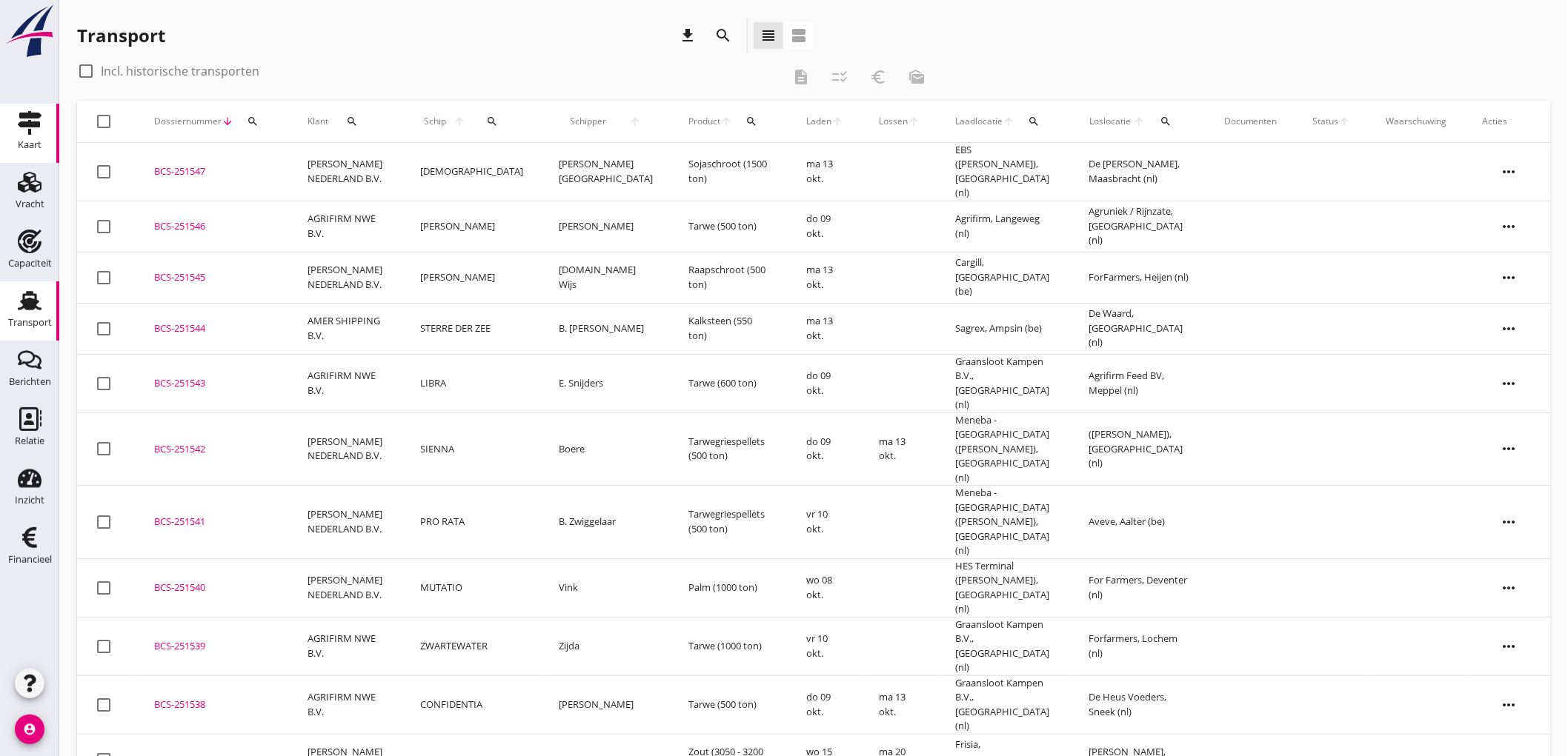
click at [47, 114] on div "Kaart" at bounding box center [30, 122] width 36 height 24
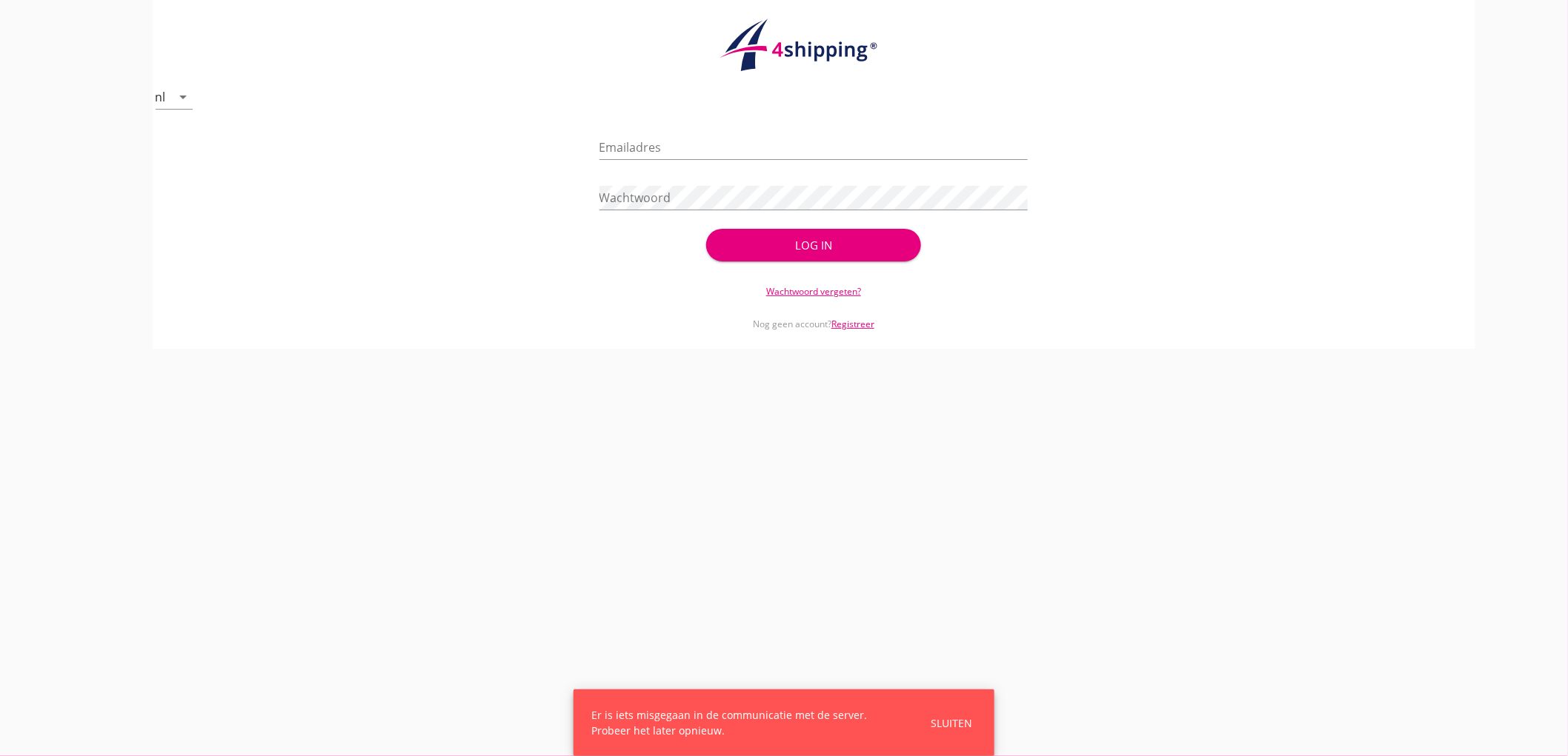
click at [685, 127] on div "Emailadres" at bounding box center [814, 150] width 429 height 47
click at [691, 144] on input "Emailadres" at bounding box center [814, 147] width 429 height 24
type input "bouman@stoffersbevrachtingen.nl"
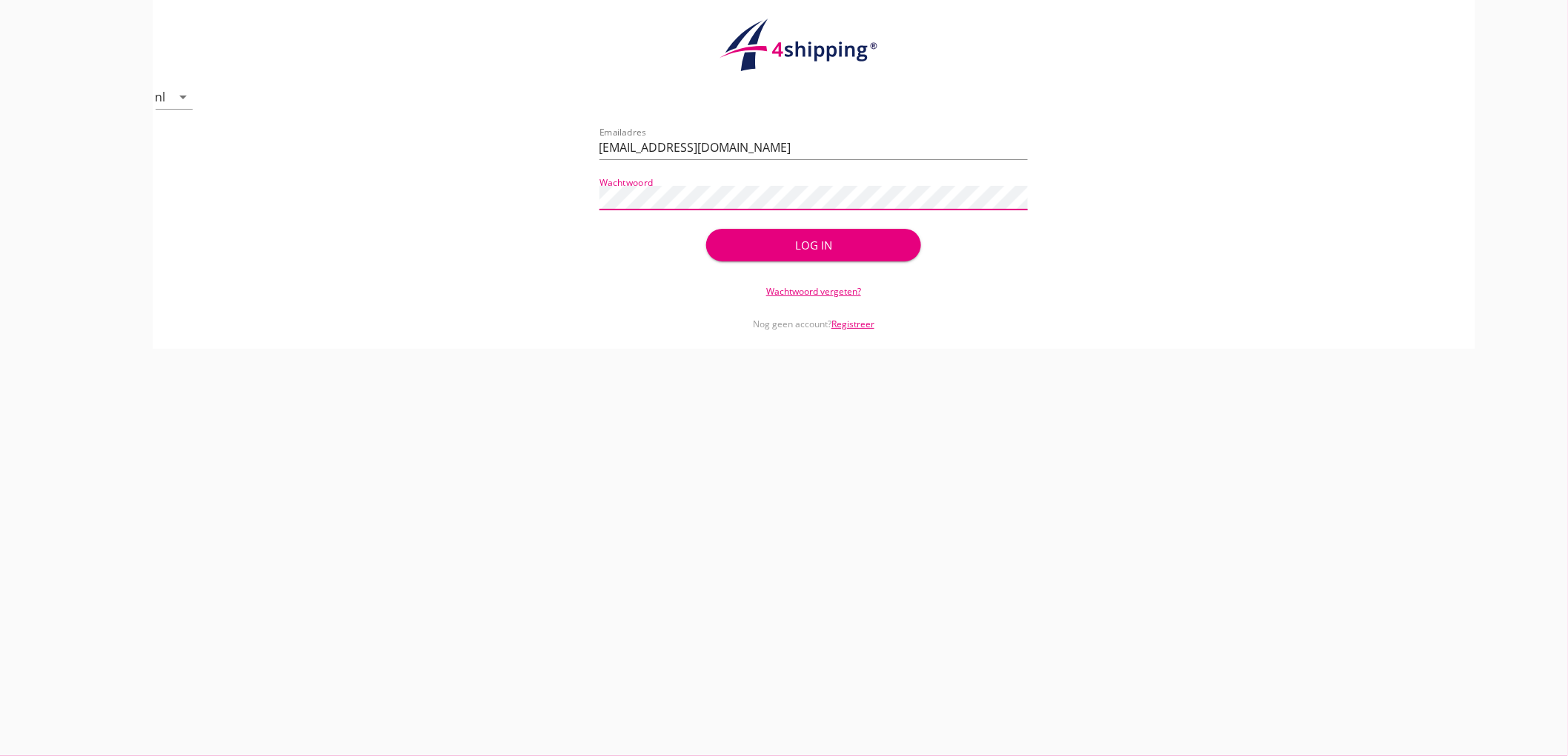
click at [706, 229] on button "Log in" at bounding box center [813, 245] width 214 height 32
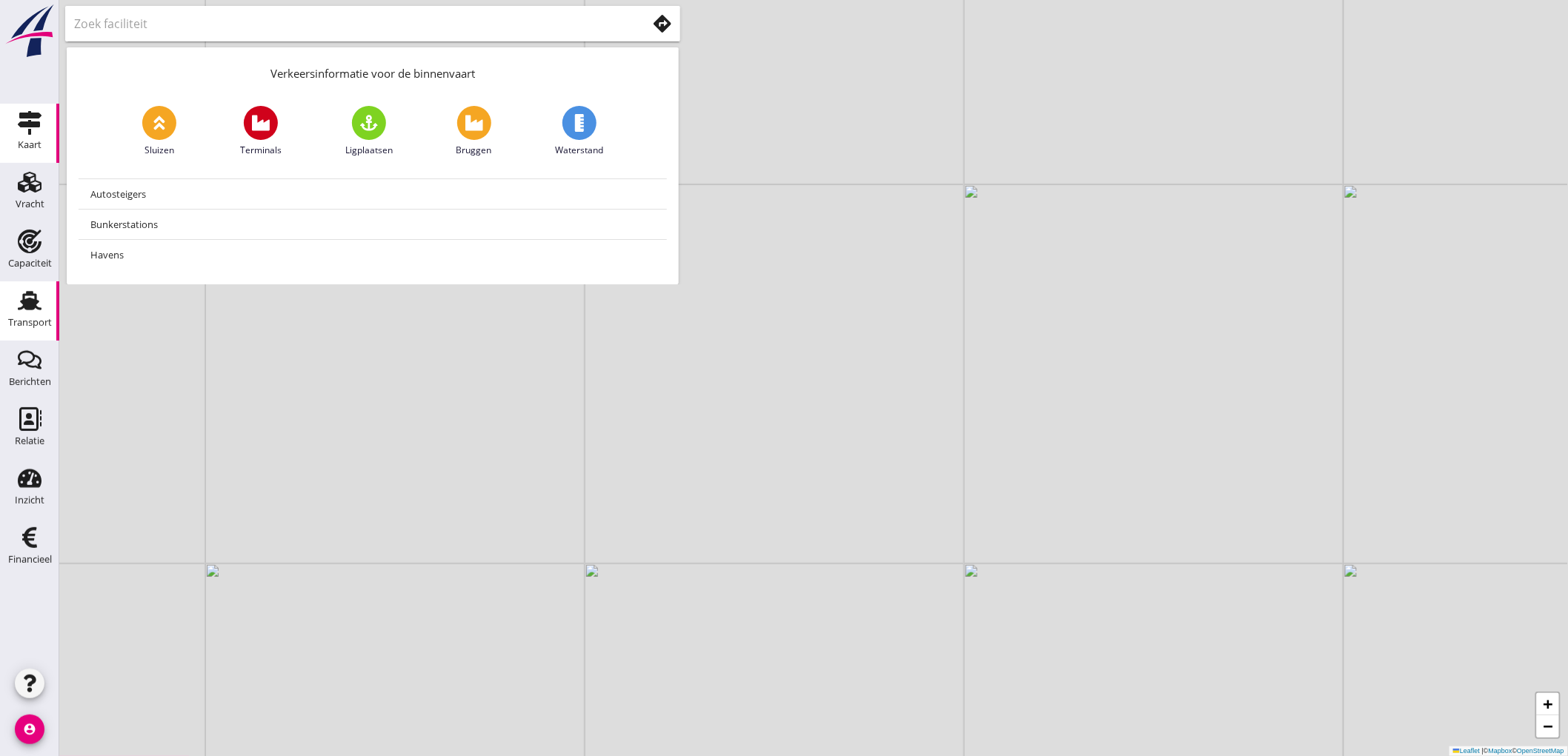
click at [27, 308] on use at bounding box center [29, 301] width 24 height 19
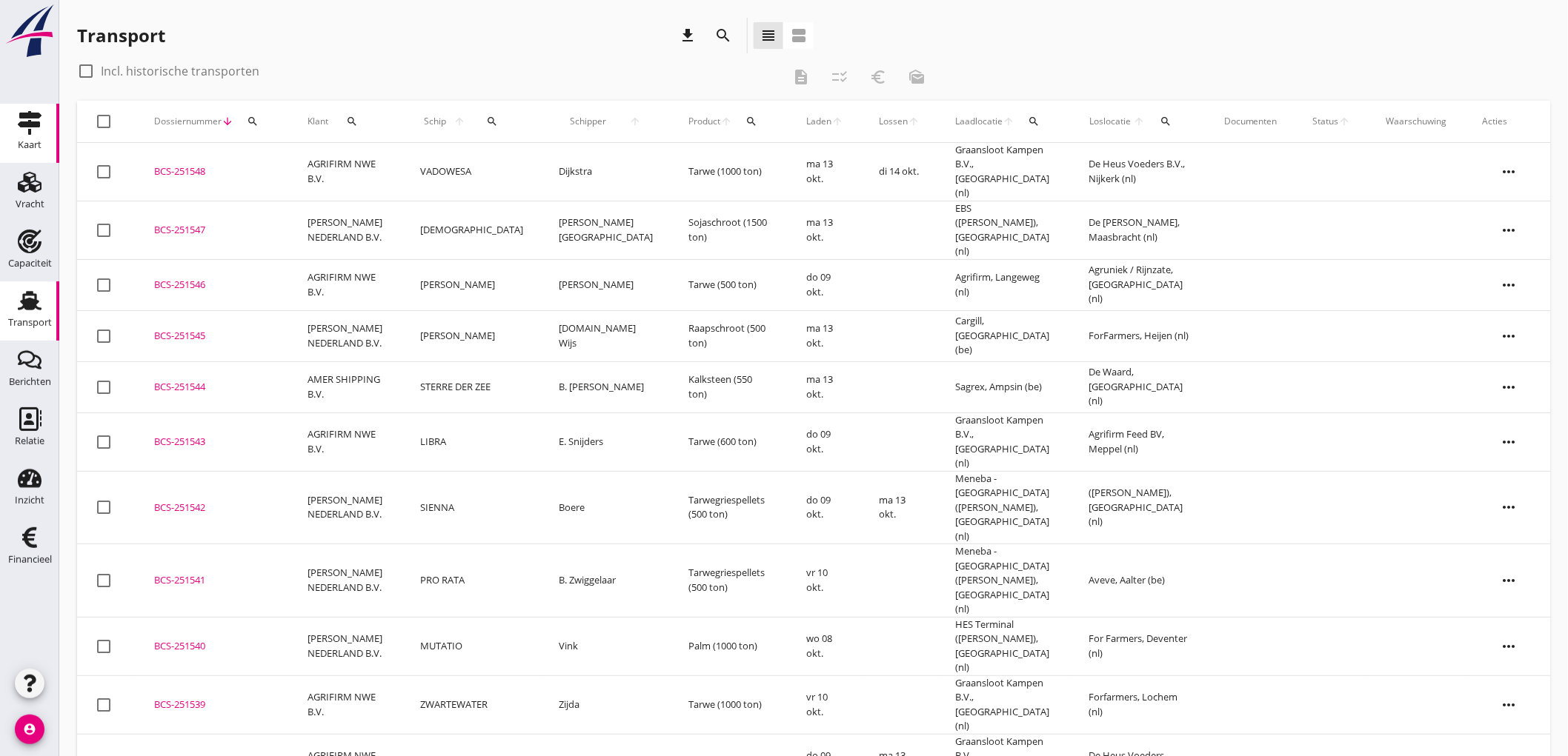
click at [39, 127] on use at bounding box center [29, 122] width 24 height 24
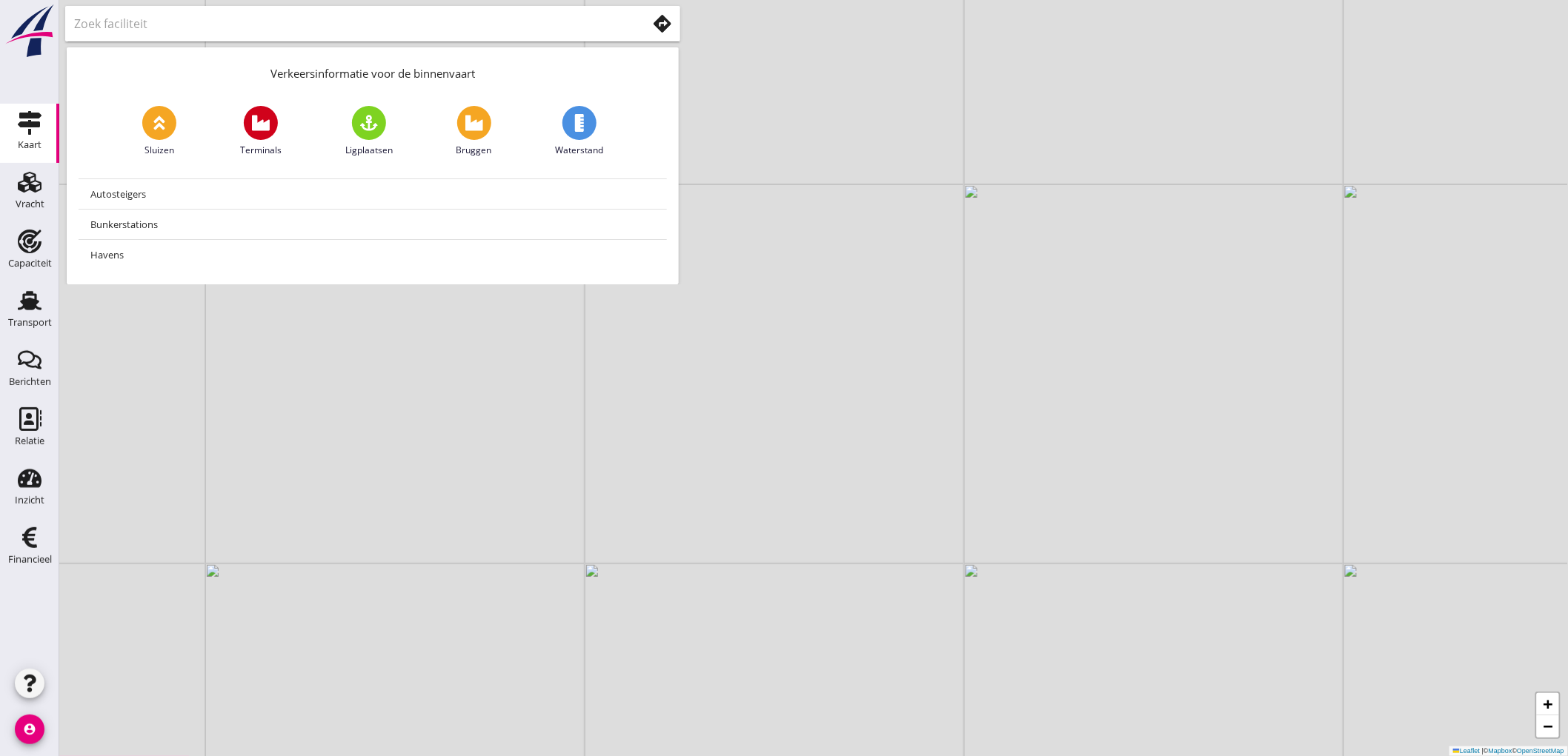
click at [654, 18] on icon at bounding box center [663, 24] width 18 height 18
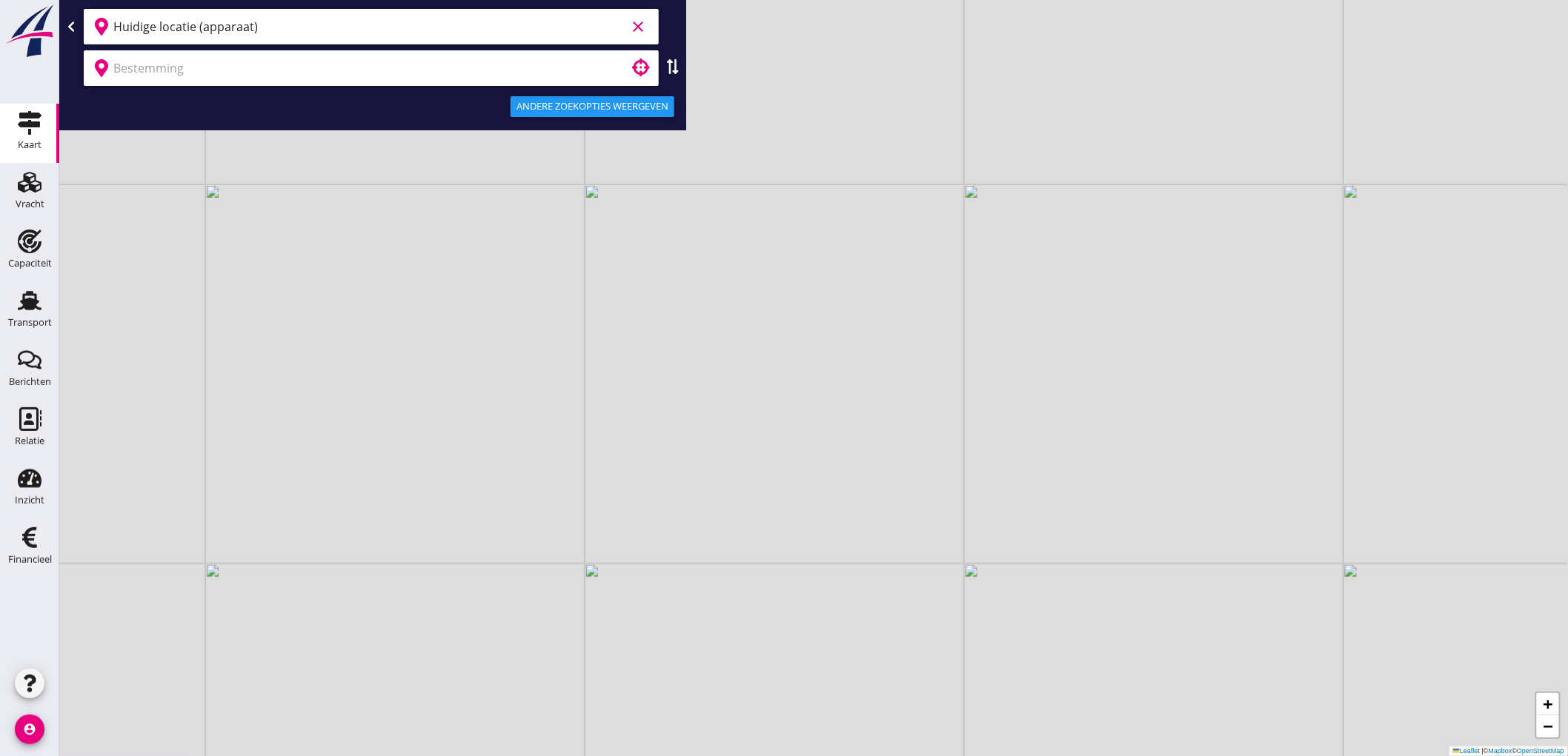
click at [303, 30] on input "Huidige locatie (apparaat)" at bounding box center [370, 26] width 513 height 24
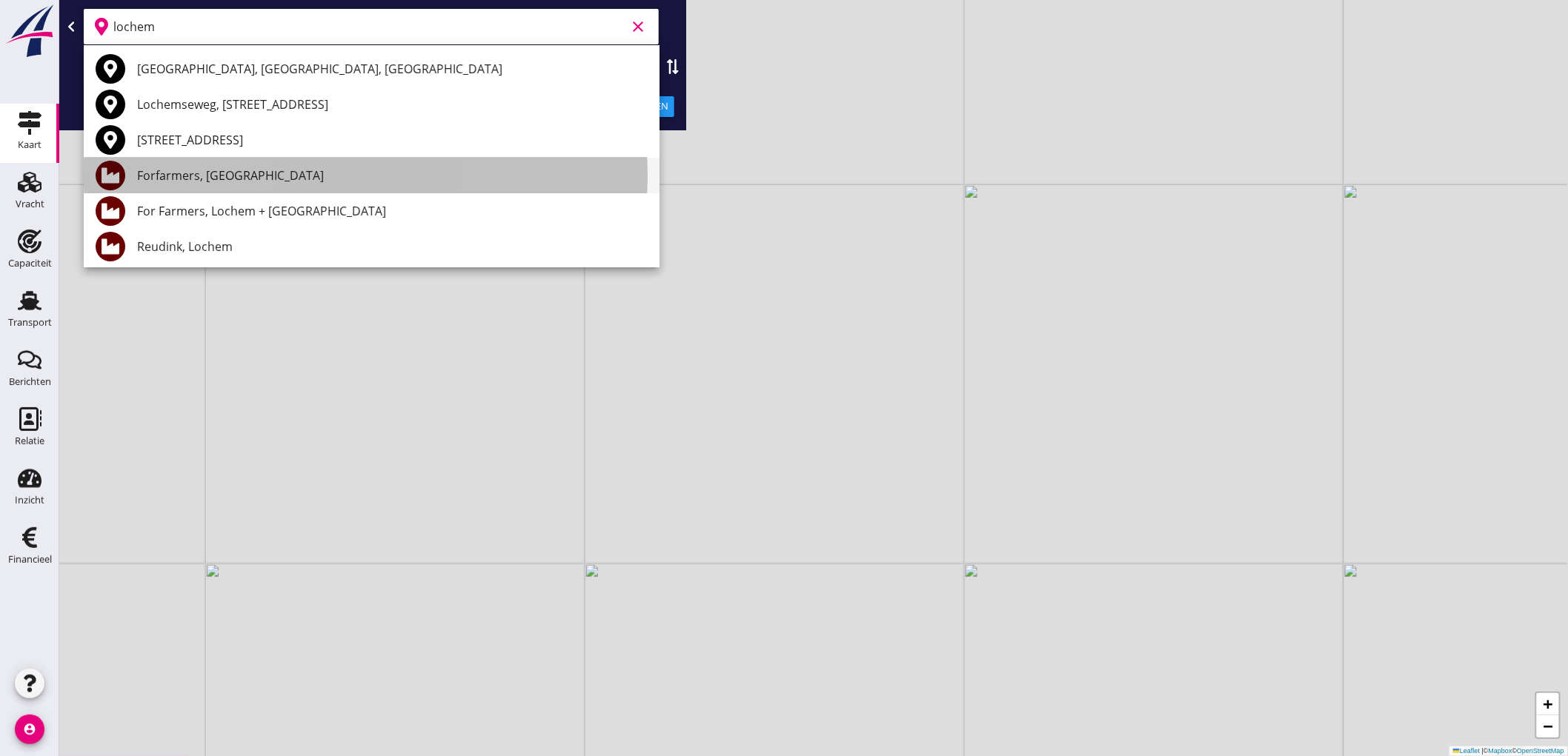
click at [221, 175] on div "Forfarmers, Lochem" at bounding box center [392, 175] width 510 height 18
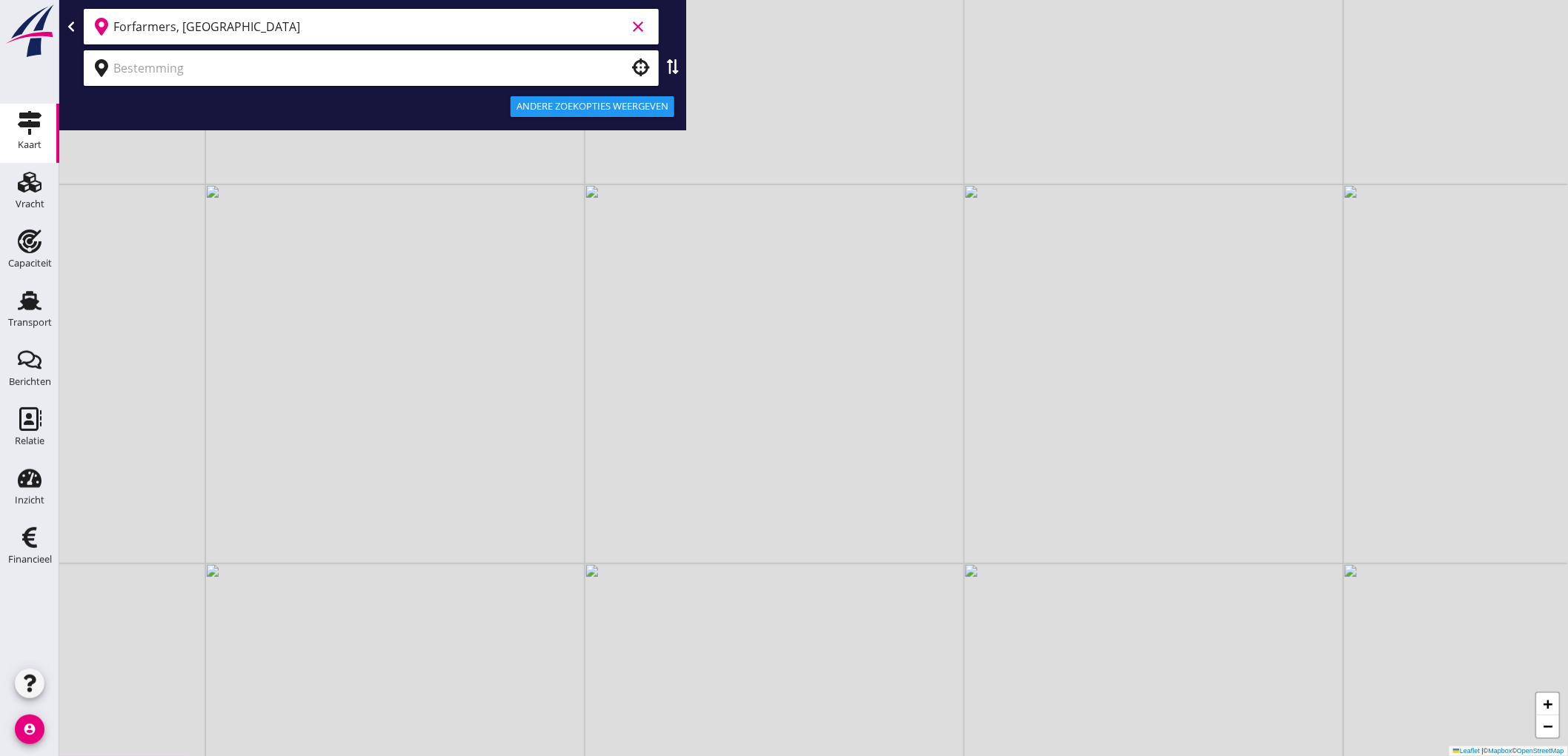
type input "Forfarmers, Lochem"
click at [194, 74] on input "text" at bounding box center [361, 67] width 495 height 24
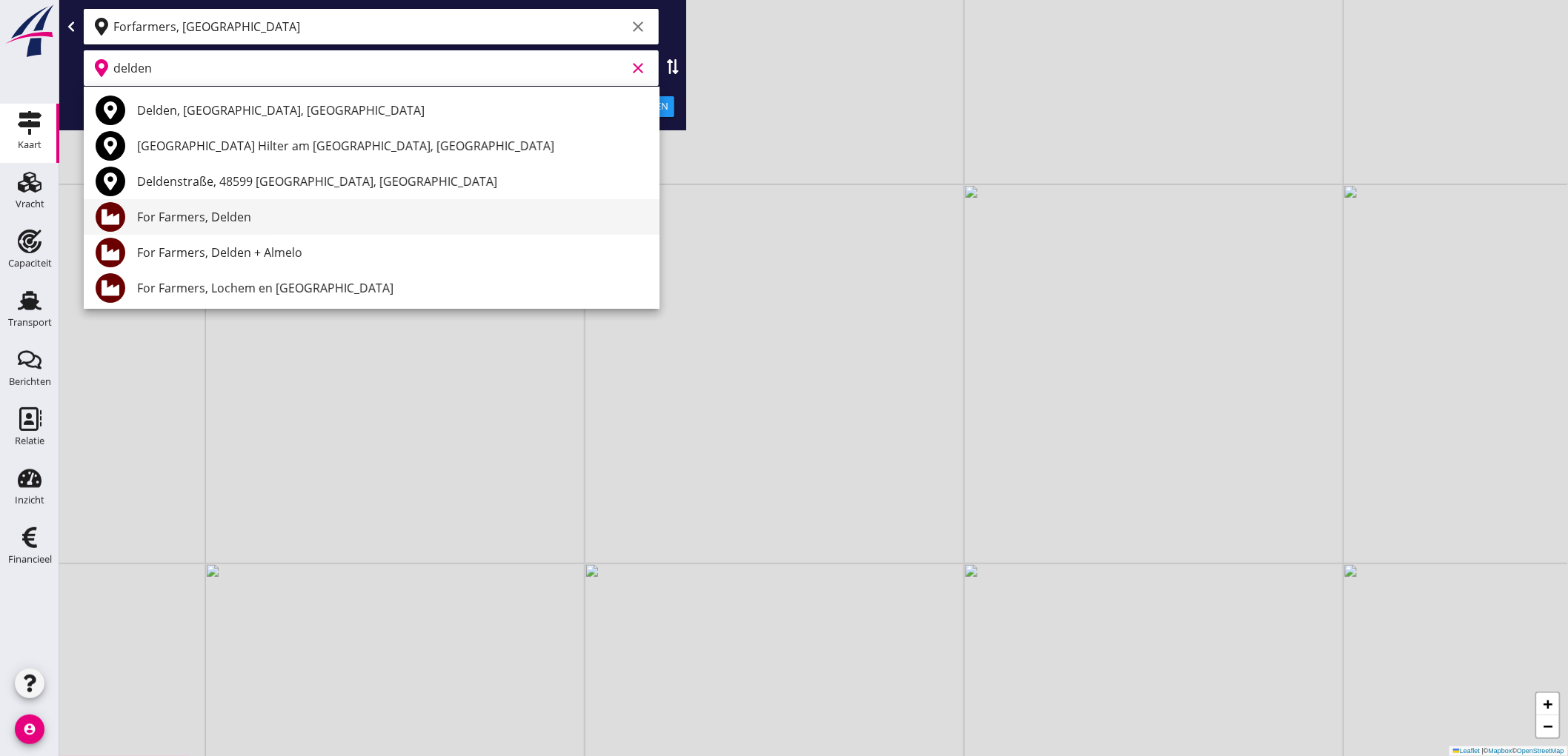
click at [194, 224] on div "For Farmers, Delden" at bounding box center [392, 217] width 510 height 18
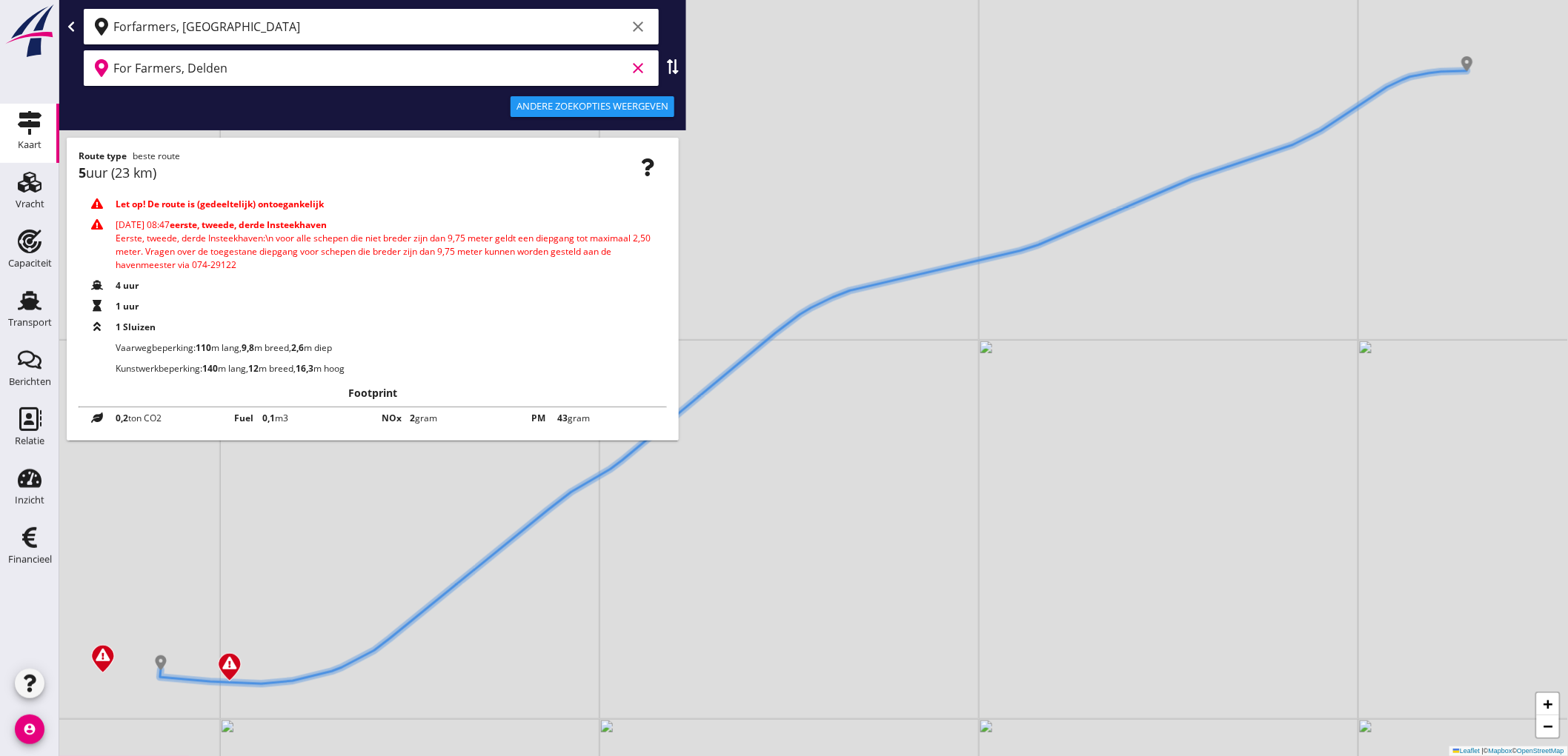
type input "For Farmers, Delden"
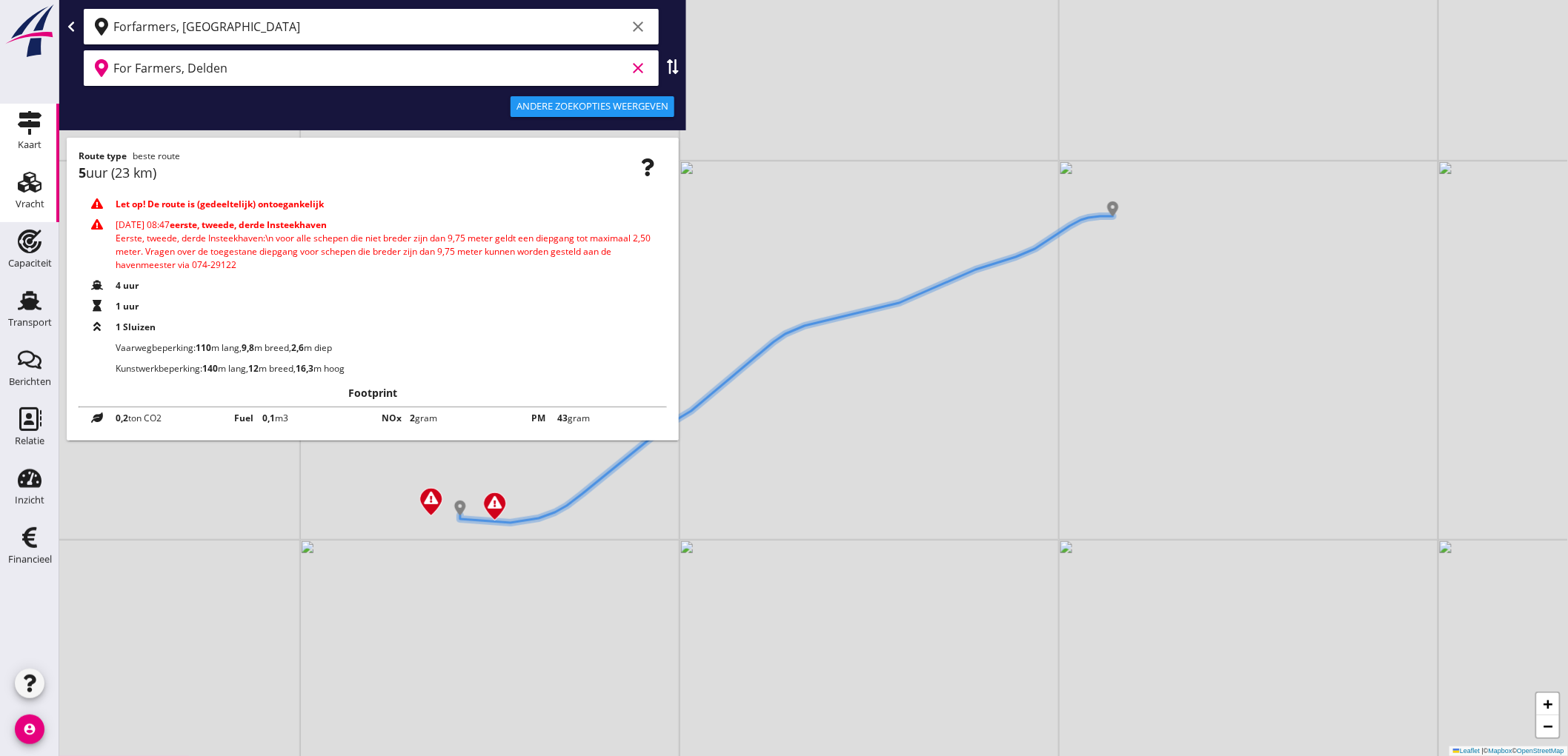
click at [22, 208] on div "Vracht" at bounding box center [30, 204] width 29 height 10
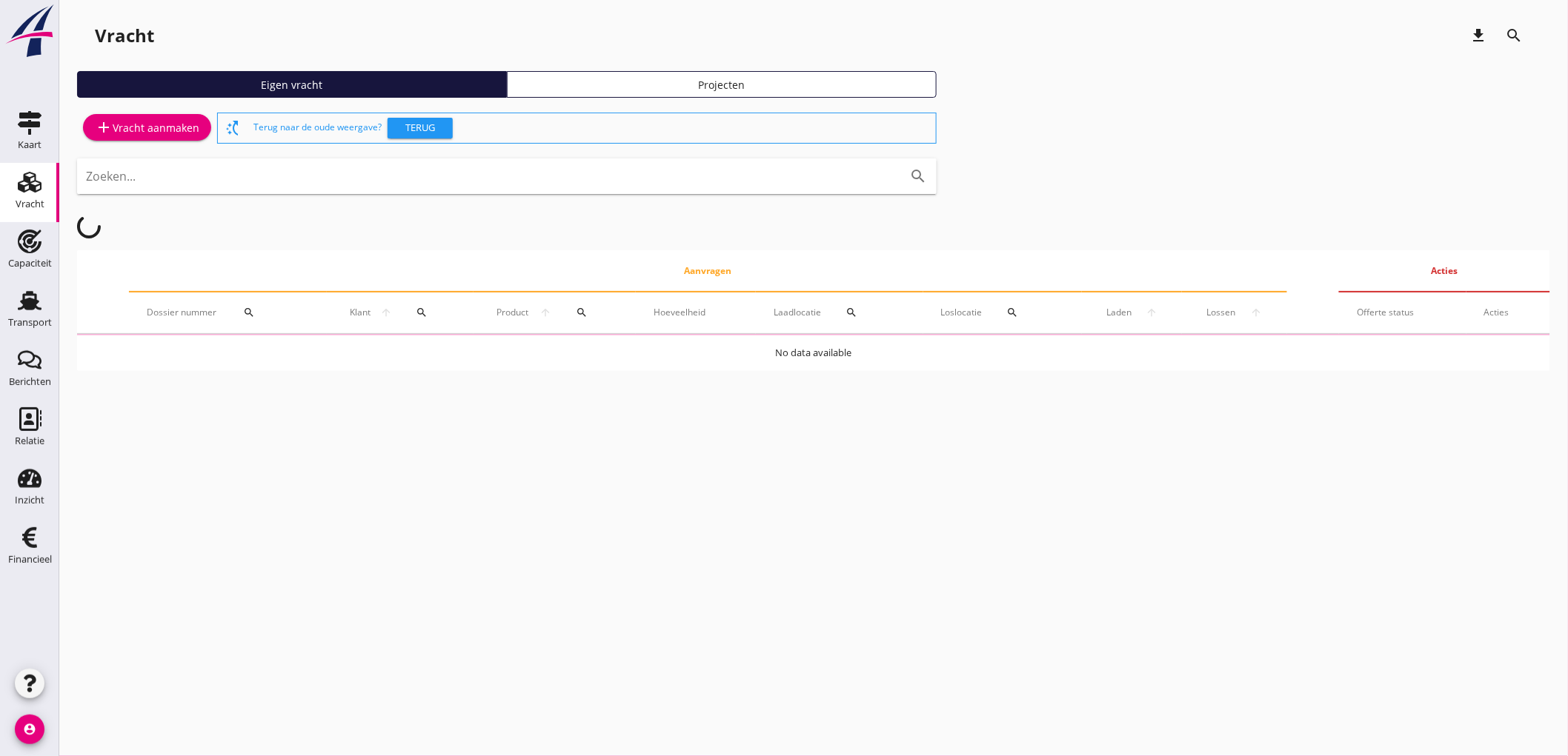
drag, startPoint x: 144, startPoint y: 100, endPoint x: 140, endPoint y: 124, distance: 24.3
click at [143, 101] on div "Eigen vracht Projecten" at bounding box center [814, 90] width 1473 height 38
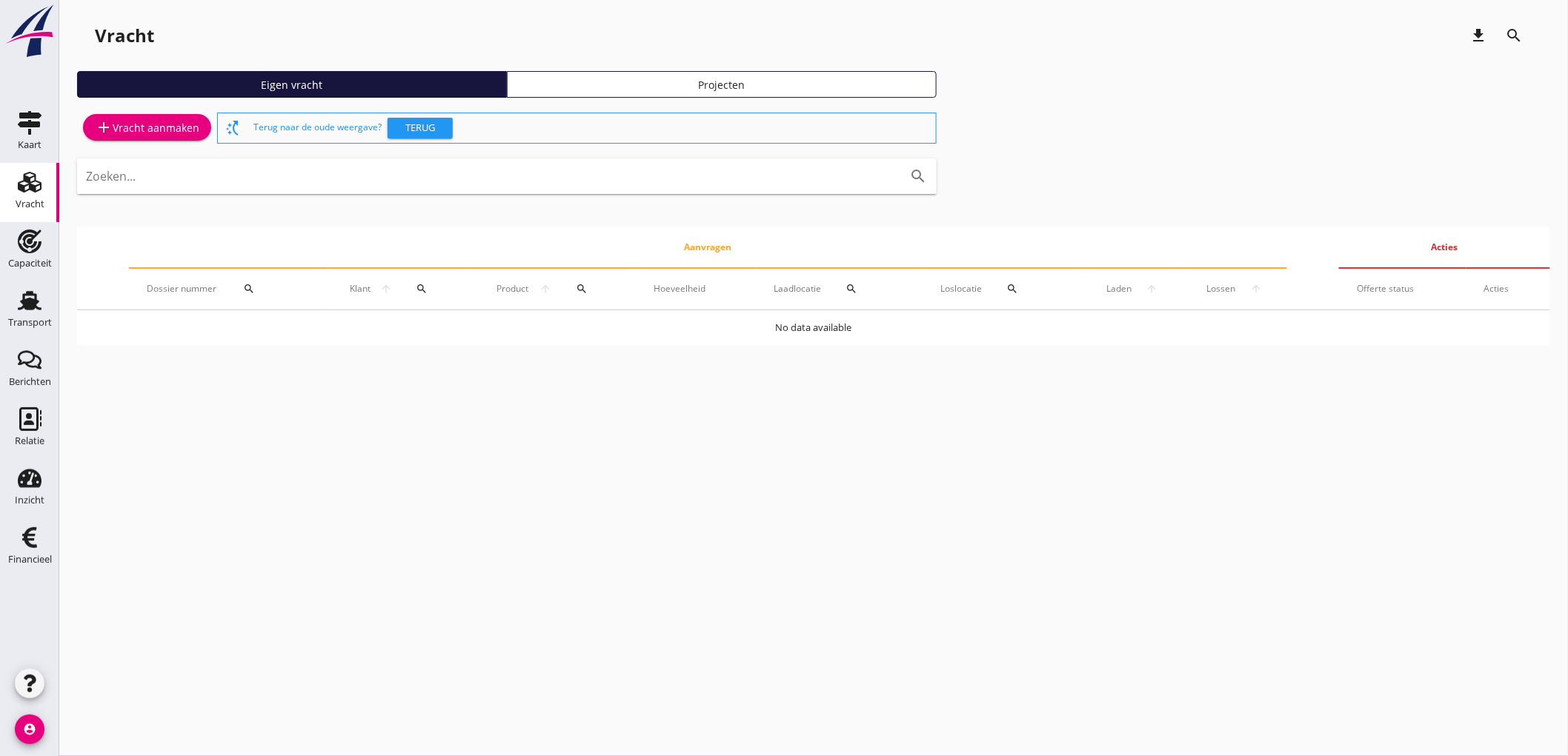
click at [141, 128] on div "add Vracht aanmaken" at bounding box center [147, 127] width 105 height 18
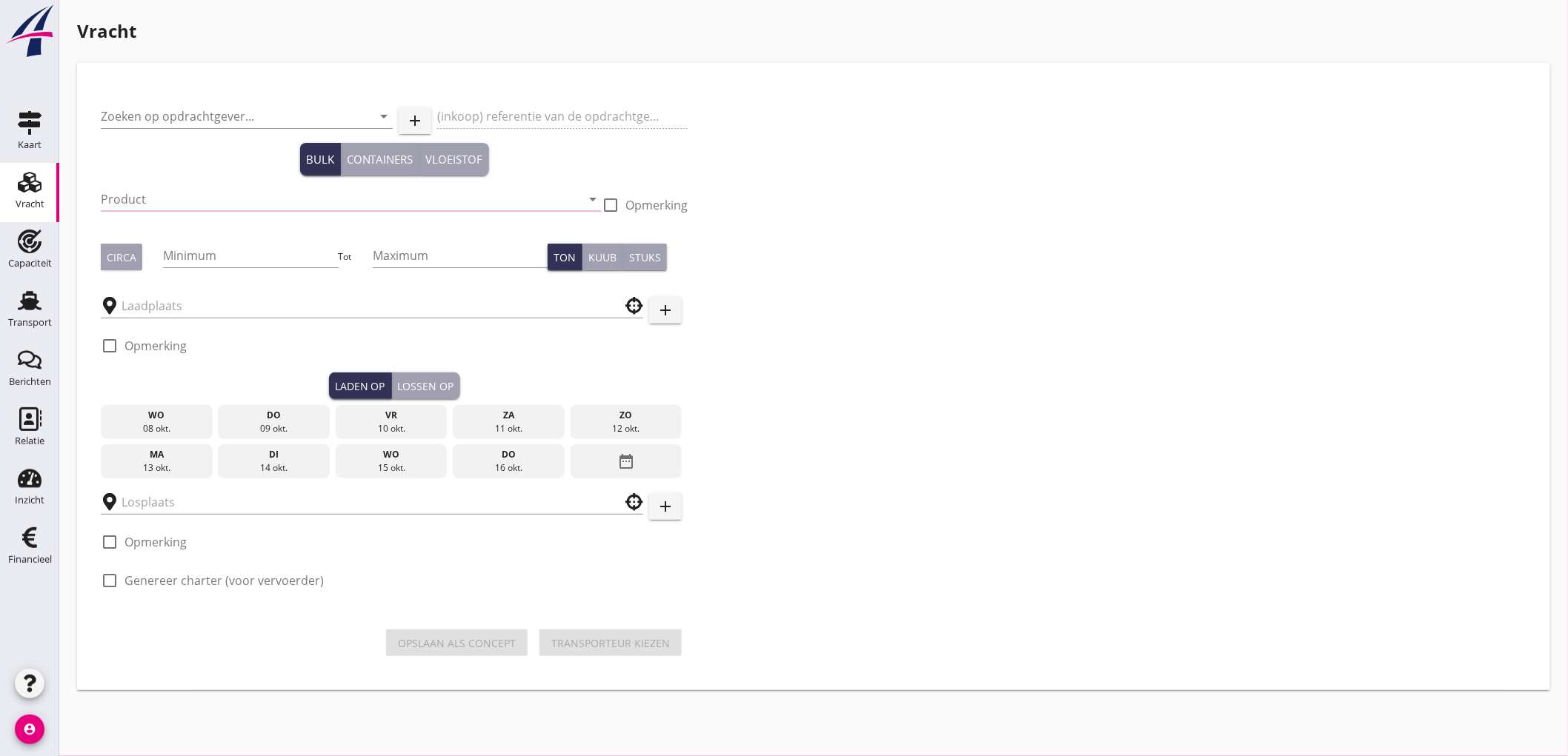
click at [150, 149] on div "Bulk Containers Vloeistof" at bounding box center [393, 159] width 586 height 32
drag, startPoint x: 158, startPoint y: 119, endPoint x: 174, endPoint y: 118, distance: 16.0
click at [158, 118] on input "Zoeken op opdrachtgever..." at bounding box center [226, 116] width 251 height 24
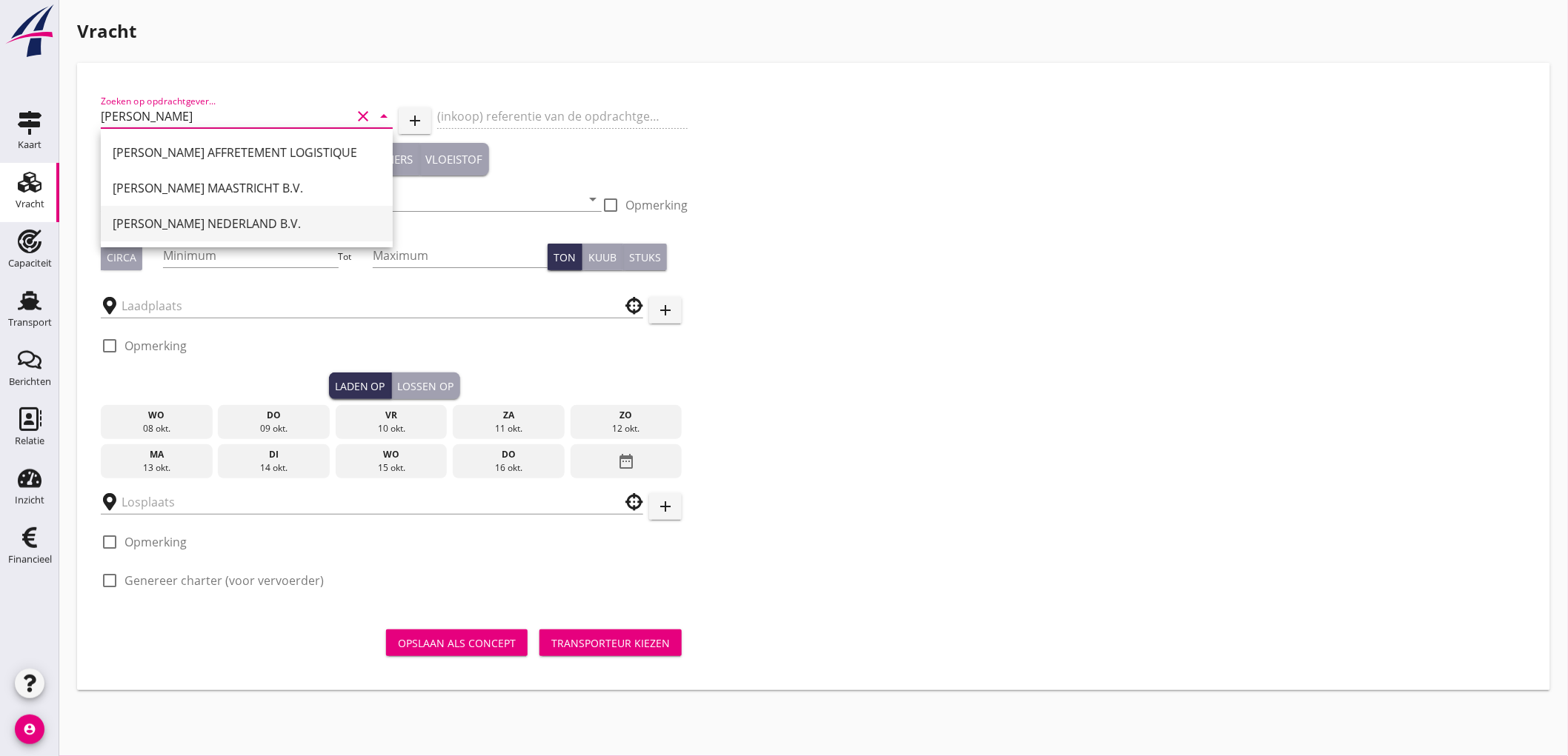
click at [131, 225] on div "PETERSON NEDERLAND B.V." at bounding box center [247, 224] width 268 height 18
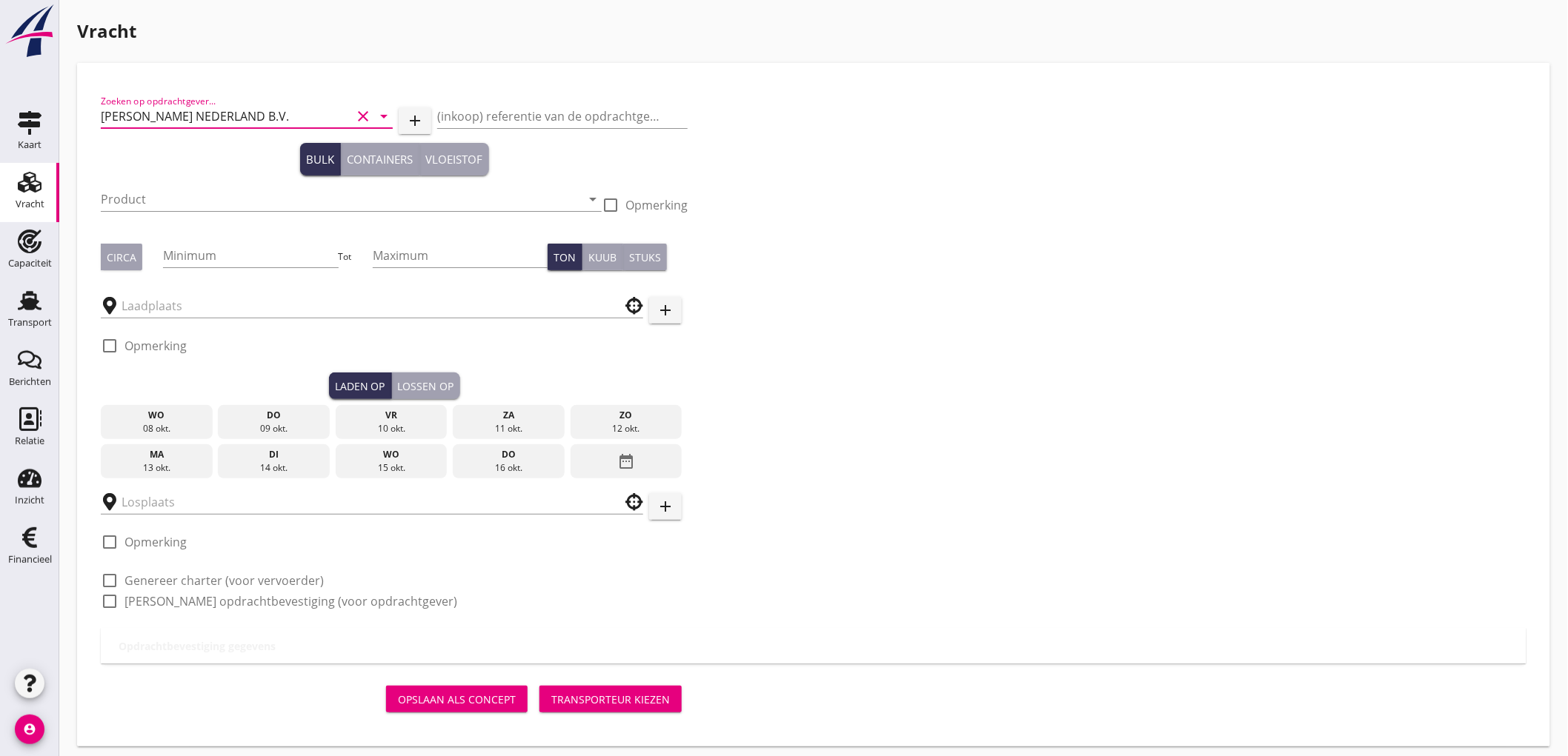
type input "PETERSON NEDERLAND B.V."
click at [178, 574] on label "Genereer charter (voor vervoerder)" at bounding box center [224, 581] width 200 height 15
checkbox input "true"
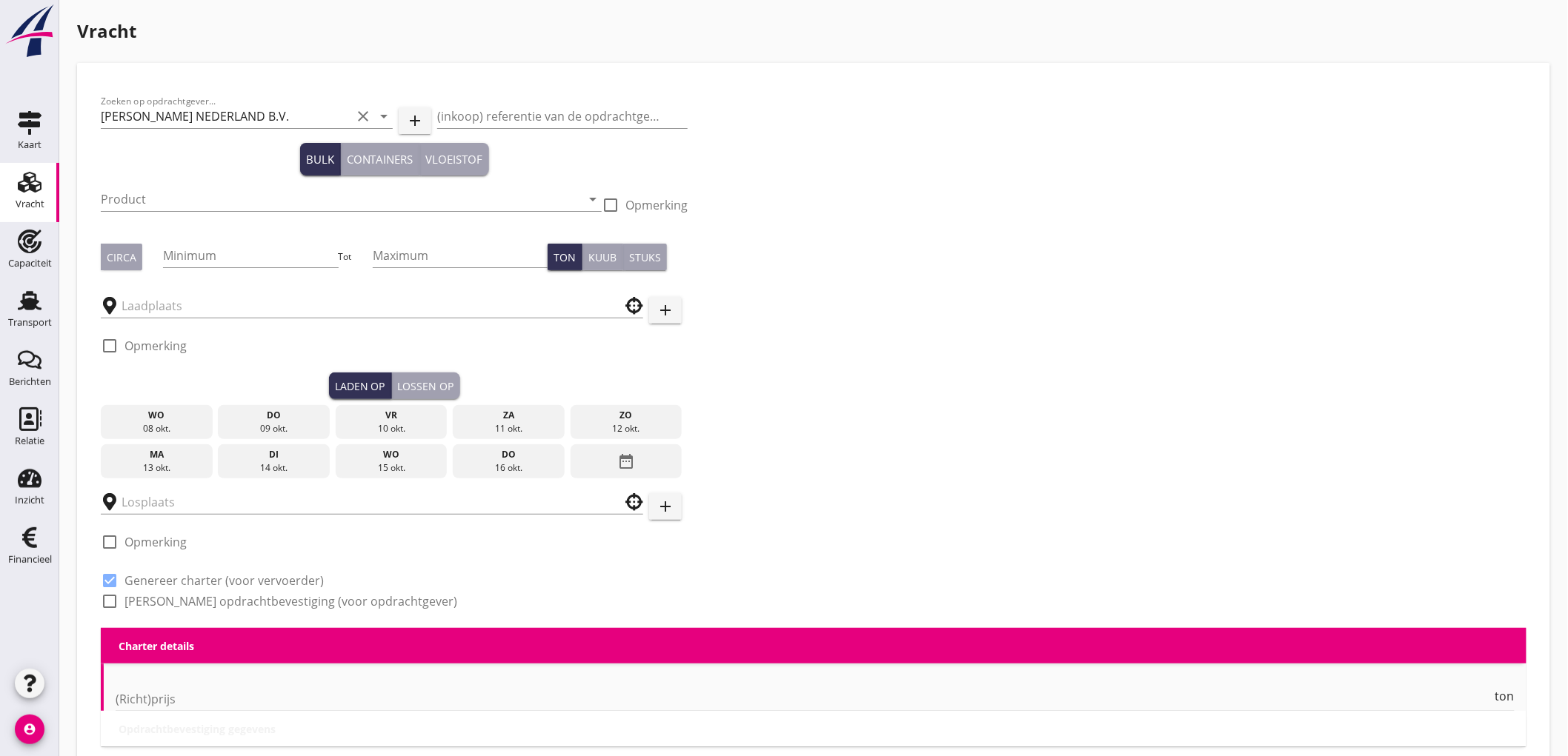
click at [166, 603] on label "Genereer opdrachtbevestiging (voor opdrachtgever)" at bounding box center [290, 601] width 333 height 15
checkbox input "true"
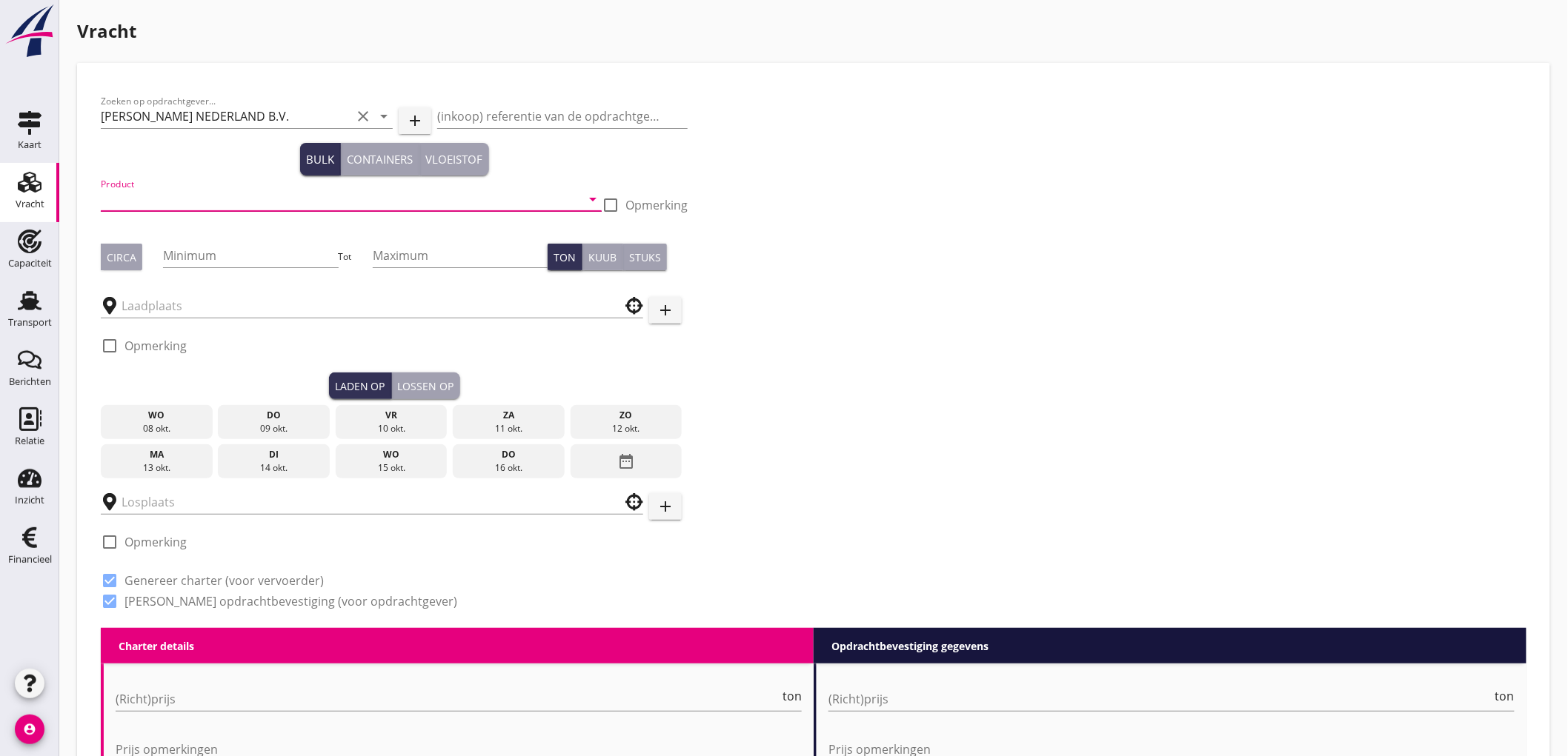
click at [136, 187] on input "Product" at bounding box center [341, 199] width 480 height 24
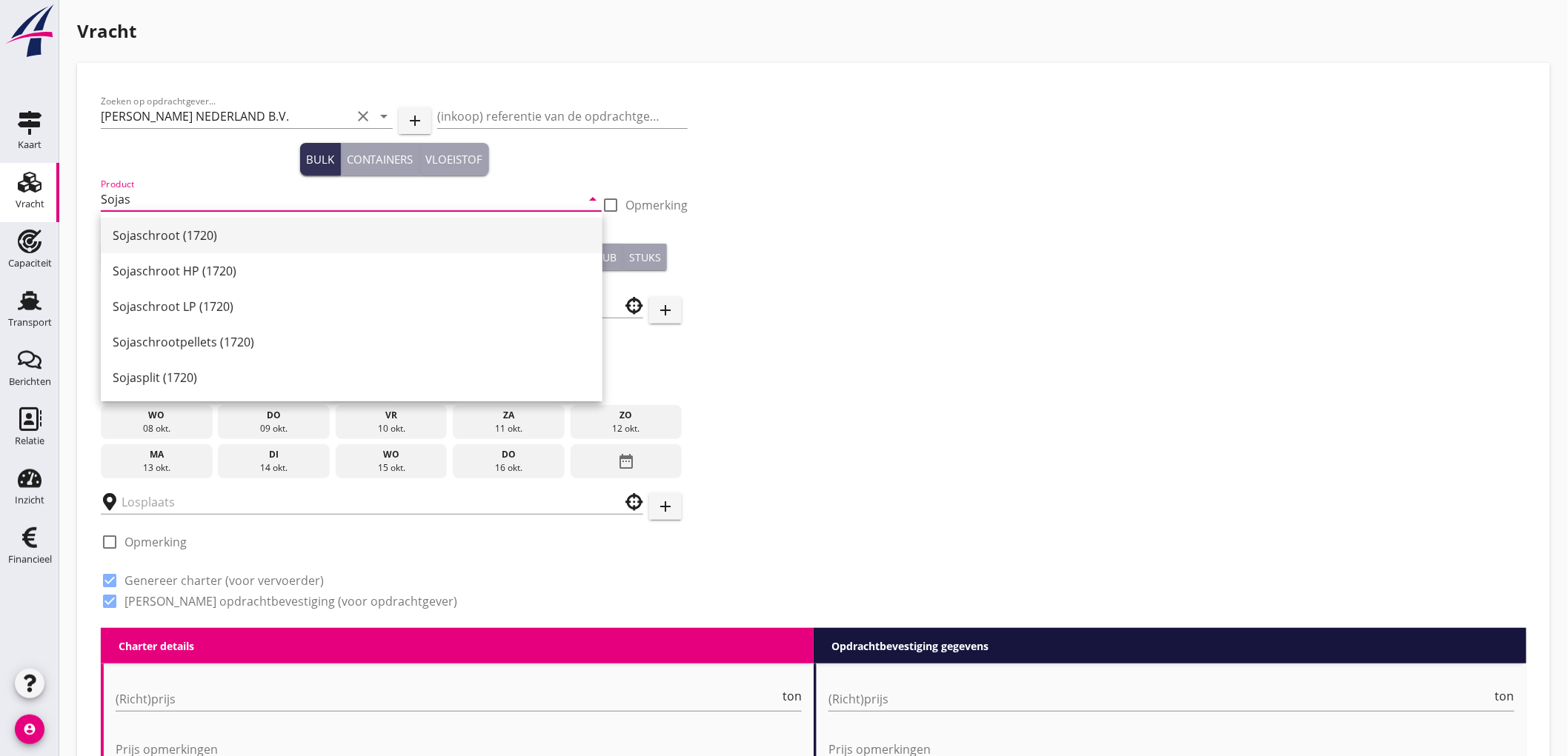
type input "Sojaschroot (1720)"
checkbox input "true"
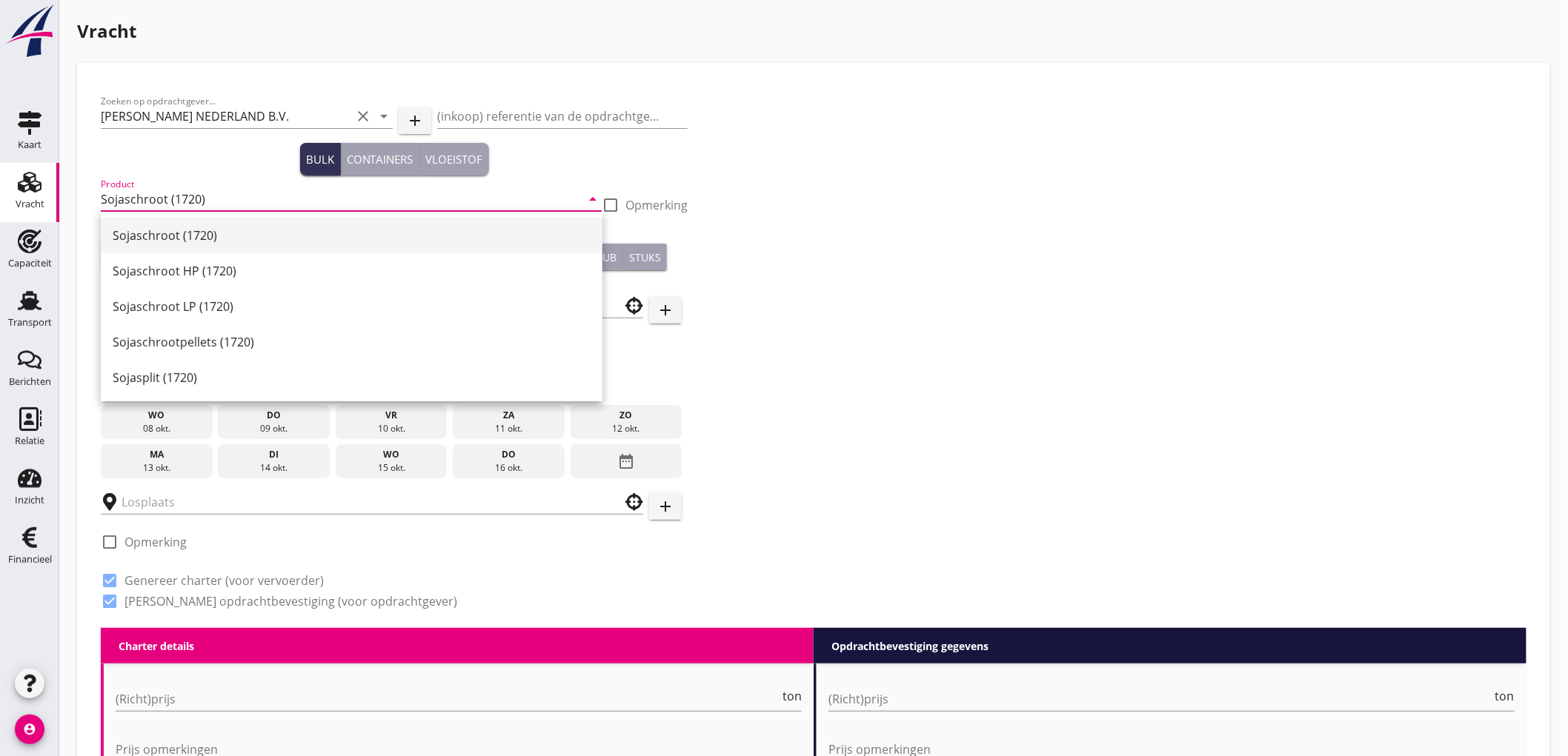
checkbox input "true"
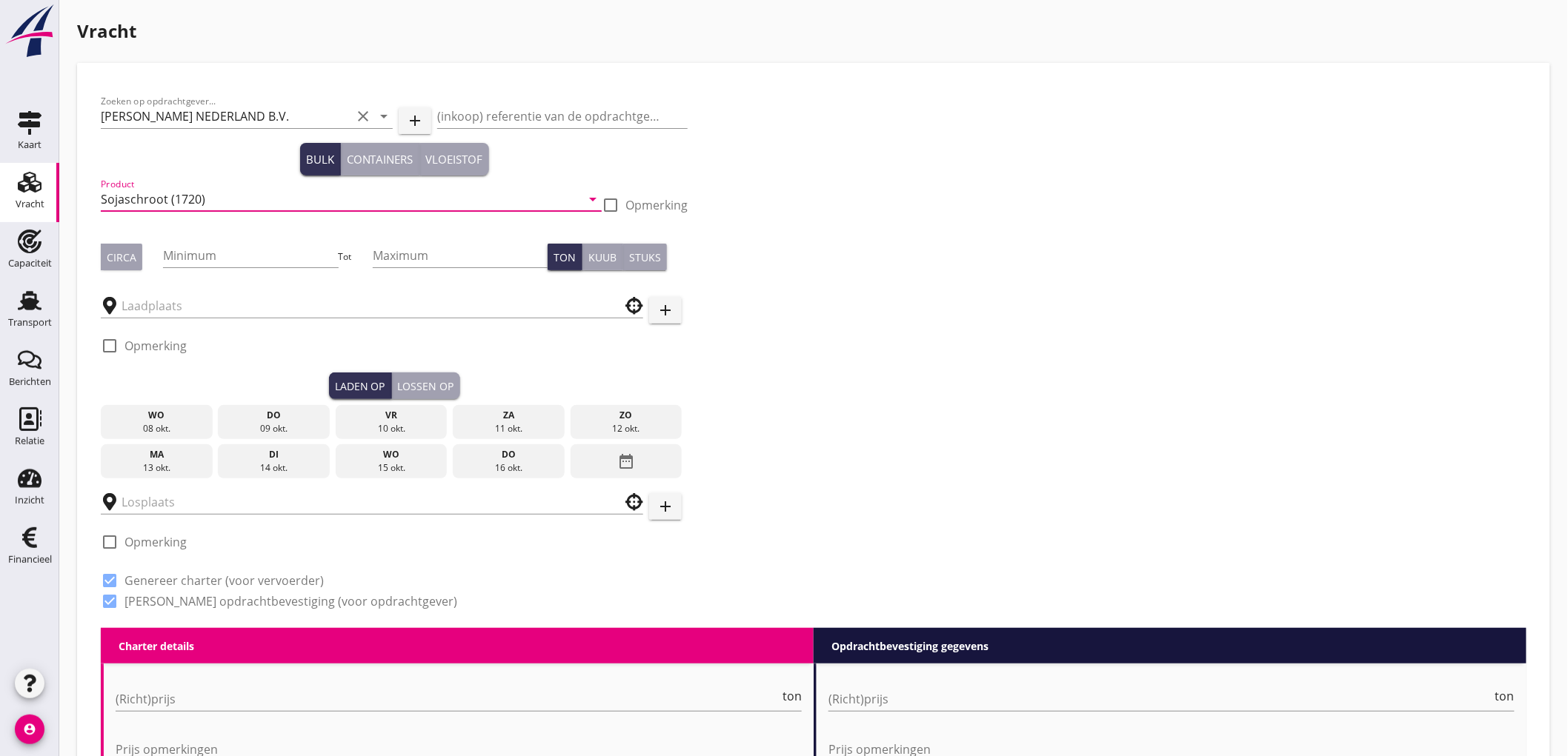
type input "Sojaschroot (1720)"
drag, startPoint x: 129, startPoint y: 268, endPoint x: 158, endPoint y: 302, distance: 44.7
click at [129, 268] on button "Circa" at bounding box center [121, 256] width 41 height 27
click at [141, 345] on label "Opmerking" at bounding box center [155, 346] width 62 height 15
checkbox input "true"
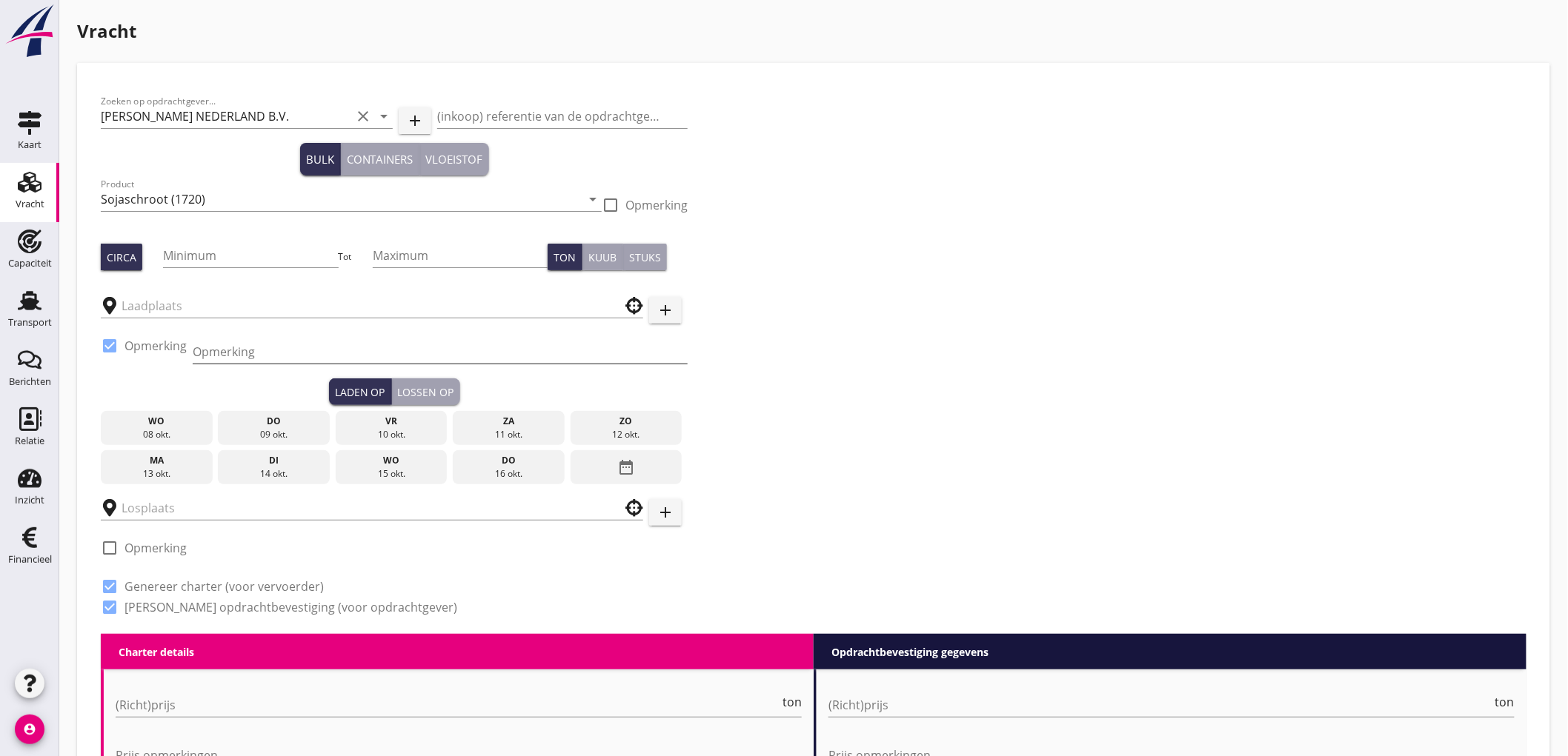
click at [212, 341] on input "Opmerking" at bounding box center [440, 351] width 495 height 24
click at [286, 354] on input "Ex. HAI LIAN" at bounding box center [440, 351] width 495 height 24
click at [215, 343] on input "Ex. HAI LIAN" at bounding box center [440, 351] width 495 height 24
click at [315, 349] on input "Ex. GUO HAI LIAN" at bounding box center [440, 351] width 495 height 24
type input "Ex. GUO HAI LIAN 665 - Beneluxhaven"
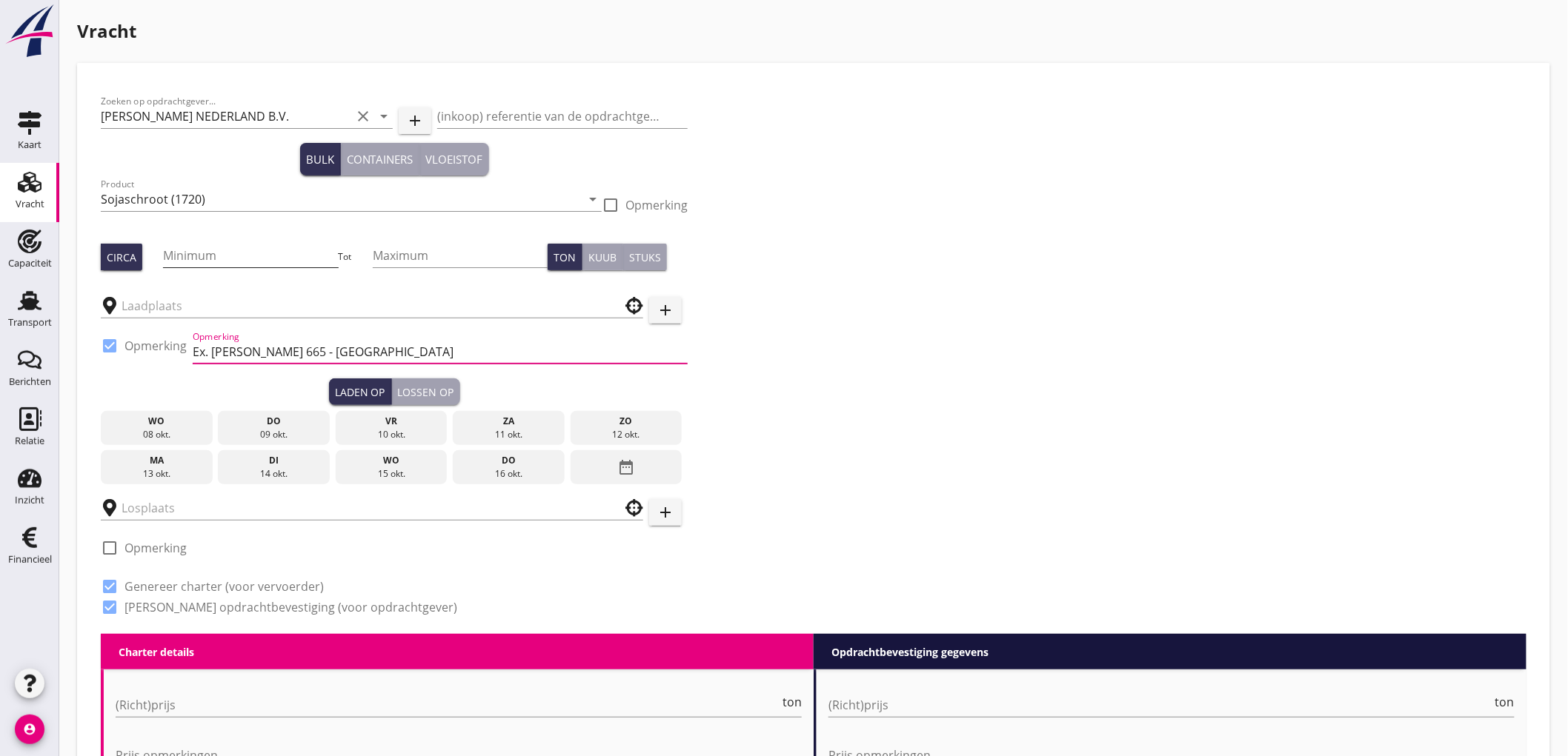
click at [193, 247] on input "Minimum" at bounding box center [251, 255] width 175 height 24
type input "1000"
click at [194, 304] on input "text" at bounding box center [362, 306] width 480 height 24
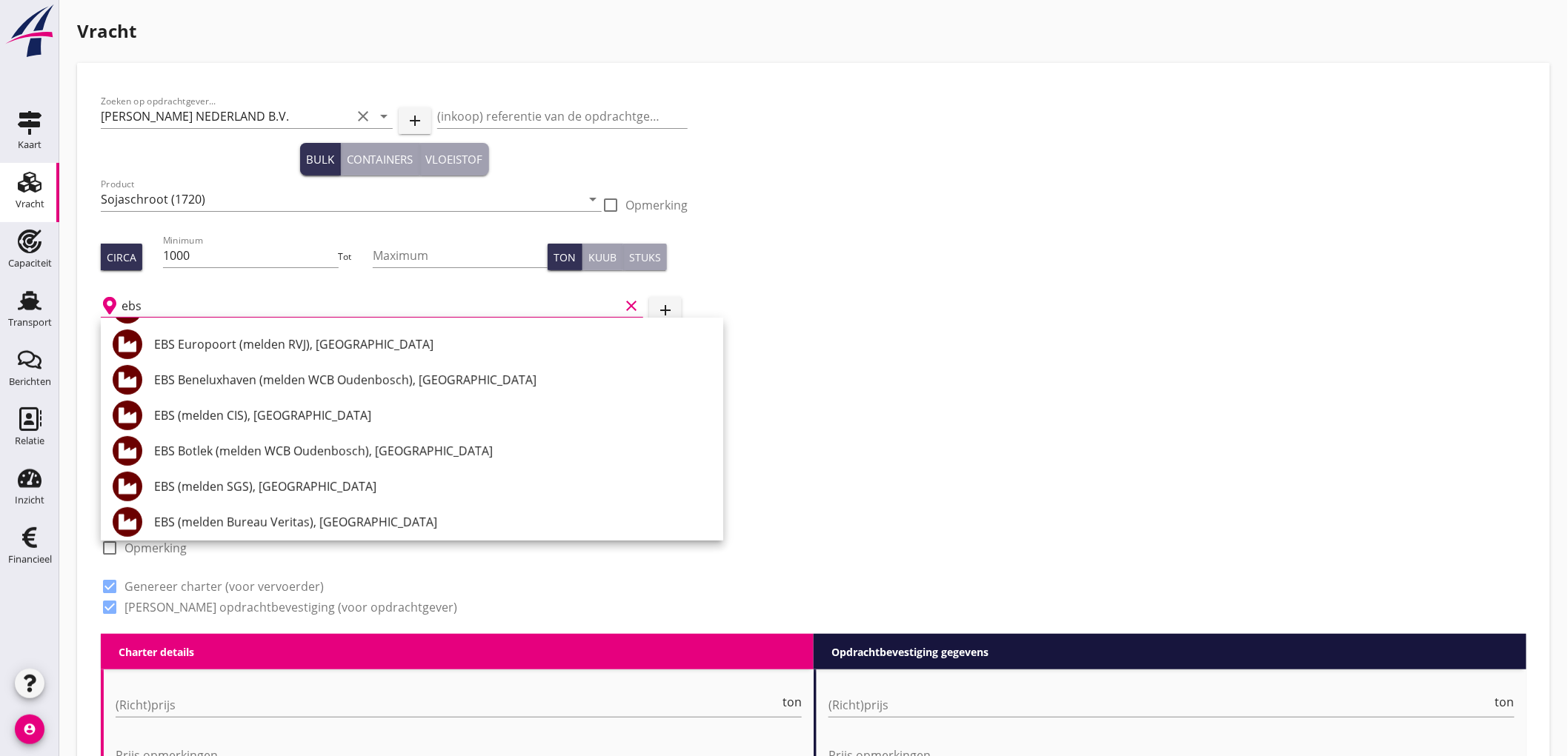
scroll to position [329, 0]
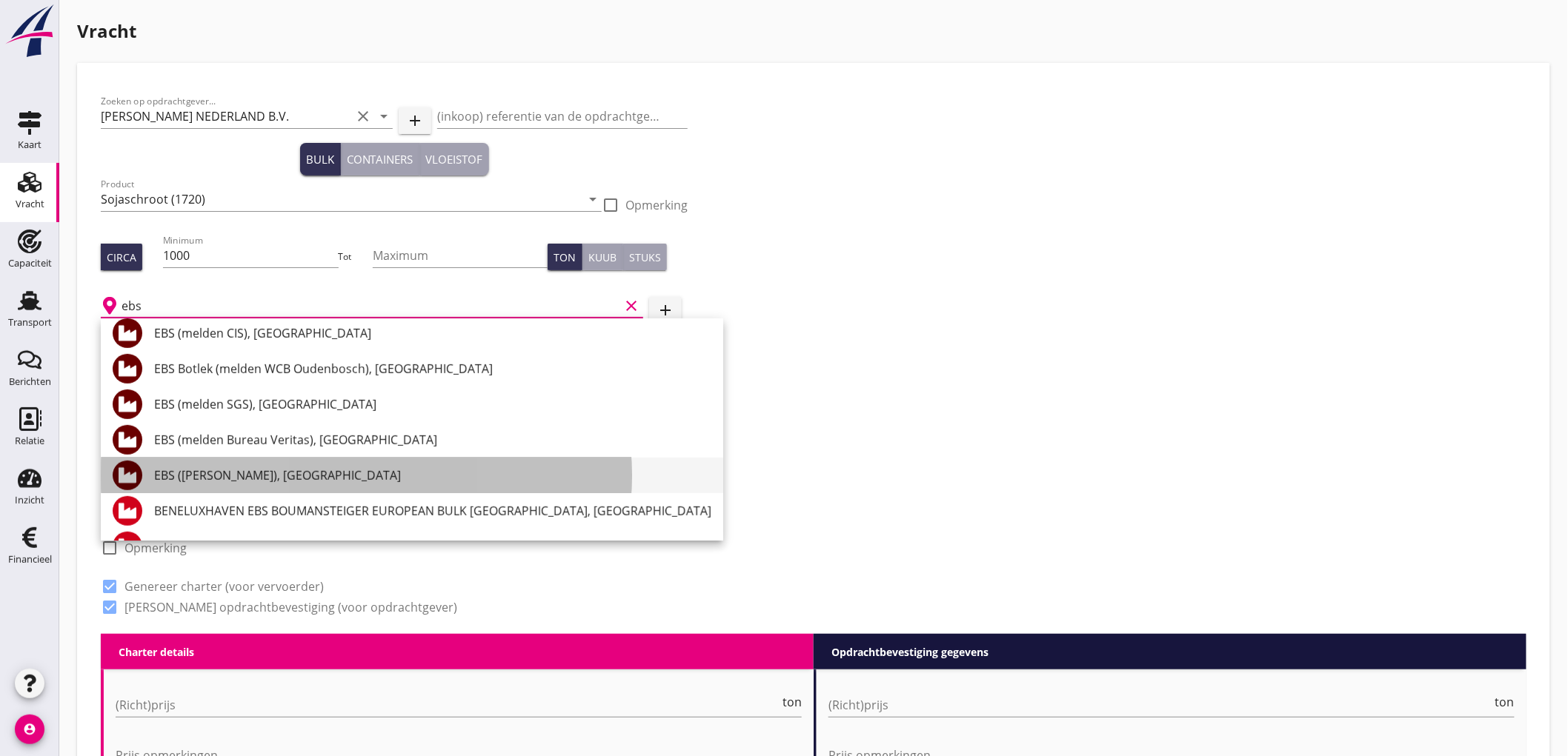
click at [363, 475] on div "EBS (melden Peterson), Rotterdam" at bounding box center [432, 475] width 557 height 18
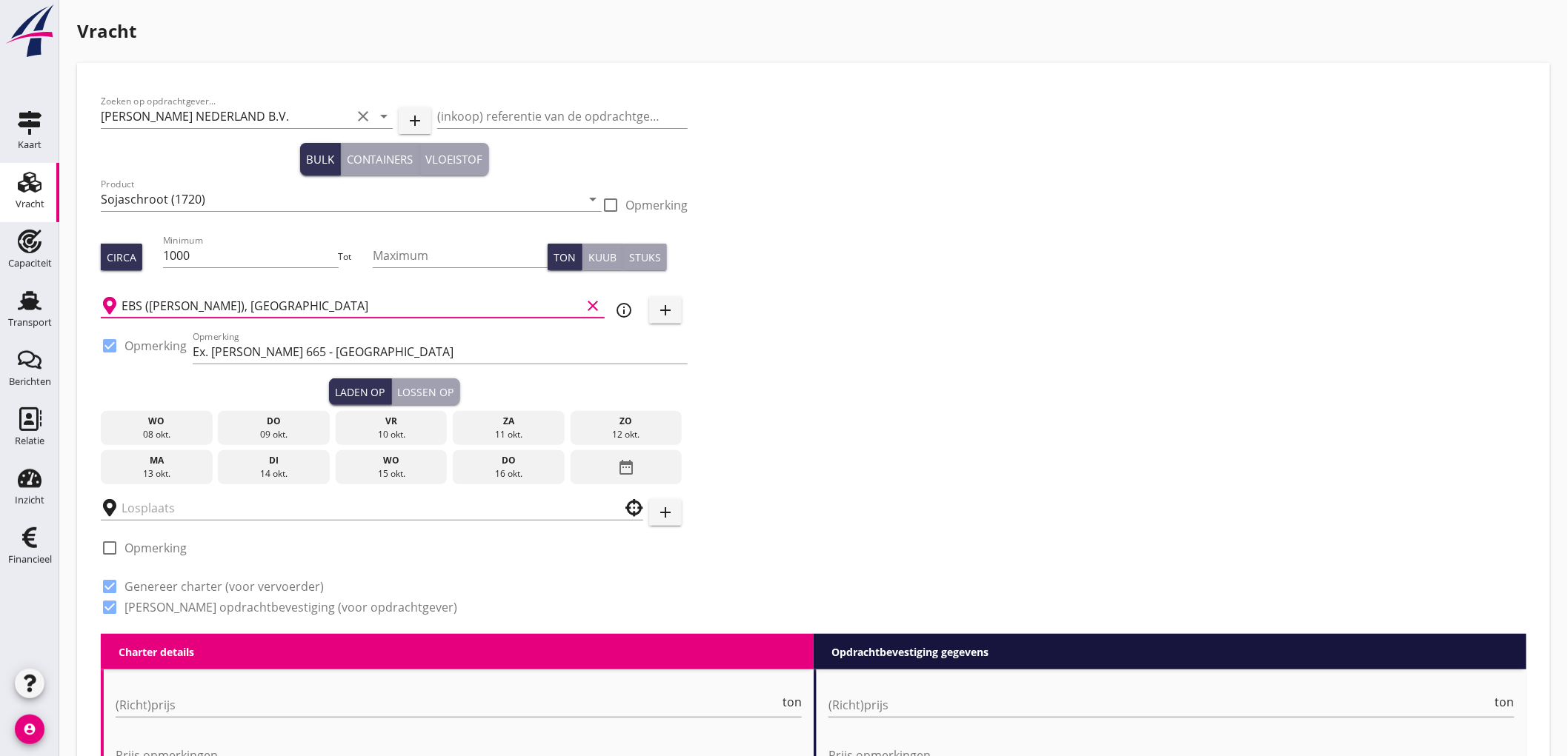
type input "EBS (melden Peterson), Rotterdam"
click at [389, 440] on div "vr 10 okt." at bounding box center [392, 428] width 112 height 34
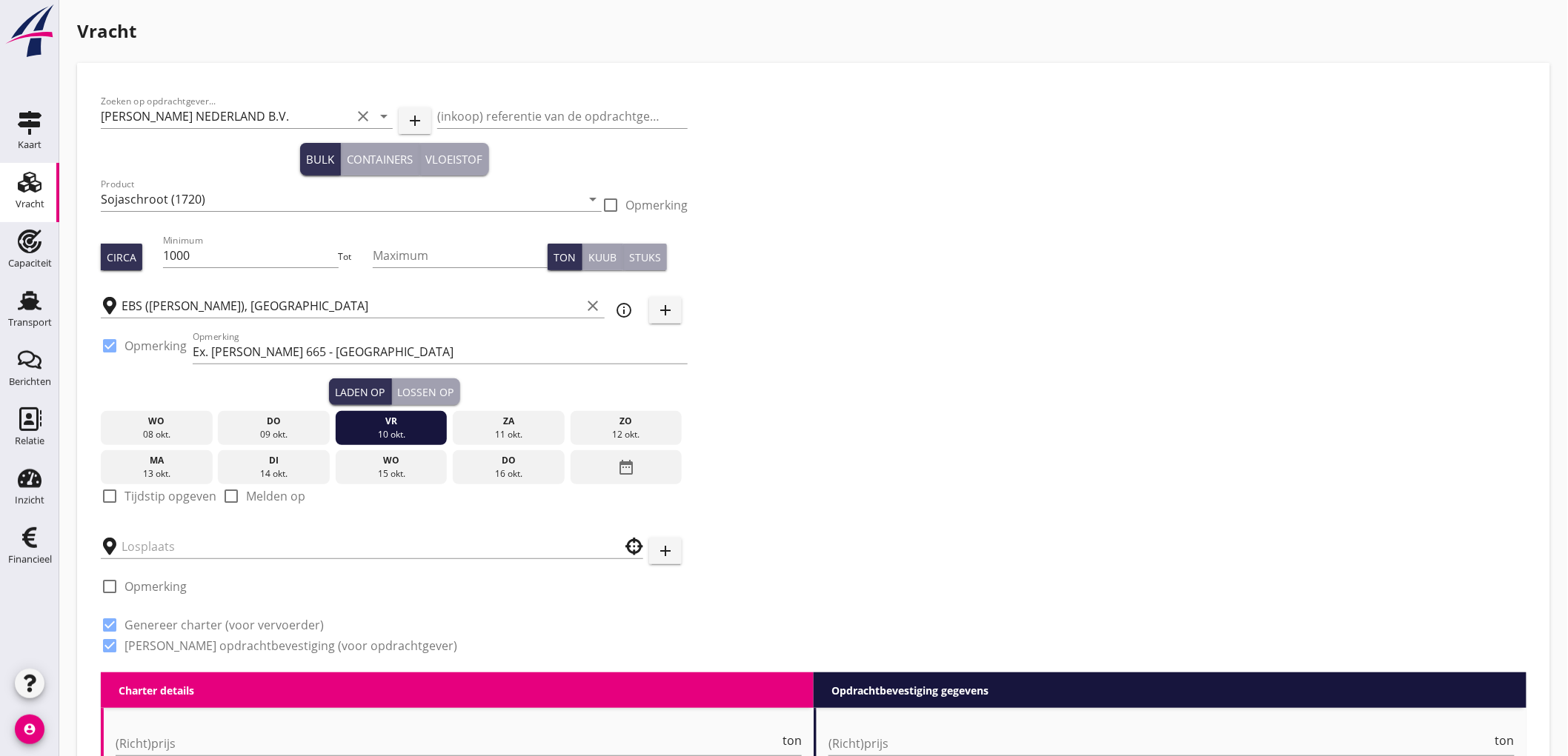
drag, startPoint x: 195, startPoint y: 497, endPoint x: 190, endPoint y: 505, distance: 9.4
click at [195, 496] on label "Tijdstip opgeven" at bounding box center [170, 496] width 92 height 15
checkbox input "true"
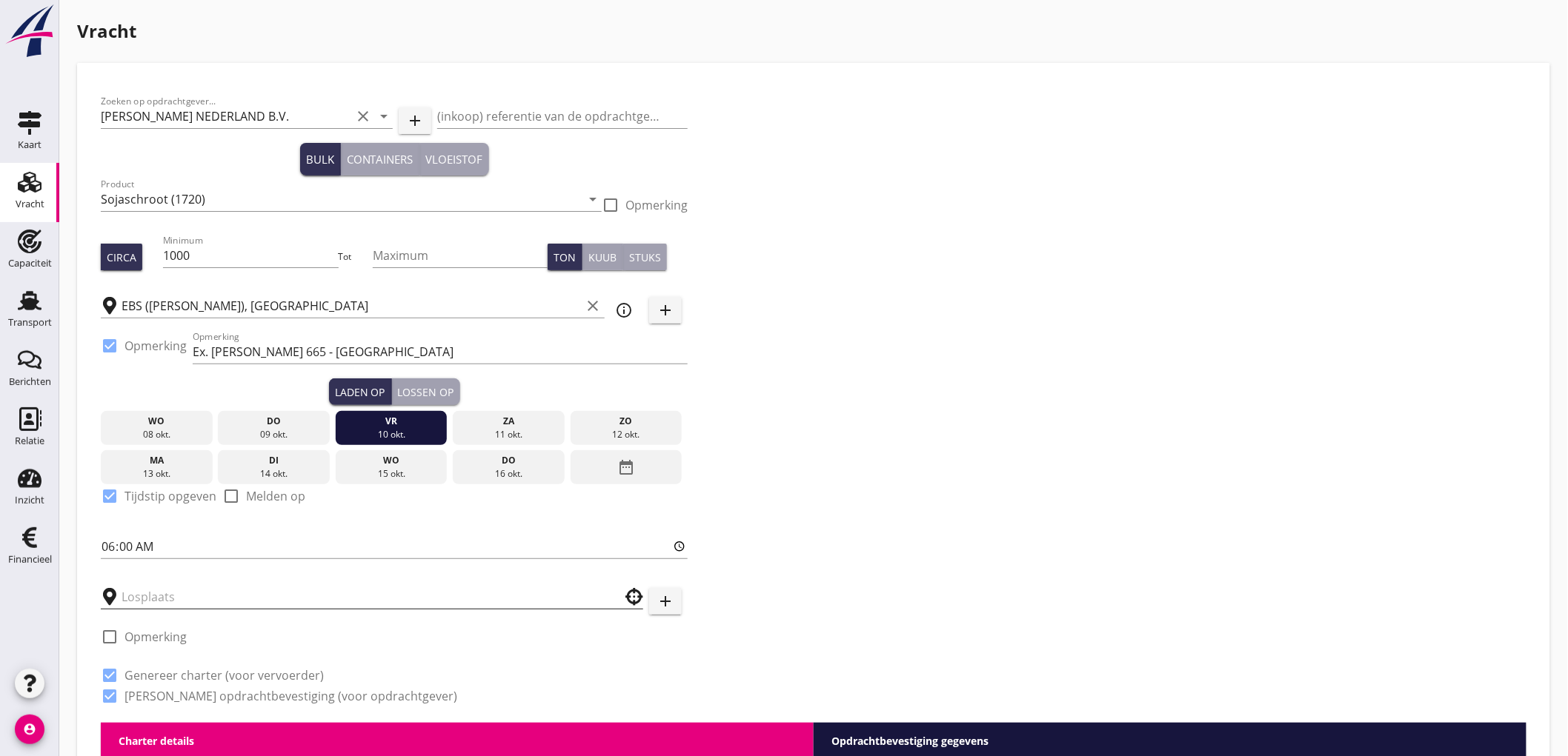
click at [166, 591] on input "text" at bounding box center [362, 597] width 480 height 24
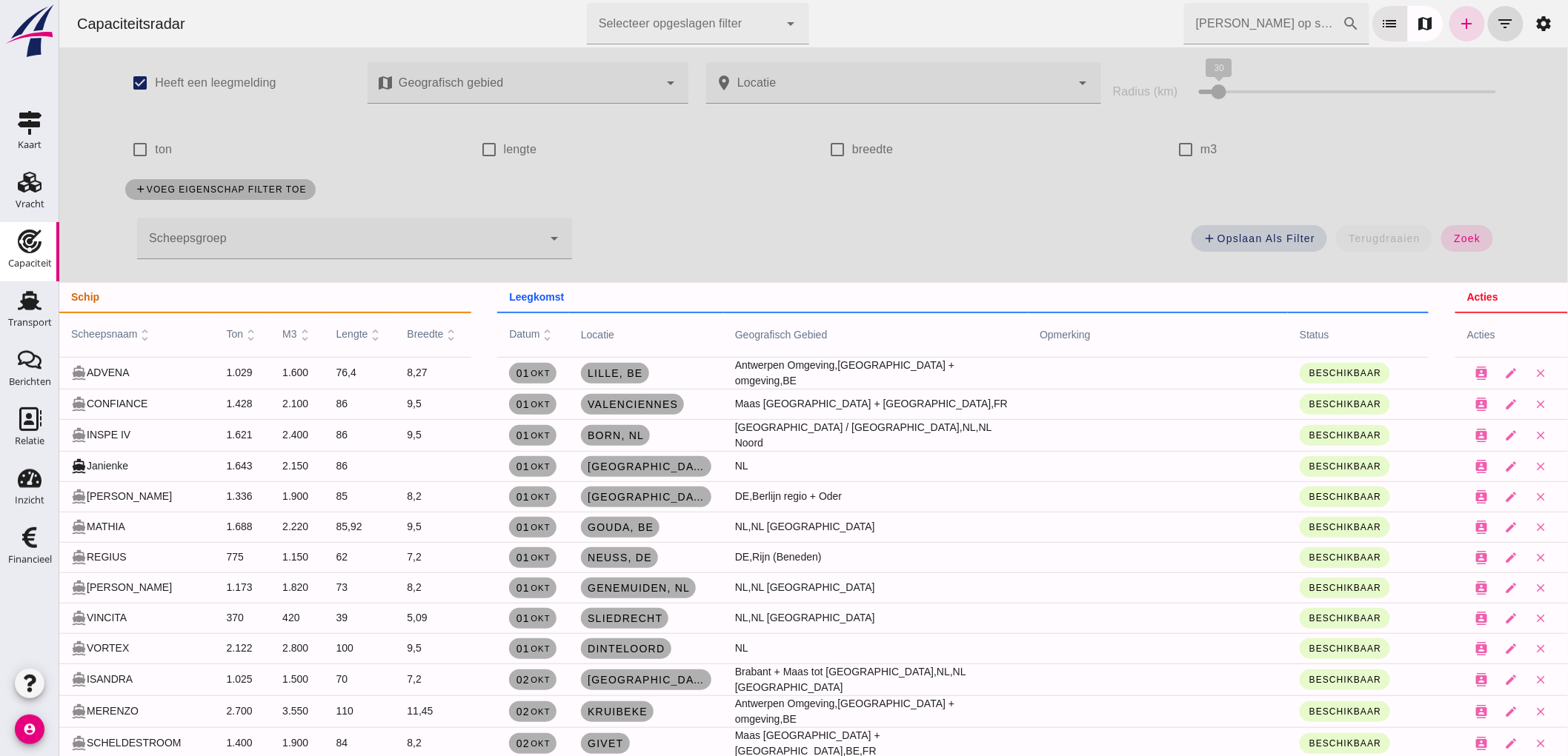
click at [1179, 144] on input "m3" at bounding box center [1184, 149] width 30 height 30
checkbox input "true"
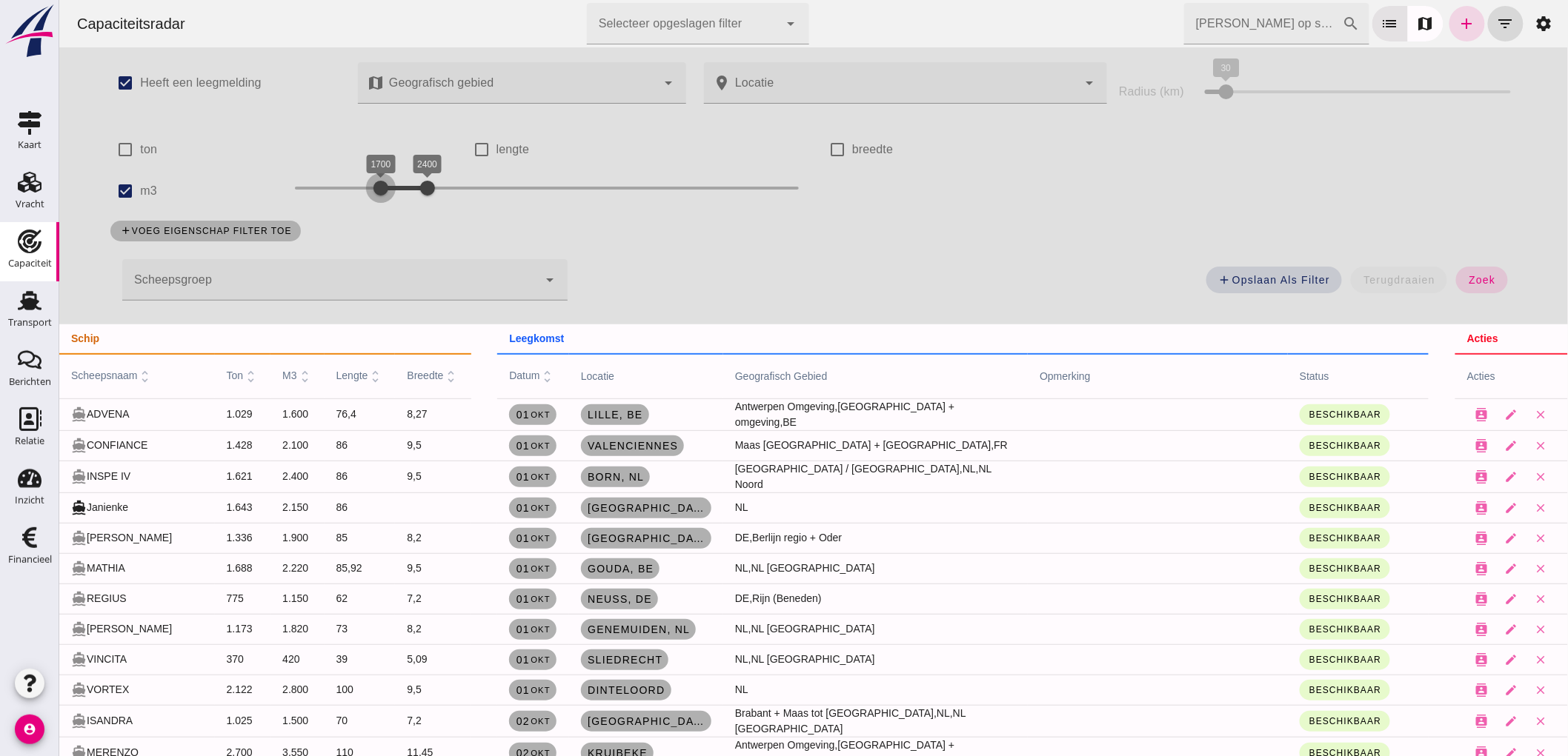
click at [372, 188] on div at bounding box center [380, 188] width 30 height 30
drag, startPoint x: 415, startPoint y: 193, endPoint x: 415, endPoint y: 205, distance: 12.0
click at [415, 205] on div "1700 2400 1700 2300" at bounding box center [546, 191] width 534 height 41
click at [1476, 276] on span "zoek" at bounding box center [1480, 280] width 28 height 12
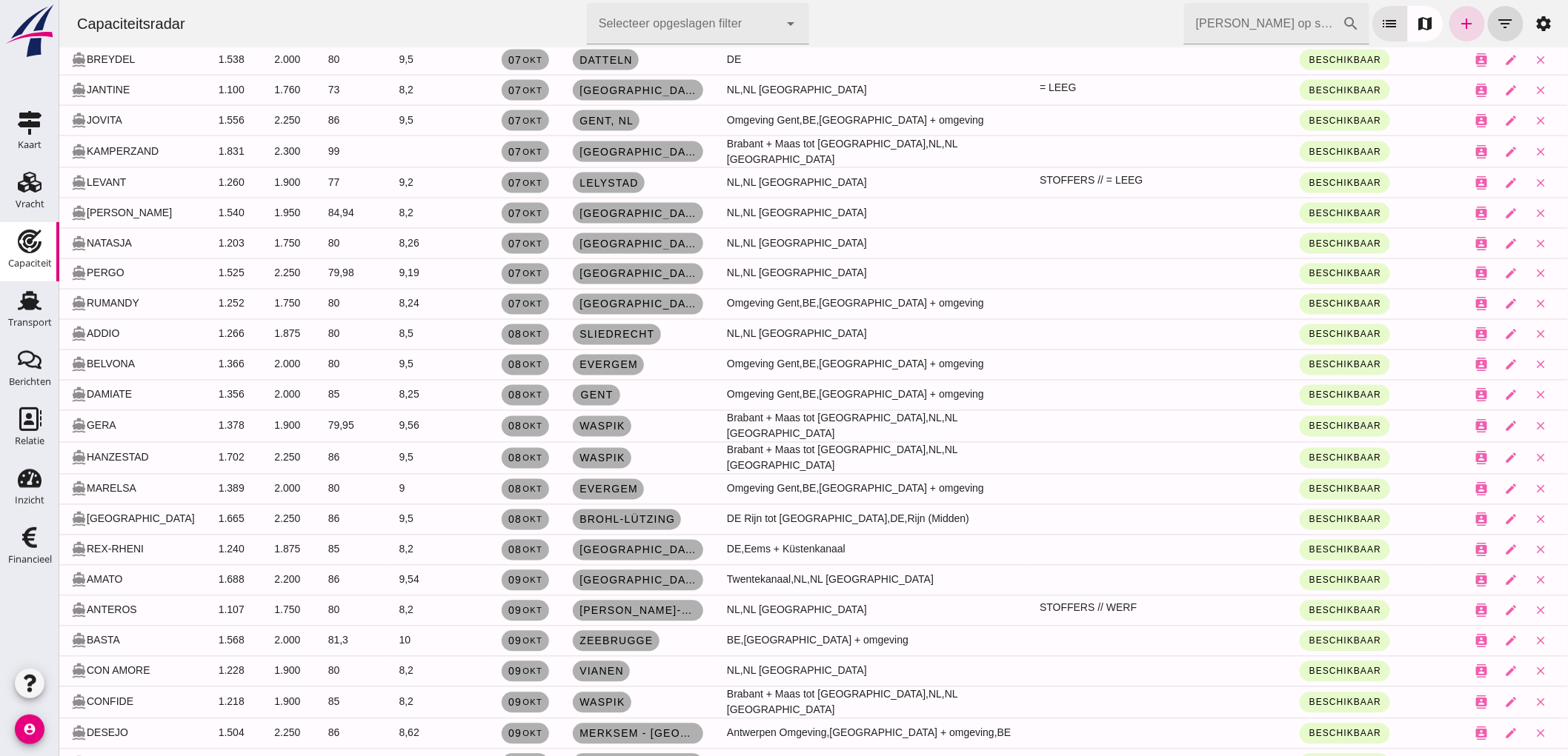
scroll to position [1070, 0]
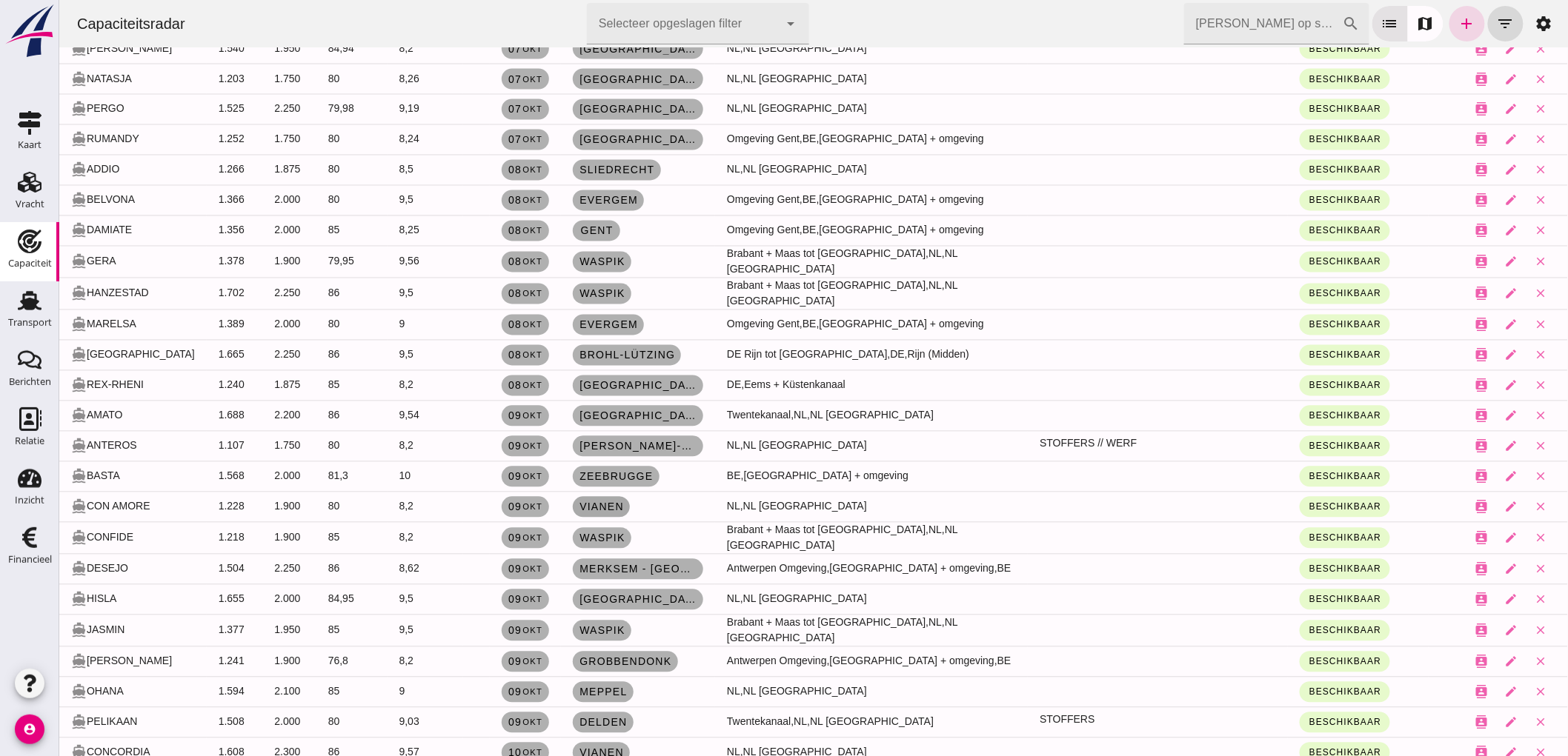
click at [597, 501] on span "Vianen" at bounding box center [600, 507] width 45 height 12
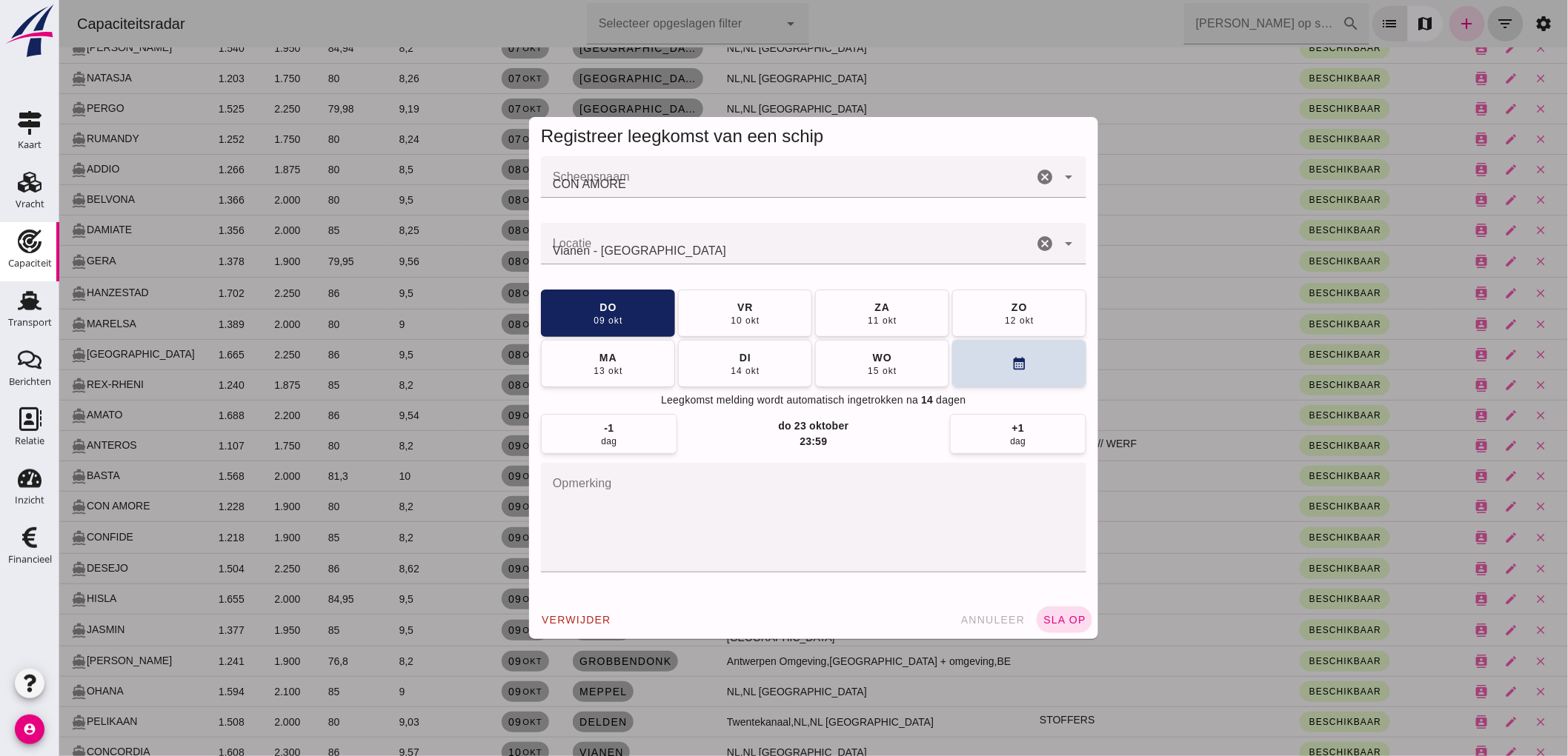
scroll to position [0, 0]
click at [1037, 174] on icon "cancel" at bounding box center [1044, 177] width 18 height 18
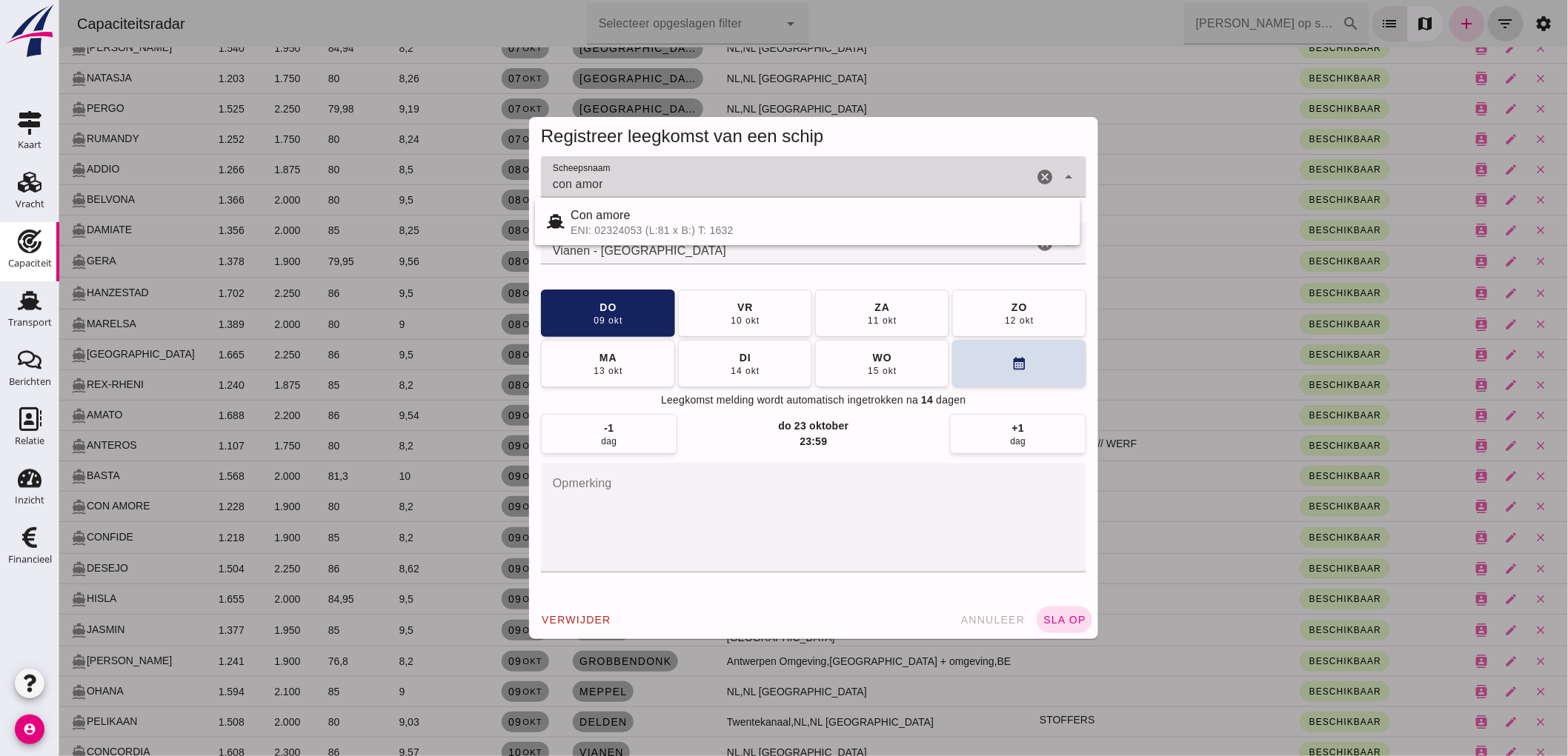
click at [566, 180] on input "con amor" at bounding box center [786, 184] width 492 height 18
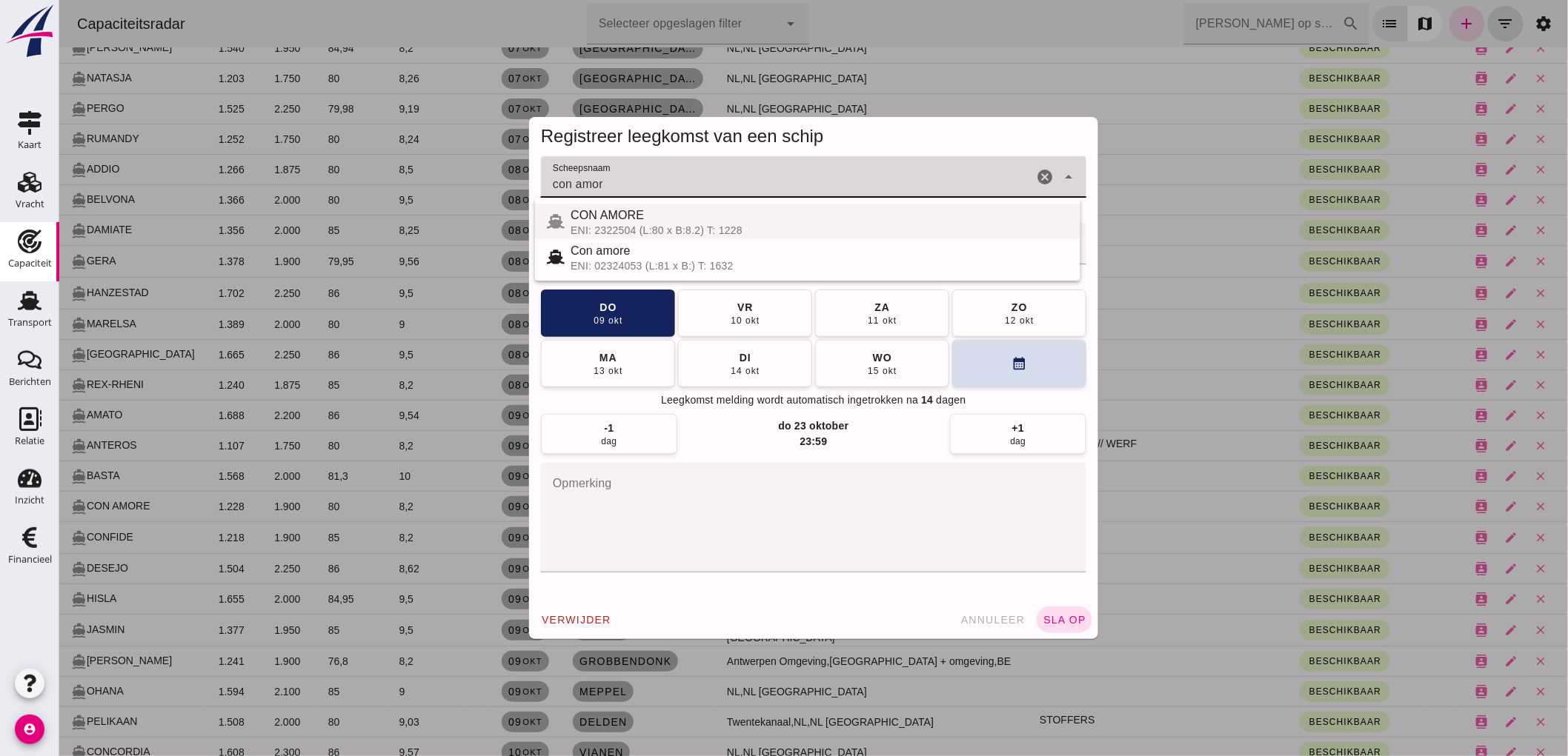
click at [652, 226] on div "ENI: 2322504 (L:80 x B:8.2) T: 1228" at bounding box center [818, 230] width 498 height 12
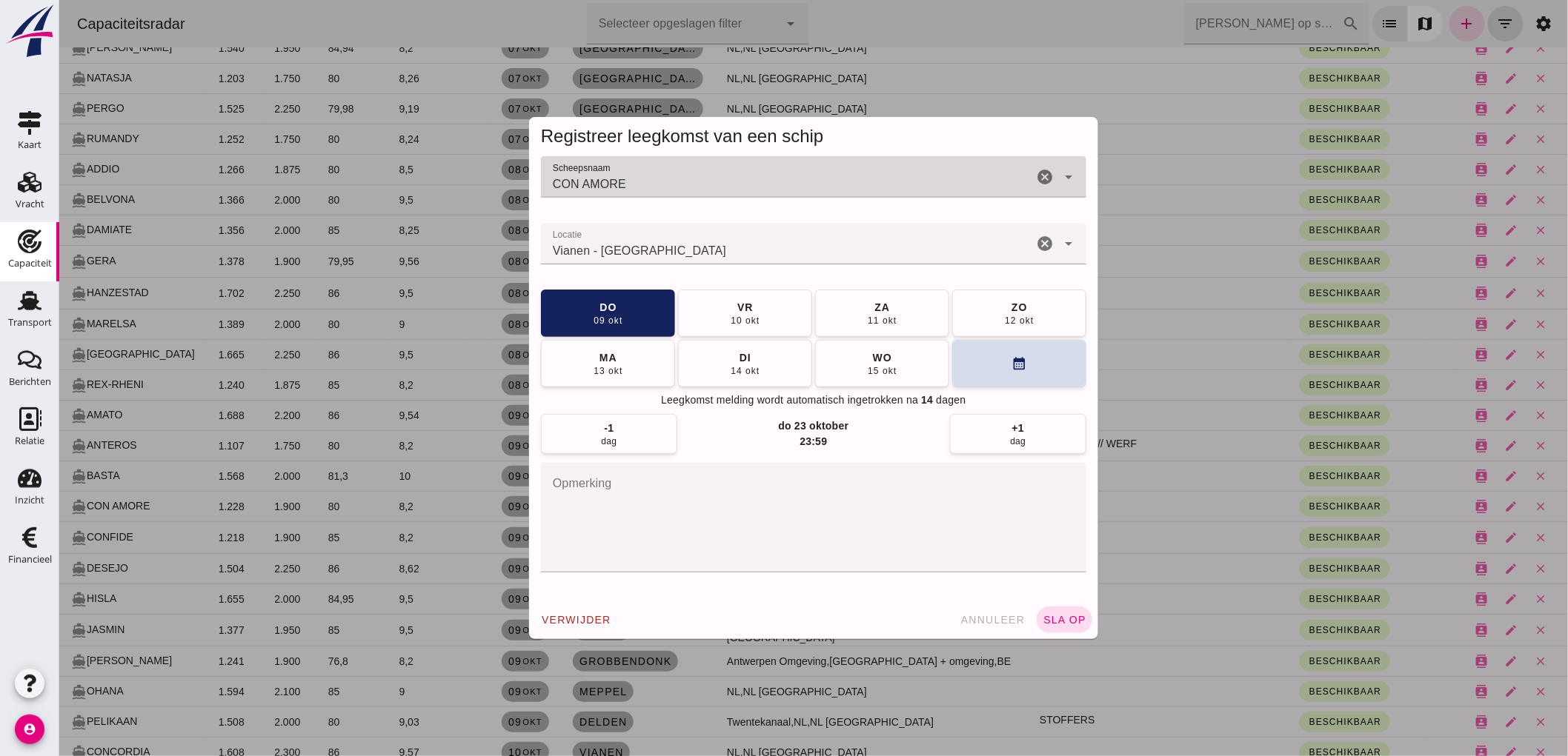
click at [669, 179] on input "CON AMORE" at bounding box center [786, 184] width 492 height 18
click at [669, 182] on input "CON AMORE" at bounding box center [786, 184] width 492 height 18
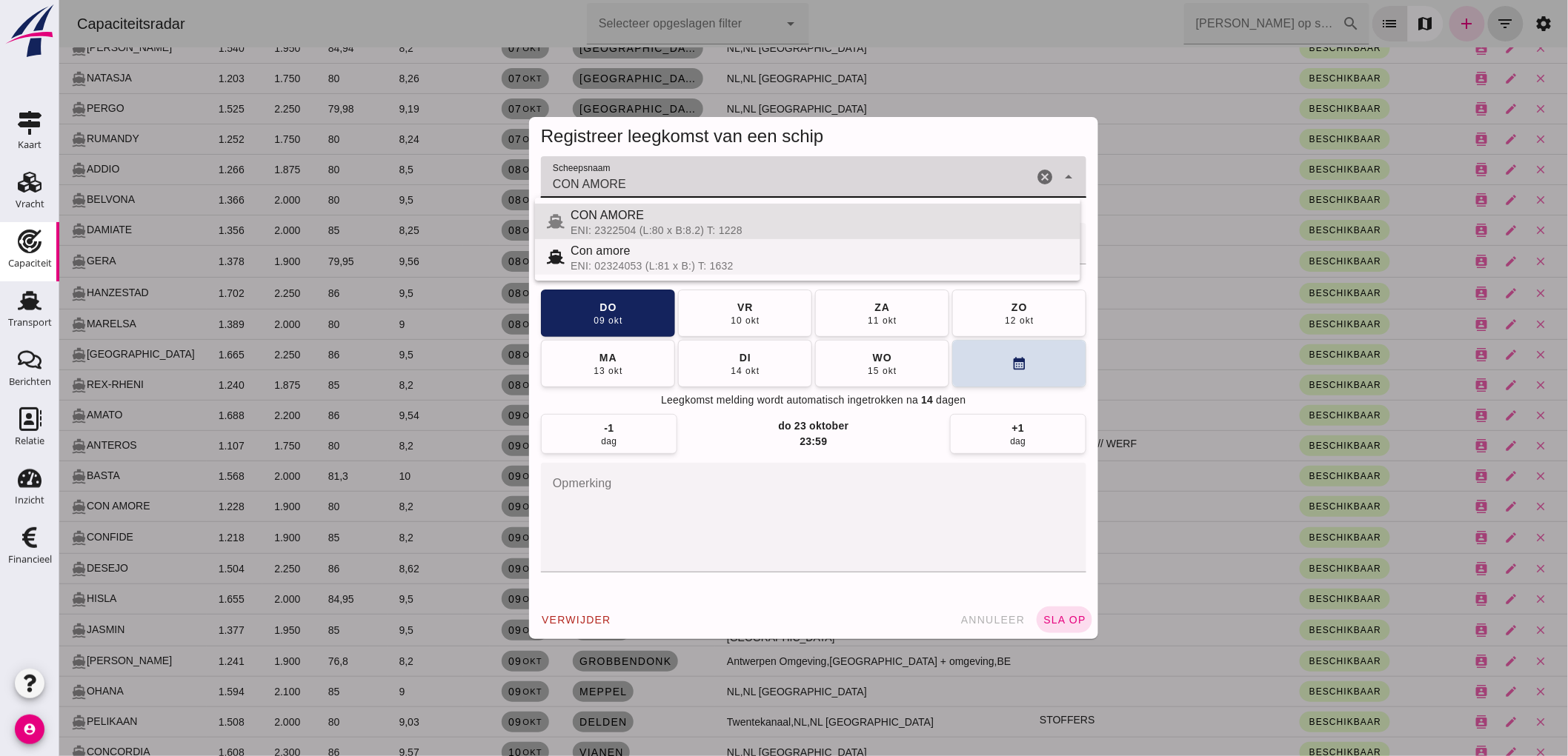
click at [859, 252] on div "Con amore" at bounding box center [818, 251] width 498 height 18
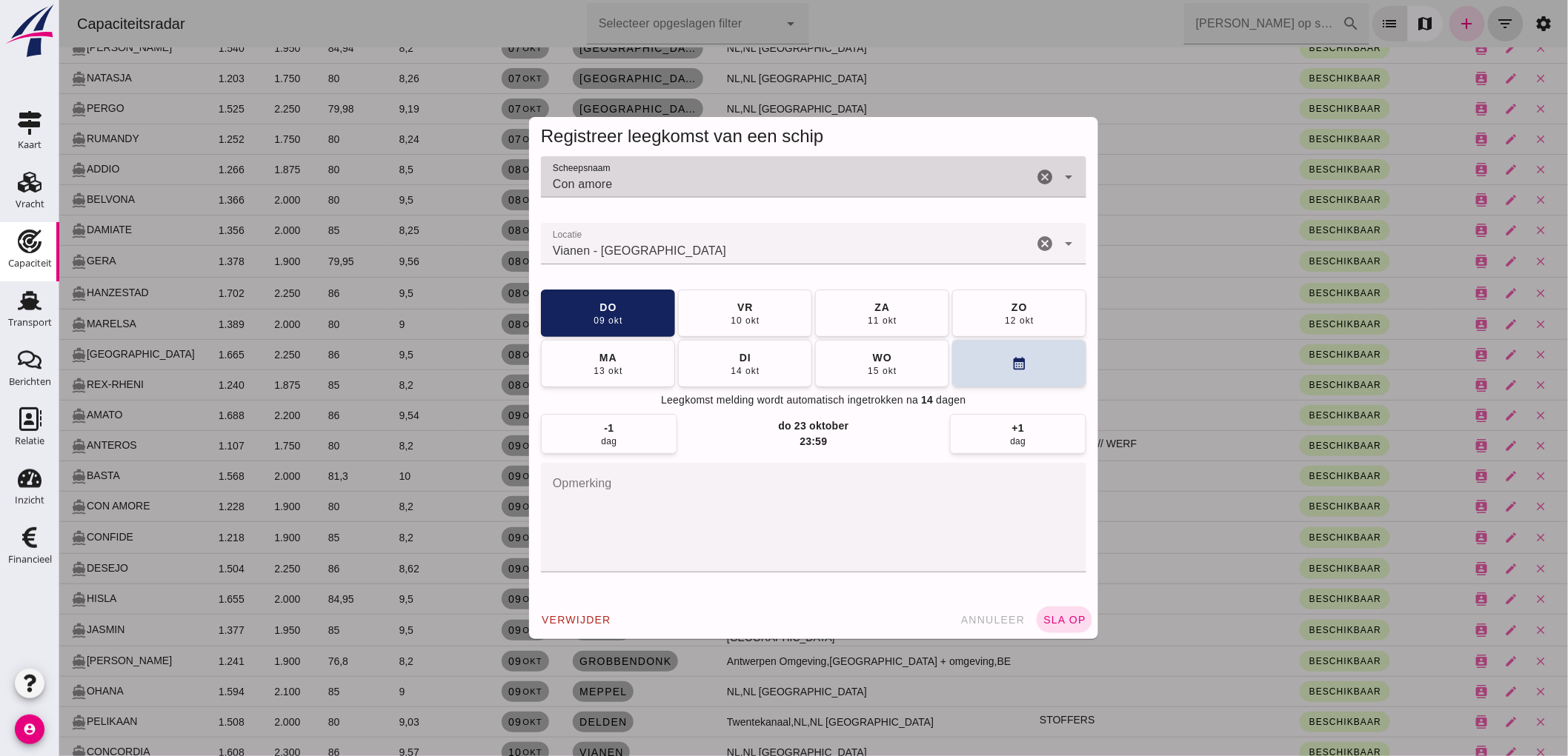
type input "Con amore"
click at [1052, 622] on span "sla op" at bounding box center [1063, 620] width 44 height 12
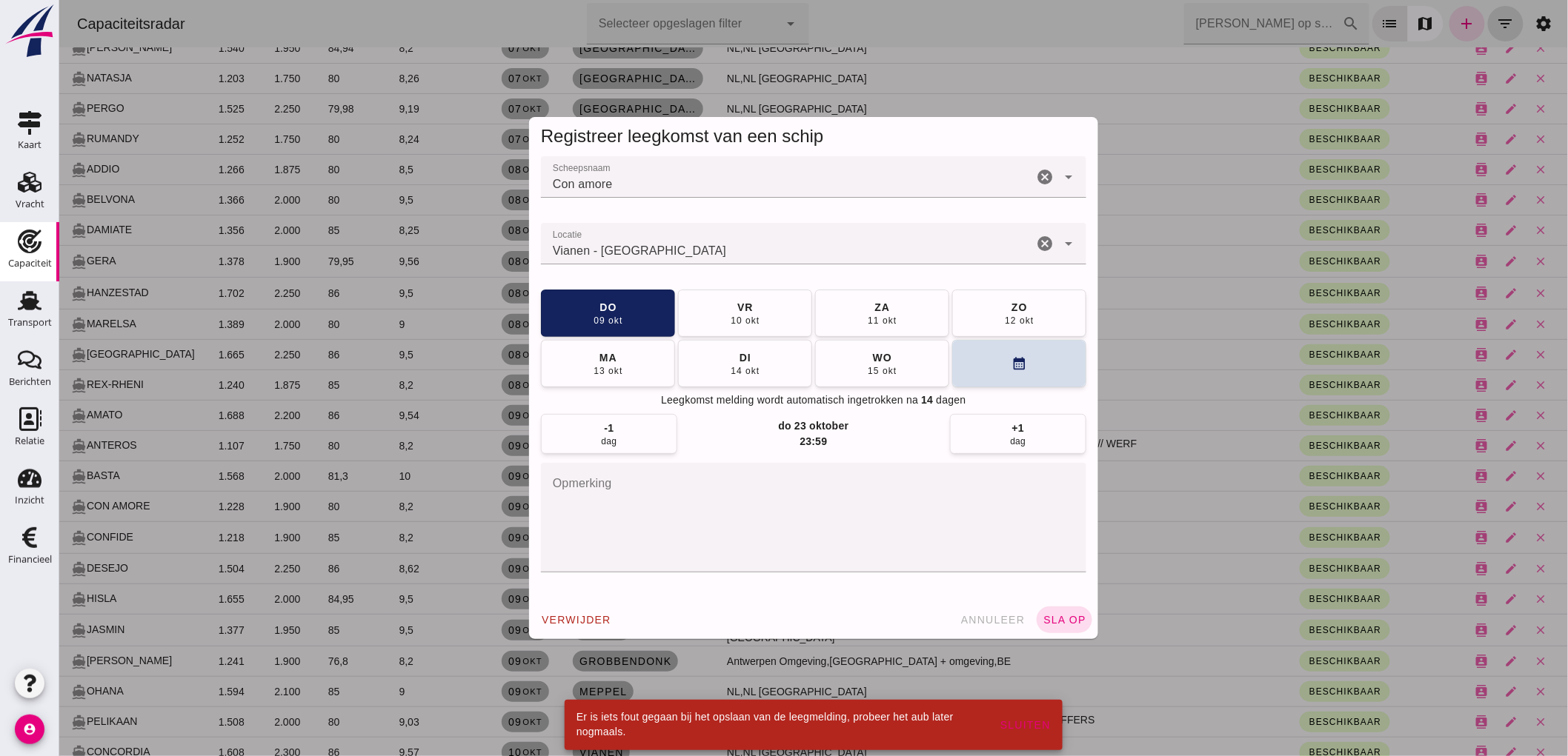
click at [647, 246] on input "Locatie" at bounding box center [786, 251] width 492 height 18
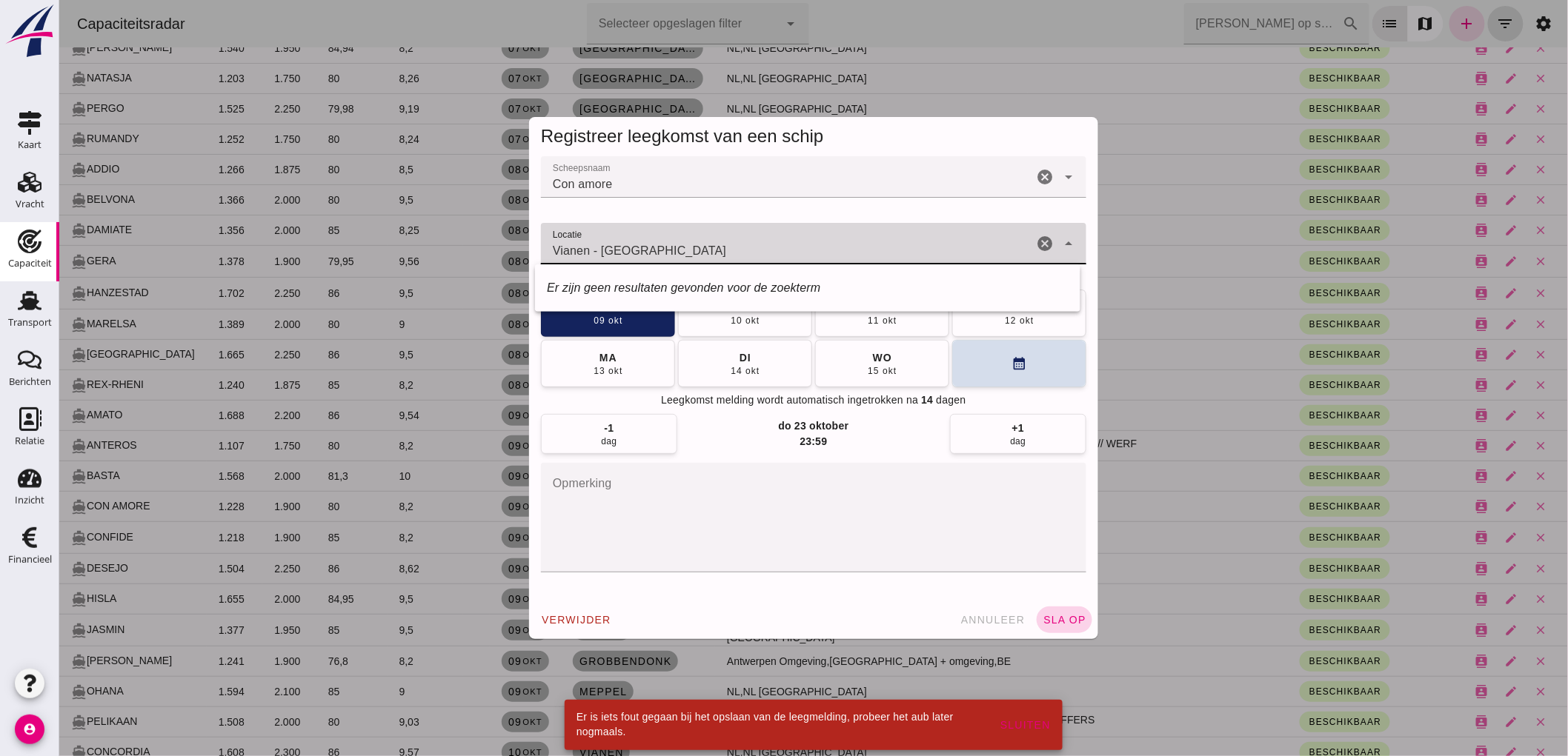
type input "Vianen - [GEOGRAPHIC_DATA]"
click at [1062, 614] on span "sla op" at bounding box center [1063, 620] width 44 height 12
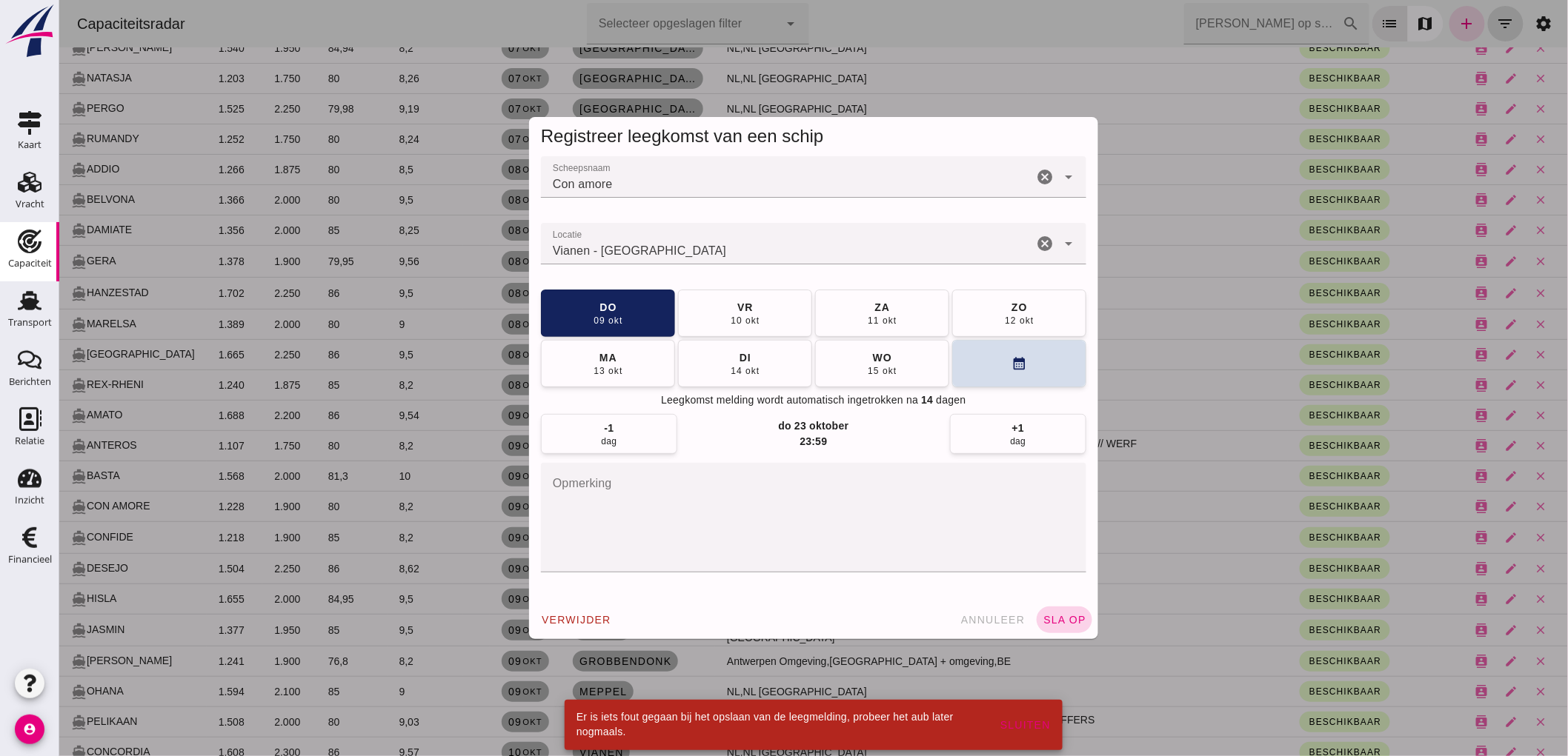
click at [1076, 620] on span "sla op" at bounding box center [1063, 620] width 44 height 12
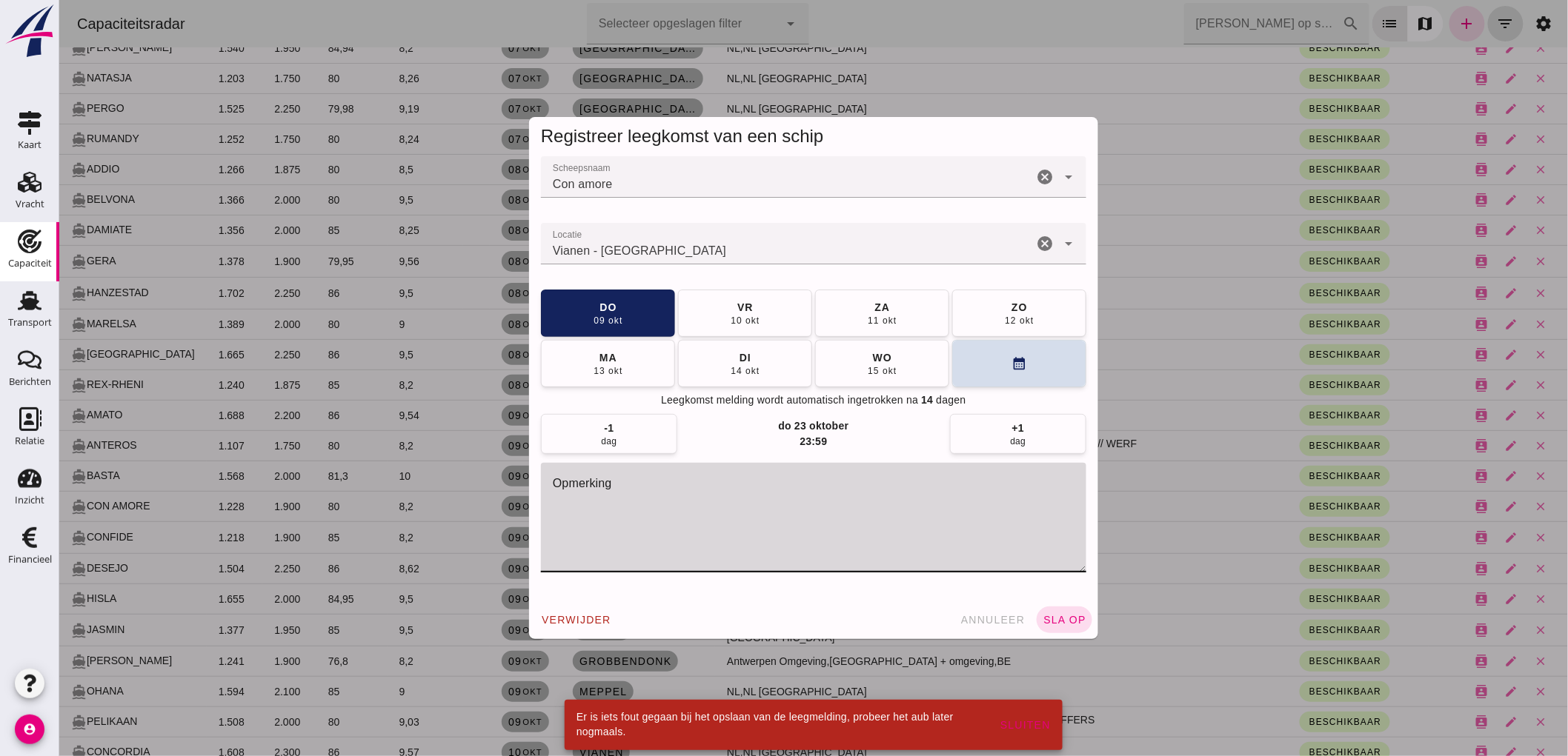
click at [755, 527] on textarea "opmerking" at bounding box center [813, 518] width 545 height 110
click at [555, 628] on button "verwijder" at bounding box center [574, 620] width 82 height 27
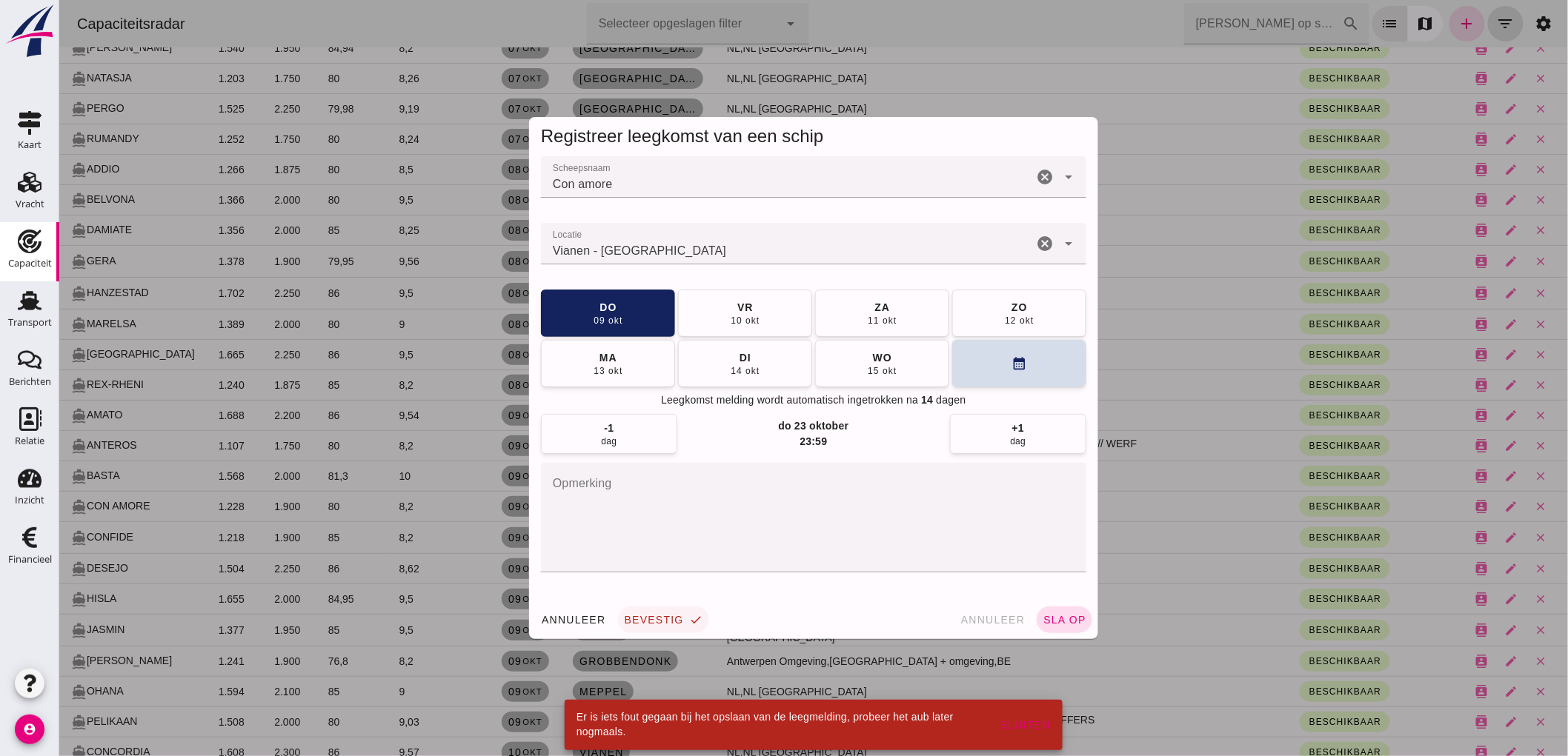
click at [668, 606] on div "annuleer bevestig check annuleer sla op" at bounding box center [812, 620] width 569 height 38
click at [664, 616] on span "bevestig" at bounding box center [653, 620] width 60 height 12
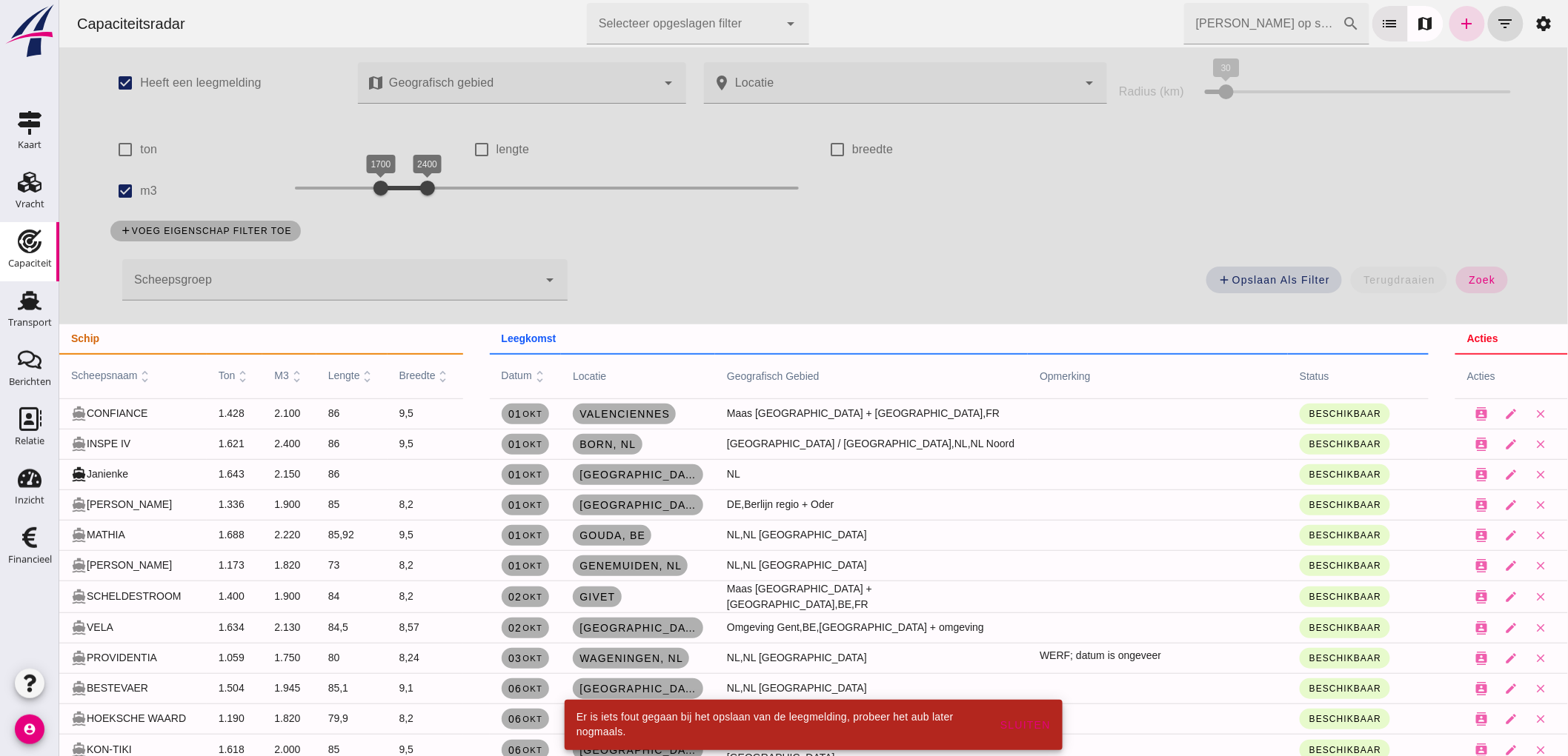
scroll to position [1070, 0]
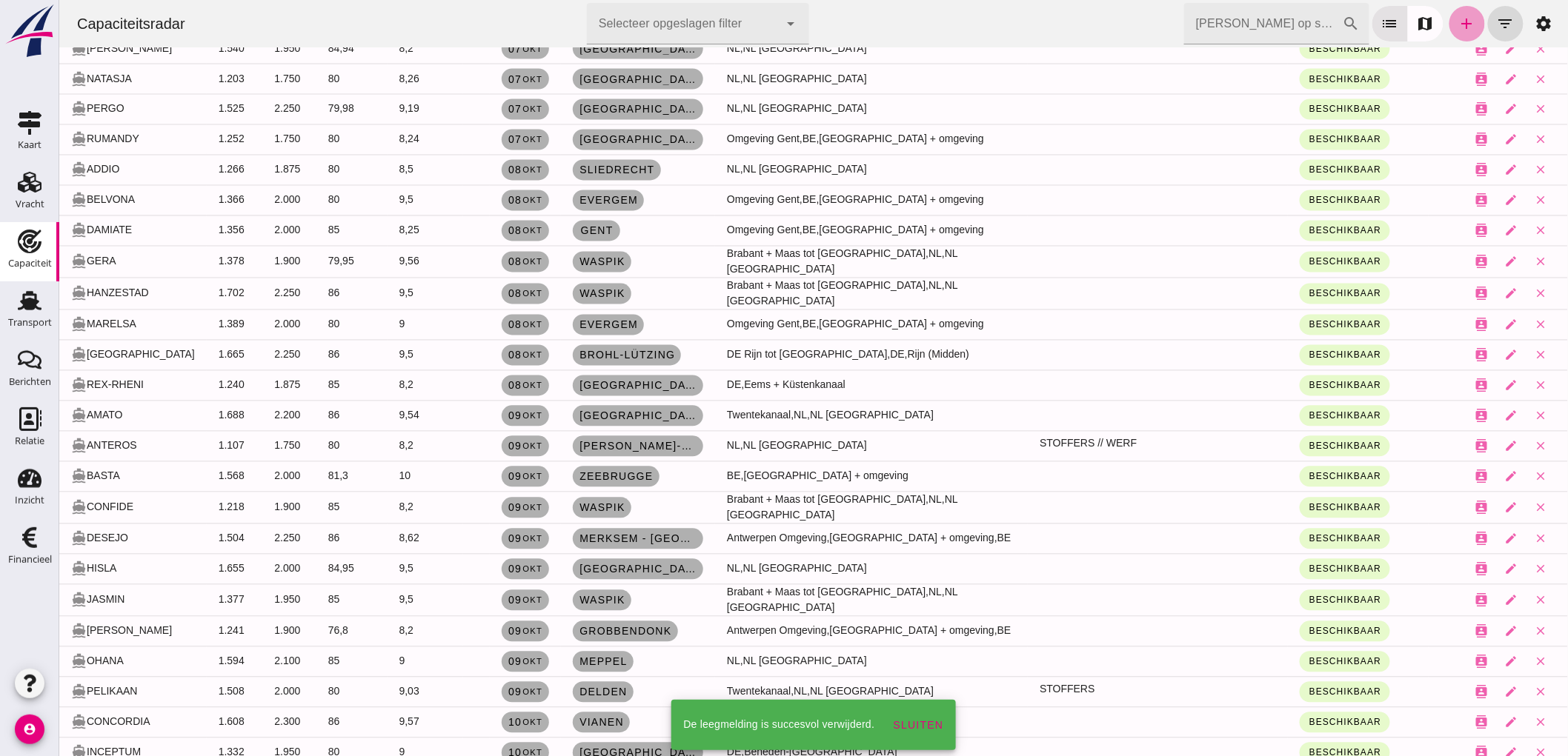
click at [1453, 32] on link "add" at bounding box center [1467, 24] width 36 height 36
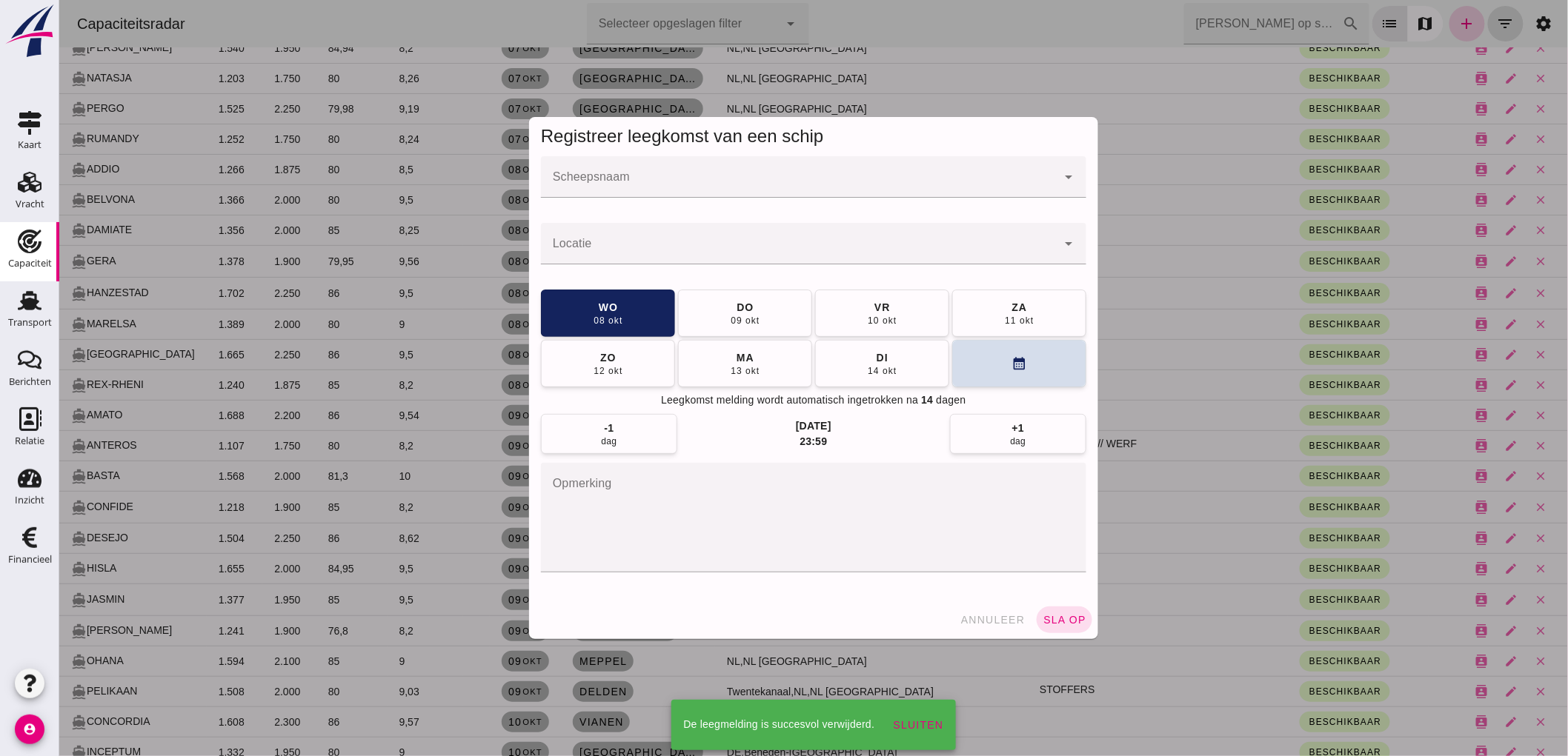
scroll to position [0, 0]
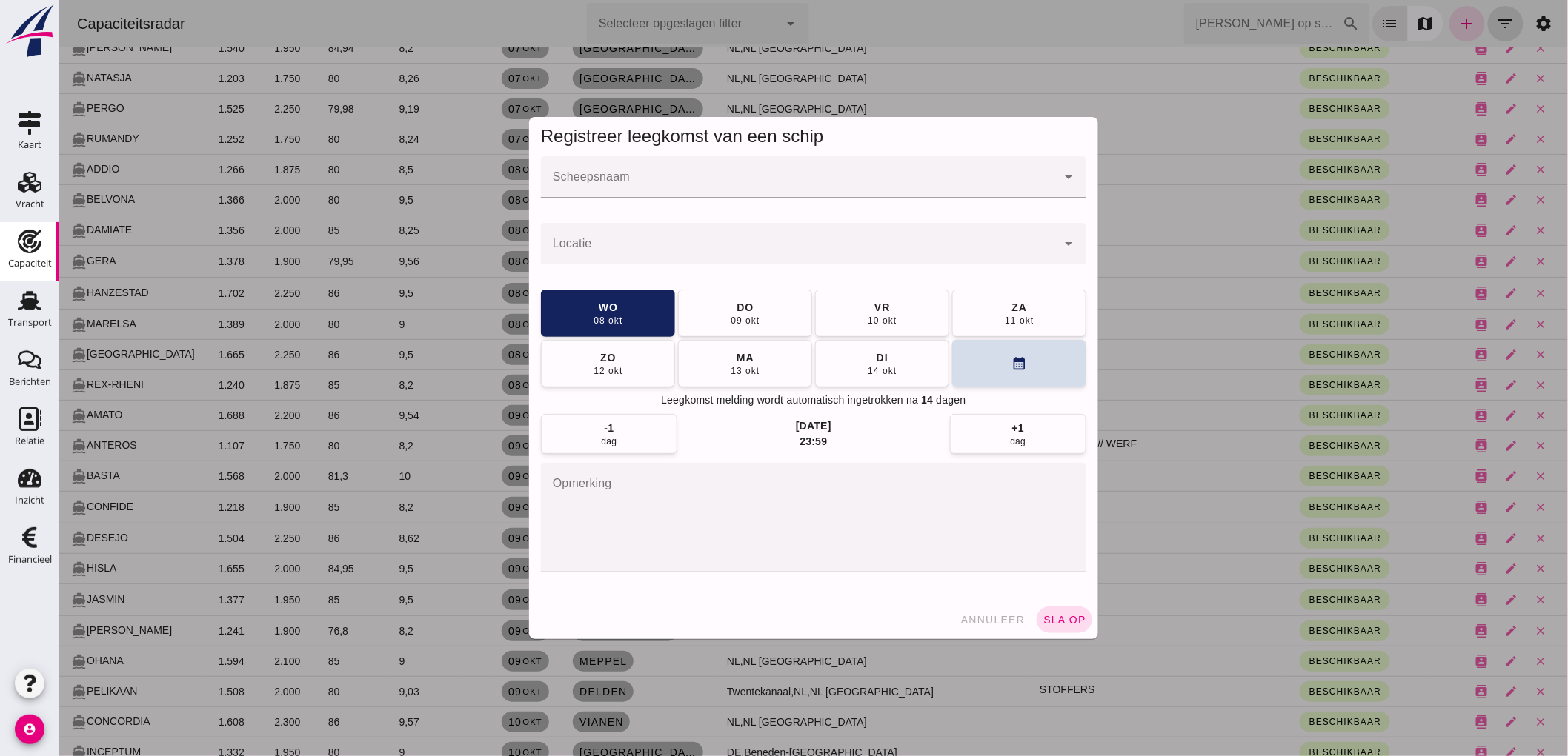
click at [744, 174] on div at bounding box center [798, 177] width 516 height 41
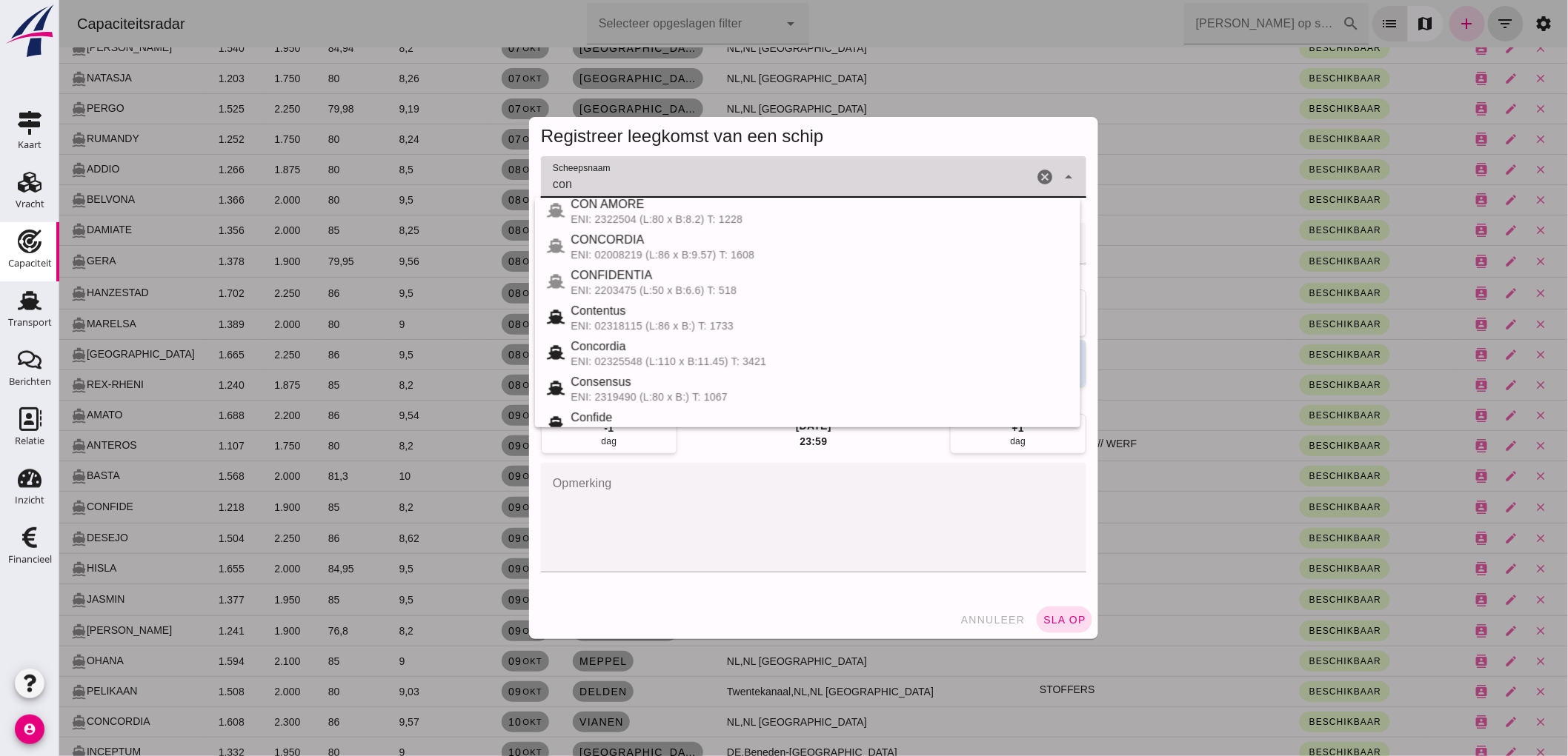
scroll to position [247, 0]
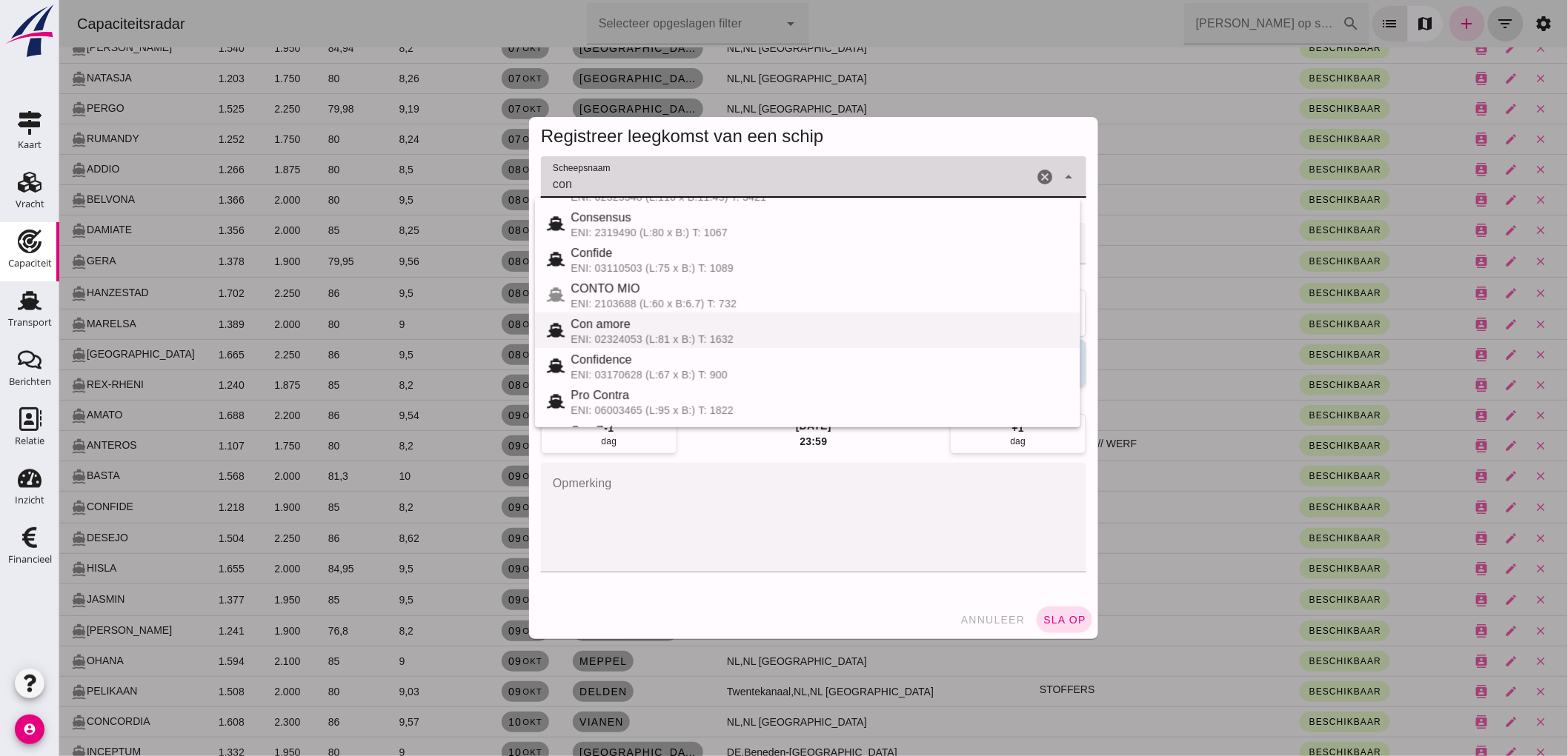
click at [773, 342] on div "ENI: 02324053 (L:81 x B:) T: 1632" at bounding box center [818, 339] width 498 height 12
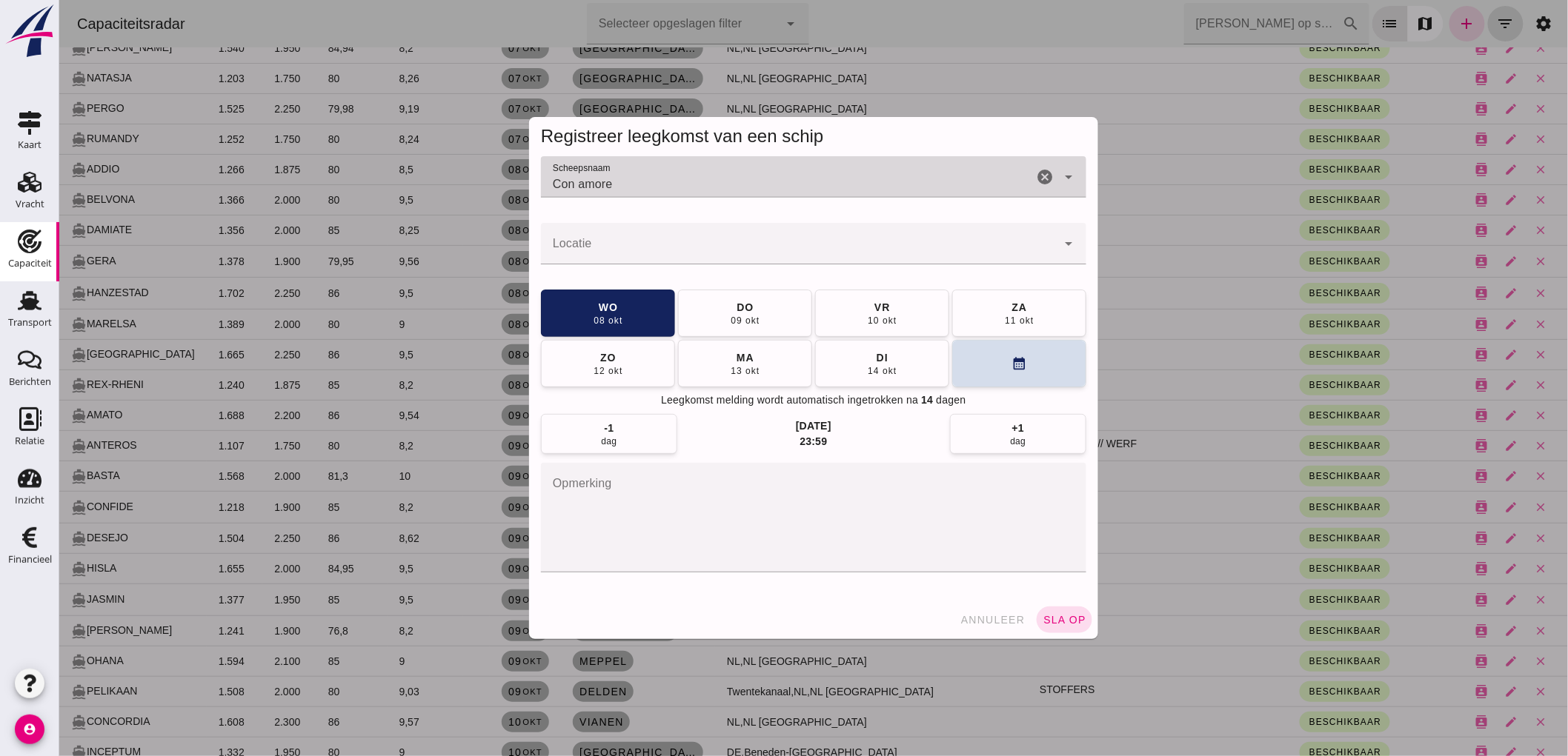
type input "Con amore"
click at [711, 249] on input "Locatie" at bounding box center [798, 251] width 516 height 18
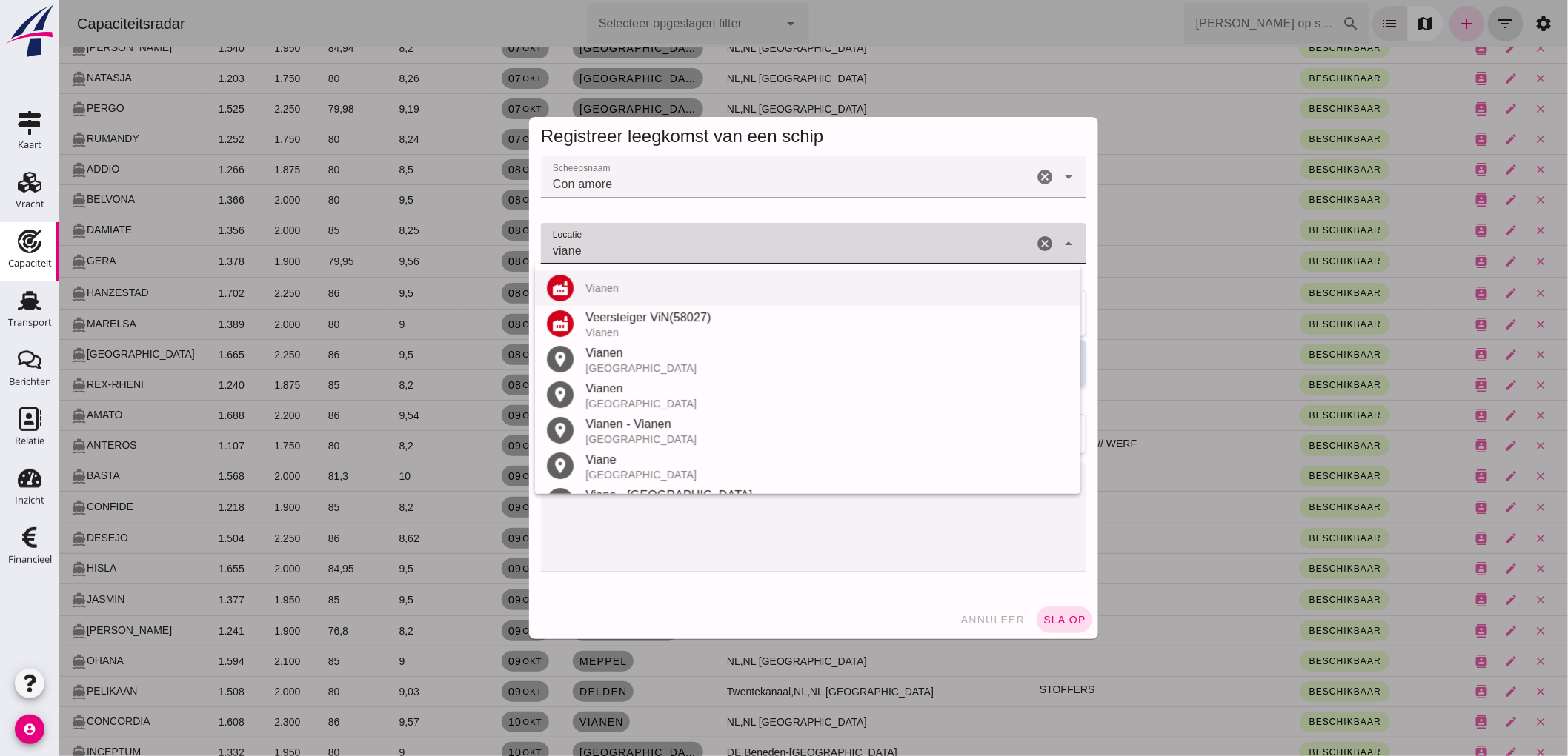
click at [604, 286] on div "Vianen" at bounding box center [826, 288] width 483 height 12
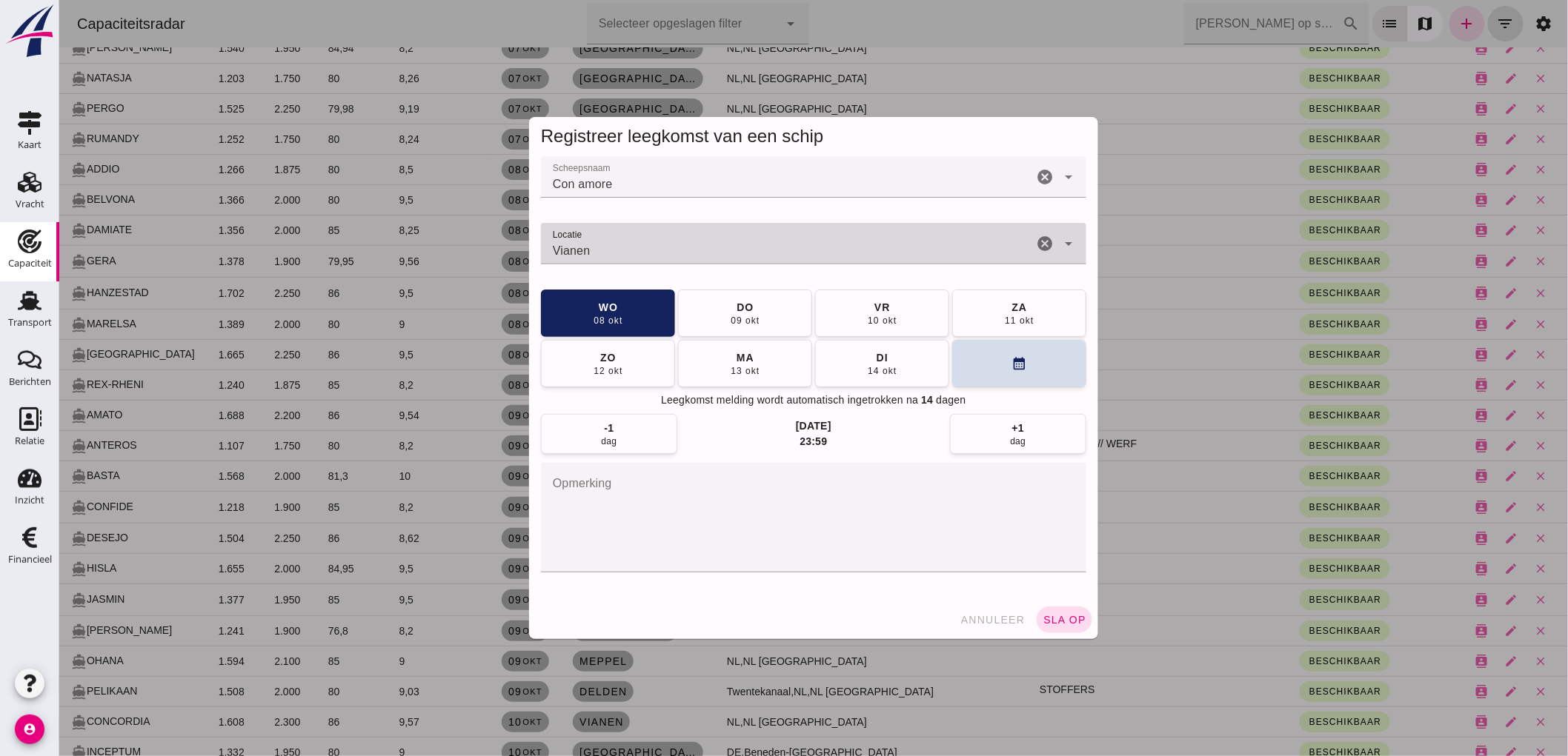
type input "Vianen"
click at [729, 311] on span "do 09 okt" at bounding box center [744, 313] width 30 height 27
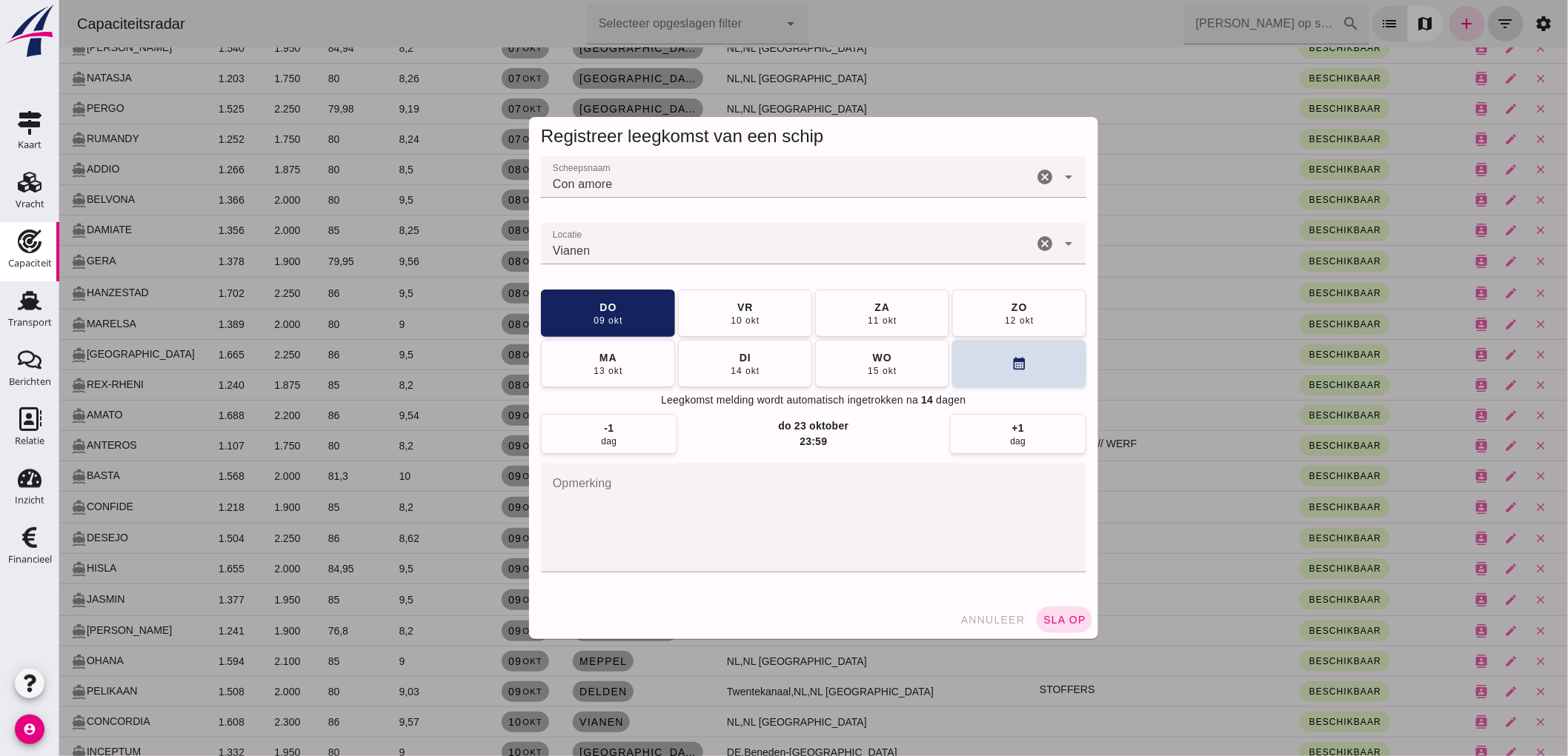
click at [1071, 627] on button "sla op" at bounding box center [1063, 620] width 55 height 27
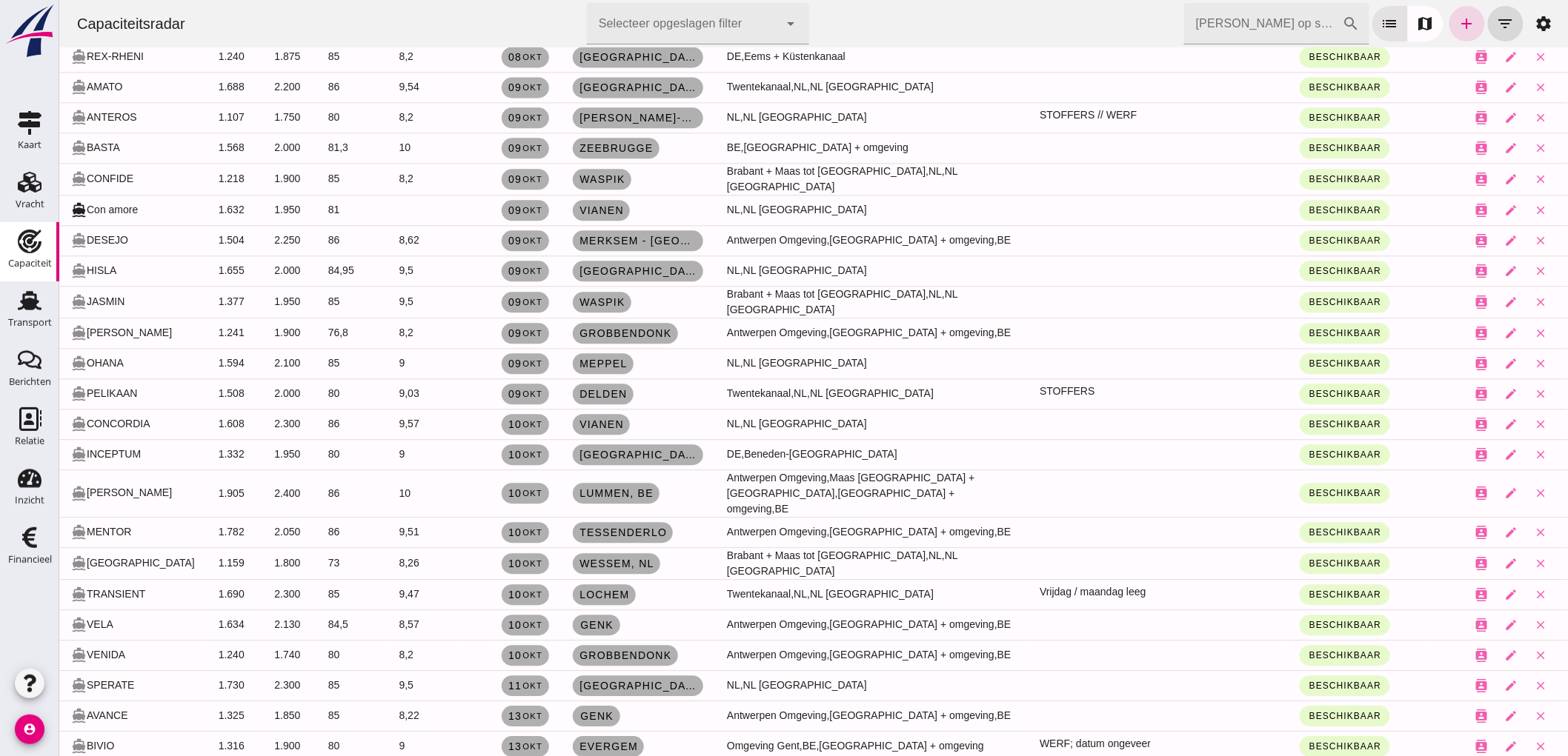
scroll to position [710, 0]
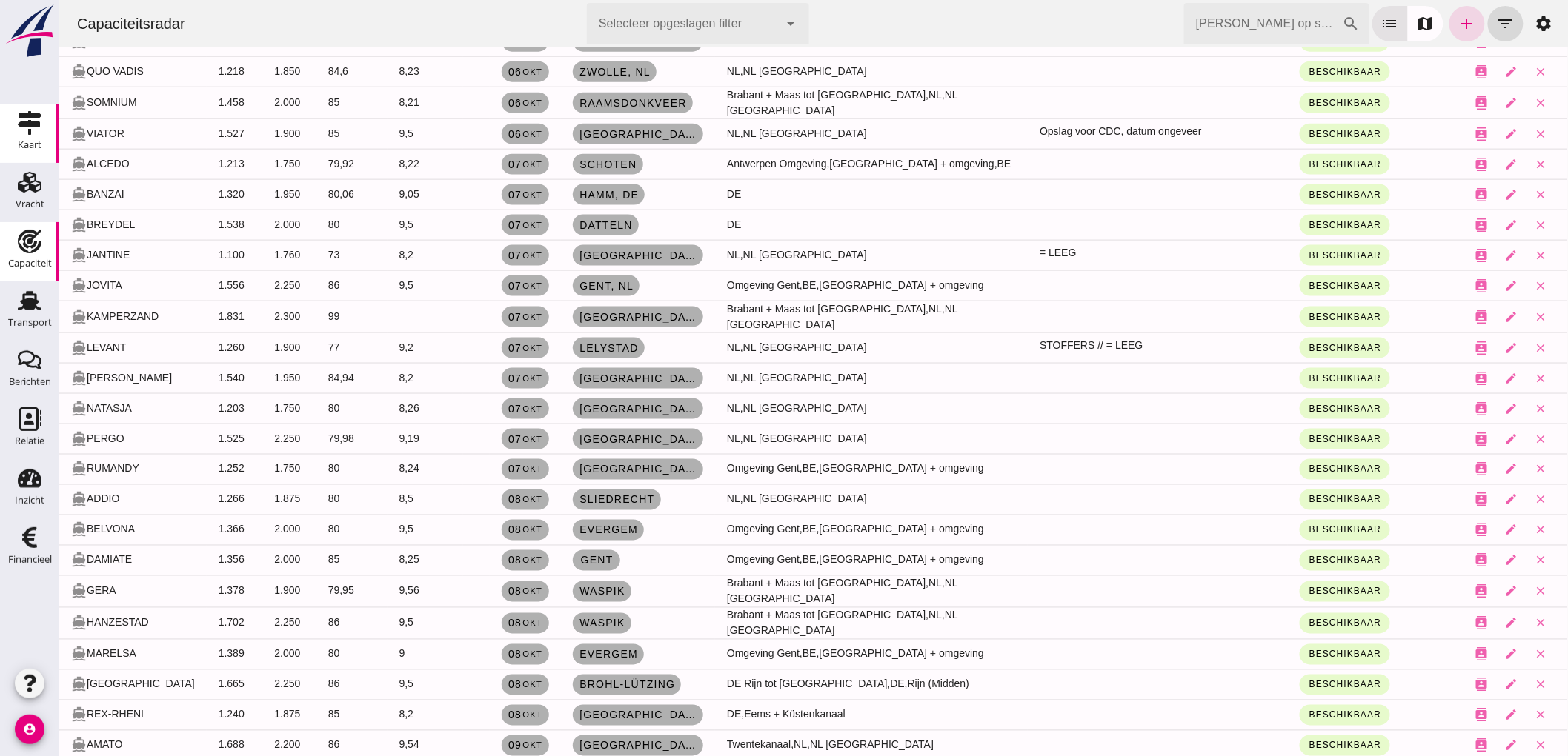
click at [32, 119] on icon "Kaart" at bounding box center [29, 122] width 24 height 24
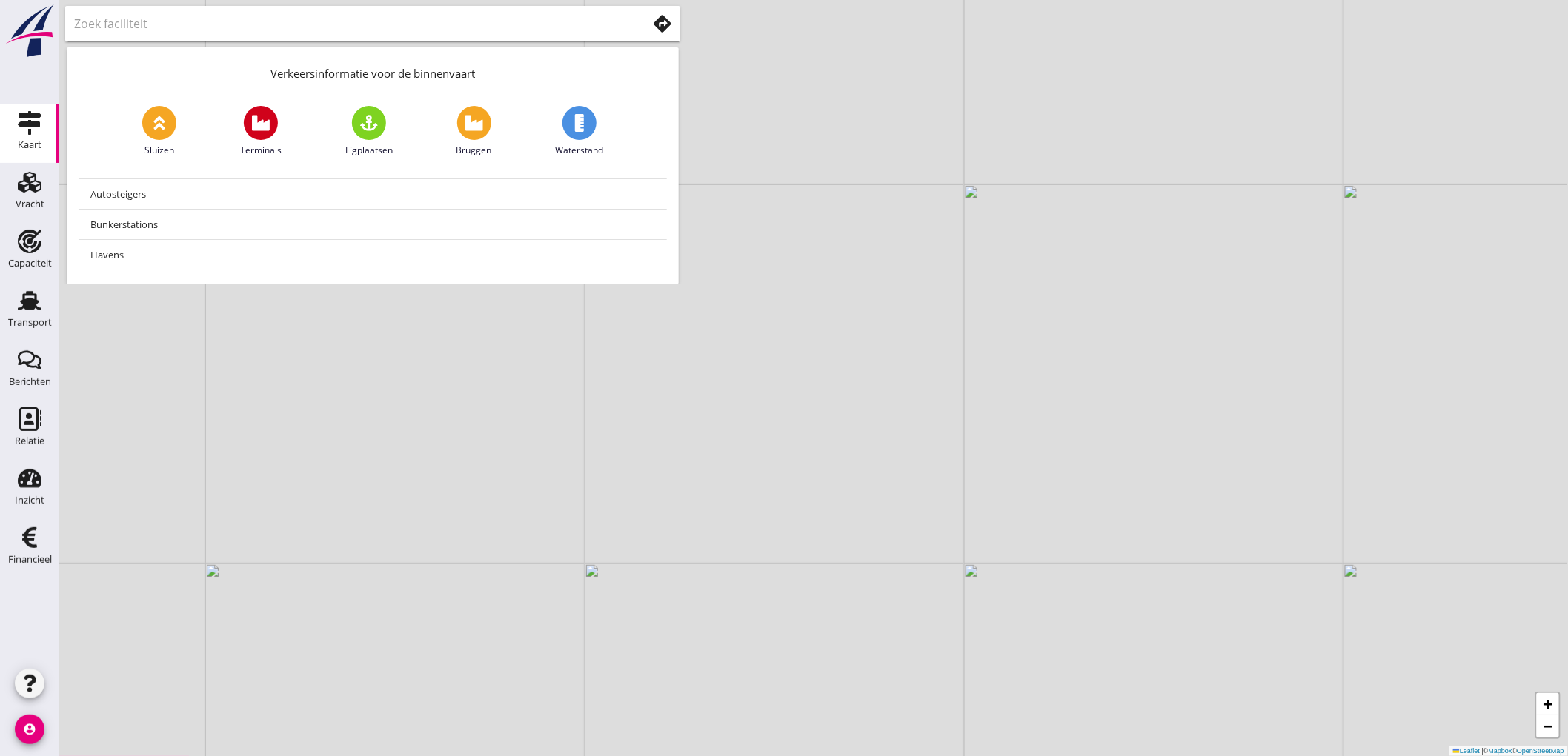
click at [668, 33] on div at bounding box center [372, 24] width 597 height 24
click at [662, 27] on use at bounding box center [663, 24] width 18 height 18
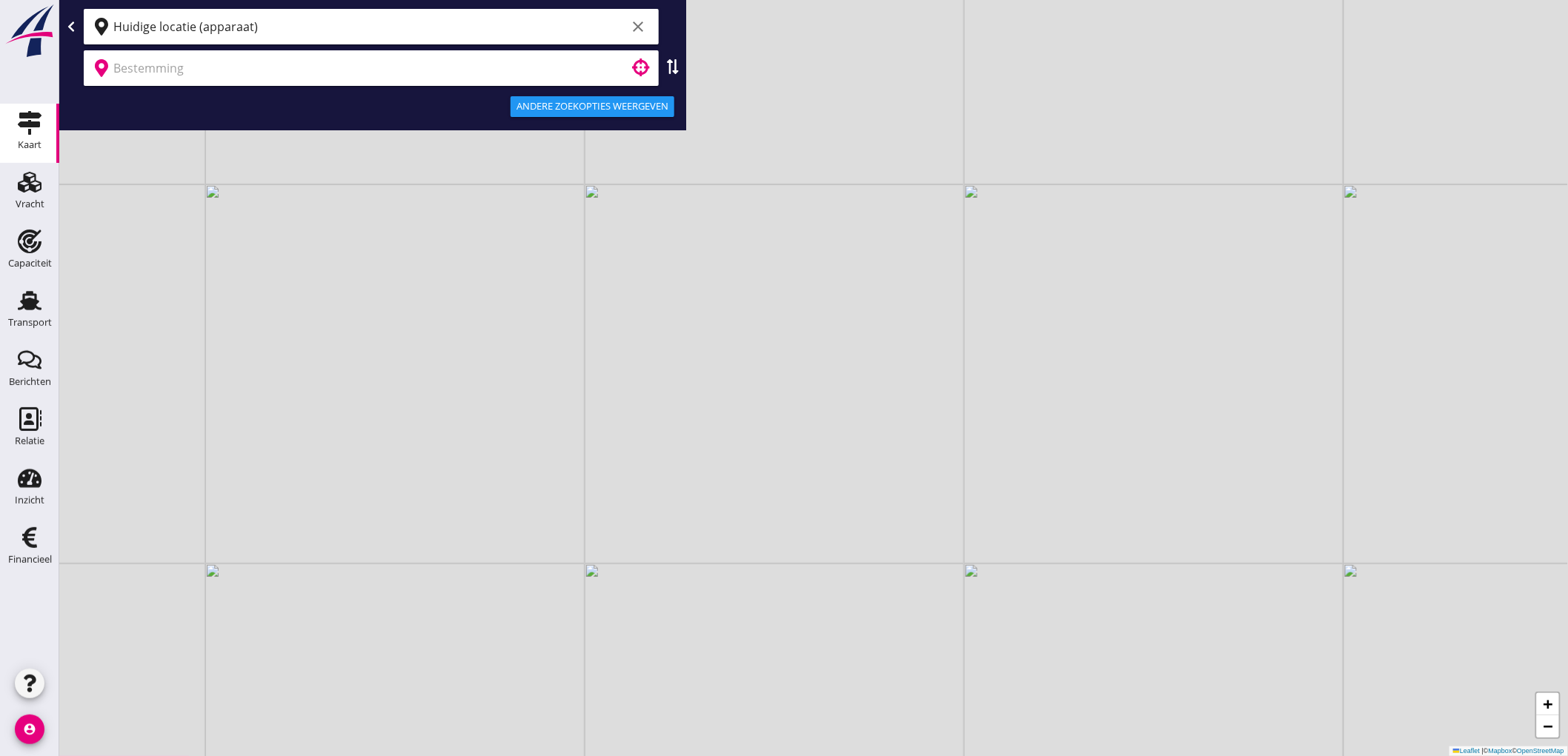
click at [182, 30] on input "Huidige locatie (apparaat)" at bounding box center [370, 26] width 513 height 24
type input "a"
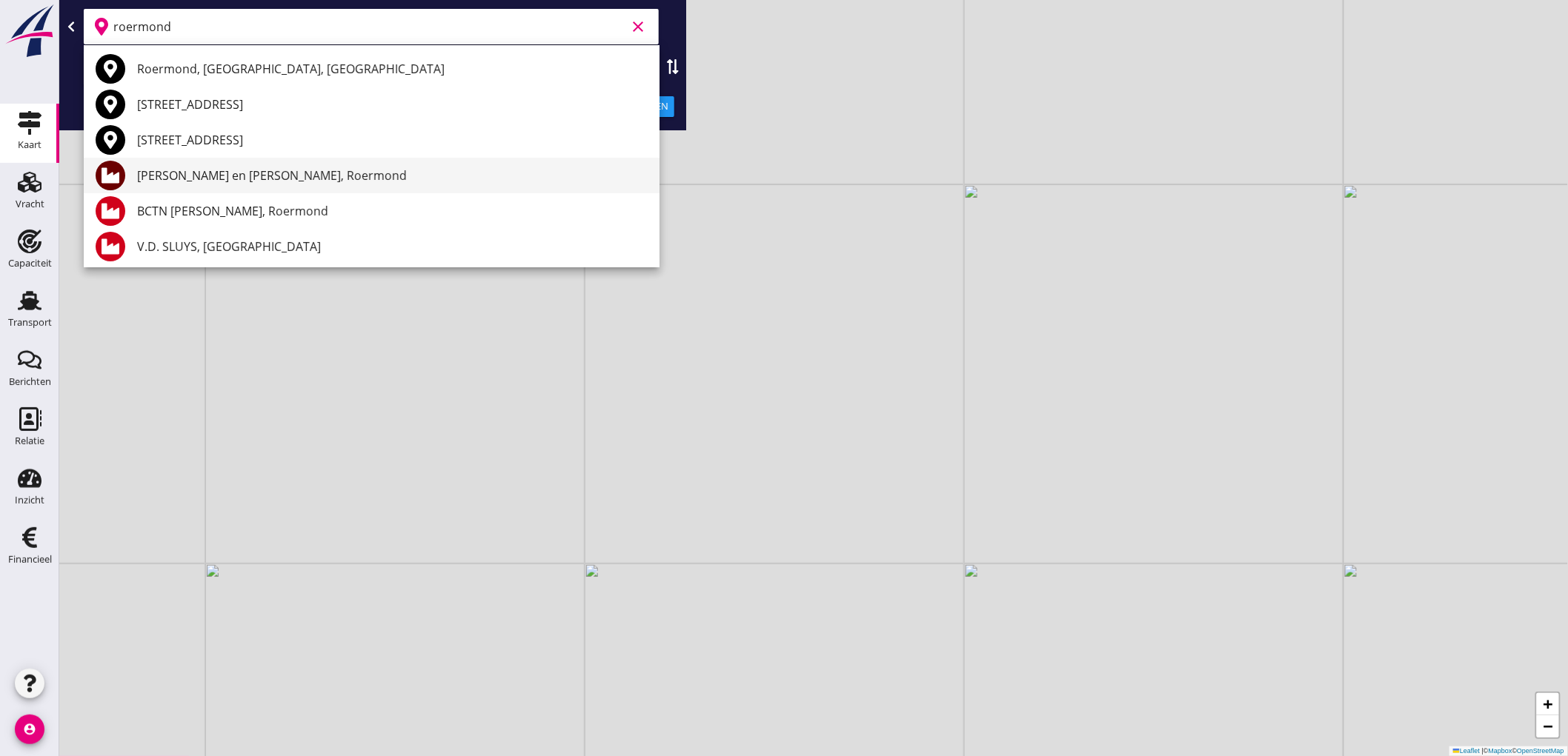
click at [230, 169] on div "[PERSON_NAME] en [PERSON_NAME], Roermond" at bounding box center [392, 175] width 510 height 18
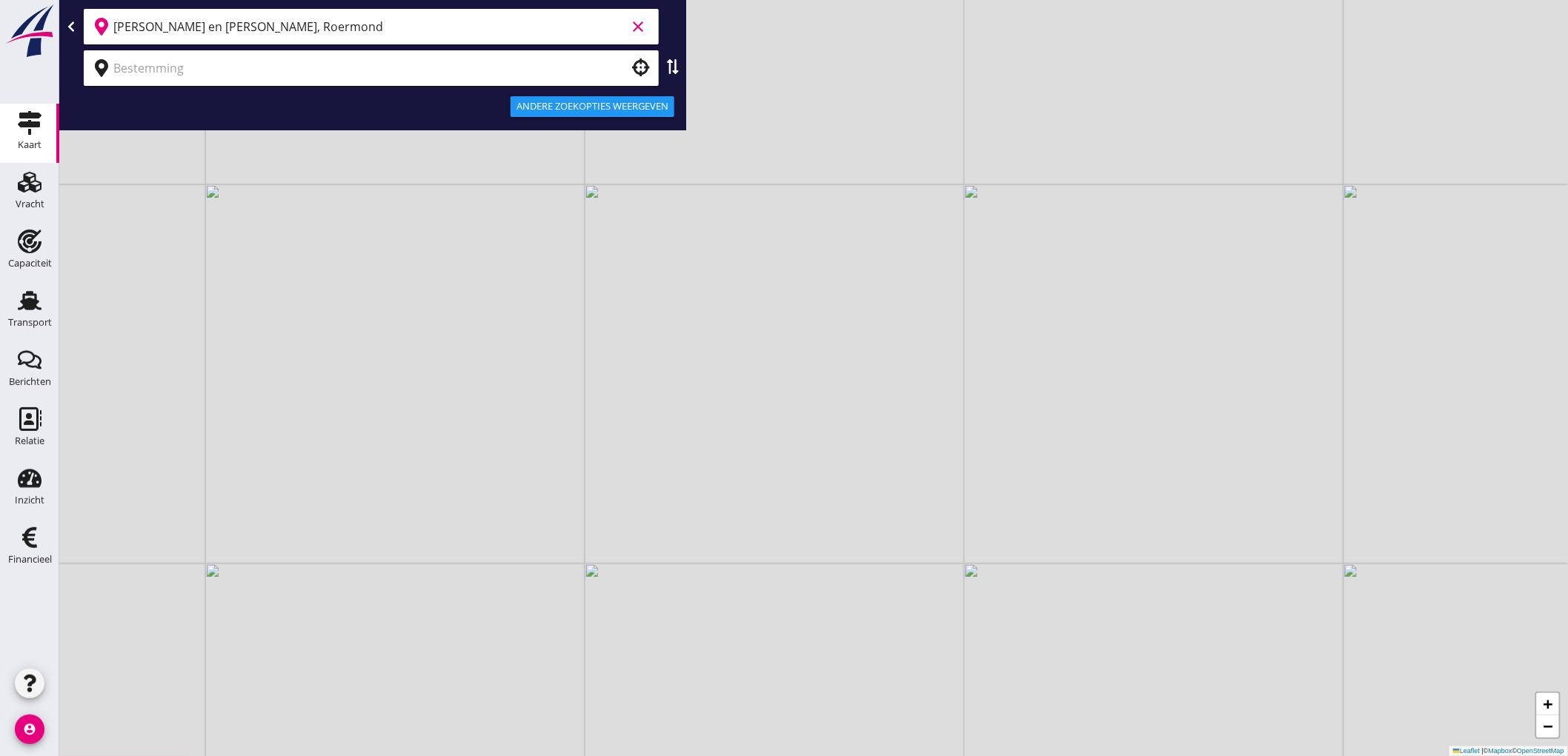
type input "[PERSON_NAME] en [PERSON_NAME], Roermond"
click at [225, 67] on input "text" at bounding box center [361, 67] width 495 height 24
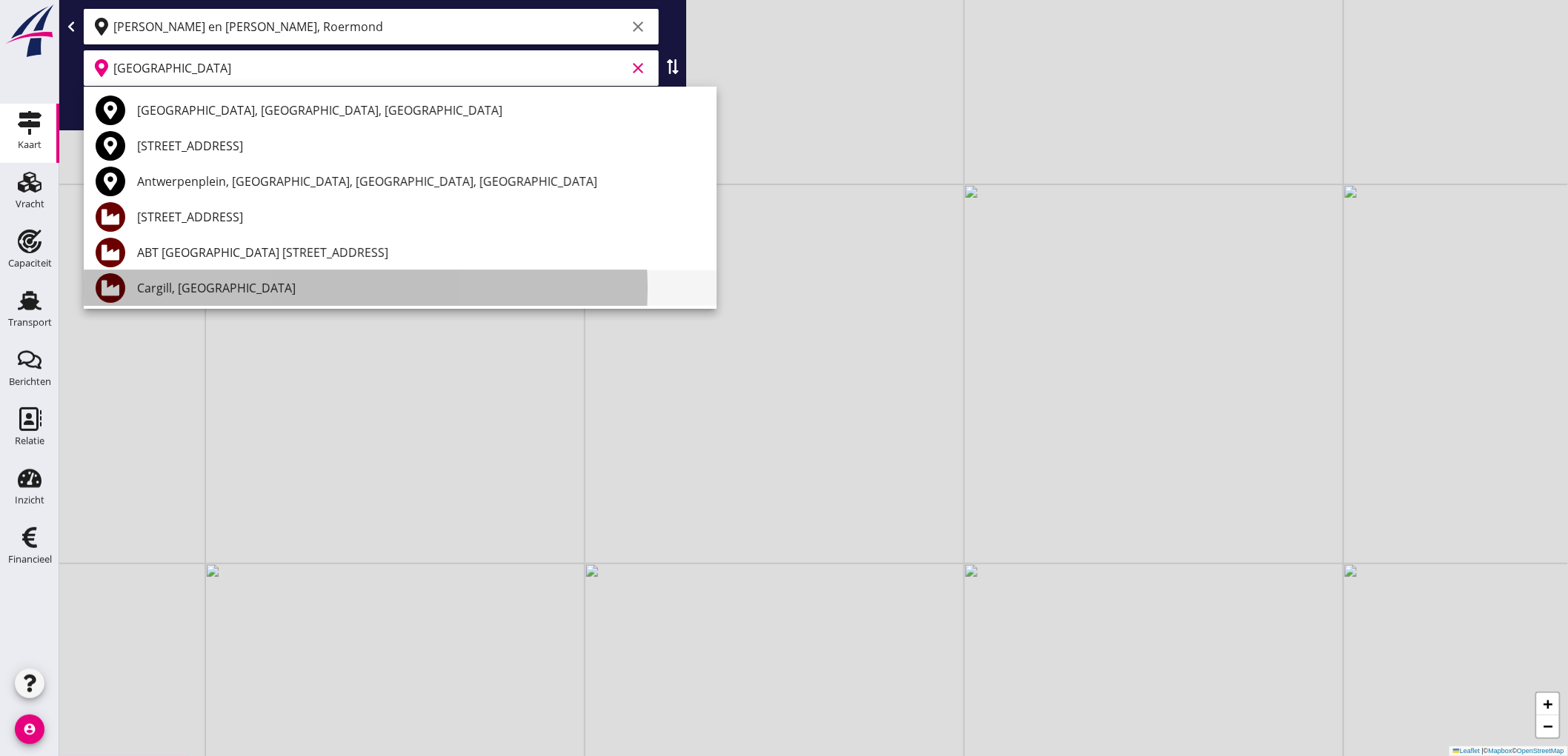
click at [235, 286] on div "Cargill, [GEOGRAPHIC_DATA]" at bounding box center [421, 288] width 568 height 18
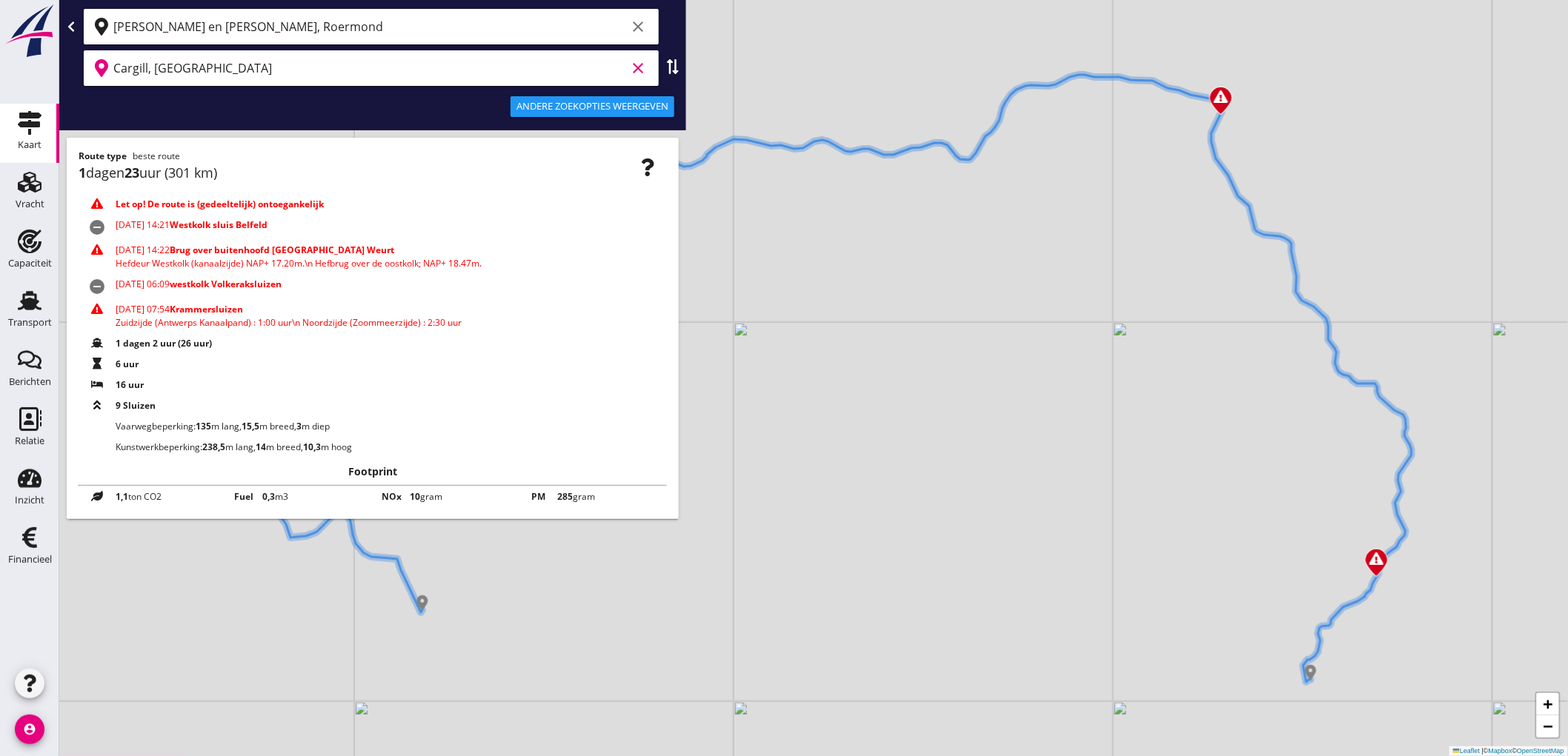
type input "Cargill, [GEOGRAPHIC_DATA]"
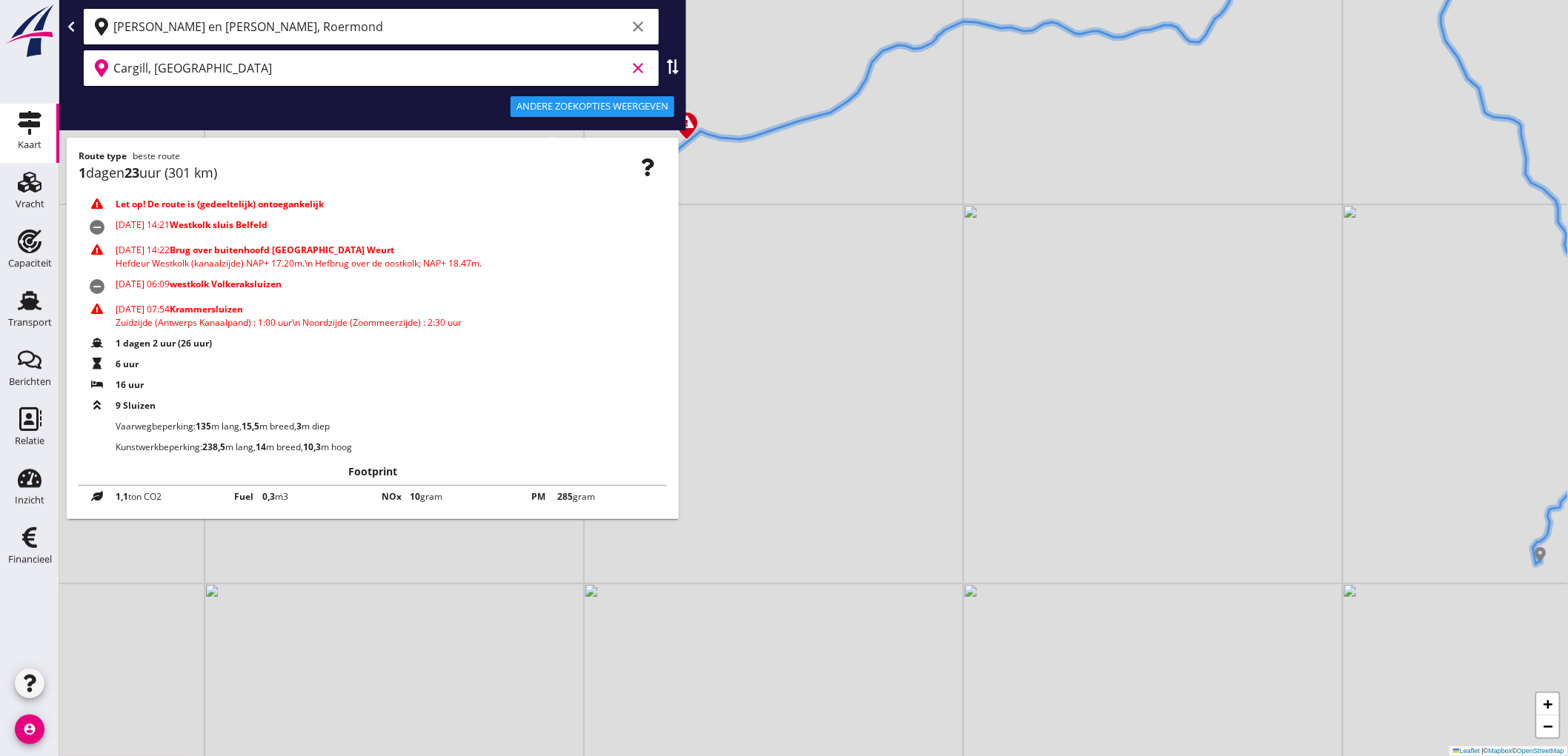
drag, startPoint x: 957, startPoint y: 363, endPoint x: 1187, endPoint y: 245, distance: 258.5
click at [1187, 245] on div "+ − Leaflet | © Mapbox © OpenStreetMap" at bounding box center [813, 378] width 1508 height 756
click at [621, 101] on div "Andere zoekopties weergeven" at bounding box center [592, 106] width 152 height 15
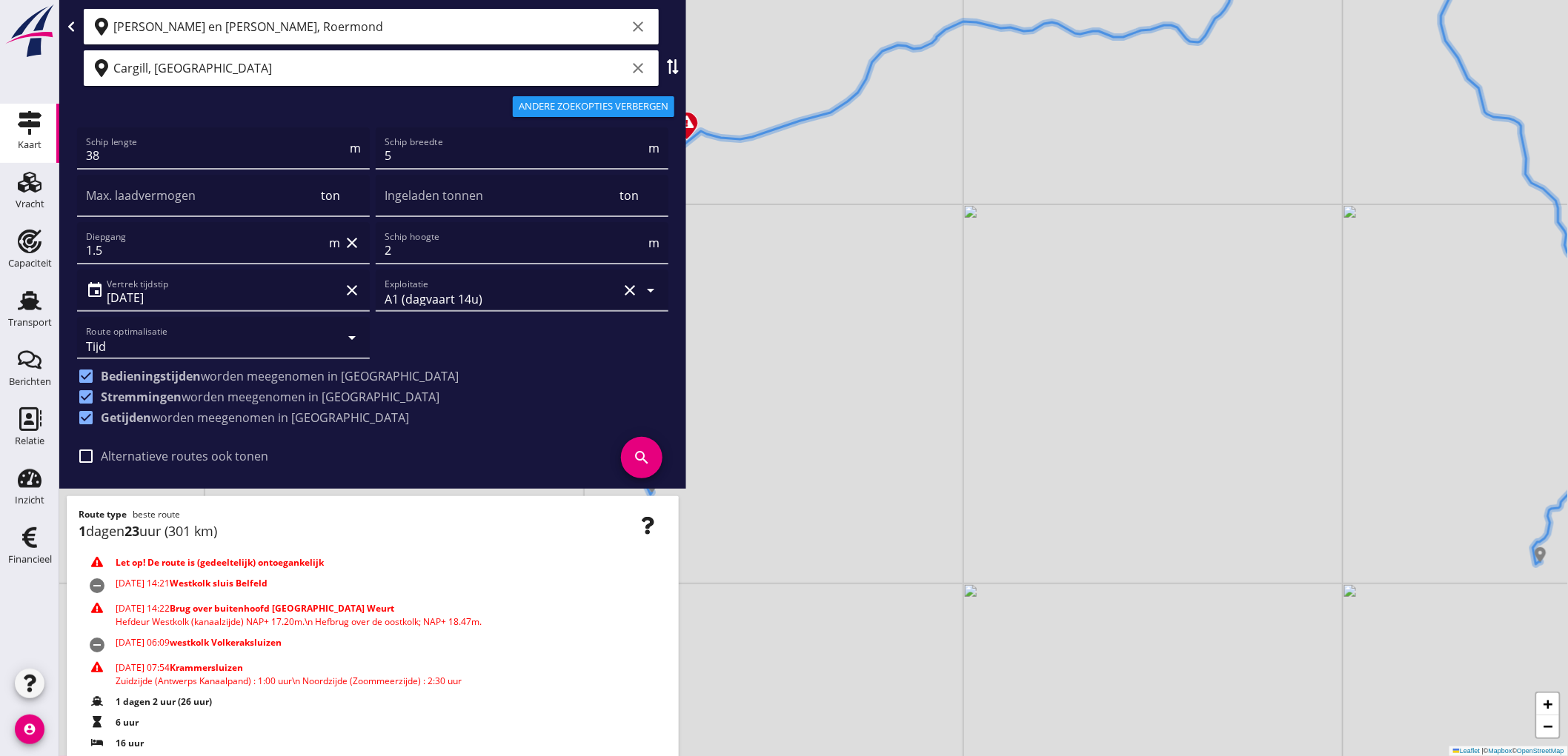
click at [178, 455] on label "Alternatieve routes ook tonen" at bounding box center [184, 456] width 167 height 15
checkbox input "true"
click at [623, 462] on icon "search" at bounding box center [641, 457] width 41 height 41
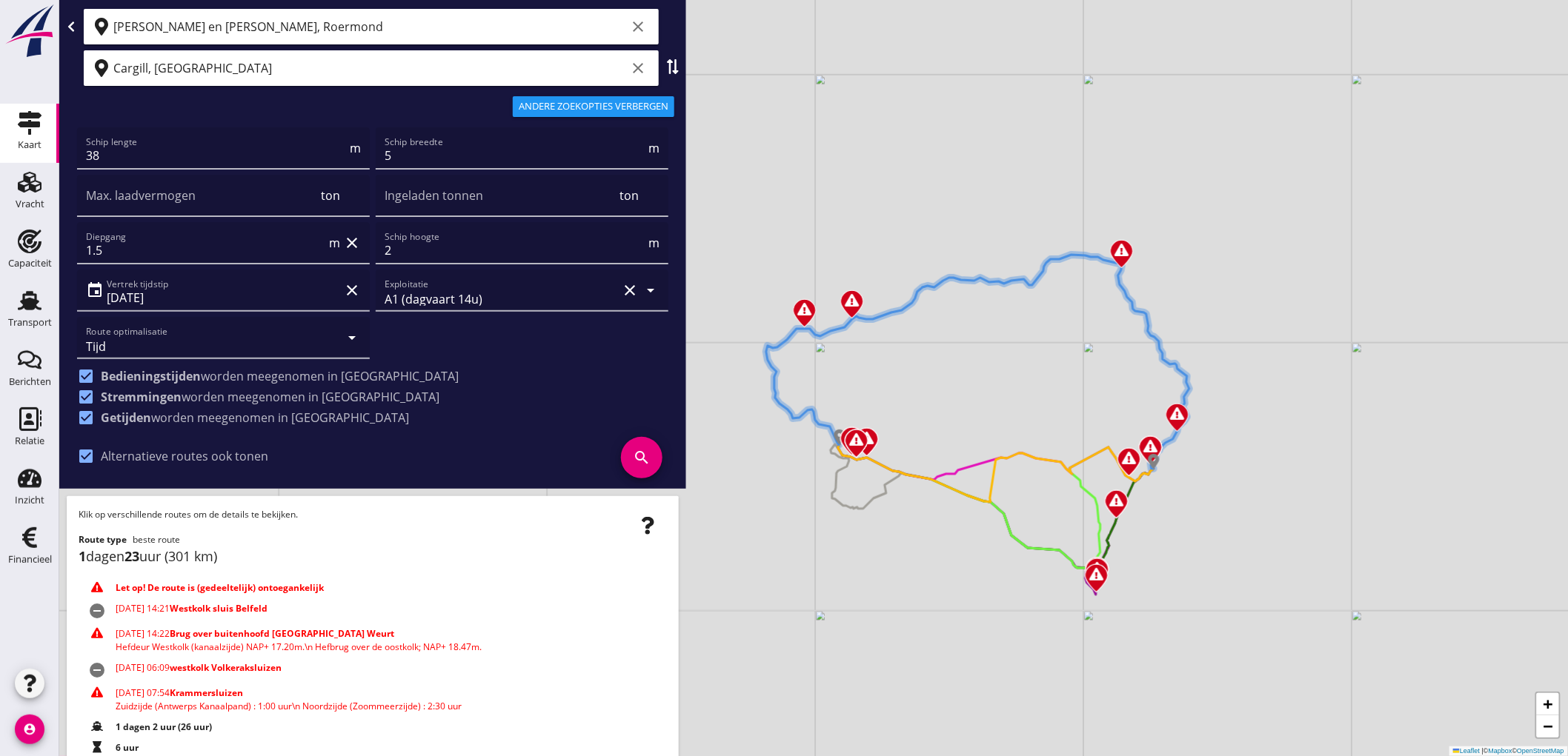
drag, startPoint x: 957, startPoint y: 569, endPoint x: 1022, endPoint y: 525, distance: 78.5
click at [1022, 525] on div "+ − Leaflet | © Mapbox © OpenStreetMap" at bounding box center [813, 378] width 1508 height 756
click at [960, 492] on icon at bounding box center [995, 473] width 316 height 58
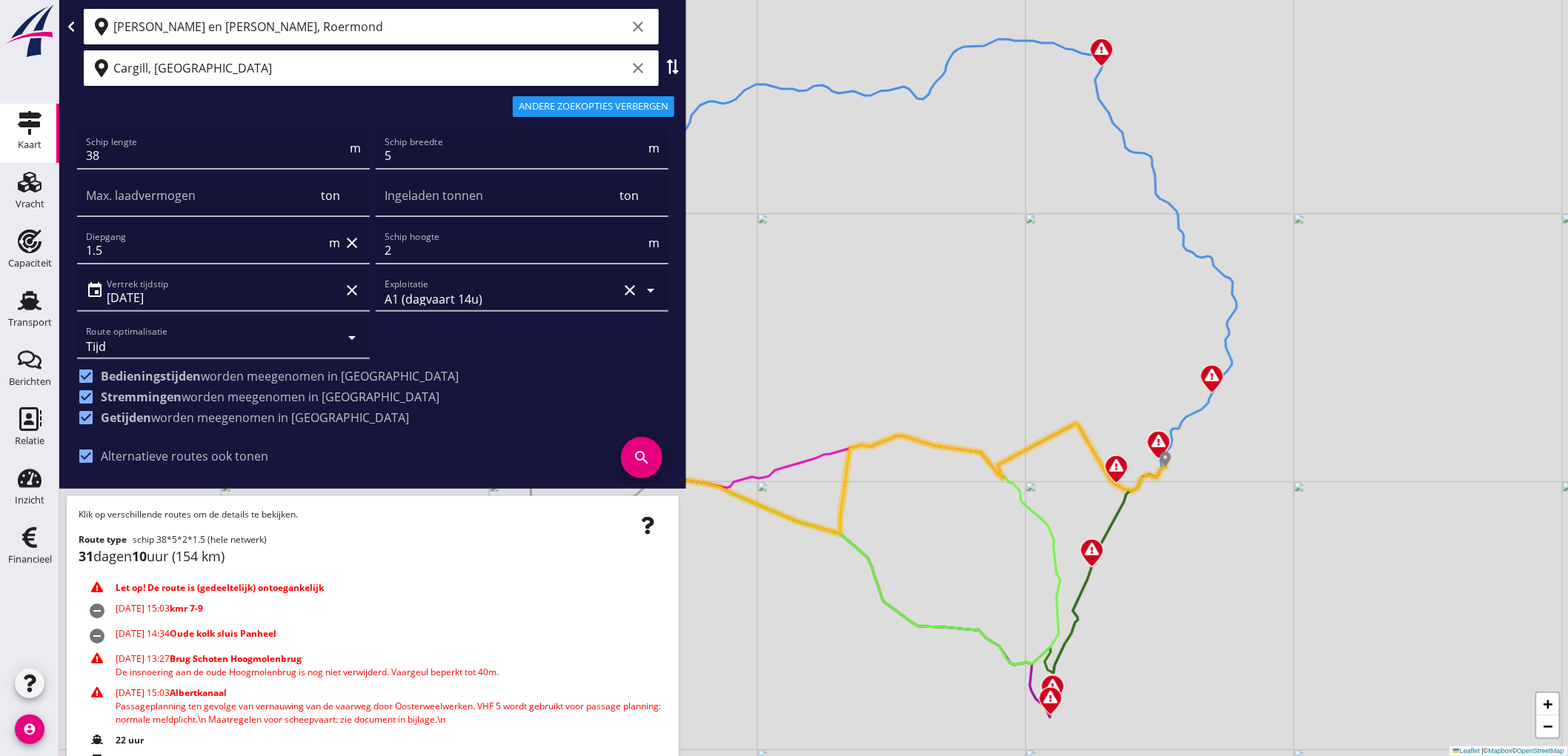
click at [925, 627] on icon at bounding box center [850, 541] width 629 height 248
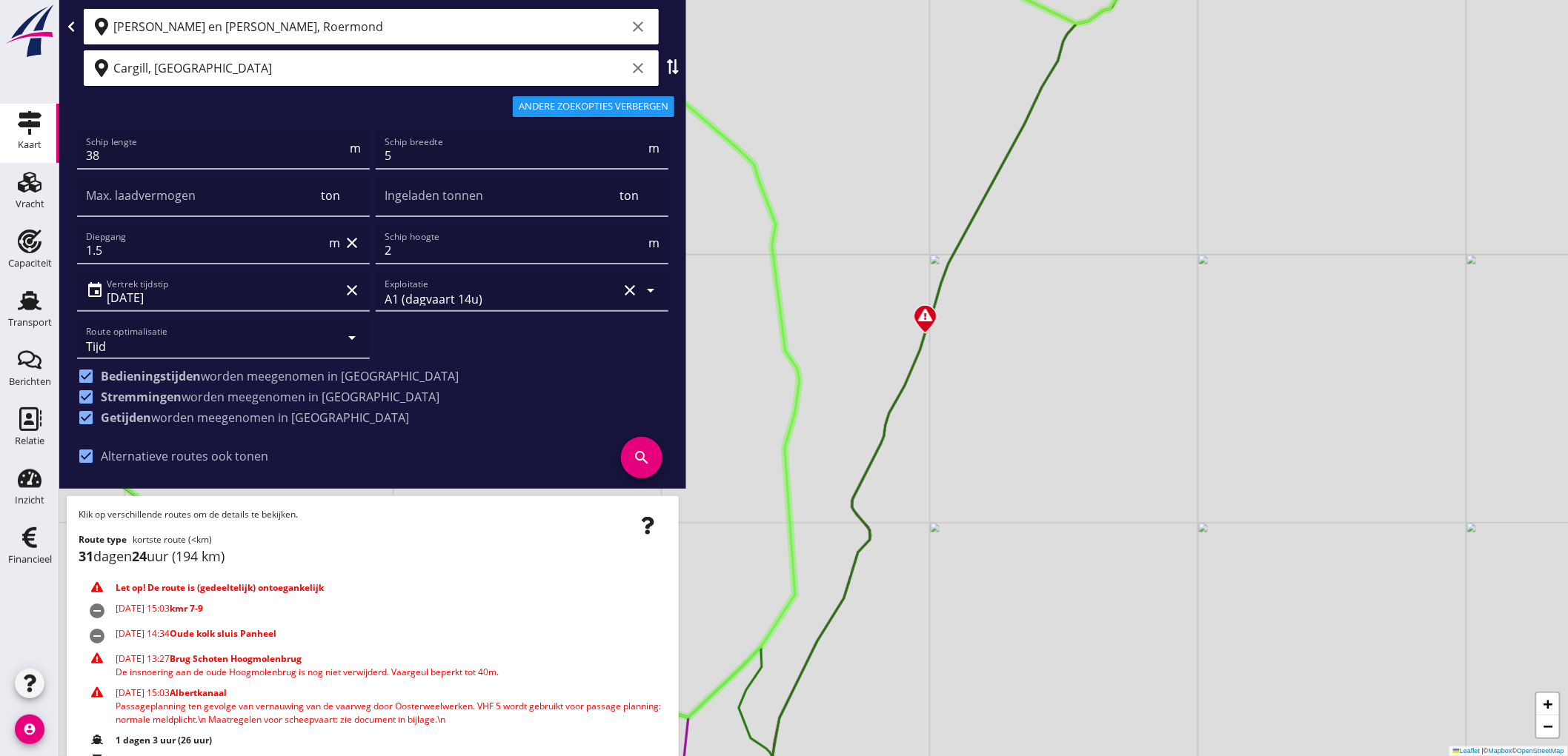
click at [868, 532] on div "+ − Leaflet | © Mapbox © OpenStreetMap" at bounding box center [813, 378] width 1508 height 756
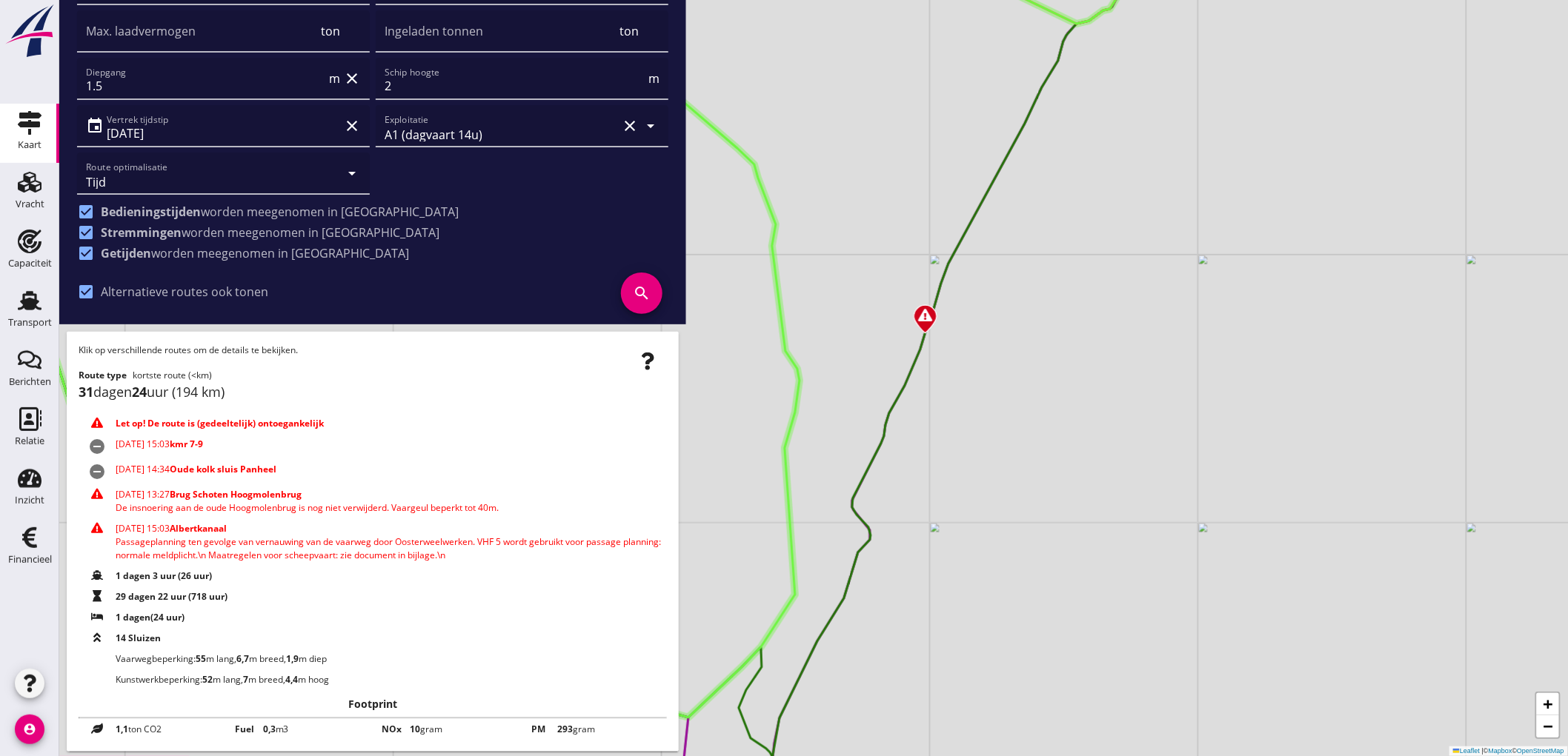
scroll to position [166, 0]
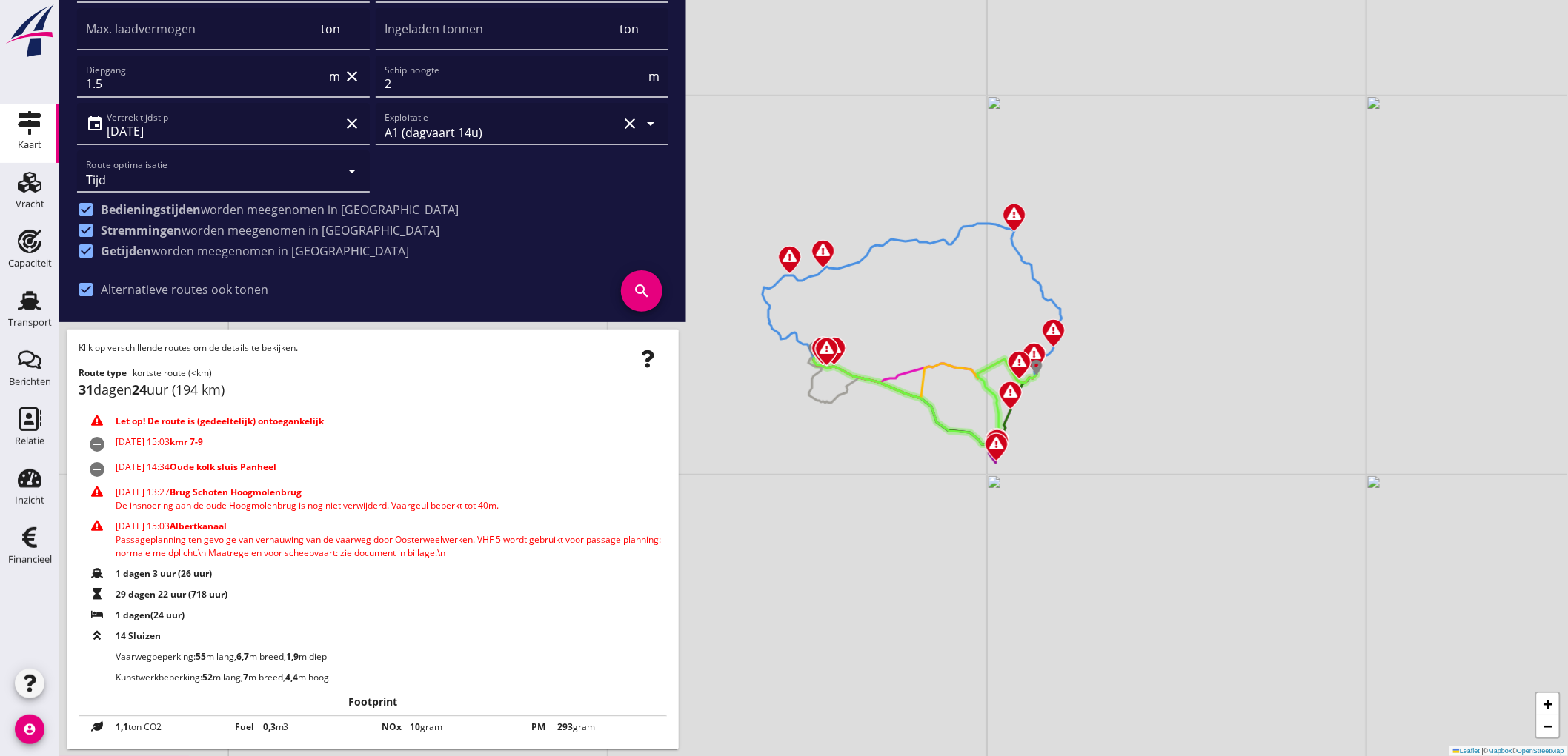
drag, startPoint x: 1006, startPoint y: 489, endPoint x: 1075, endPoint y: 405, distance: 108.7
click at [1075, 405] on div "+ − Leaflet | © Mapbox © OpenStreetMap" at bounding box center [813, 378] width 1508 height 756
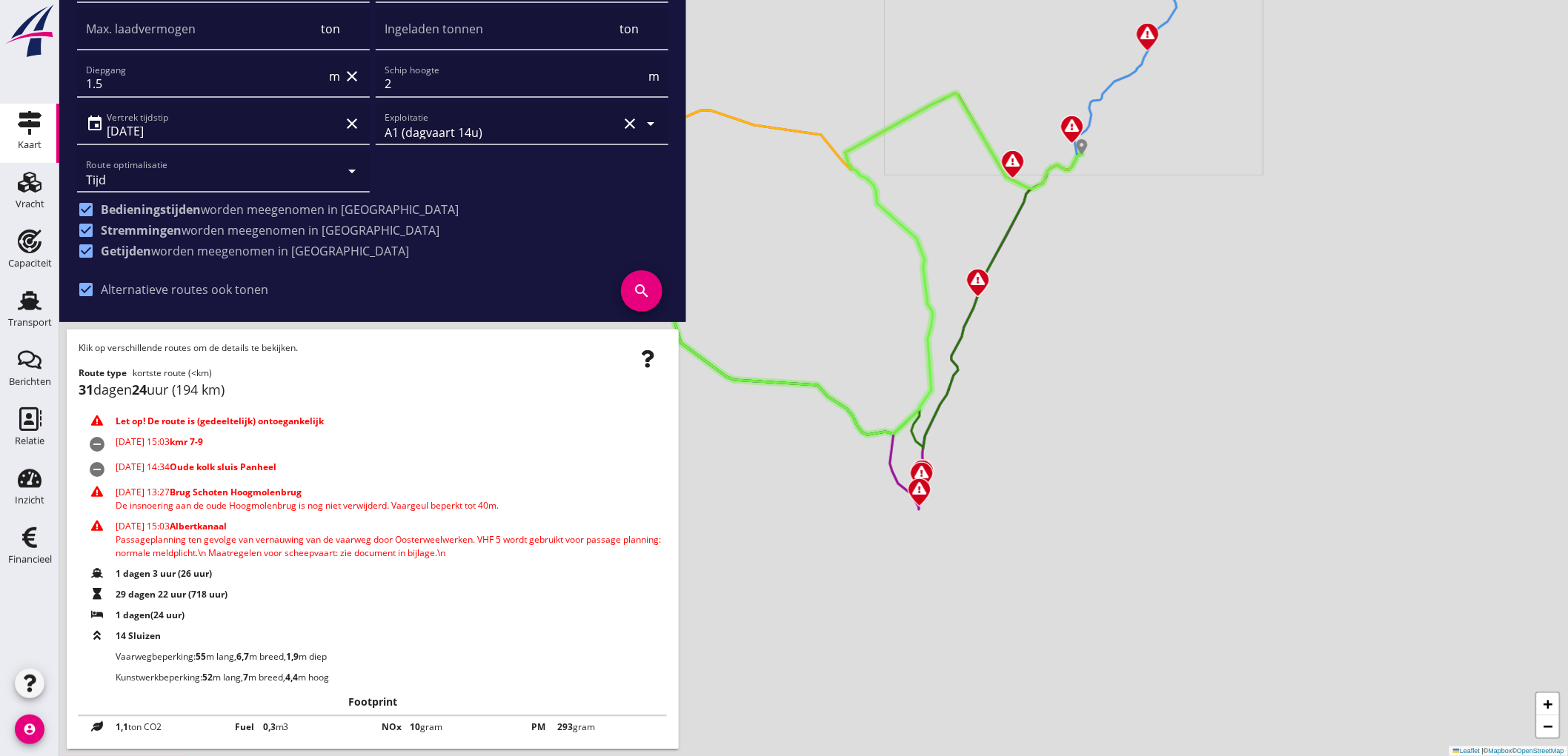
drag, startPoint x: 870, startPoint y: 520, endPoint x: 970, endPoint y: 464, distance: 114.6
click at [970, 464] on div "+ − Leaflet | © Mapbox © OpenStreetMap" at bounding box center [813, 378] width 1508 height 756
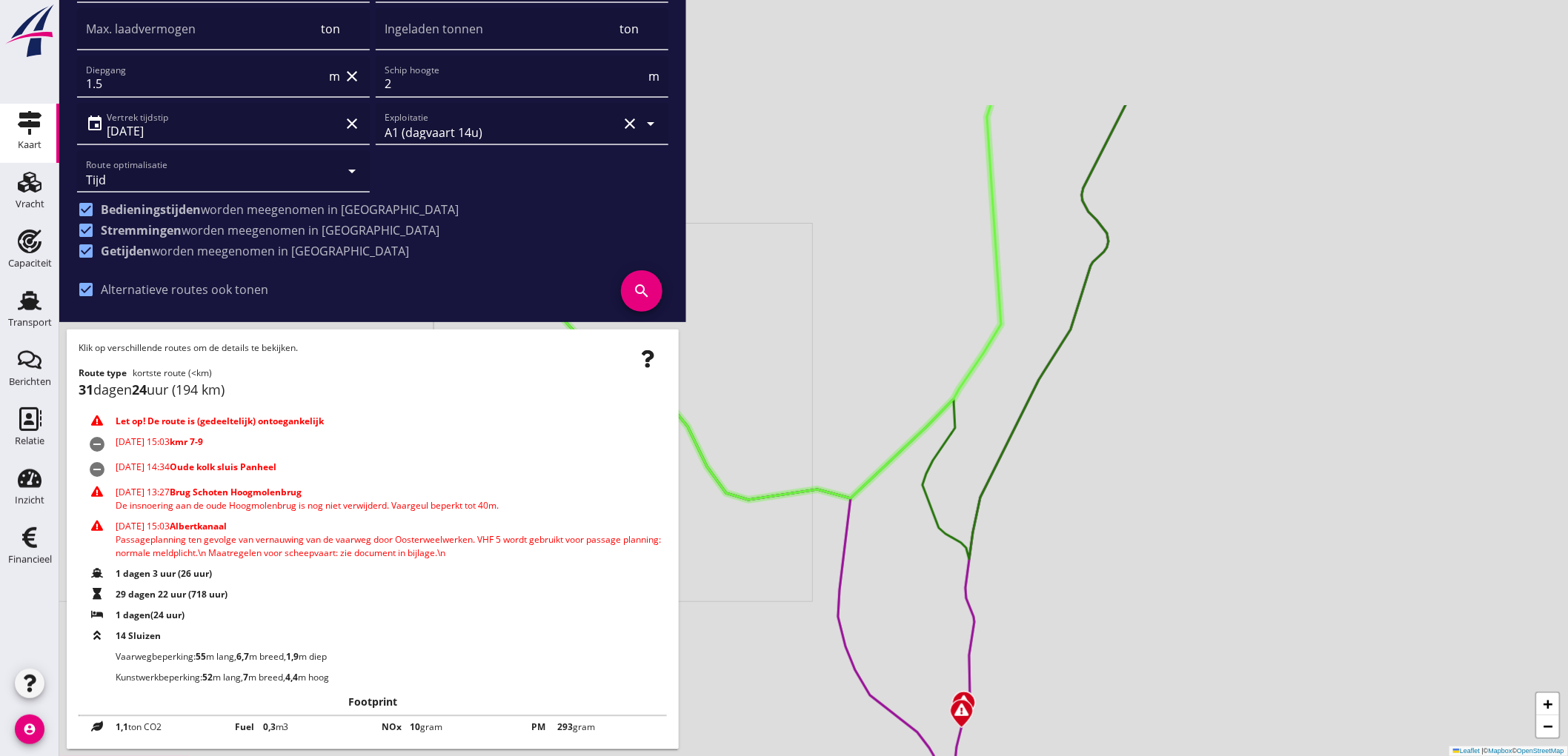
drag, startPoint x: 1001, startPoint y: 386, endPoint x: 1080, endPoint y: 549, distance: 181.1
click at [1080, 549] on div "+ − Leaflet | © Mapbox © OpenStreetMap" at bounding box center [813, 378] width 1508 height 756
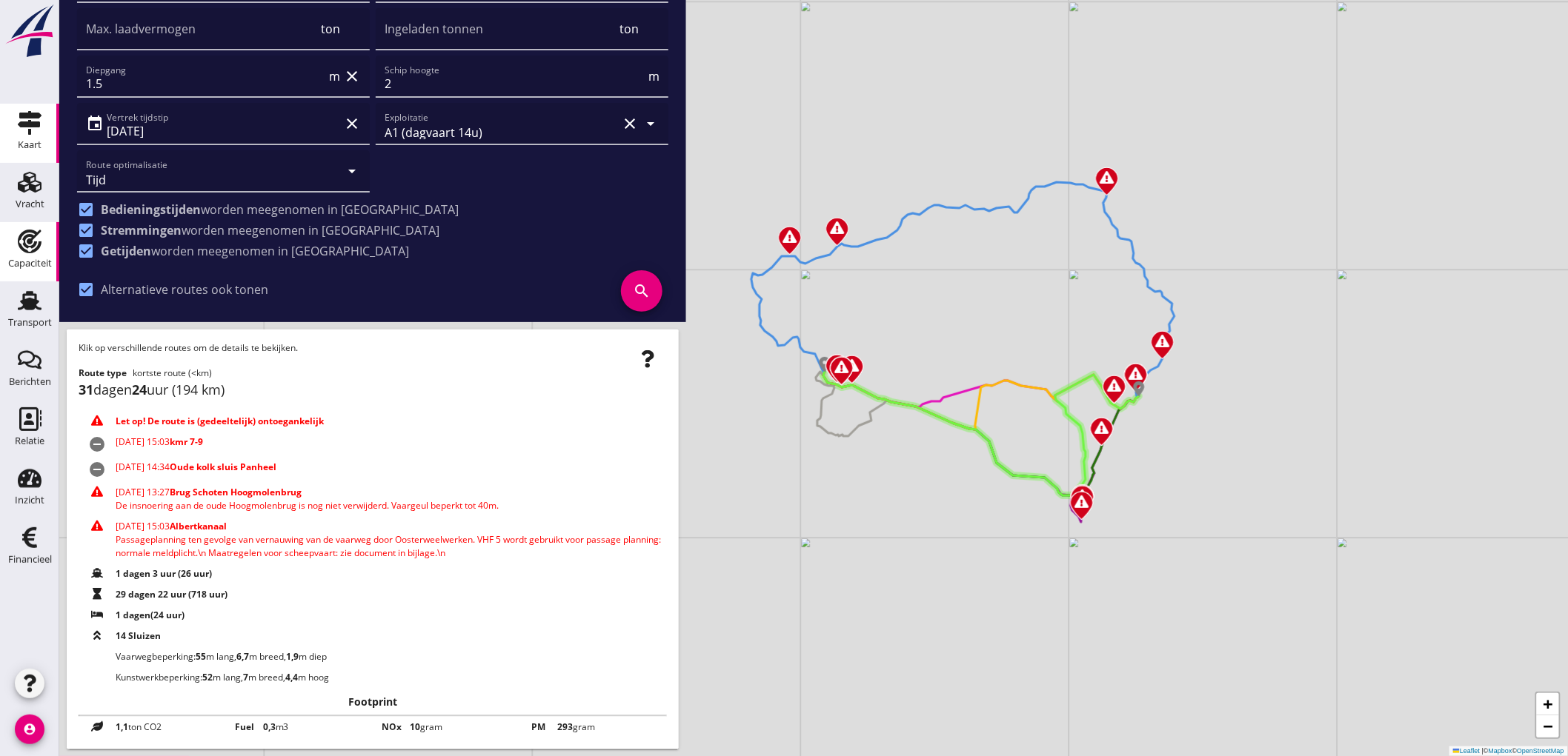
click at [31, 238] on use at bounding box center [29, 241] width 24 height 24
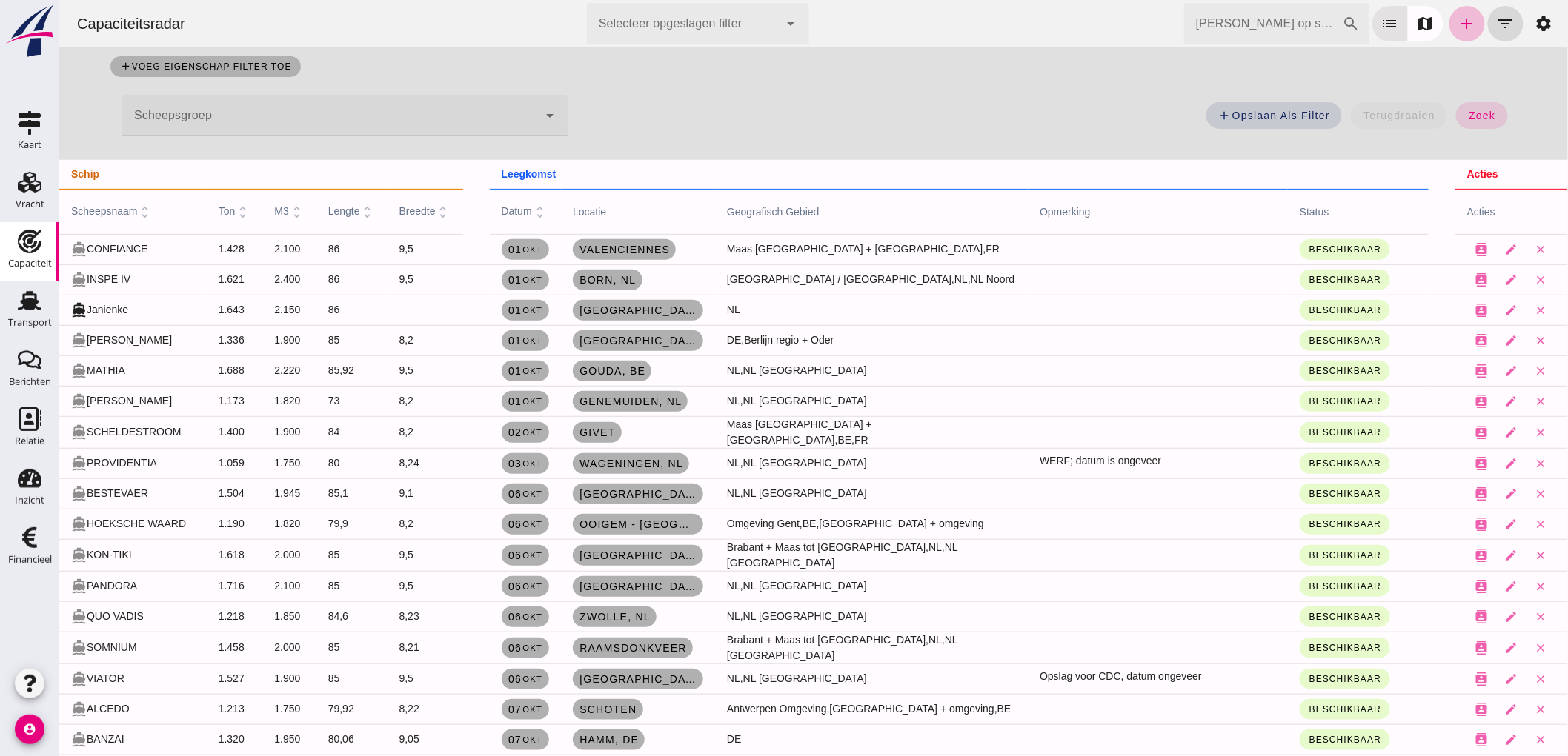
scroll to position [247, 0]
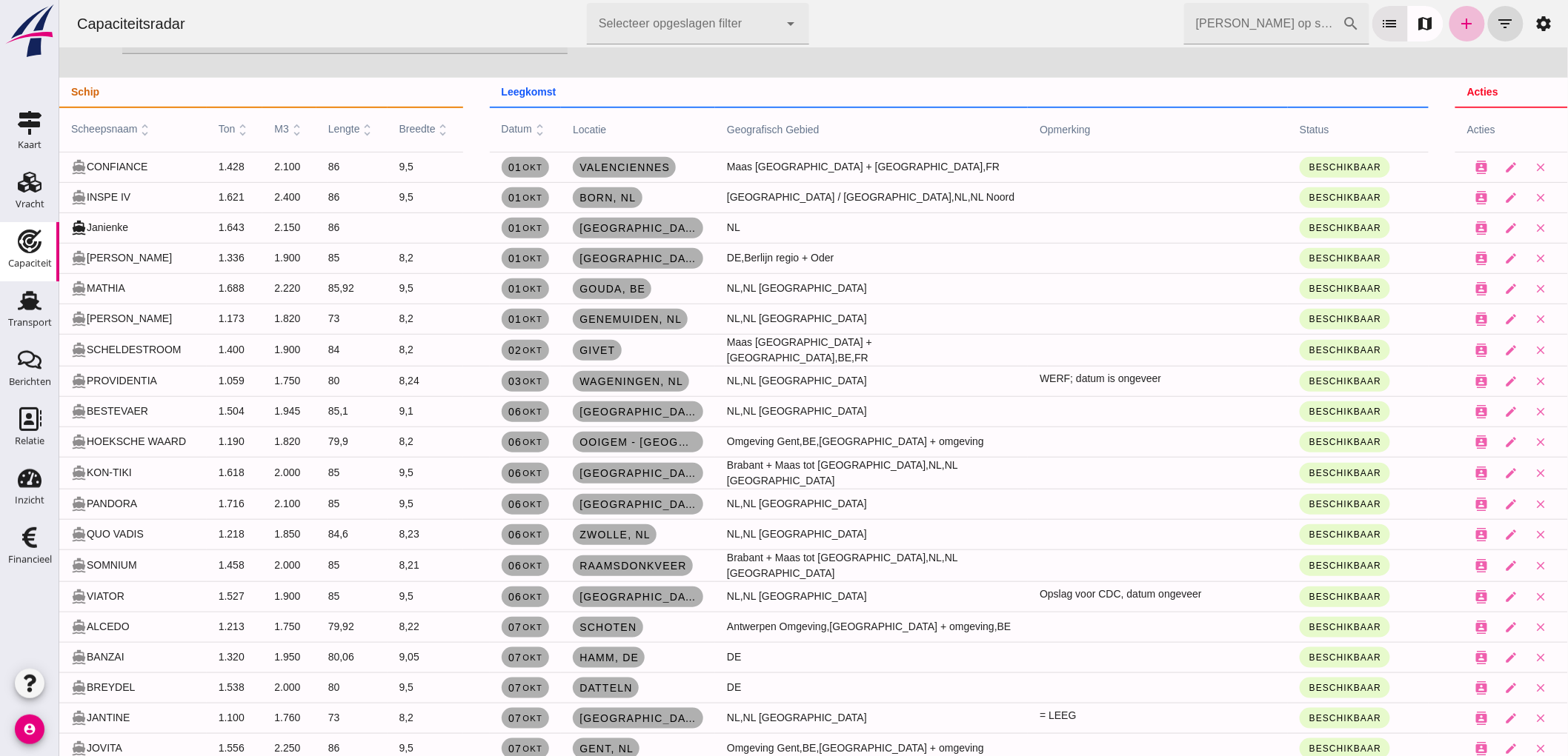
click at [1282, 24] on input "[PERSON_NAME] op scheepsnaam" at bounding box center [1262, 24] width 158 height 41
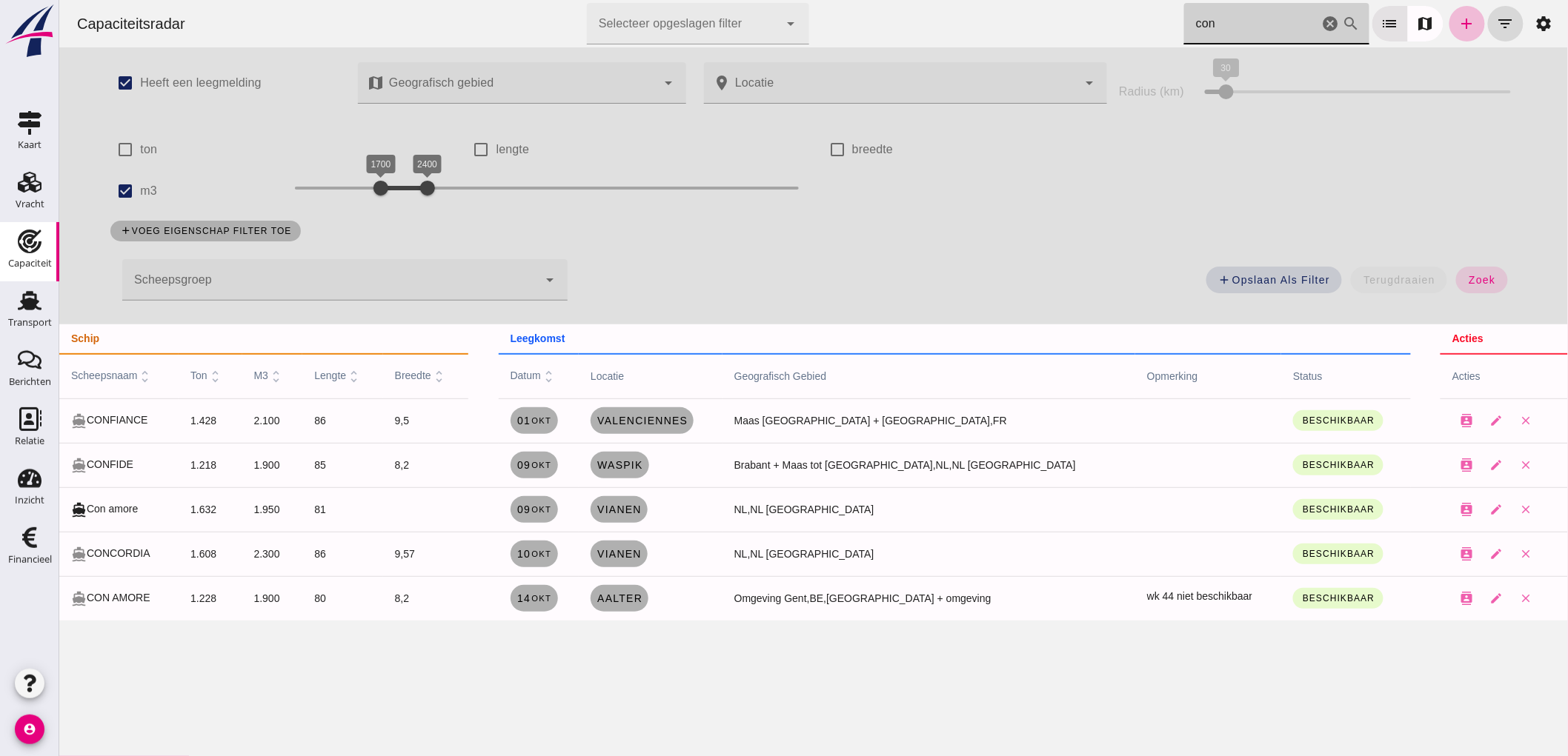
scroll to position [0, 0]
type input "con"
click at [1321, 26] on icon "cancel" at bounding box center [1330, 24] width 18 height 18
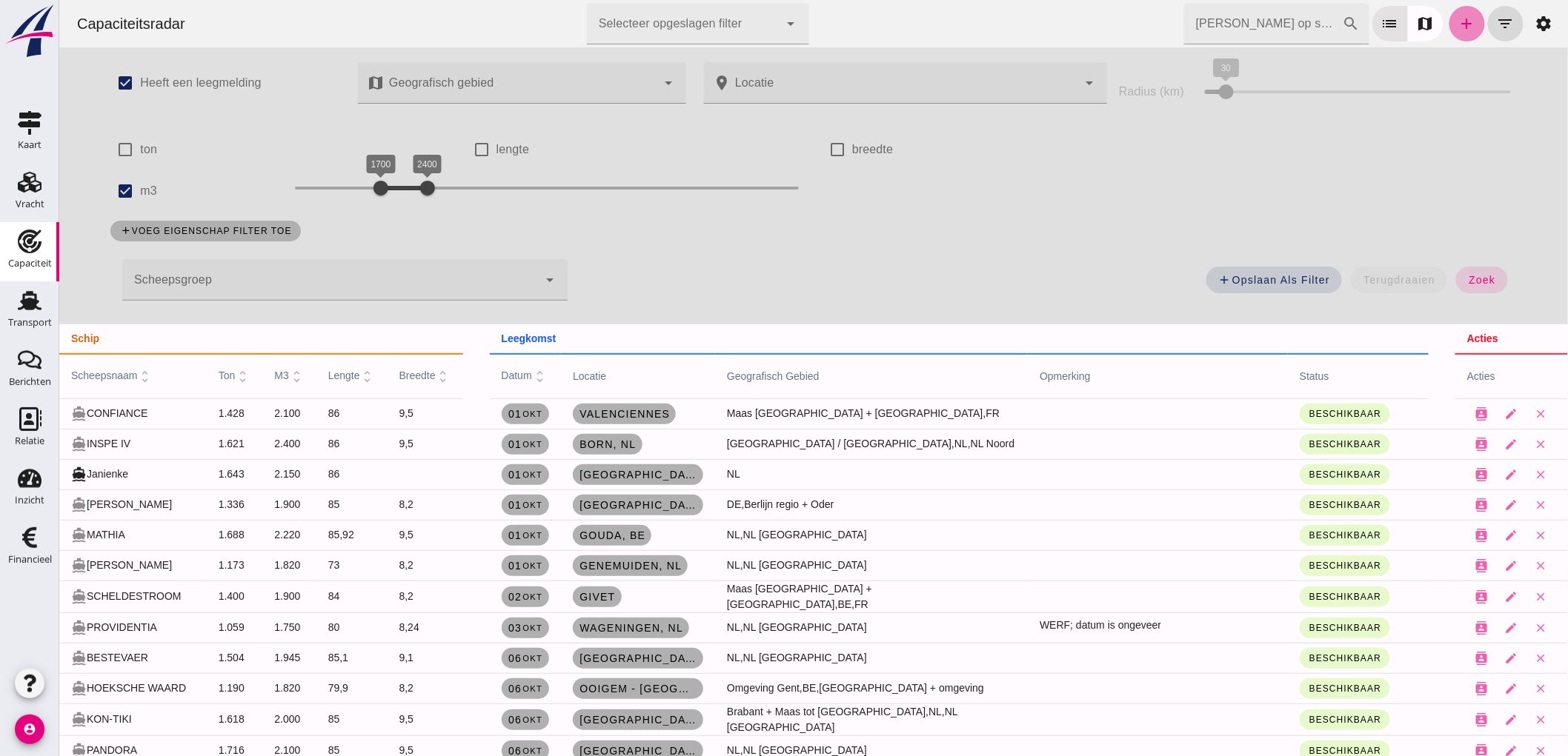
click at [1462, 22] on icon "add" at bounding box center [1466, 24] width 18 height 18
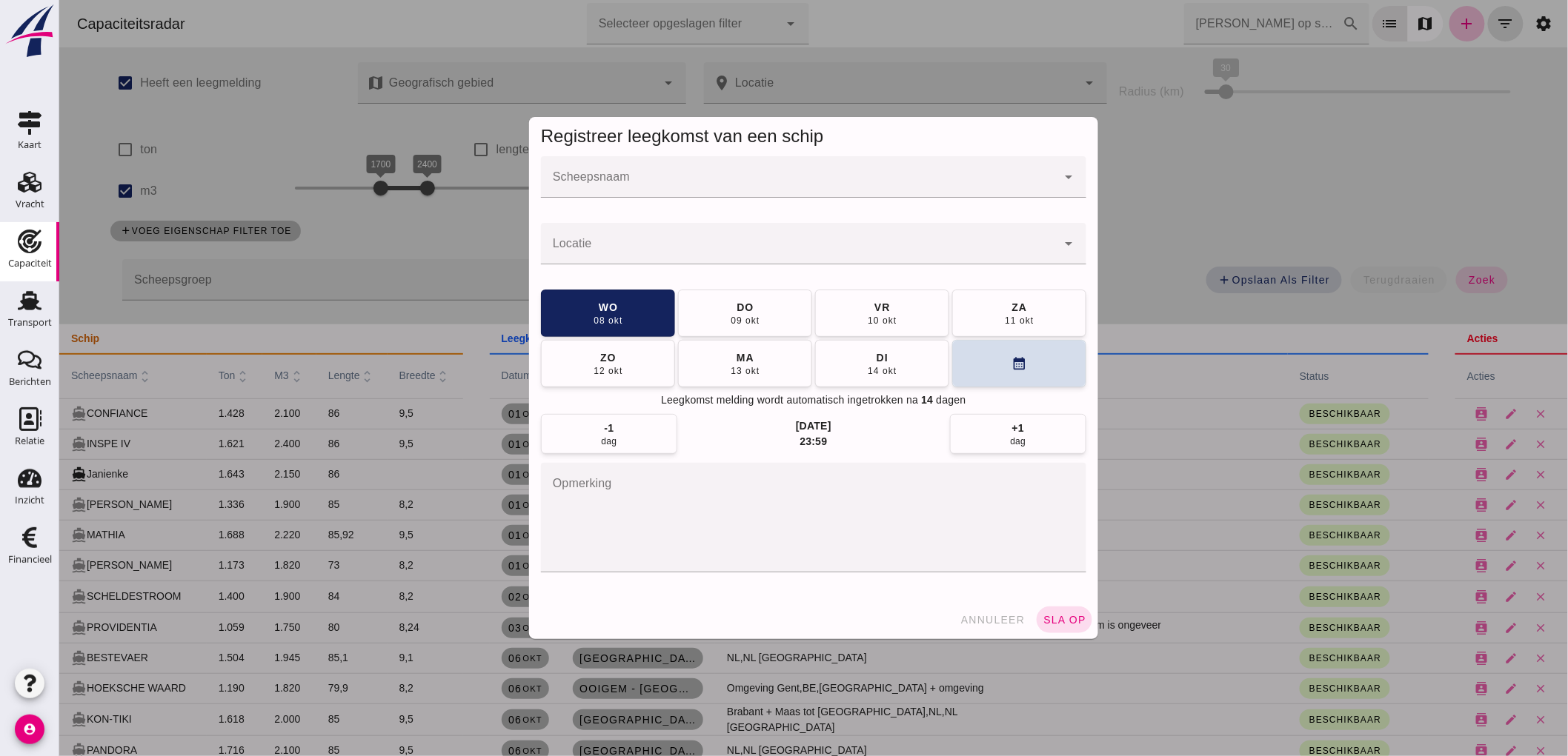
click at [795, 195] on div at bounding box center [798, 177] width 516 height 41
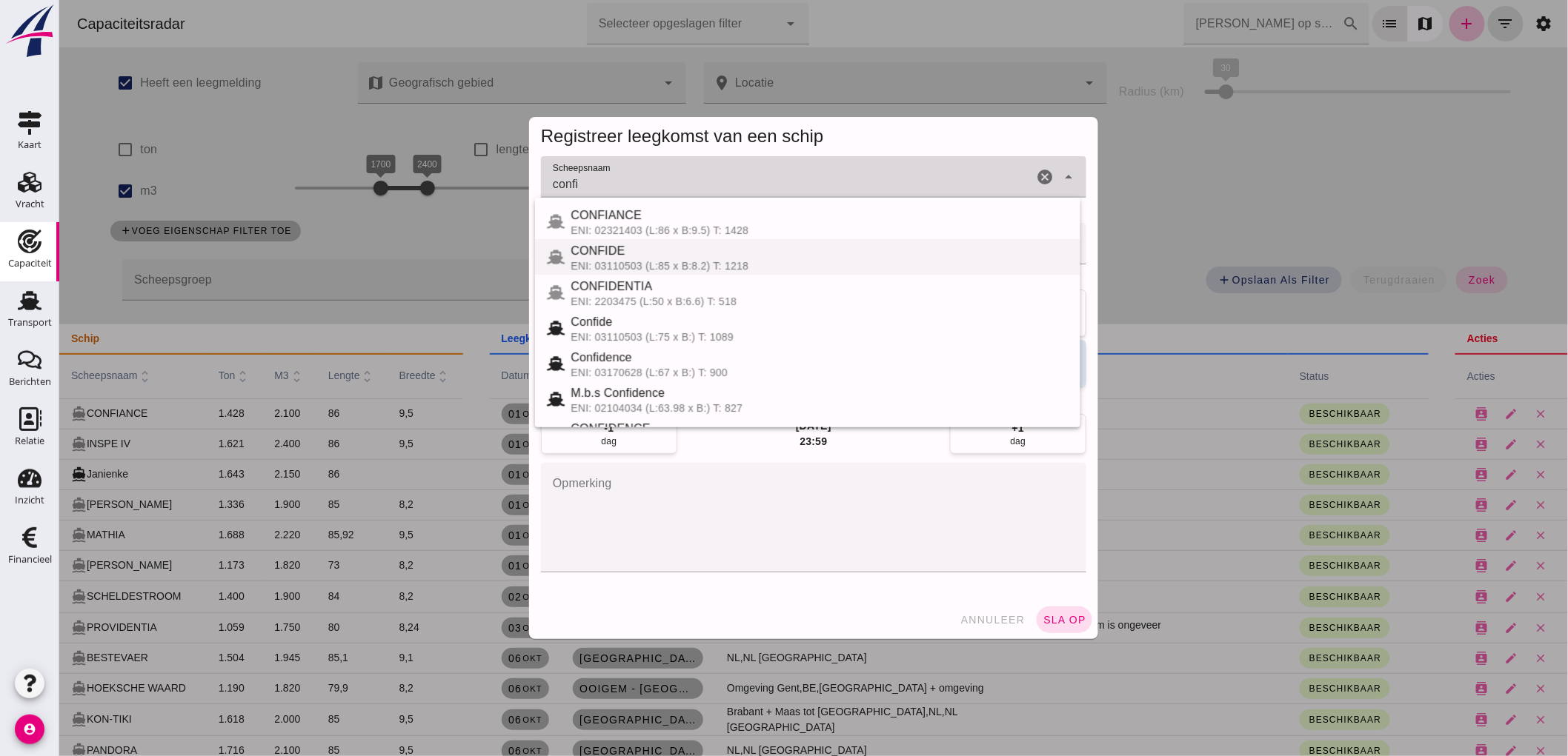
click at [734, 264] on div "ENI: 03110503 (L:85 x B:8.2) T: 1218" at bounding box center [818, 266] width 498 height 12
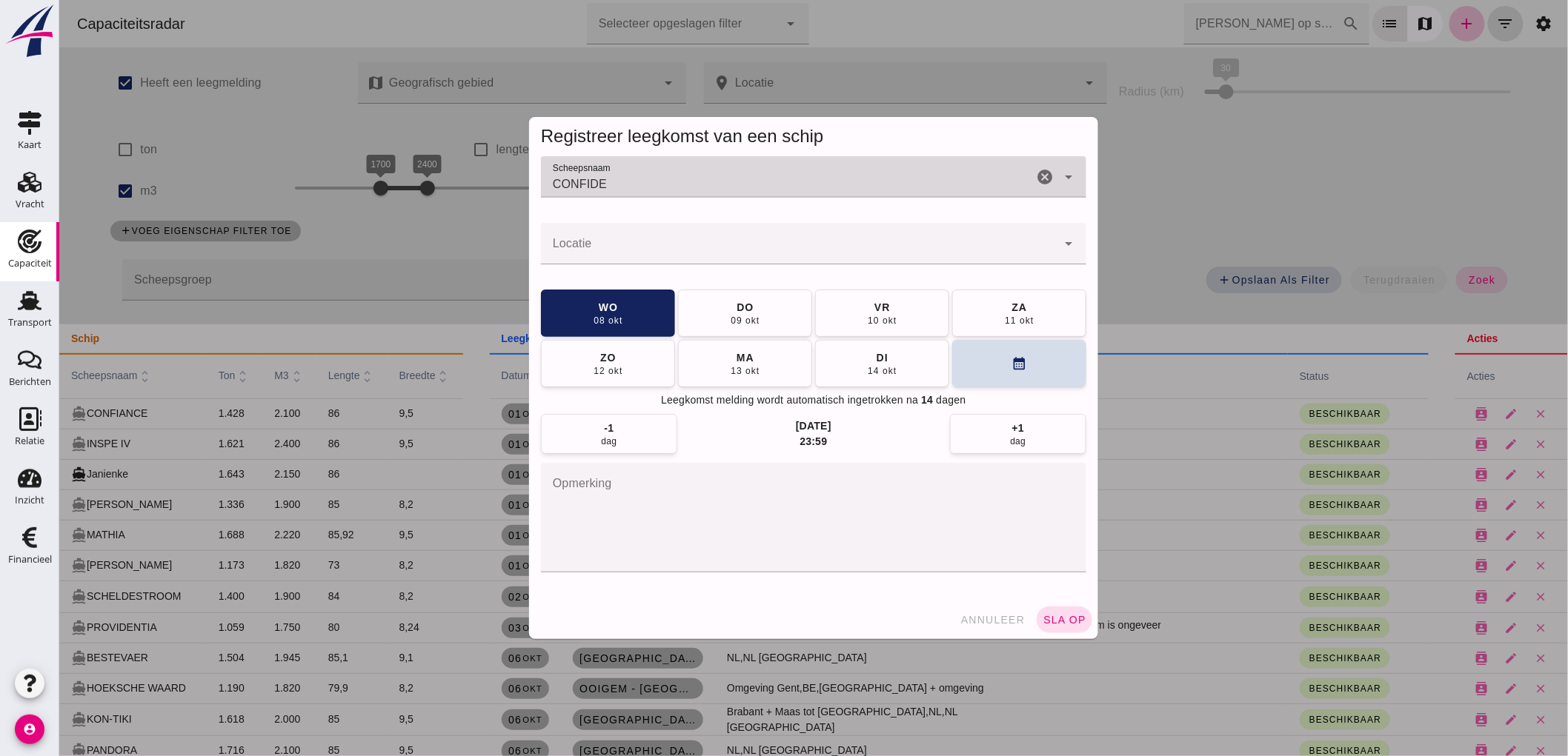
type input "CONFIDE"
click at [690, 244] on input "Locatie" at bounding box center [798, 251] width 516 height 18
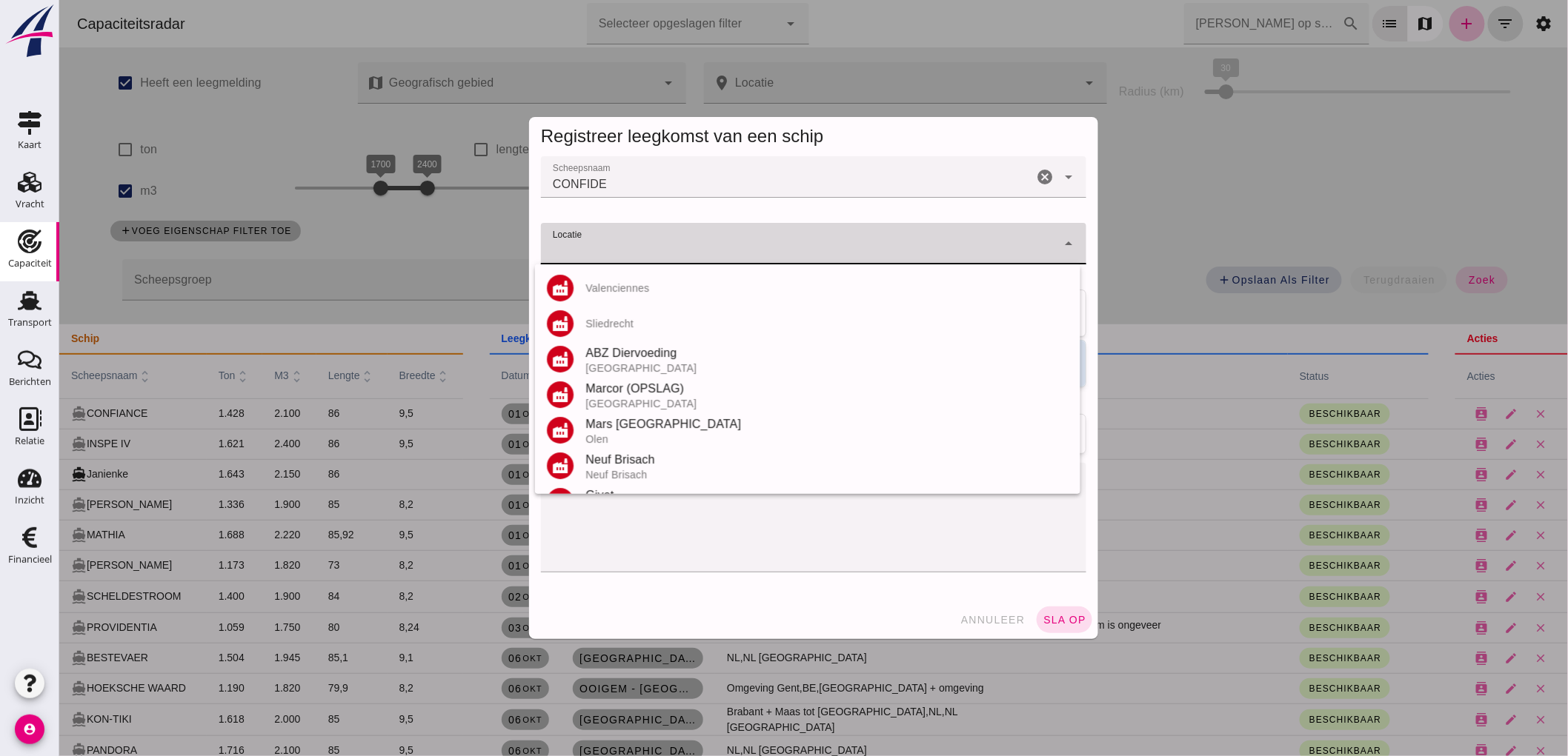
click at [753, 239] on div at bounding box center [798, 243] width 516 height 41
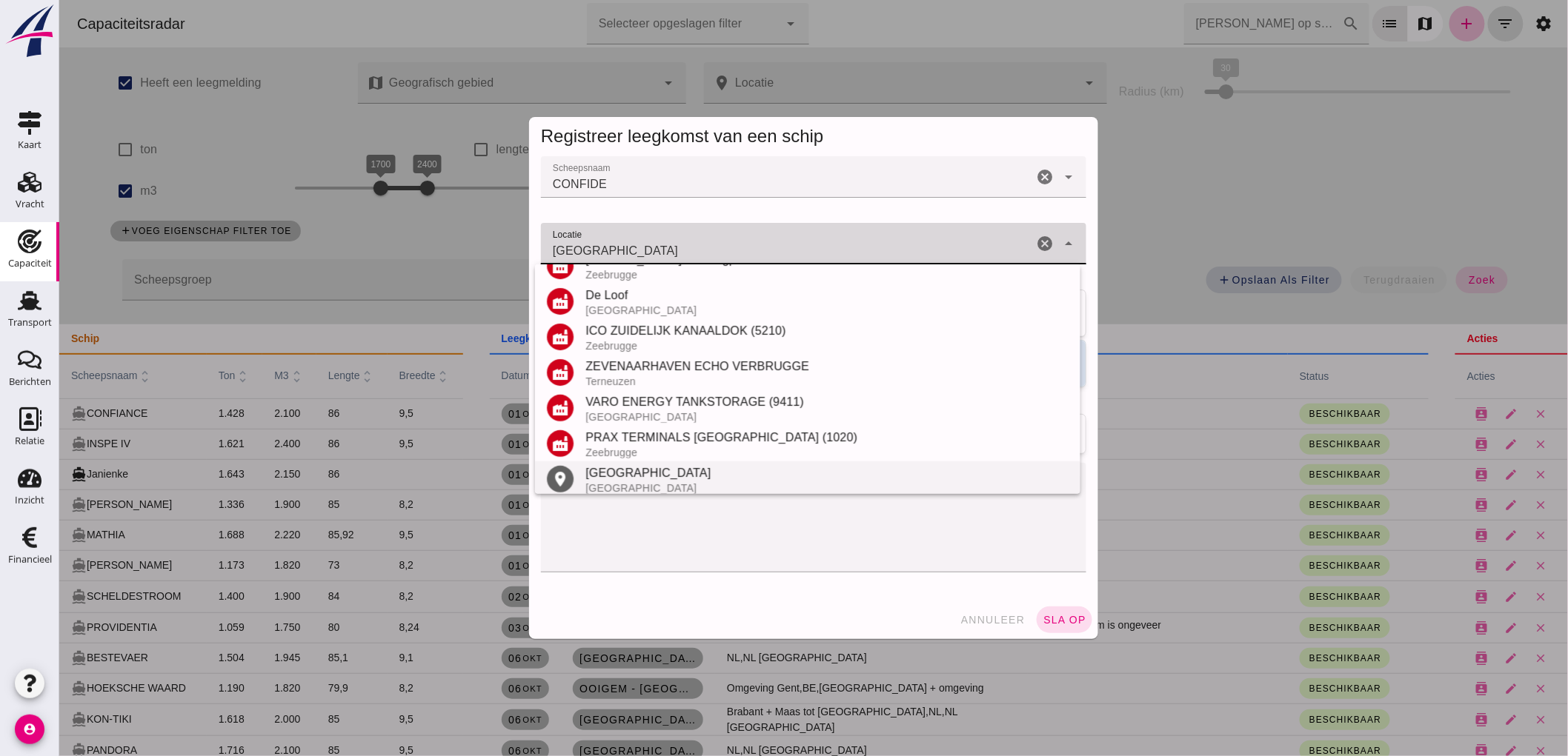
click at [631, 476] on div "[GEOGRAPHIC_DATA]" at bounding box center [826, 474] width 483 height 18
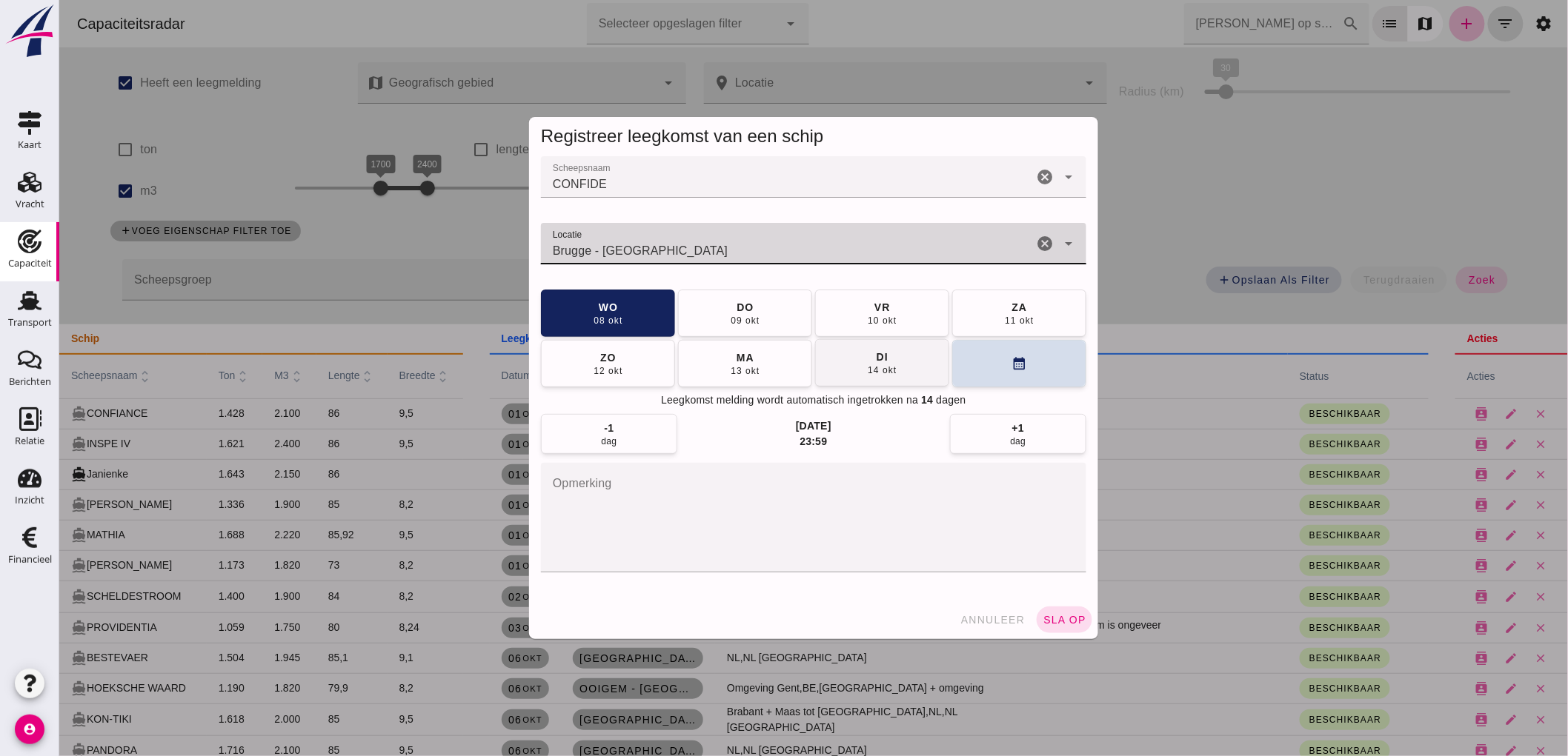
type input "Brugge - [GEOGRAPHIC_DATA]"
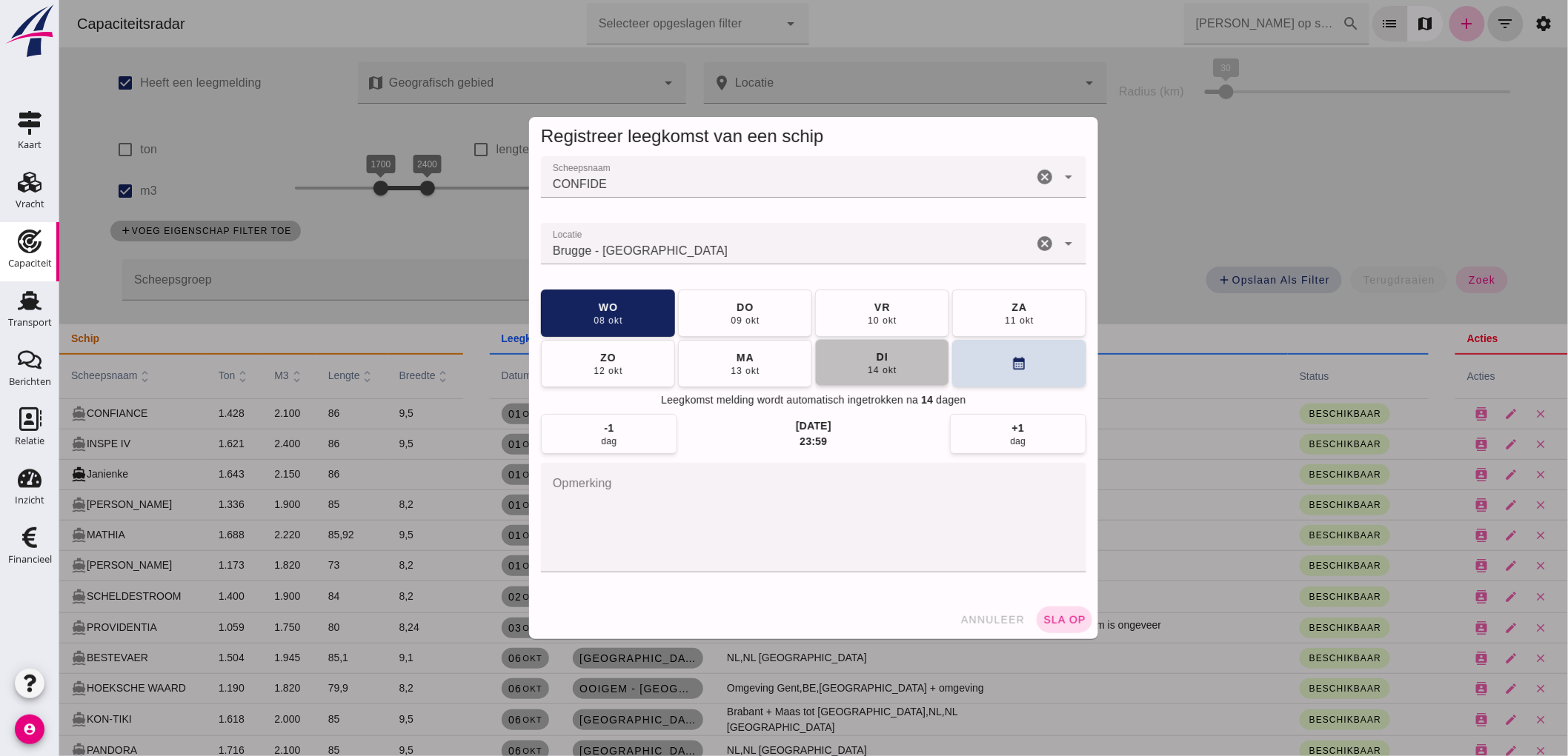
click at [842, 374] on button "[DATE]" at bounding box center [881, 363] width 134 height 47
click at [1055, 630] on button "sla op" at bounding box center [1063, 620] width 55 height 27
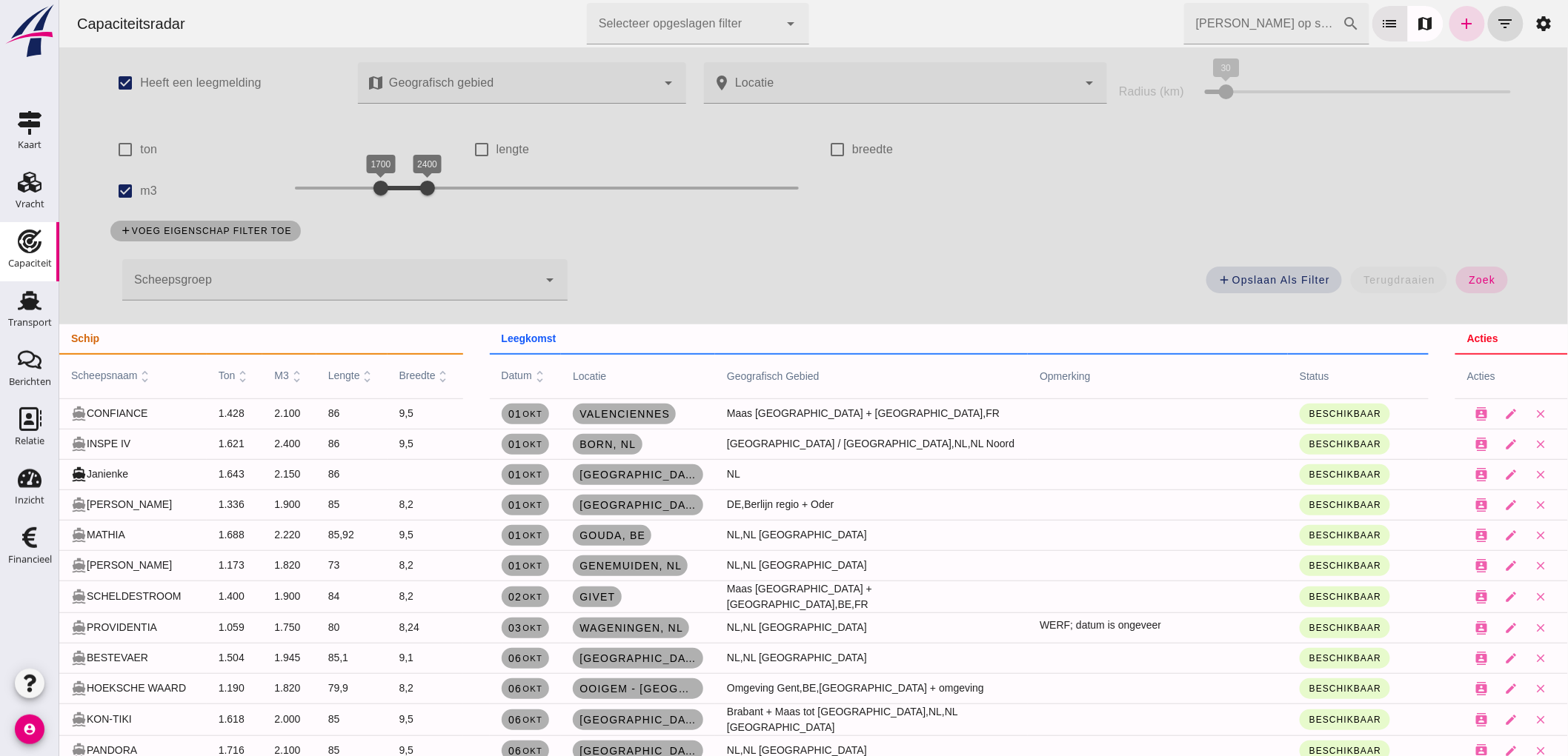
click at [1239, 33] on input "[PERSON_NAME] op scheepsnaam" at bounding box center [1262, 24] width 158 height 41
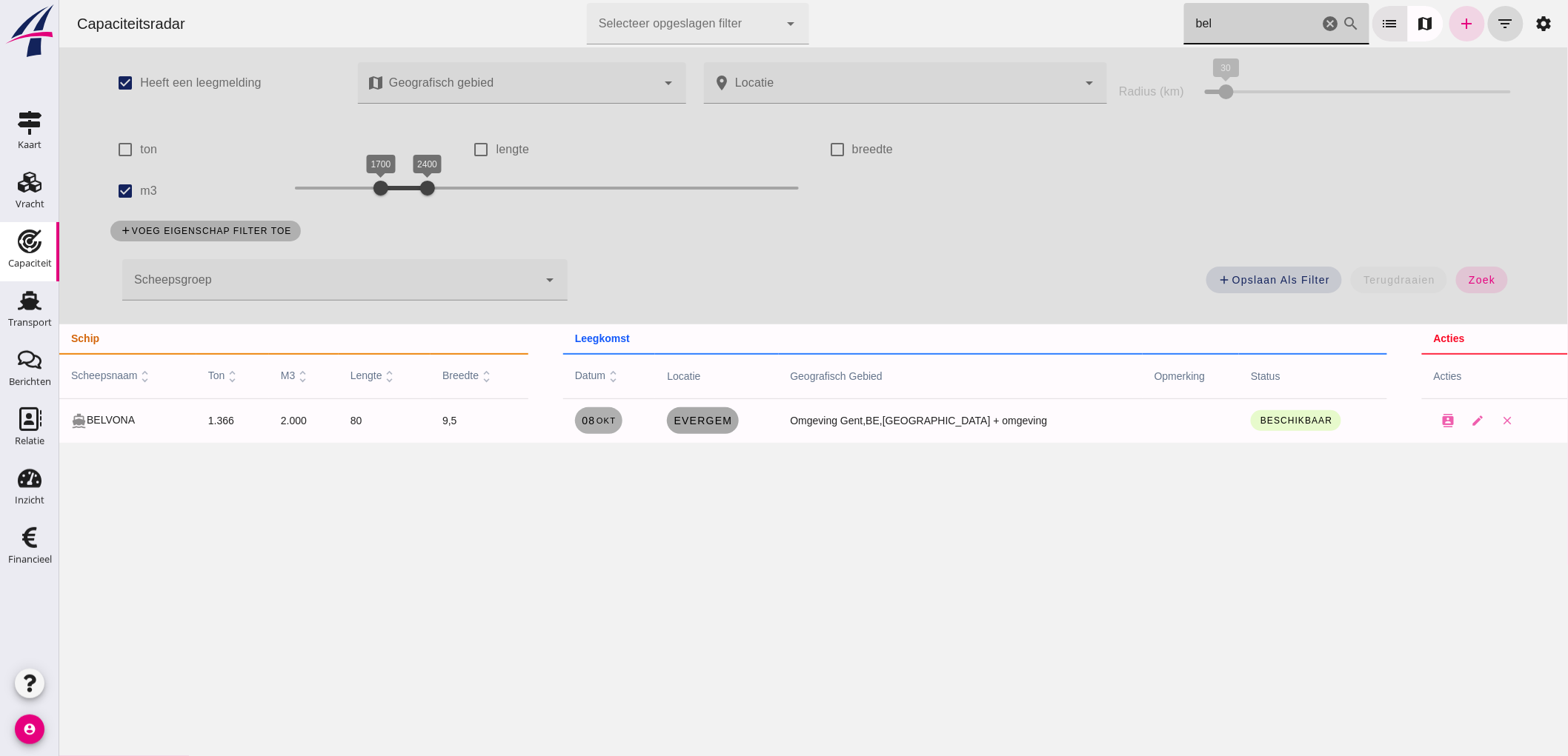
type input "bel"
click at [731, 421] on span "Evergem" at bounding box center [701, 420] width 59 height 12
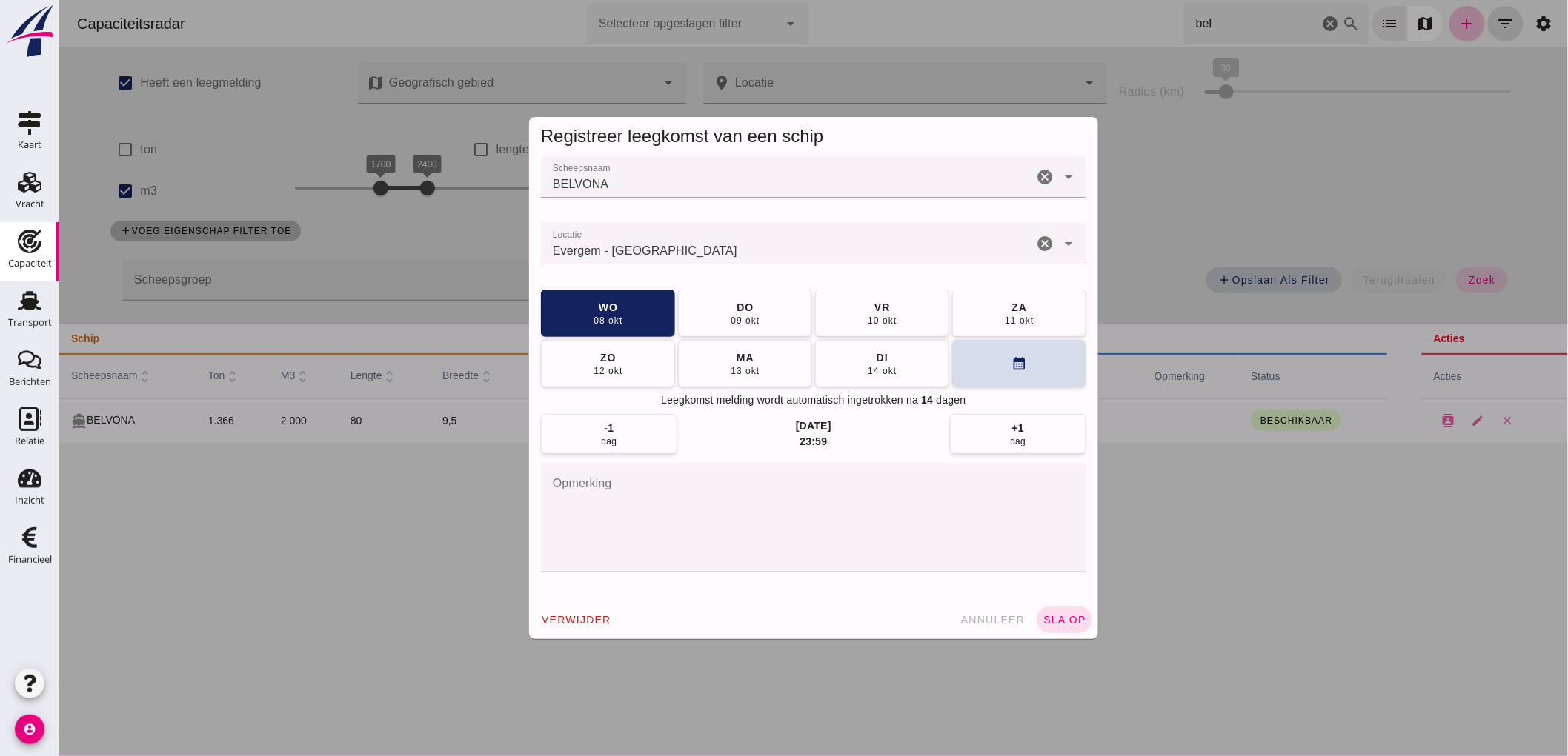
click at [1038, 240] on icon "cancel" at bounding box center [1044, 244] width 18 height 18
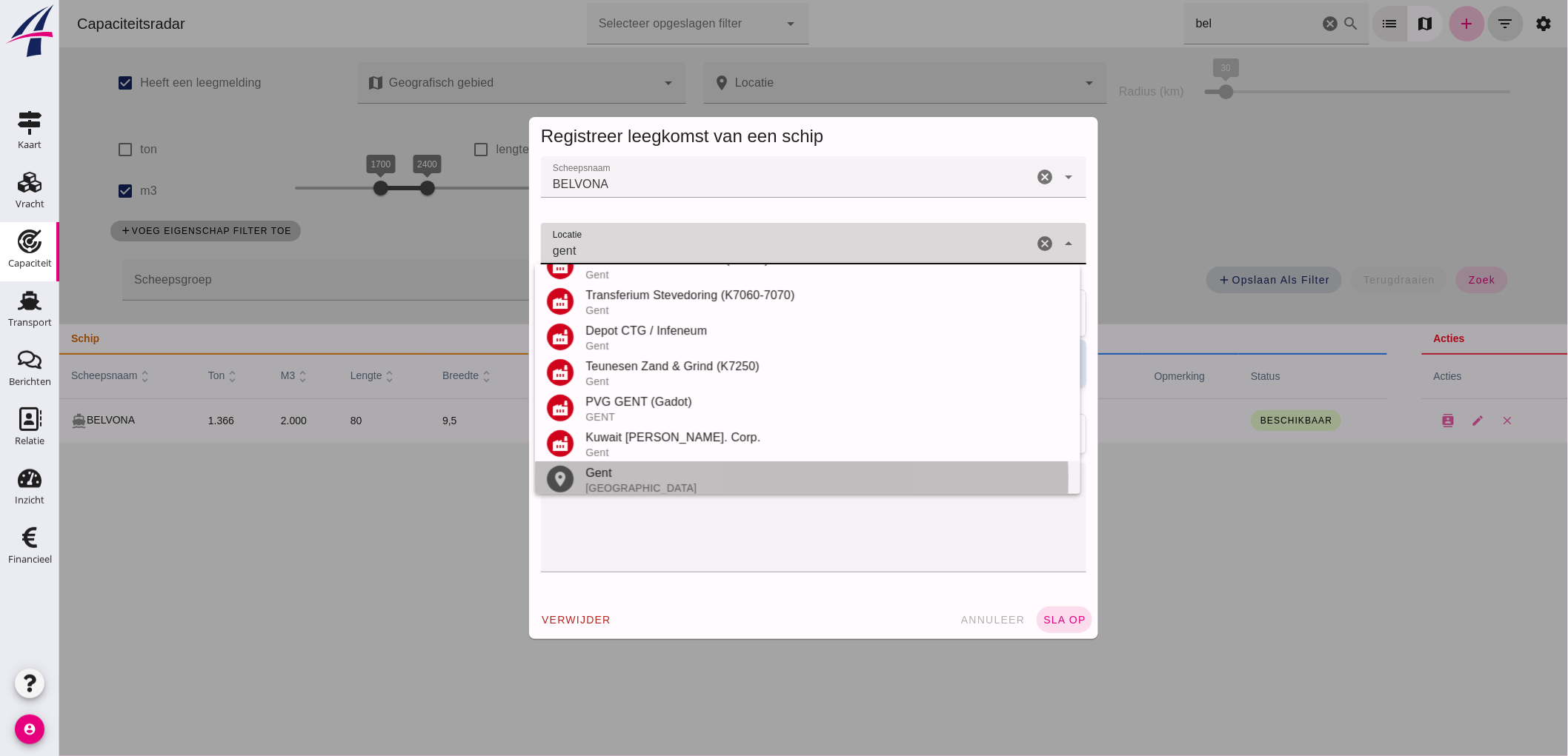
click at [620, 475] on div "Gent" at bounding box center [826, 474] width 483 height 18
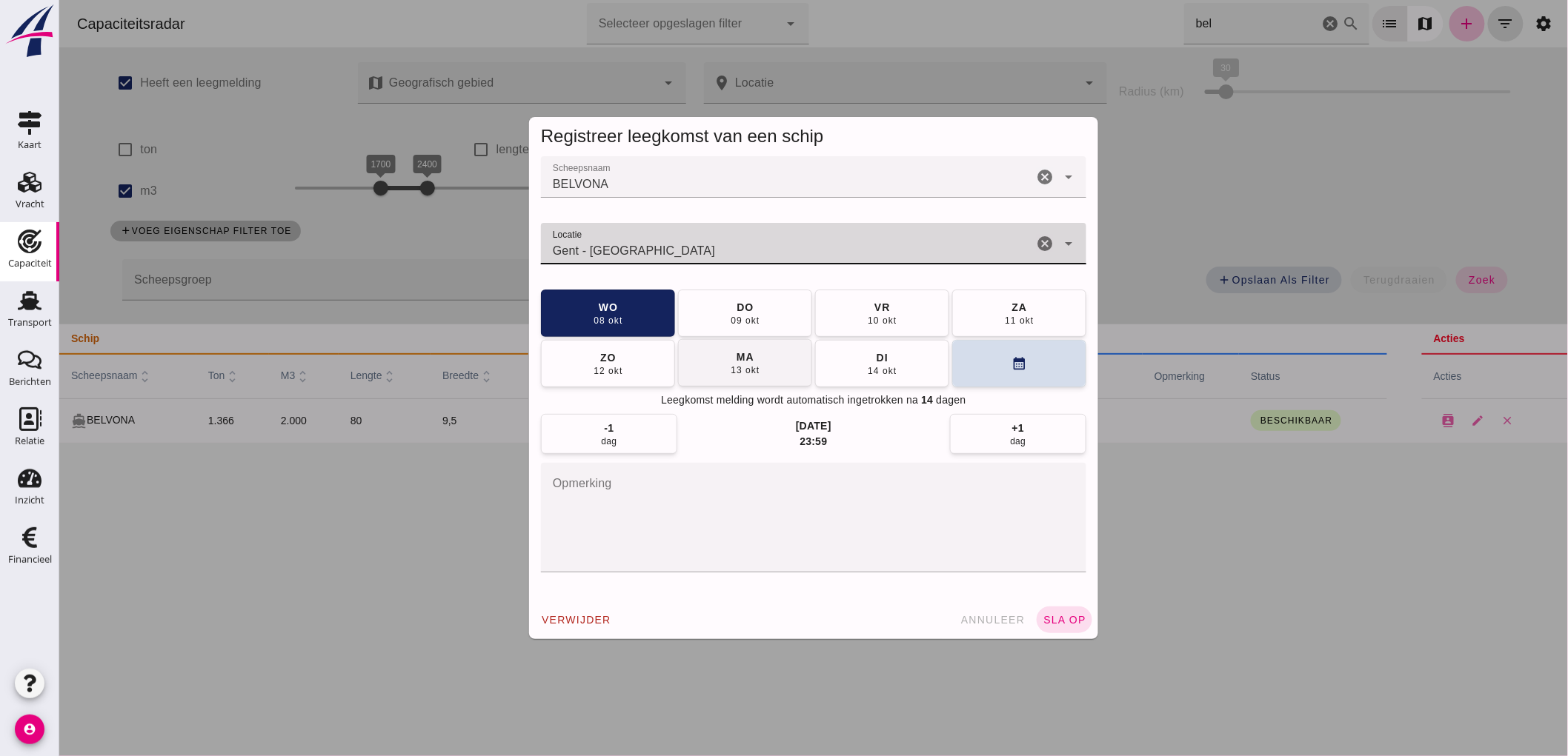
type input "Gent - [GEOGRAPHIC_DATA]"
click at [729, 372] on div "13 okt" at bounding box center [744, 370] width 30 height 12
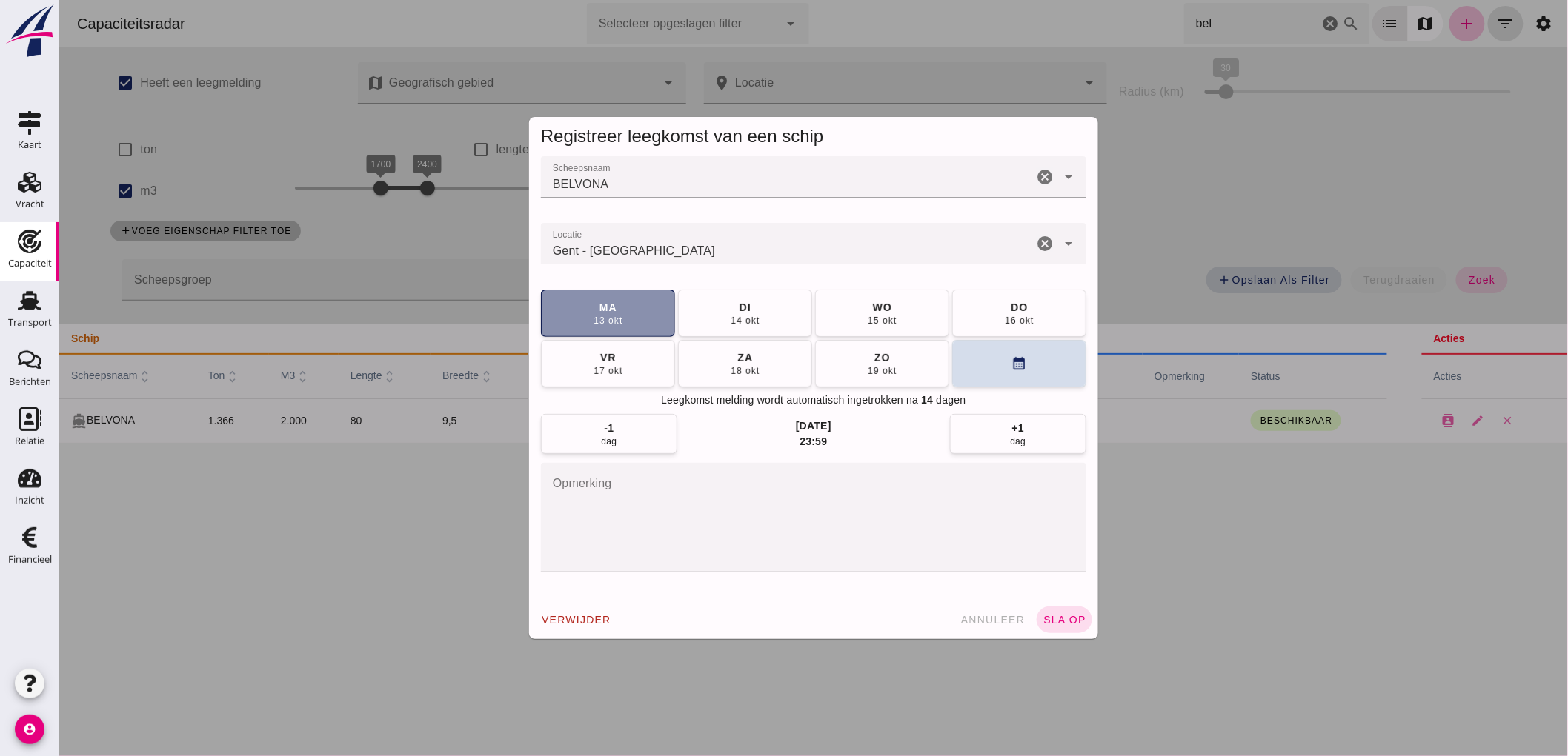
drag, startPoint x: 648, startPoint y: 500, endPoint x: 676, endPoint y: 497, distance: 28.2
click at [676, 497] on textarea "opmerking" at bounding box center [813, 518] width 545 height 110
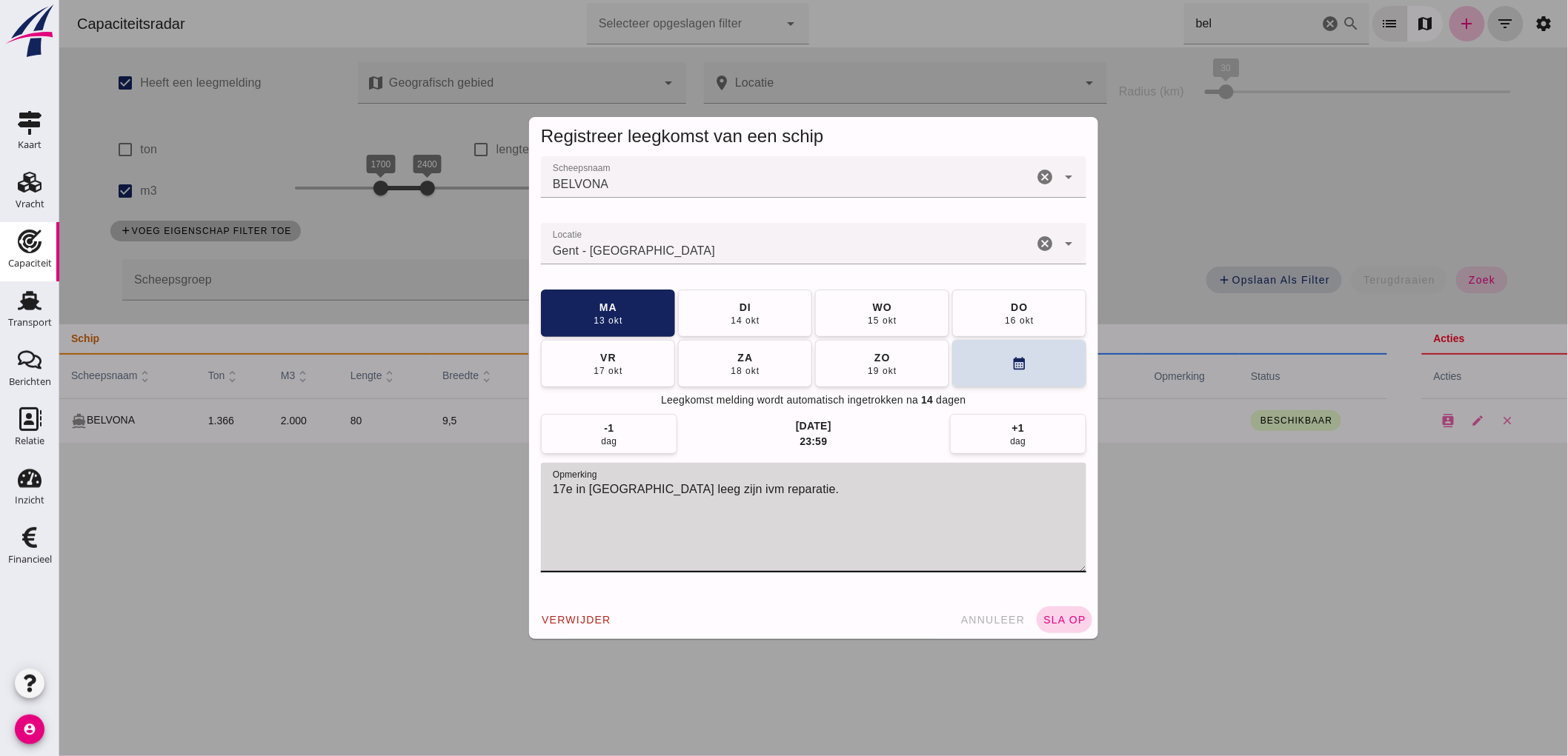
type textarea "17e in [GEOGRAPHIC_DATA] leeg zijn ivm reparatie."
click at [1063, 617] on span "sla op" at bounding box center [1063, 620] width 44 height 12
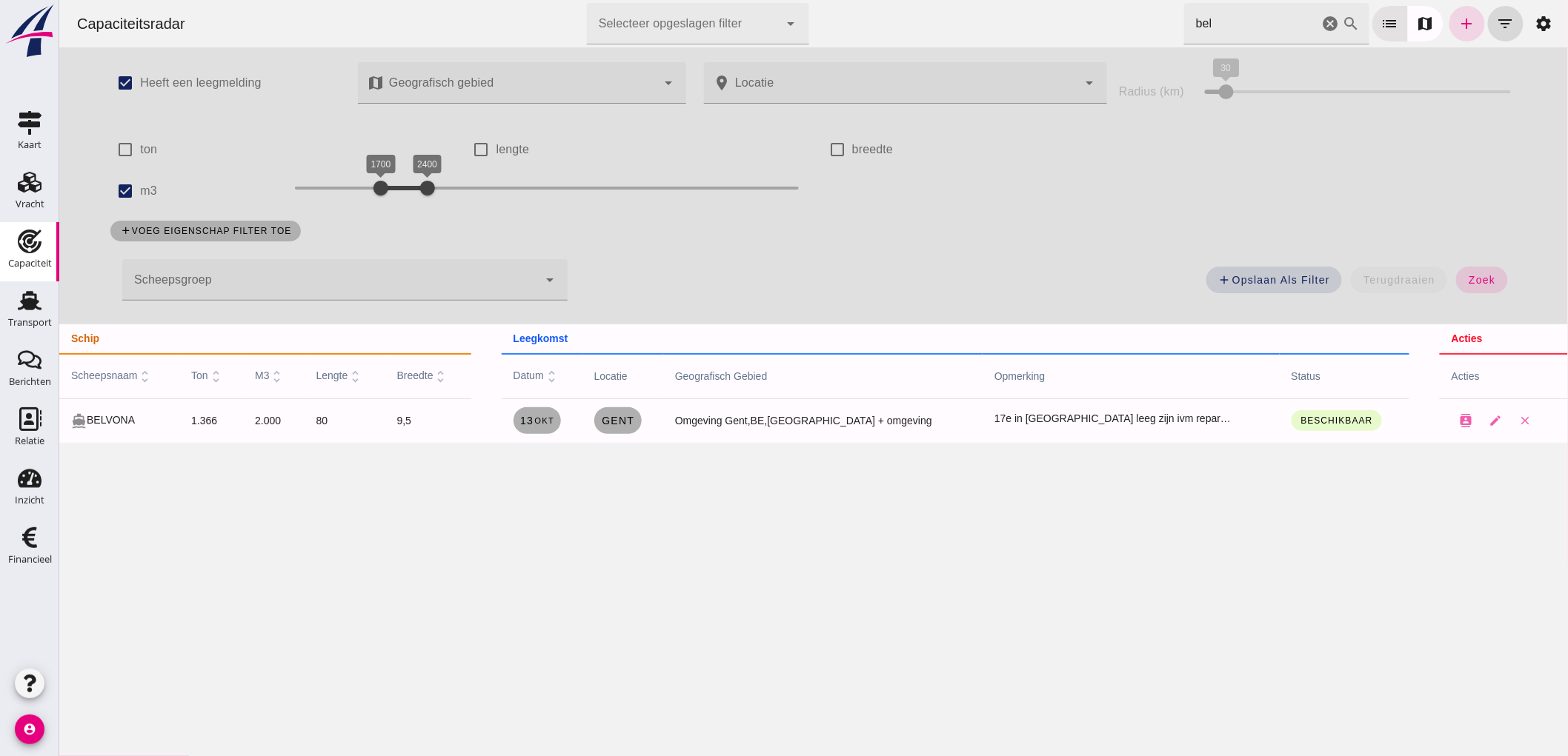
click at [1321, 28] on icon "cancel" at bounding box center [1330, 24] width 18 height 18
click at [365, 191] on div at bounding box center [380, 188] width 30 height 30
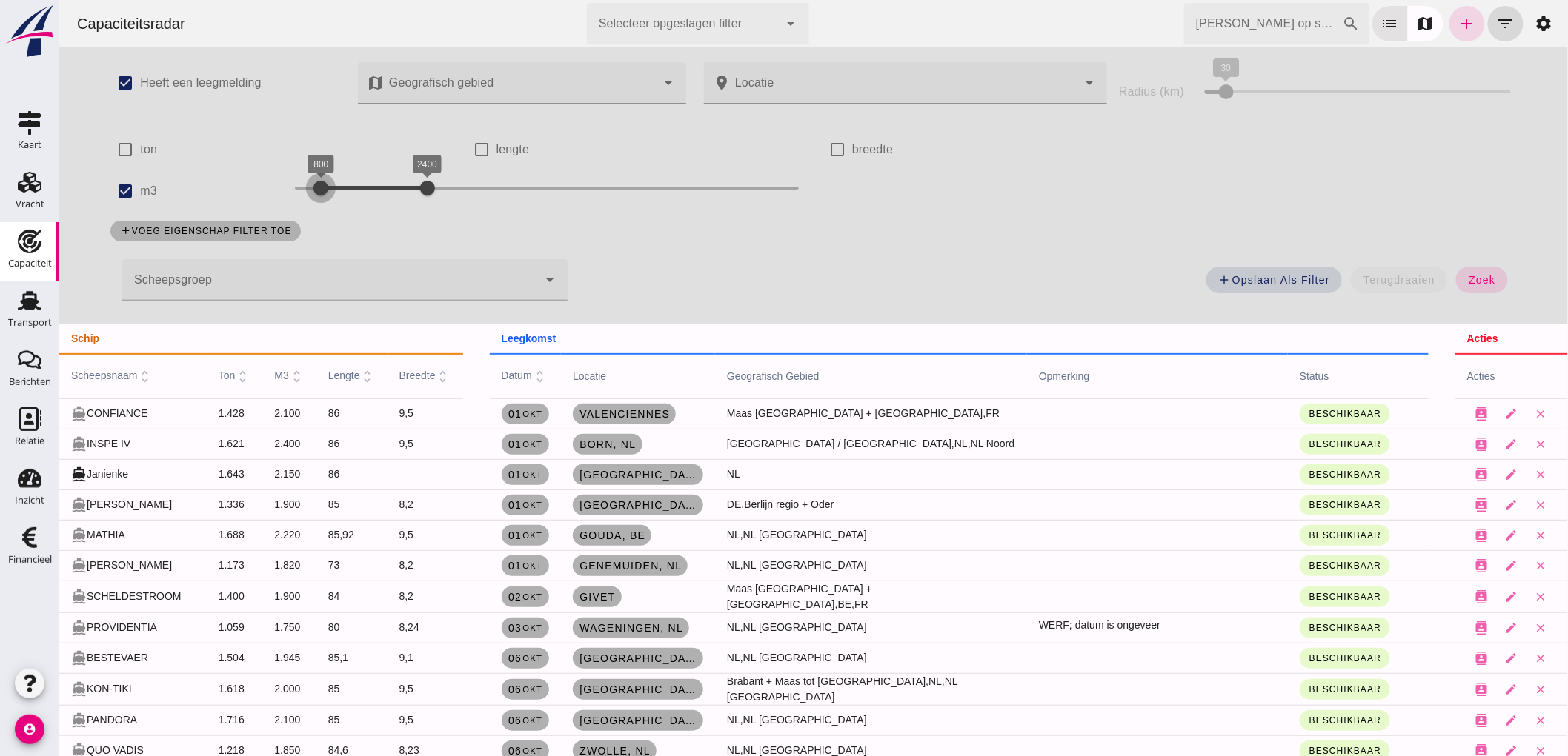
drag, startPoint x: 363, startPoint y: 191, endPoint x: 321, endPoint y: 201, distance: 43.2
click at [321, 201] on div at bounding box center [320, 188] width 30 height 30
drag, startPoint x: 321, startPoint y: 201, endPoint x: 329, endPoint y: 205, distance: 8.9
click at [329, 205] on div "900 2400 900 2400" at bounding box center [546, 191] width 534 height 41
drag, startPoint x: 431, startPoint y: 186, endPoint x: 363, endPoint y: 213, distance: 73.2
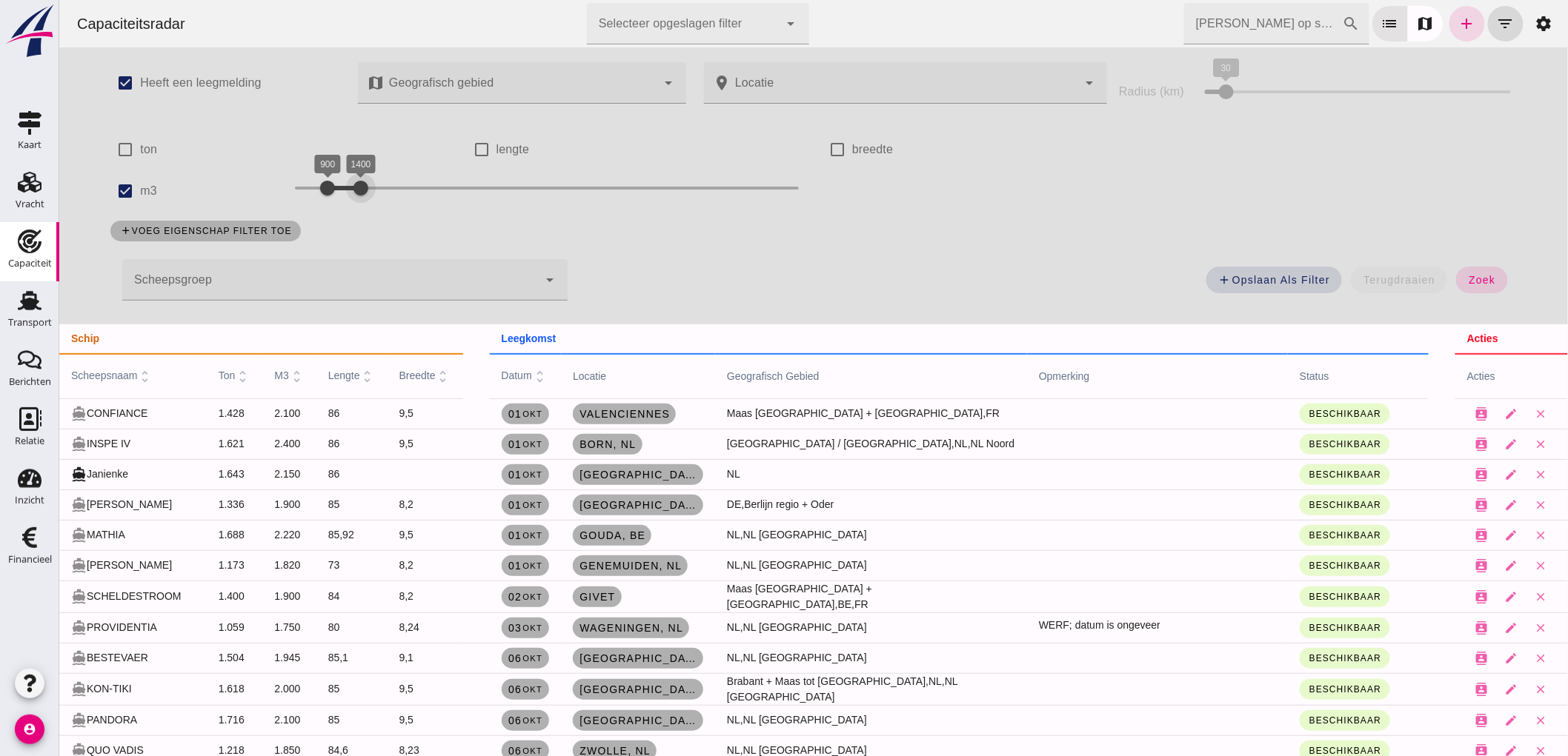
click at [363, 213] on div "check_box Heeft een leegmelding map Geografisch gebied Geografisch gebied cance…" at bounding box center [812, 186] width 1435 height 277
click at [1478, 296] on div "add Opslaan als filter terugdraaien zoek" at bounding box center [1050, 285] width 949 height 54
click at [1484, 286] on button "zoek" at bounding box center [1480, 280] width 51 height 27
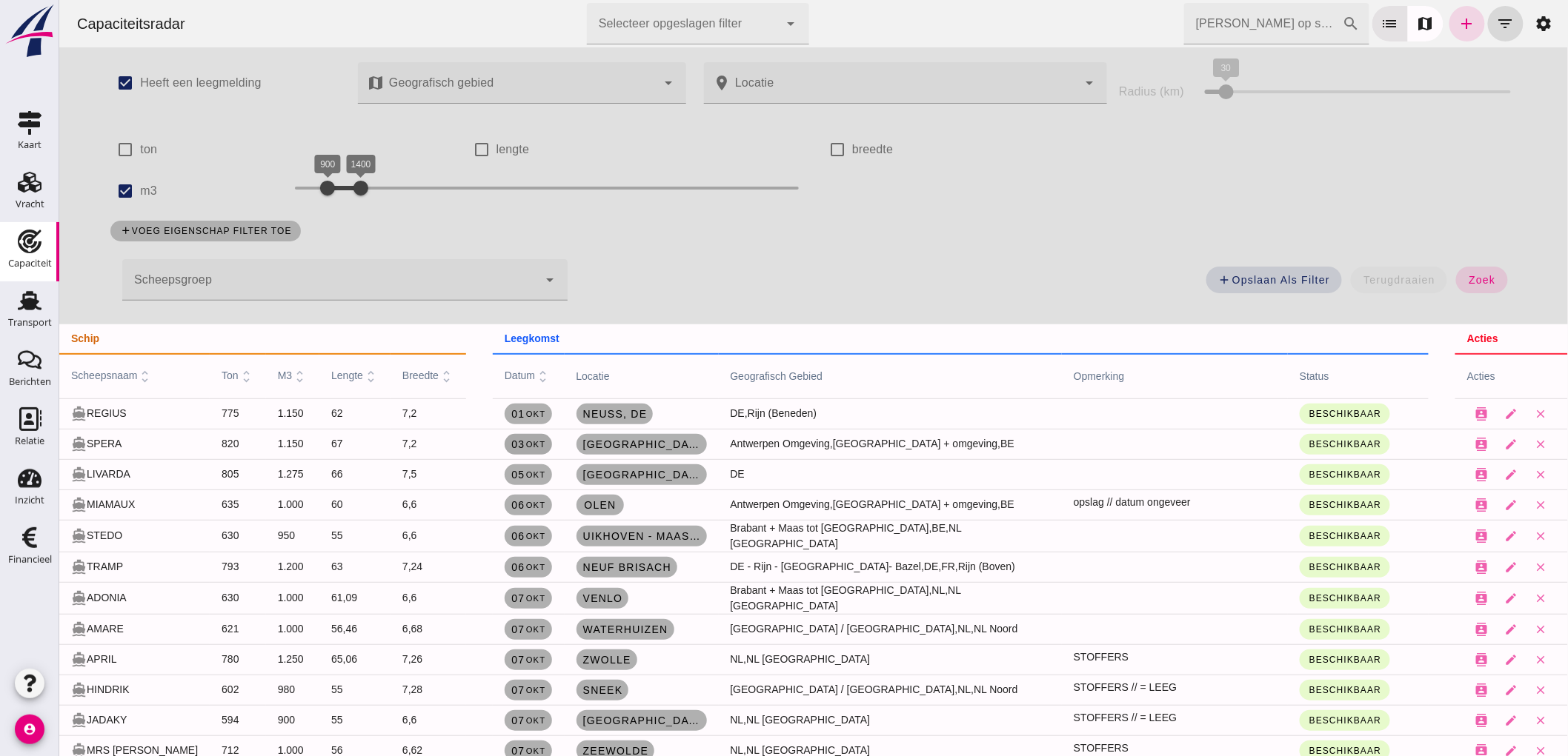
click at [1483, 284] on span "zoek" at bounding box center [1480, 280] width 28 height 12
